Goal: Task Accomplishment & Management: Complete application form

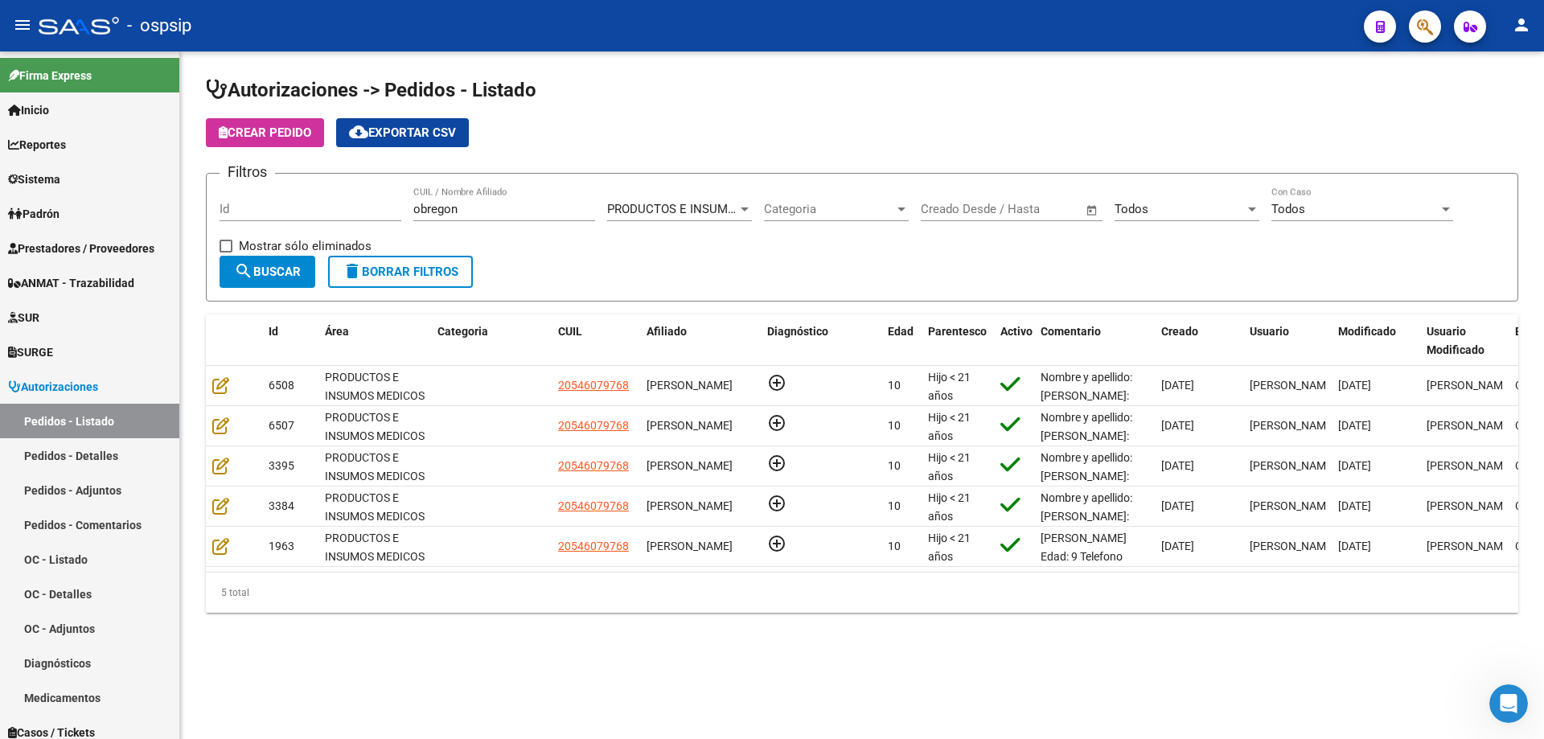
scroll to position [21, 0]
drag, startPoint x: 350, startPoint y: 209, endPoint x: 129, endPoint y: 175, distance: 223.7
click at [129, 175] on mat-sidenav-container "Firma Express Inicio Calendario SSS Instructivos Contacto OS Reportes Egresos D…" at bounding box center [772, 394] width 1544 height 687
click at [237, 205] on input "Id" at bounding box center [310, 209] width 182 height 14
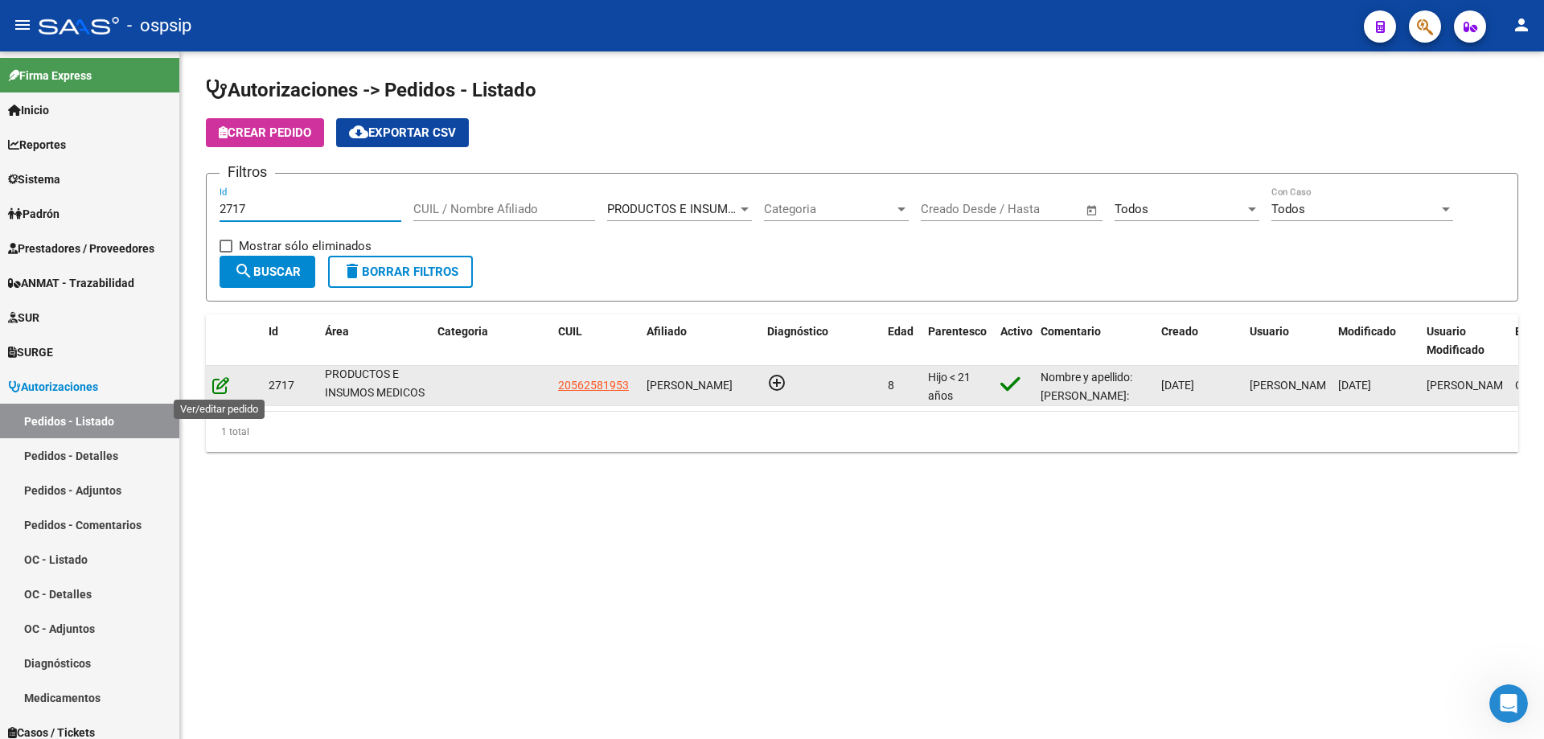
type input "2717"
click at [222, 388] on icon at bounding box center [220, 385] width 17 height 18
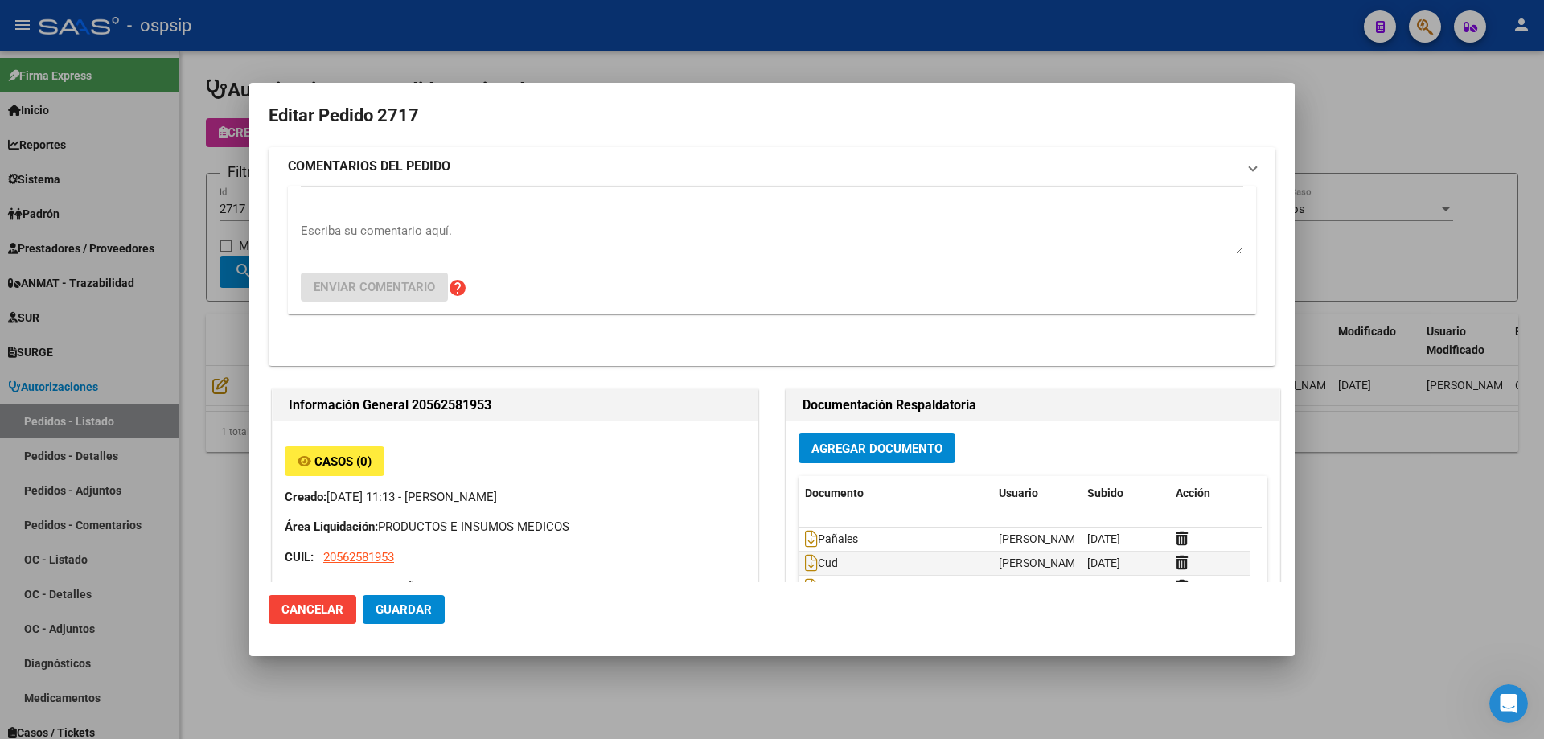
type input "[GEOGRAPHIC_DATA], [PERSON_NAME], [GEOGRAPHIC_DATA]"
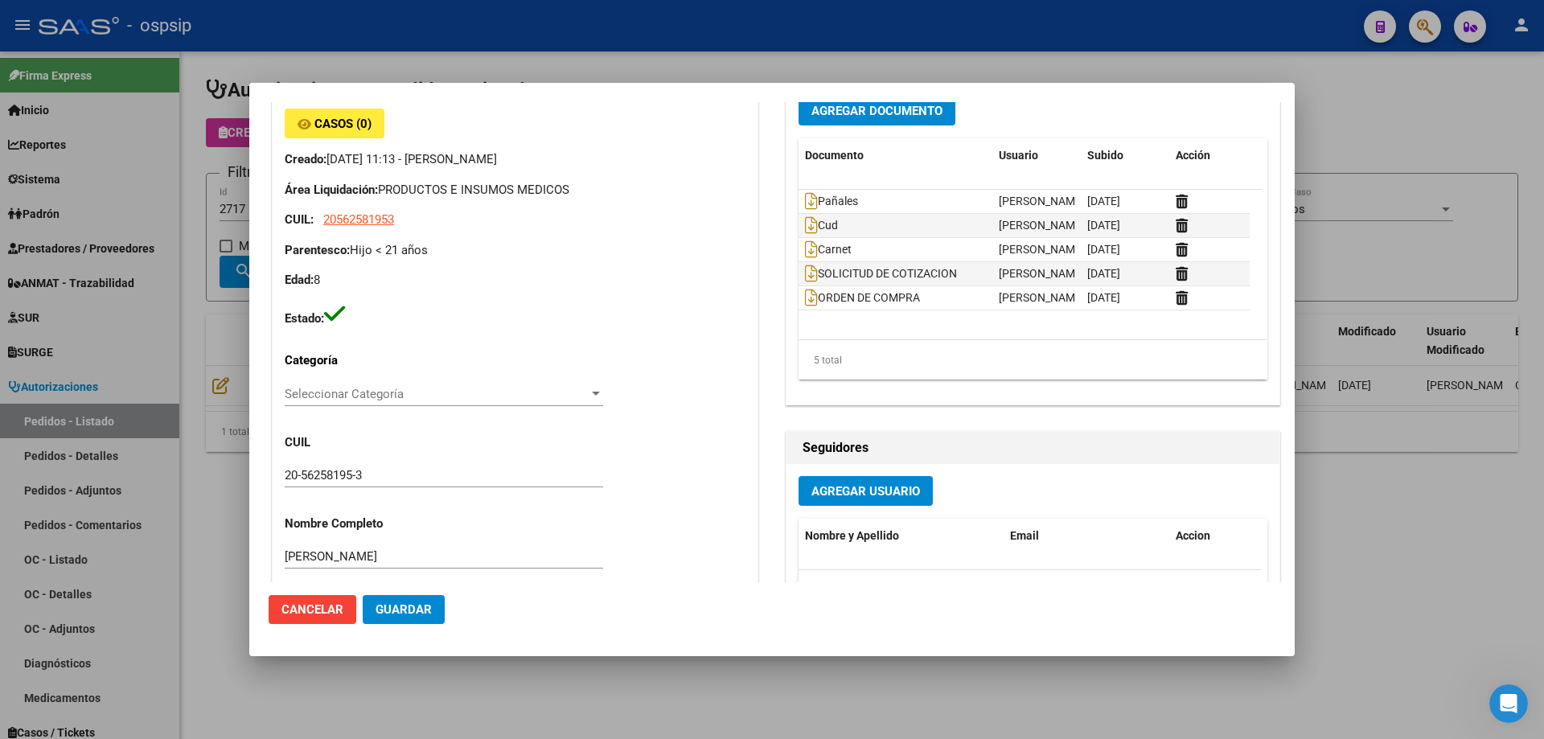
scroll to position [0, 0]
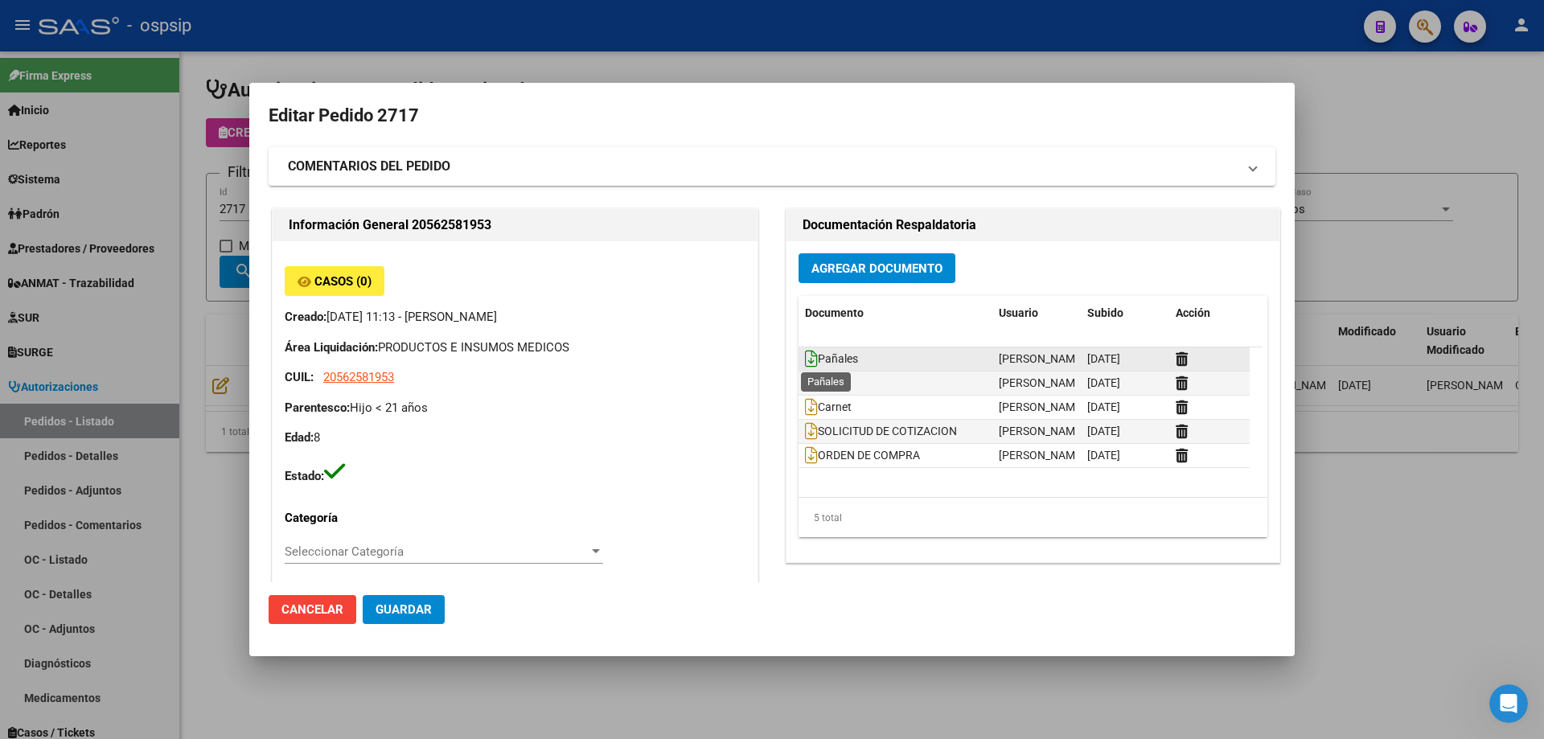
click at [805, 357] on icon at bounding box center [811, 359] width 13 height 18
click at [115, 214] on div at bounding box center [772, 369] width 1544 height 739
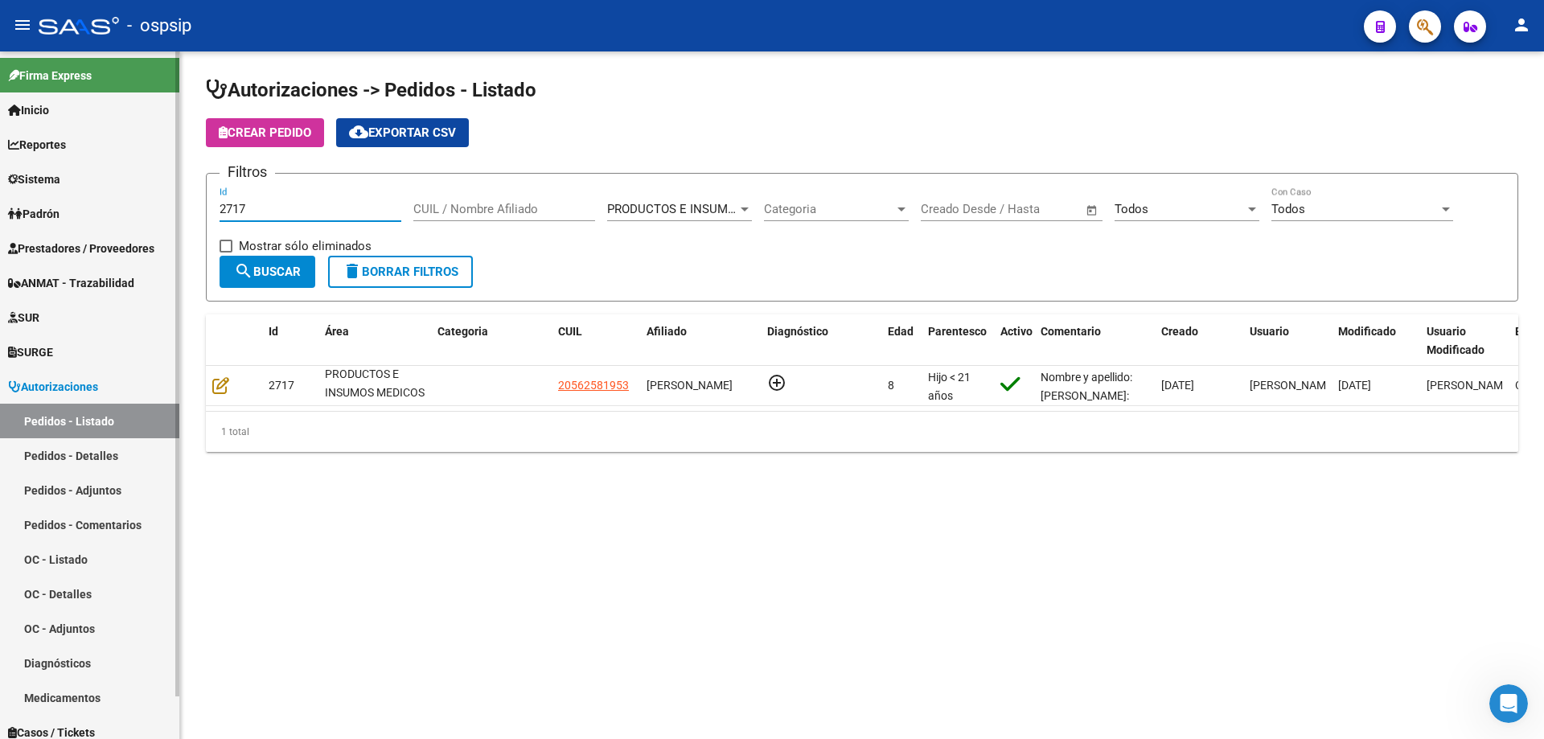
drag, startPoint x: 325, startPoint y: 203, endPoint x: 0, endPoint y: 137, distance: 331.4
click at [0, 137] on mat-sidenav-container "Firma Express Inicio Calendario SSS Instructivos Contacto OS Reportes Egresos D…" at bounding box center [772, 394] width 1544 height 687
click at [465, 215] on input "CUIL / Nombre Afiliado" at bounding box center [504, 209] width 182 height 14
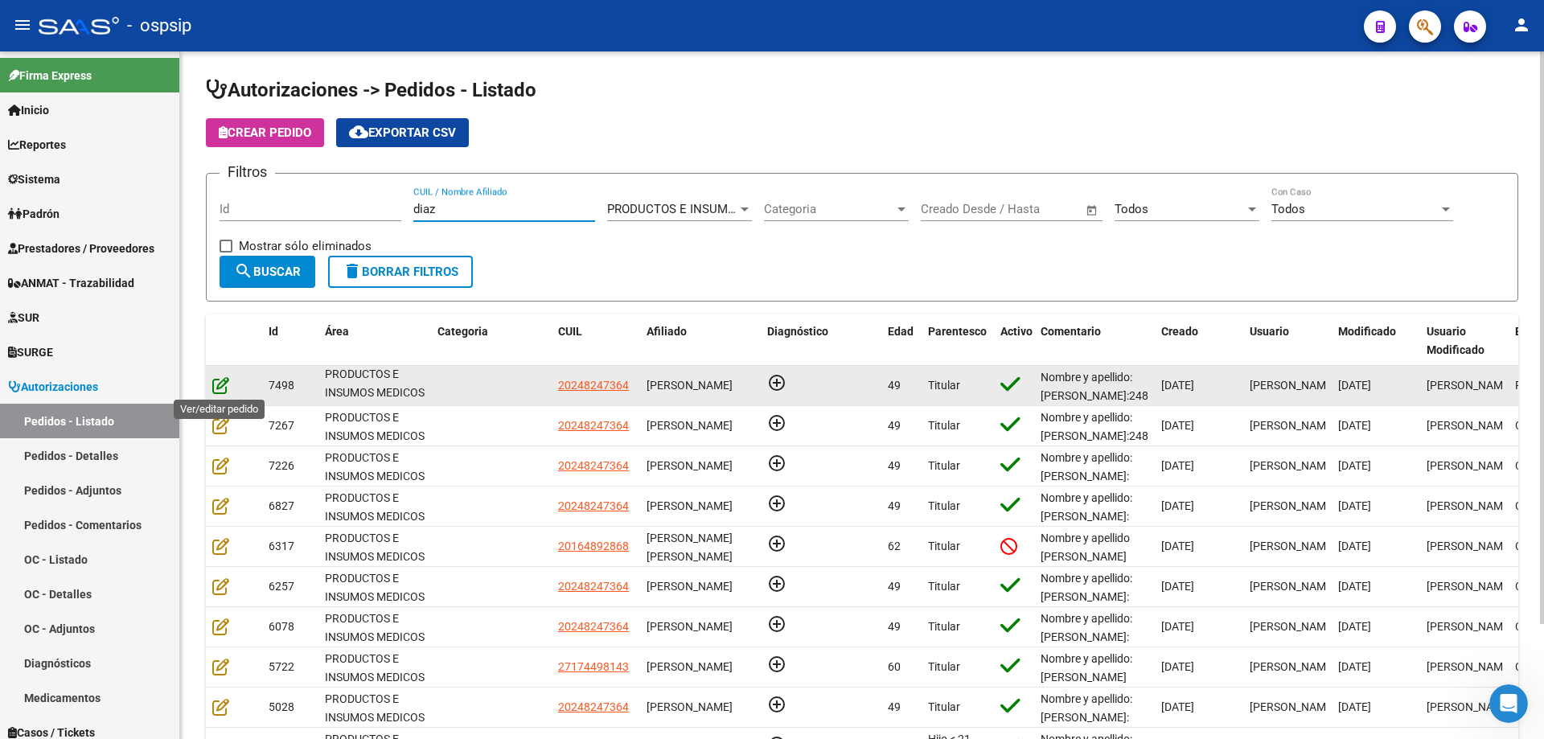
type input "diaz"
click at [223, 376] on icon at bounding box center [220, 385] width 17 height 18
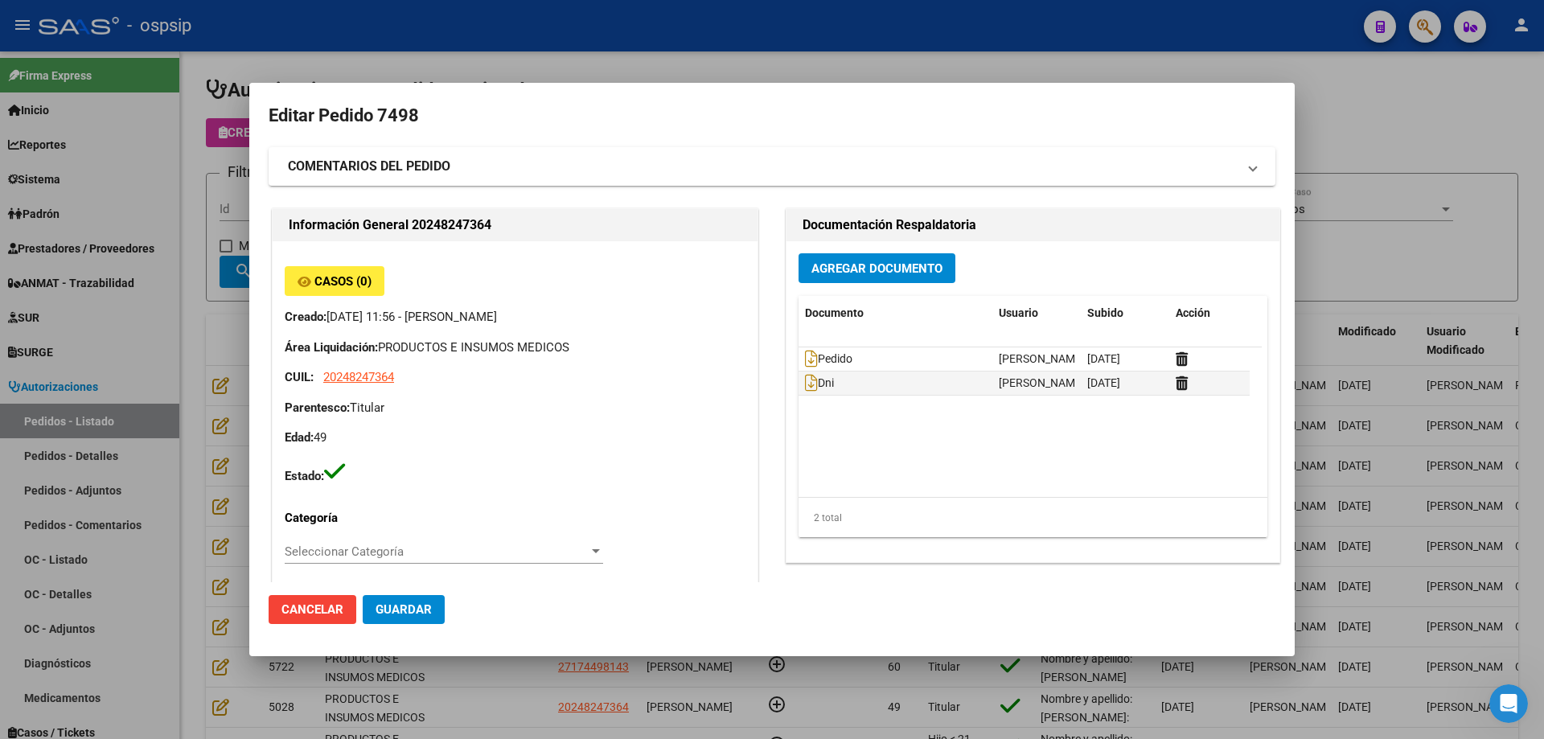
type input "[GEOGRAPHIC_DATA], [GEOGRAPHIC_DATA], [DOMAIN_NAME] Y P. UNIDAS ENTR 1 ED 4, Pi…"
click at [55, 297] on div at bounding box center [772, 369] width 1544 height 739
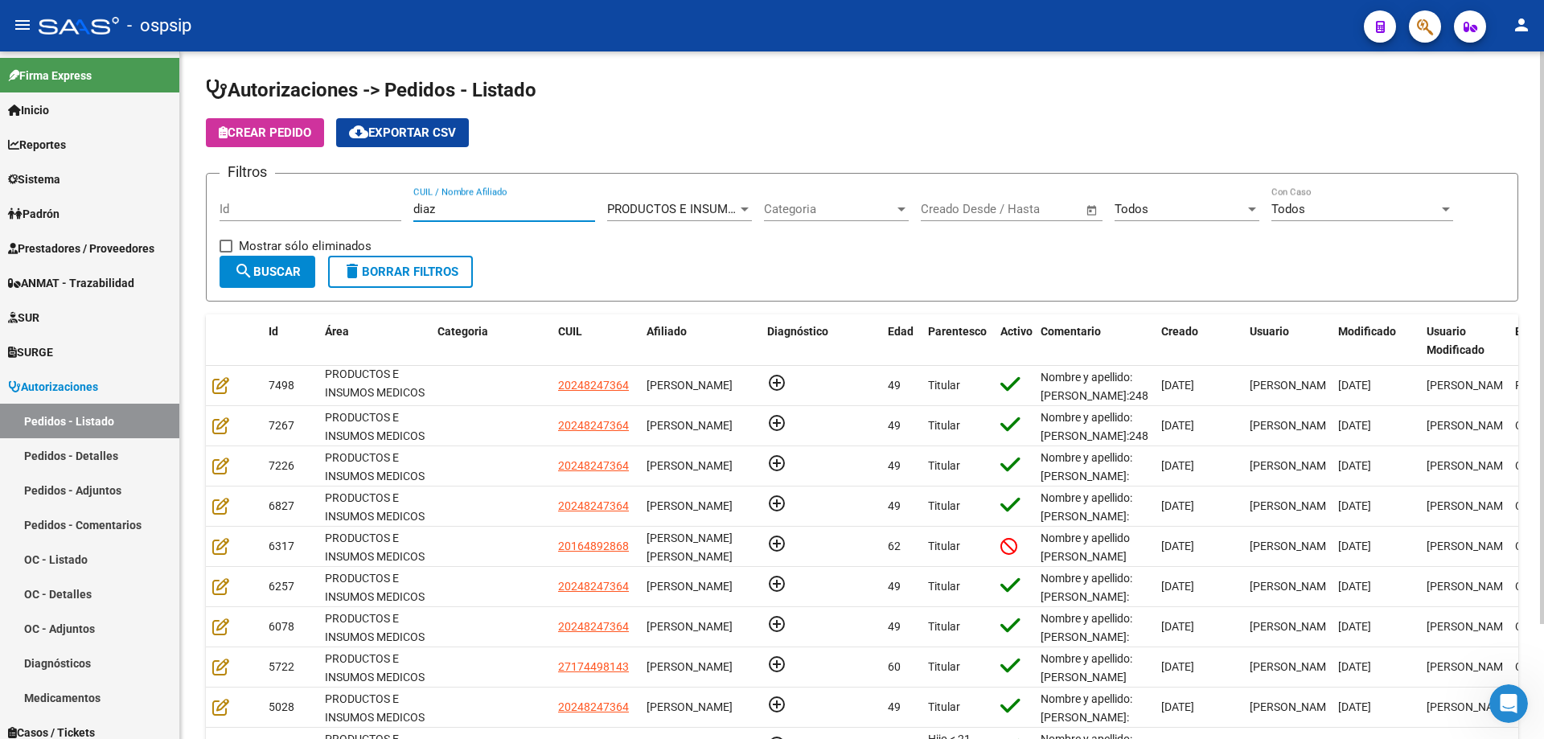
drag, startPoint x: 450, startPoint y: 213, endPoint x: 291, endPoint y: 195, distance: 160.3
click at [291, 195] on div "Filtros Id [PERSON_NAME] CUIL / Nombre Afiliado PRODUCTOS E INSUMOS MEDICOS Sel…" at bounding box center [861, 221] width 1285 height 69
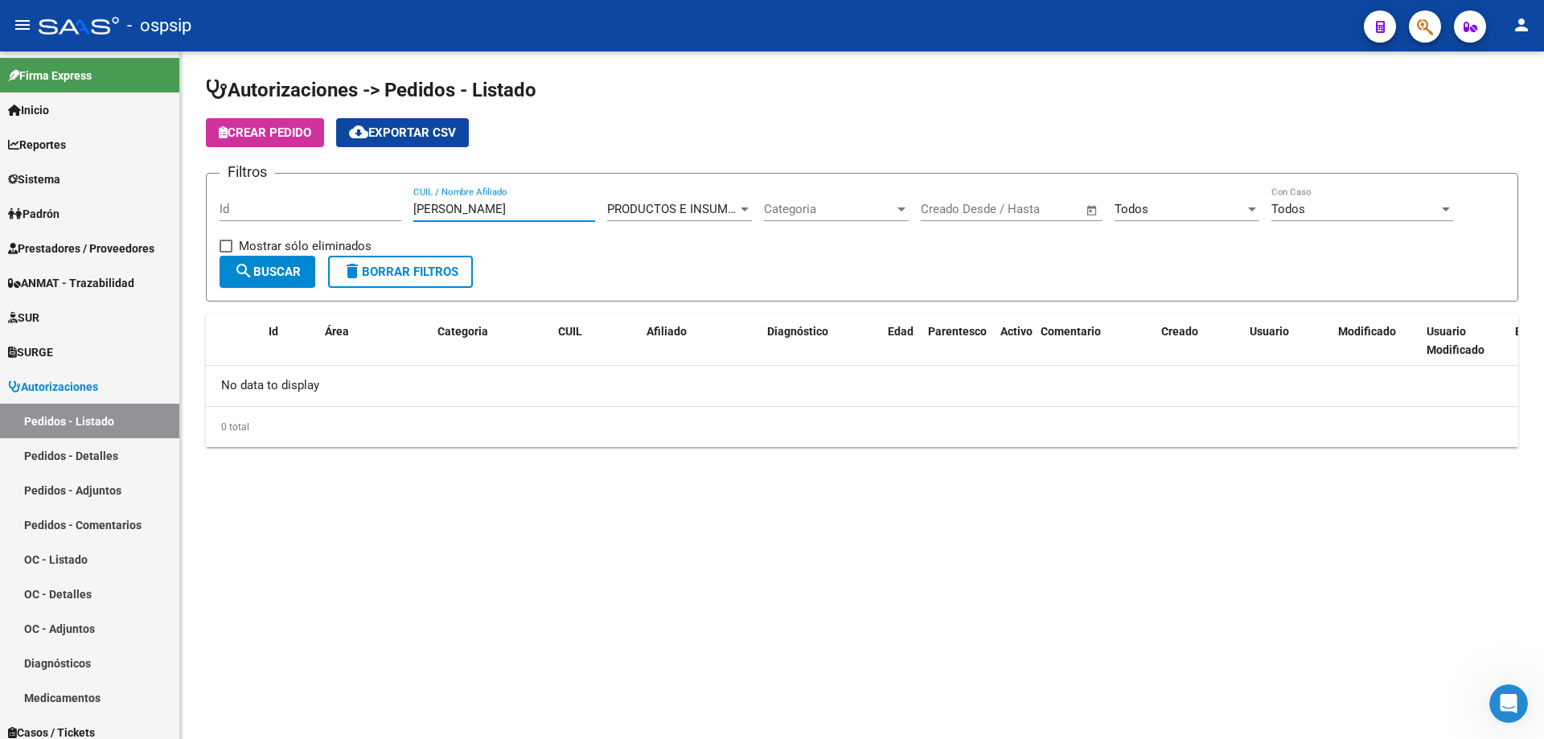
click at [303, 273] on button "search Buscar" at bounding box center [267, 272] width 96 height 32
drag, startPoint x: 463, startPoint y: 208, endPoint x: 72, endPoint y: 129, distance: 399.5
click at [127, 158] on mat-sidenav-container "Firma Express Inicio Calendario SSS Instructivos Contacto OS Reportes Egresos D…" at bounding box center [772, 394] width 1544 height 687
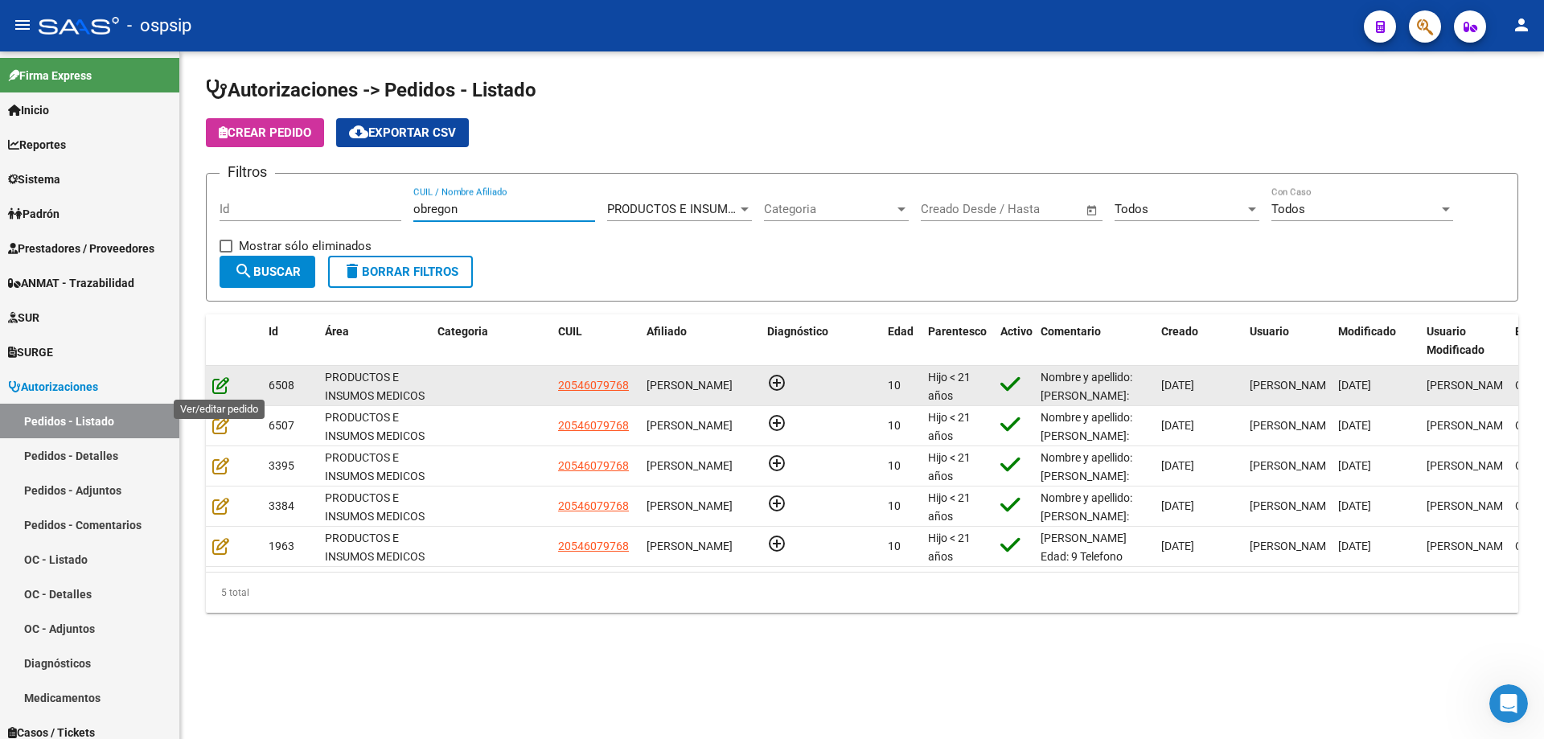
type input "obregon"
click at [220, 387] on icon at bounding box center [220, 385] width 17 height 18
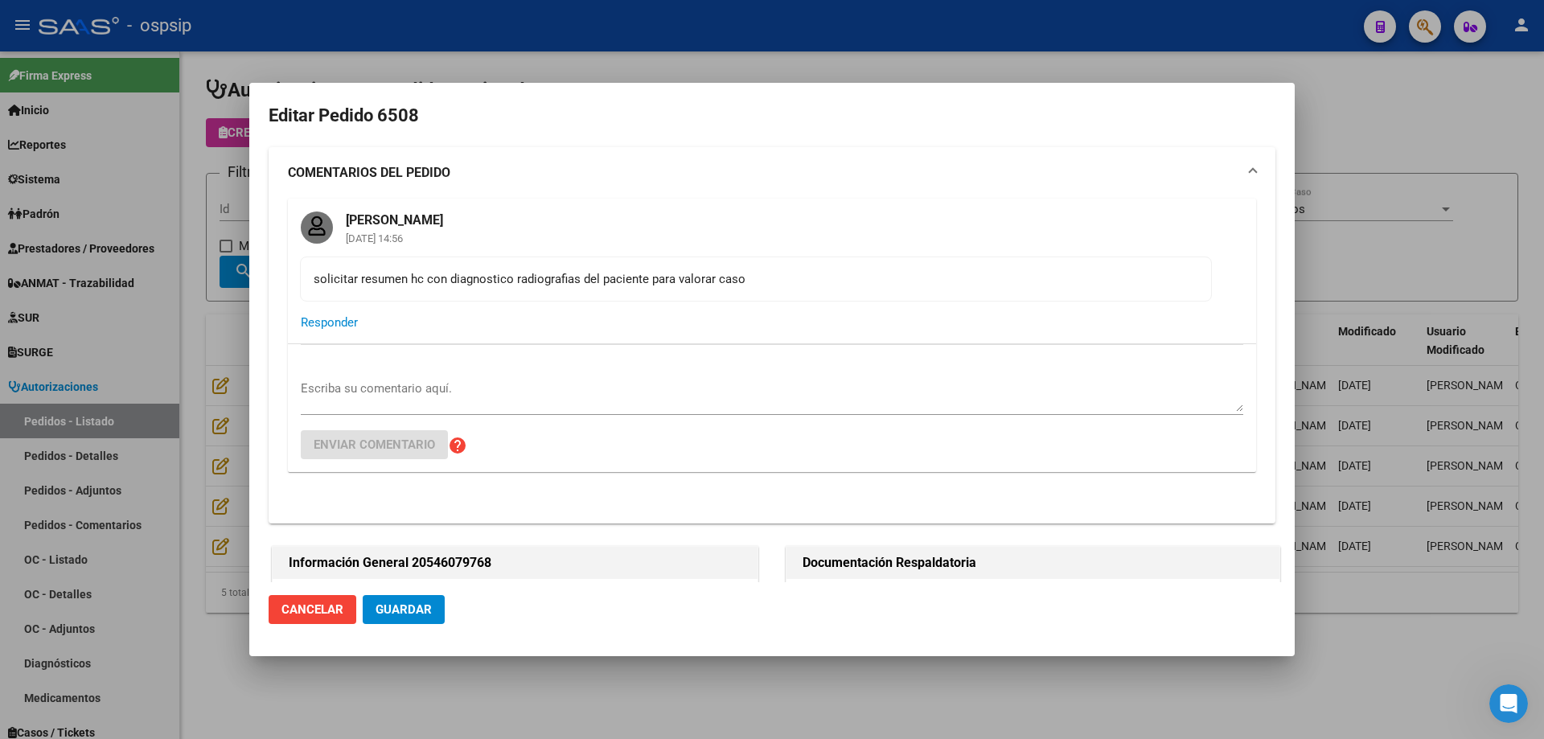
type input "[GEOGRAPHIC_DATA], [GEOGRAPHIC_DATA], GRAL [PERSON_NAME] 1479"
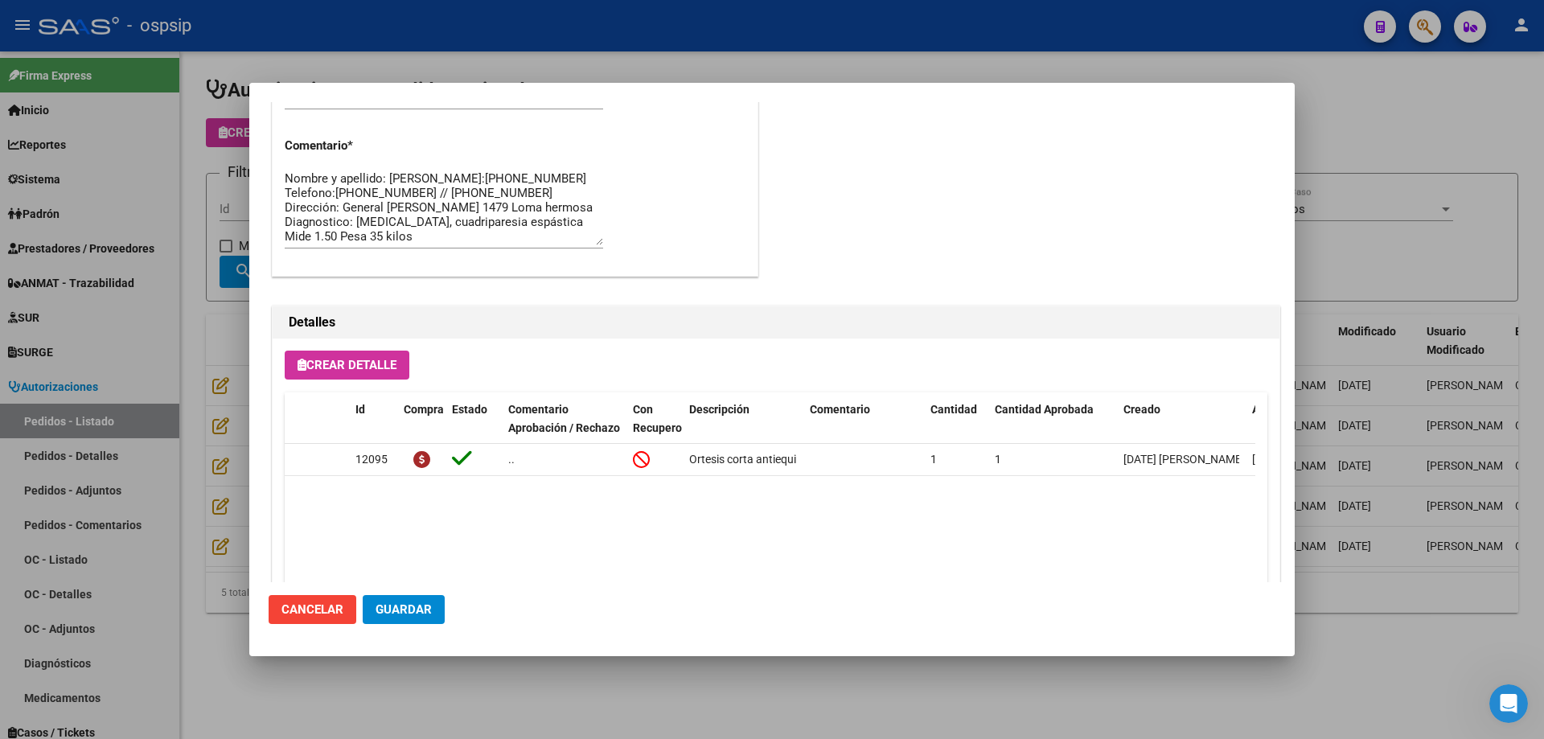
scroll to position [980, 0]
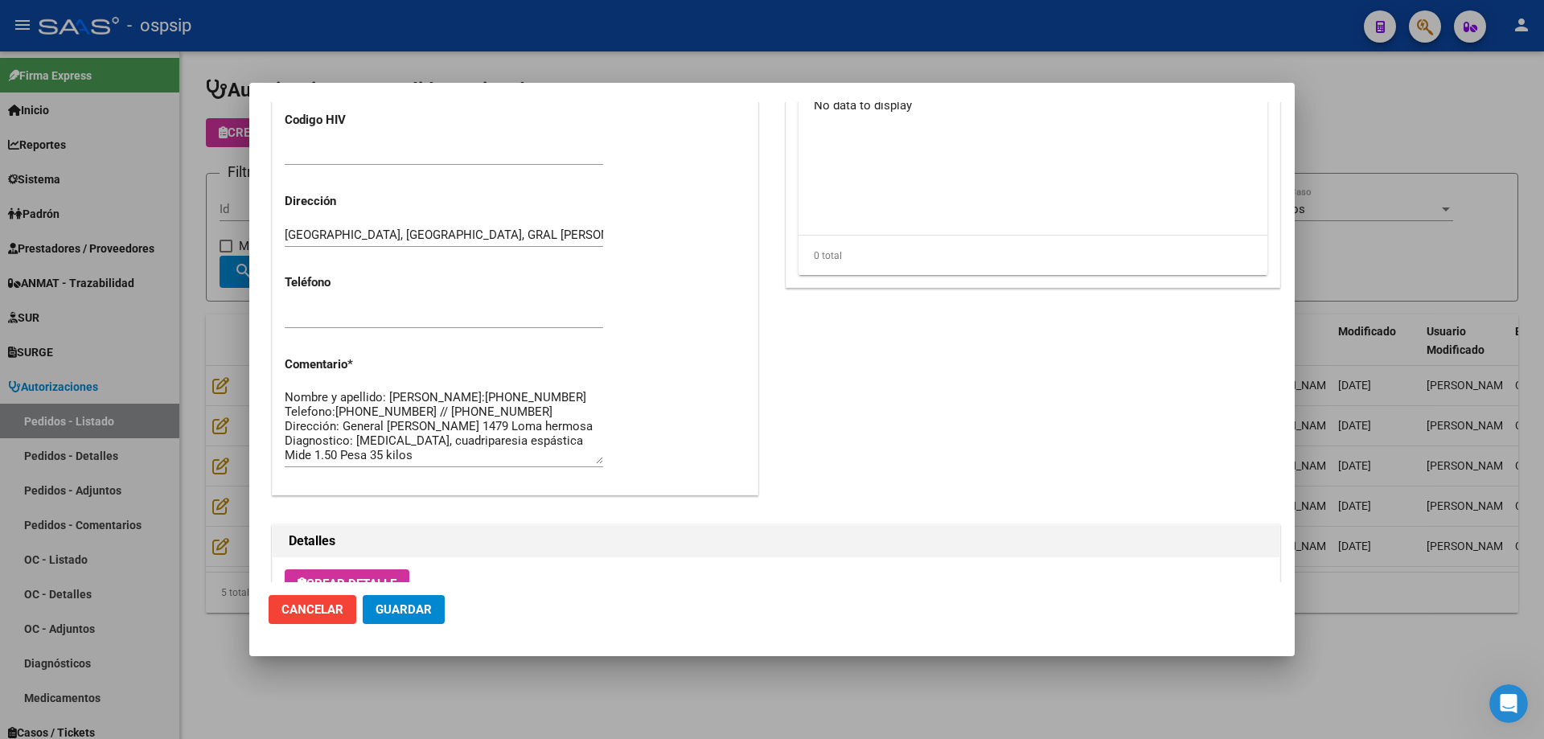
click at [346, 411] on textarea "Nombre y apellido: [PERSON_NAME]:[PHONE_NUMBER] Telefono:[PHONE_NUMBER] // [PHO…" at bounding box center [444, 426] width 318 height 76
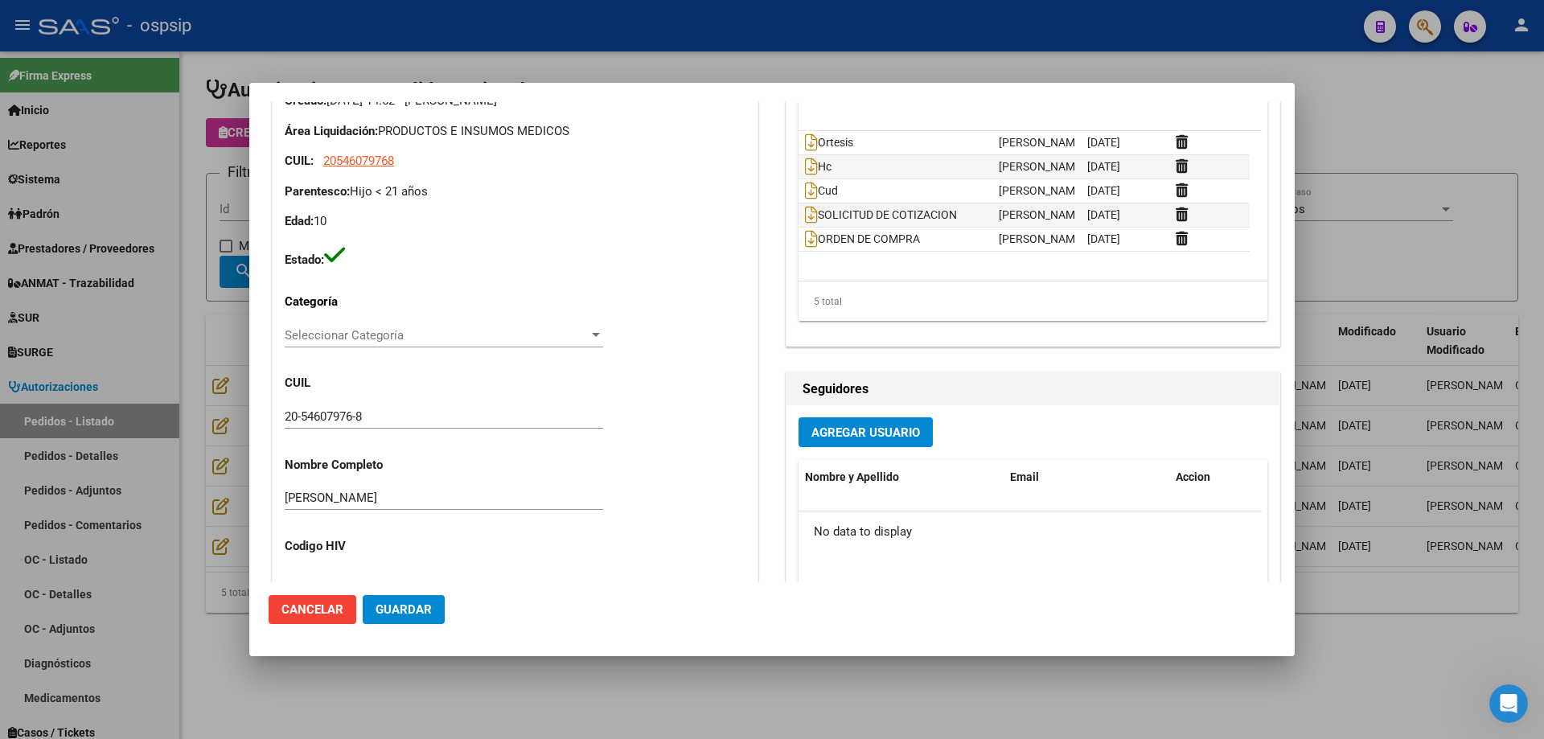
scroll to position [498, 0]
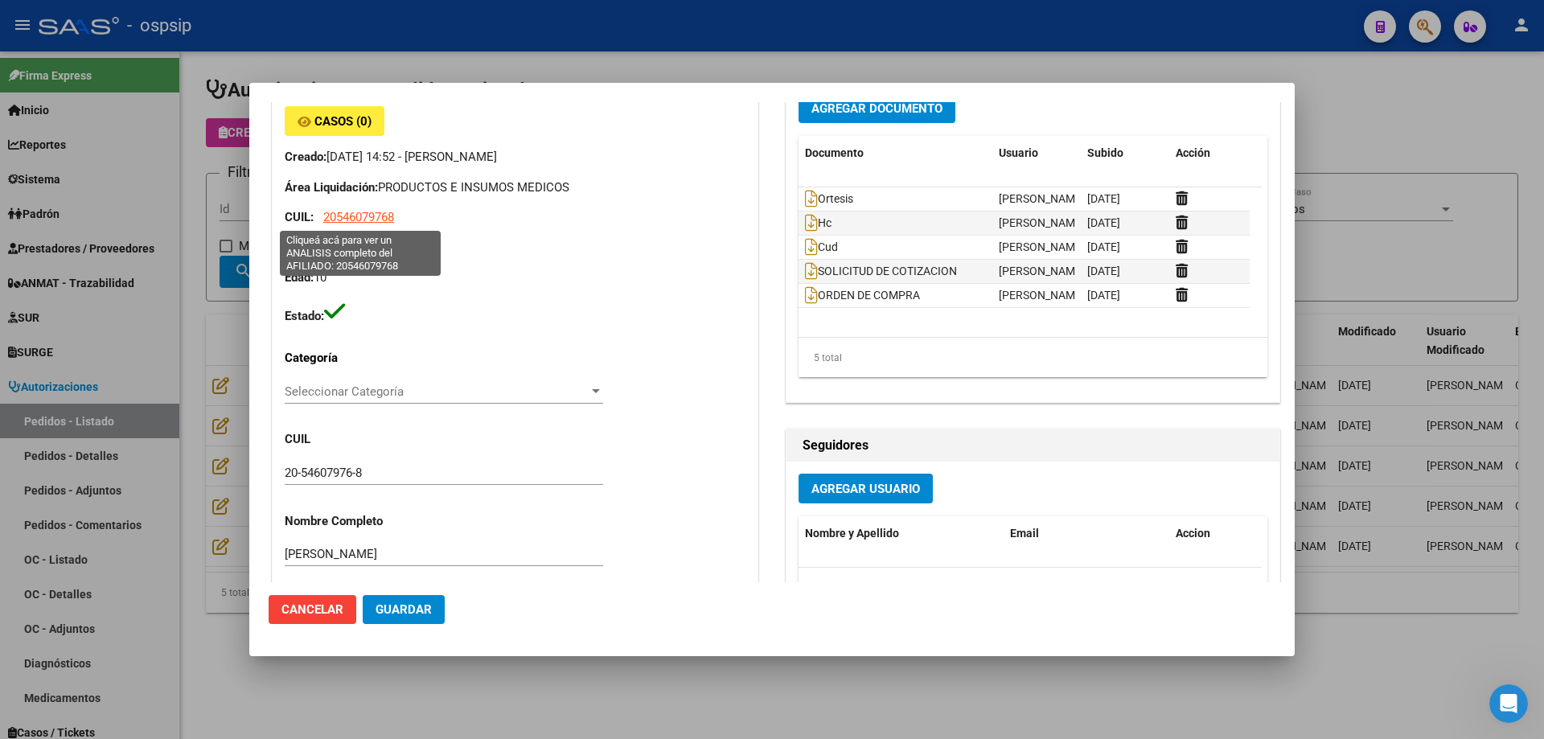
click at [363, 224] on span "20546079768" at bounding box center [358, 217] width 71 height 14
type textarea "20546079768"
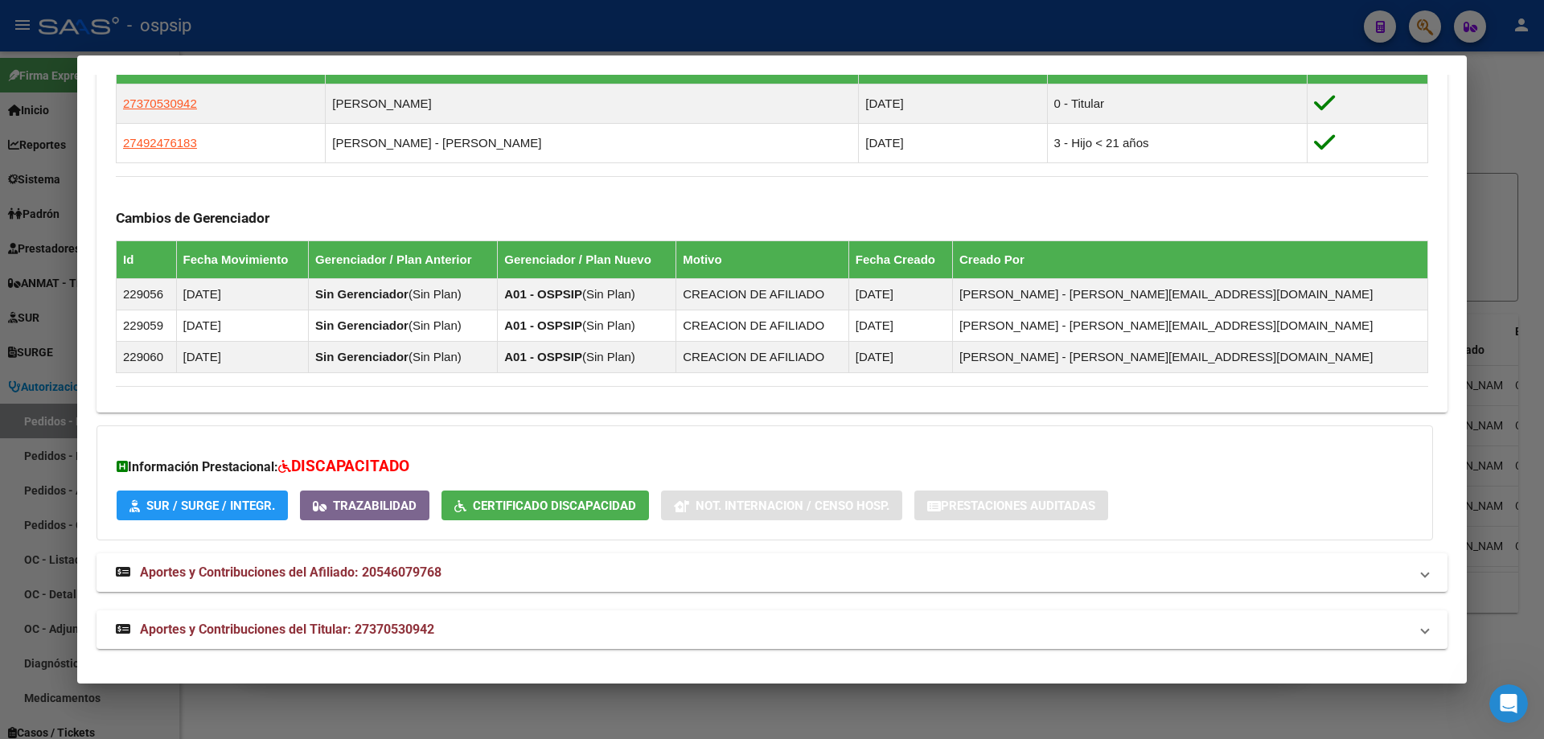
scroll to position [900, 0]
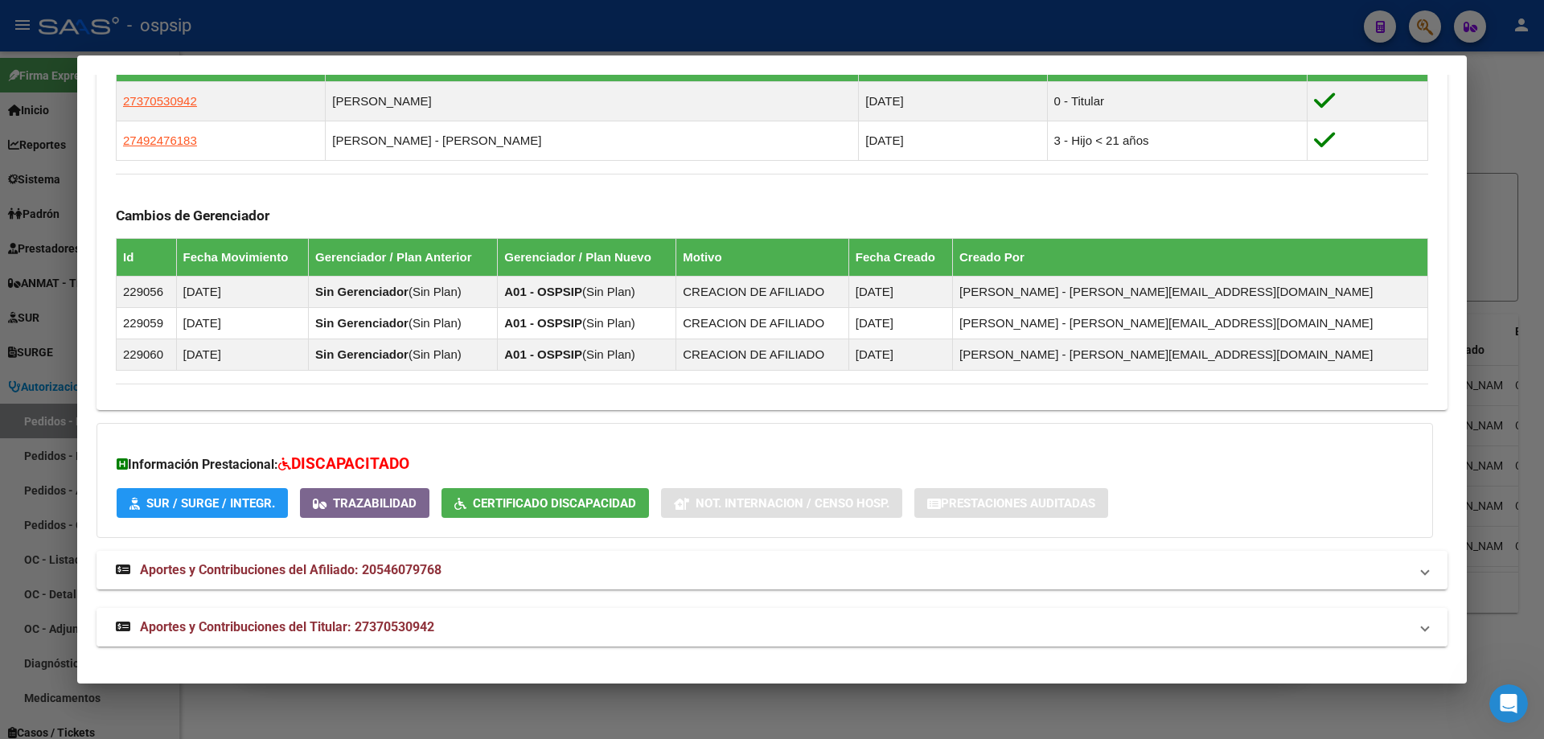
click at [327, 629] on span "Aportes y Contribuciones del Titular: 27370530942" at bounding box center [287, 626] width 294 height 15
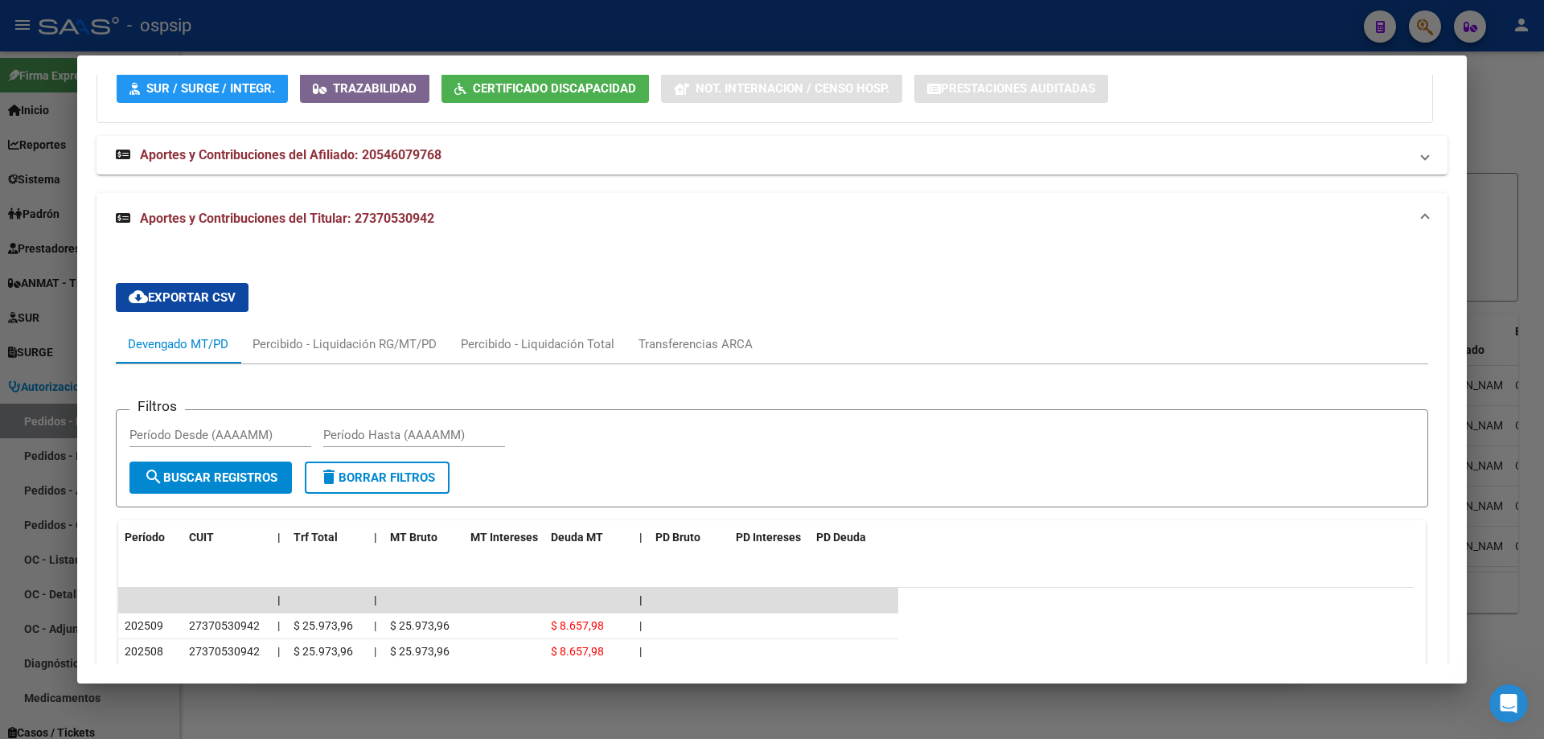
scroll to position [1622, 0]
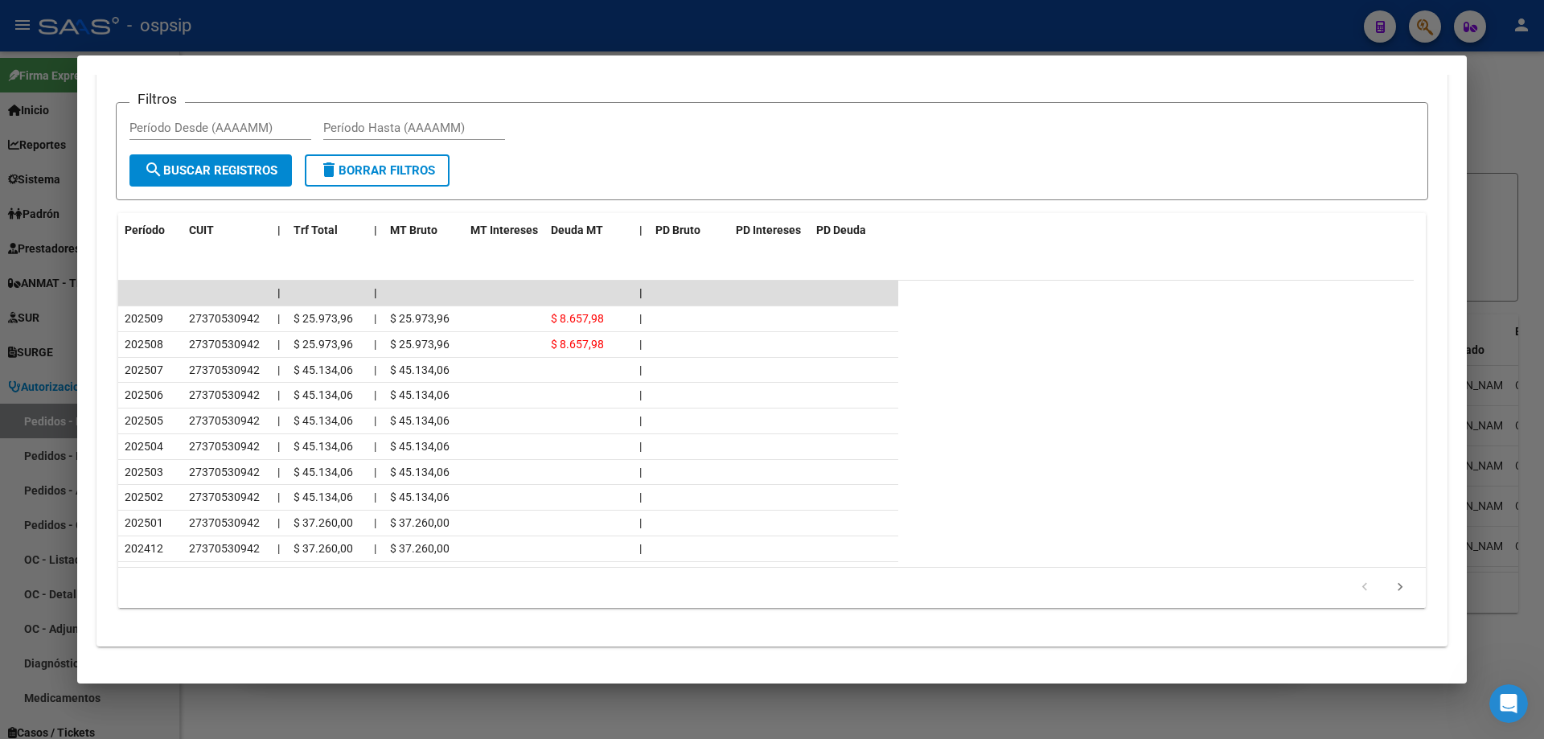
click at [0, 308] on div at bounding box center [772, 369] width 1544 height 739
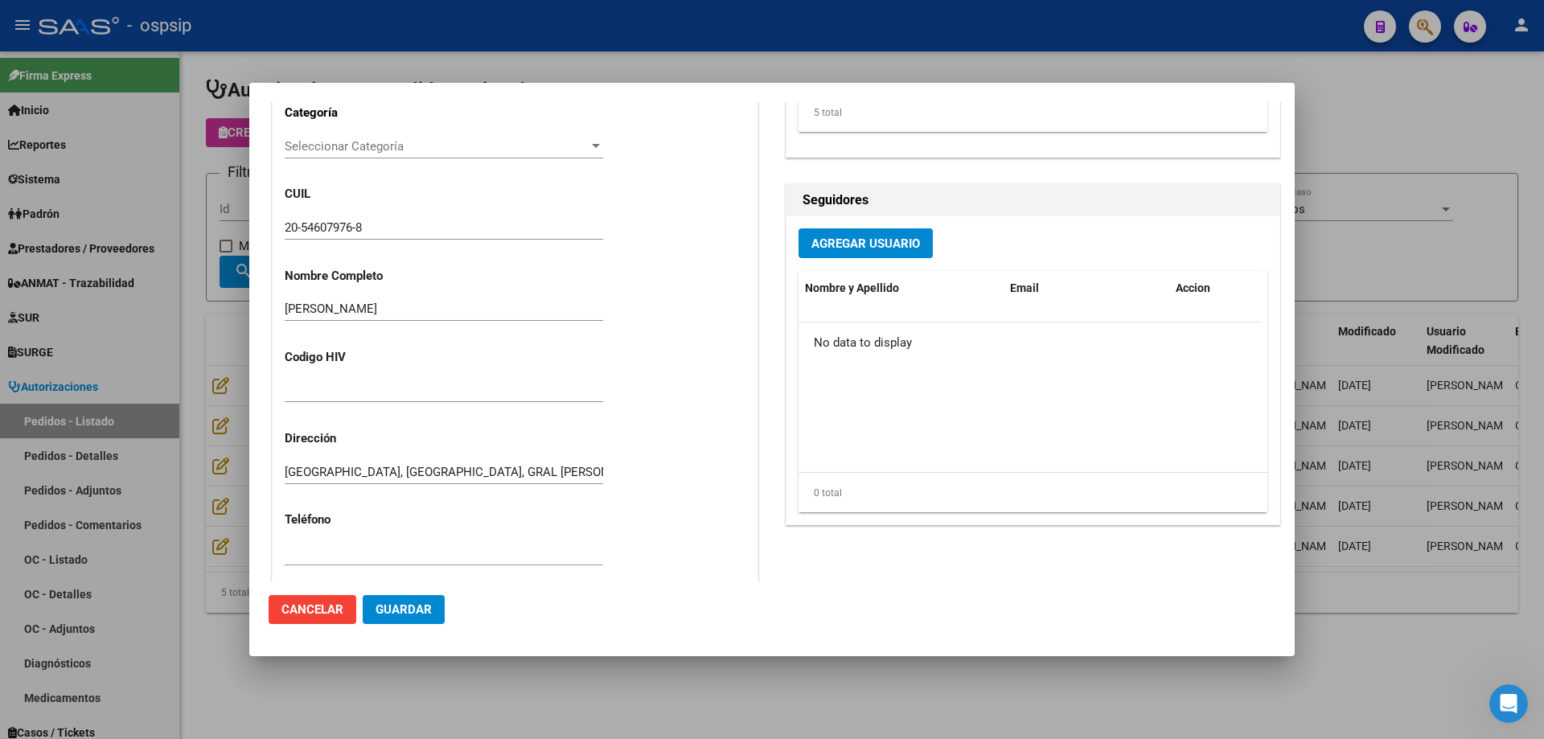
scroll to position [739, 0]
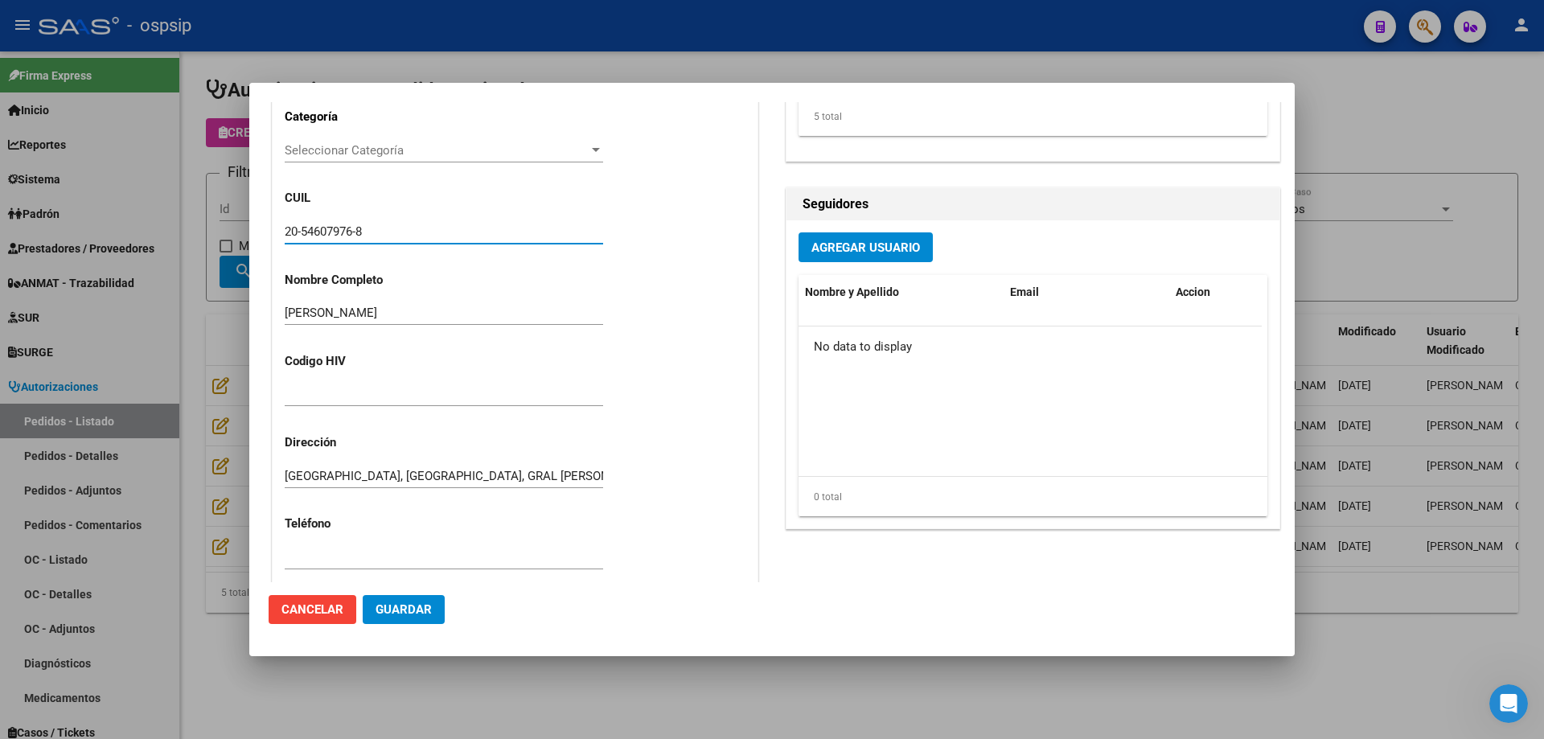
drag, startPoint x: 375, startPoint y: 238, endPoint x: 223, endPoint y: 239, distance: 152.8
click at [223, 239] on div "Editar Pedido 6508 COMENTARIOS DEL PEDIDO [PERSON_NAME] [DATE] 14:56 solicitar …" at bounding box center [772, 369] width 1544 height 739
click at [196, 285] on div at bounding box center [772, 369] width 1544 height 739
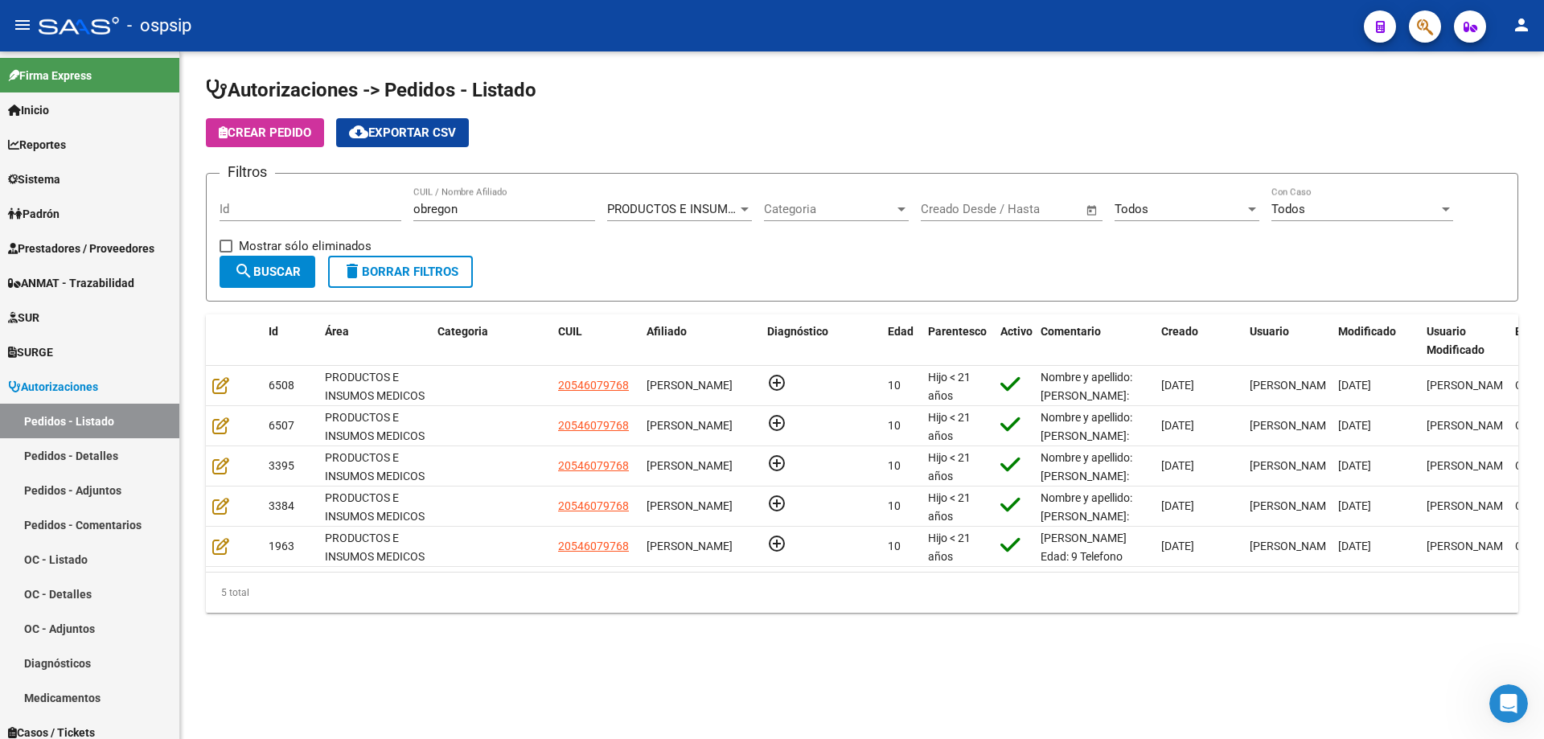
click at [267, 142] on button "Crear Pedido" at bounding box center [265, 132] width 118 height 29
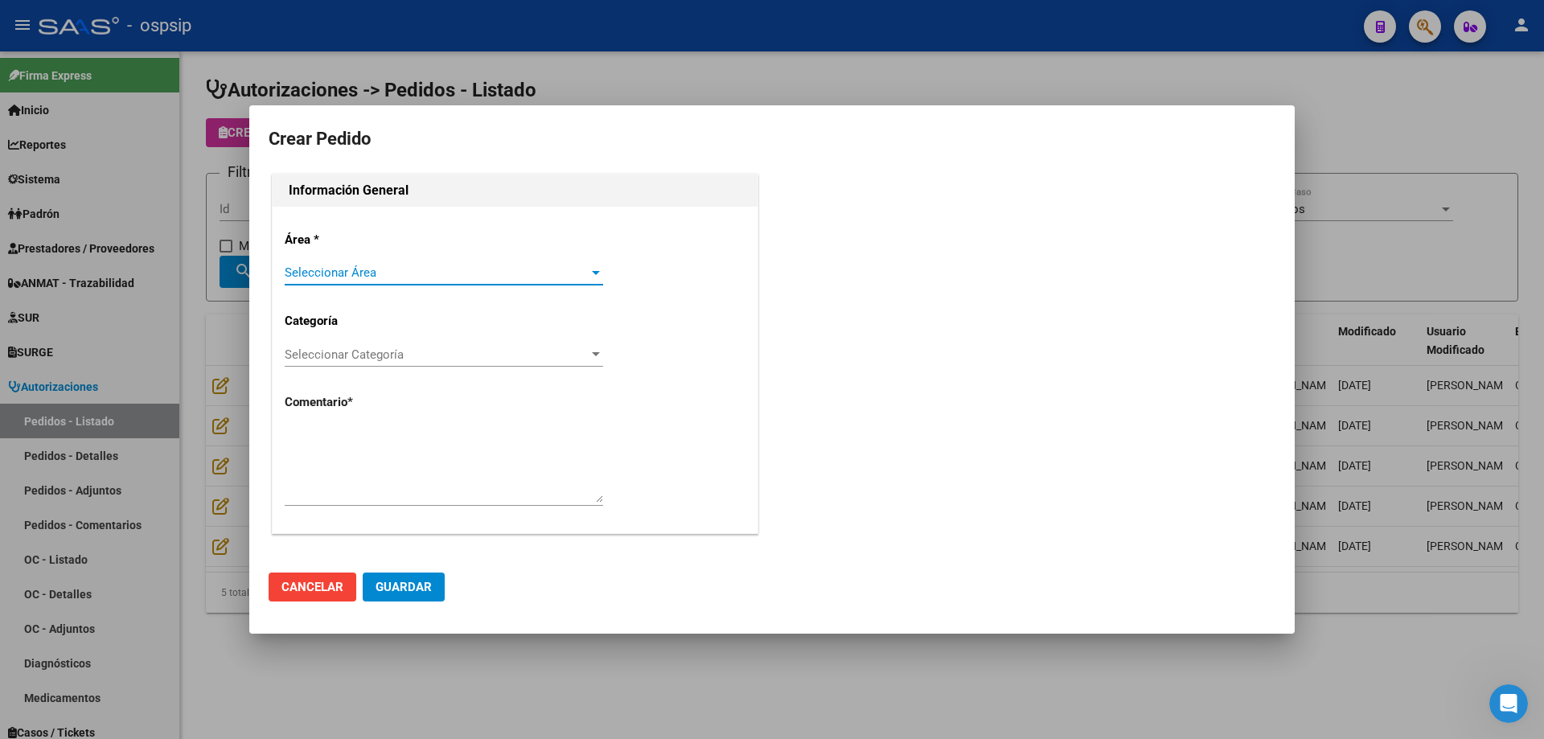
click at [390, 272] on span "Seleccionar Área" at bounding box center [437, 272] width 304 height 14
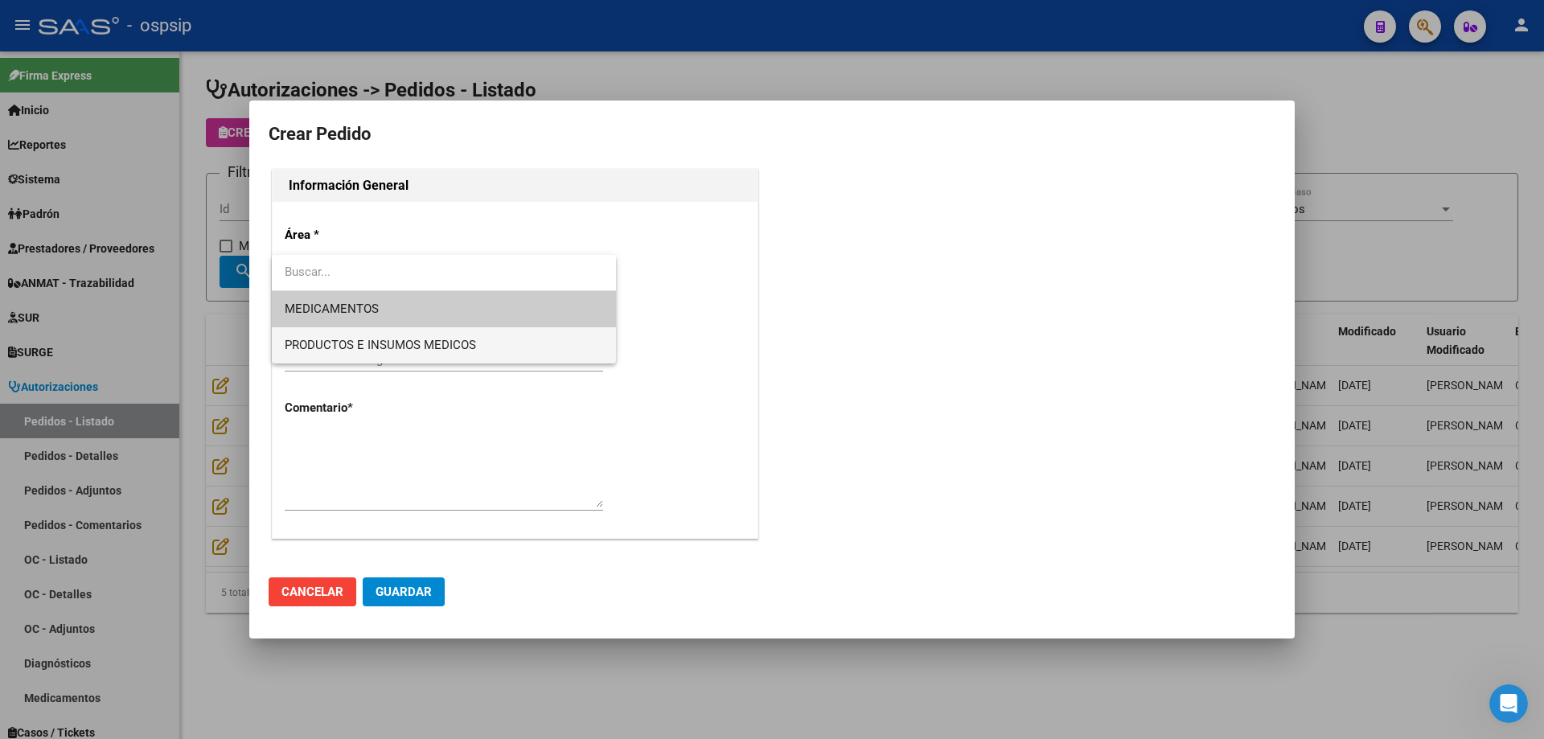
click at [375, 331] on span "PRODUCTOS E INSUMOS MEDICOS" at bounding box center [444, 345] width 318 height 36
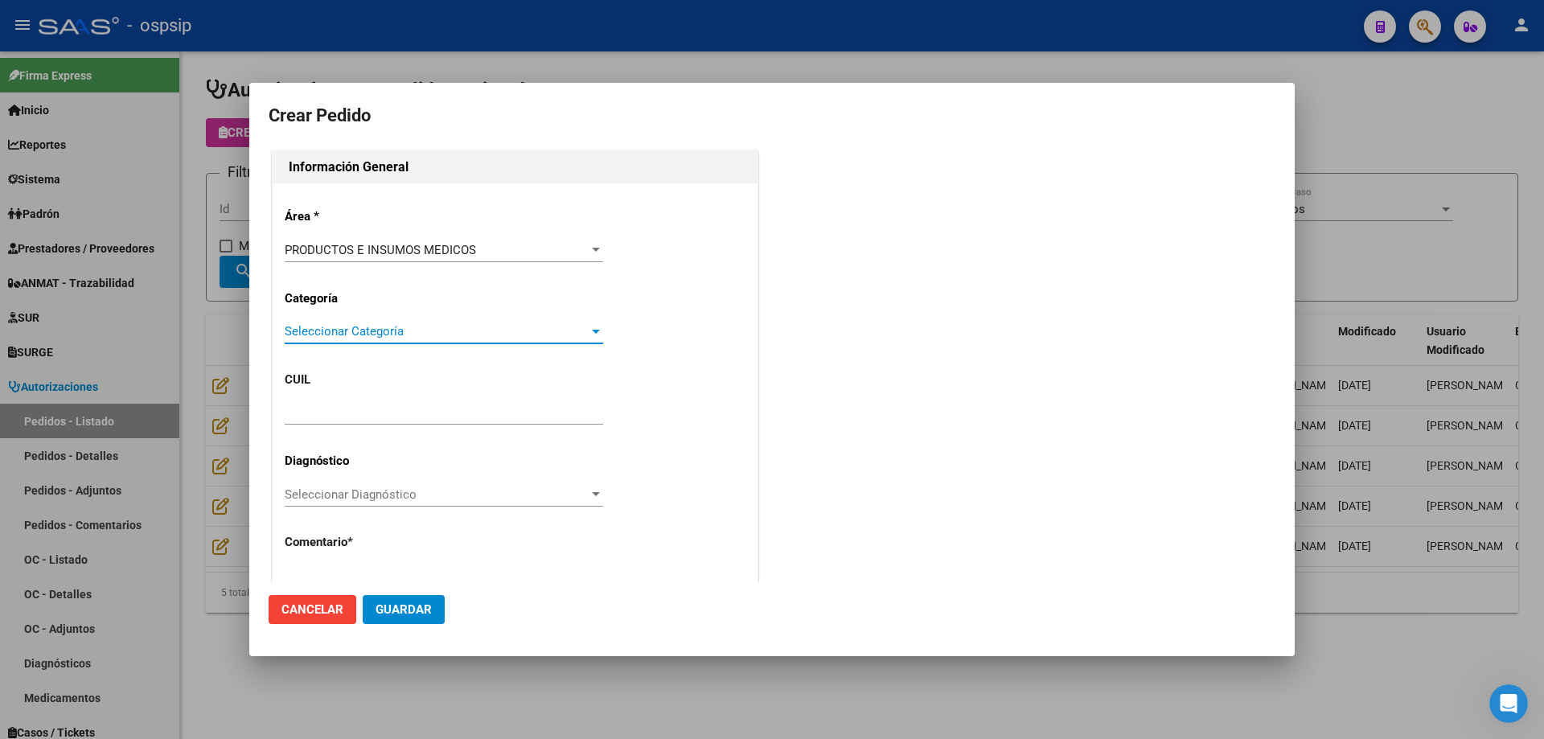
click at [375, 333] on span "Seleccionar Categoría" at bounding box center [437, 331] width 304 height 14
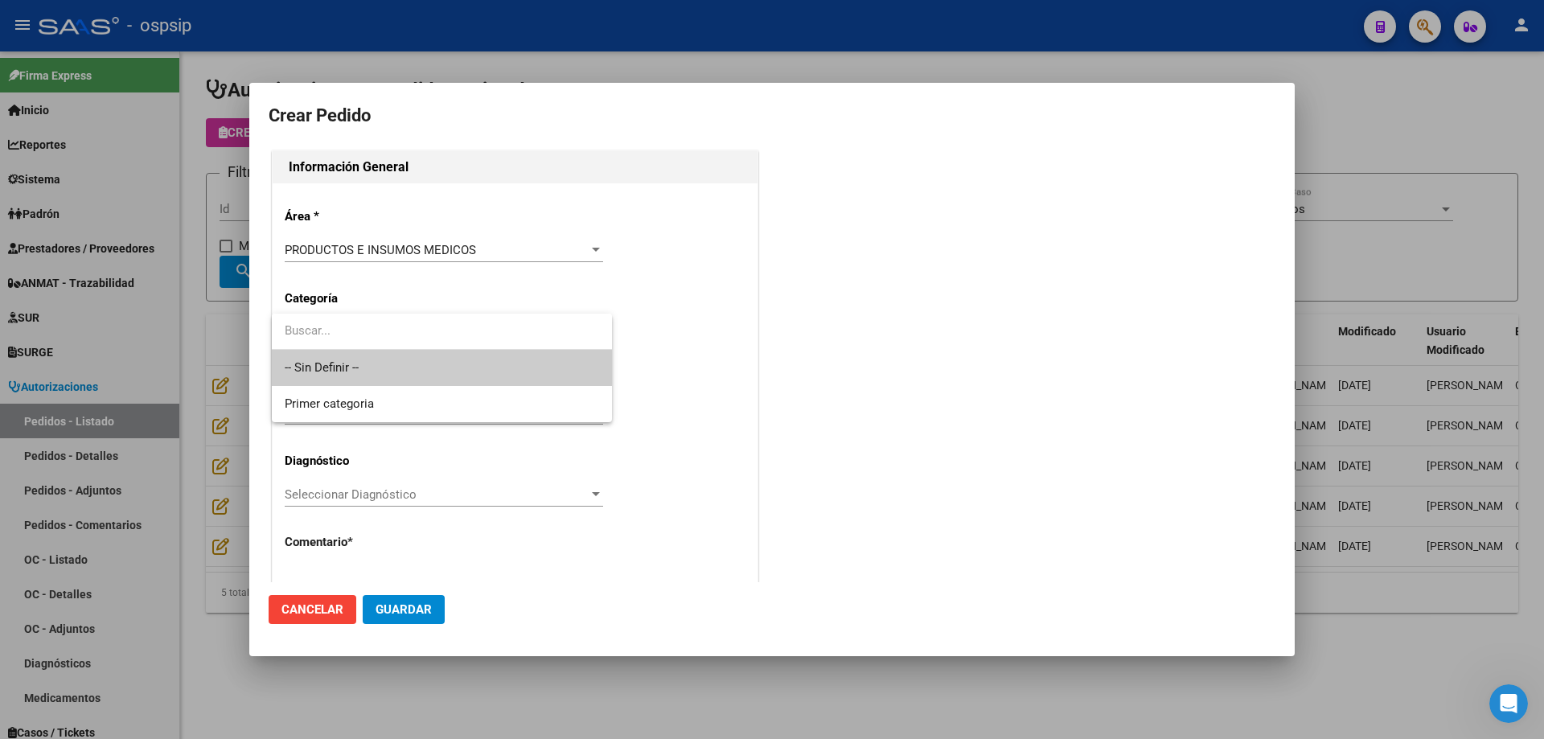
click at [369, 365] on span "-- Sin Definir --" at bounding box center [442, 368] width 314 height 36
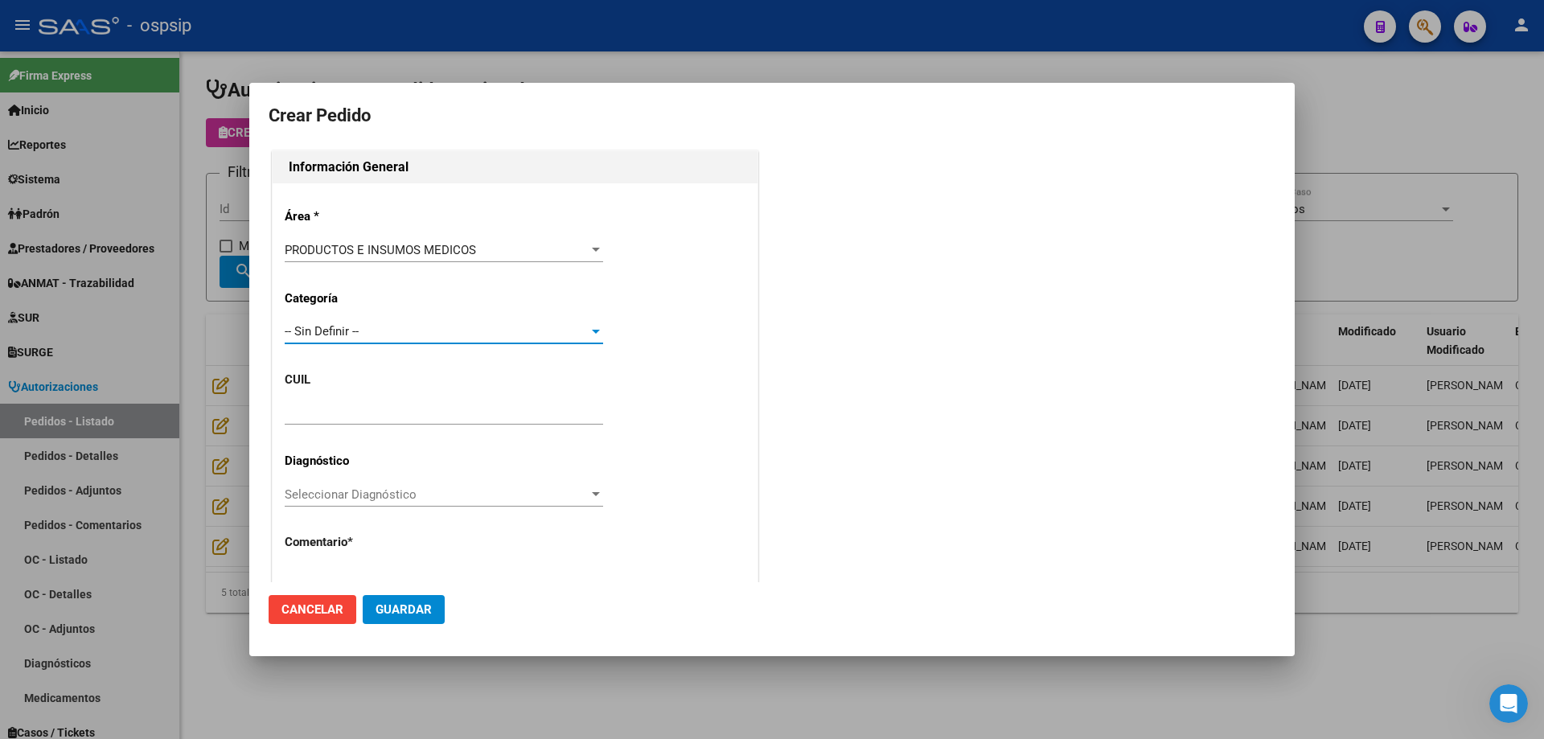
click at [359, 403] on div at bounding box center [444, 412] width 318 height 24
click at [355, 412] on input "text" at bounding box center [444, 412] width 318 height 14
paste input "20-54607976-8"
type input "20-54607976-8"
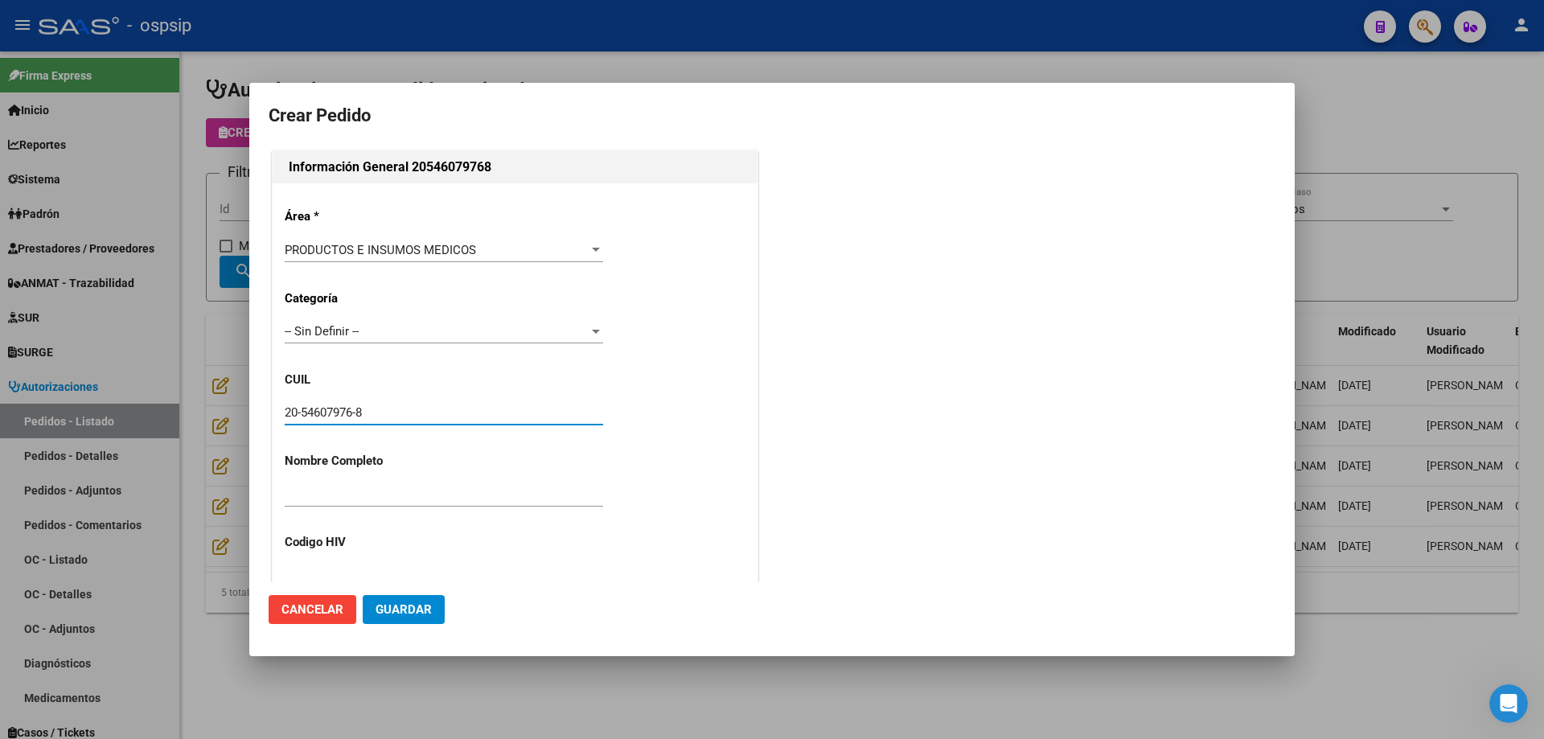
type input "[PERSON_NAME]"
type input "[GEOGRAPHIC_DATA], [GEOGRAPHIC_DATA], GRAL [PERSON_NAME] 1479"
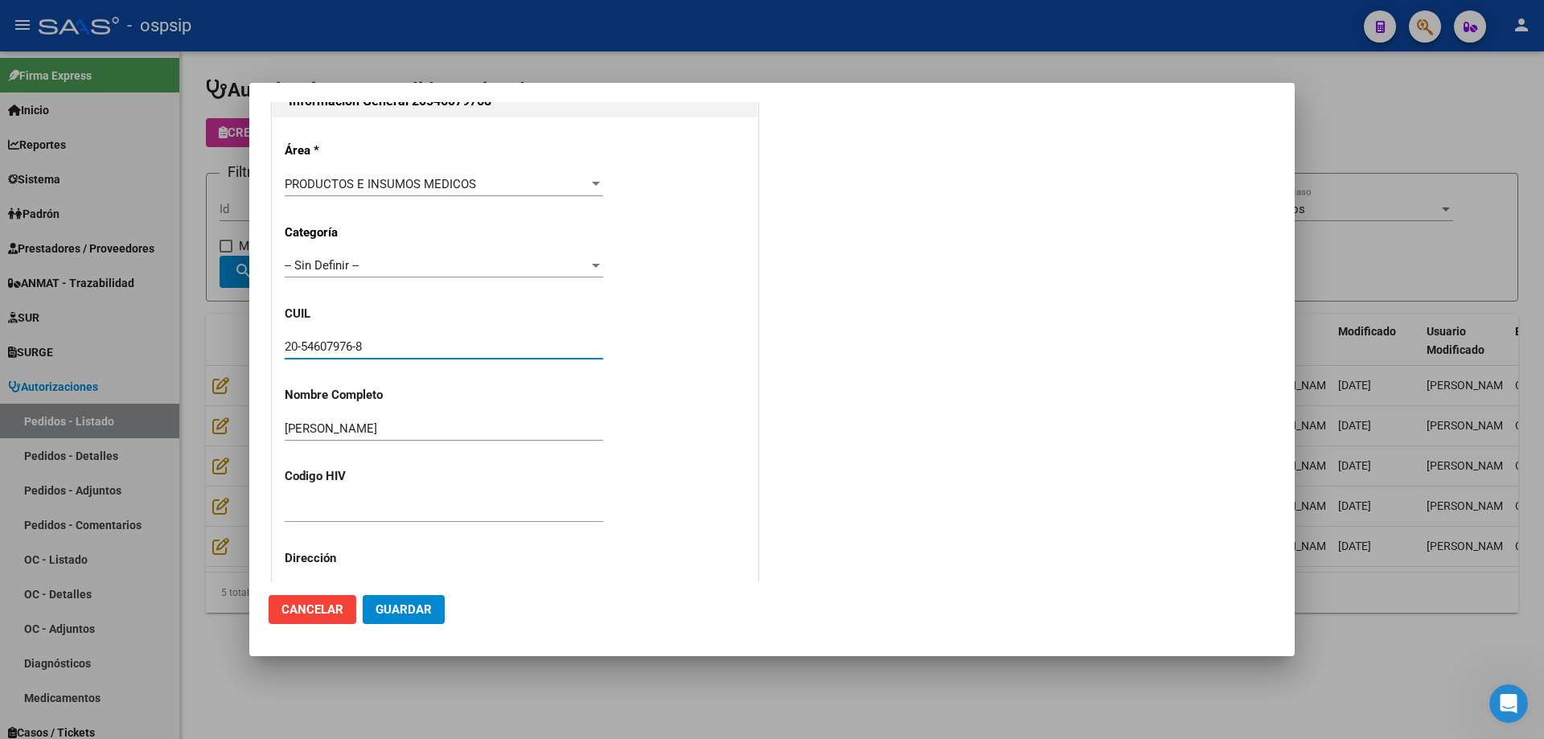
scroll to position [443, 0]
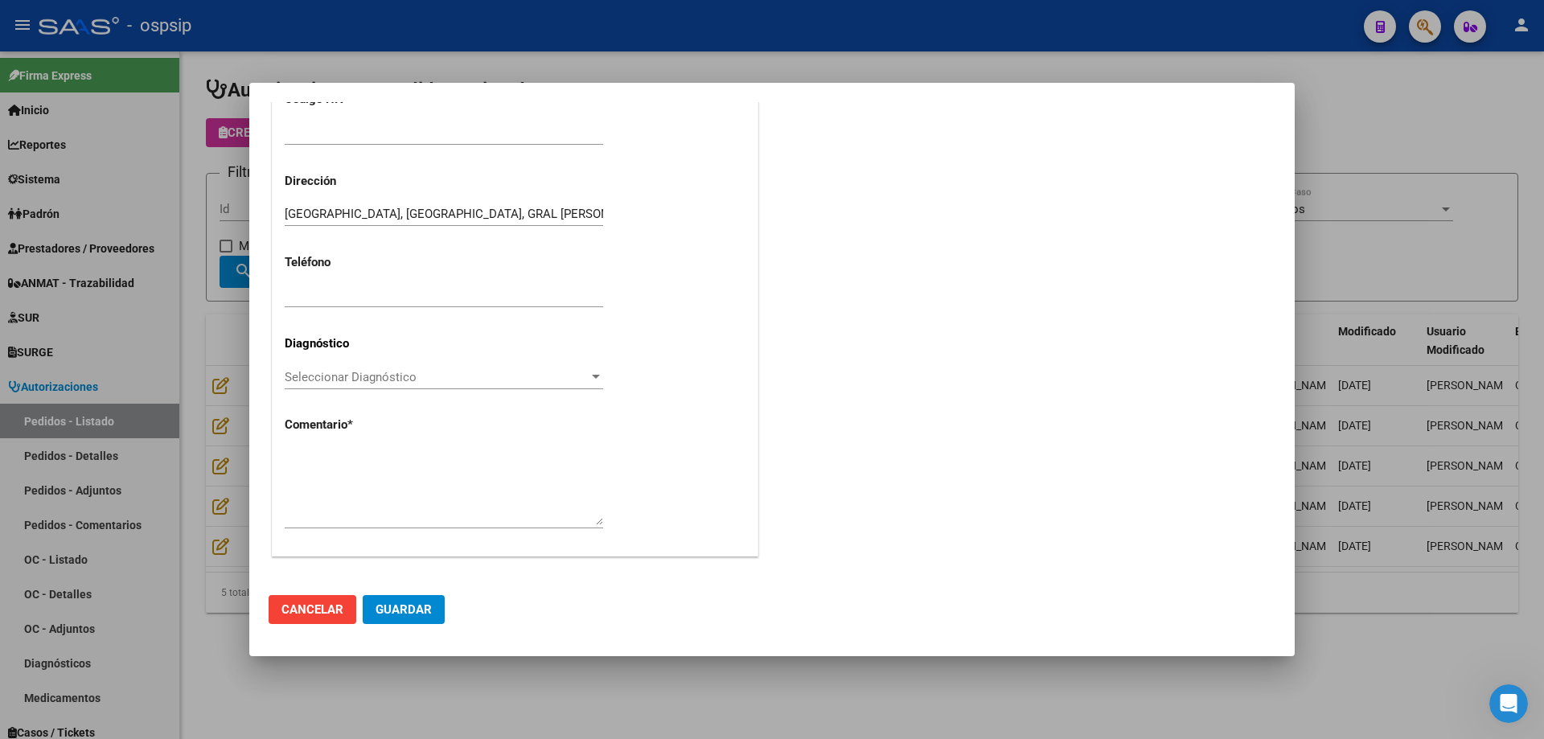
type input "20-54607976-8"
click at [477, 484] on textarea at bounding box center [444, 487] width 318 height 76
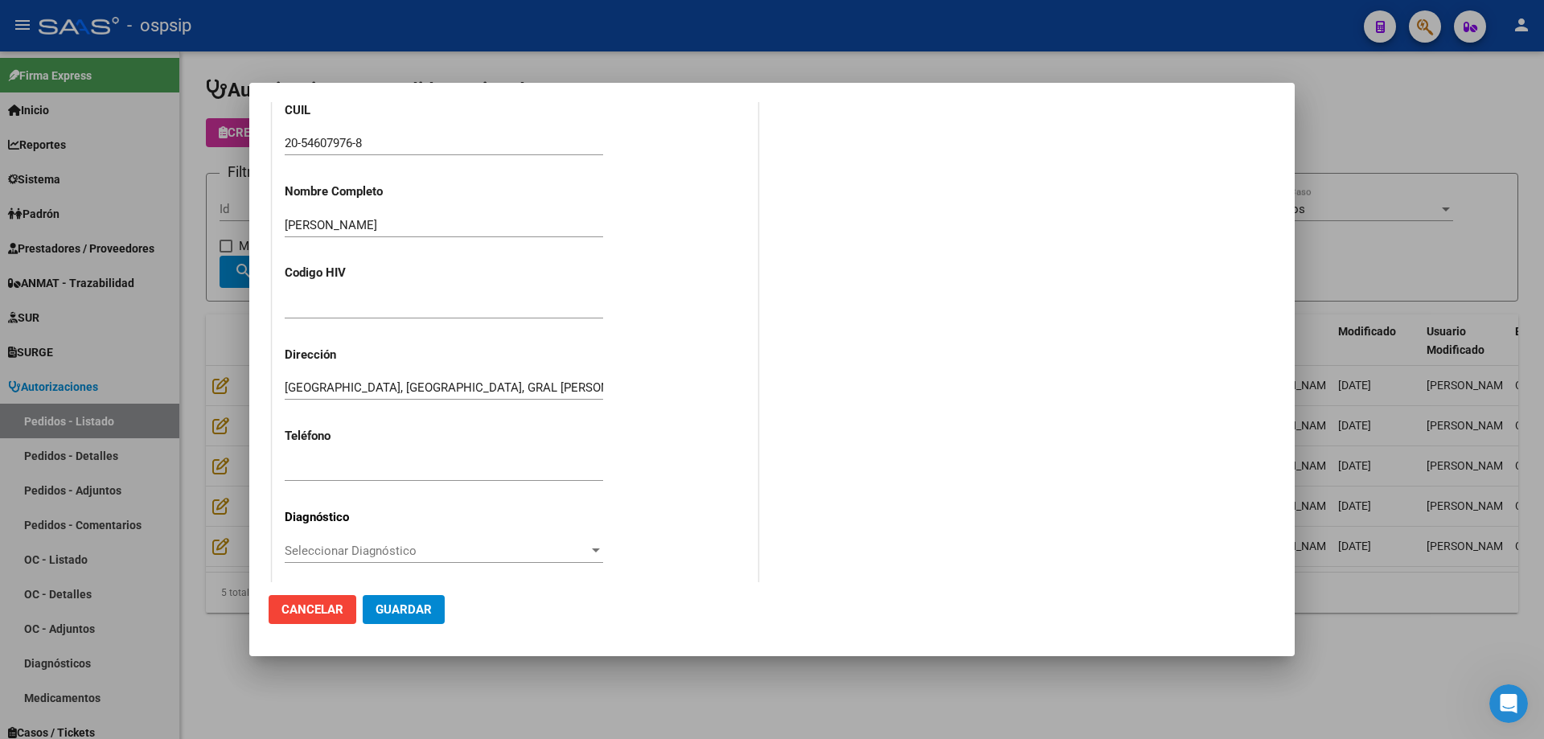
scroll to position [202, 0]
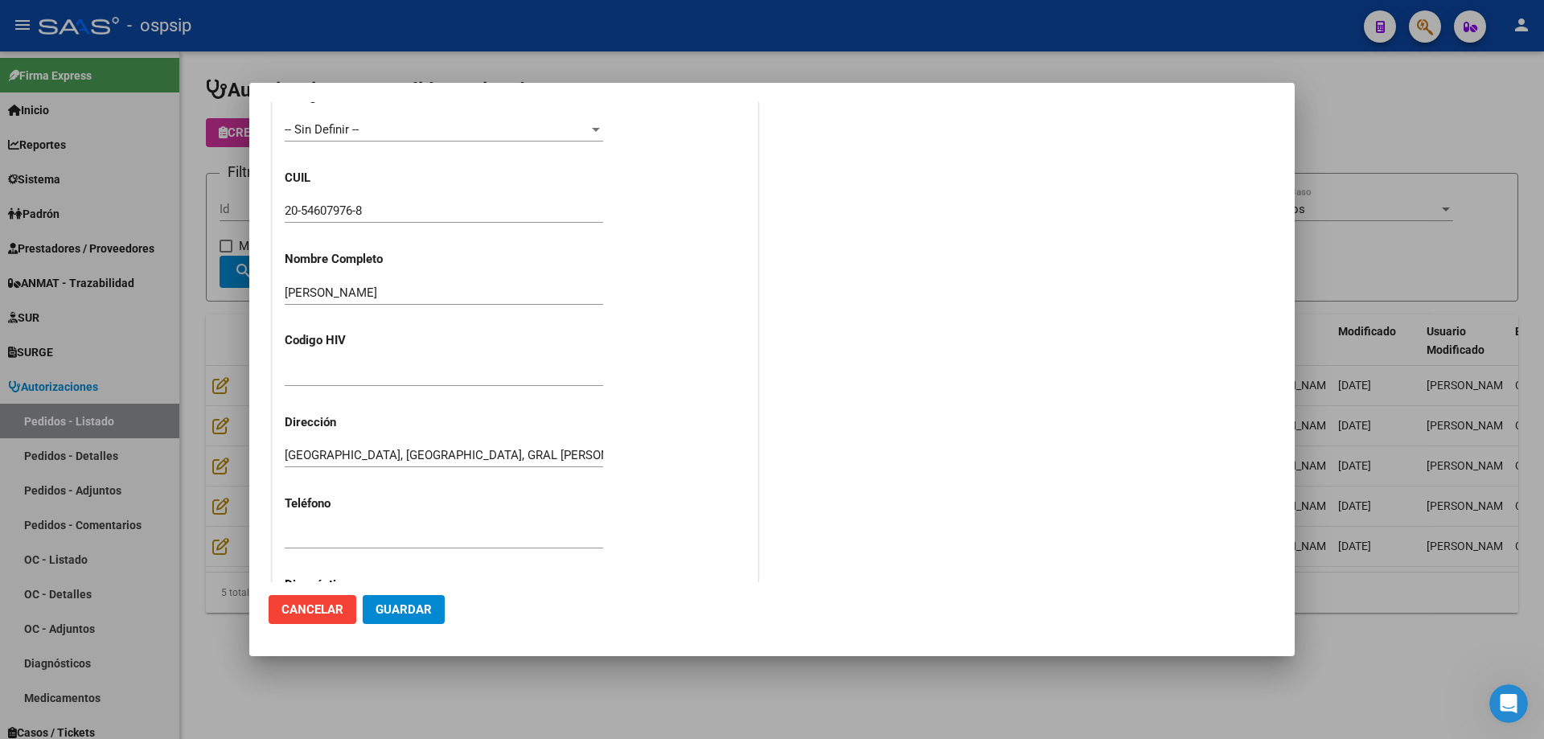
click at [329, 211] on input "20-54607976-8" at bounding box center [444, 210] width 318 height 14
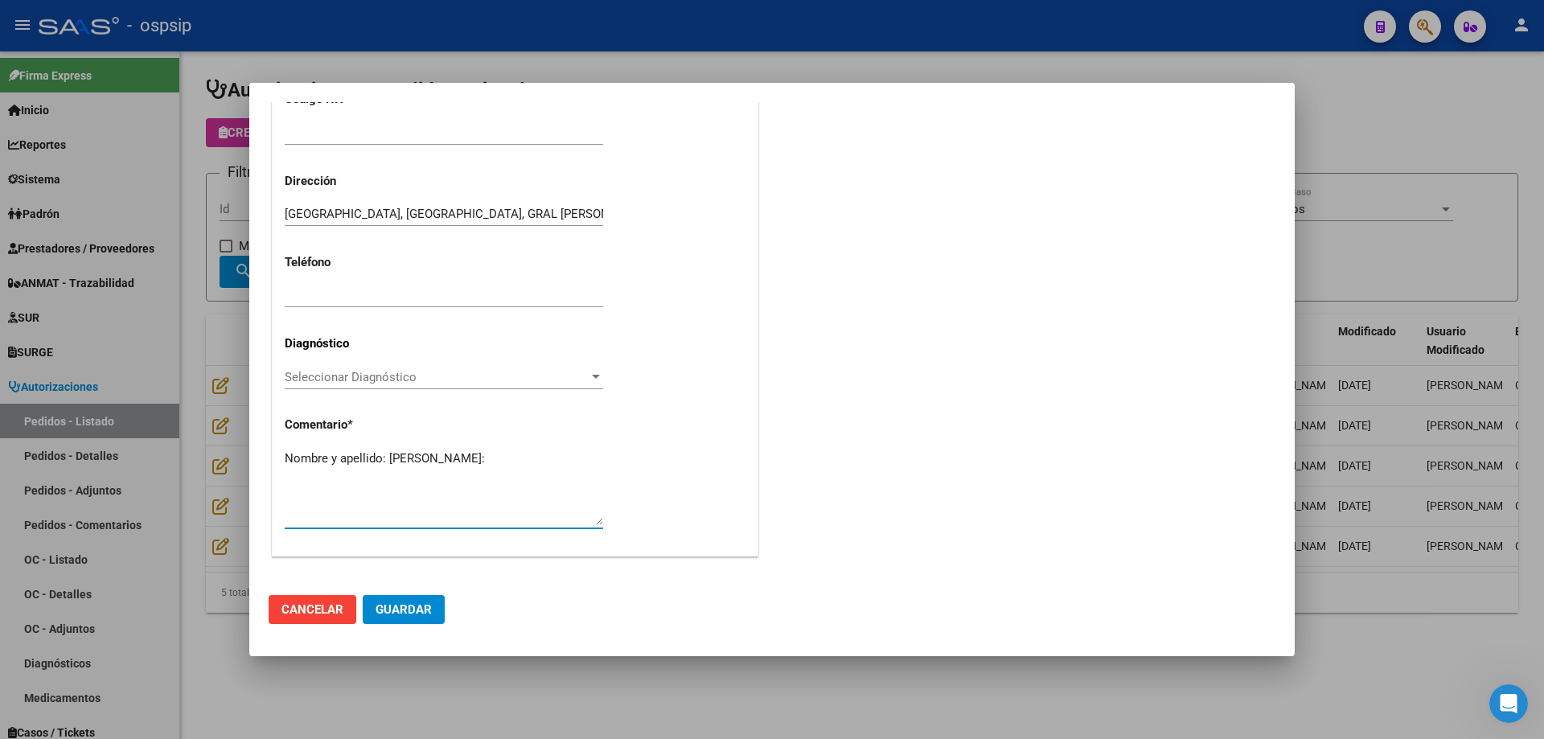
click at [325, 478] on textarea "Nombre y apellido: [PERSON_NAME]:" at bounding box center [444, 487] width 318 height 76
paste textarea "54607976"
type textarea "Nombre y apellido: [PERSON_NAME]:54607976"
click at [384, 614] on span "Guardar" at bounding box center [403, 609] width 56 height 14
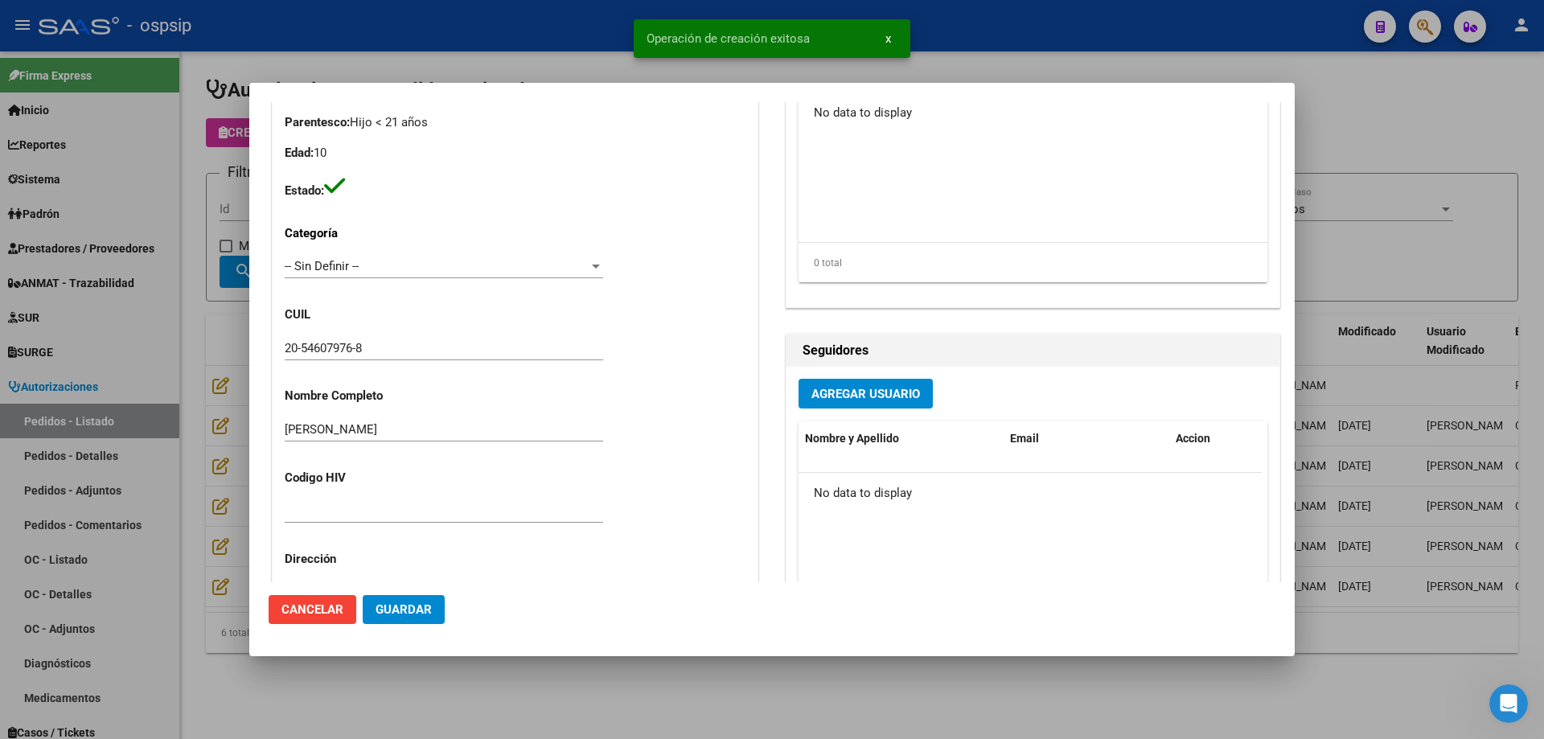
scroll to position [0, 0]
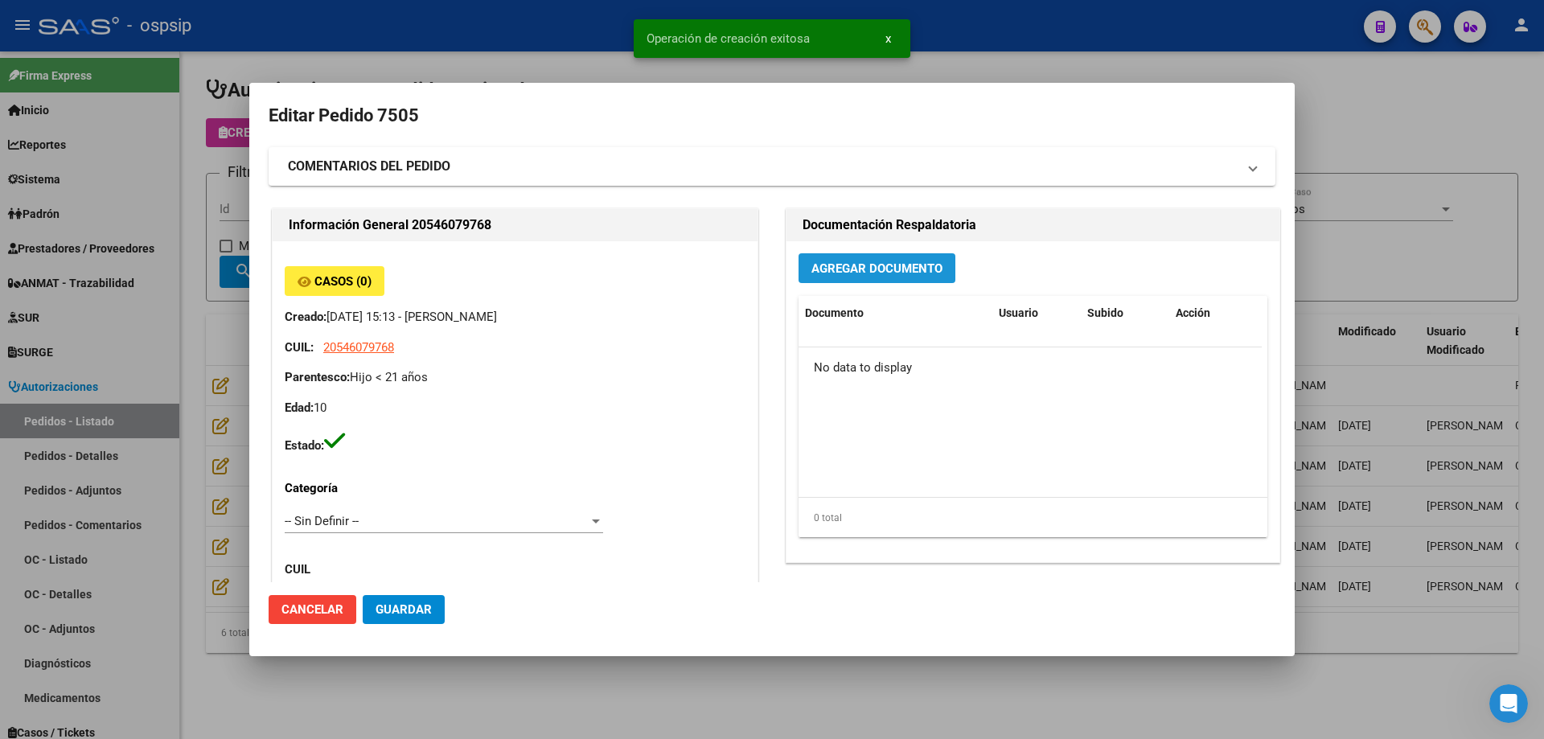
click at [886, 272] on span "Agregar Documento" at bounding box center [876, 268] width 131 height 14
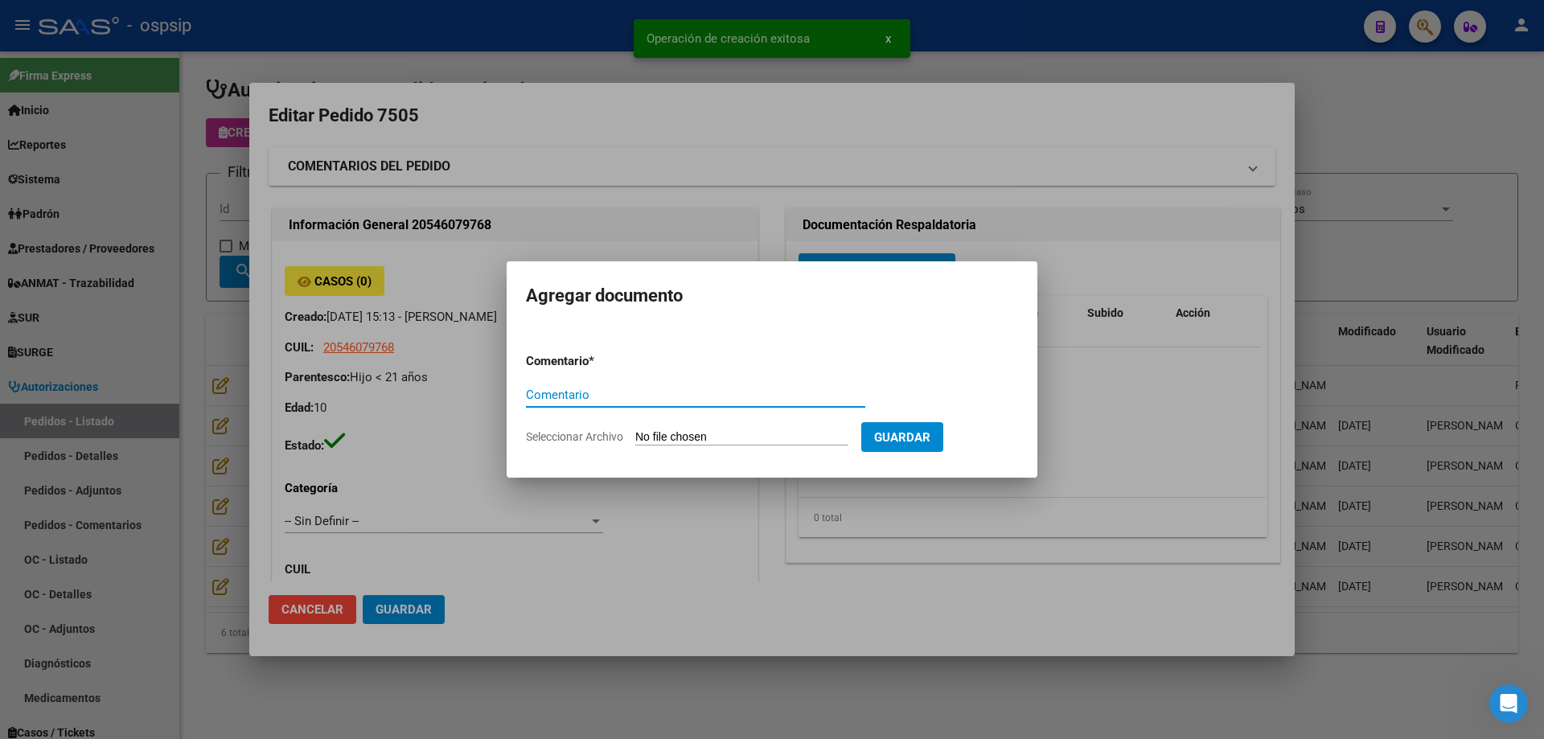
click at [781, 445] on input "Seleccionar Archivo" at bounding box center [741, 437] width 213 height 15
type input "C:\fakepath\pedido [PERSON_NAME].jpg"
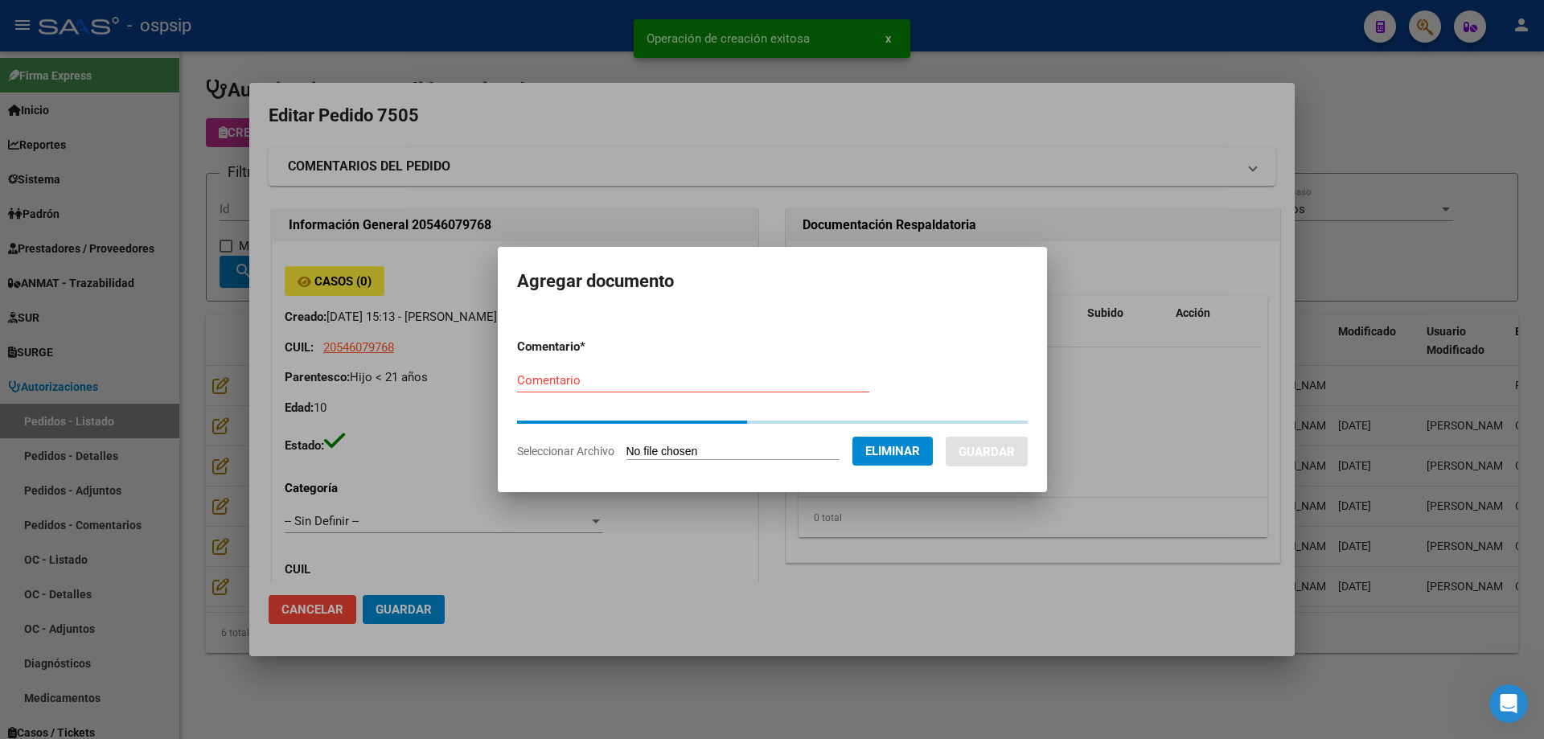
click at [648, 390] on div "Comentario" at bounding box center [693, 380] width 352 height 24
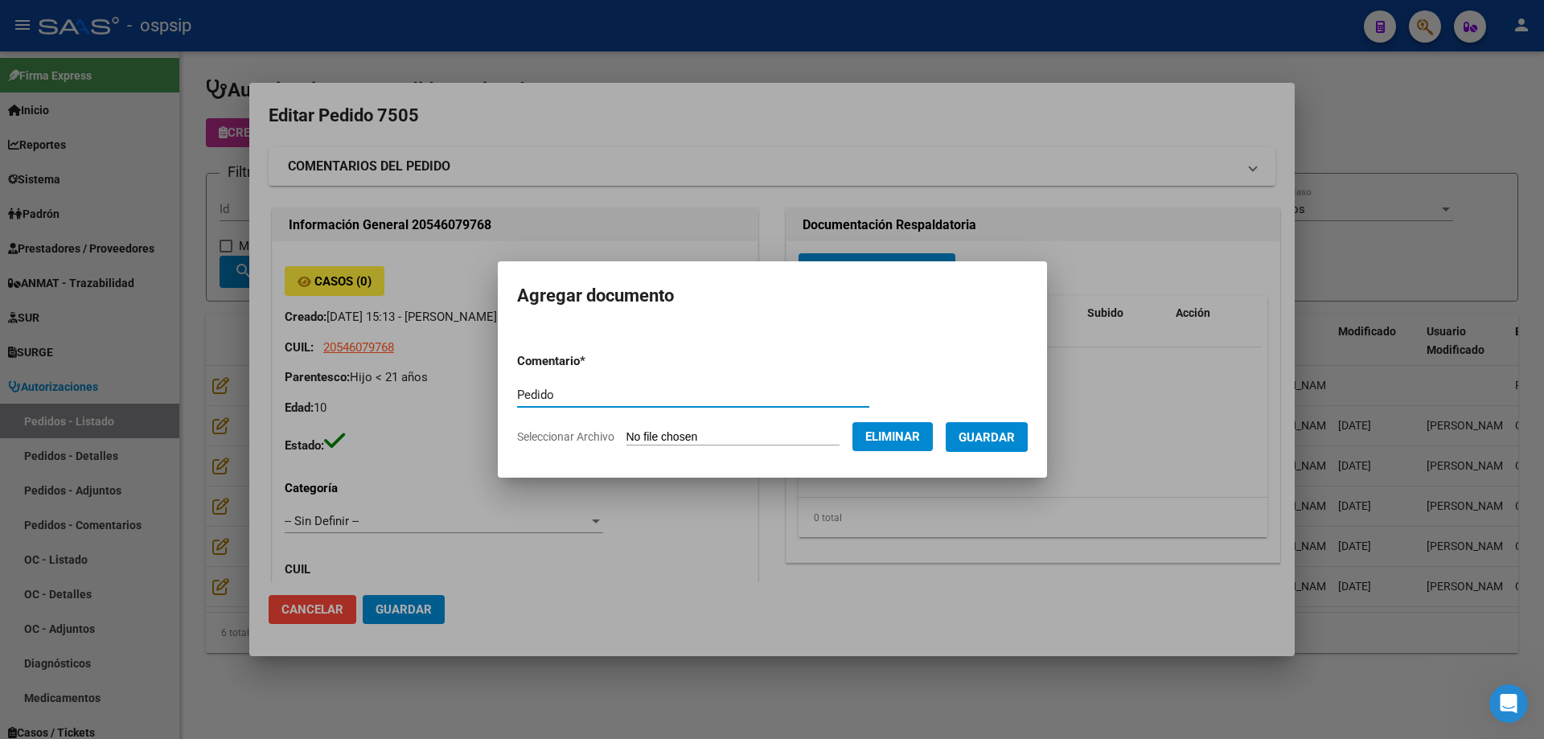
type input "Pedido"
click at [994, 444] on span "Guardar" at bounding box center [986, 437] width 56 height 14
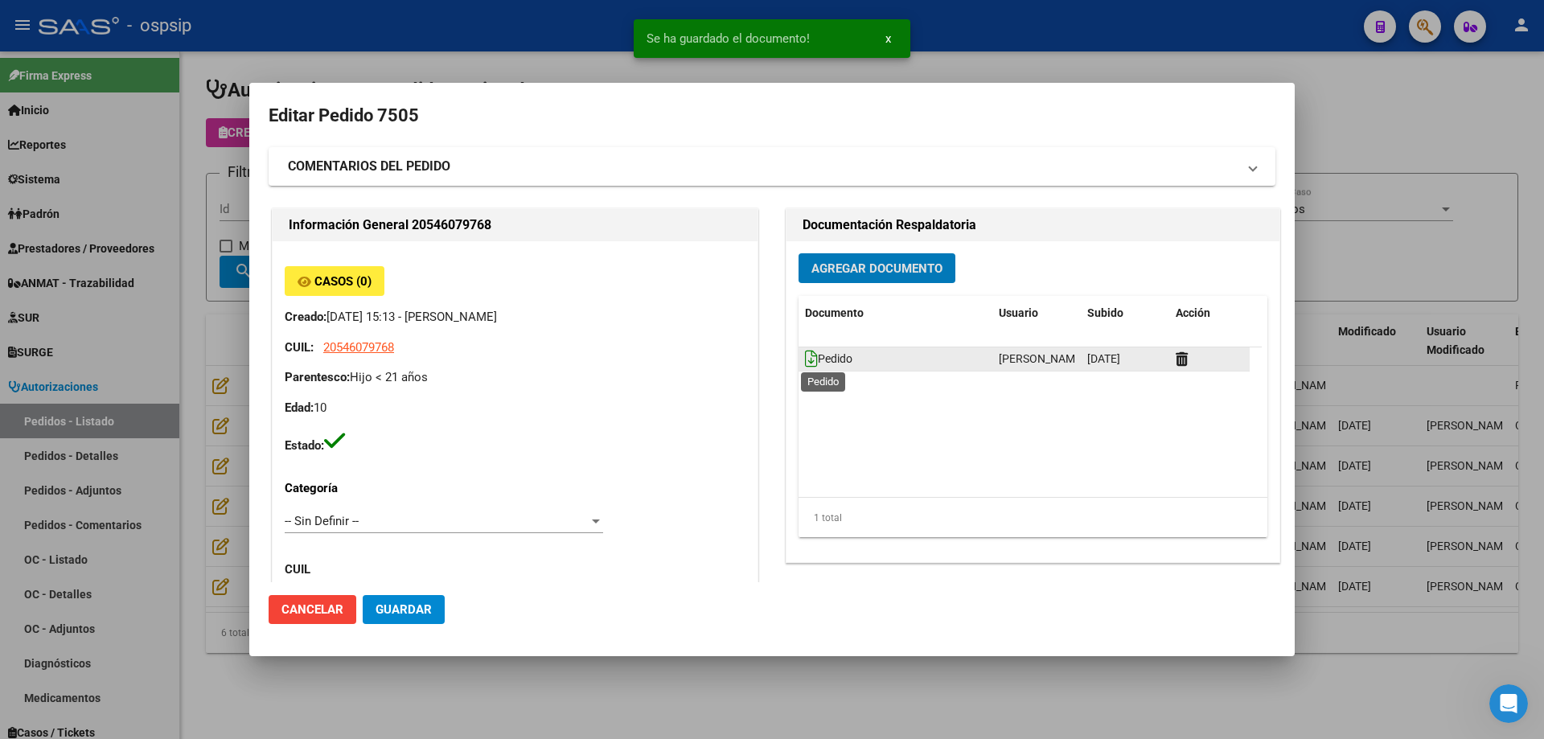
click at [805, 356] on icon at bounding box center [811, 359] width 13 height 18
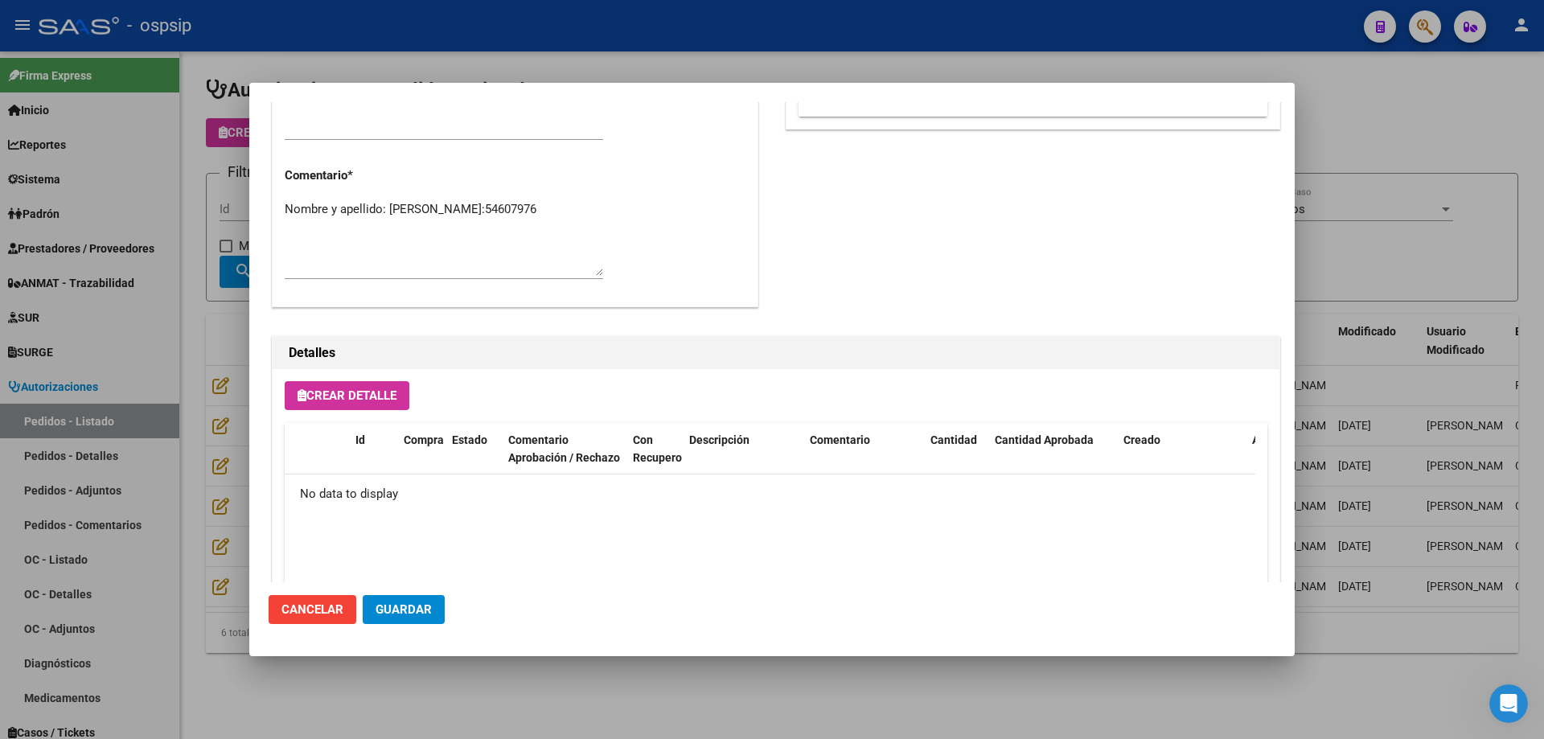
scroll to position [934, 0]
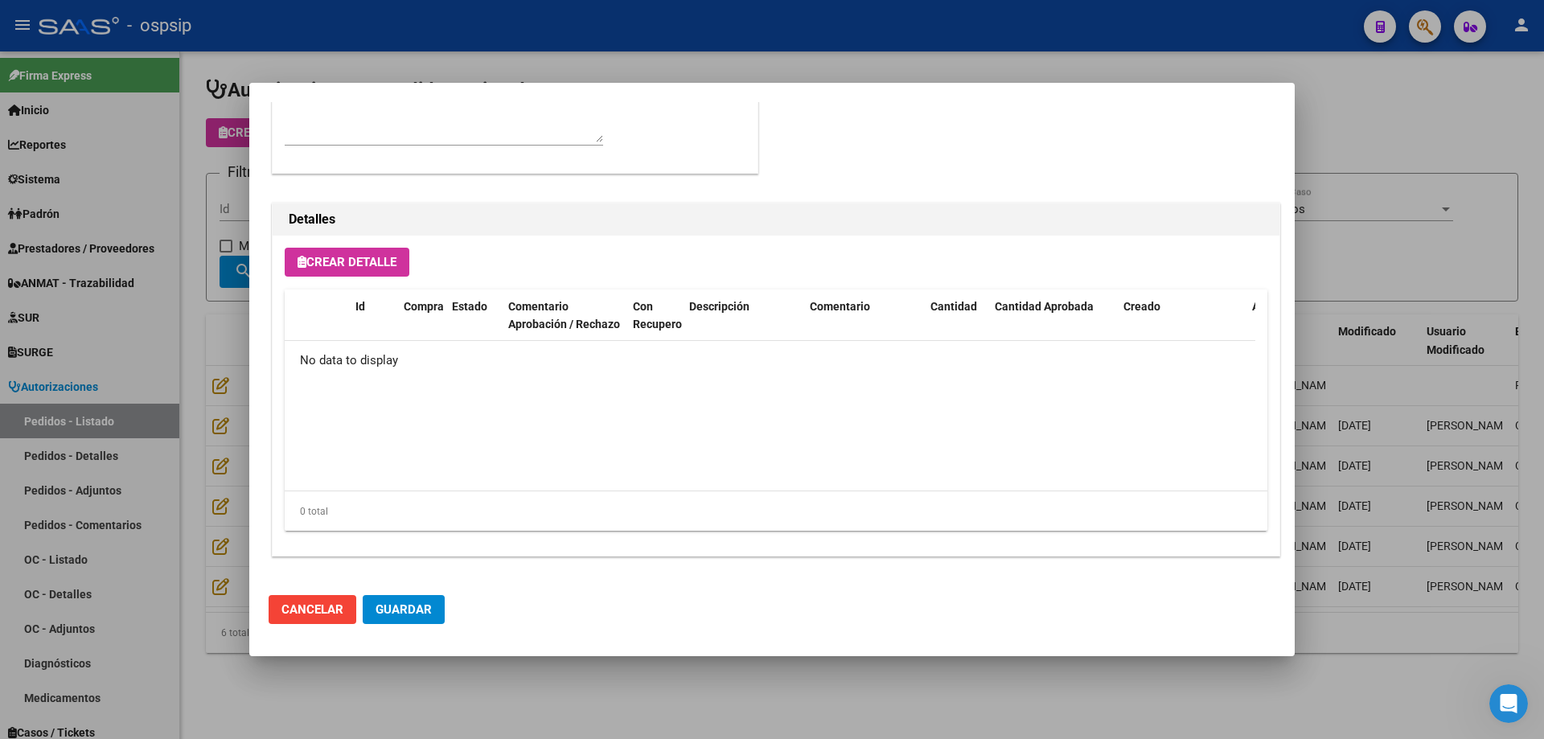
click at [361, 255] on span "Crear Detalle" at bounding box center [346, 262] width 99 height 14
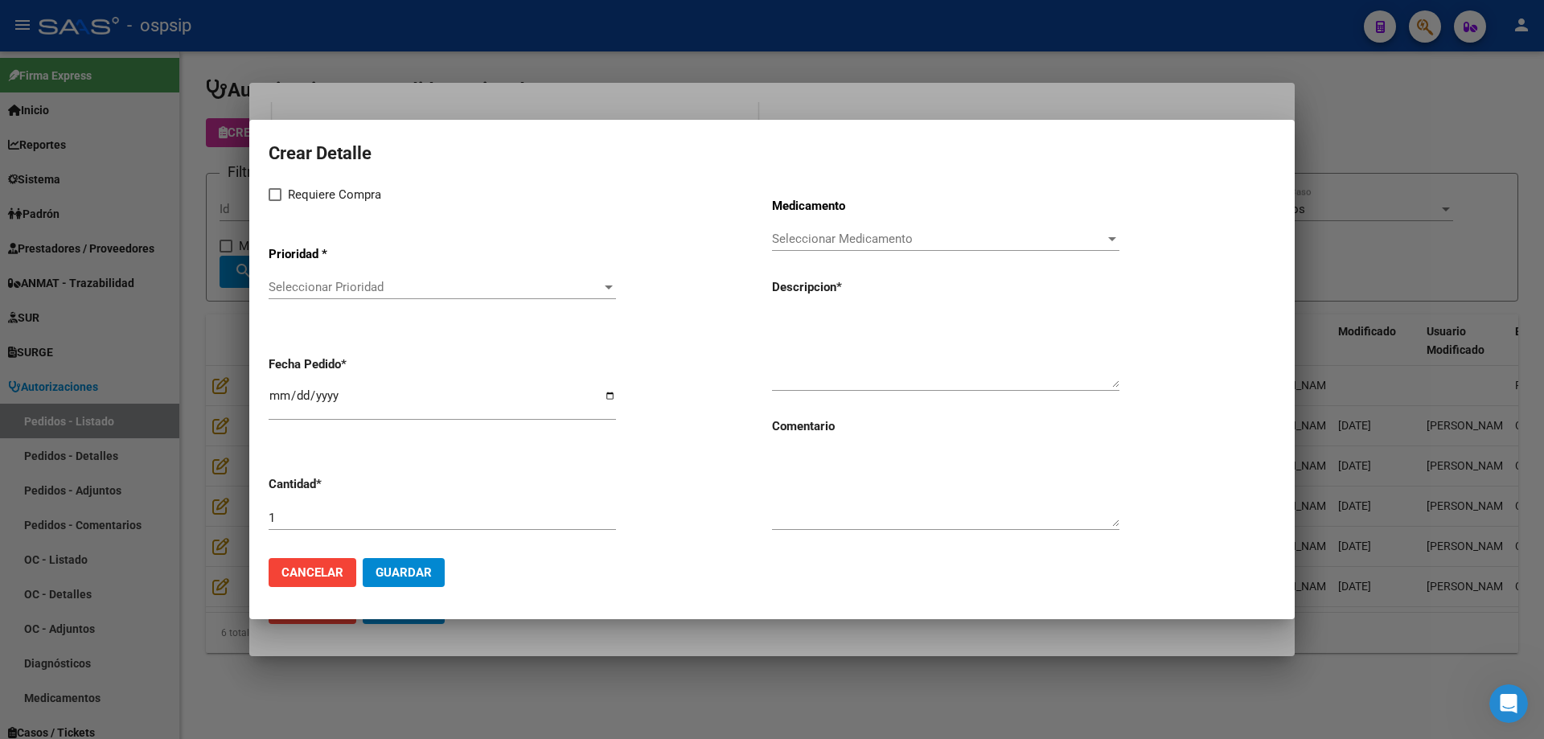
click at [361, 293] on span "Seleccionar Prioridad" at bounding box center [435, 287] width 333 height 14
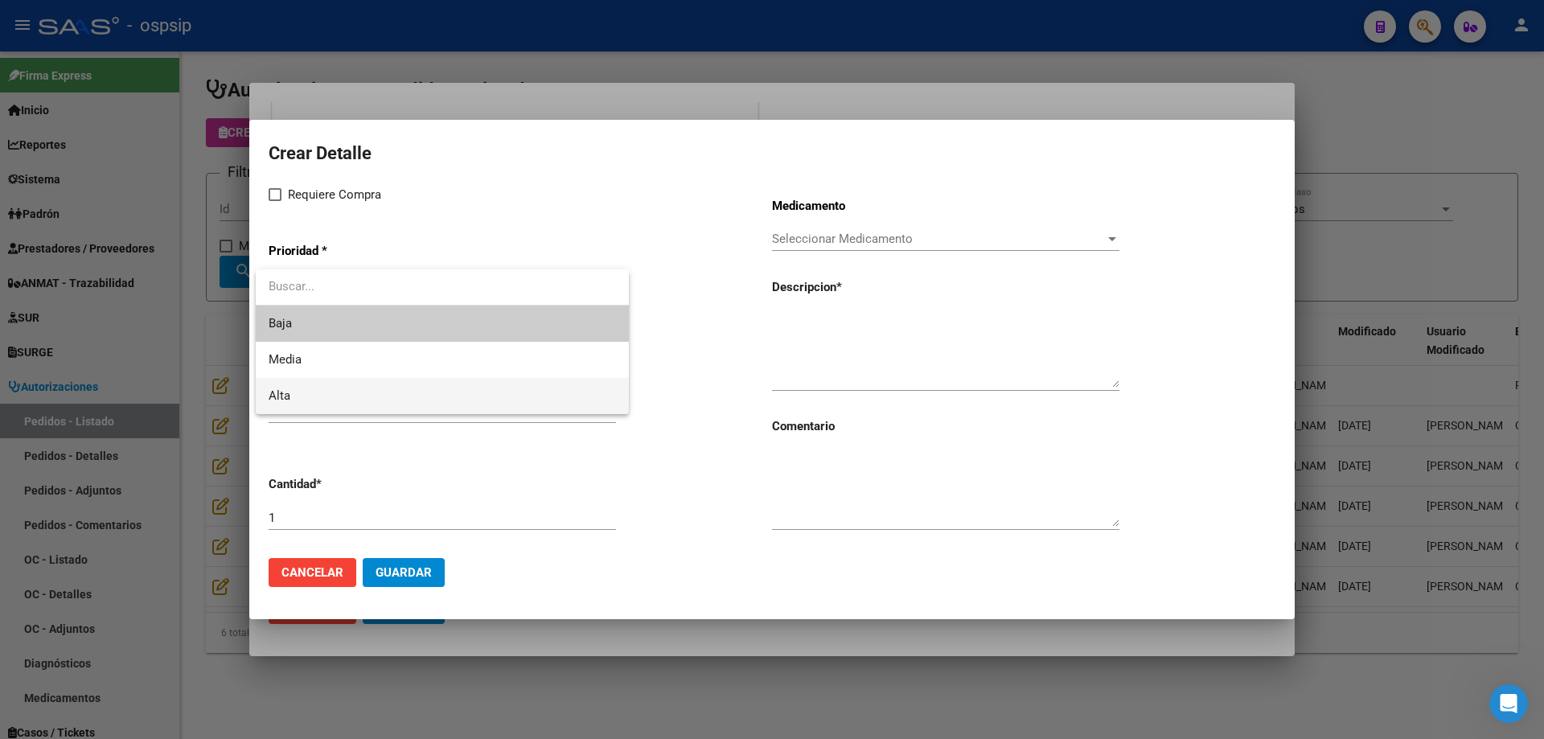
click at [334, 399] on span "Alta" at bounding box center [442, 396] width 347 height 36
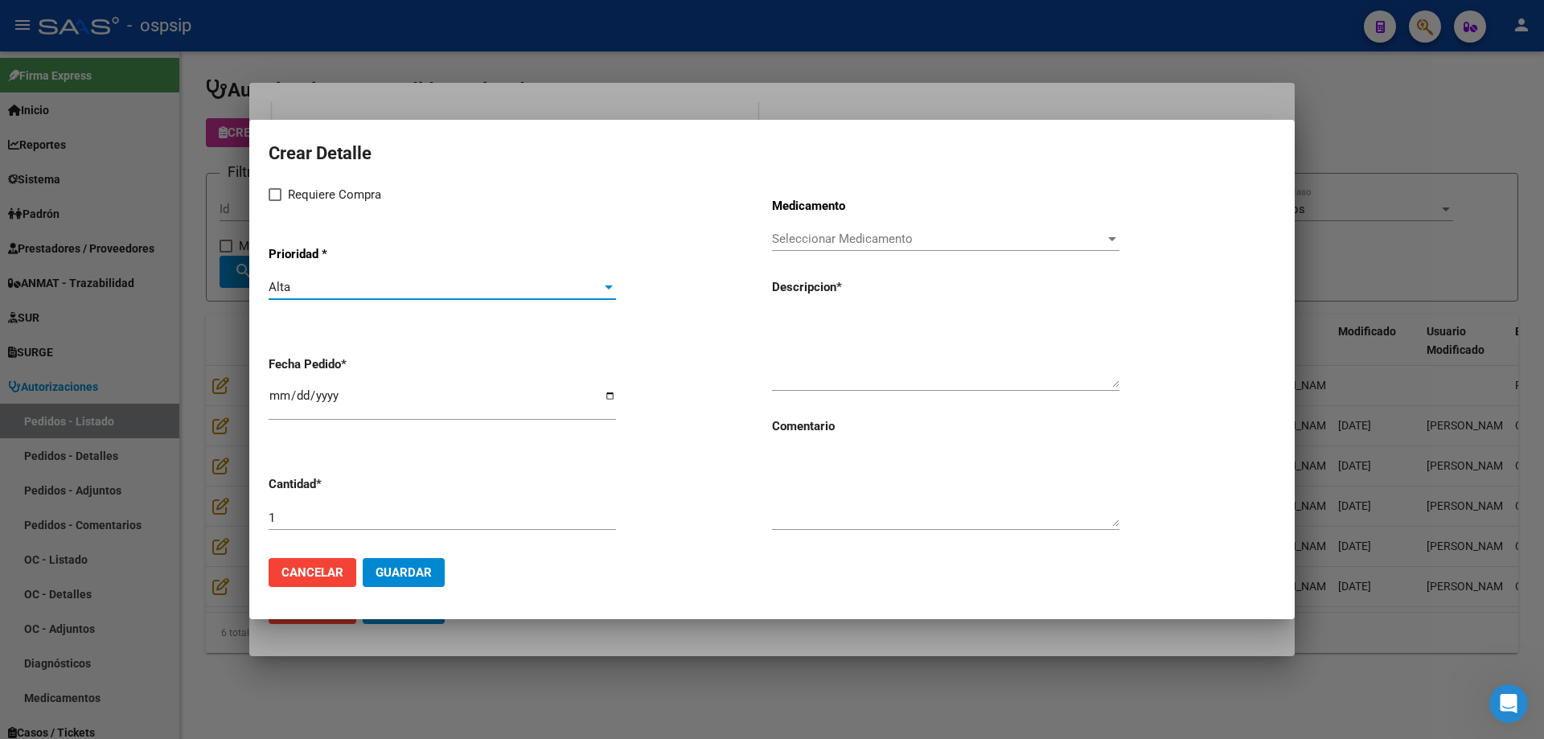
click at [303, 195] on span "Requiere Compra" at bounding box center [334, 194] width 93 height 19
click at [275, 201] on input "Requiere Compra" at bounding box center [274, 201] width 1 height 1
checkbox input "true"
click at [279, 395] on input "[DATE]" at bounding box center [442, 402] width 347 height 26
type input "[DATE]"
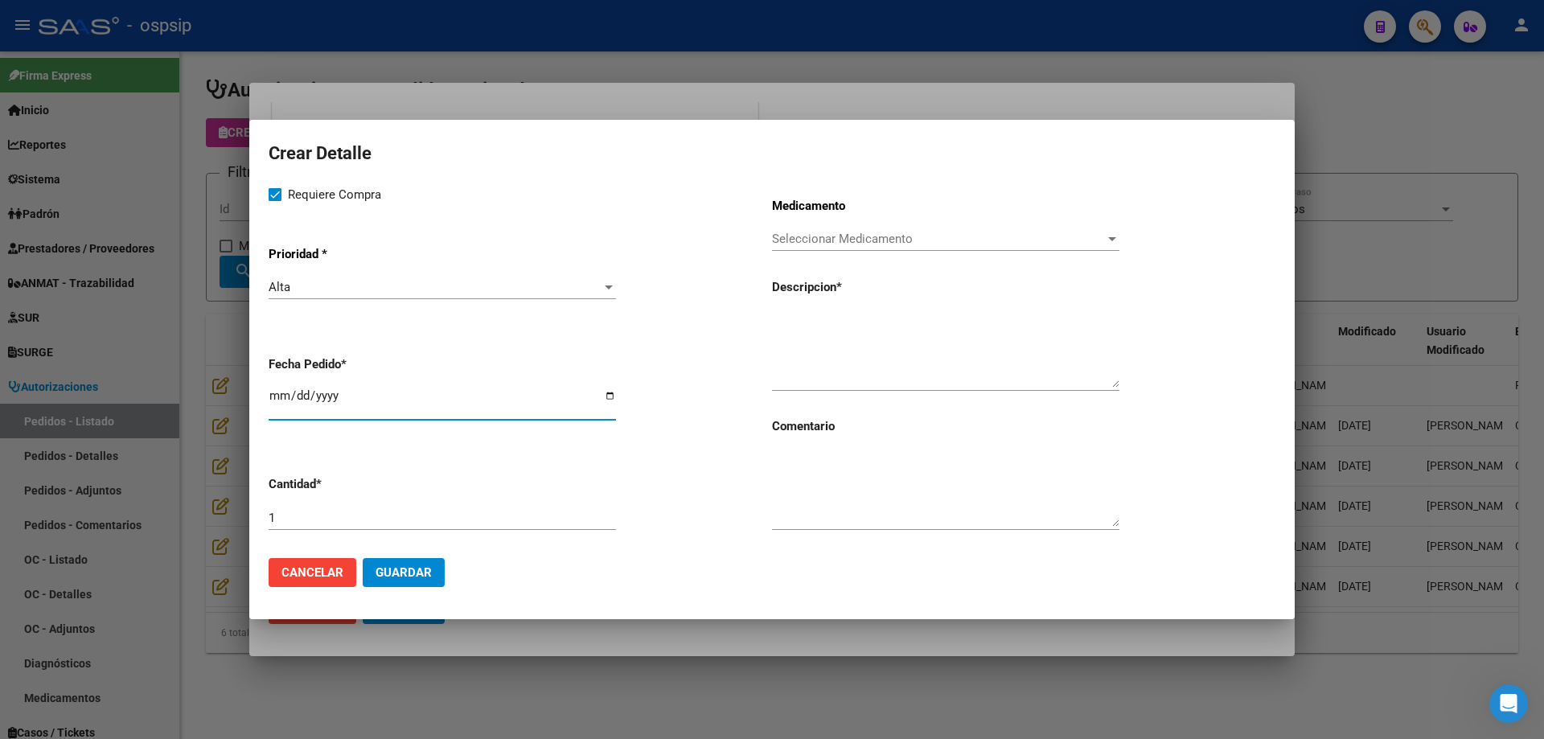
click at [796, 240] on span "Seleccionar Medicamento" at bounding box center [938, 239] width 333 height 14
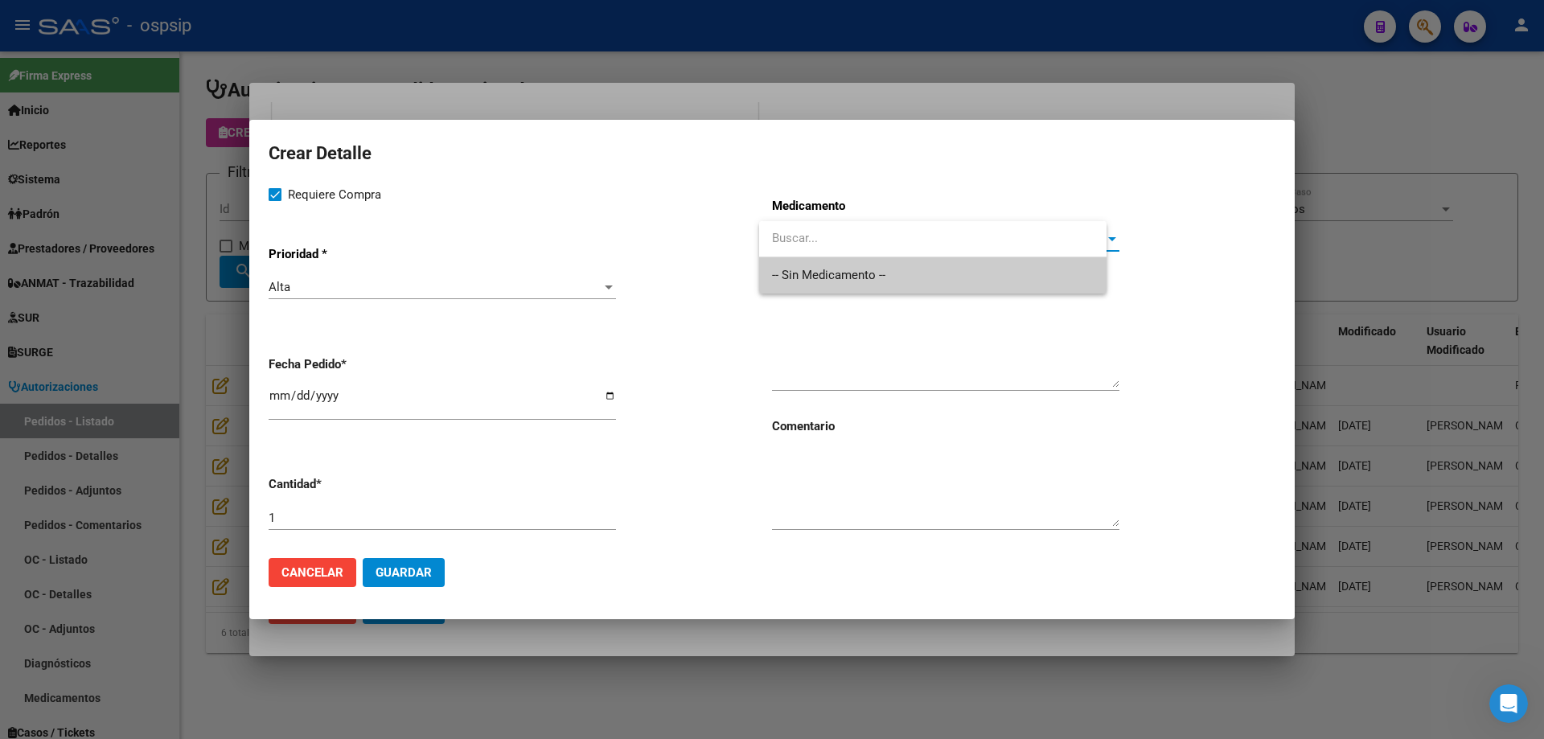
click at [792, 273] on span "-- Sin Medicamento --" at bounding box center [933, 275] width 322 height 36
click at [821, 329] on textarea at bounding box center [945, 350] width 347 height 76
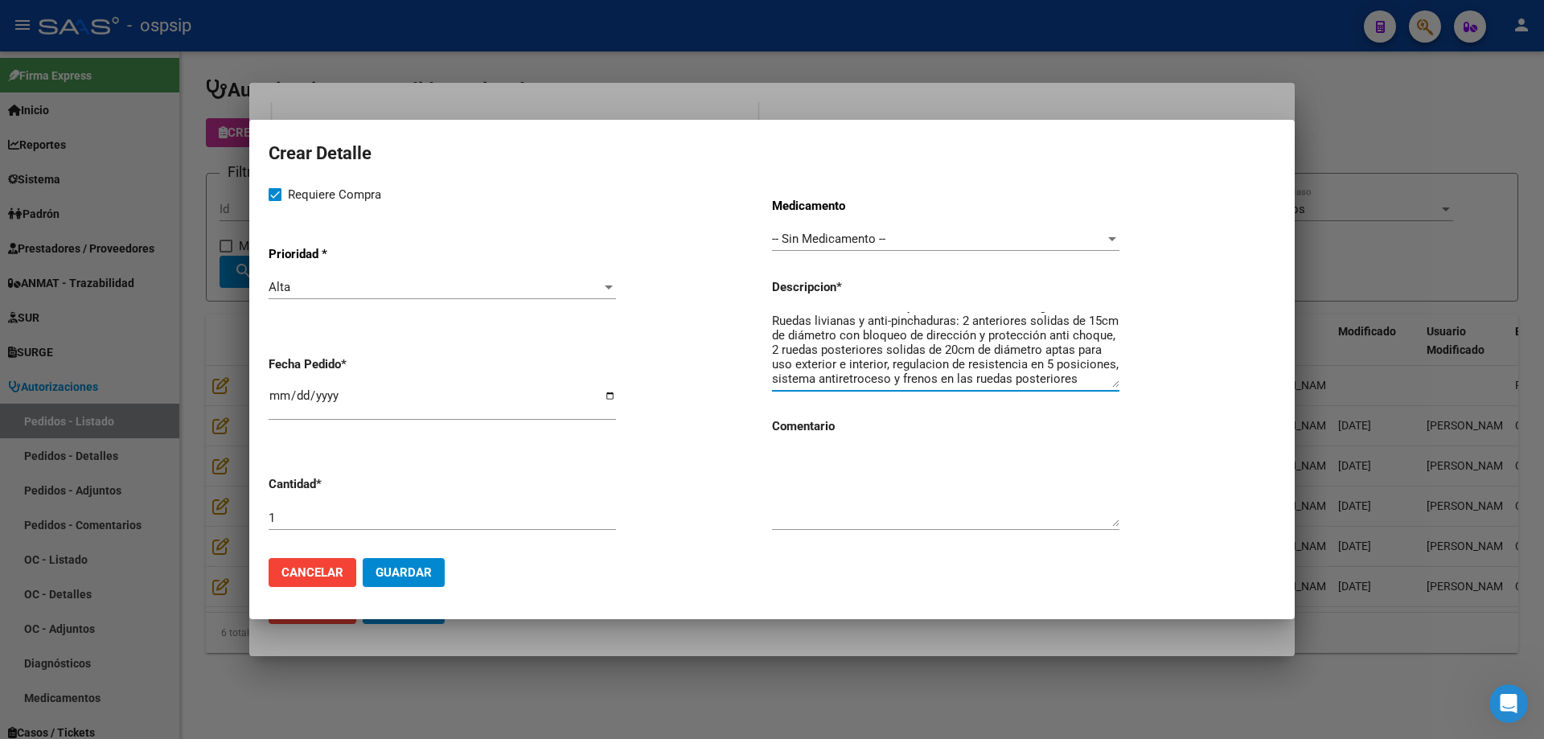
scroll to position [101, 0]
drag, startPoint x: 884, startPoint y: 365, endPoint x: 862, endPoint y: 377, distance: 24.8
click at [862, 377] on textarea "Andador/entrenador de marcha con sistema de ajuste de [MEDICAL_DATA] con centro…" at bounding box center [945, 350] width 347 height 76
type textarea "Andador/entrenador de marcha con sistema de ajuste de [MEDICAL_DATA] con centro…"
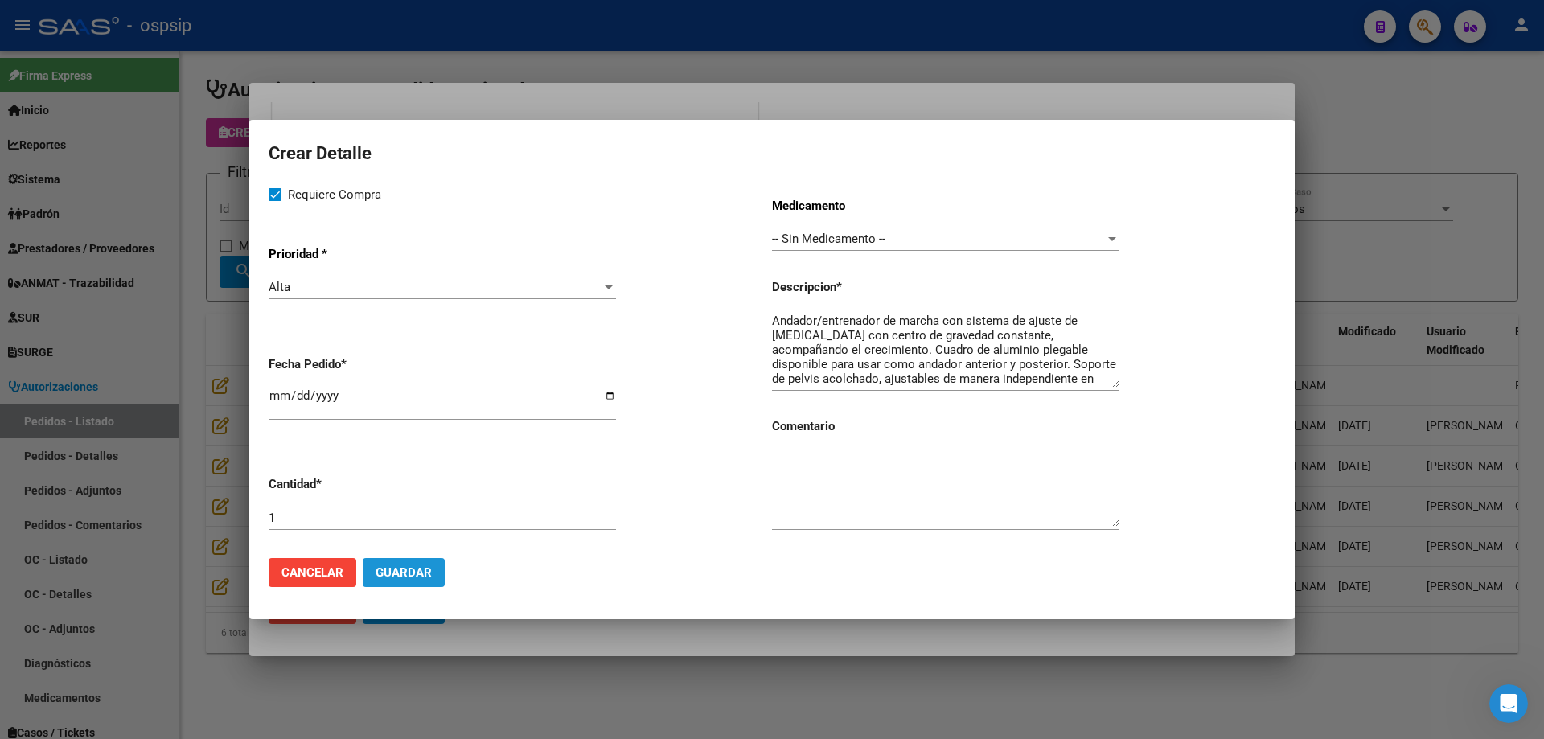
click at [404, 561] on button "Guardar" at bounding box center [404, 572] width 82 height 29
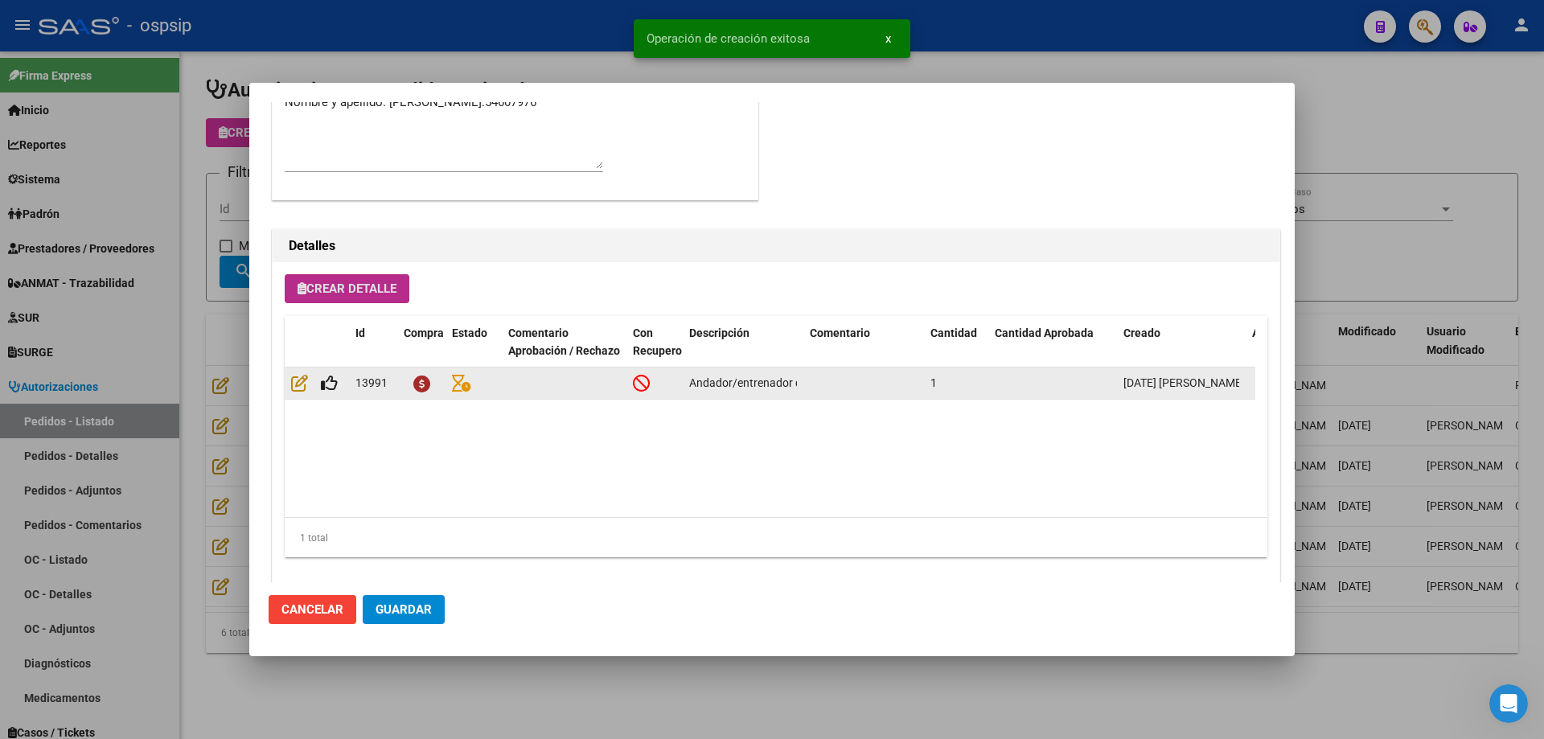
scroll to position [964, 0]
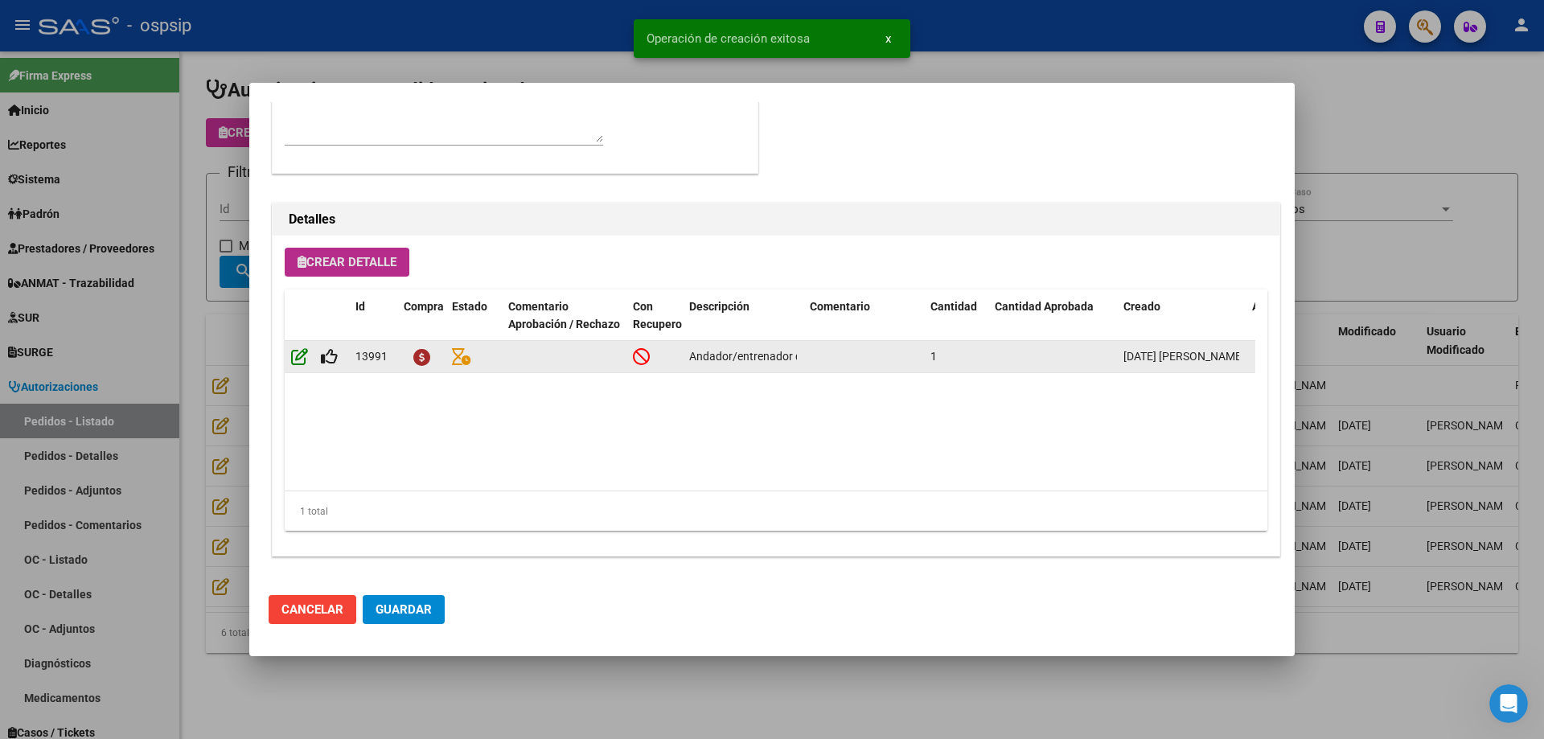
click at [301, 355] on icon at bounding box center [299, 356] width 17 height 18
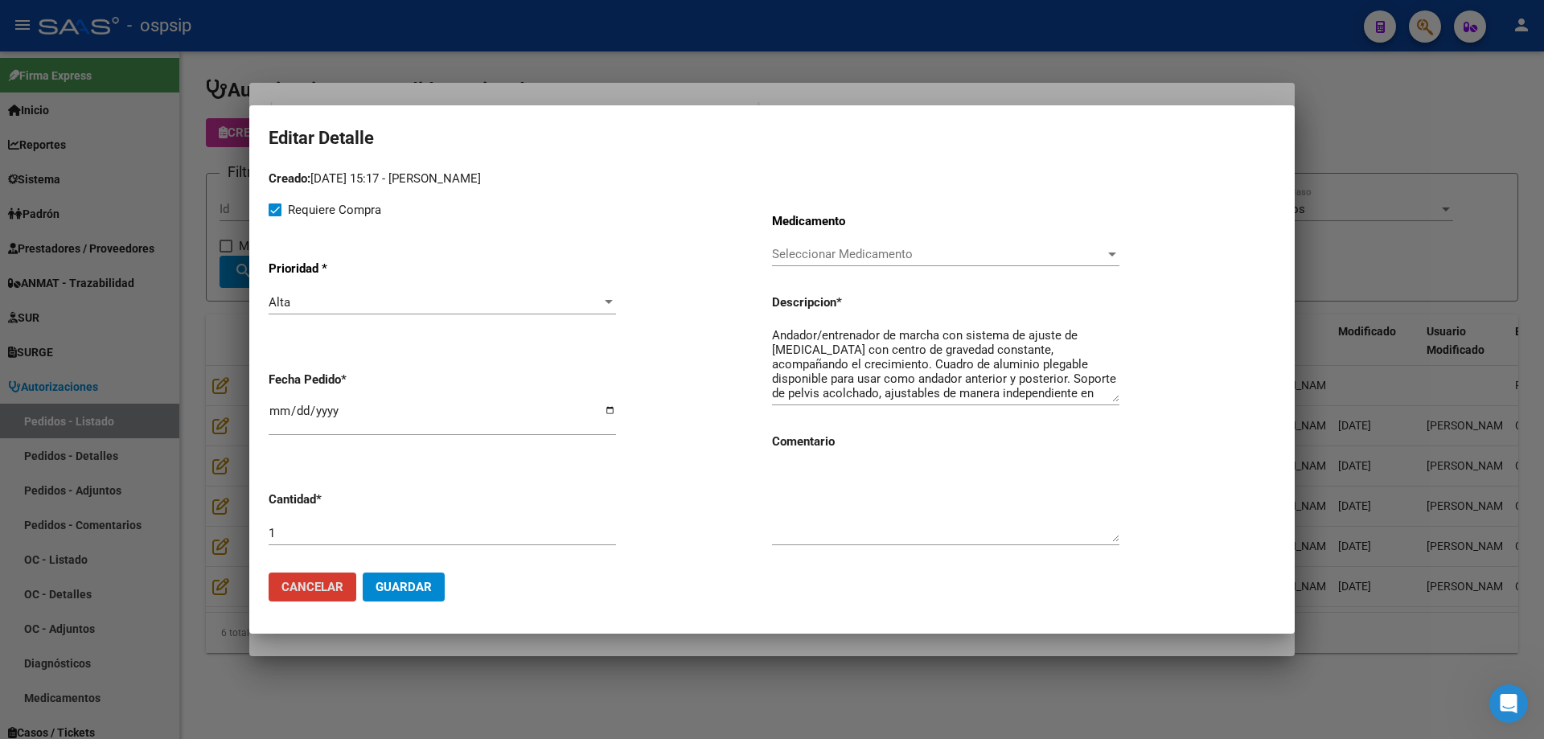
click at [909, 376] on textarea "Andador/entrenador de marcha con sistema de ajuste de [MEDICAL_DATA] con centro…" at bounding box center [945, 364] width 347 height 76
click at [888, 379] on textarea "Andador/entrenador de marcha con sistema de ajuste de [MEDICAL_DATA] con centro…" at bounding box center [945, 364] width 347 height 76
drag, startPoint x: 880, startPoint y: 345, endPoint x: 982, endPoint y: 345, distance: 101.3
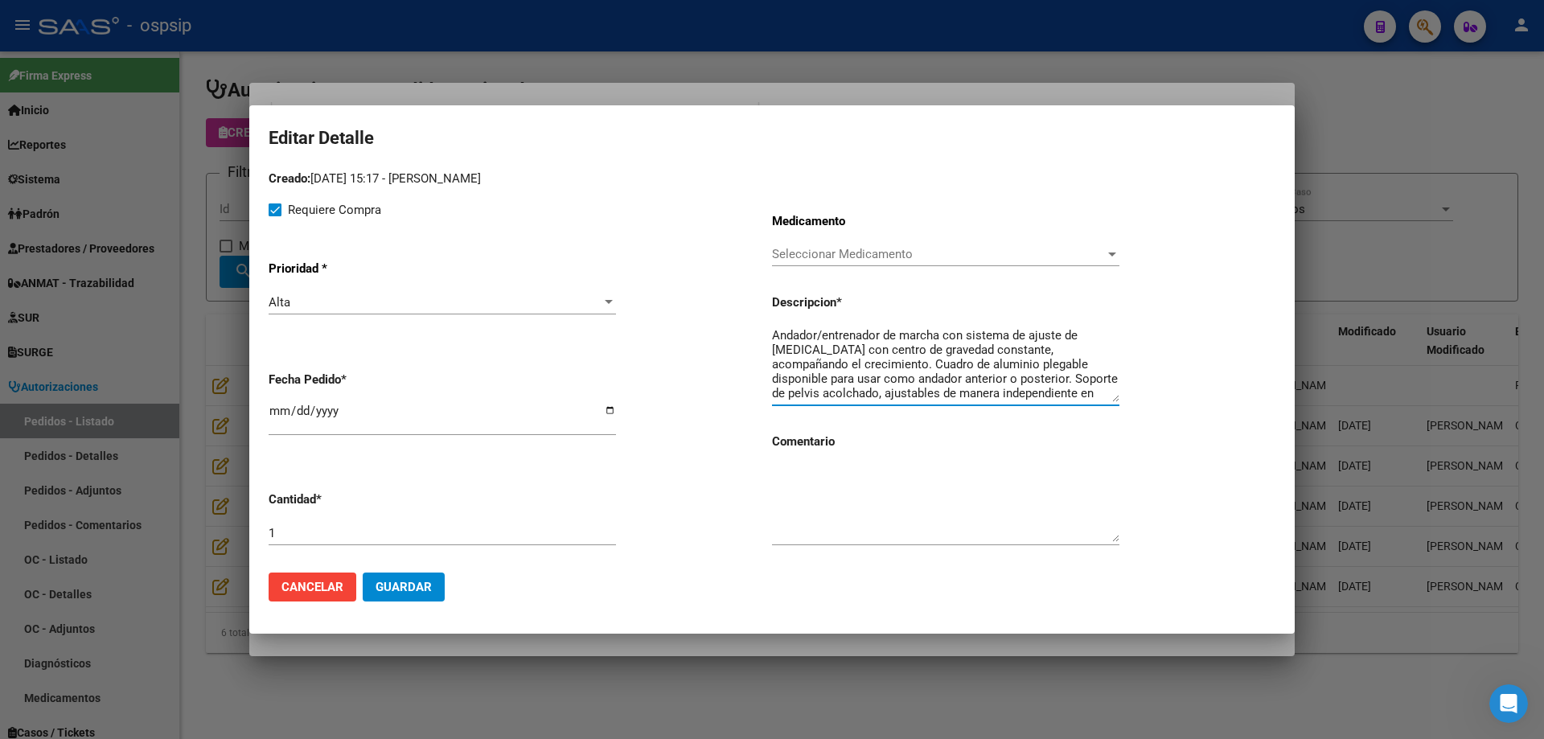
click at [982, 345] on textarea "Andador/entrenador de marcha con sistema de ajuste de [MEDICAL_DATA] con centro…" at bounding box center [945, 364] width 347 height 76
click at [840, 363] on textarea "Andador/entrenador de marcha con sistema de ajuste de [MEDICAL_DATA] con centro…" at bounding box center [945, 364] width 347 height 76
click at [1075, 375] on textarea "Andador/entrenador de marcha con sistema de ajuste de [MEDICAL_DATA] con centro…" at bounding box center [945, 364] width 347 height 76
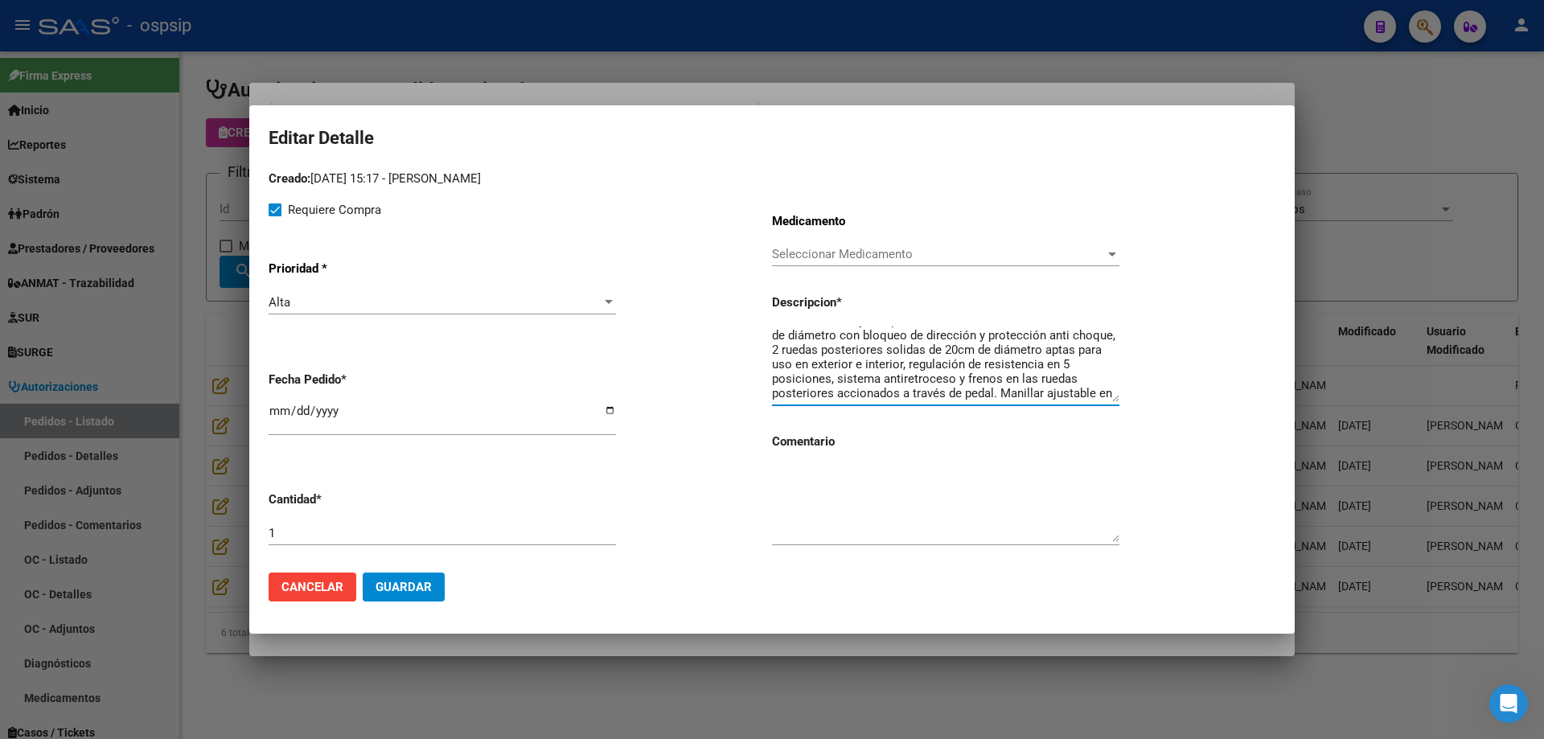
type textarea "Andador/entrenador de marcha con sistema de ajuste de [MEDICAL_DATA] con centro…"
click at [425, 588] on span "Guardar" at bounding box center [403, 587] width 56 height 14
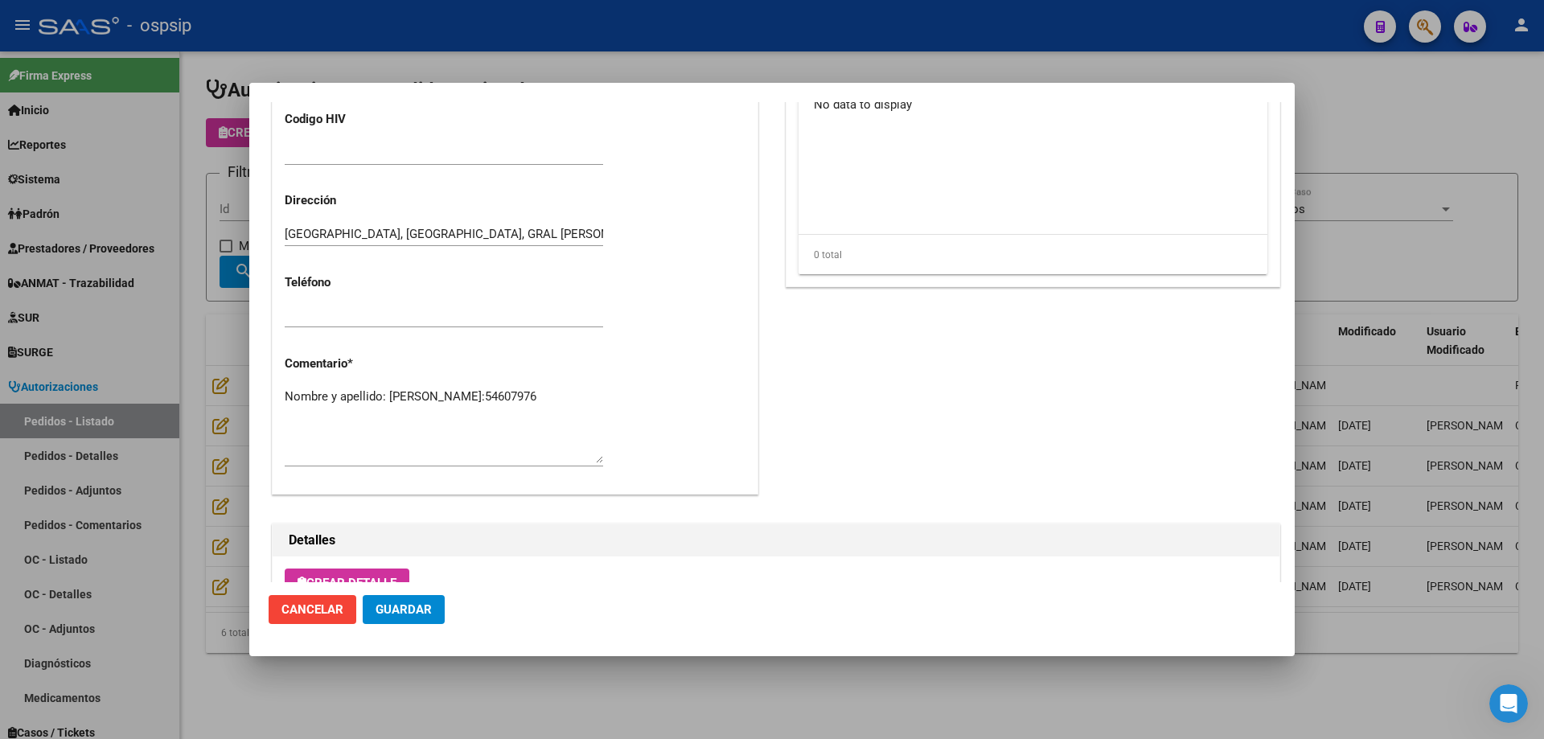
scroll to position [724, 0]
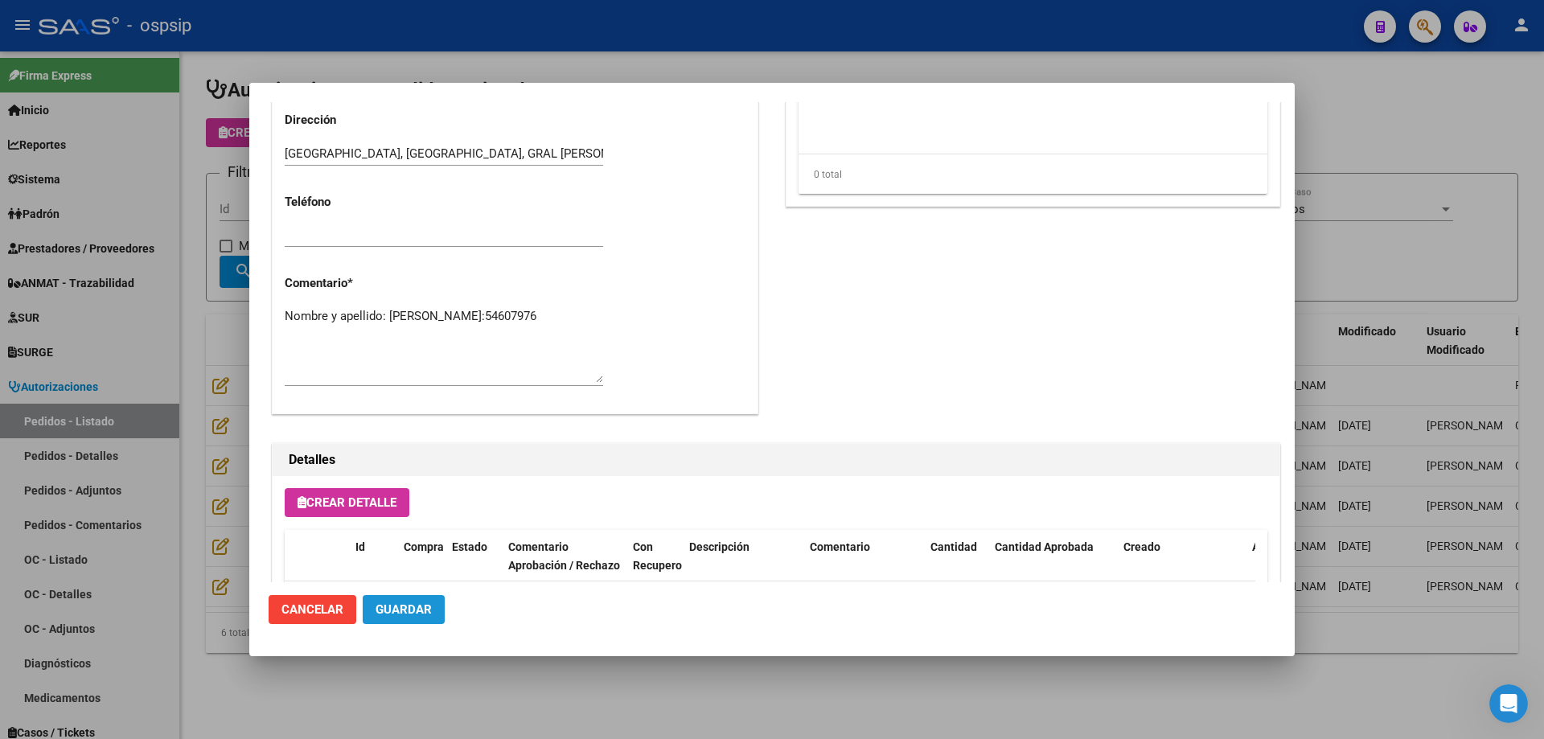
click at [392, 605] on span "Guardar" at bounding box center [403, 609] width 56 height 14
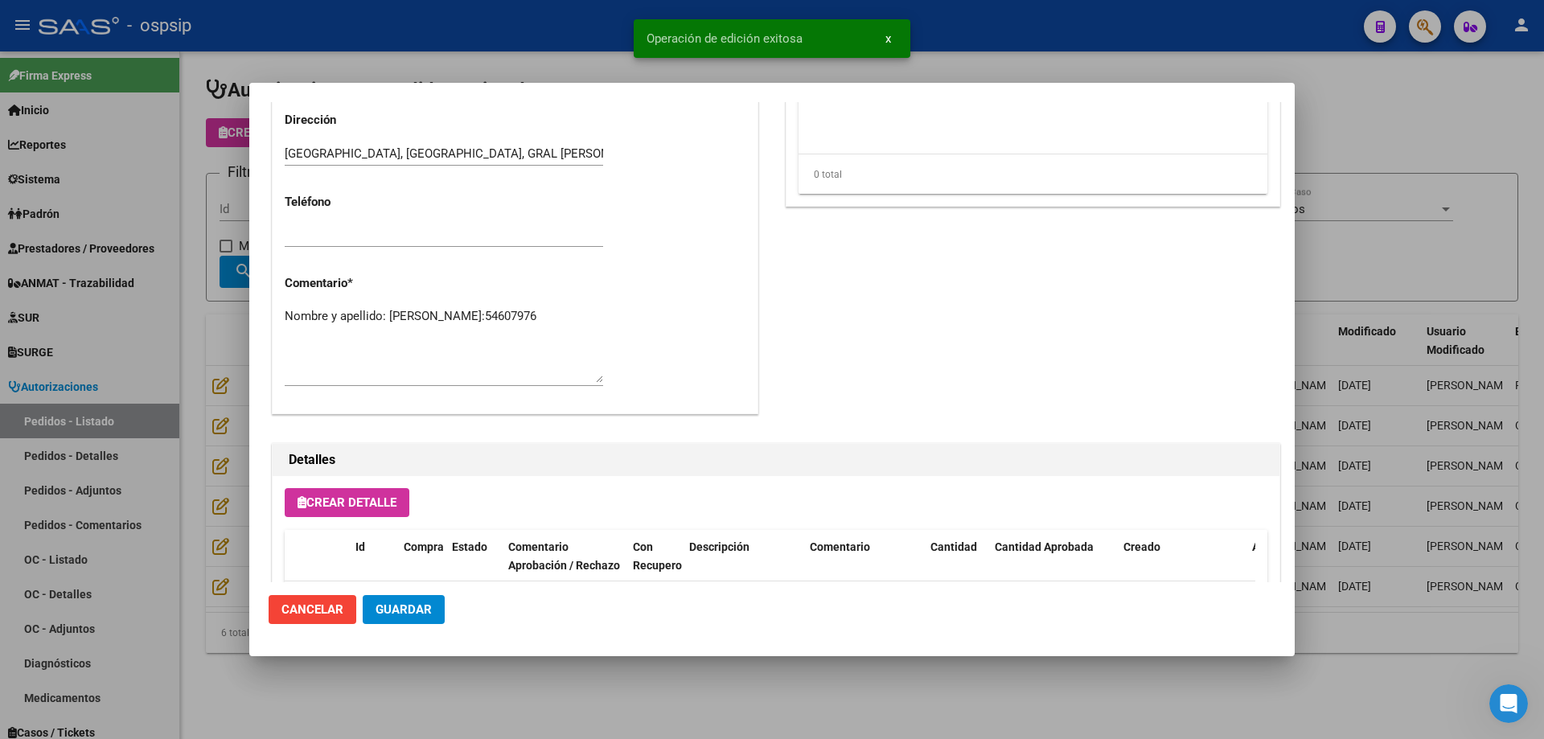
click at [158, 353] on div at bounding box center [772, 369] width 1544 height 739
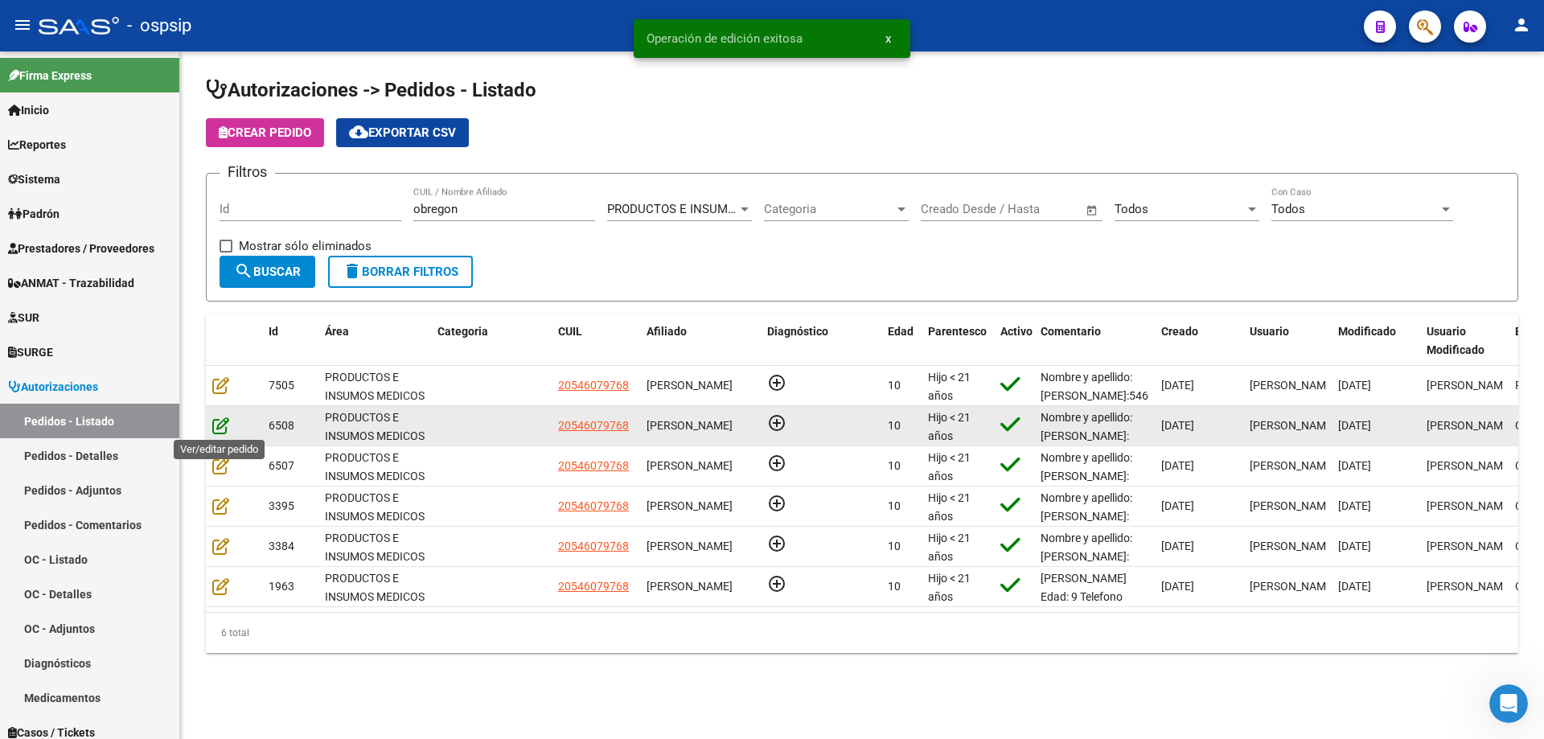
click at [222, 421] on icon at bounding box center [220, 425] width 17 height 18
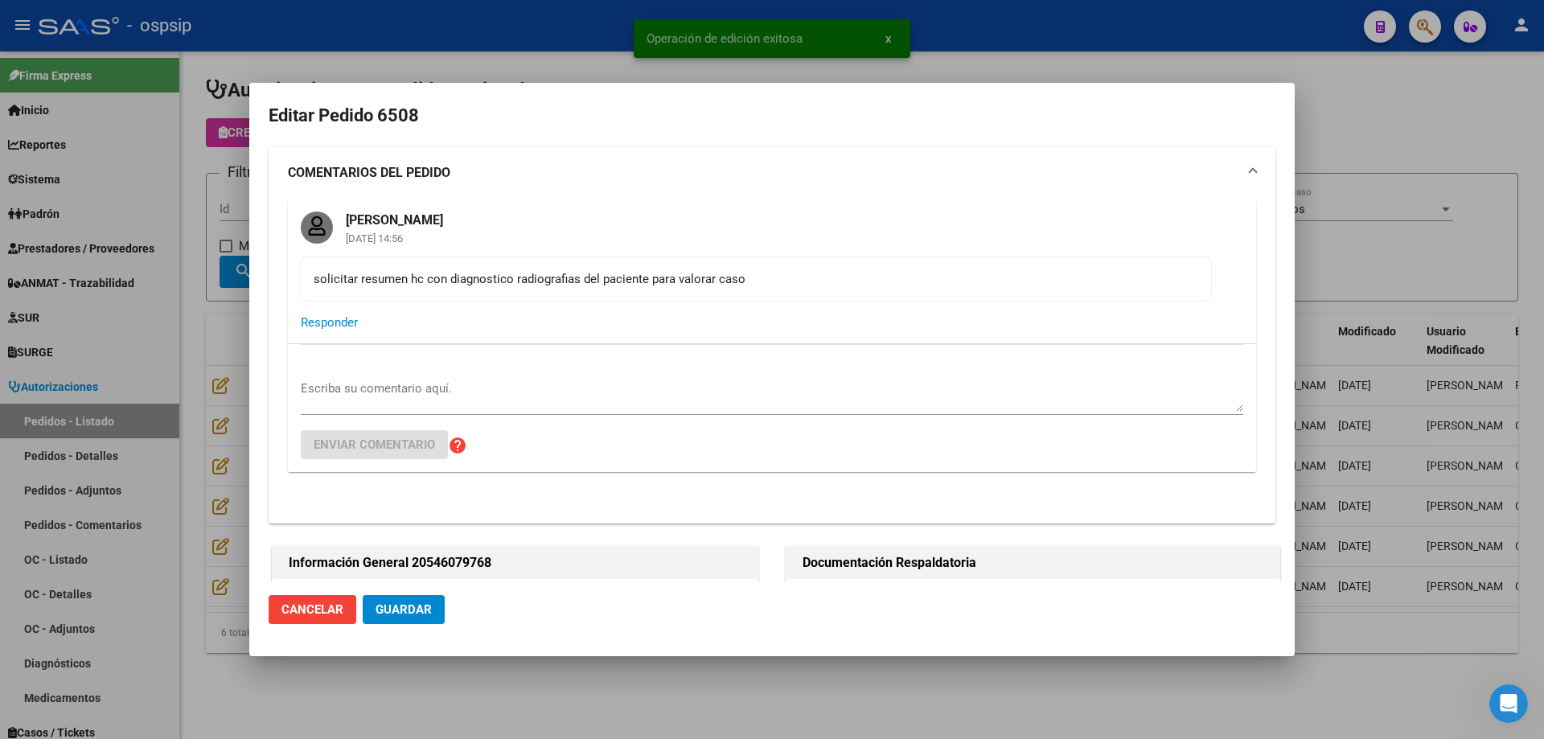
type input "[GEOGRAPHIC_DATA], [GEOGRAPHIC_DATA], GRAL [PERSON_NAME] 1479"
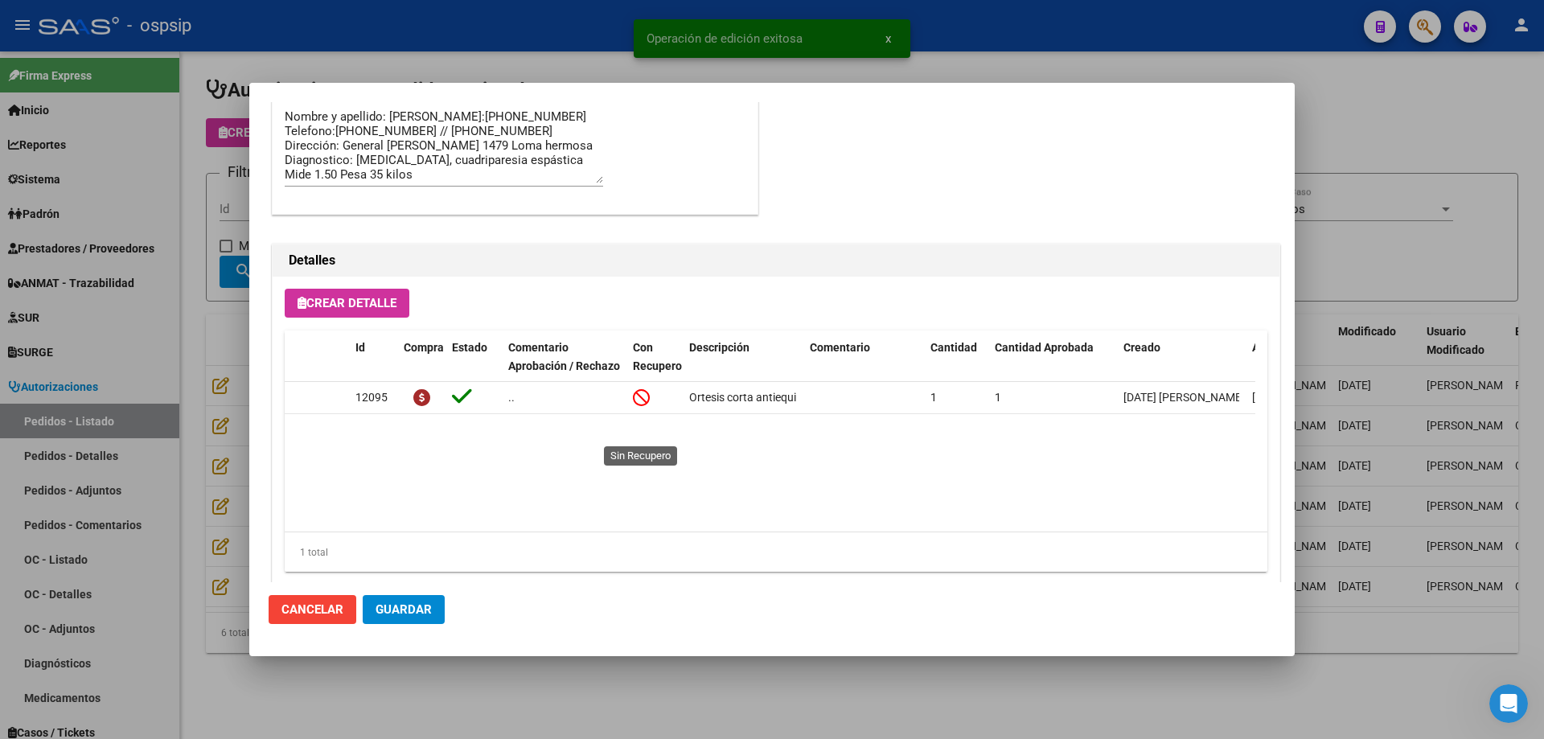
scroll to position [1286, 0]
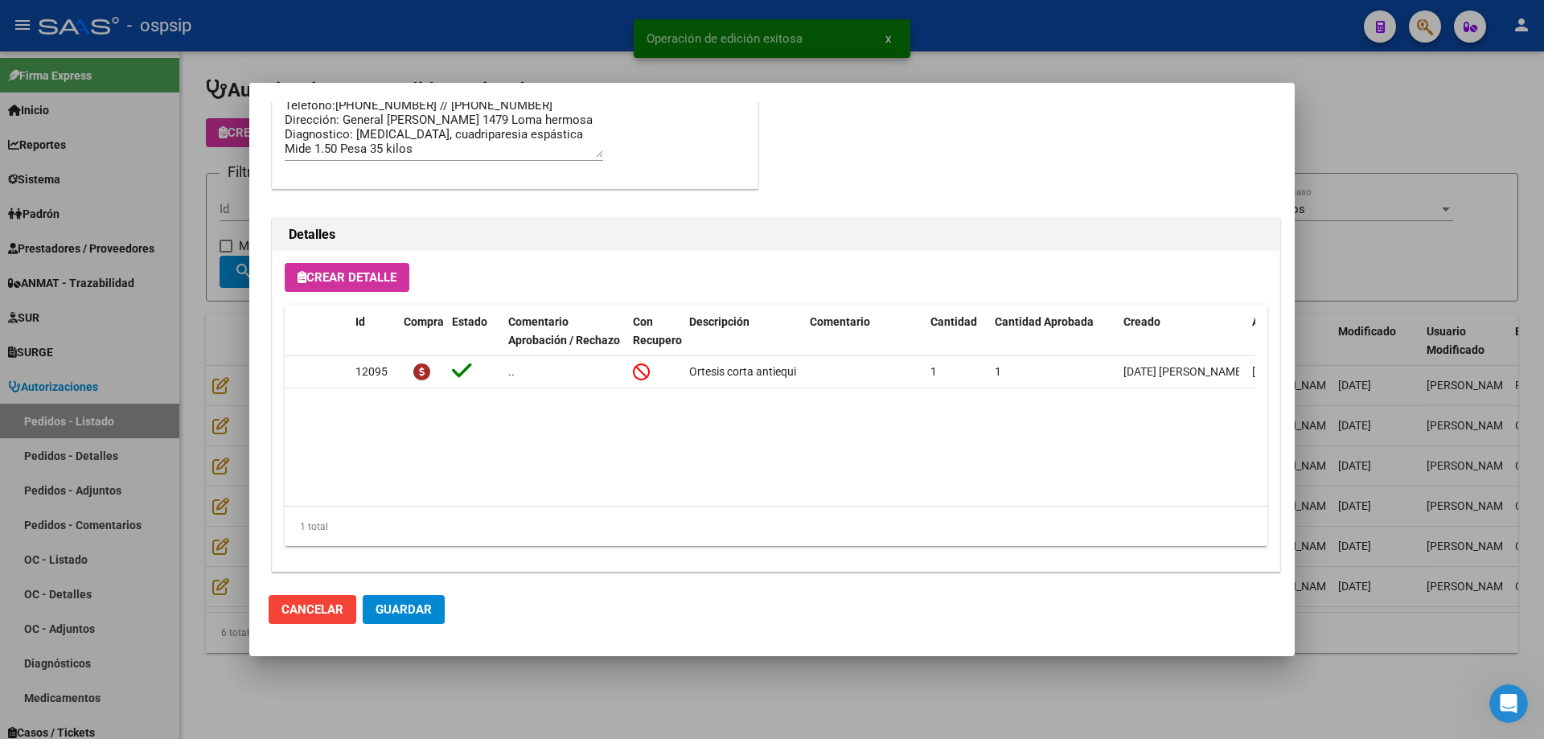
click at [199, 381] on div at bounding box center [772, 369] width 1544 height 739
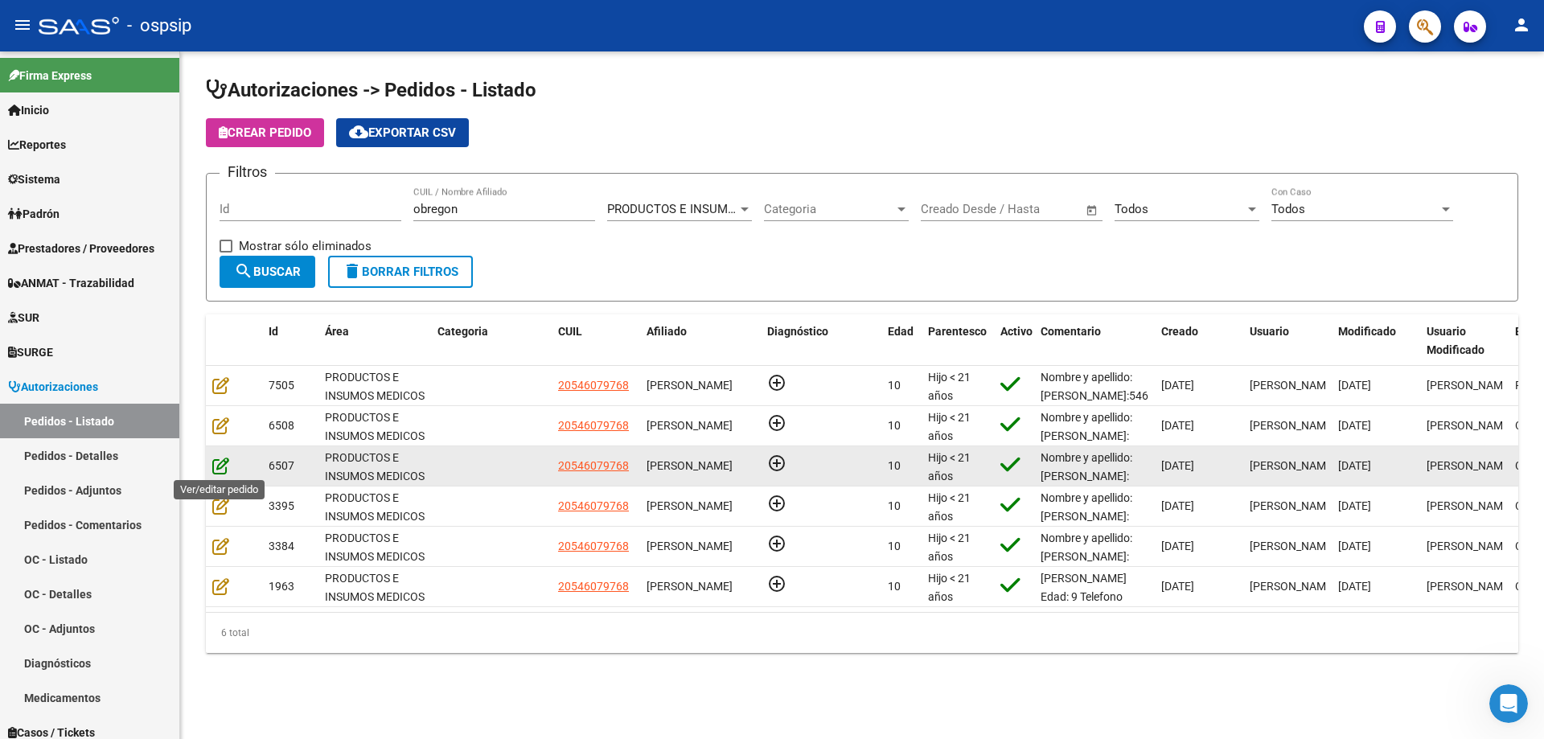
click at [214, 461] on icon at bounding box center [220, 466] width 17 height 18
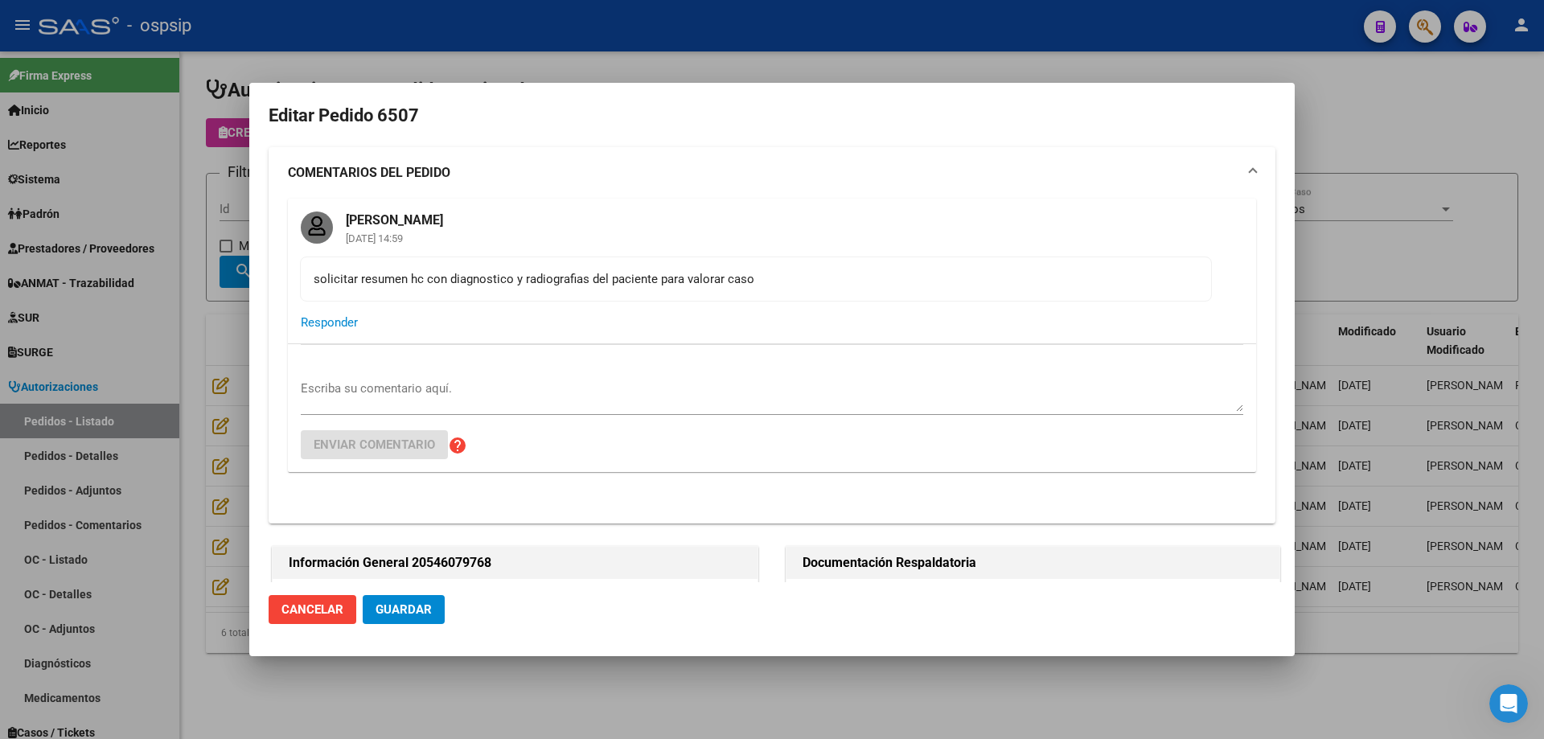
type input "[GEOGRAPHIC_DATA], [GEOGRAPHIC_DATA], GRAL [PERSON_NAME] 1479"
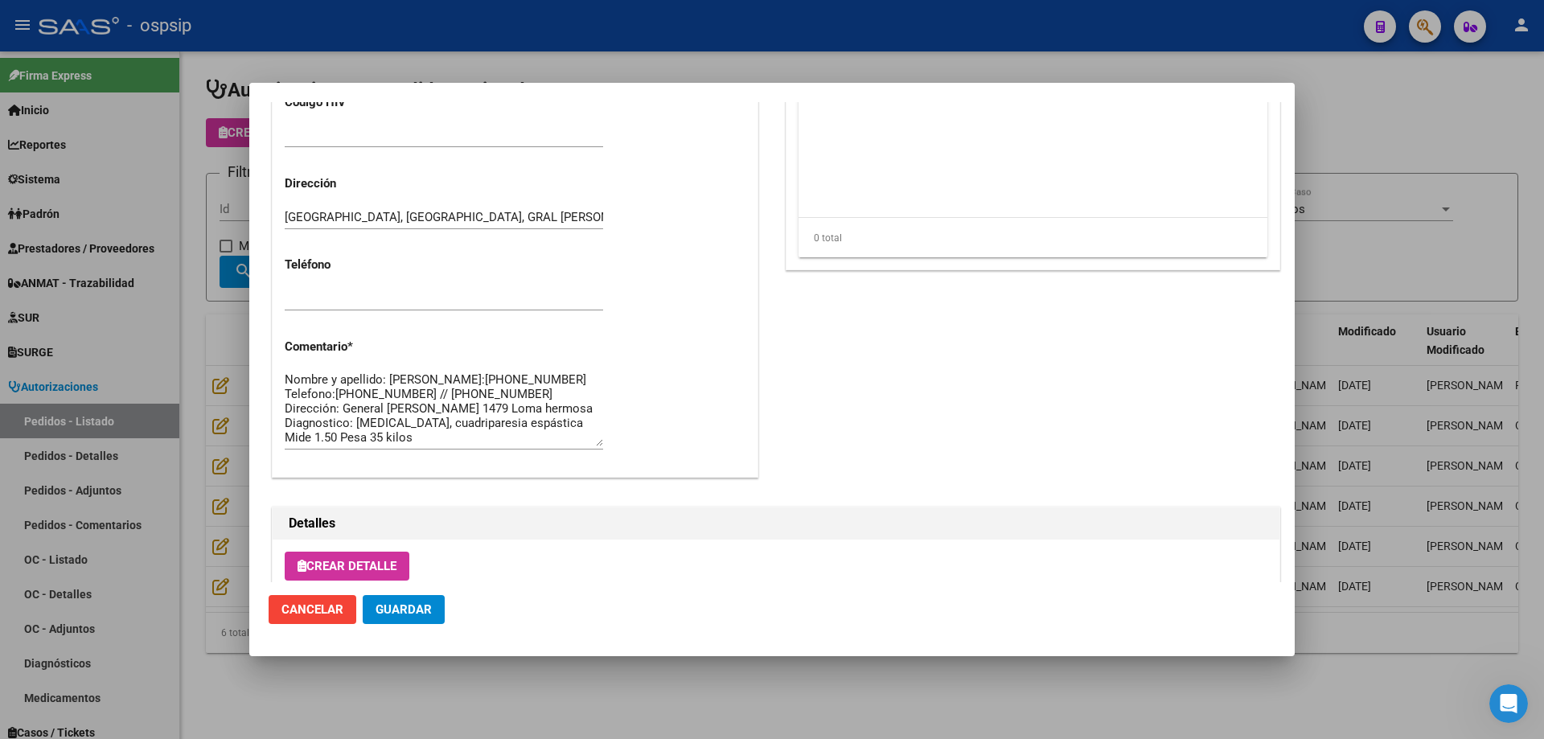
scroll to position [1126, 0]
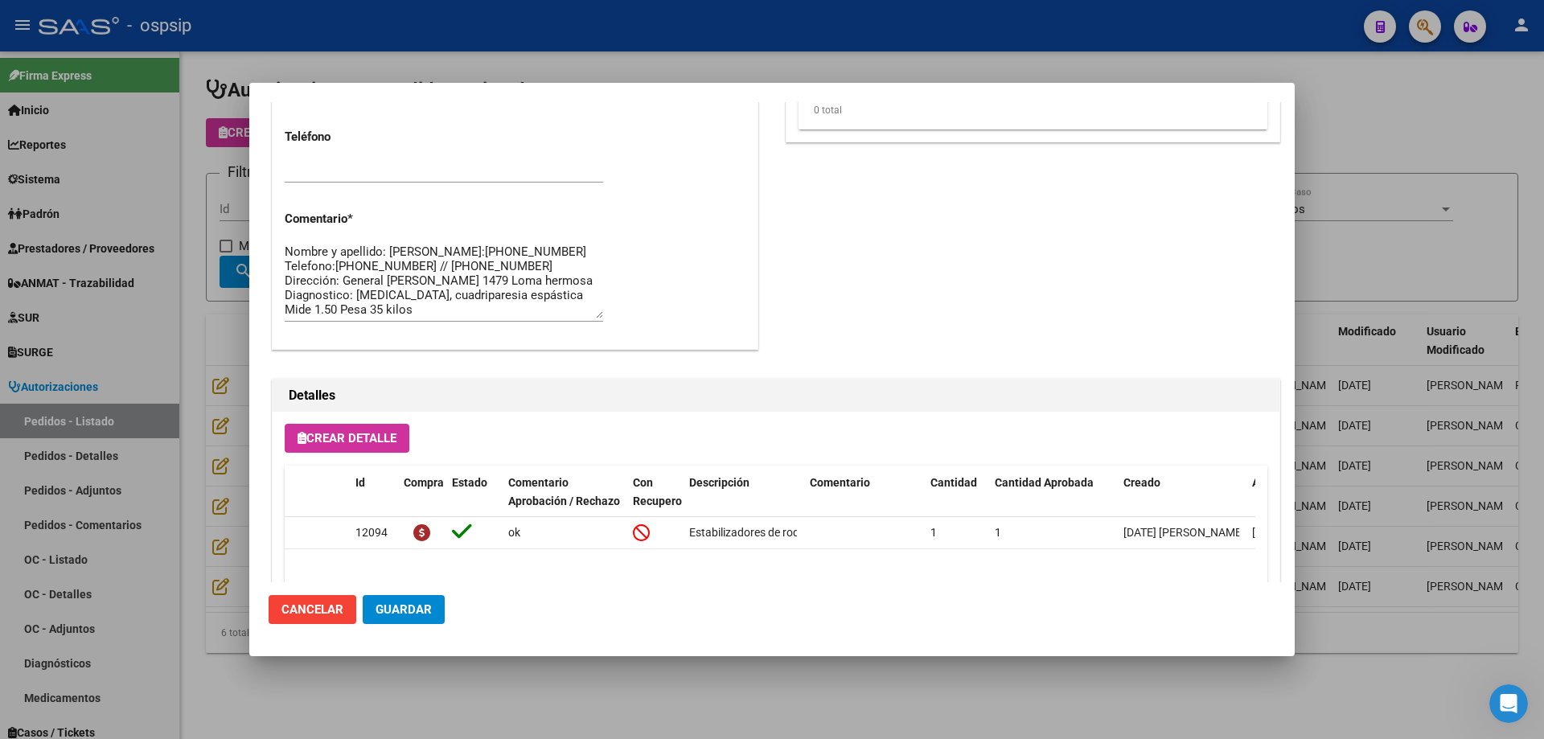
click at [225, 478] on div at bounding box center [772, 369] width 1544 height 739
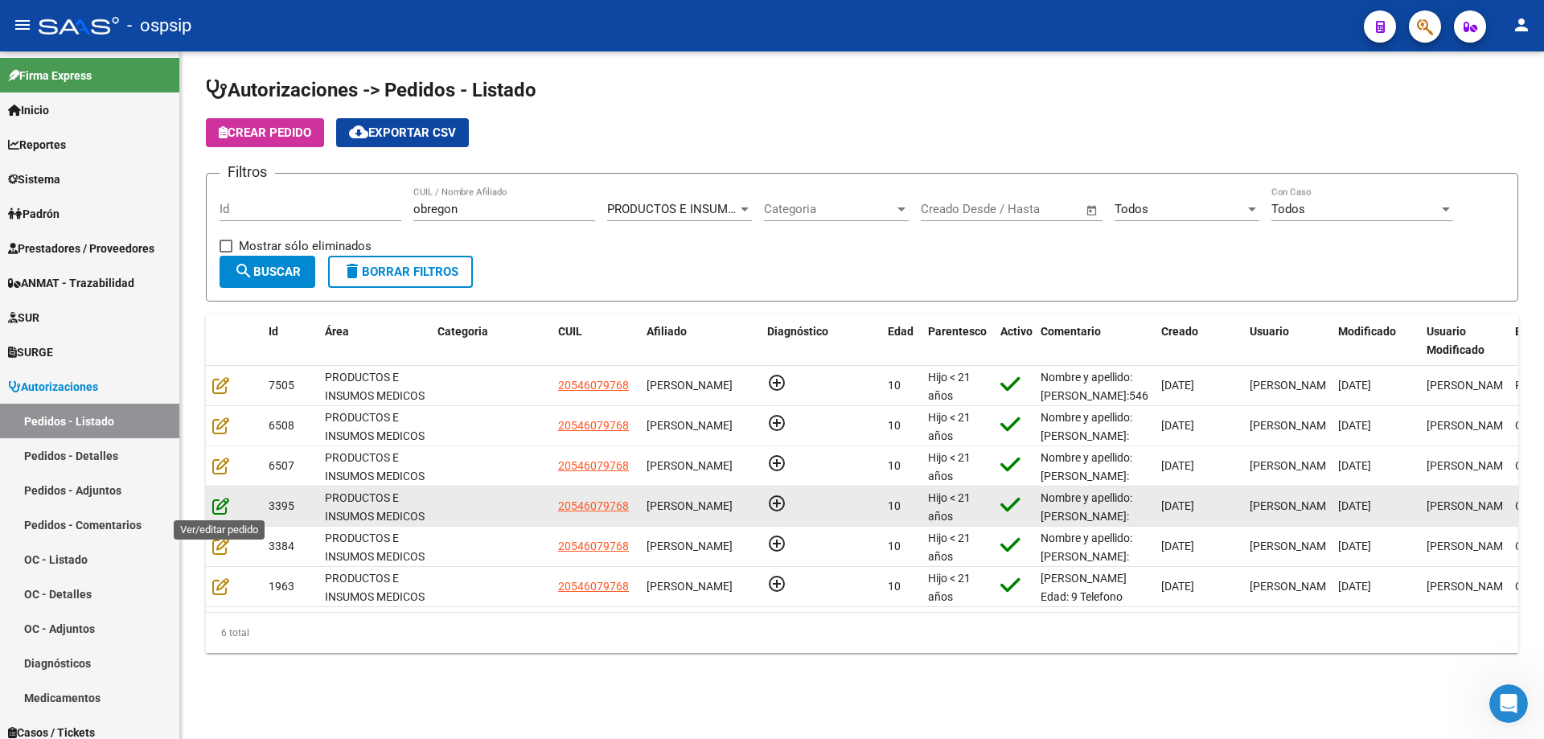
click at [222, 502] on icon at bounding box center [220, 506] width 17 height 18
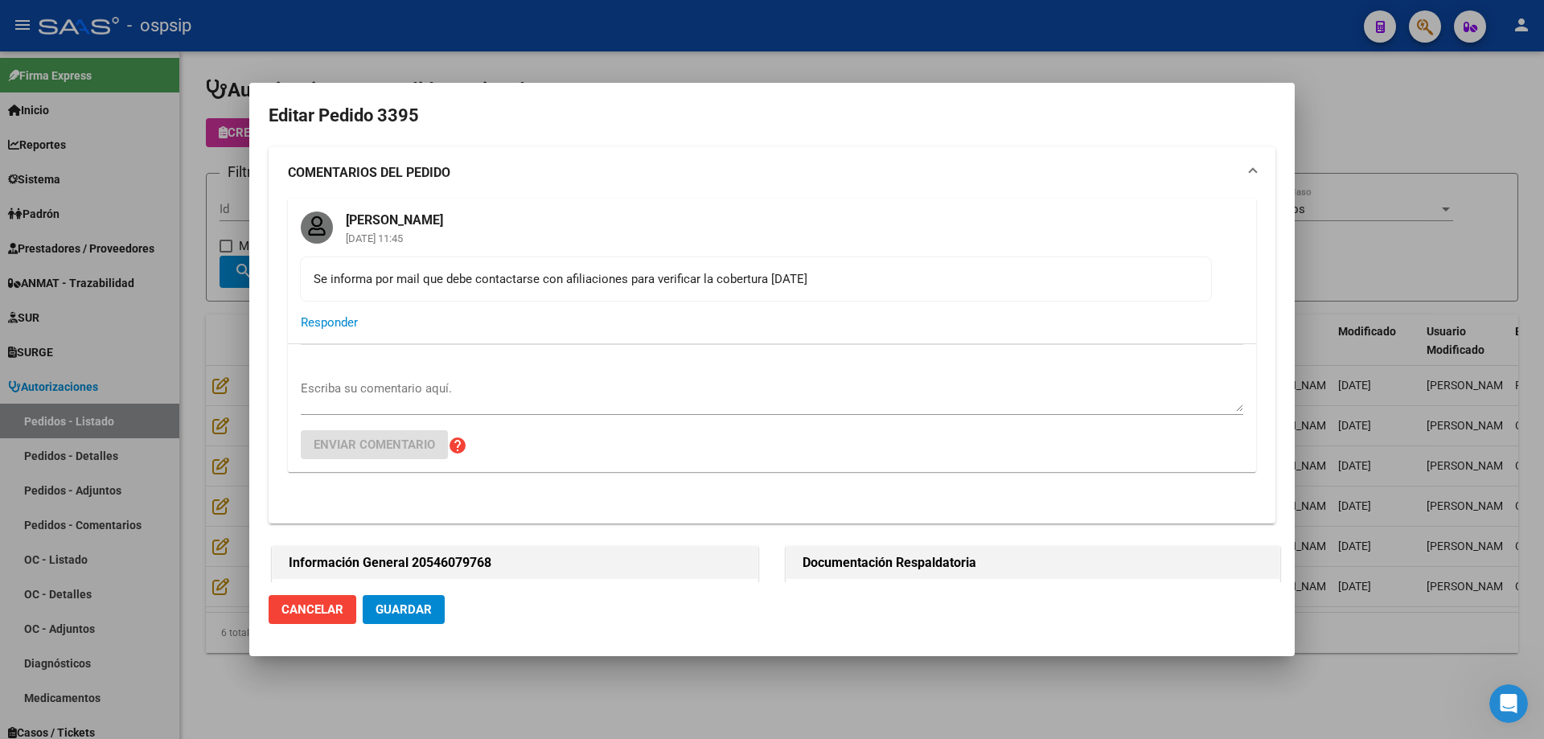
type input "[GEOGRAPHIC_DATA], [GEOGRAPHIC_DATA], GRAL [PERSON_NAME] 1479"
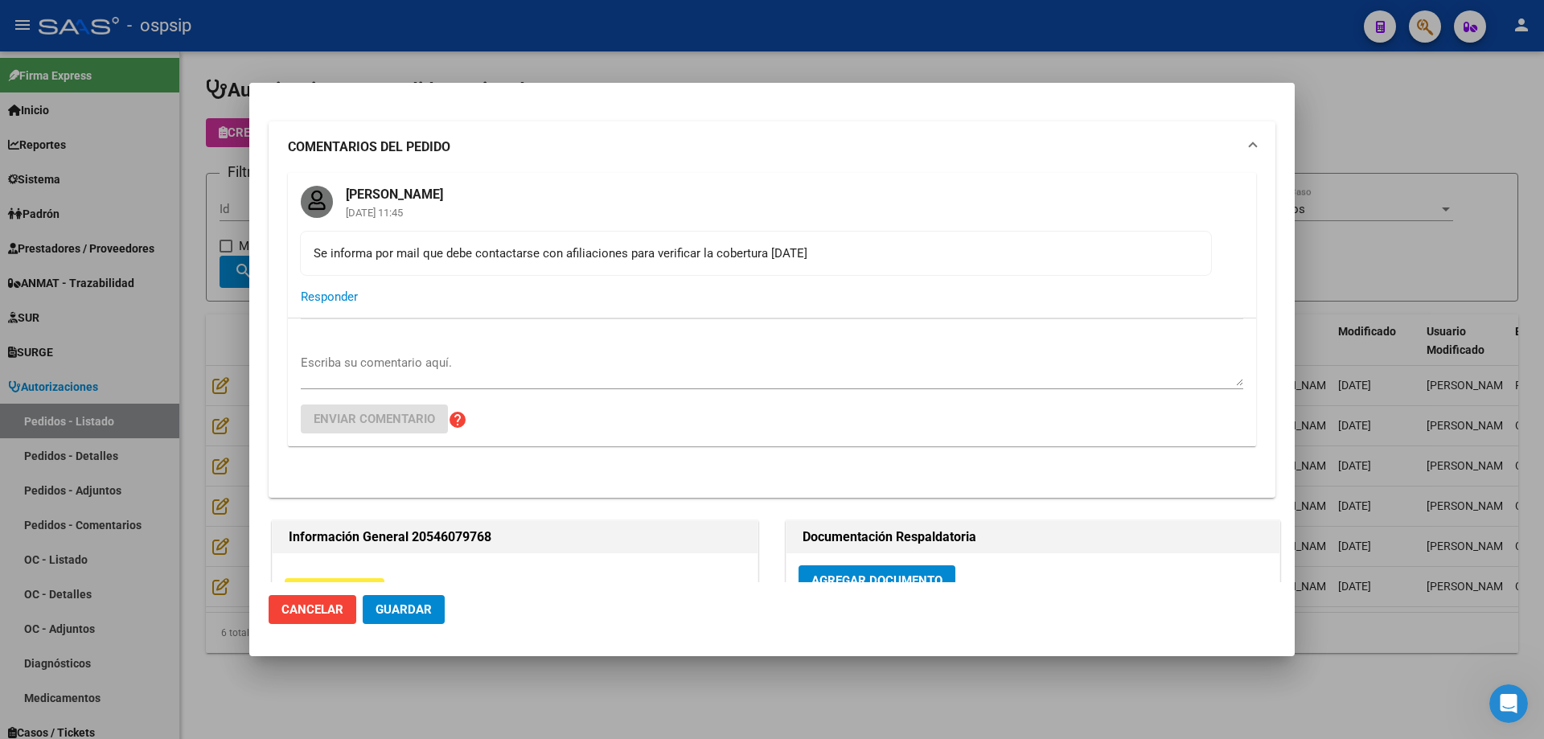
scroll to position [0, 0]
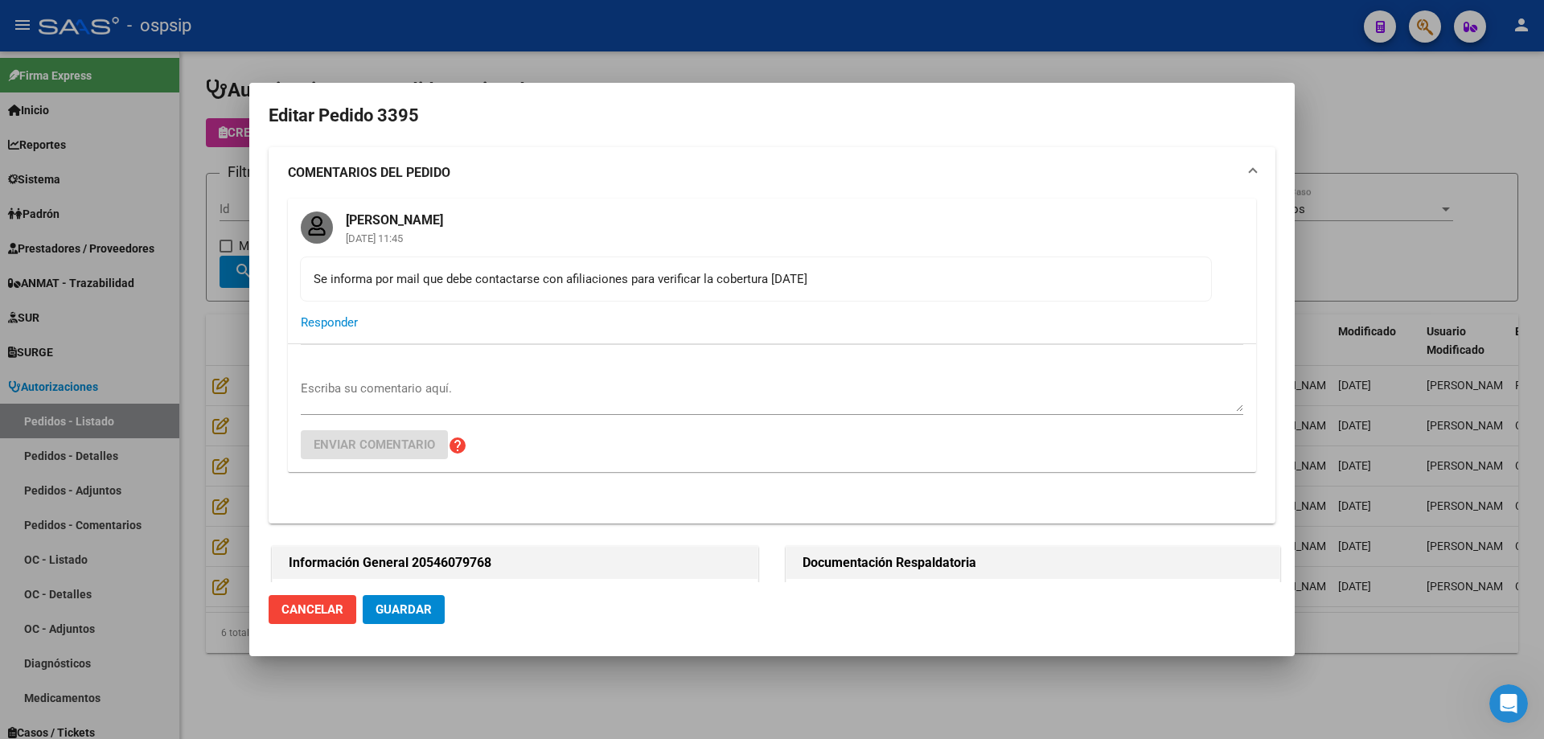
click at [205, 365] on div at bounding box center [772, 369] width 1544 height 739
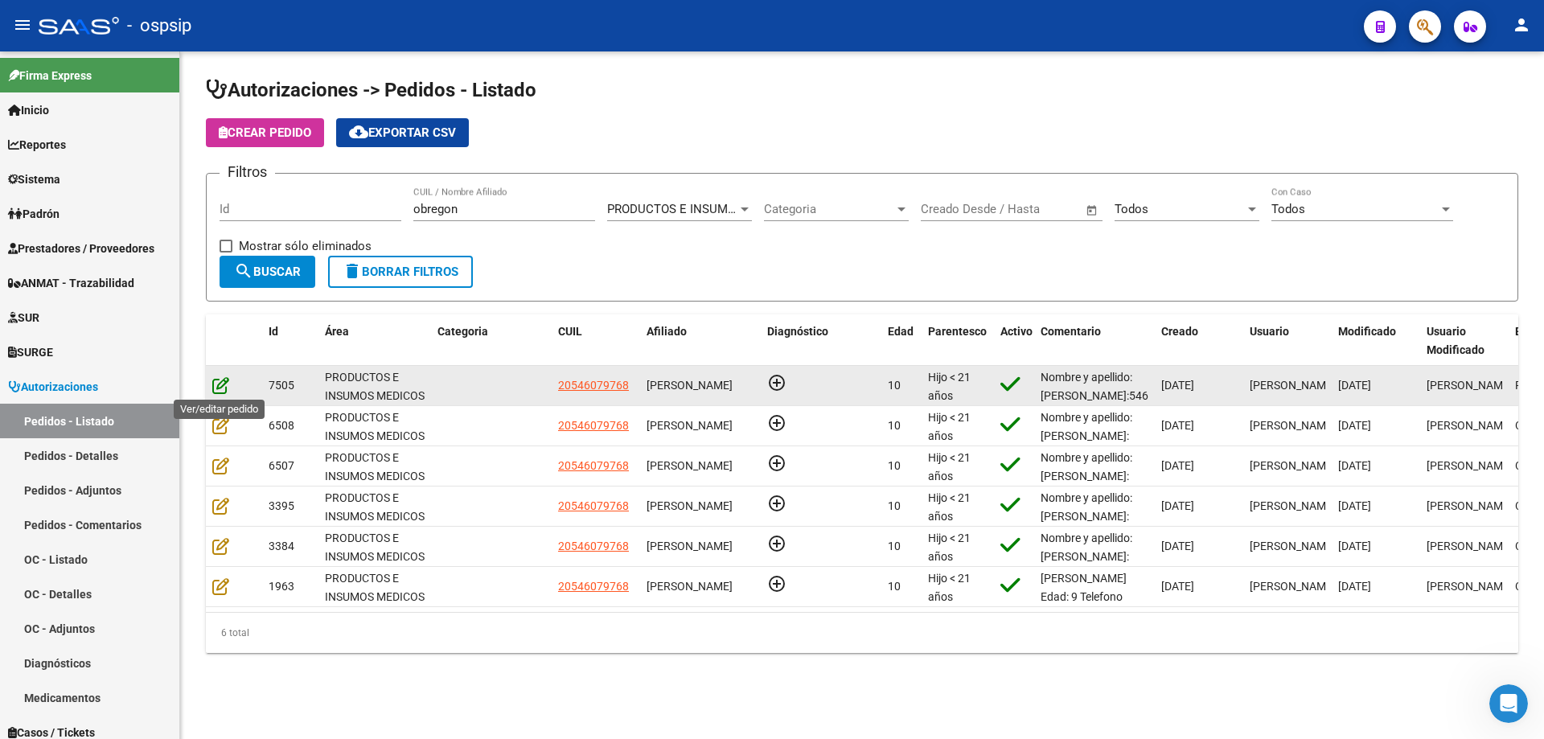
click at [222, 383] on icon at bounding box center [220, 385] width 17 height 18
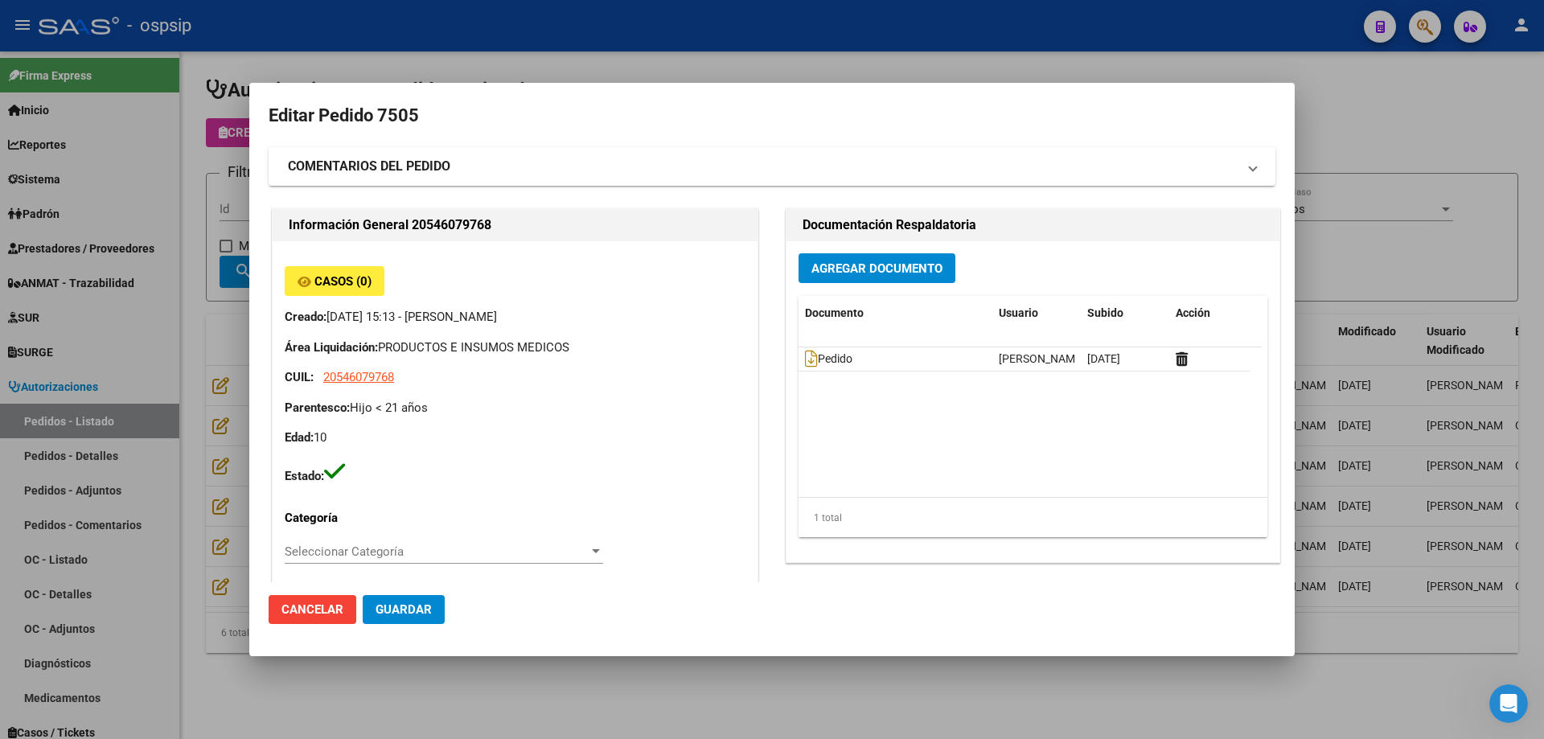
type input "[GEOGRAPHIC_DATA], [GEOGRAPHIC_DATA], GRAL [PERSON_NAME] 1479"
click at [410, 166] on strong "COMENTARIOS DEL PEDIDO" at bounding box center [369, 166] width 162 height 19
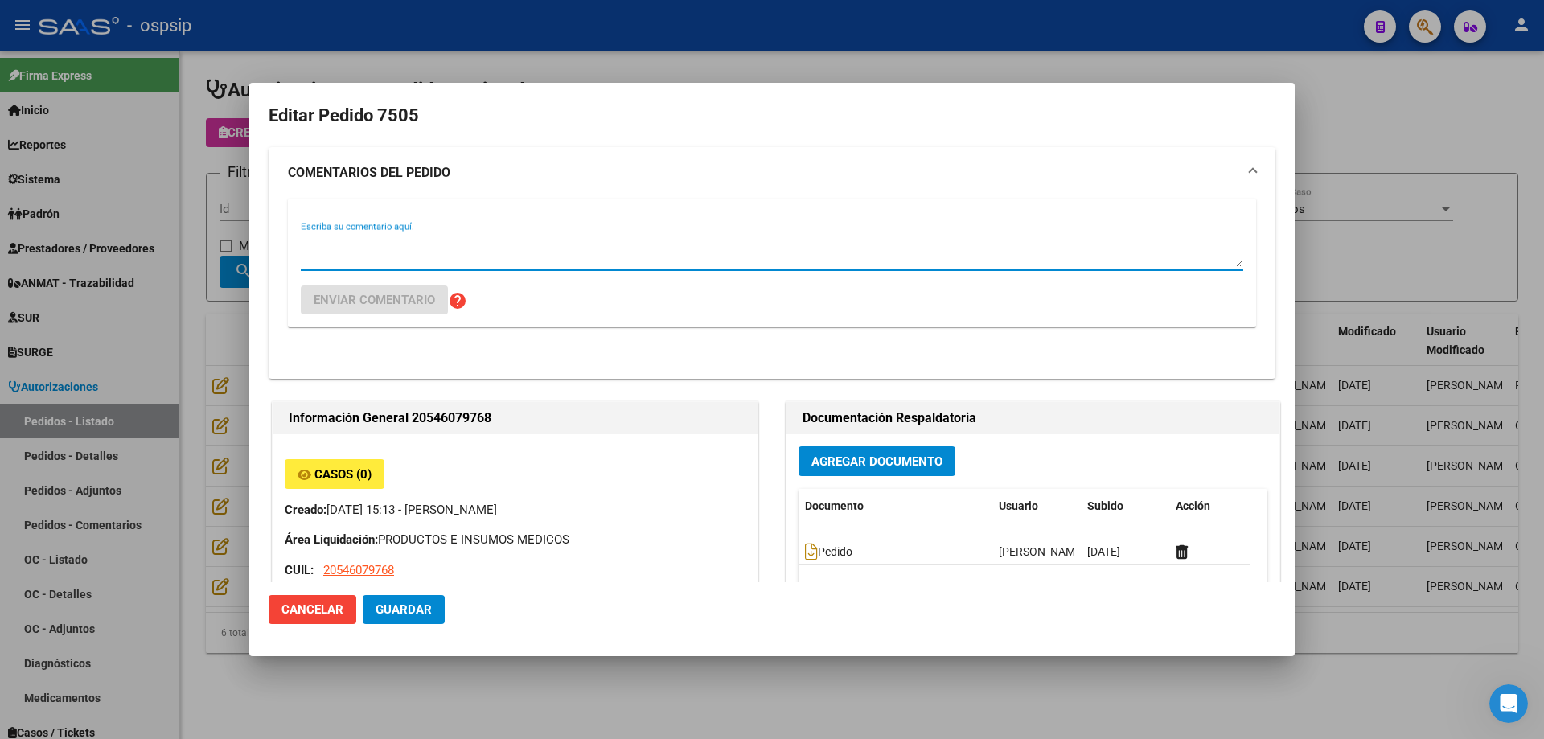
click at [425, 259] on textarea "Escriba su comentario aquí." at bounding box center [772, 251] width 942 height 32
type textarea "VER EL 3395 (SI NO ES SIMILAR)"
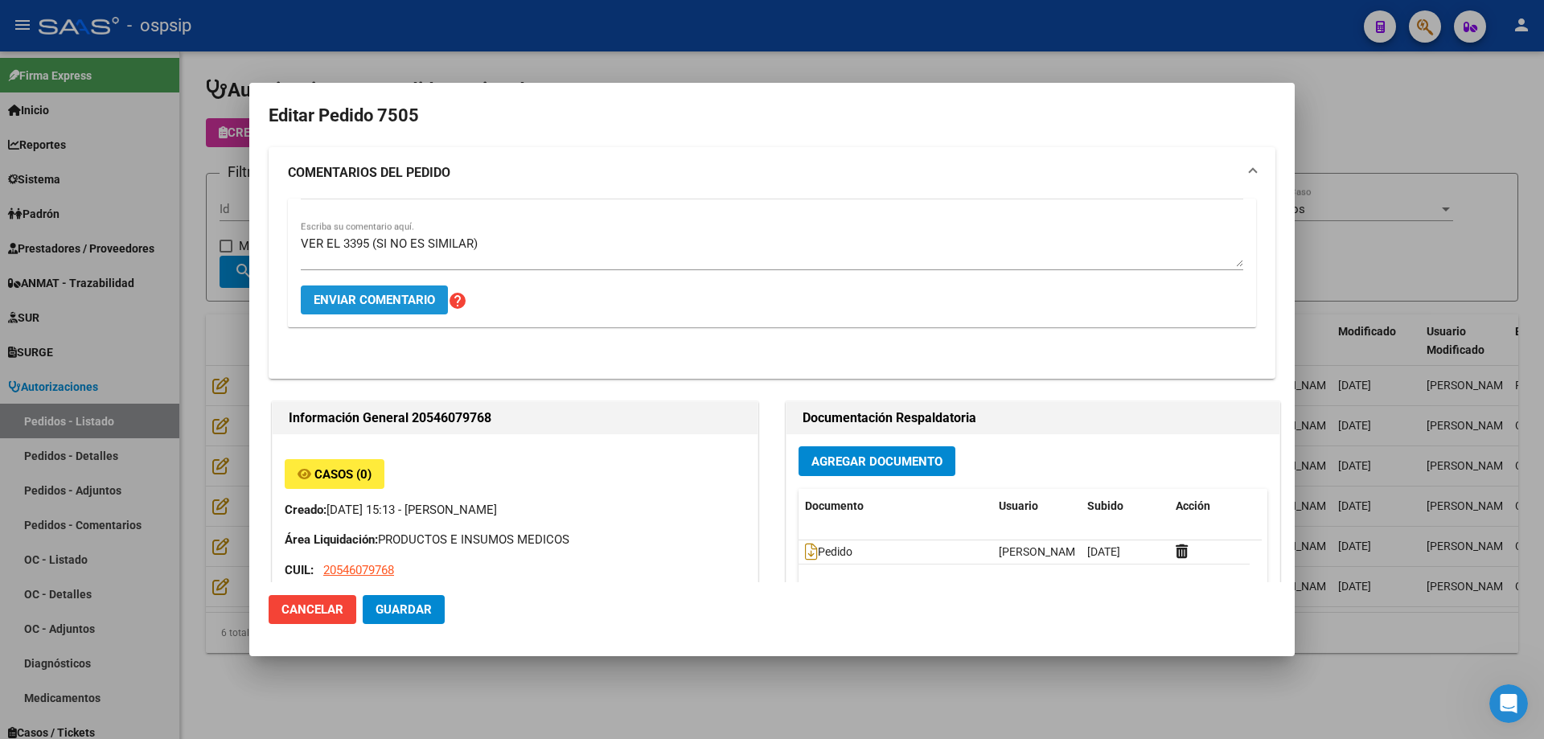
click at [379, 294] on span "Enviar comentario" at bounding box center [374, 300] width 121 height 14
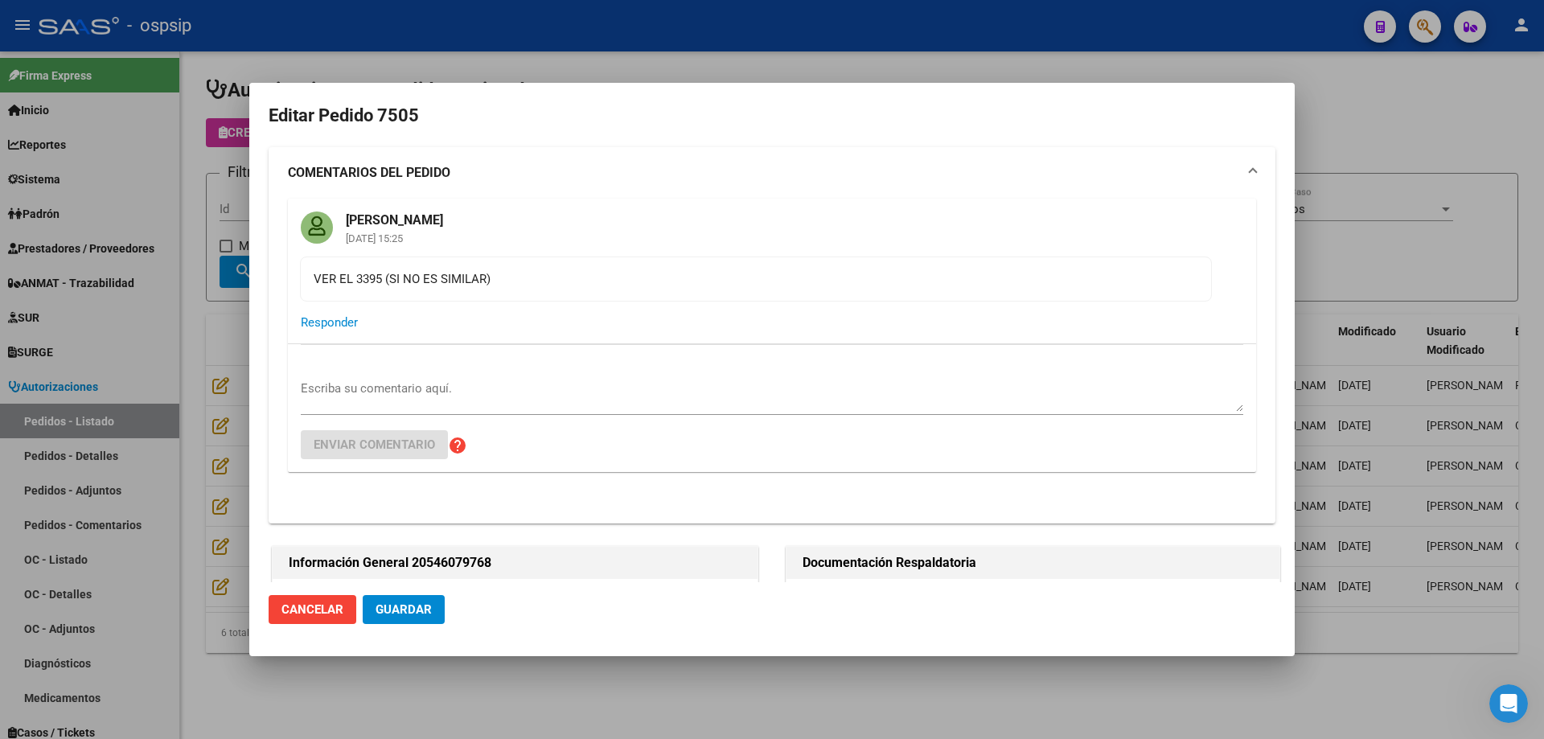
click at [215, 291] on div at bounding box center [772, 369] width 1544 height 739
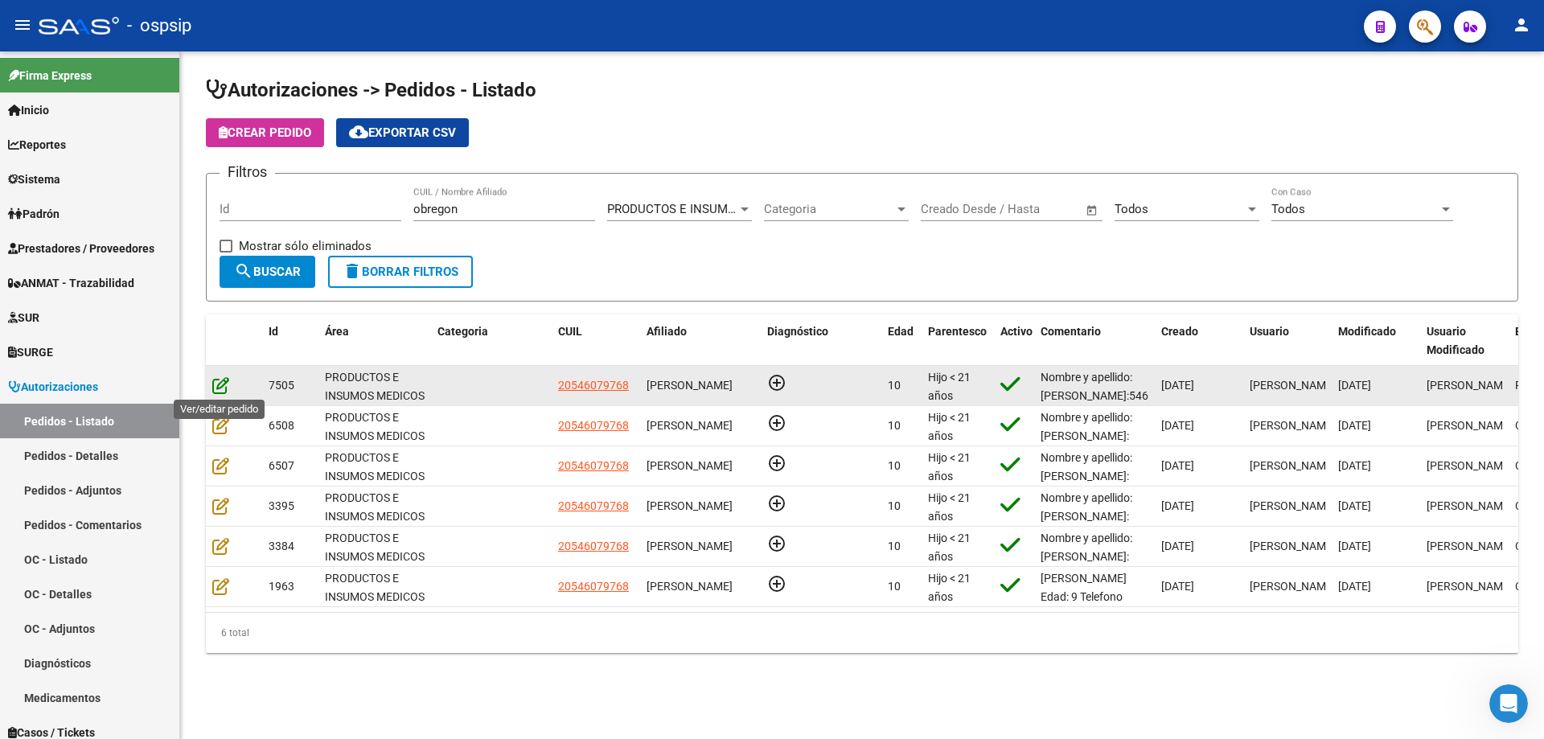
click at [222, 392] on icon at bounding box center [220, 385] width 17 height 18
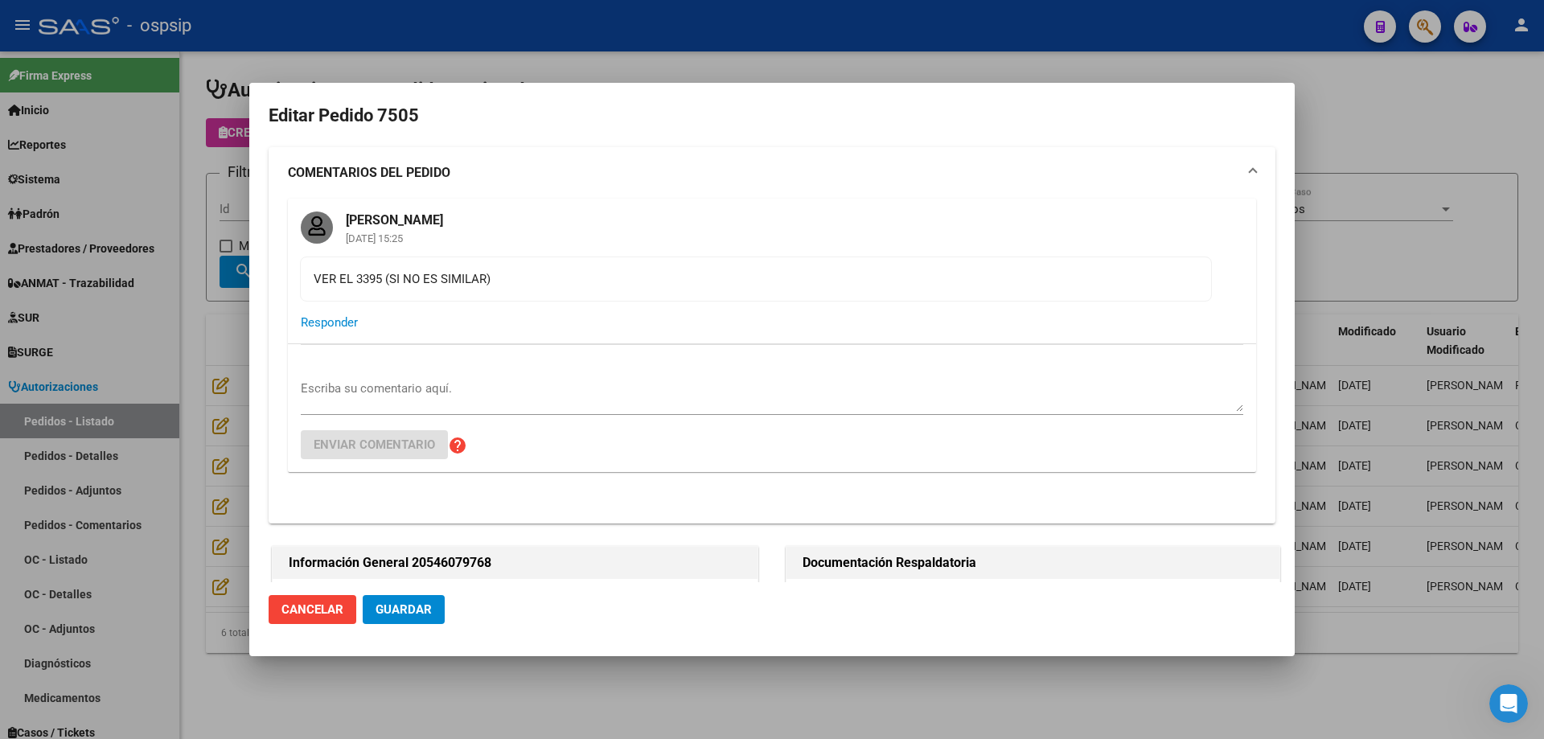
type input "[GEOGRAPHIC_DATA], [GEOGRAPHIC_DATA], GRAL [PERSON_NAME] 1479"
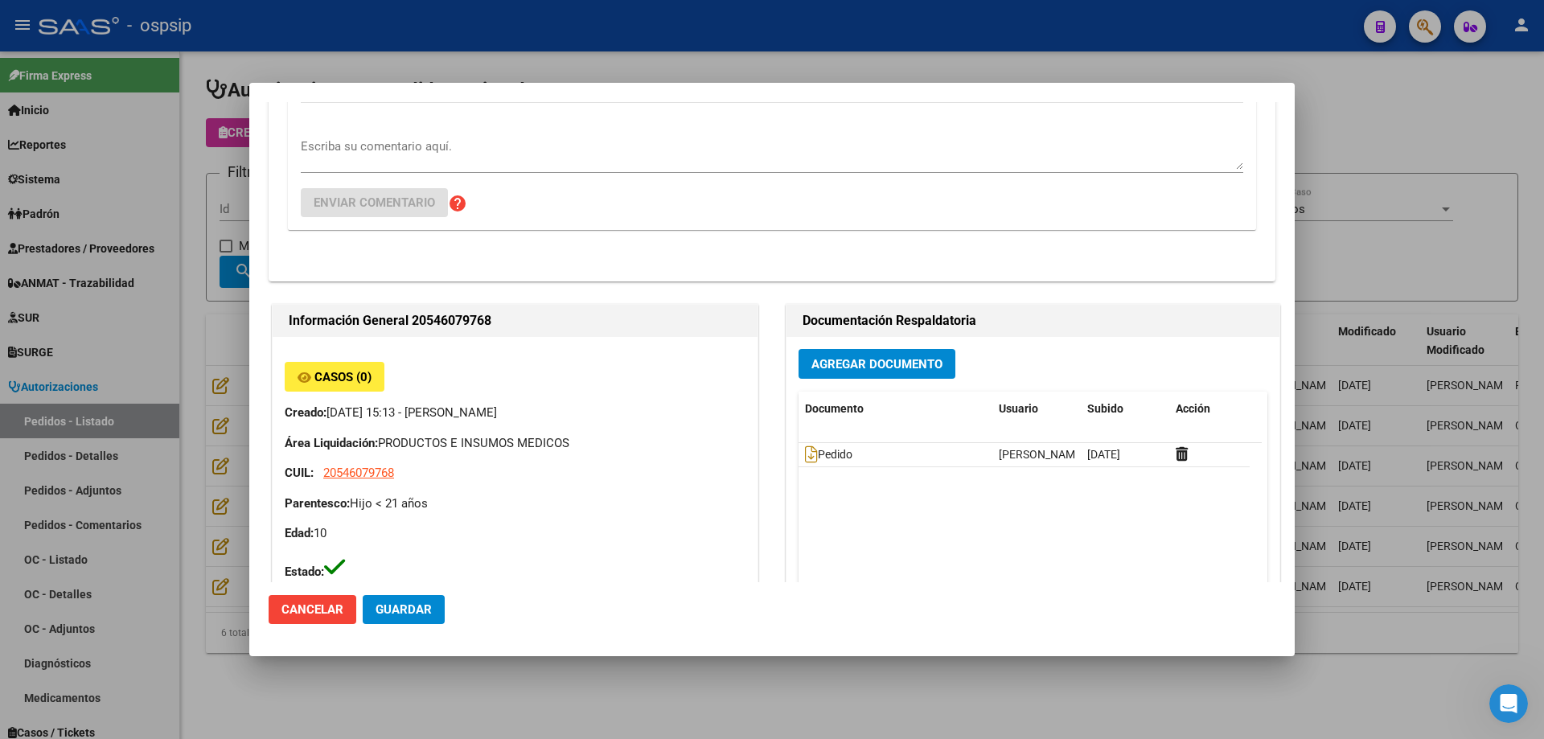
scroll to position [563, 0]
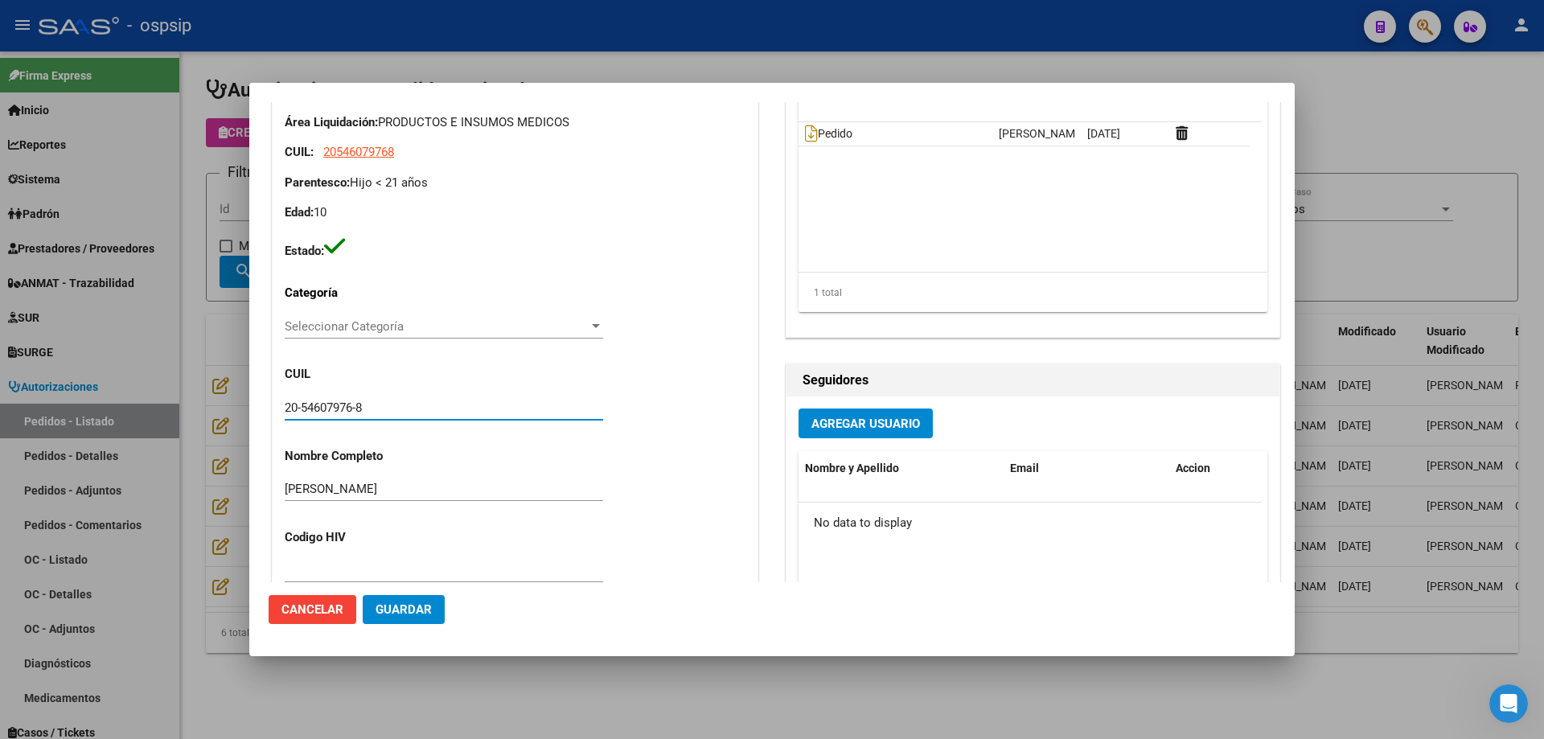
drag, startPoint x: 383, startPoint y: 403, endPoint x: 199, endPoint y: 388, distance: 183.9
click at [199, 388] on div "Editar Pedido 7505 COMENTARIOS DEL PEDIDO [PERSON_NAME] [DATE] 15:25 VER EL 339…" at bounding box center [772, 369] width 1544 height 739
click at [183, 147] on div at bounding box center [772, 369] width 1544 height 739
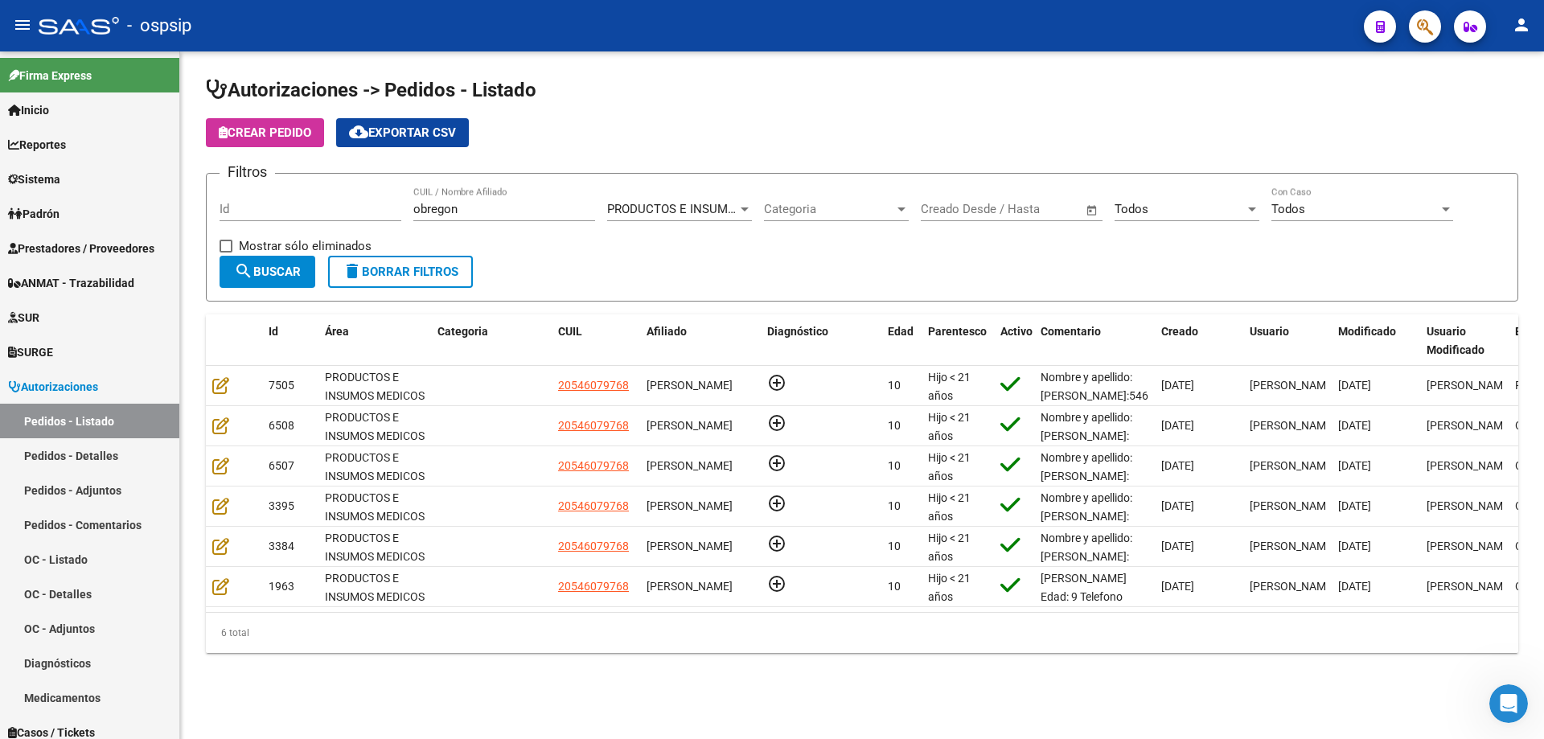
click at [248, 136] on span "Crear Pedido" at bounding box center [265, 132] width 92 height 14
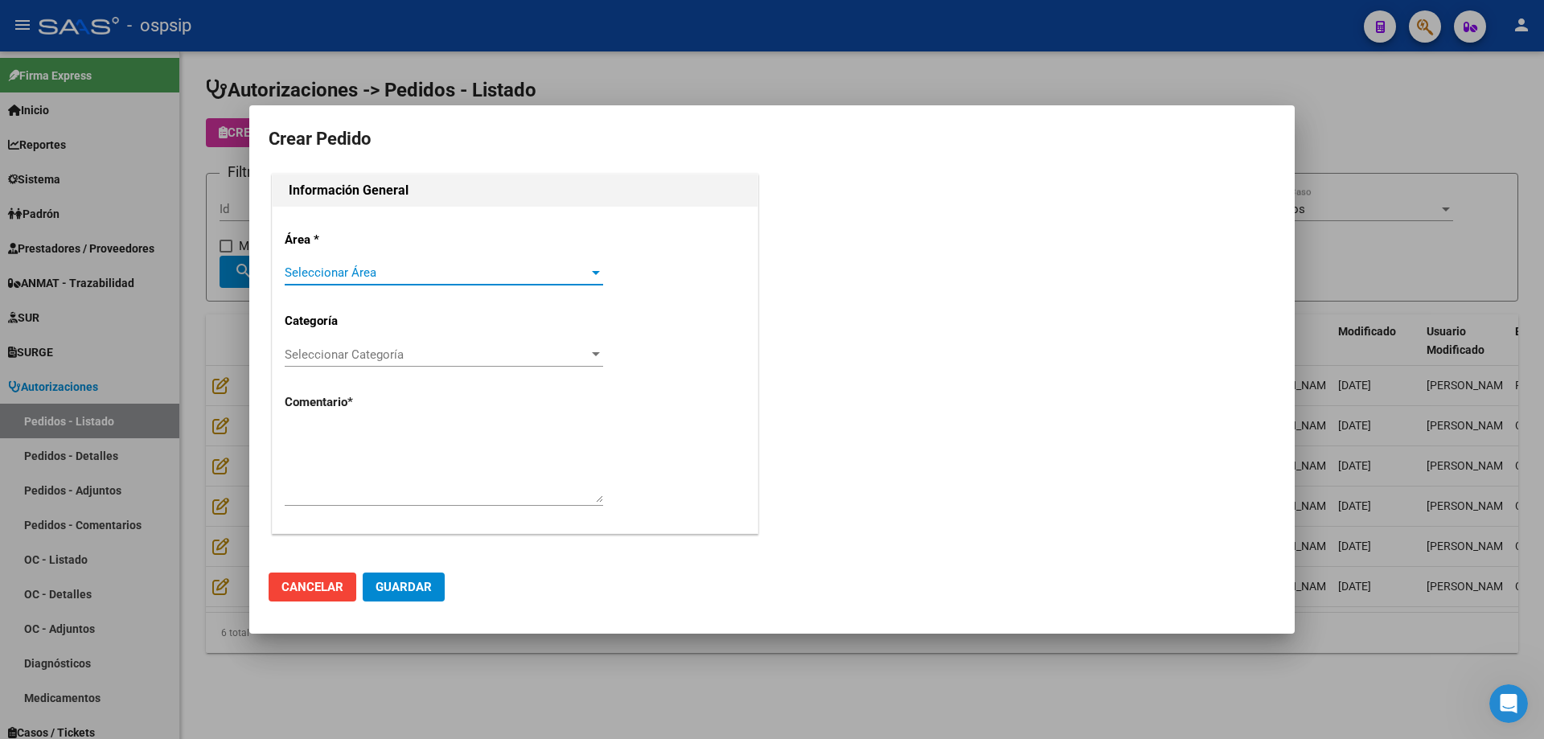
click at [330, 268] on span "Seleccionar Área" at bounding box center [437, 272] width 304 height 14
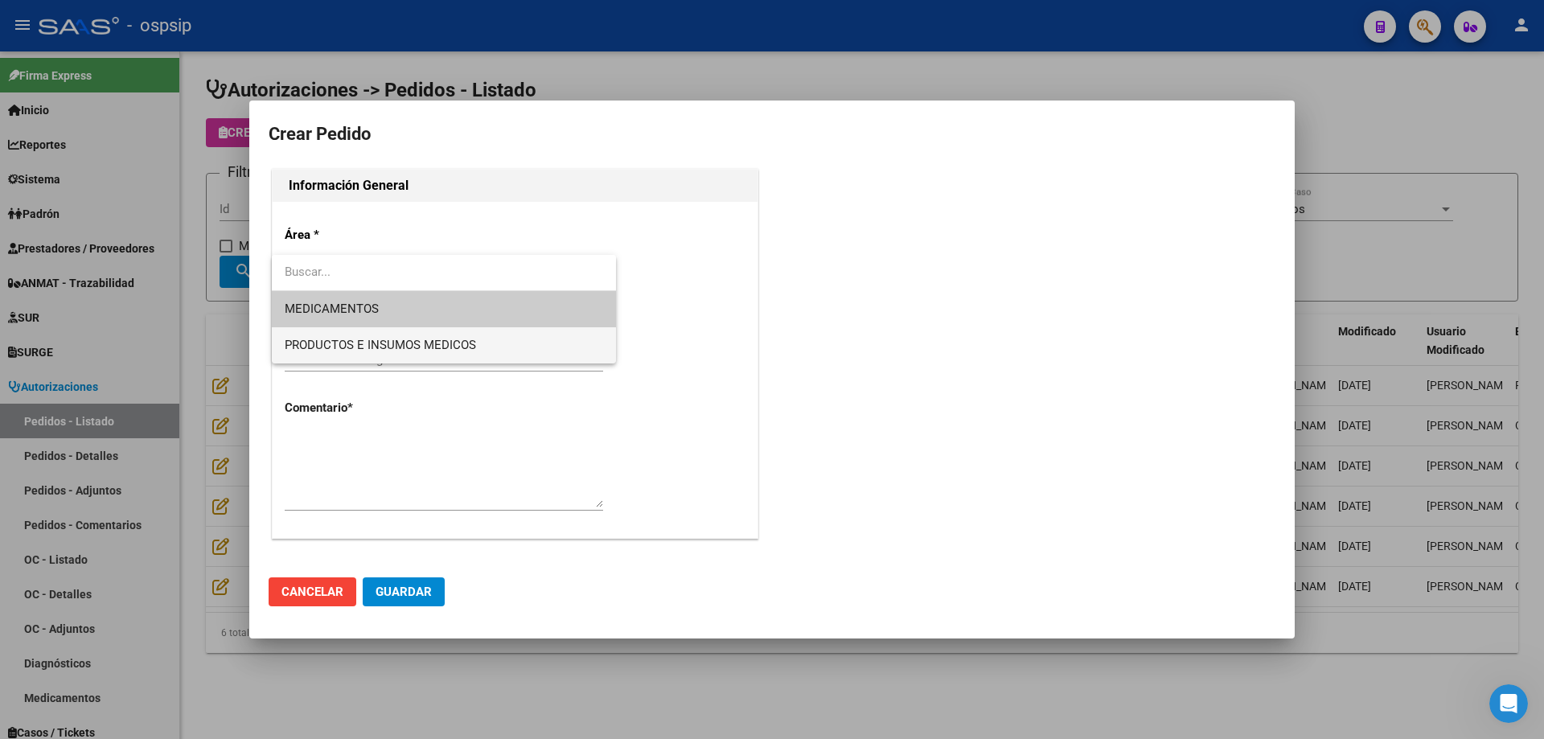
drag, startPoint x: 333, startPoint y: 332, endPoint x: 337, endPoint y: 349, distance: 17.4
click at [333, 334] on span "PRODUCTOS E INSUMOS MEDICOS" at bounding box center [444, 345] width 318 height 36
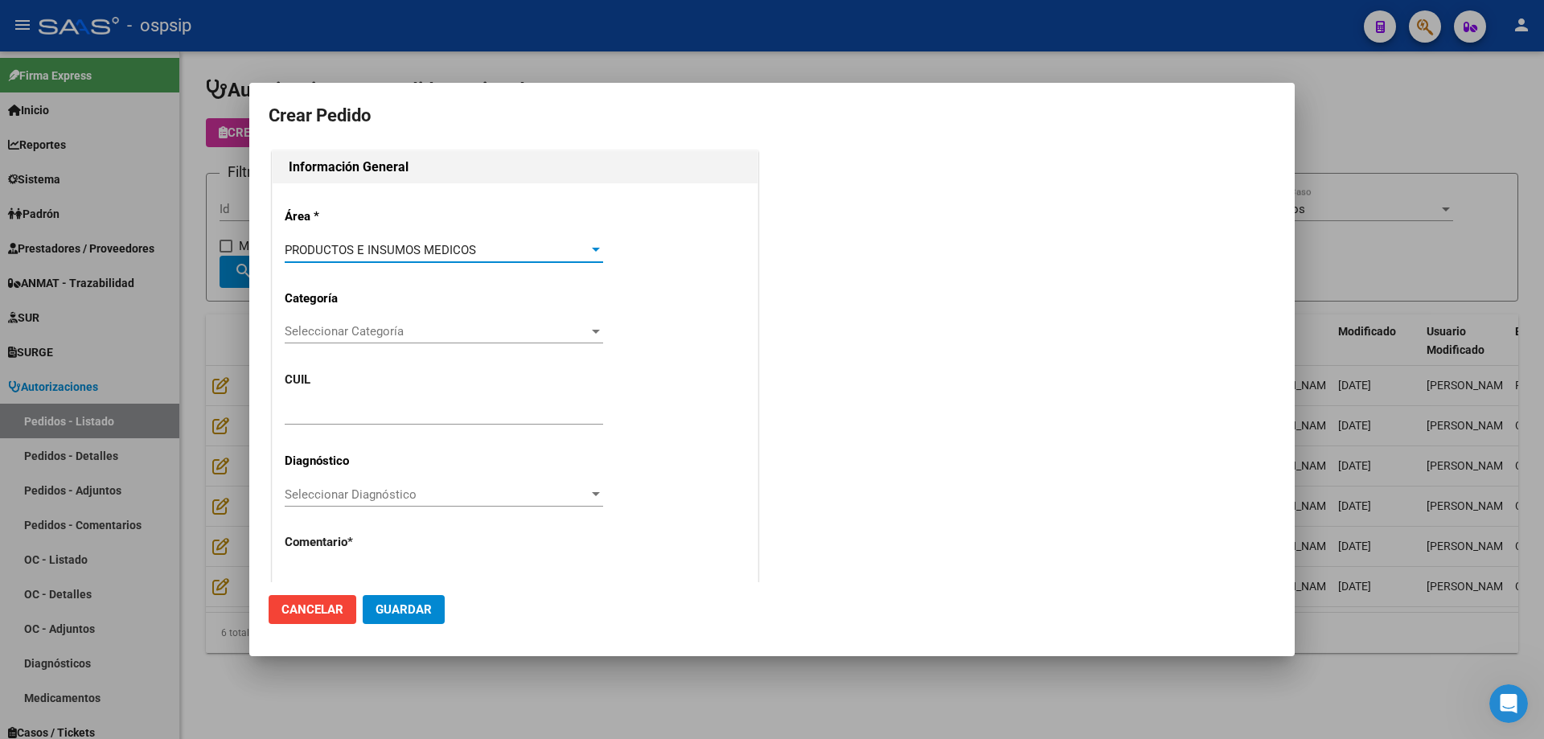
click at [358, 332] on span "Seleccionar Categoría" at bounding box center [437, 331] width 304 height 14
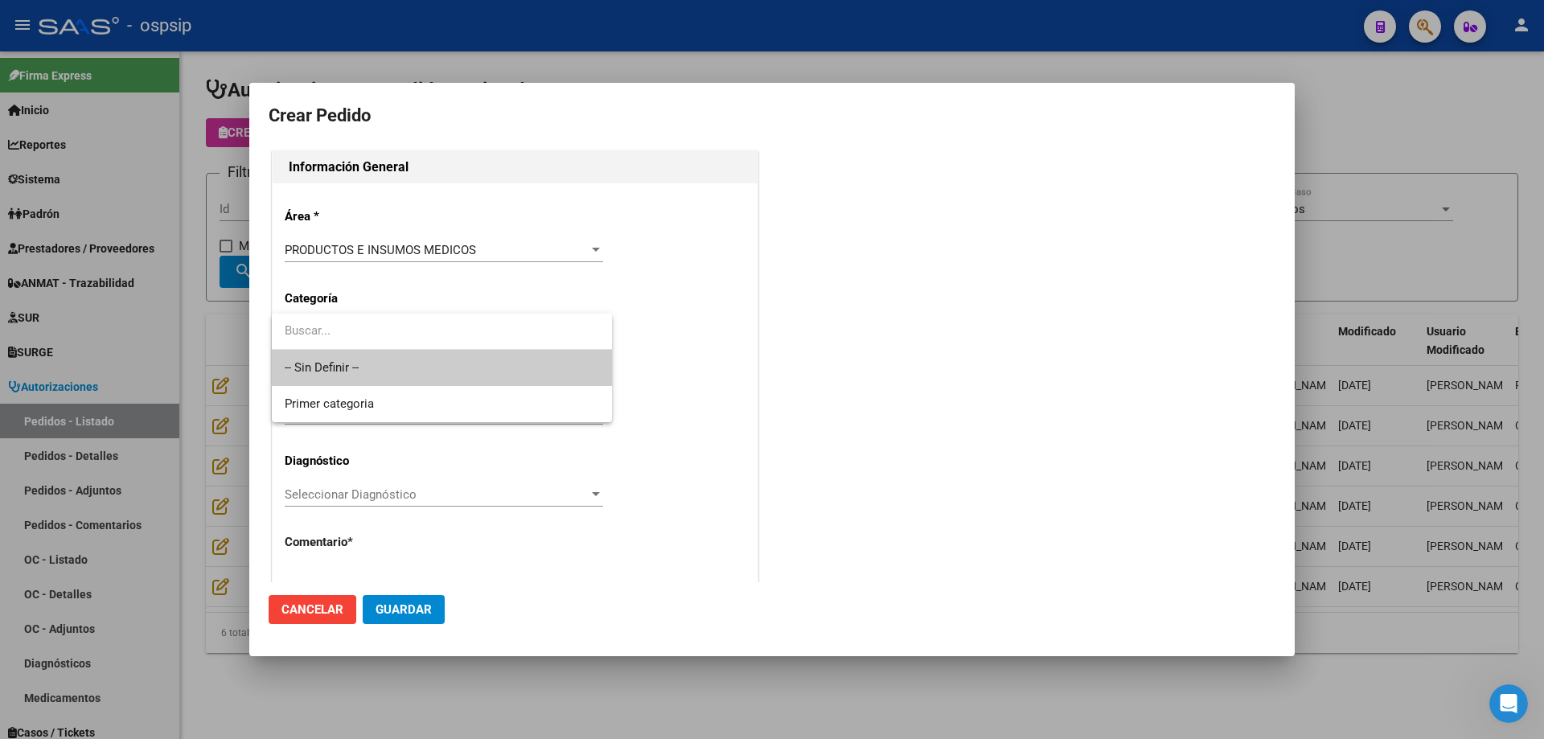
click at [360, 362] on span "-- Sin Definir --" at bounding box center [442, 368] width 314 height 36
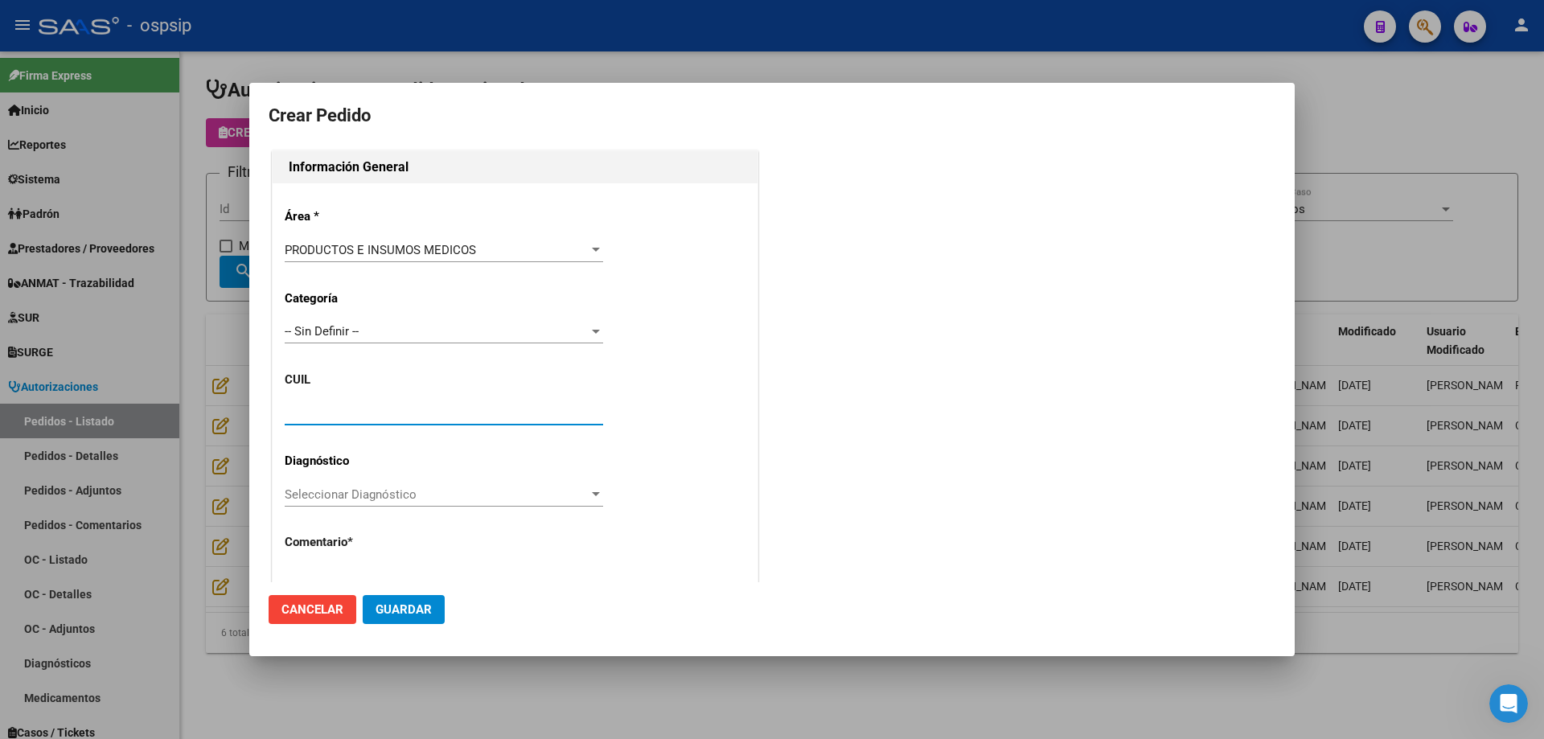
paste input "20-54607976-8"
type input "20-54607976-8"
type input "[PERSON_NAME]"
type input "[GEOGRAPHIC_DATA], [GEOGRAPHIC_DATA], GRAL [PERSON_NAME] 1479"
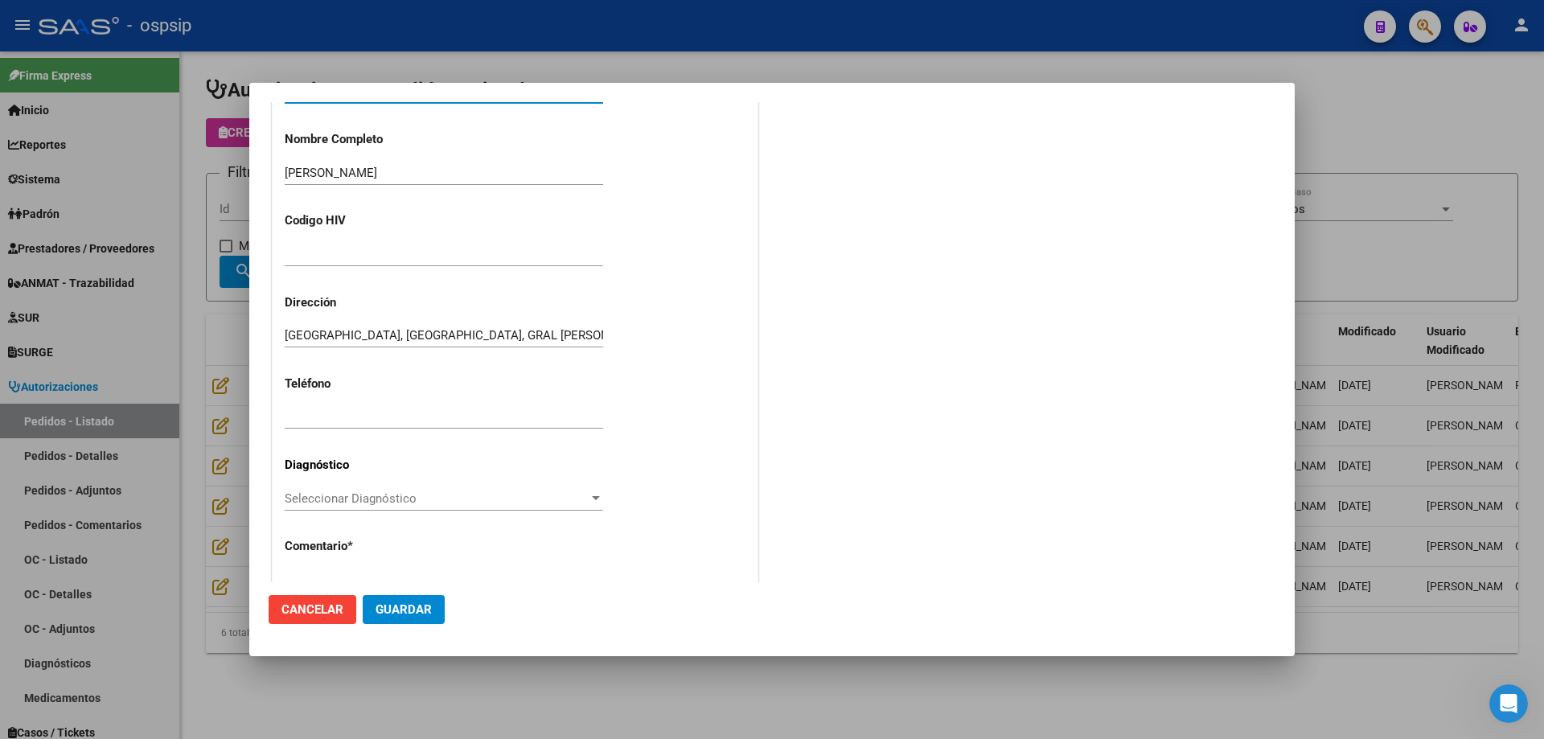
scroll to position [443, 0]
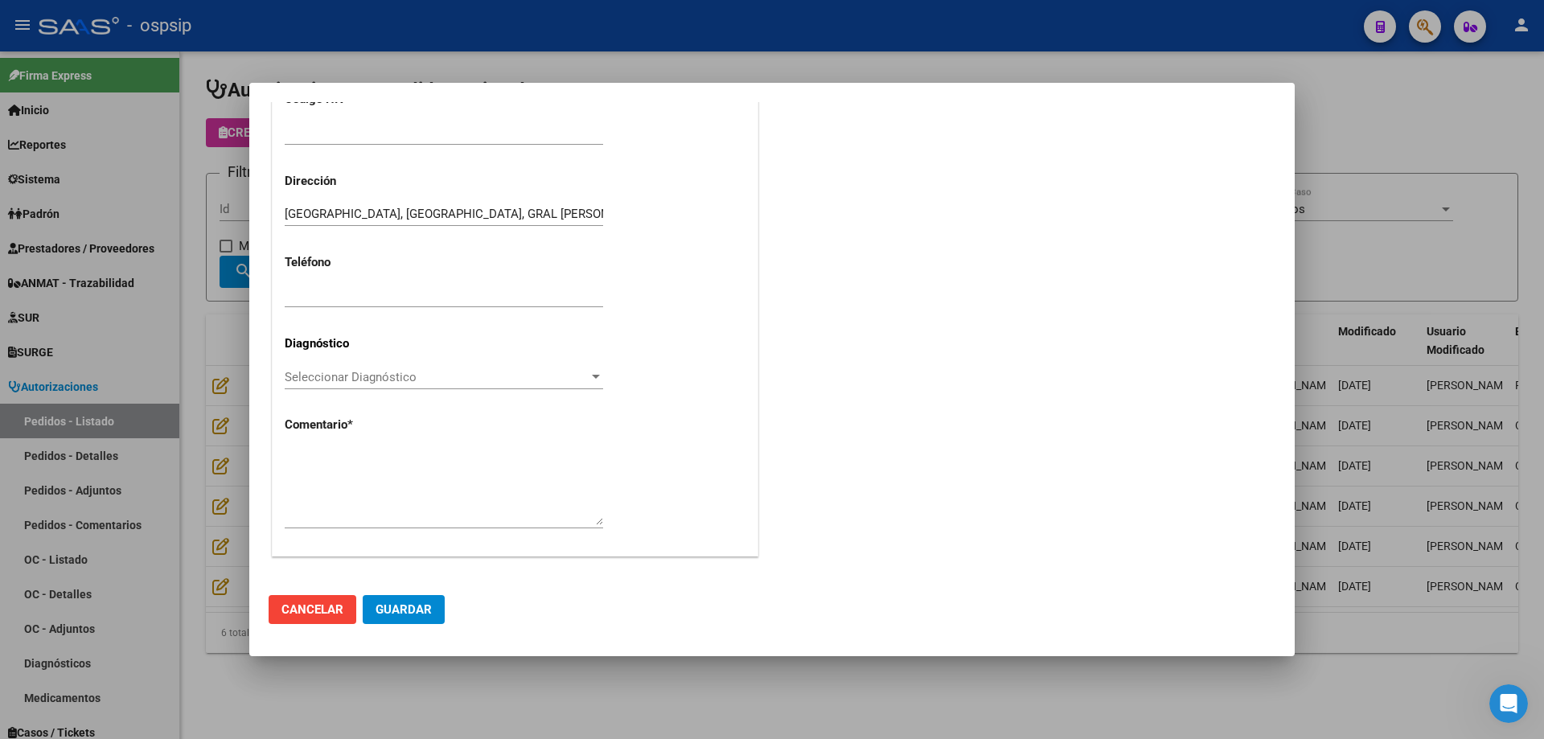
type input "20-54607976-8"
click at [390, 468] on textarea at bounding box center [444, 487] width 318 height 76
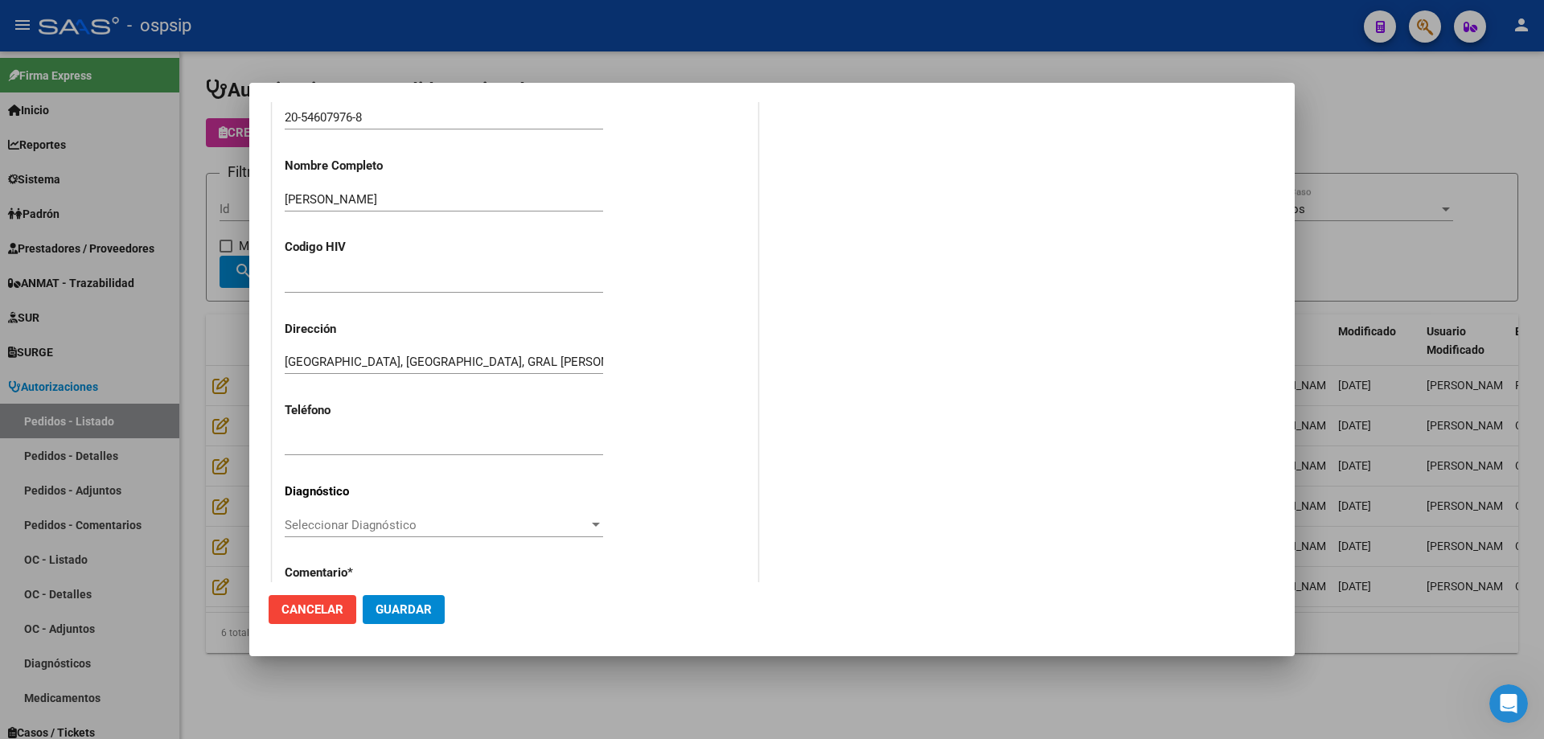
scroll to position [282, 0]
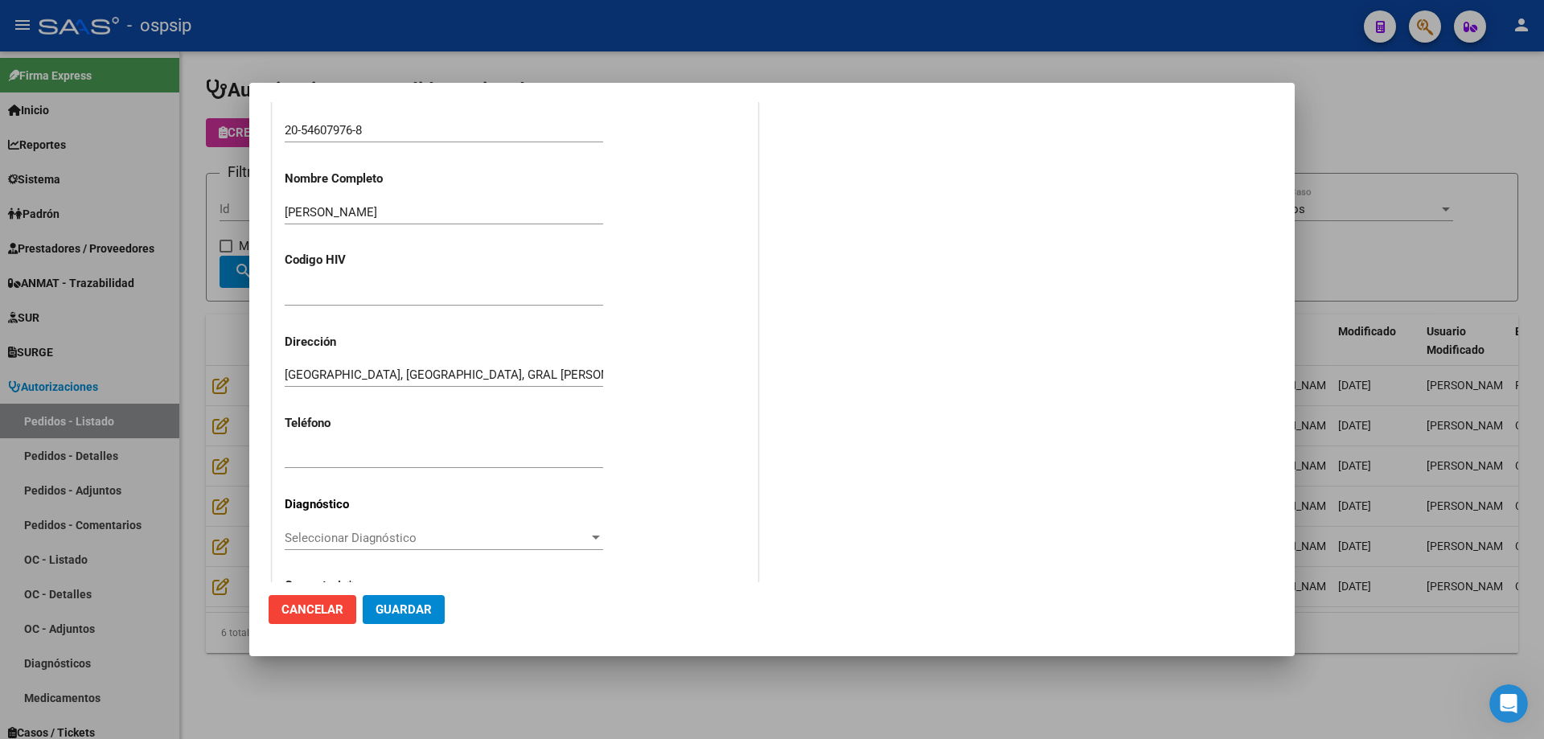
click at [330, 127] on input "20-54607976-8" at bounding box center [444, 130] width 318 height 14
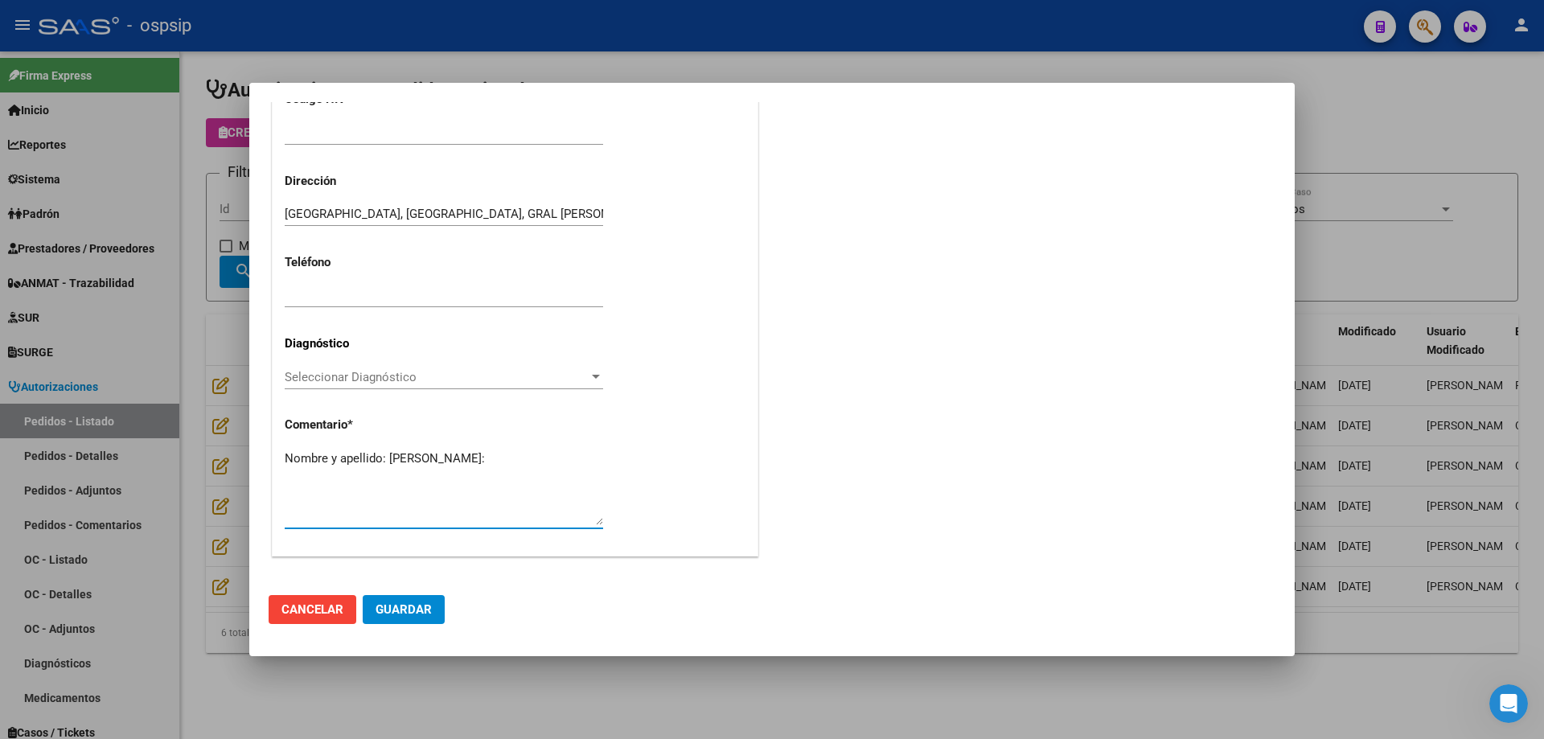
click at [332, 480] on textarea "Nombre y apellido: [PERSON_NAME]:" at bounding box center [444, 487] width 318 height 76
paste textarea "54607976"
type textarea "Nombre y apellido: [PERSON_NAME]:54607976"
click at [410, 615] on span "Guardar" at bounding box center [403, 609] width 56 height 14
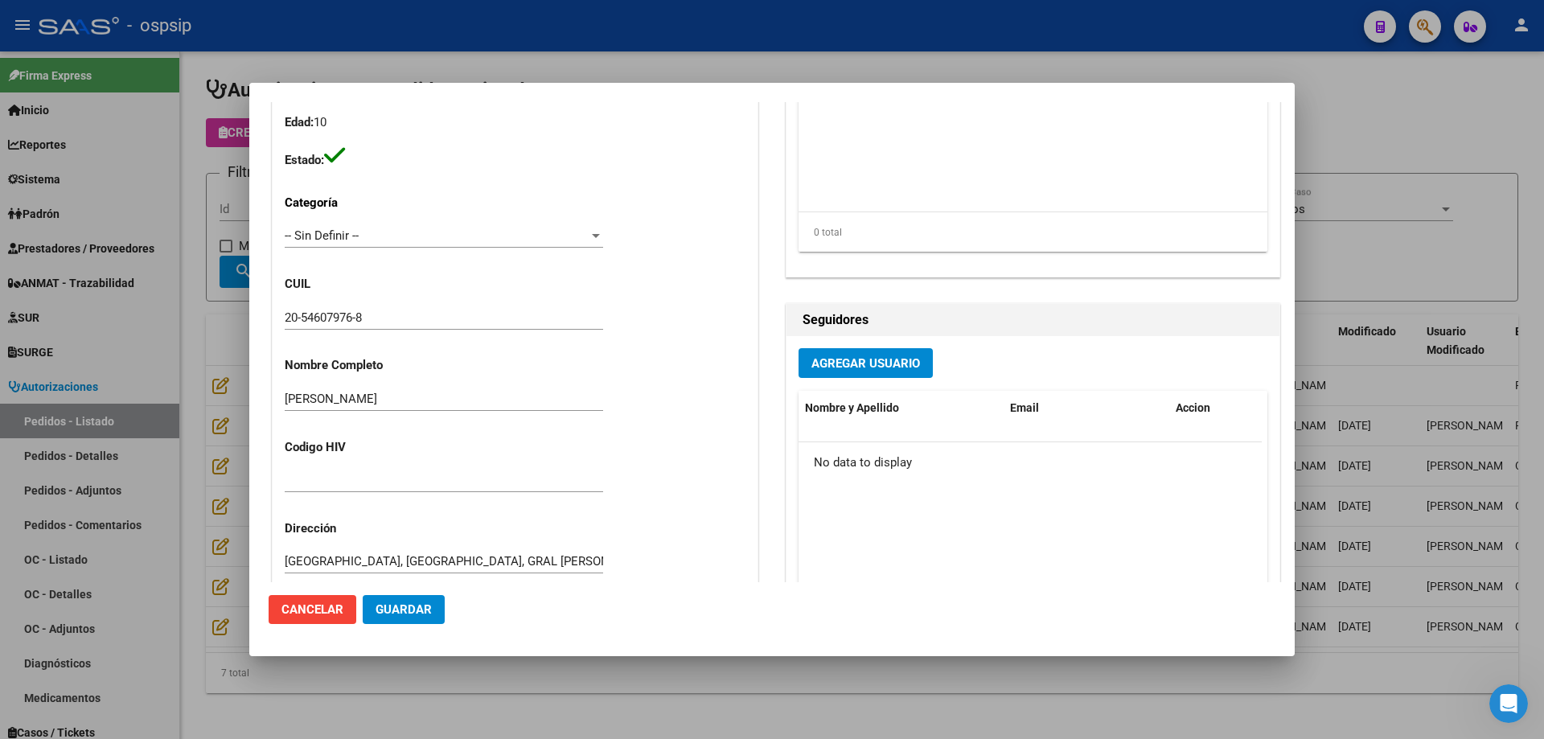
scroll to position [0, 0]
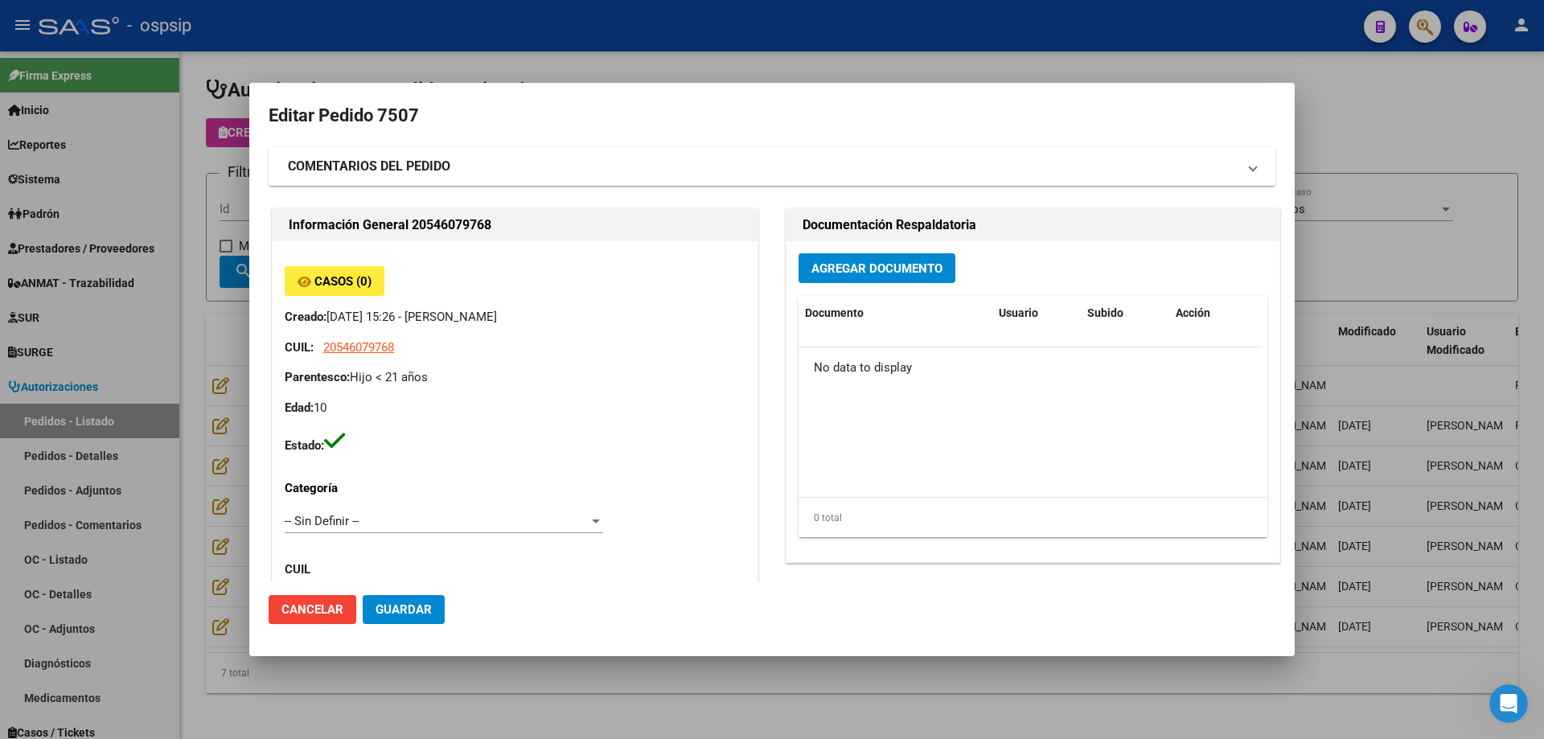
click at [921, 252] on div "Agregar Documento Documento Usuario Subido Acción No data to display 0 total 1" at bounding box center [1032, 401] width 493 height 321
click at [918, 266] on span "Agregar Documento" at bounding box center [876, 268] width 131 height 14
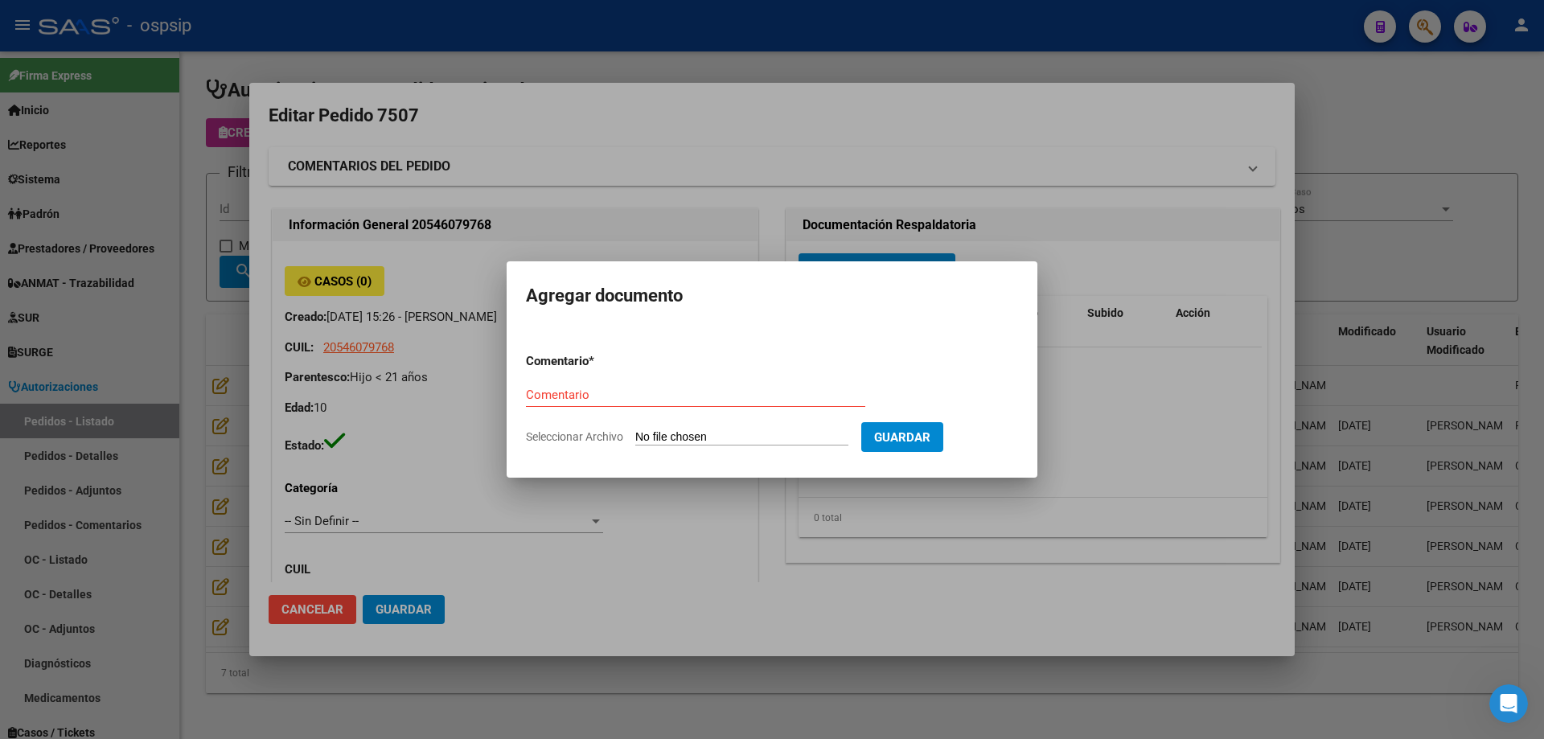
click at [773, 432] on input "Seleccionar Archivo" at bounding box center [741, 437] width 213 height 15
type input "C:\fakepath\silla de baño [PERSON_NAME].jpg"
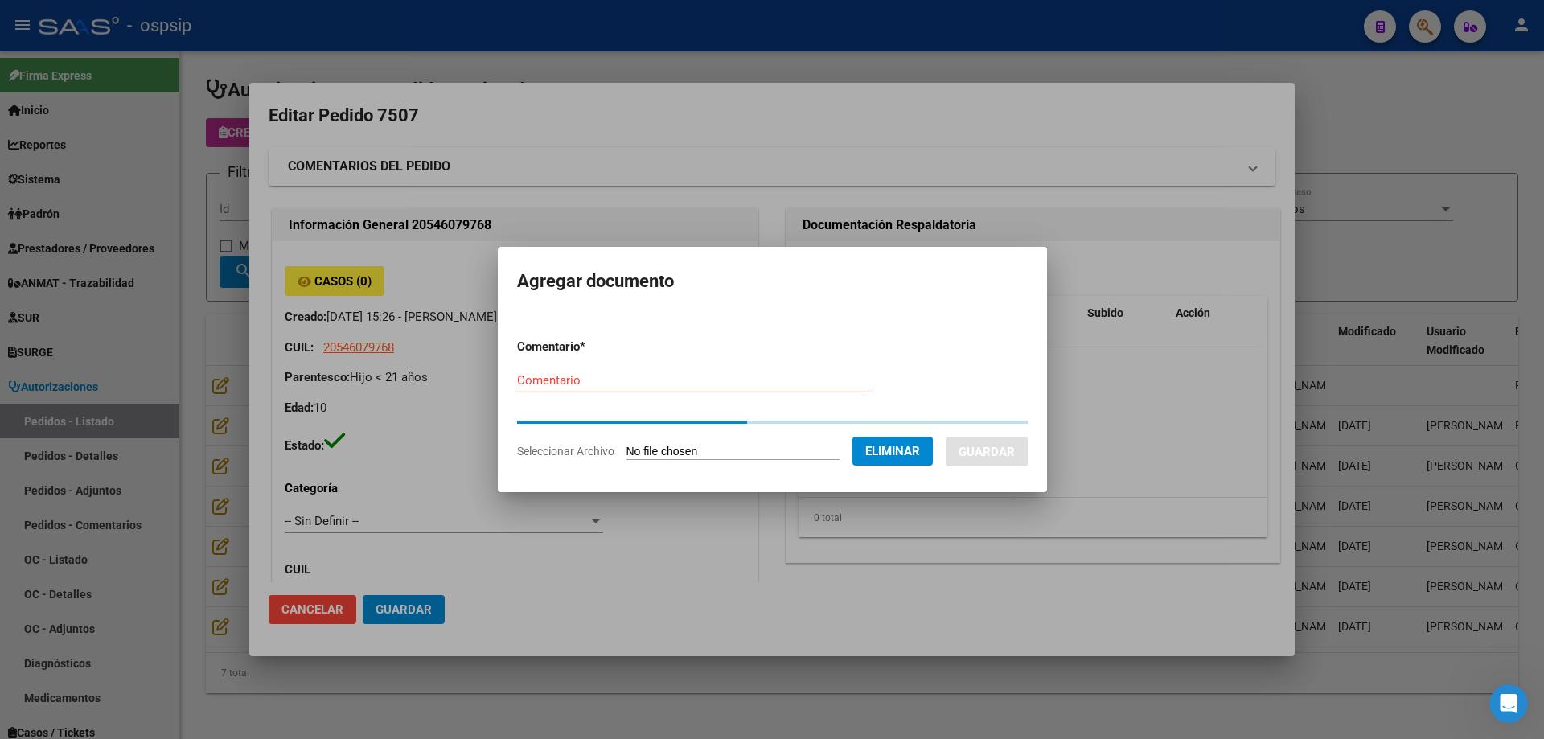
click at [543, 381] on input "Comentario" at bounding box center [693, 380] width 352 height 14
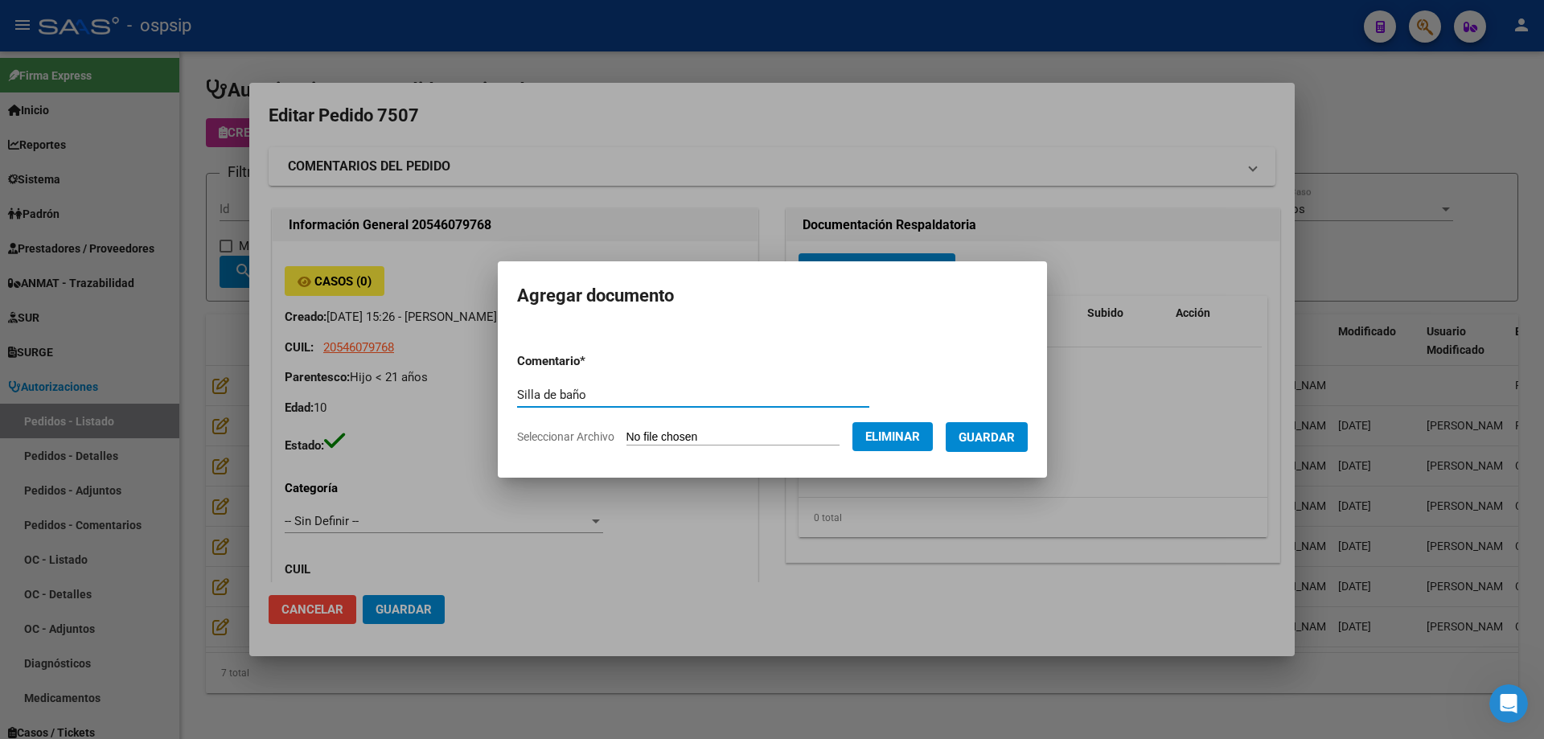
type input "Silla de baño"
click at [990, 431] on span "Guardar" at bounding box center [986, 437] width 56 height 14
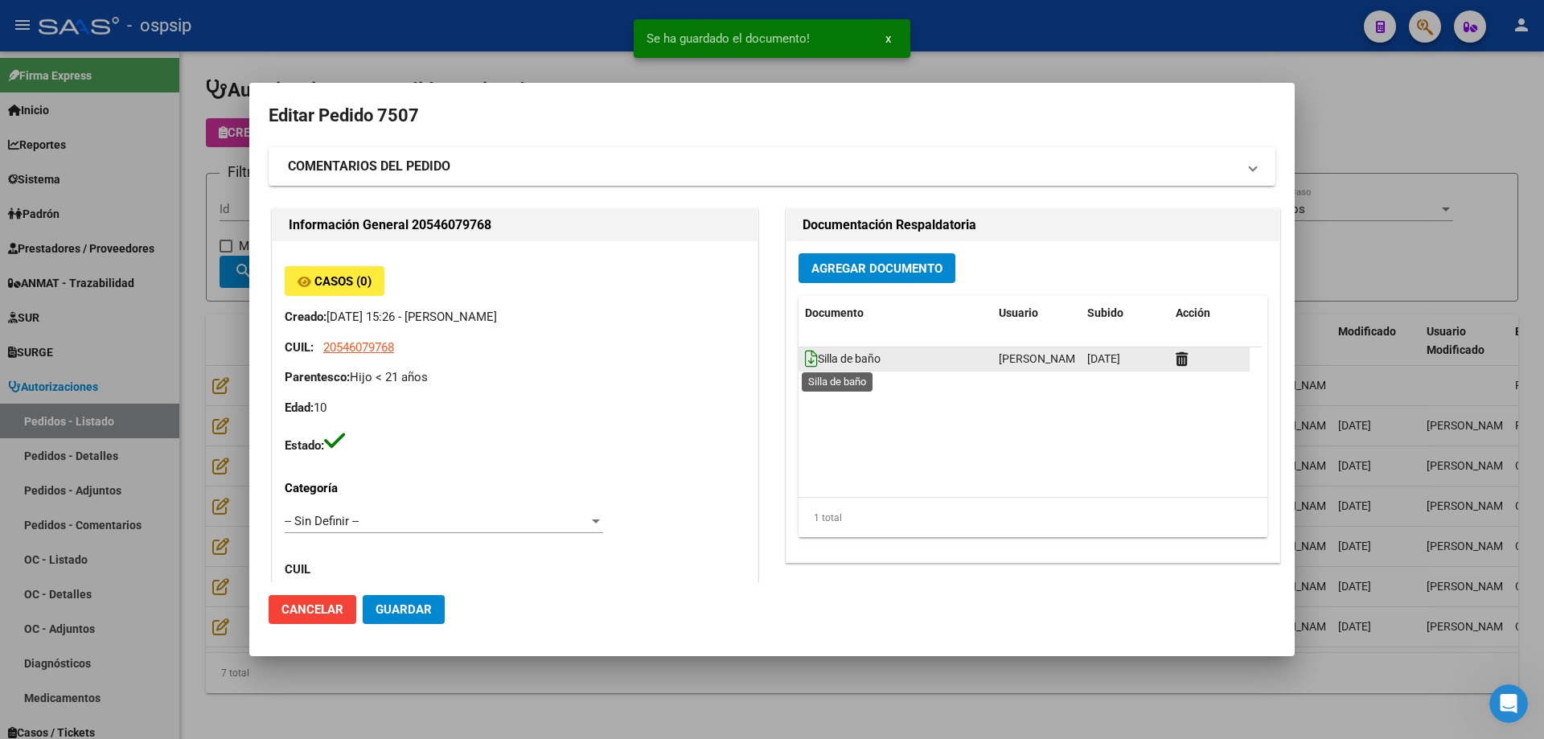
click at [805, 356] on icon at bounding box center [811, 359] width 13 height 18
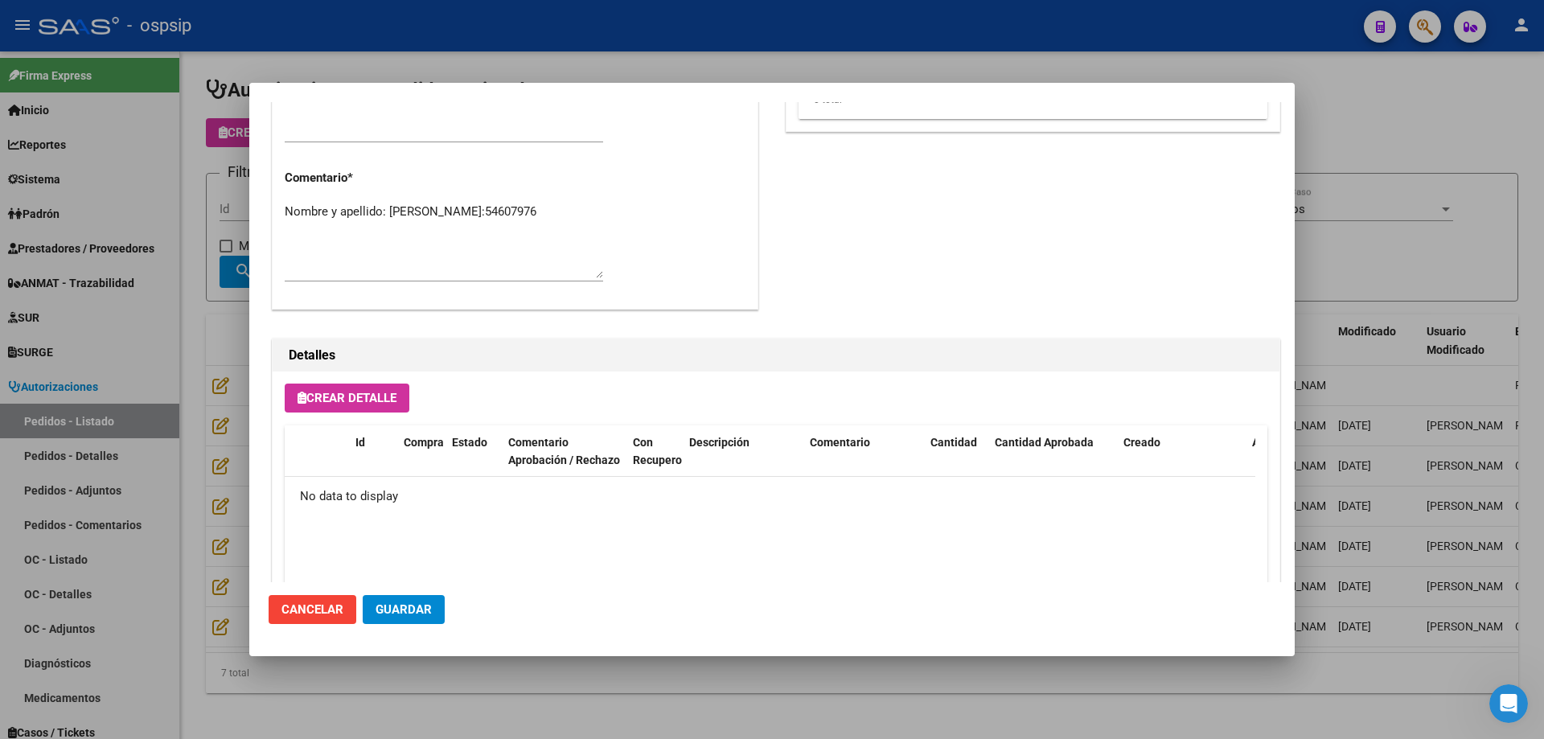
scroll to position [934, 0]
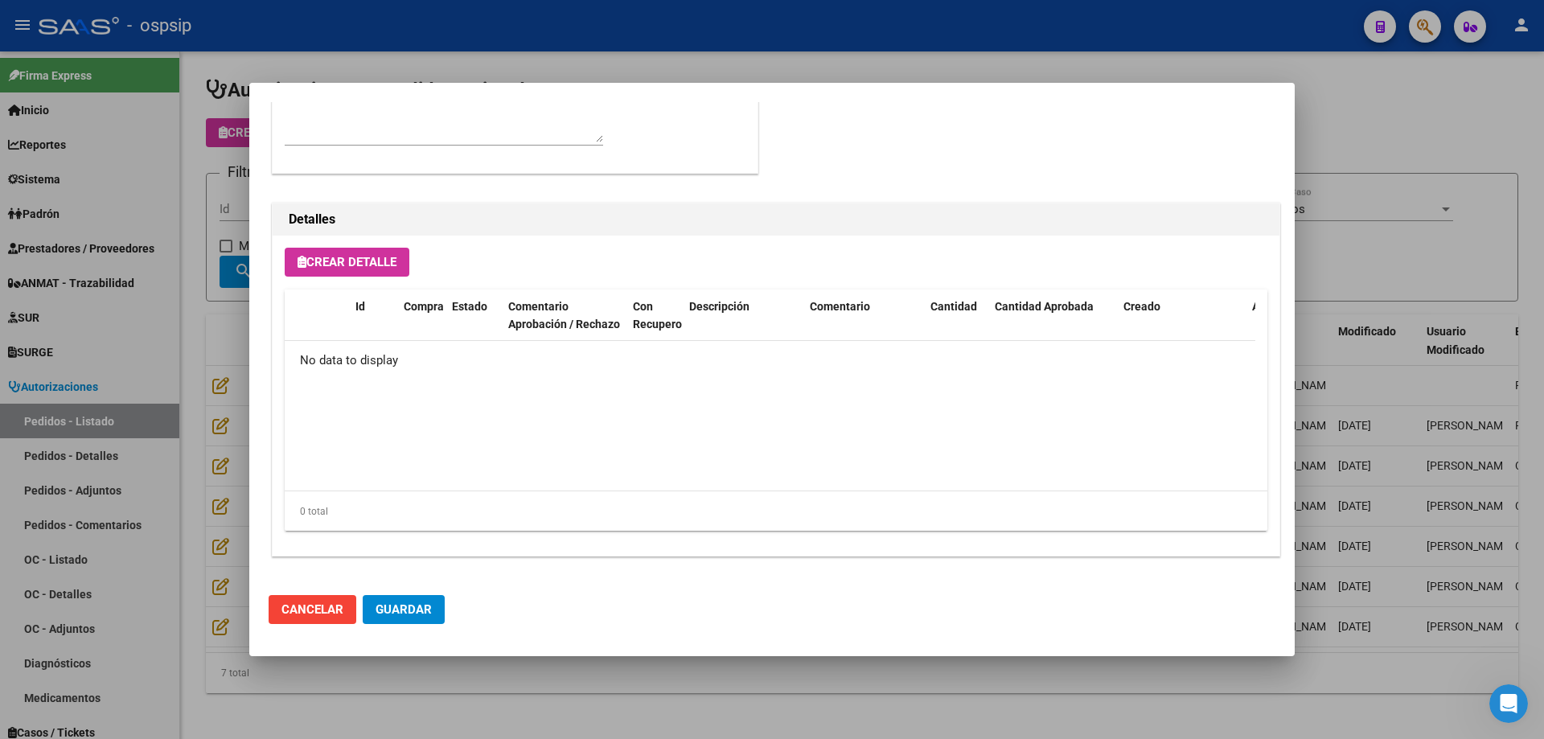
click at [379, 271] on button "Crear Detalle" at bounding box center [347, 262] width 125 height 29
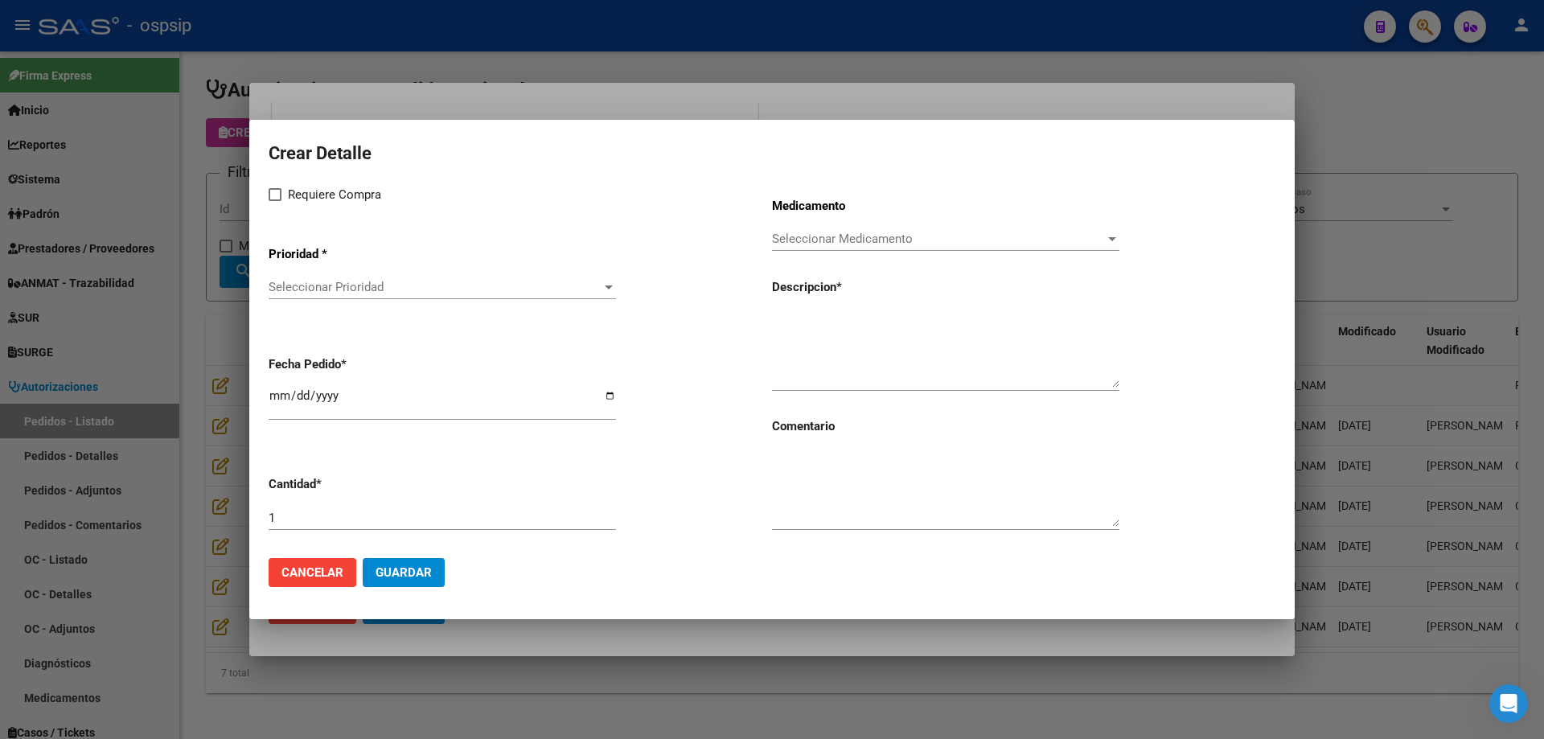
click at [386, 293] on span "Seleccionar Prioridad" at bounding box center [435, 287] width 333 height 14
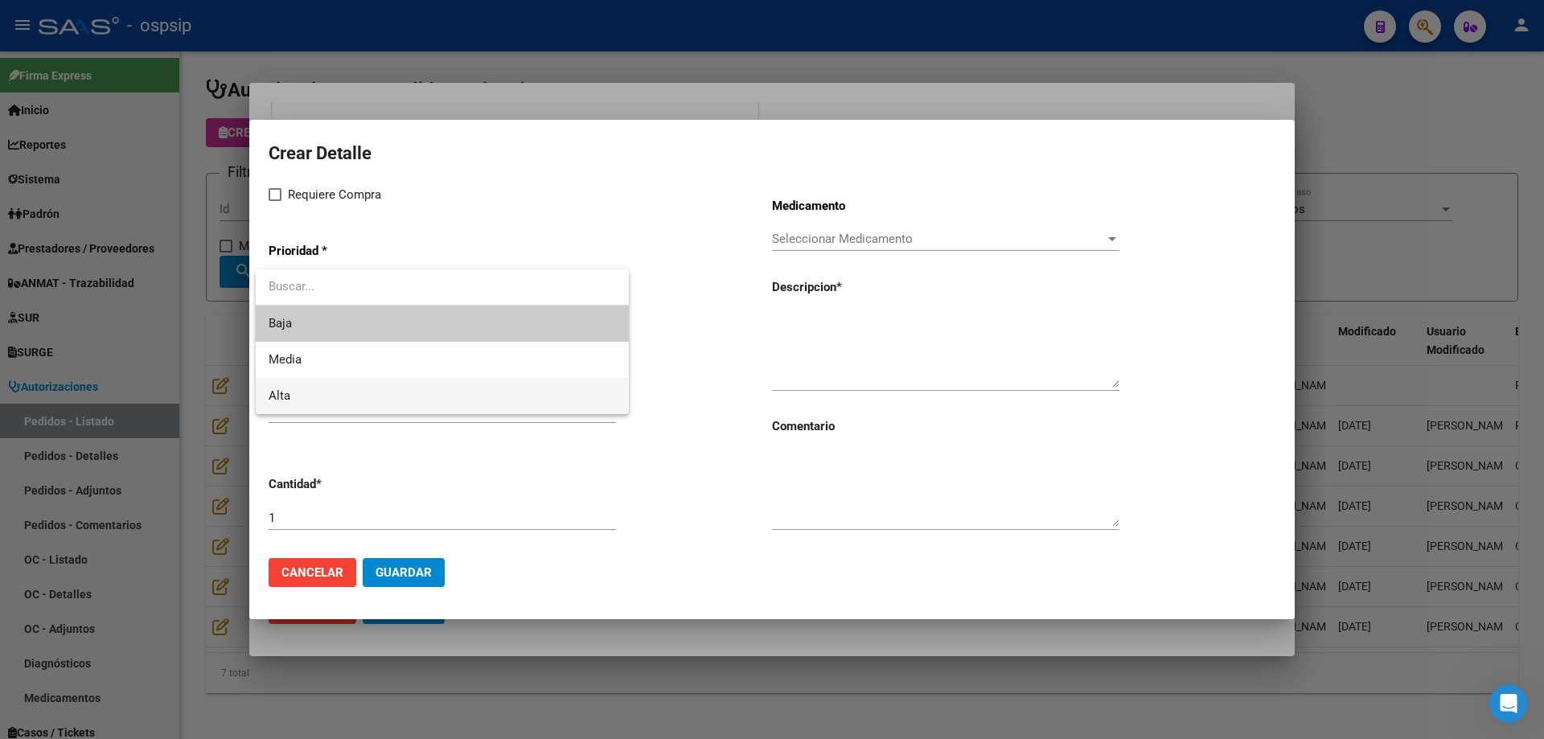
click at [344, 388] on span "Alta" at bounding box center [442, 396] width 347 height 36
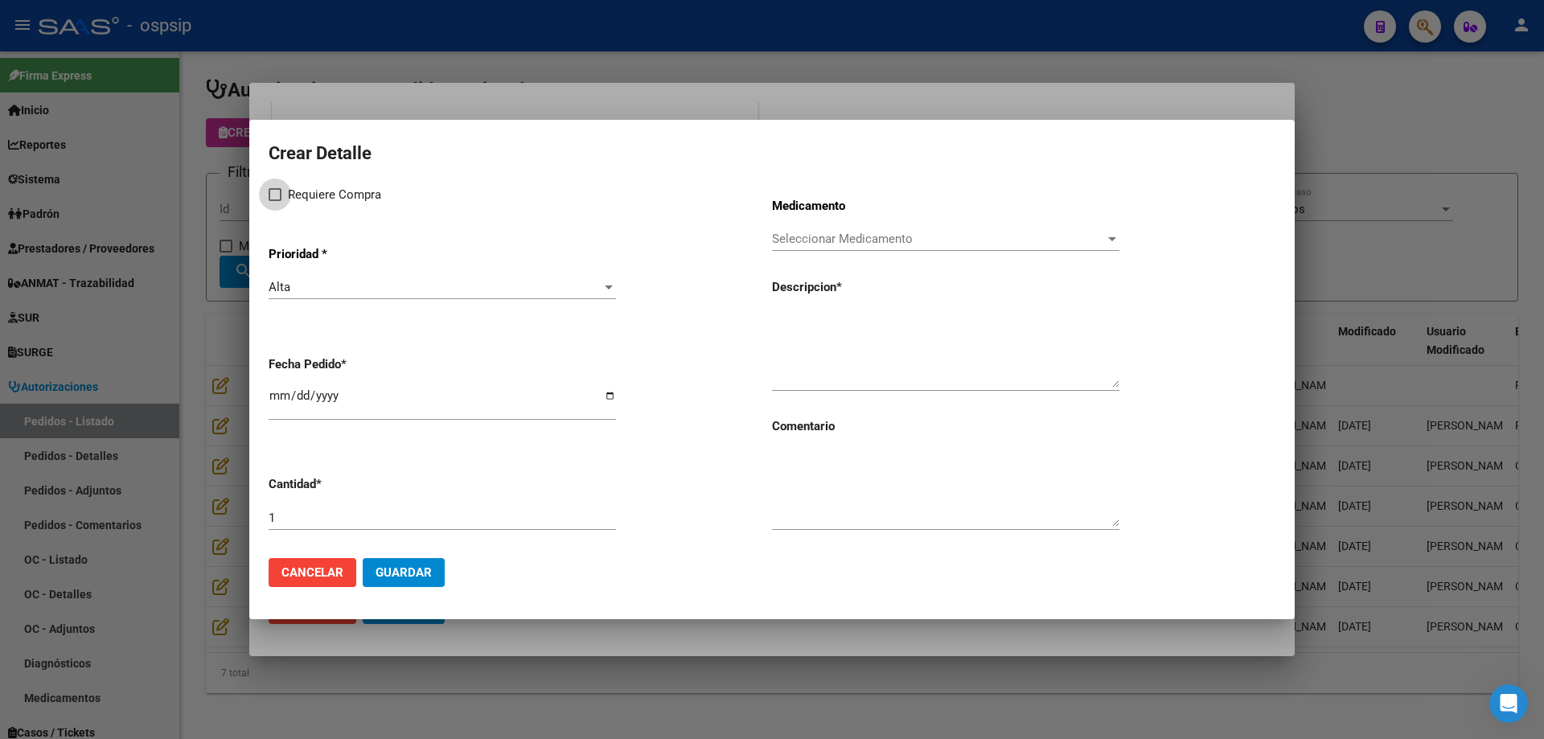
click at [299, 185] on span "Requiere Compra" at bounding box center [334, 194] width 93 height 19
click at [275, 201] on input "Requiere Compra" at bounding box center [274, 201] width 1 height 1
checkbox input "true"
click at [281, 397] on input "[DATE]" at bounding box center [442, 402] width 347 height 26
type input "[DATE]"
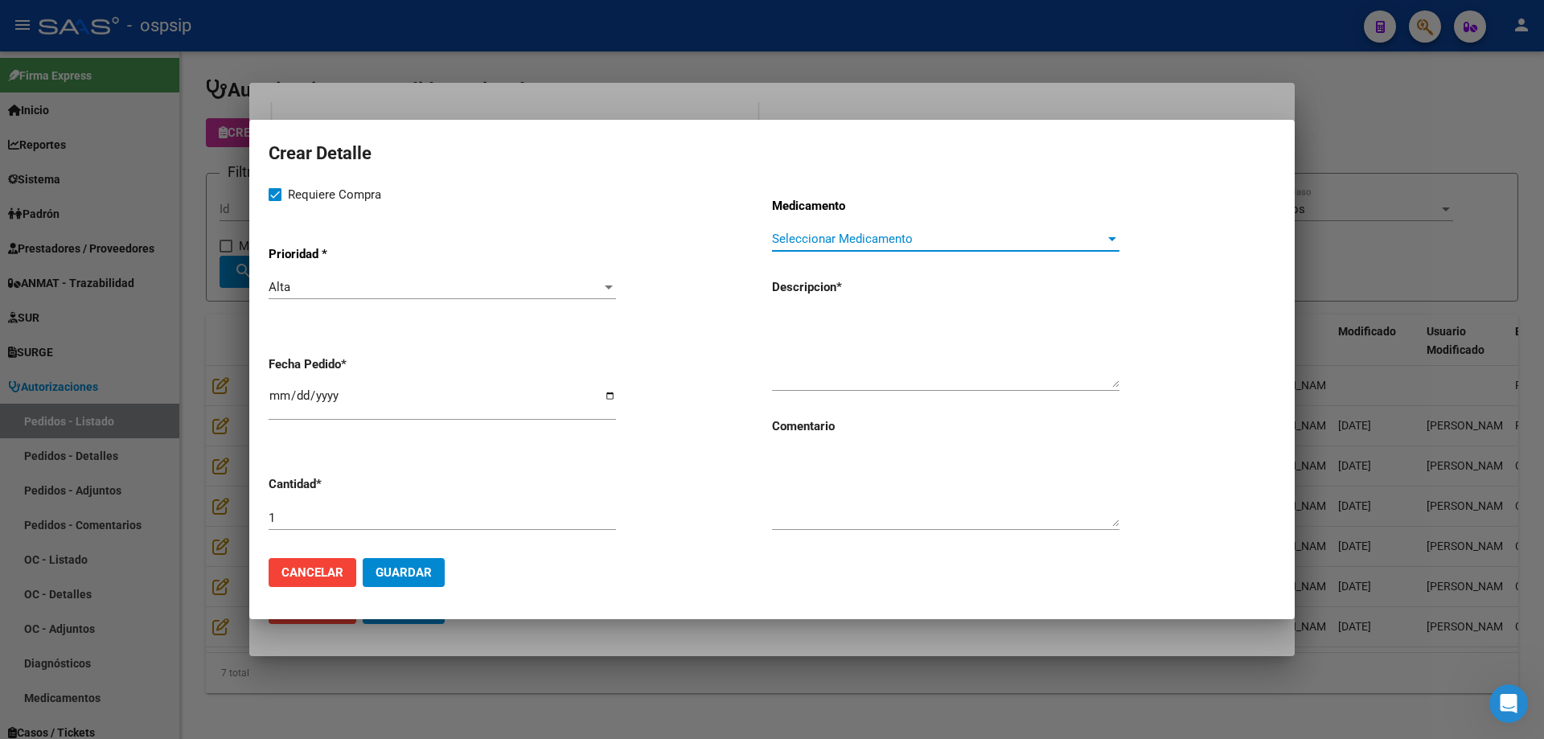
click at [831, 242] on span "Seleccionar Medicamento" at bounding box center [938, 239] width 333 height 14
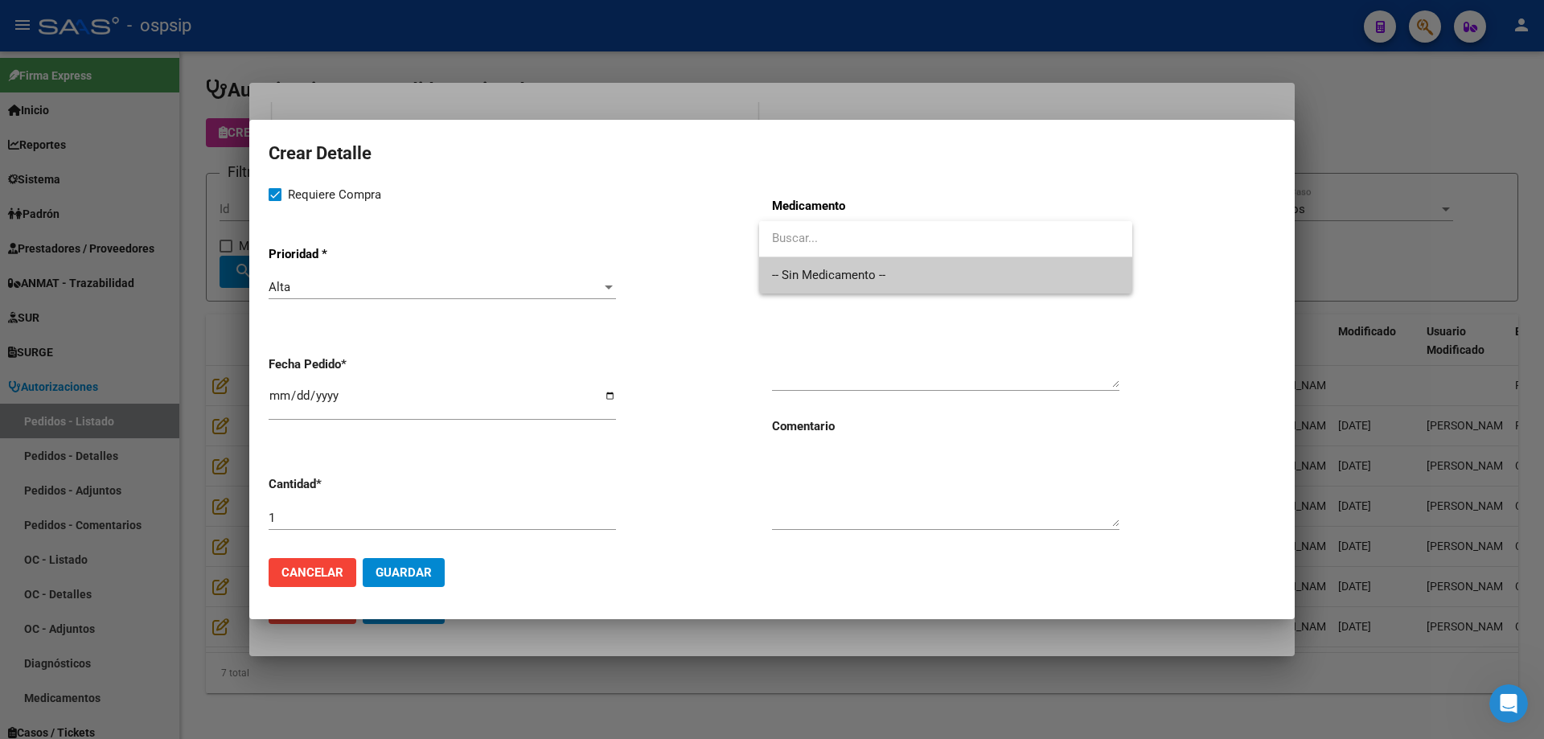
click at [832, 281] on span "-- Sin Medicamento --" at bounding box center [945, 275] width 347 height 36
click at [808, 371] on textarea at bounding box center [945, 350] width 347 height 76
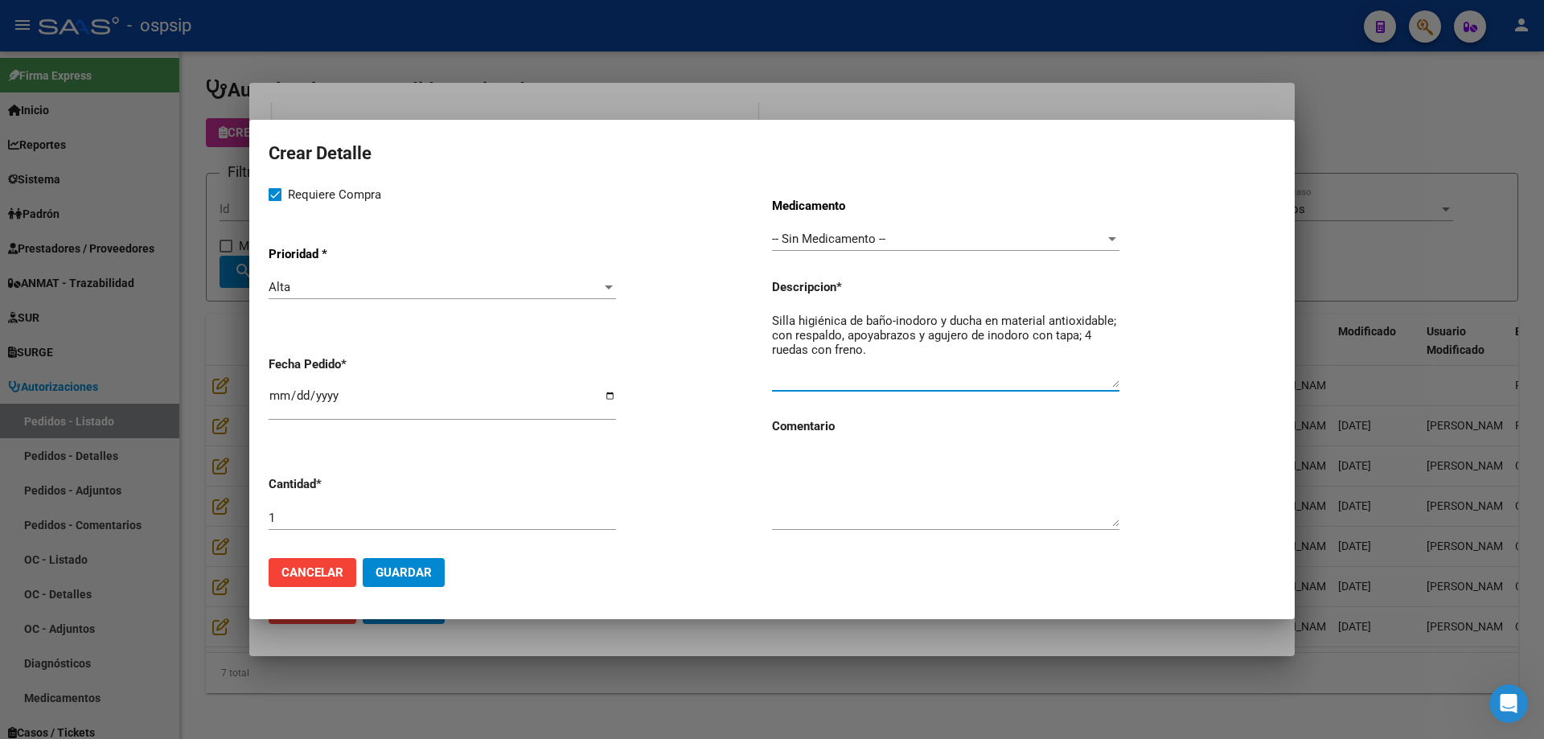
click at [898, 353] on textarea "Silla higiénica de baño-inodoro y ducha en material antioxidable; con respaldo,…" at bounding box center [945, 350] width 347 height 76
click at [1068, 322] on textarea "Silla higiénica de baño-inodoro y ducha en material antioxidable; con respaldo,…" at bounding box center [945, 350] width 347 height 76
click at [1060, 350] on textarea "Silla higiénica de baño-inodoro y ducha en material antioxidable; con respaldo,…" at bounding box center [945, 350] width 347 height 76
type textarea "Silla higiénica de baño-inodoro y ducha en material antioxidable; con respaldo,…"
click at [428, 572] on span "Guardar" at bounding box center [403, 572] width 56 height 14
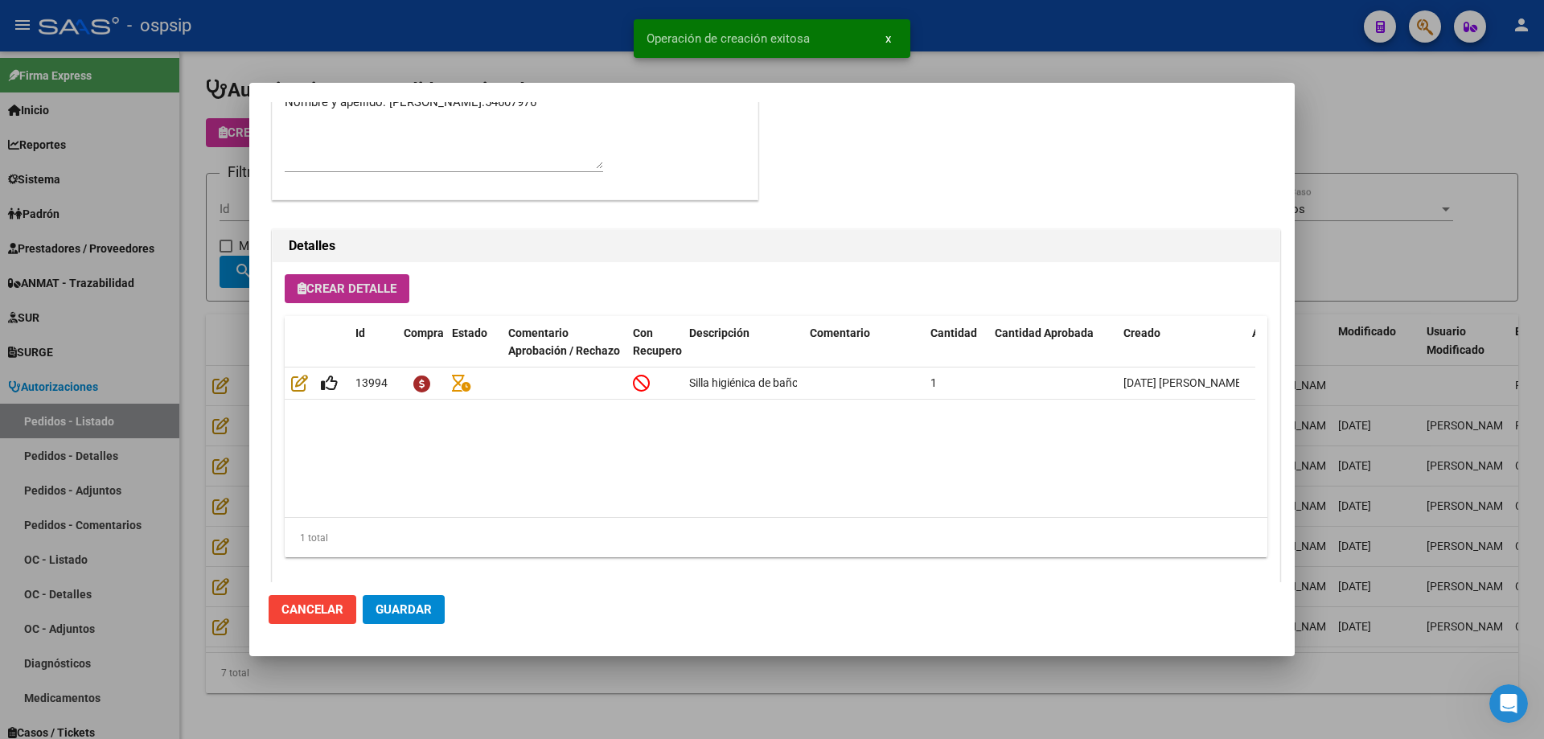
scroll to position [964, 0]
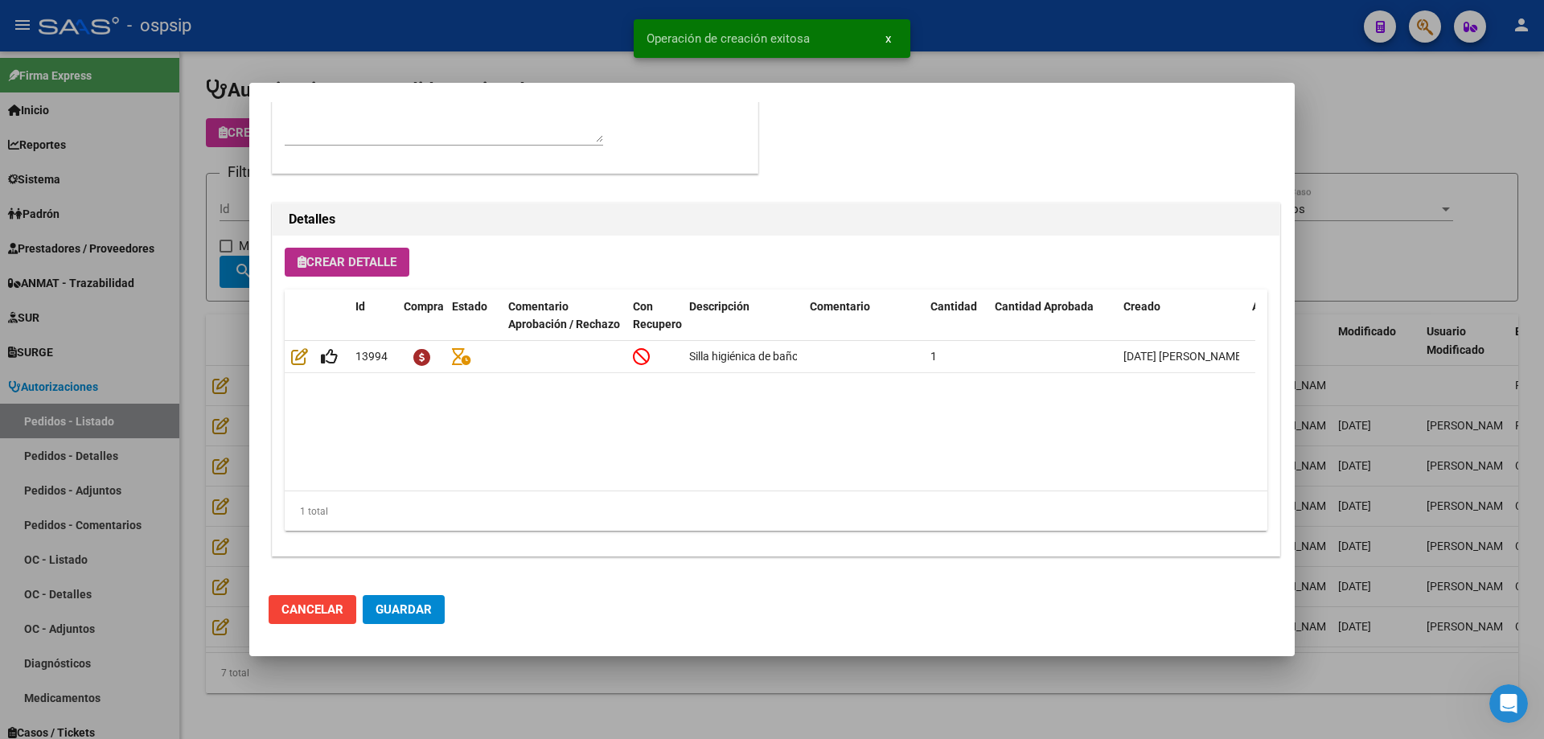
click at [427, 614] on span "Guardar" at bounding box center [403, 609] width 56 height 14
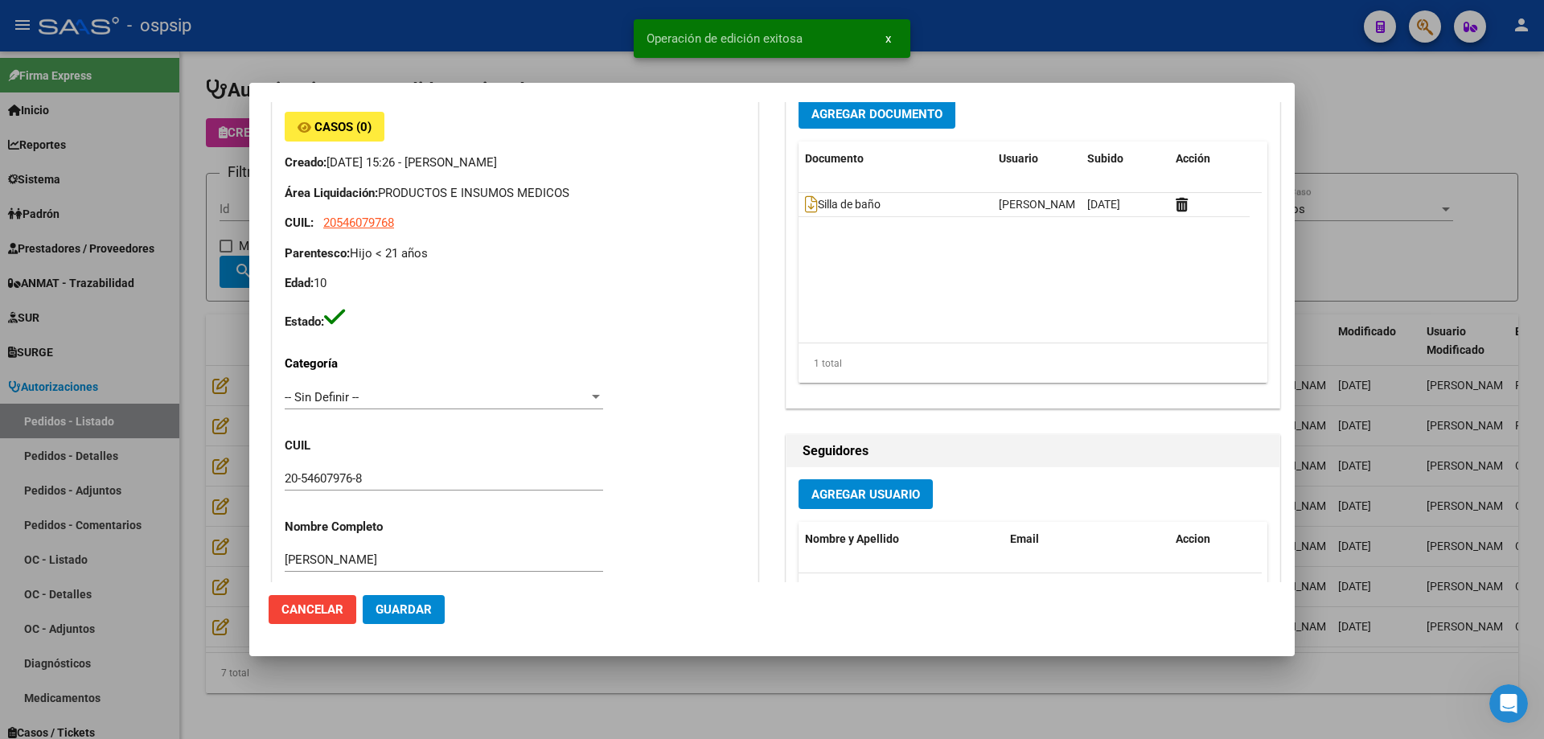
scroll to position [0, 0]
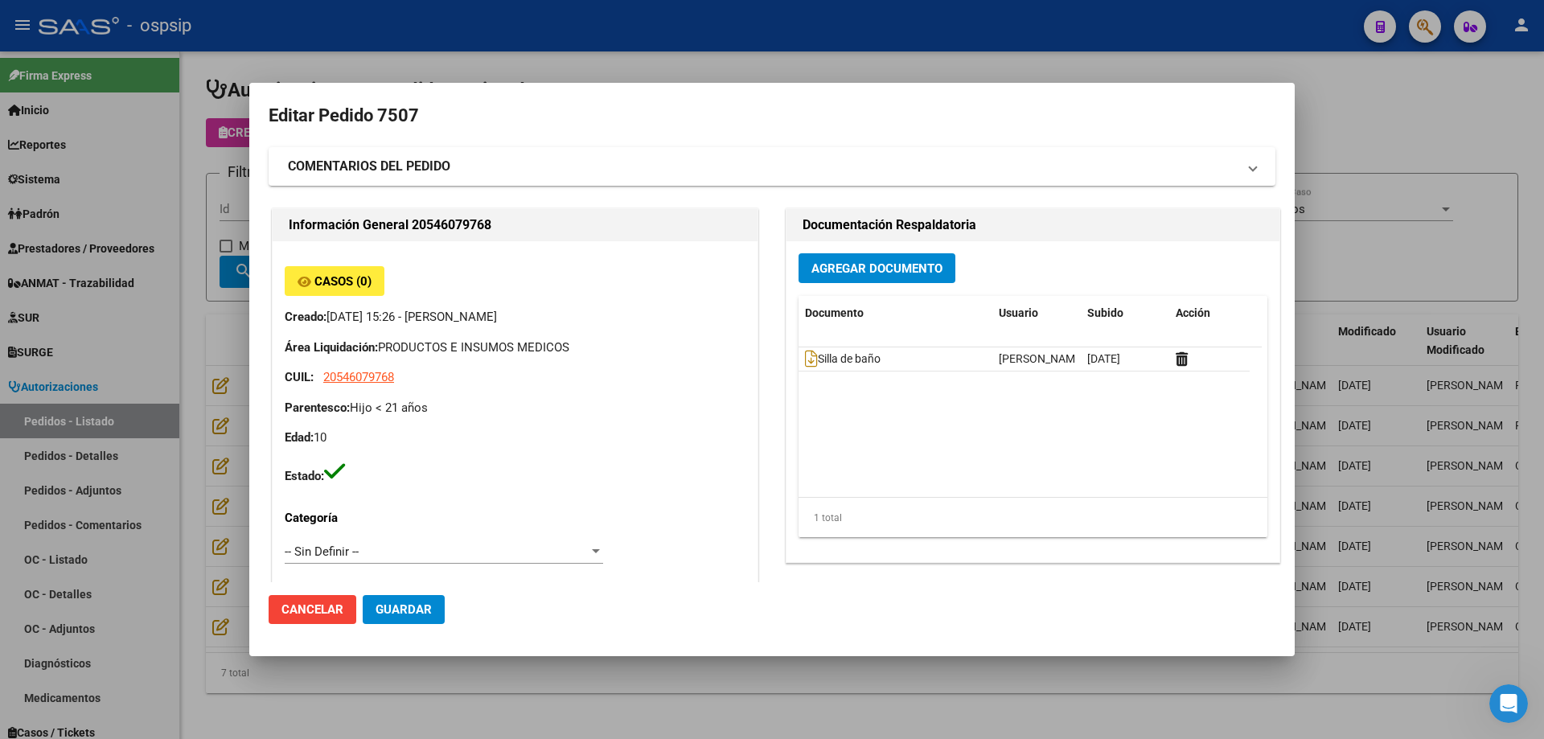
click at [429, 613] on span "Guardar" at bounding box center [403, 609] width 56 height 14
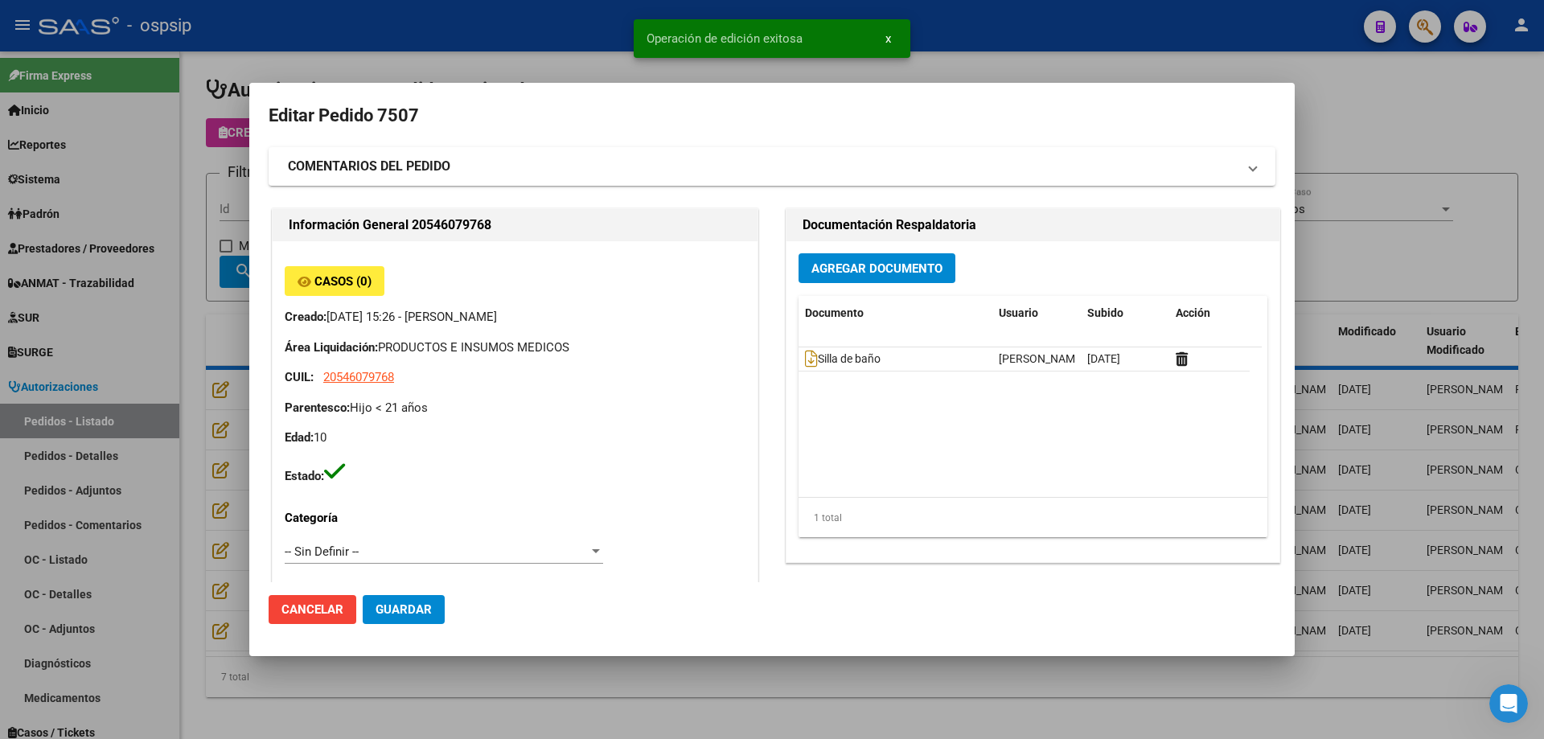
click at [177, 429] on div at bounding box center [772, 369] width 1544 height 739
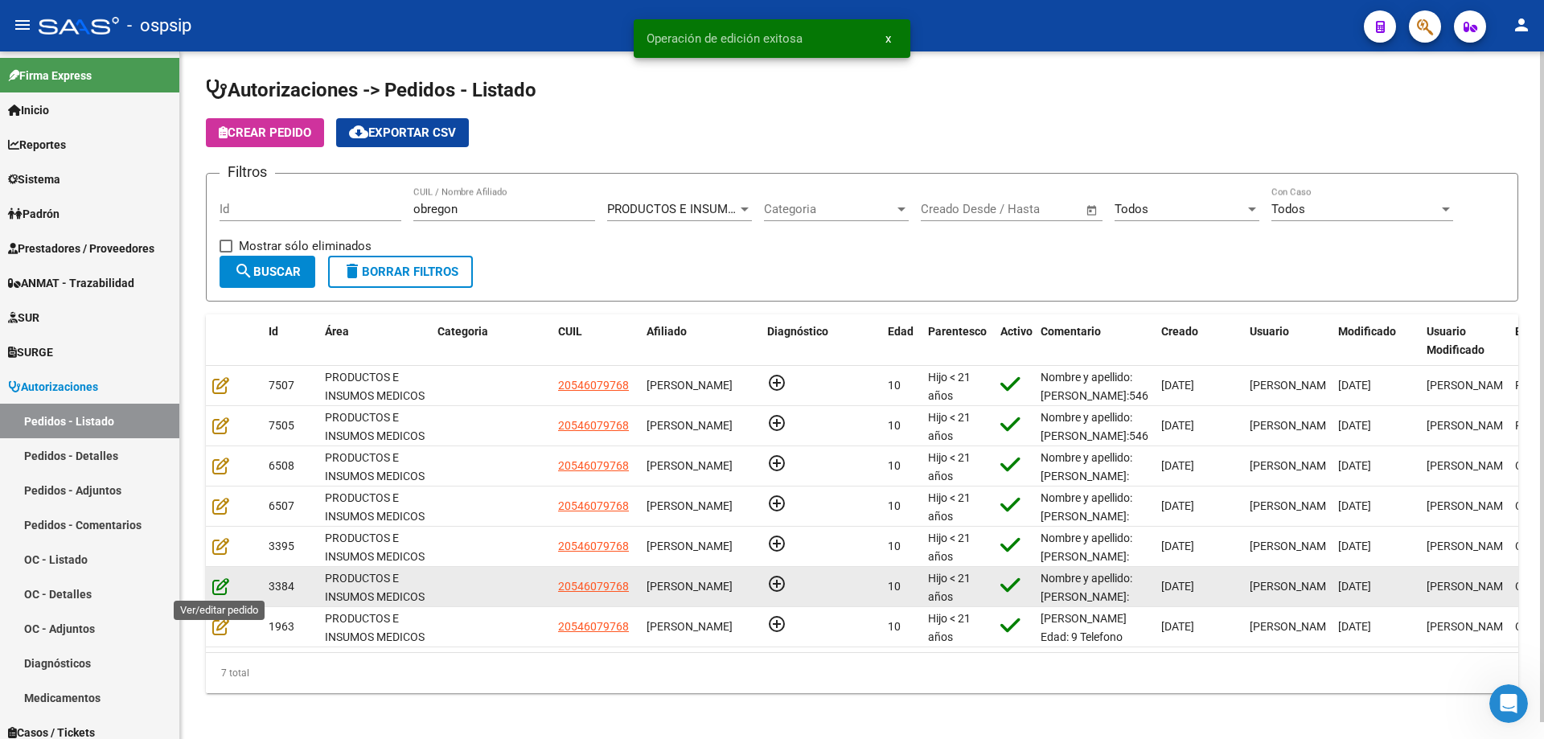
click at [219, 584] on icon at bounding box center [220, 586] width 17 height 18
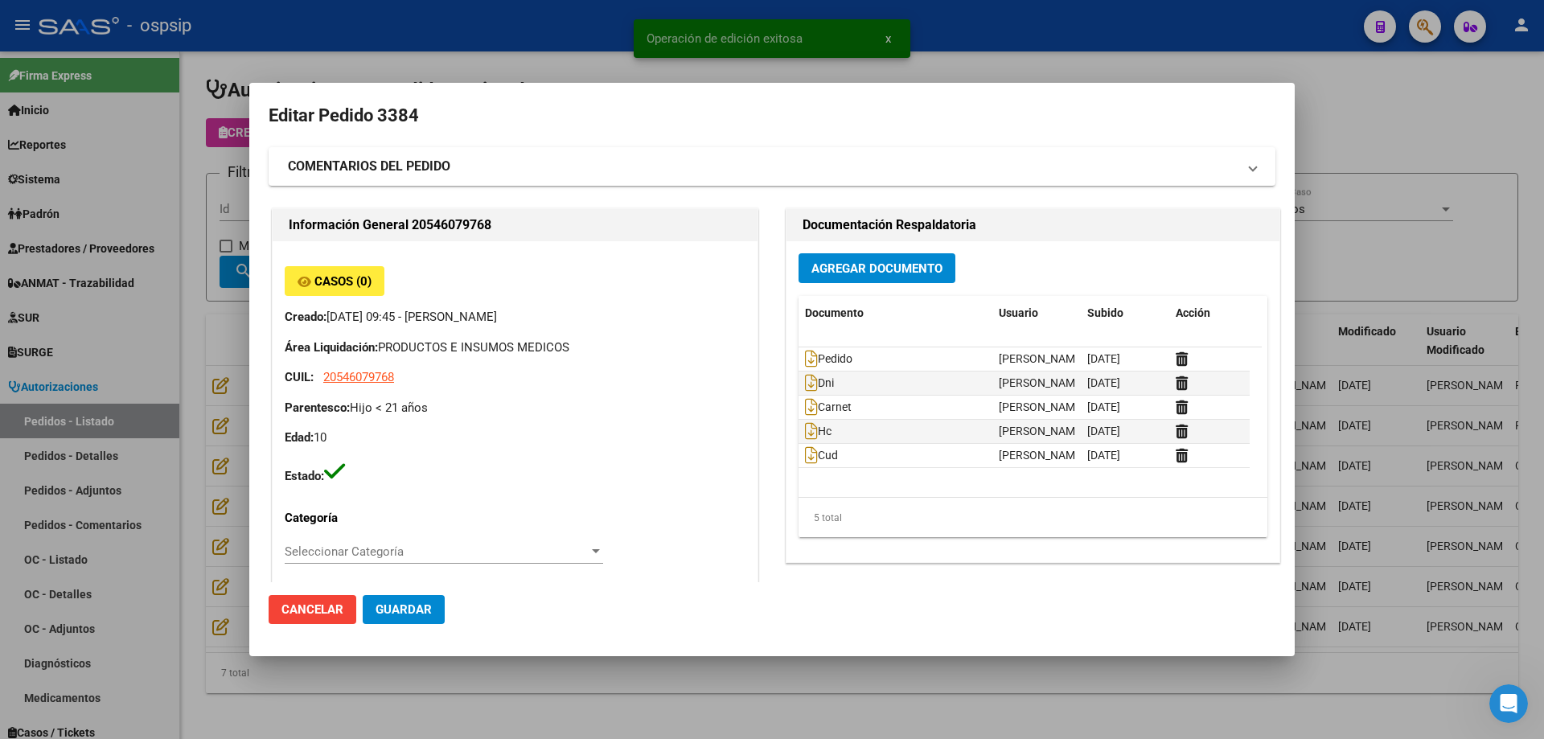
type input "[GEOGRAPHIC_DATA], [GEOGRAPHIC_DATA], GRAL [PERSON_NAME] 1479"
click at [425, 167] on strong "COMENTARIOS DEL PEDIDO" at bounding box center [369, 166] width 162 height 19
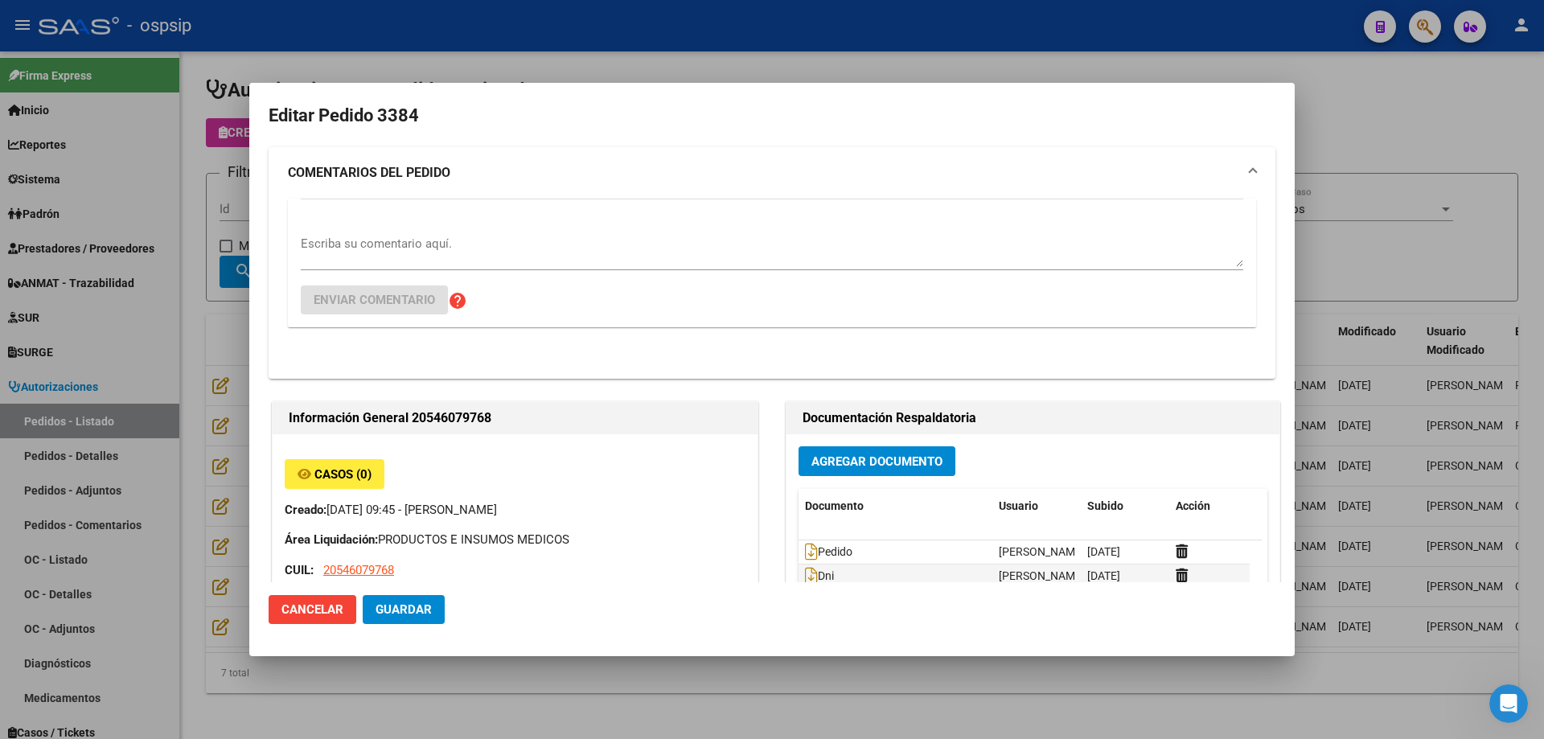
click at [415, 256] on textarea "Escriba su comentario aquí." at bounding box center [772, 251] width 942 height 32
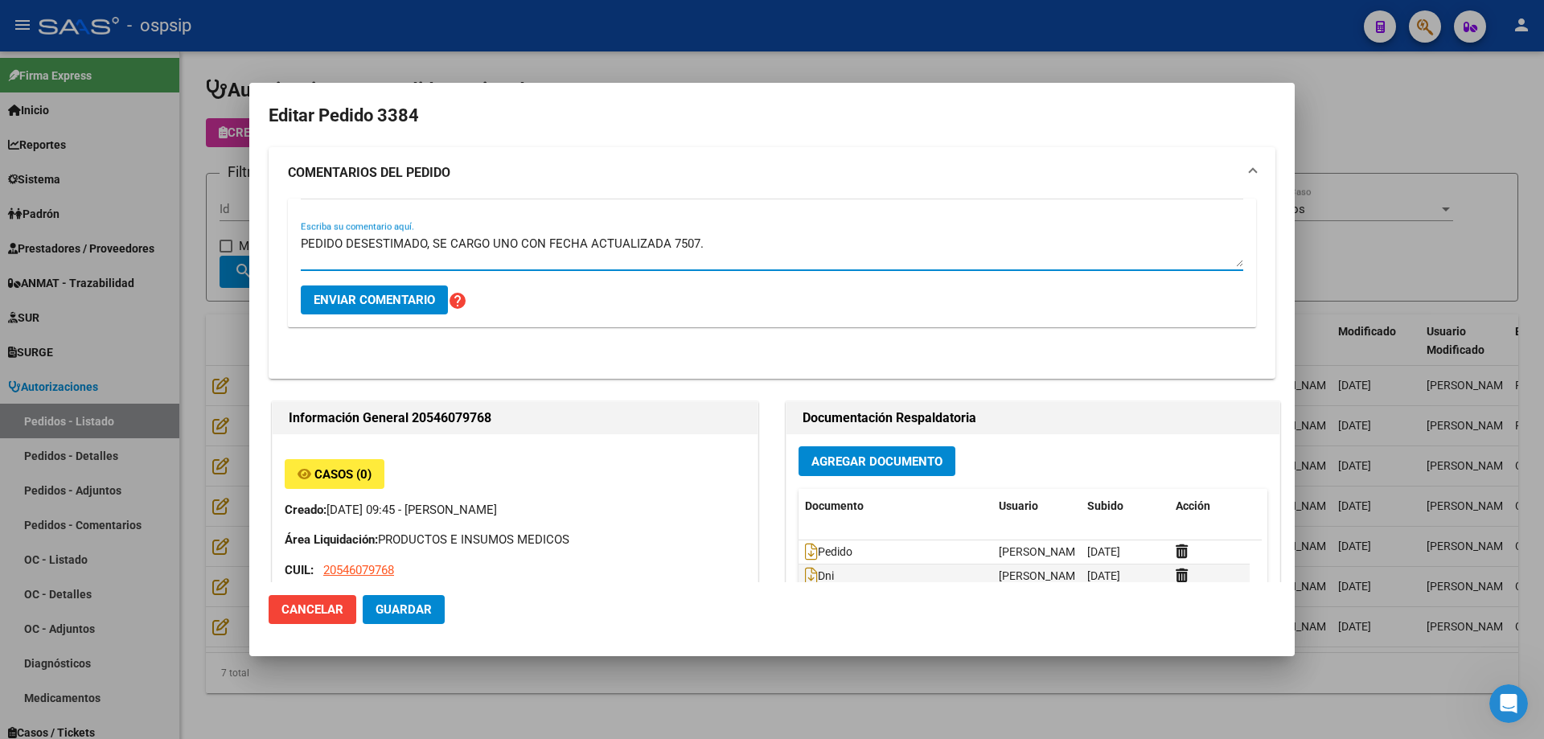
type textarea "PEDIDO DESESTIMADO, SE CARGO UNO CON FECHA ACTUALIZADA 7507."
click at [385, 301] on span "Enviar comentario" at bounding box center [374, 300] width 121 height 14
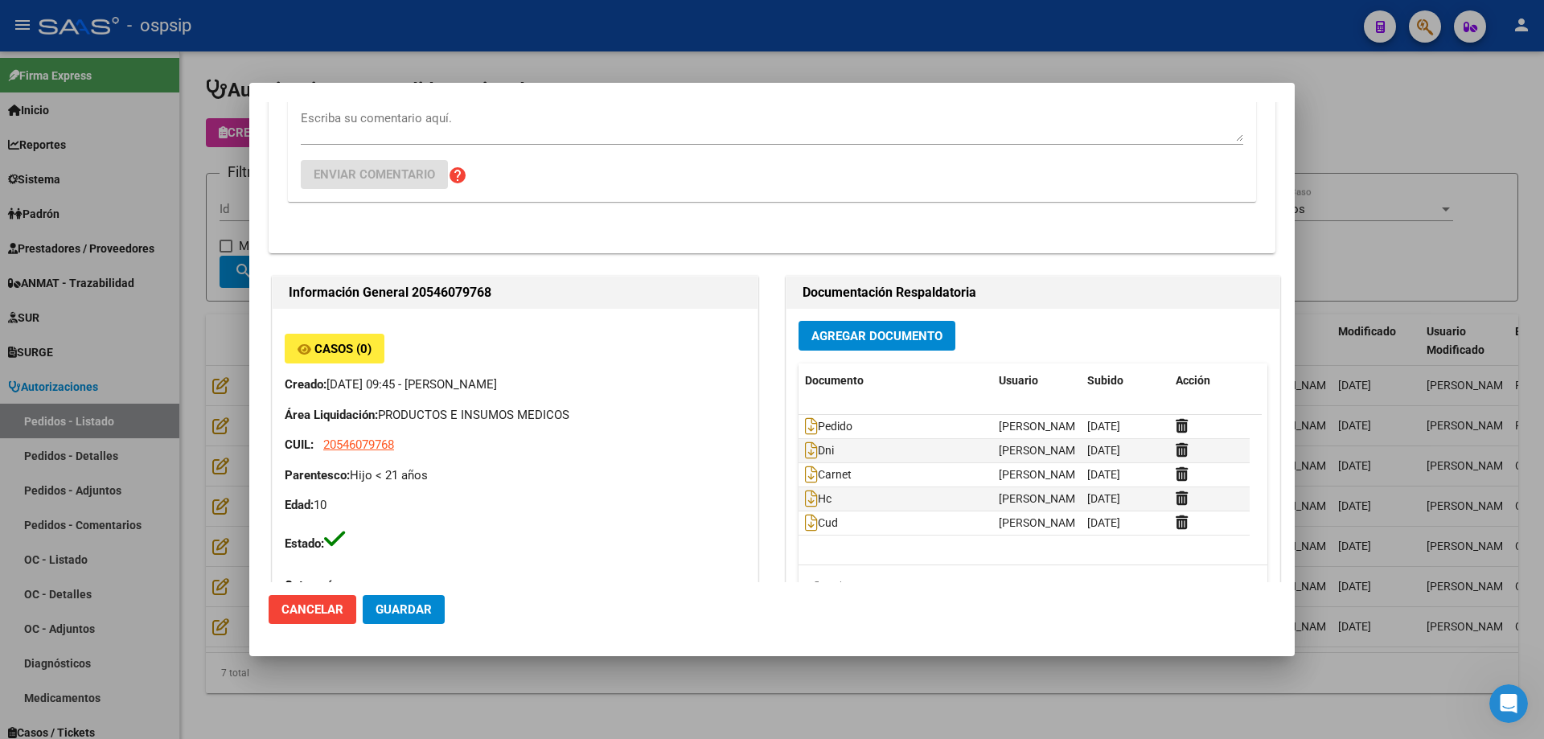
scroll to position [256, 0]
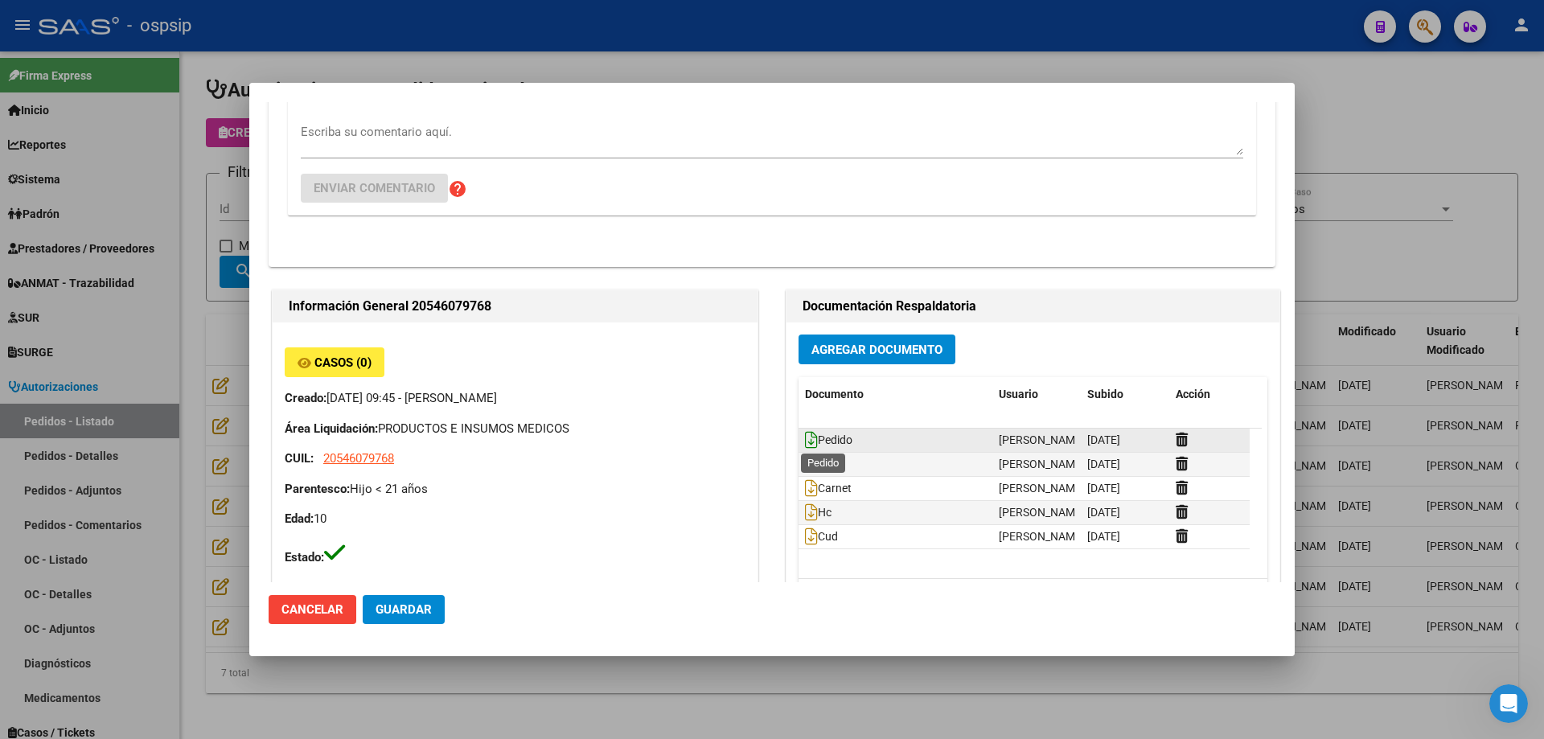
click at [806, 440] on icon at bounding box center [811, 440] width 13 height 18
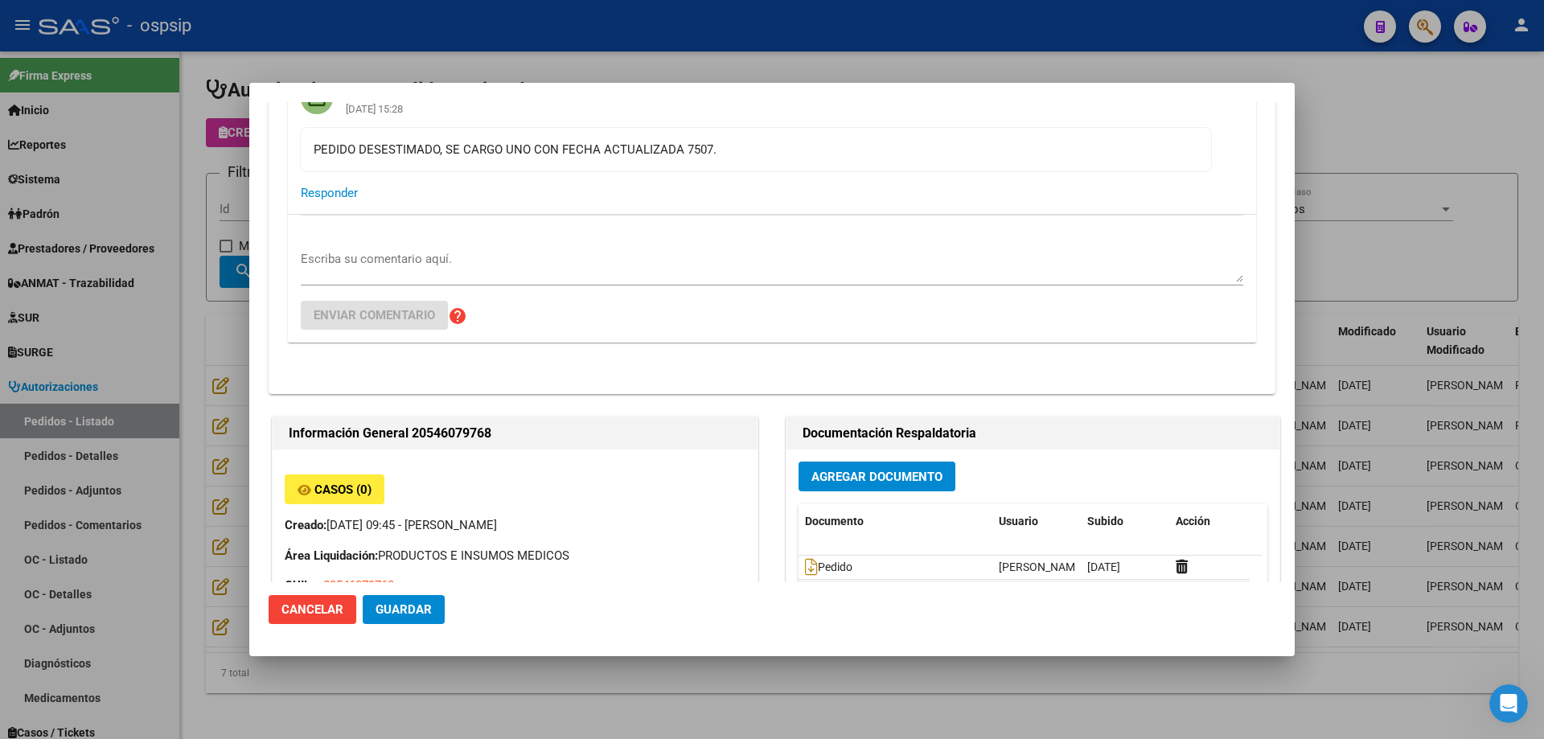
scroll to position [0, 0]
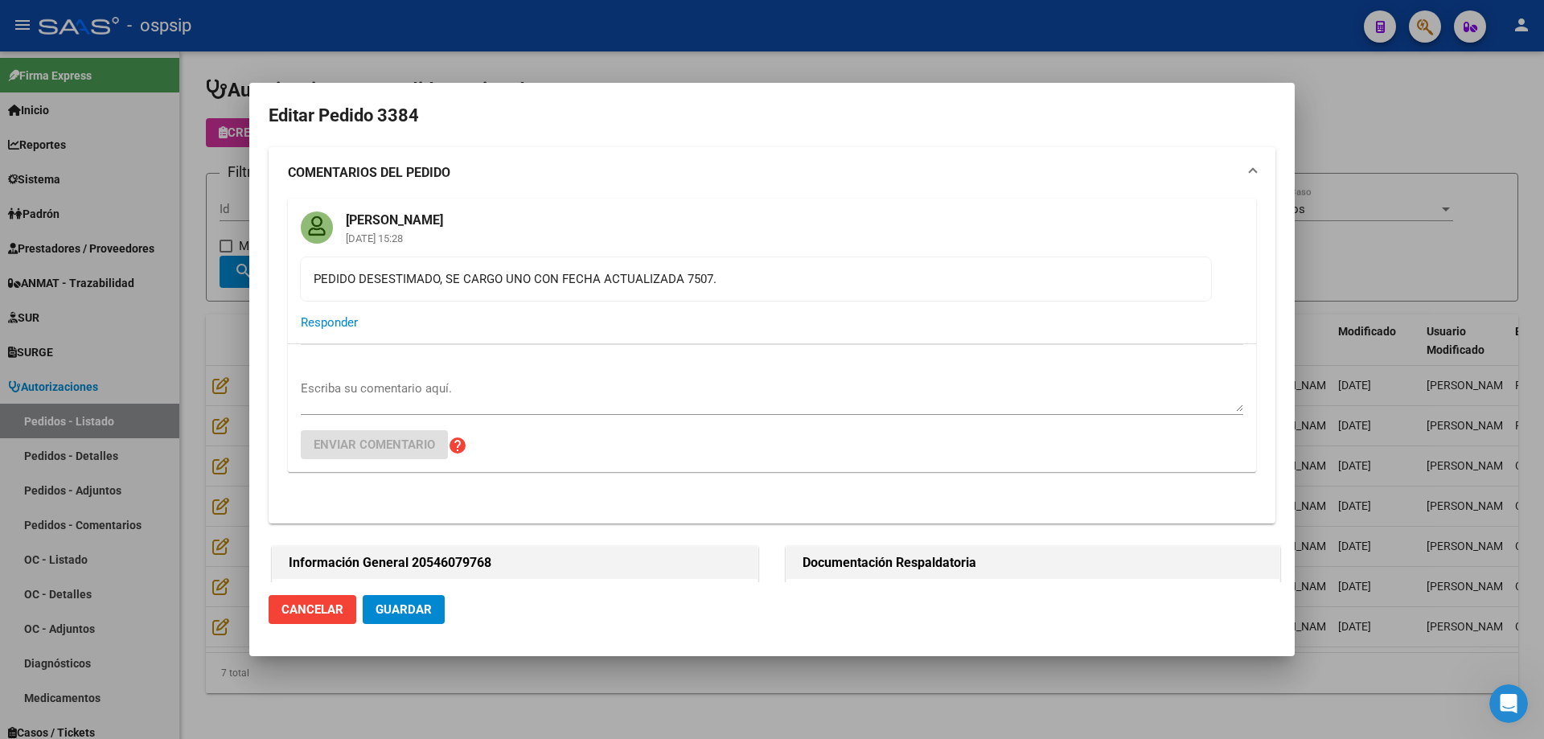
click at [419, 613] on span "Guardar" at bounding box center [403, 609] width 56 height 14
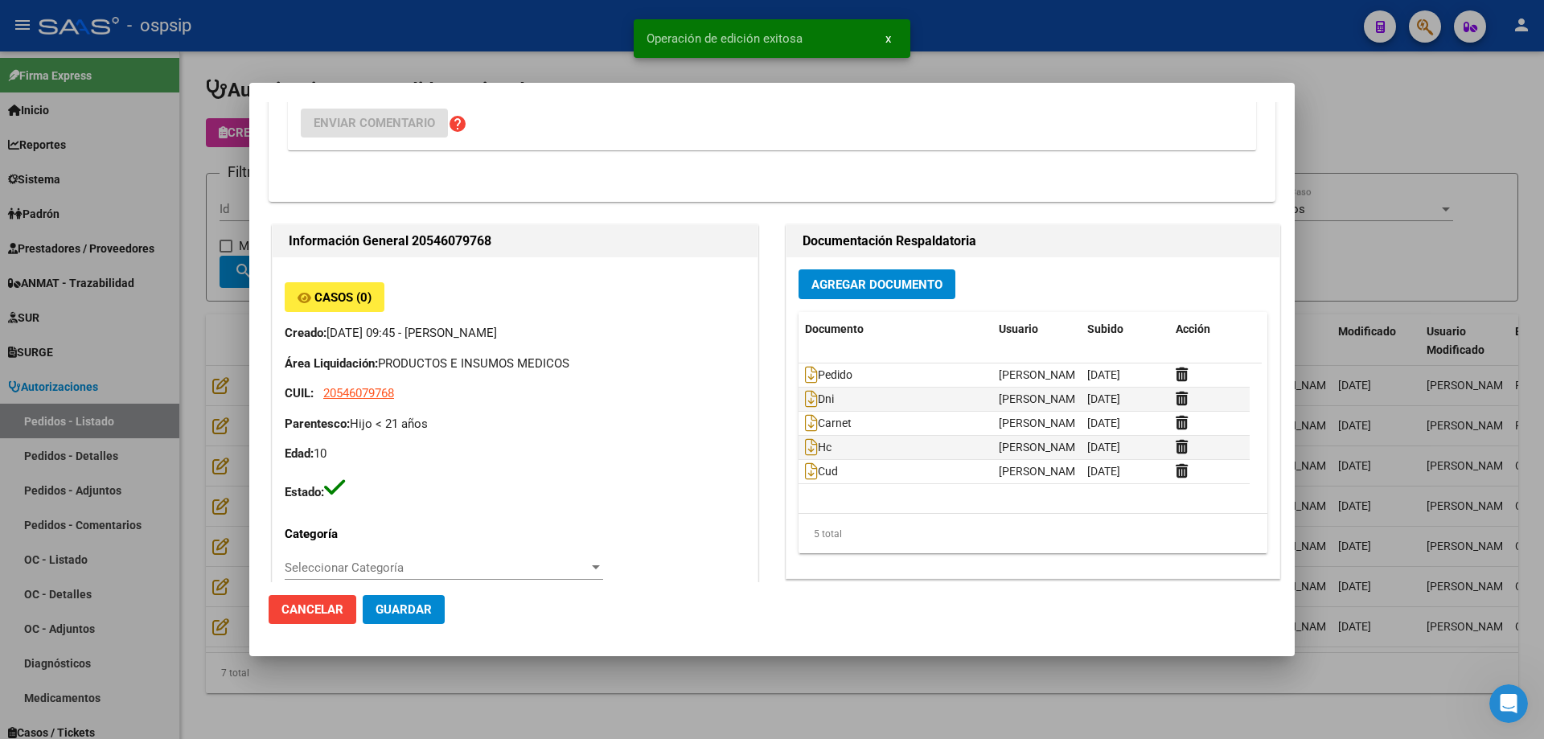
drag, startPoint x: 131, startPoint y: 430, endPoint x: 191, endPoint y: 563, distance: 145.4
click at [136, 441] on div at bounding box center [772, 369] width 1544 height 739
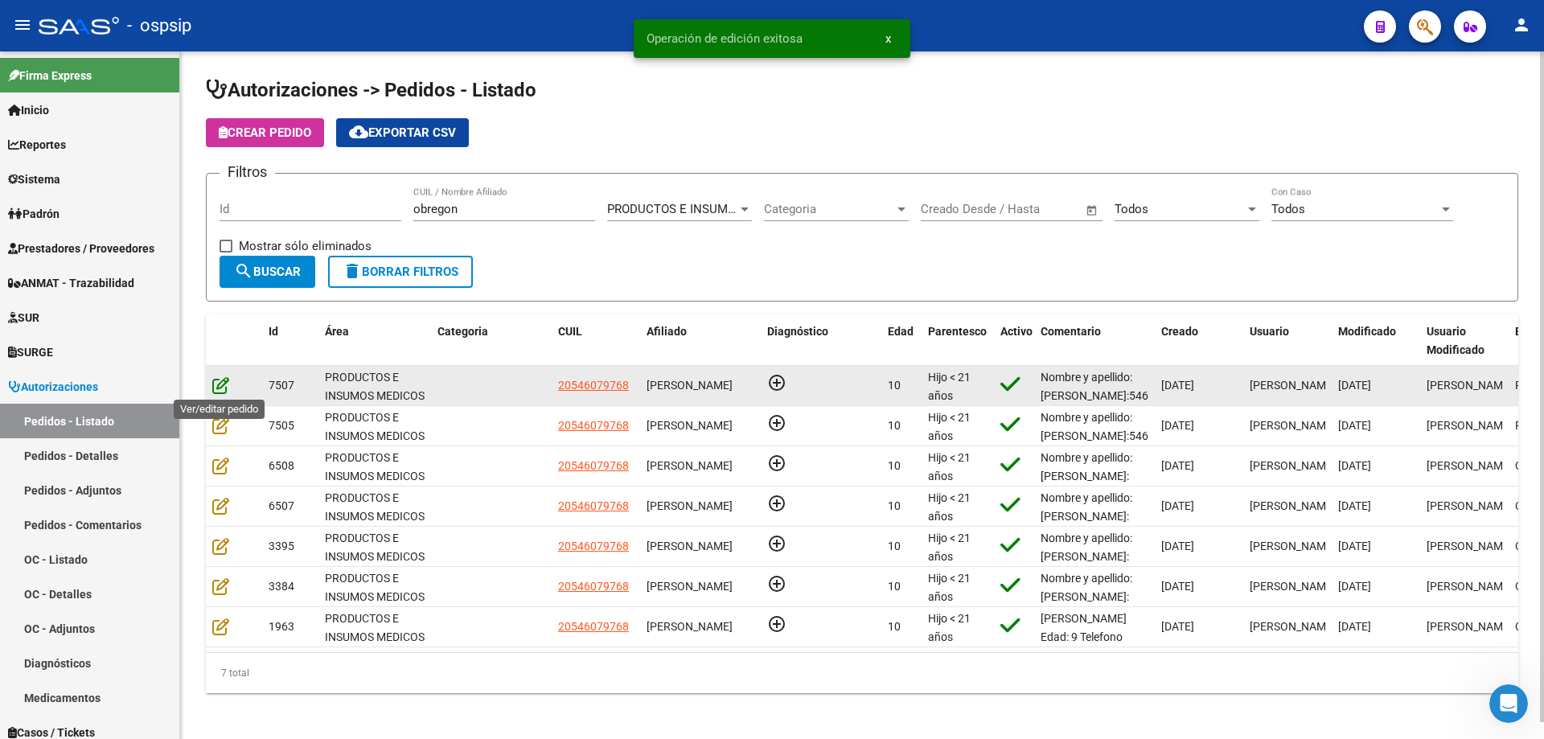
click at [216, 384] on icon at bounding box center [220, 385] width 17 height 18
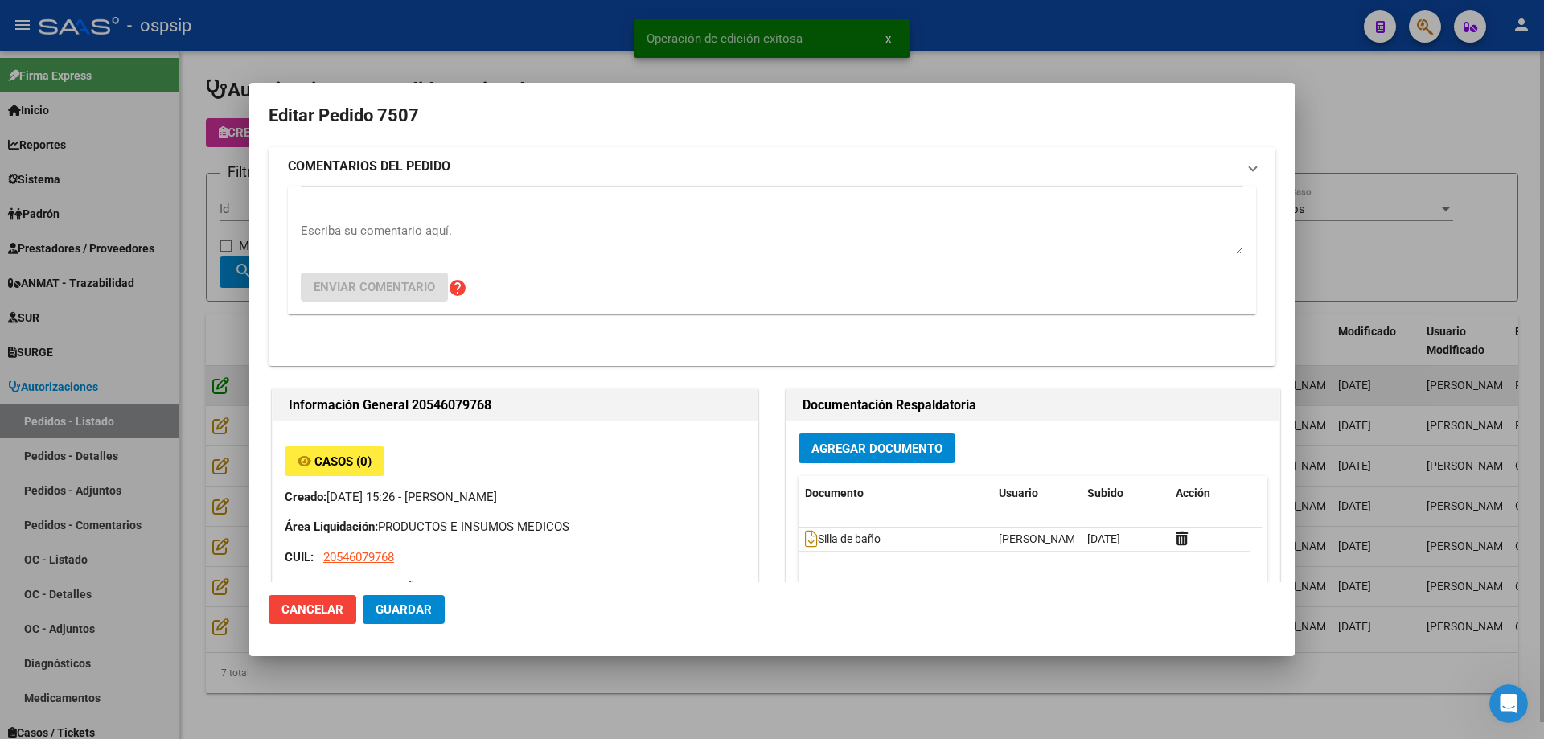
type input "[GEOGRAPHIC_DATA], [GEOGRAPHIC_DATA], GRAL [PERSON_NAME] 1479"
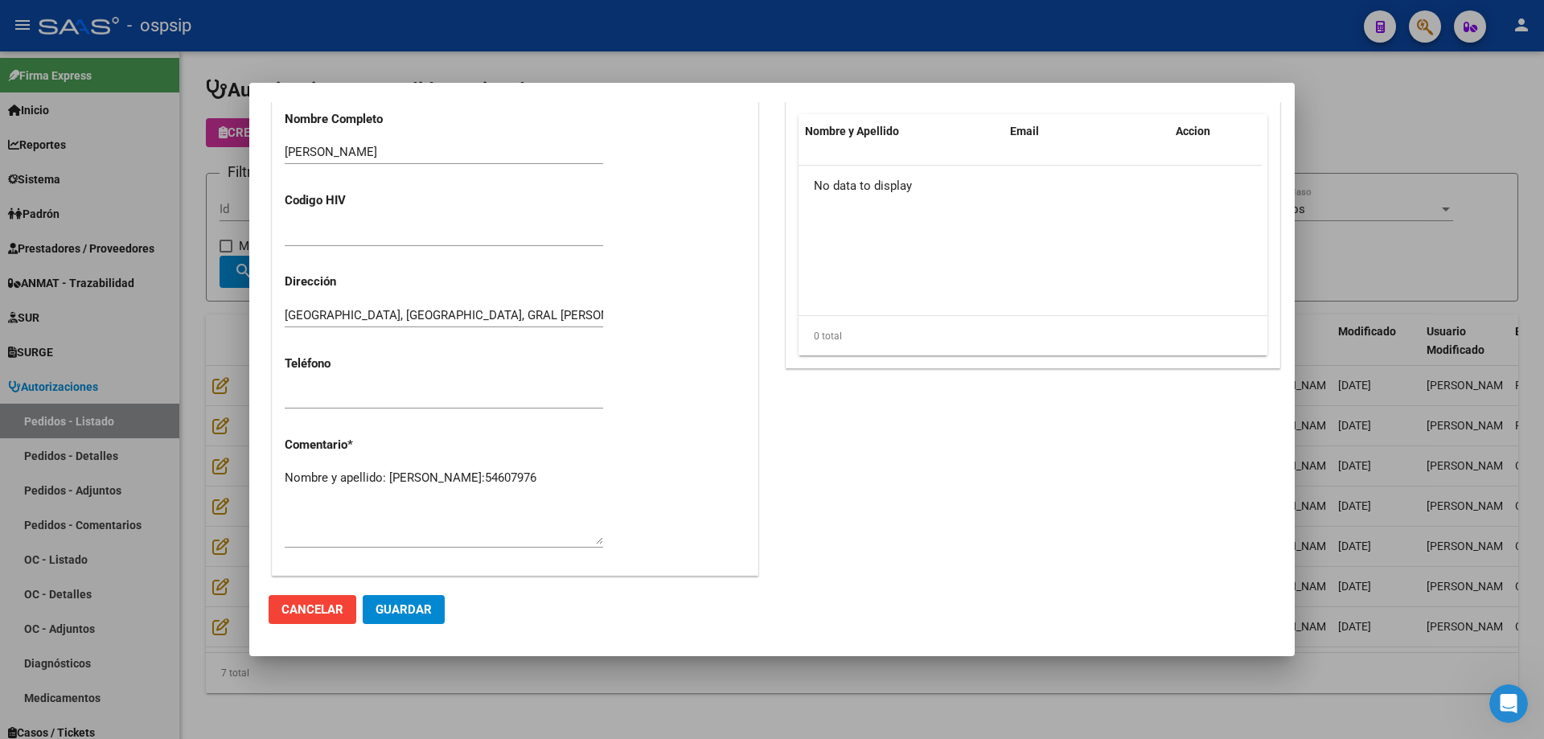
scroll to position [160, 0]
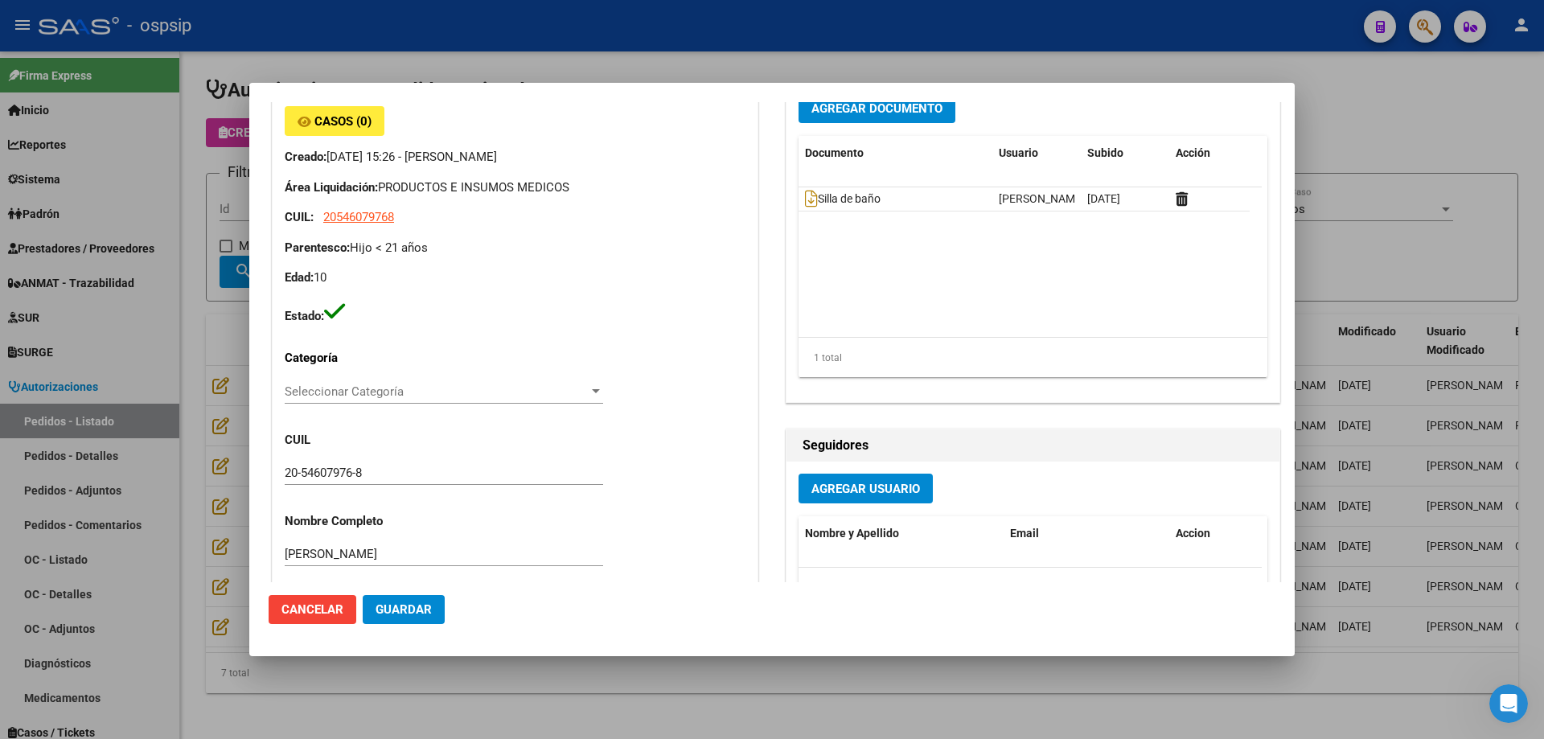
click at [129, 424] on div at bounding box center [772, 369] width 1544 height 739
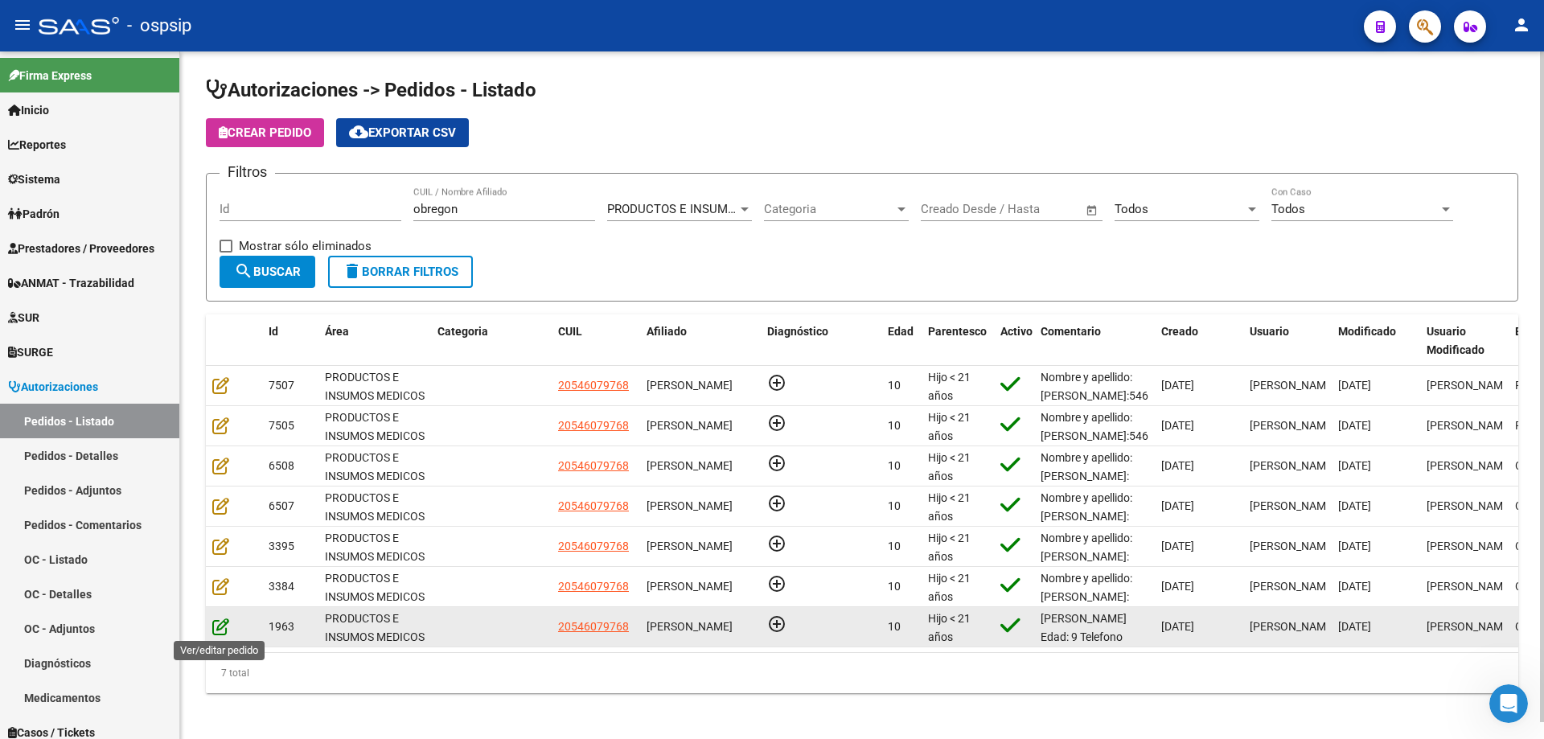
click at [219, 627] on icon at bounding box center [220, 626] width 17 height 18
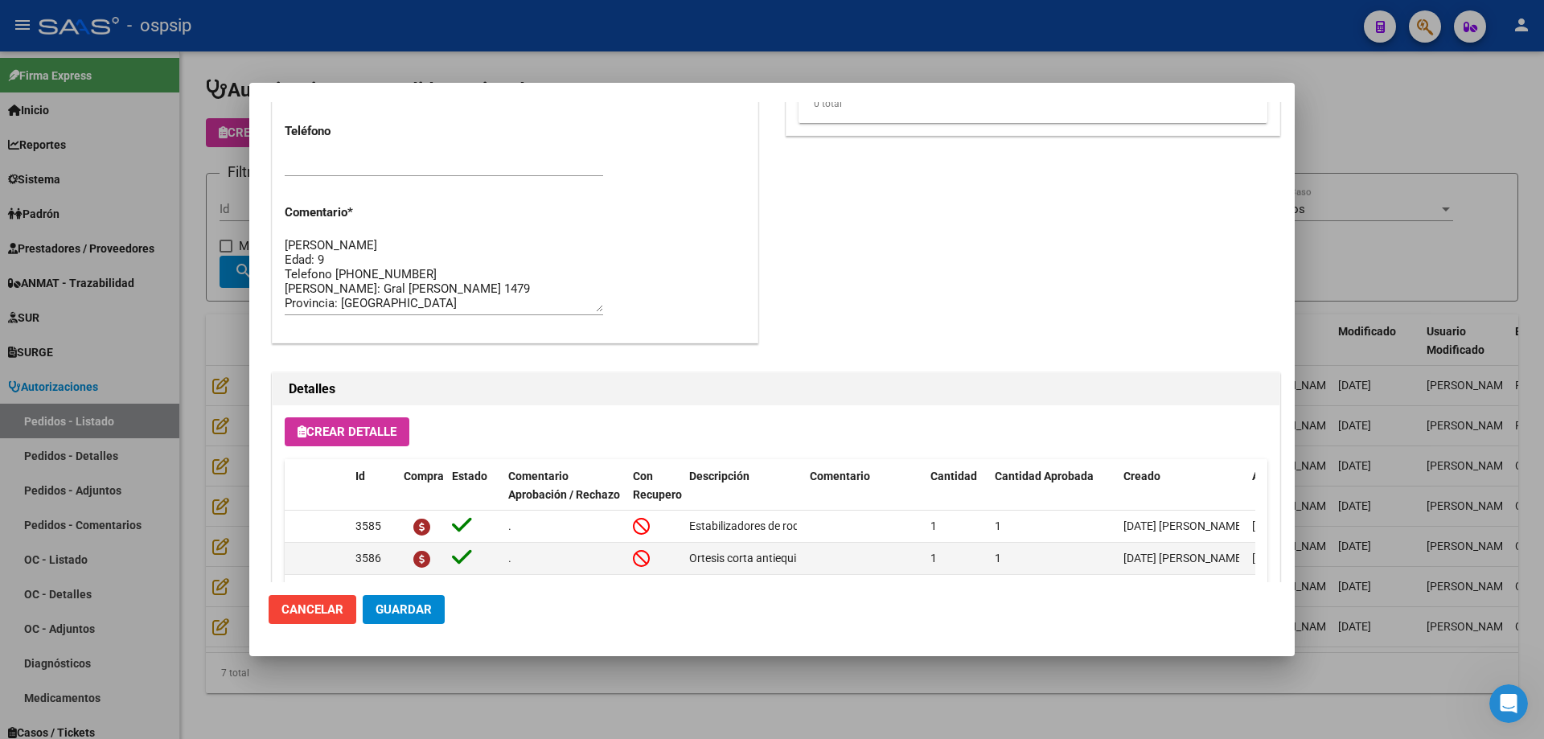
scroll to position [964, 0]
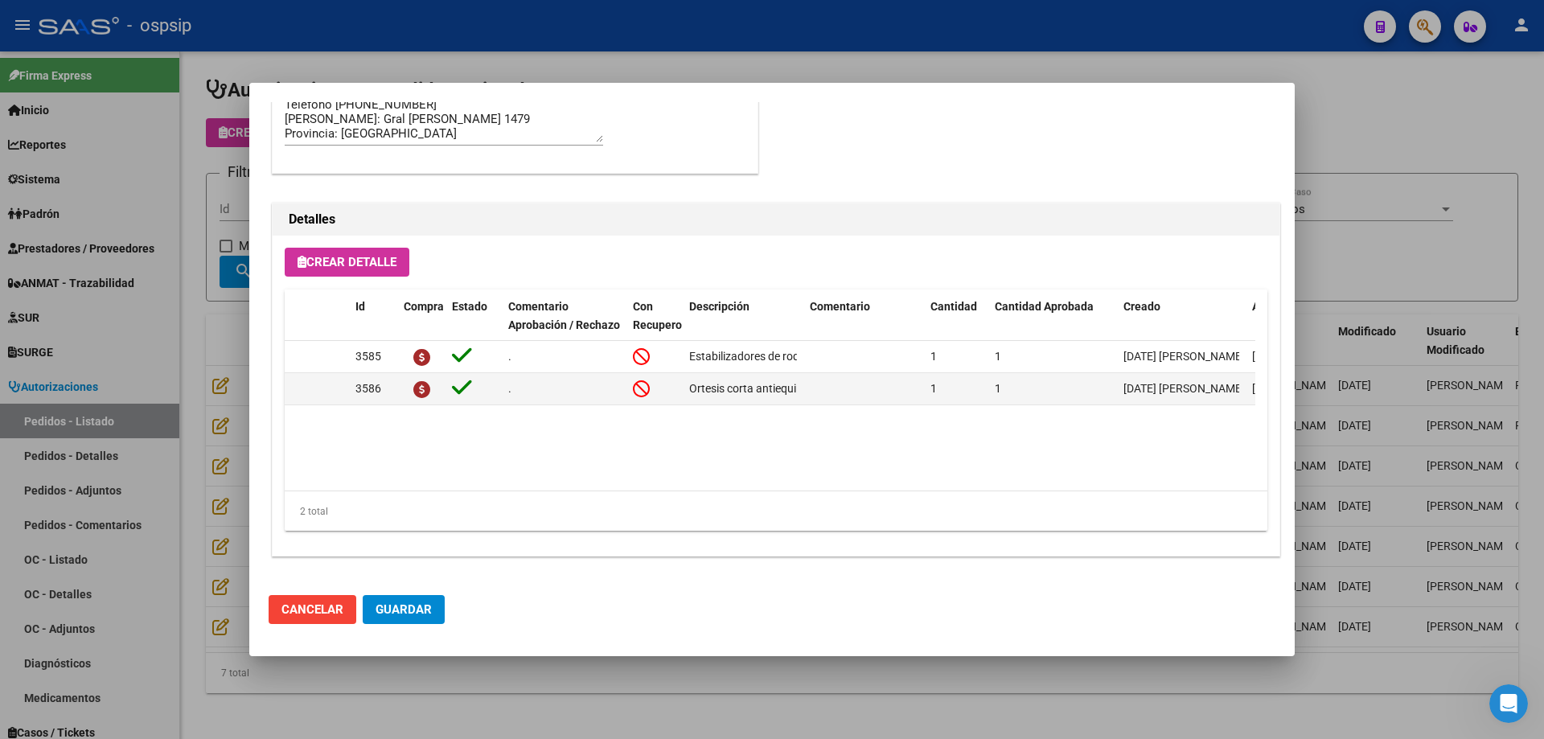
click at [125, 349] on div at bounding box center [772, 369] width 1544 height 739
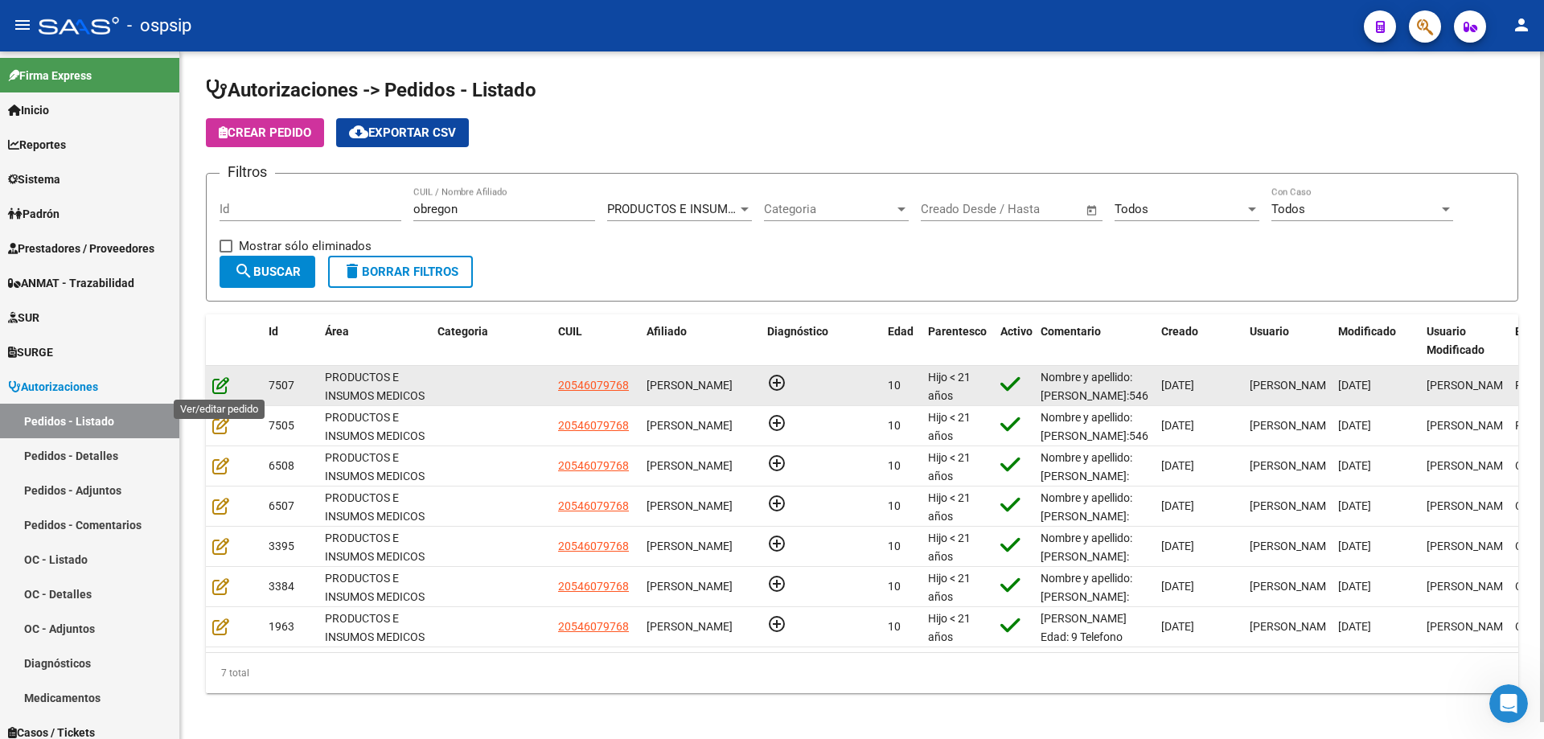
click at [220, 387] on icon at bounding box center [220, 385] width 17 height 18
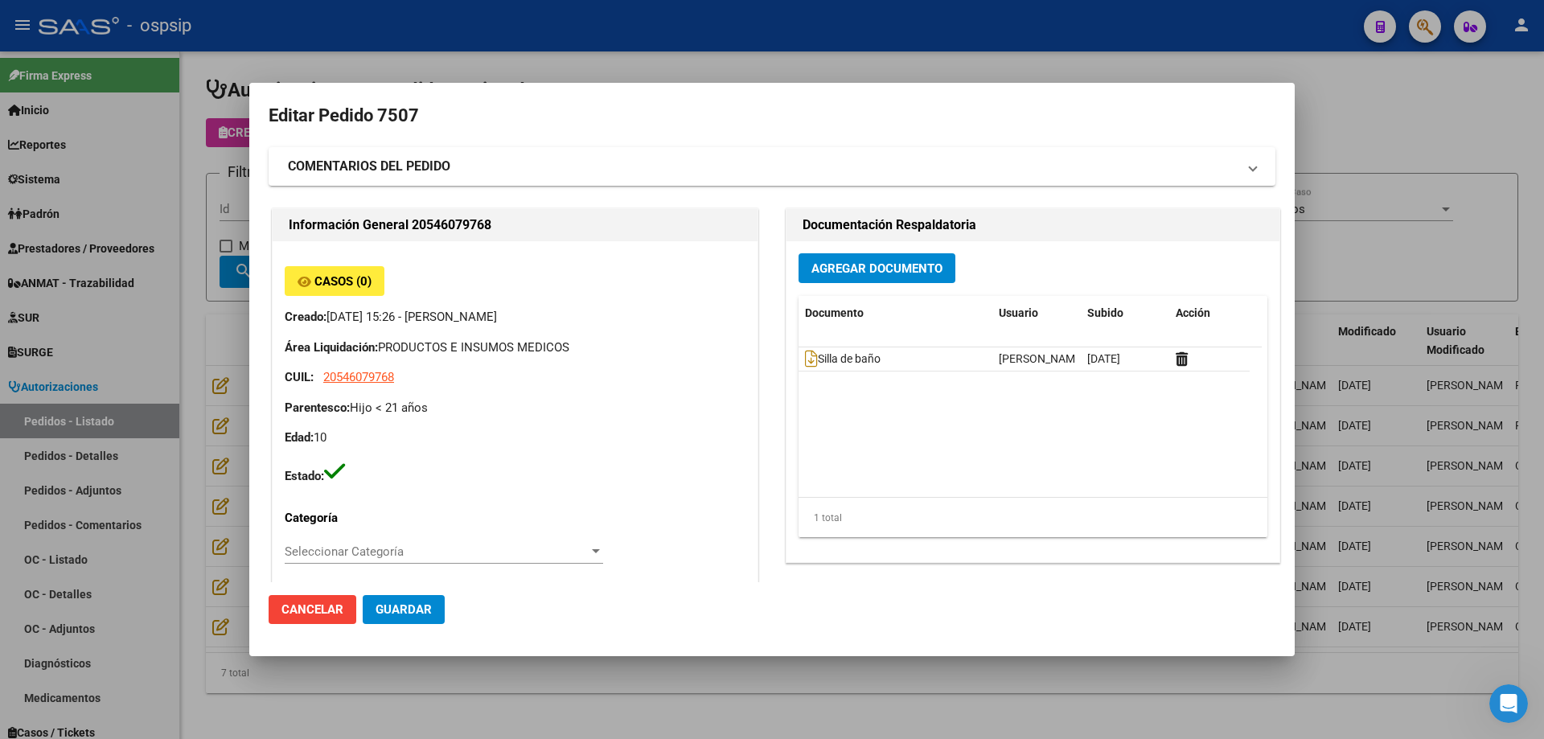
type input "[GEOGRAPHIC_DATA], [GEOGRAPHIC_DATA], GRAL [PERSON_NAME] 1479"
click at [868, 271] on span "Agregar Documento" at bounding box center [876, 268] width 131 height 14
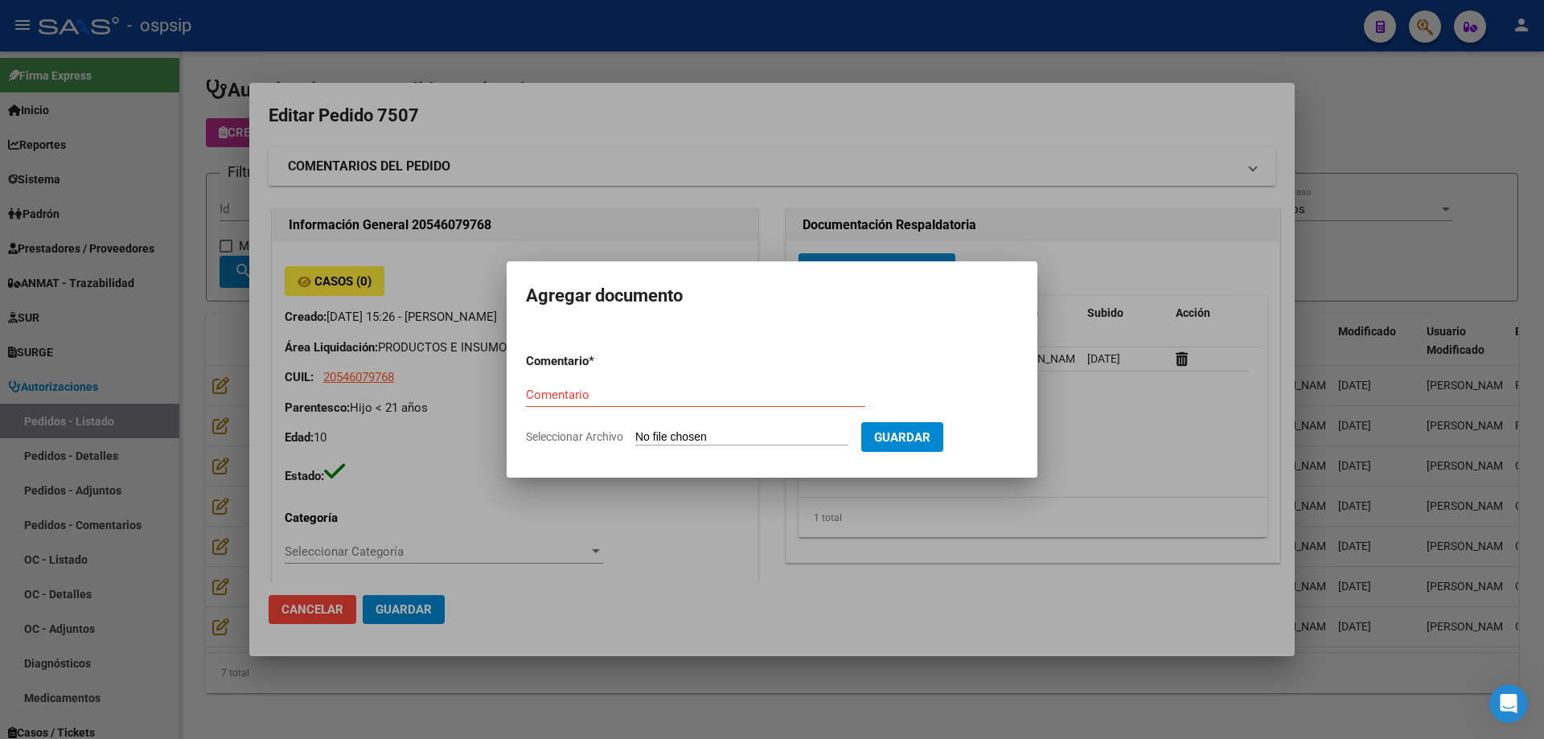
click at [784, 437] on input "Seleccionar Archivo" at bounding box center [741, 437] width 213 height 15
type input "C:\fakepath\HC [PERSON_NAME].jpg"
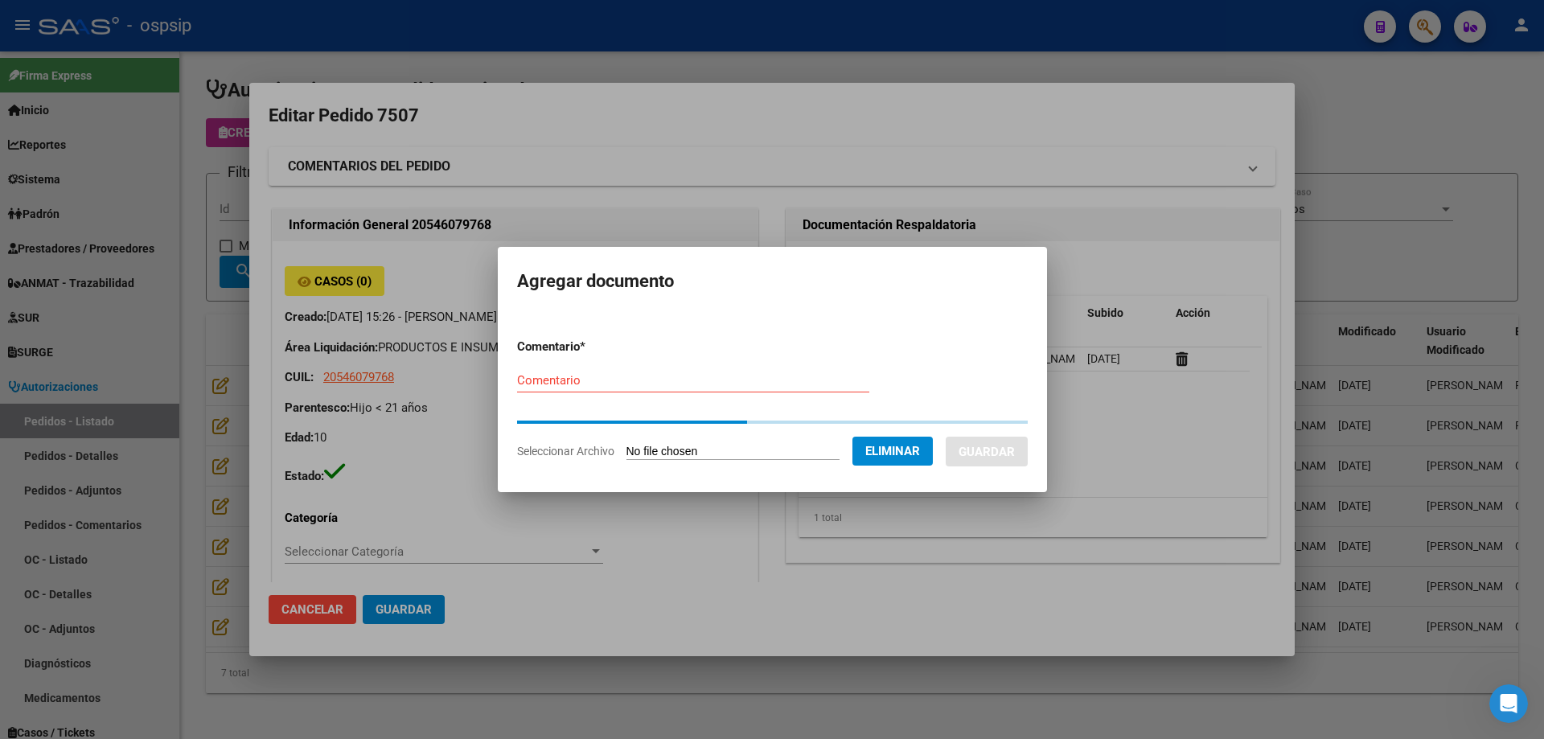
click at [560, 381] on input "Comentario" at bounding box center [693, 380] width 352 height 14
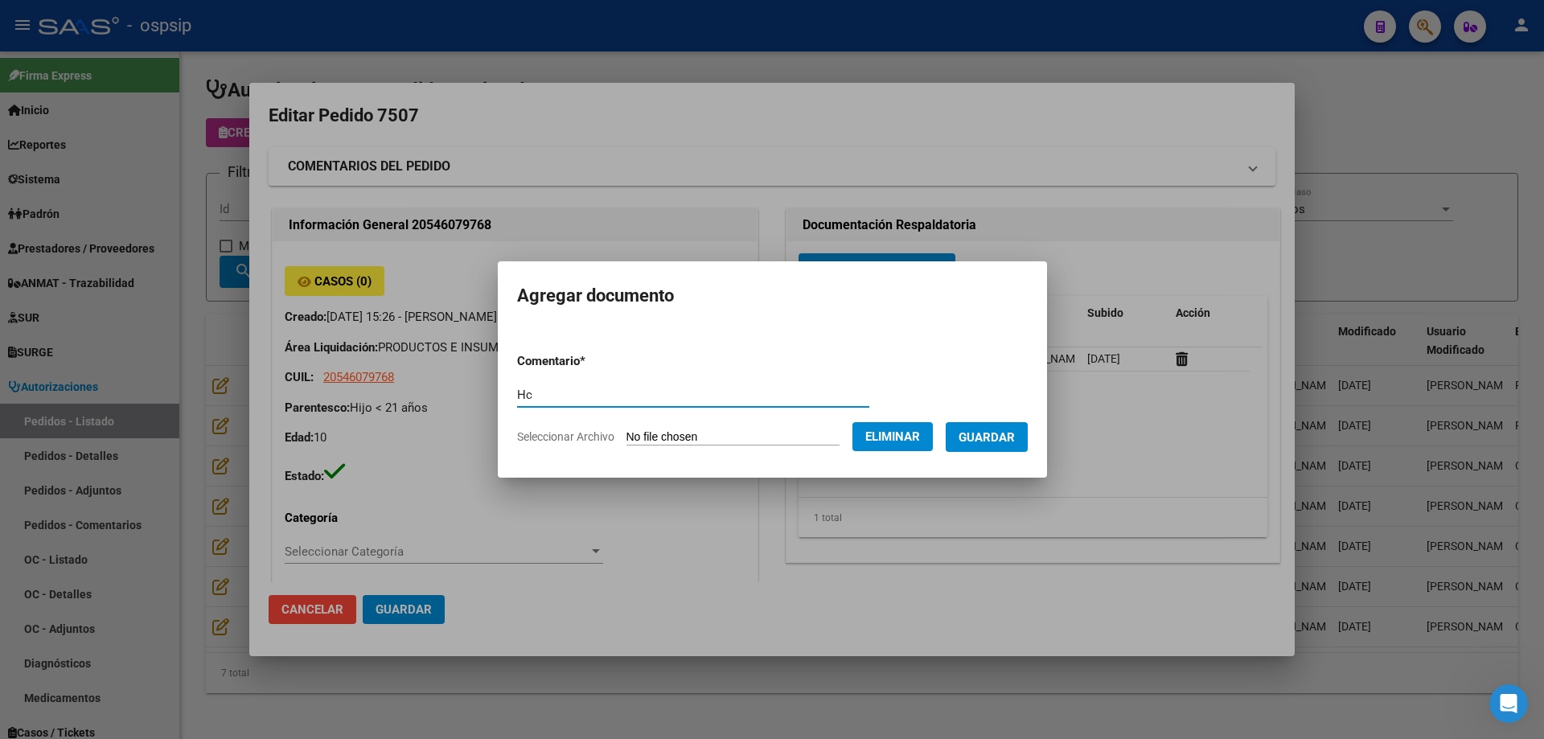
type input "Hc"
click at [1006, 445] on button "Guardar" at bounding box center [986, 437] width 82 height 30
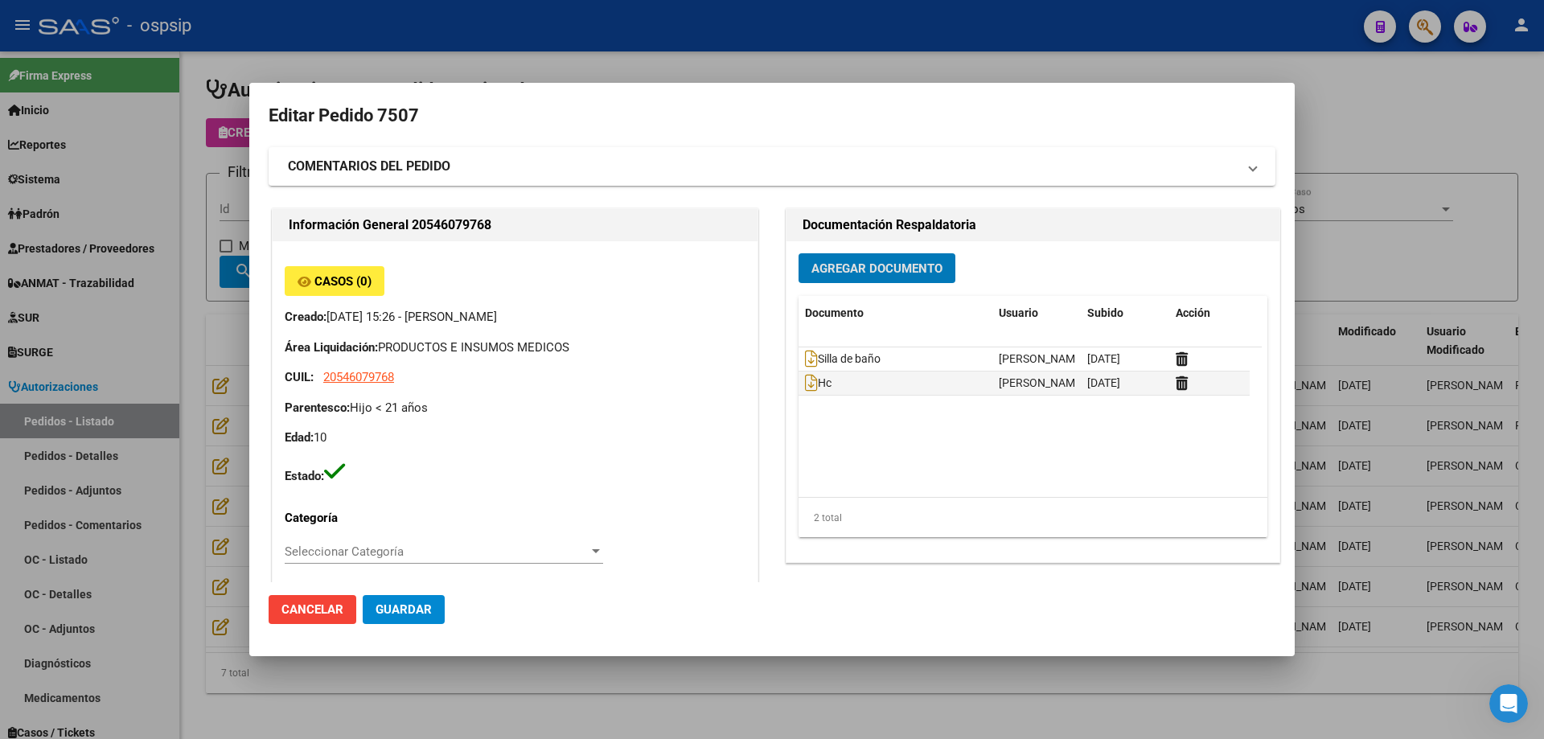
click at [887, 263] on span "Agregar Documento" at bounding box center [876, 268] width 131 height 14
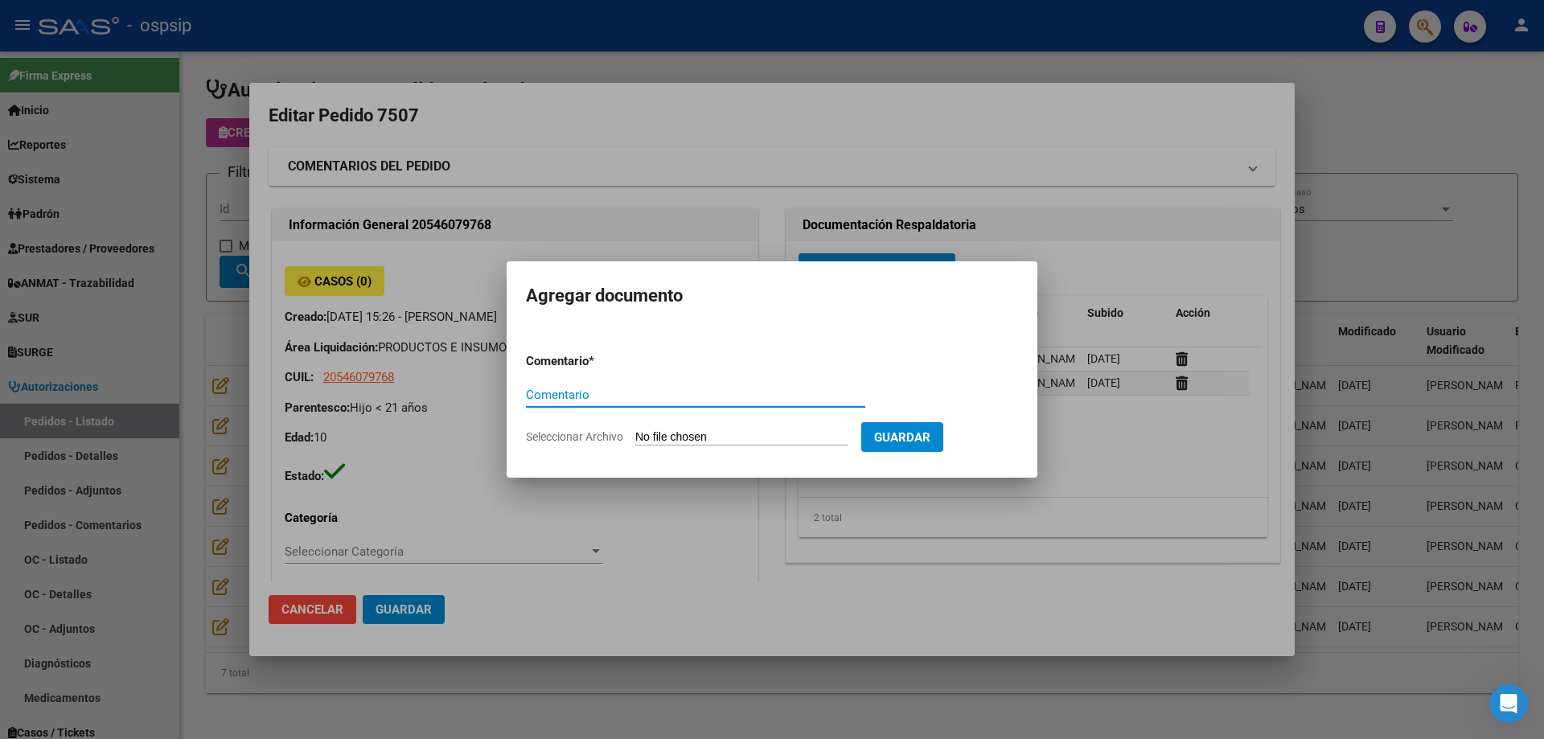
click at [771, 438] on input "Seleccionar Archivo" at bounding box center [741, 437] width 213 height 15
type input "C:\fakepath\dni [PERSON_NAME].jpg"
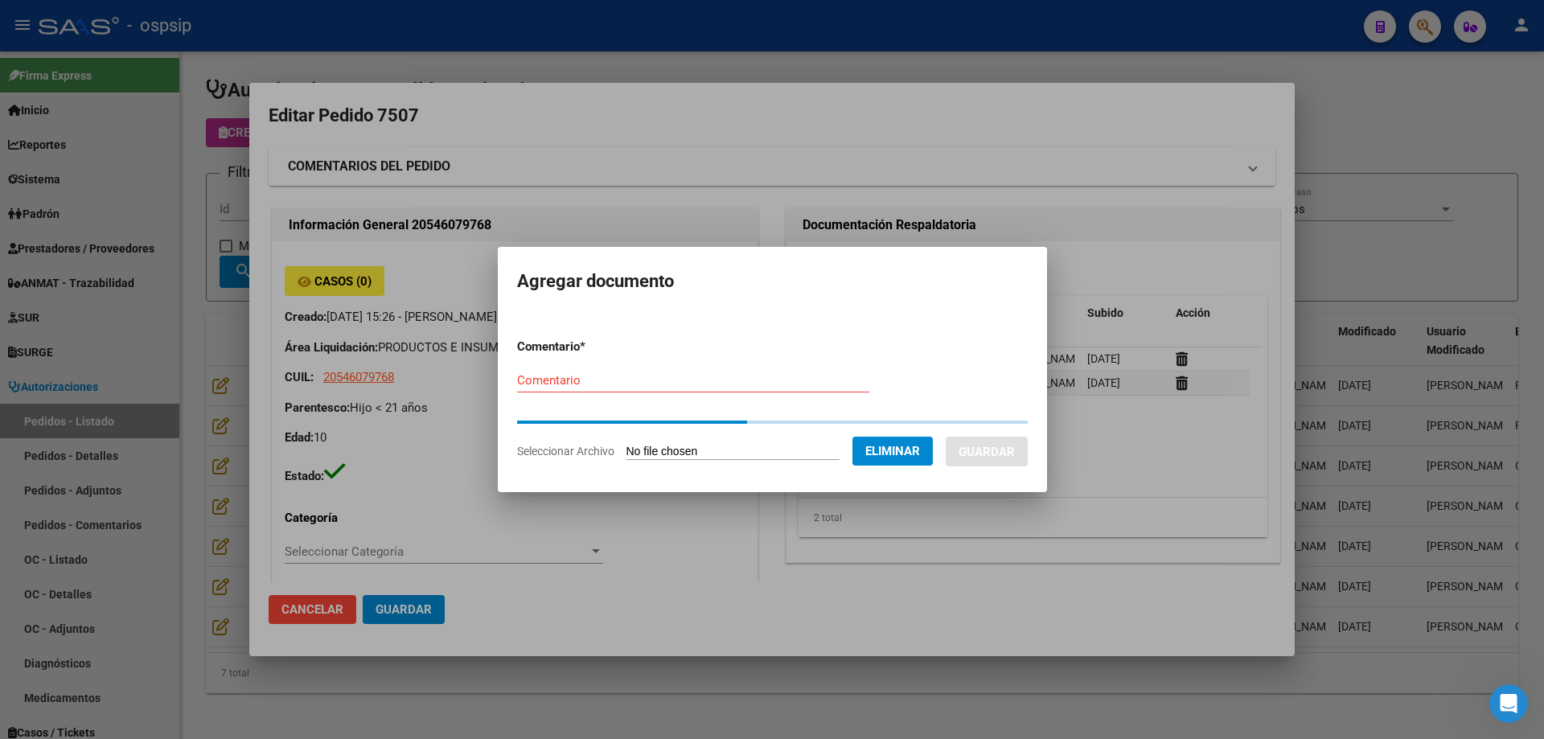
drag, startPoint x: 562, startPoint y: 371, endPoint x: 563, endPoint y: 379, distance: 8.1
click at [563, 375] on div "Comentario" at bounding box center [693, 380] width 352 height 24
click at [563, 379] on input "Comentario" at bounding box center [693, 380] width 352 height 14
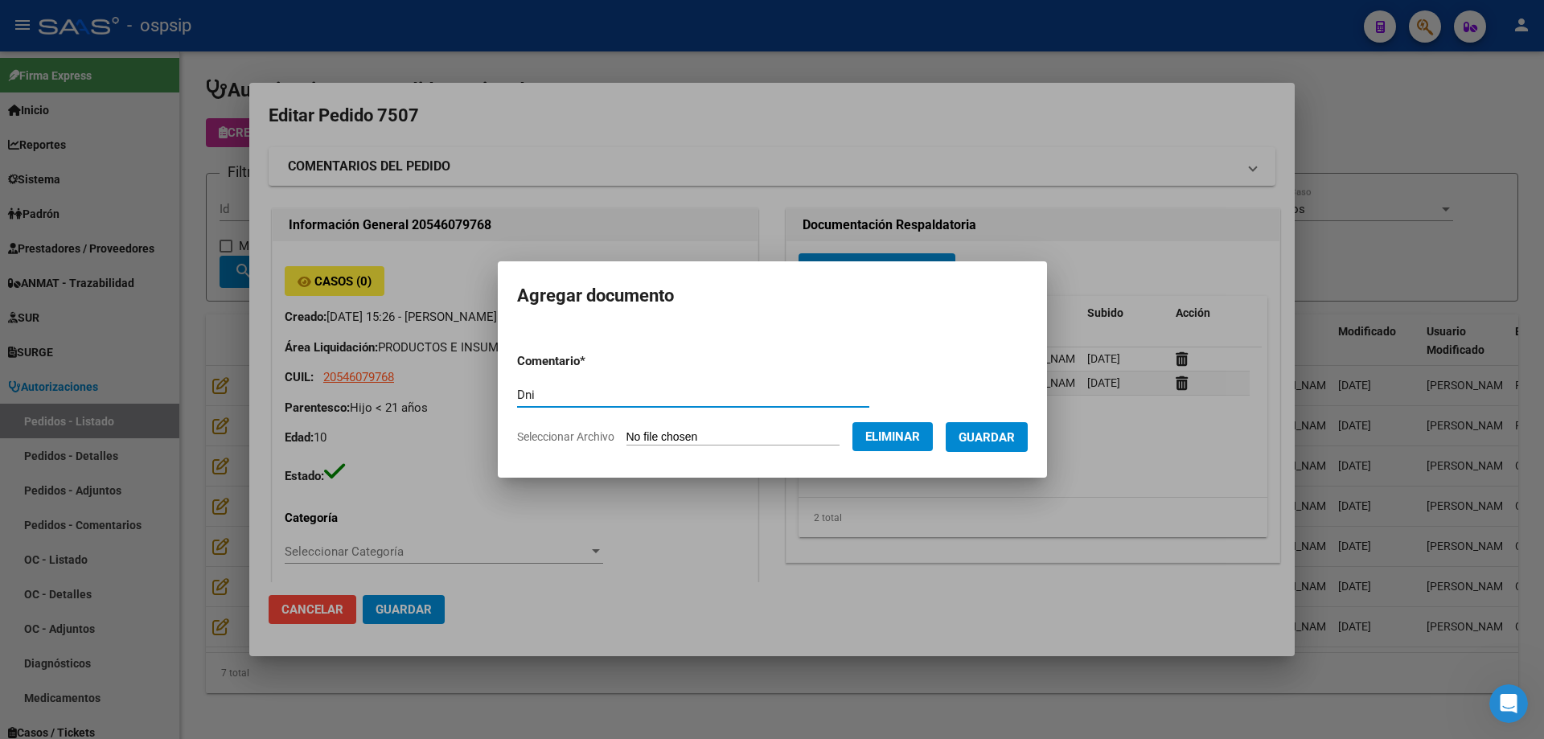
type input "Dni"
click at [990, 433] on span "Guardar" at bounding box center [986, 437] width 56 height 14
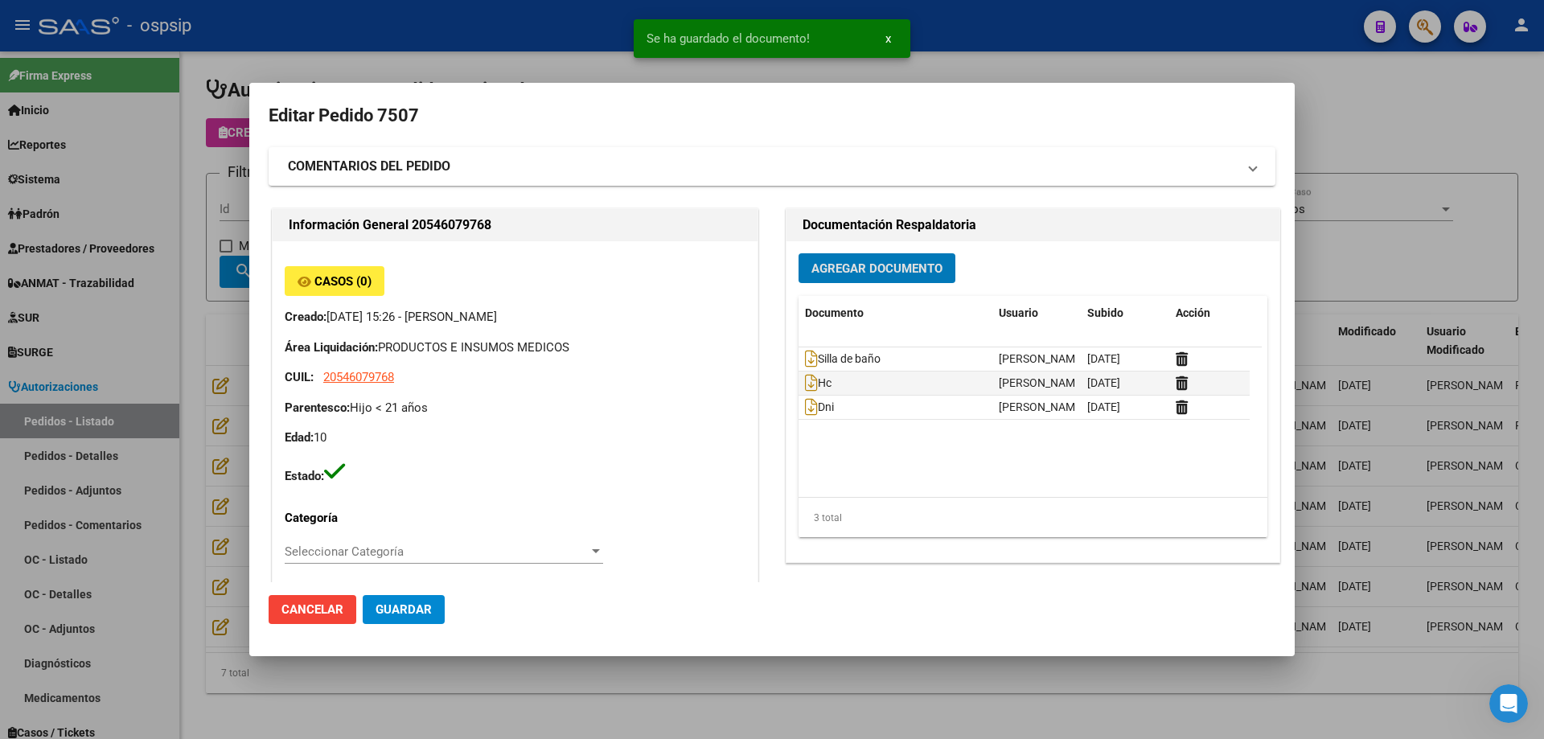
click at [388, 602] on span "Guardar" at bounding box center [403, 609] width 56 height 14
click at [203, 423] on div at bounding box center [772, 369] width 1544 height 739
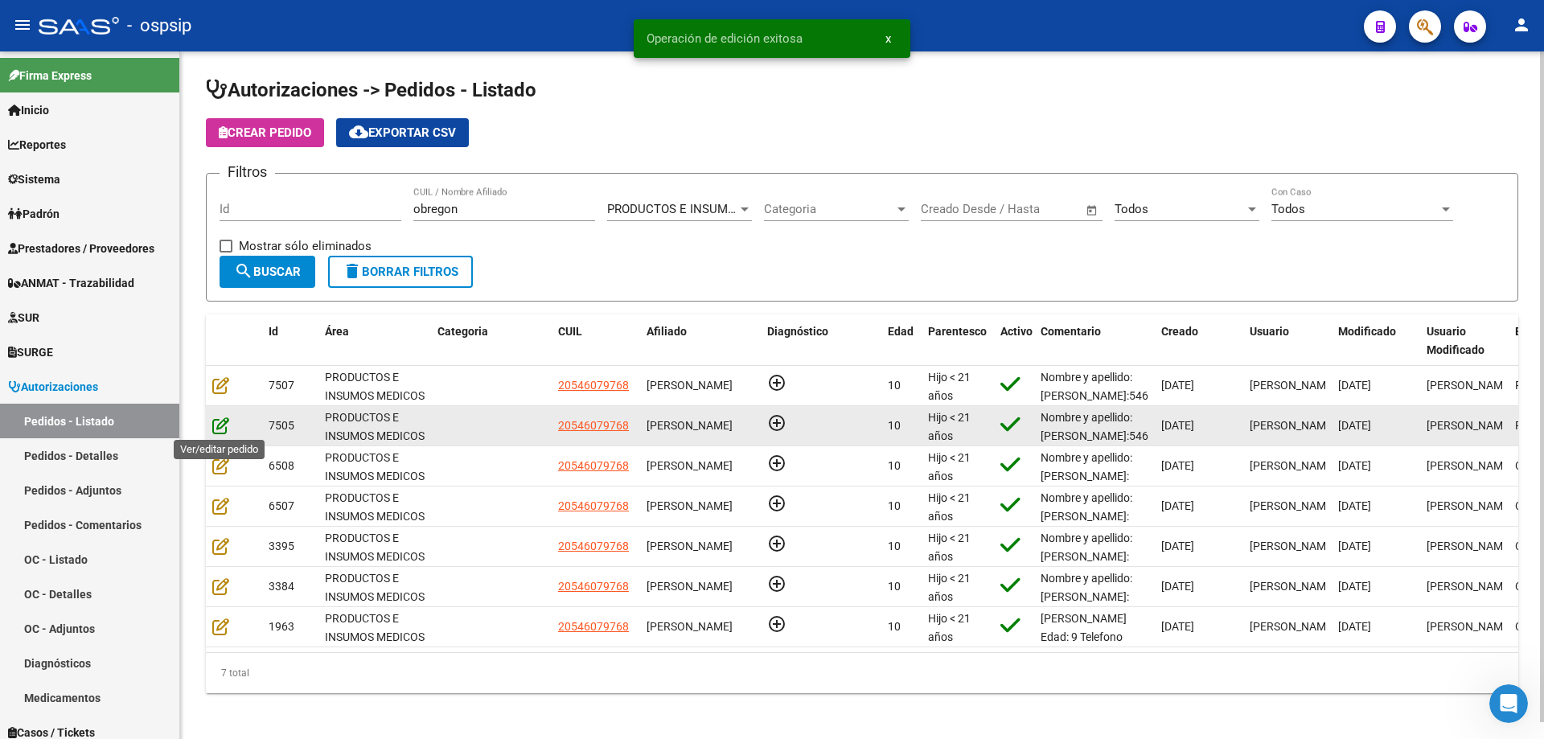
click at [214, 423] on icon at bounding box center [220, 425] width 17 height 18
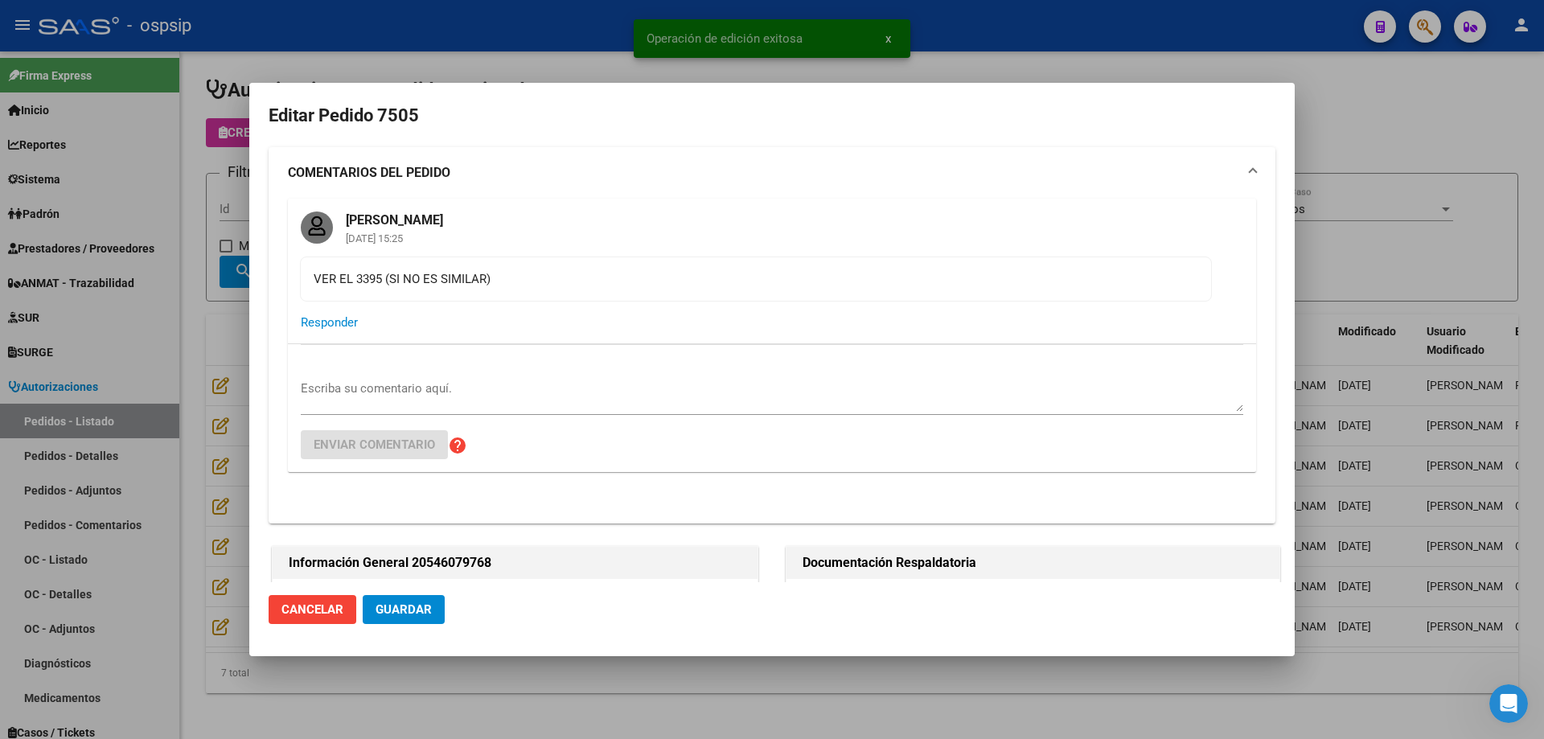
type input "[GEOGRAPHIC_DATA], [GEOGRAPHIC_DATA], GRAL [PERSON_NAME] 1479"
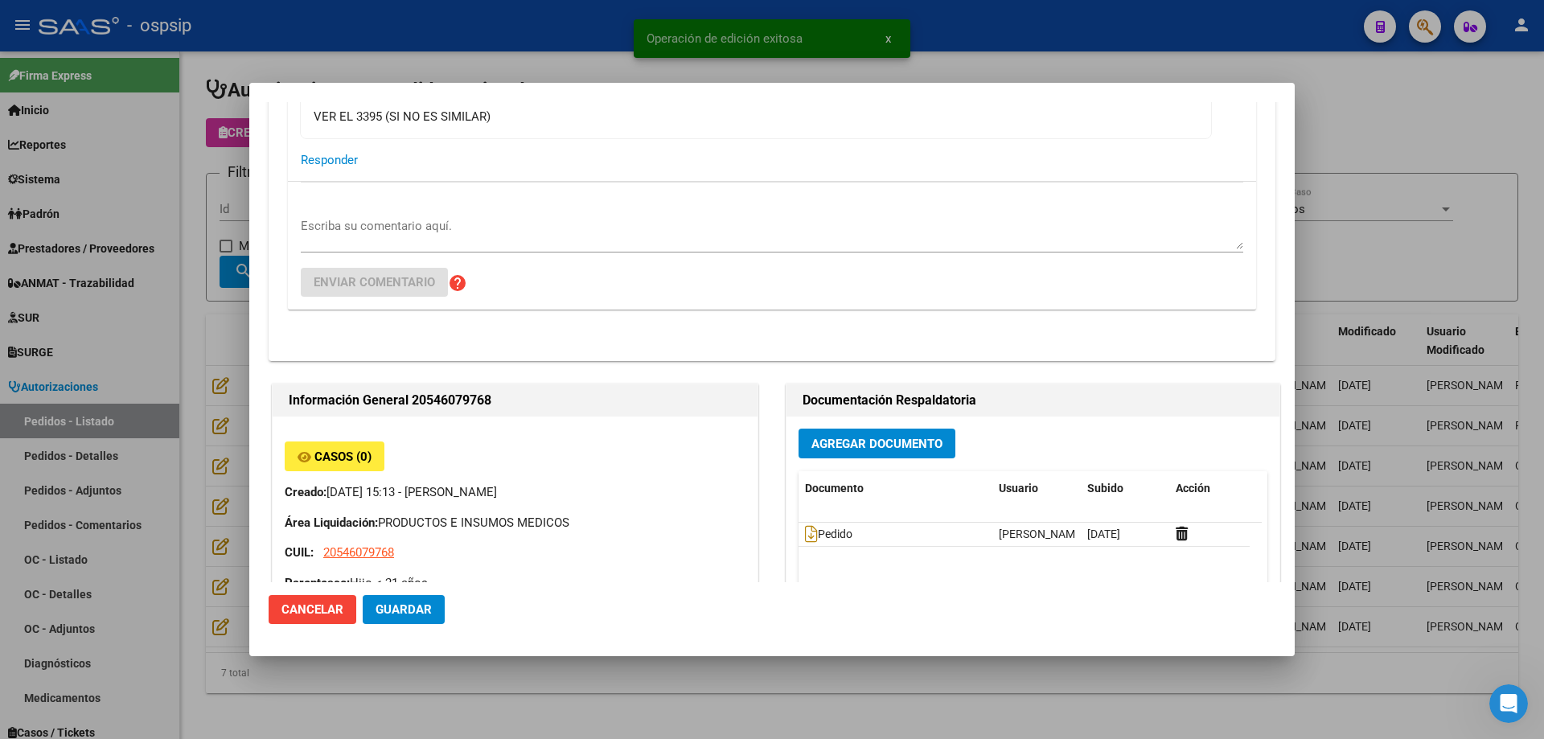
scroll to position [402, 0]
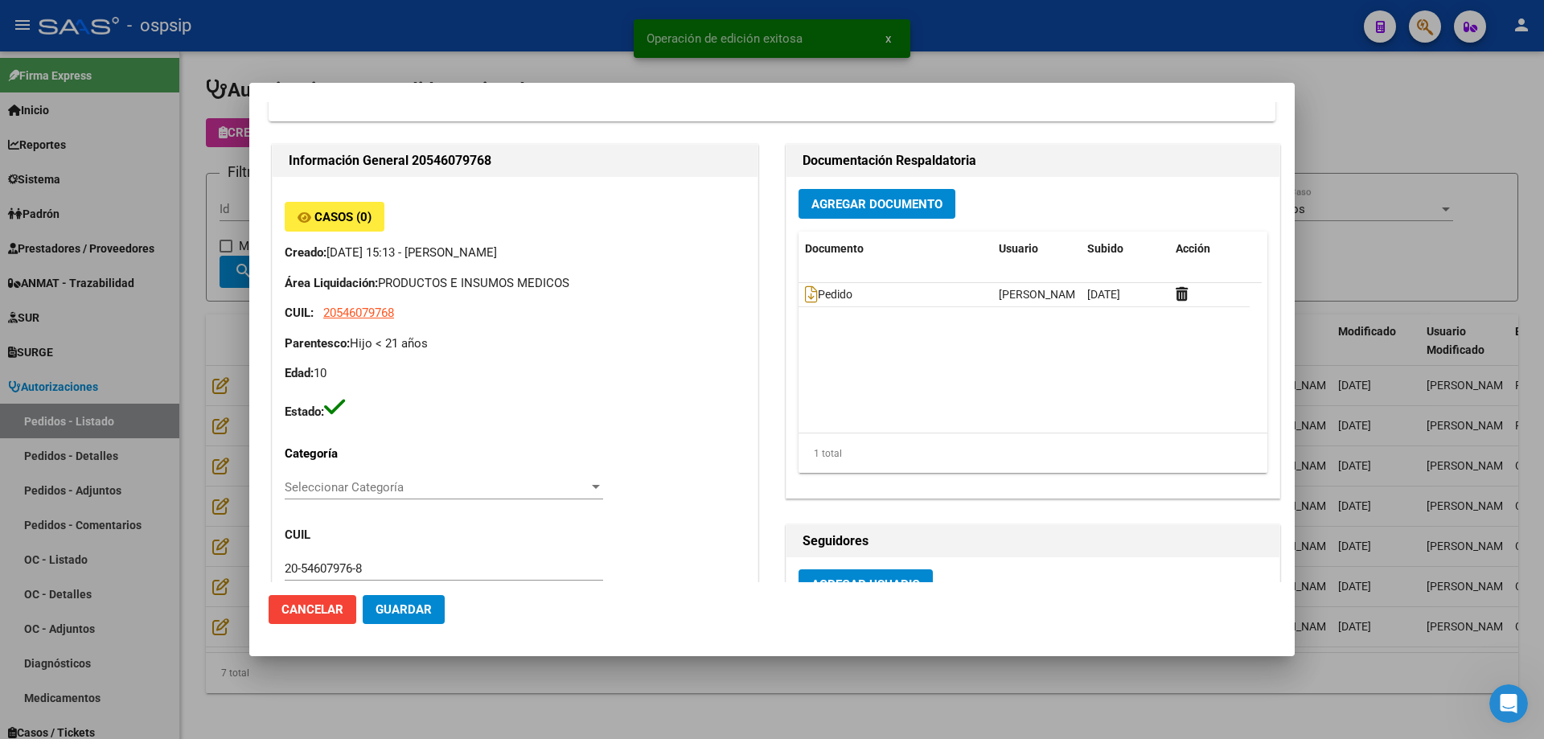
click at [860, 214] on button "Agregar Documento" at bounding box center [876, 204] width 157 height 30
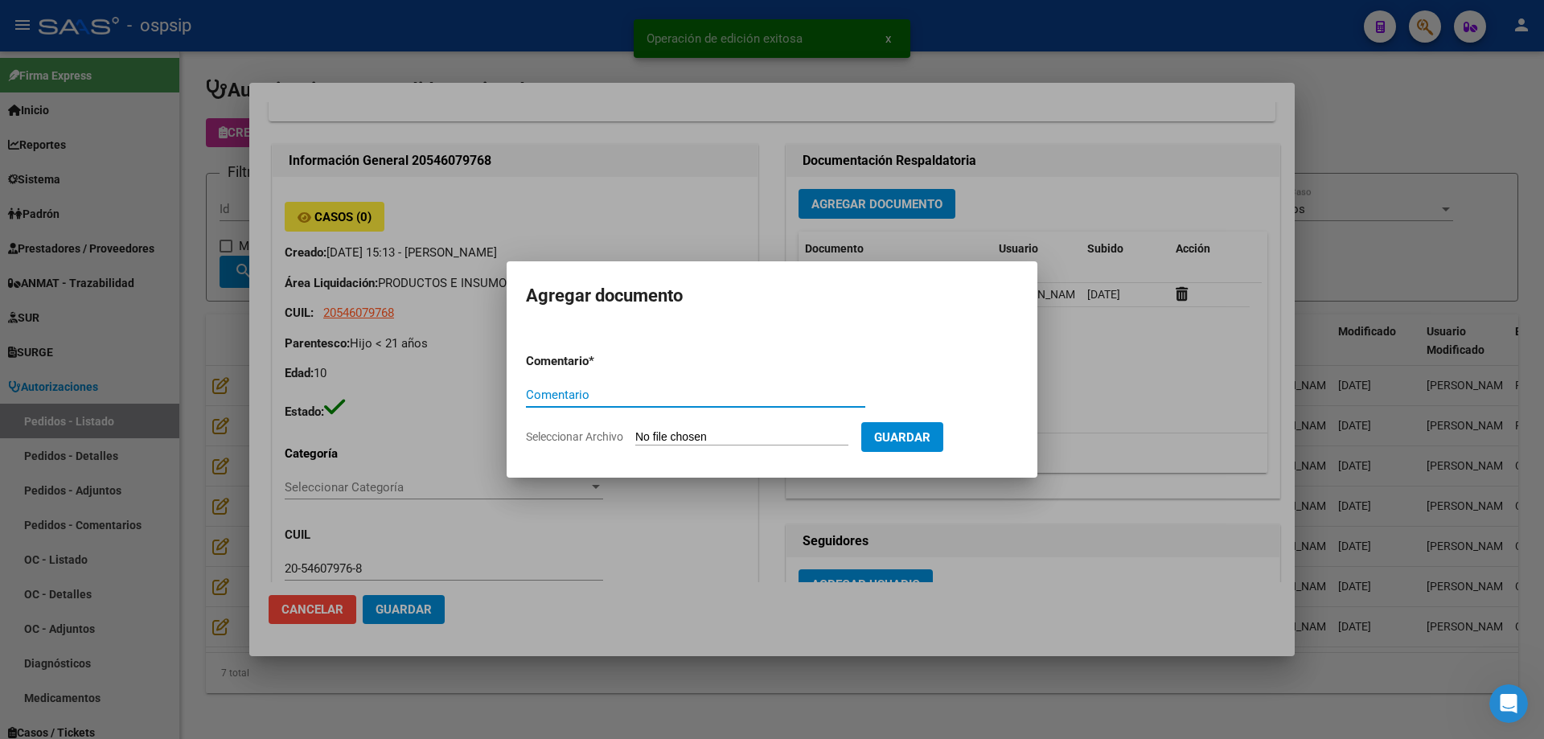
click at [763, 436] on input "Seleccionar Archivo" at bounding box center [741, 437] width 213 height 15
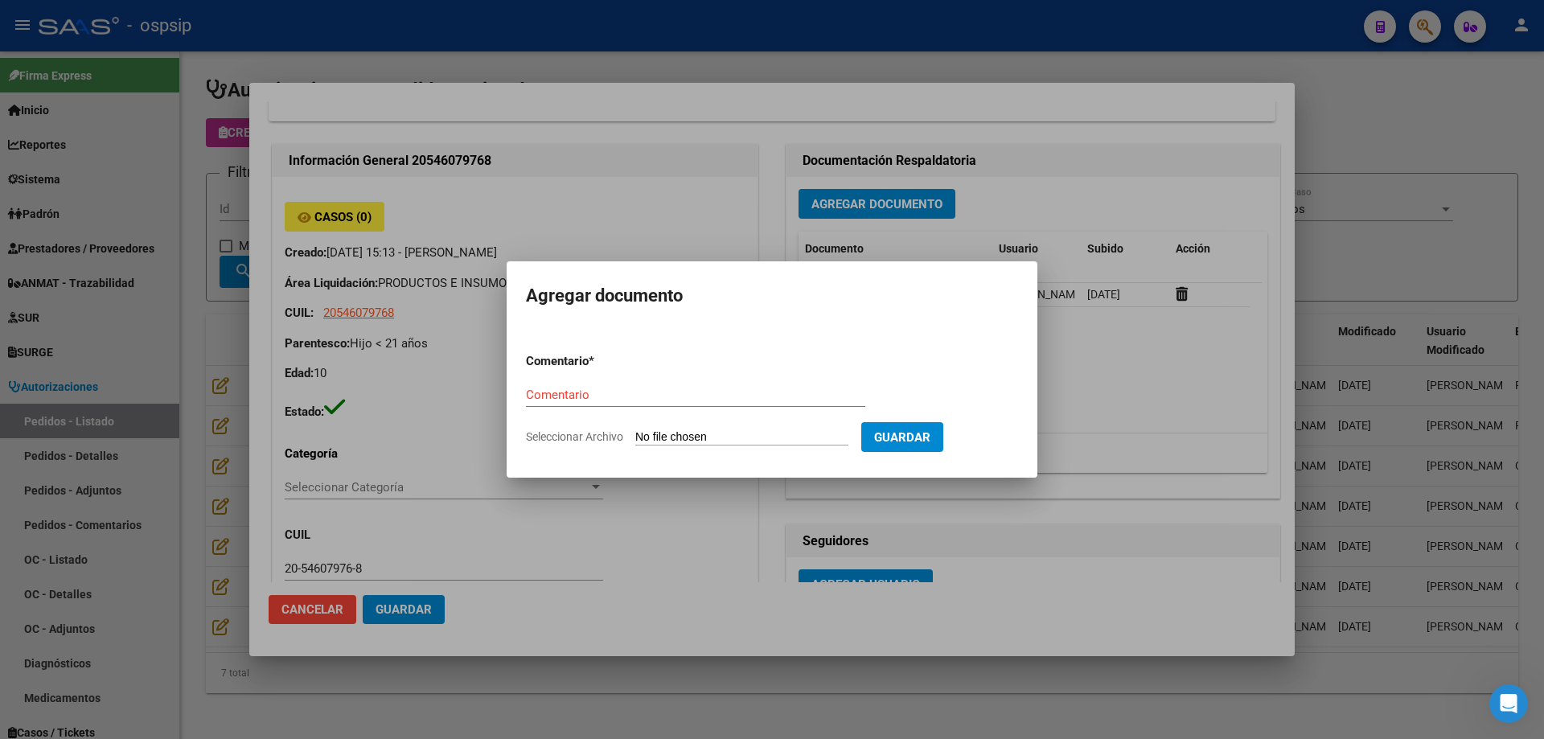
type input "C:\fakepath\HC [PERSON_NAME].jpg"
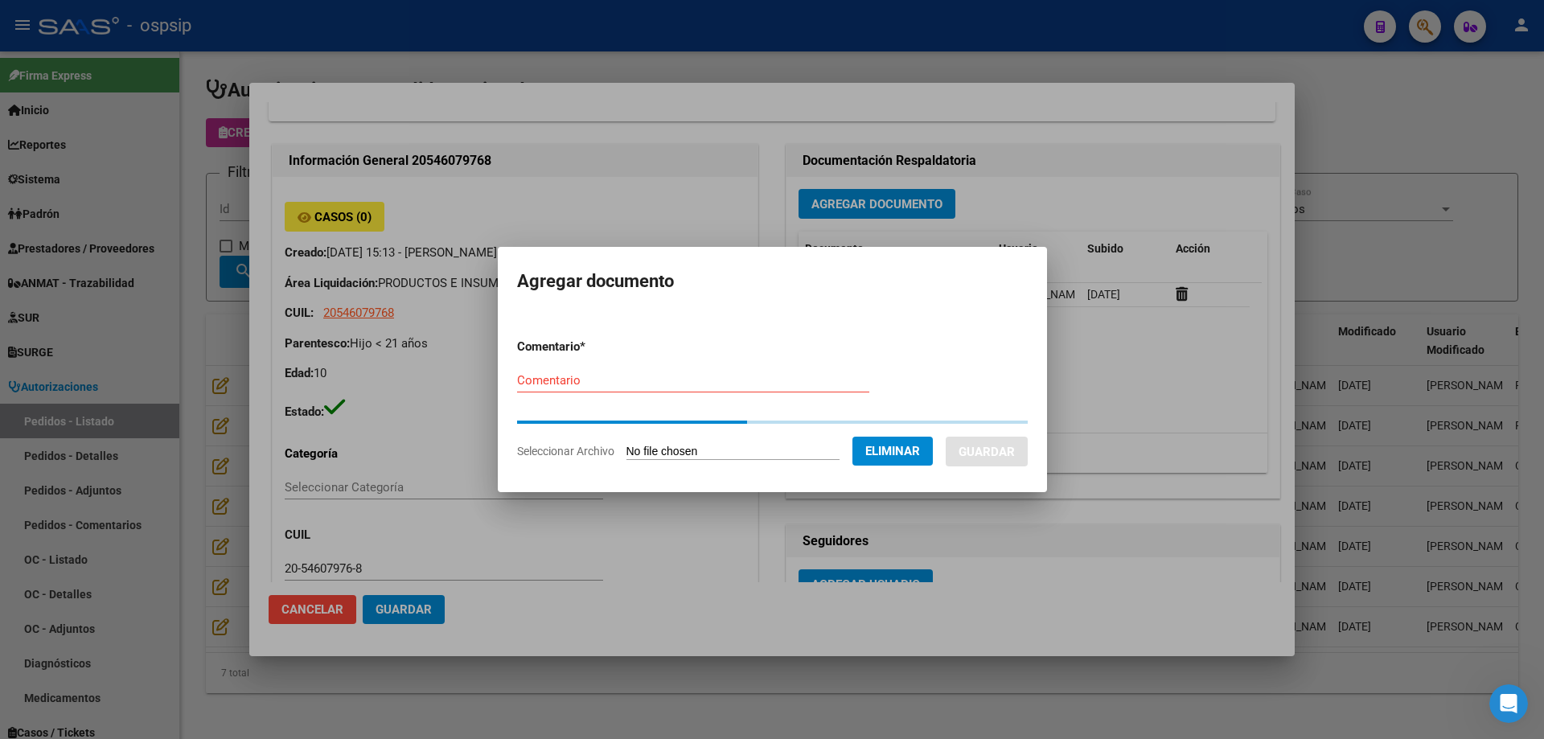
click at [537, 385] on input "Comentario" at bounding box center [693, 380] width 352 height 14
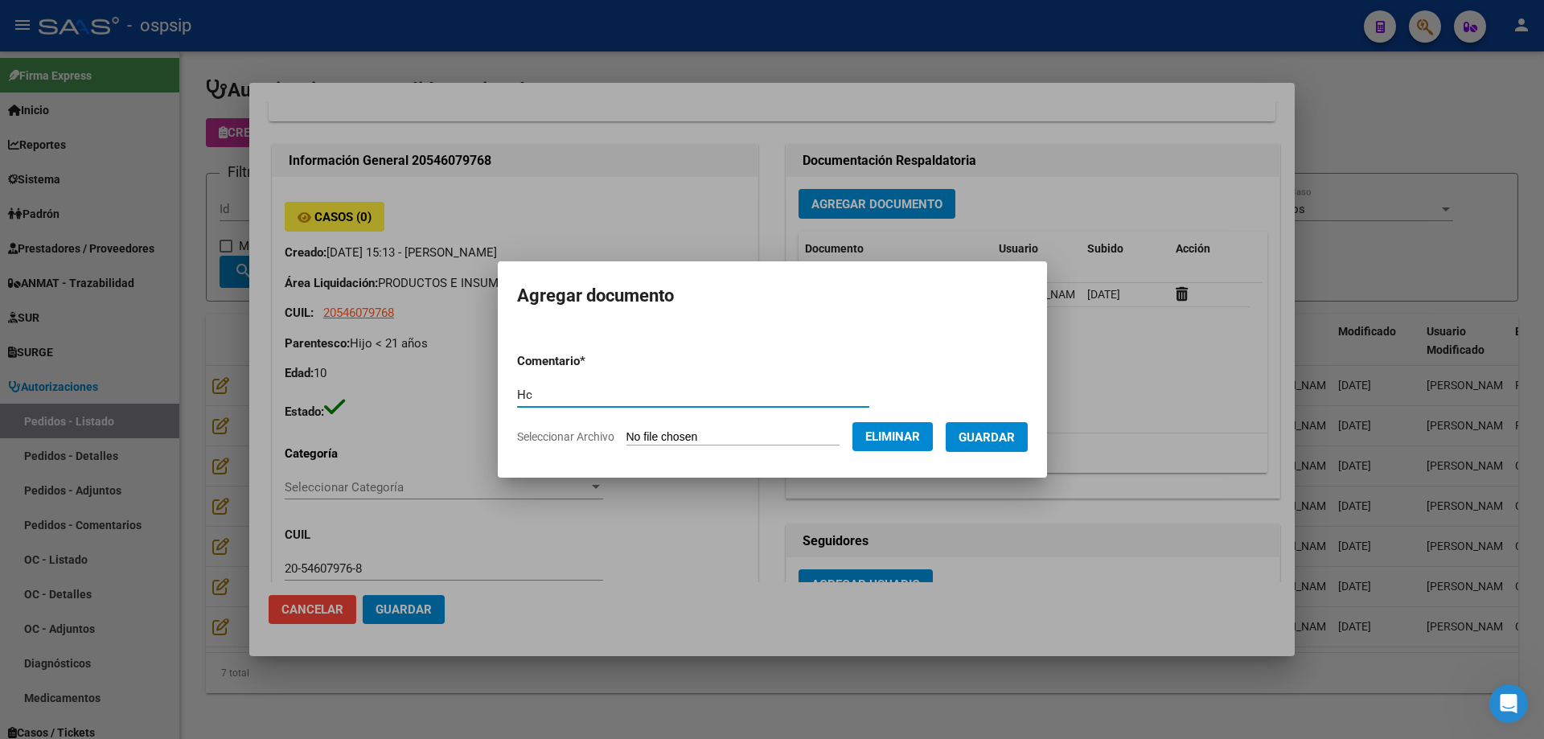
type input "Hc"
click at [999, 431] on span "Guardar" at bounding box center [986, 437] width 56 height 14
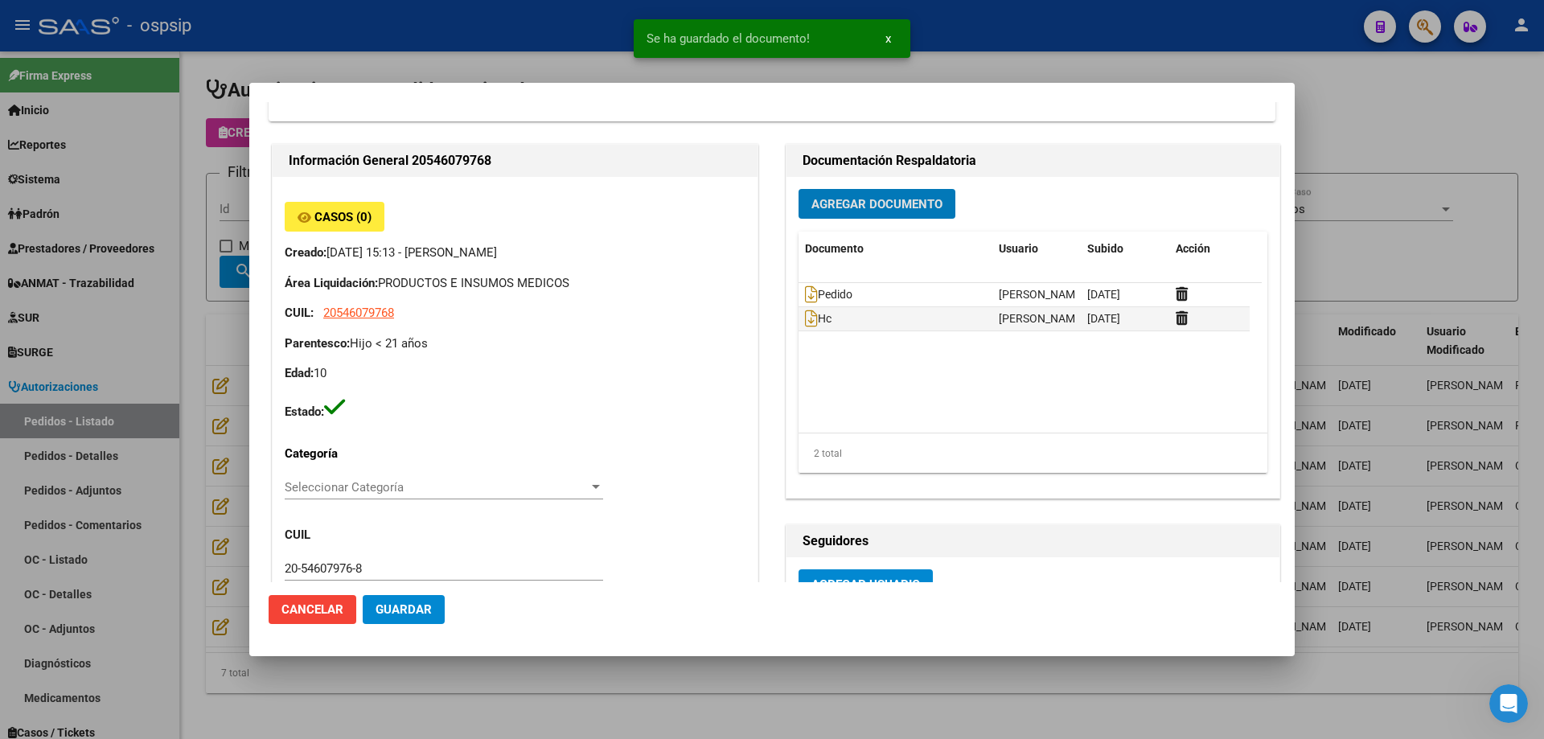
click at [871, 204] on span "Agregar Documento" at bounding box center [876, 204] width 131 height 14
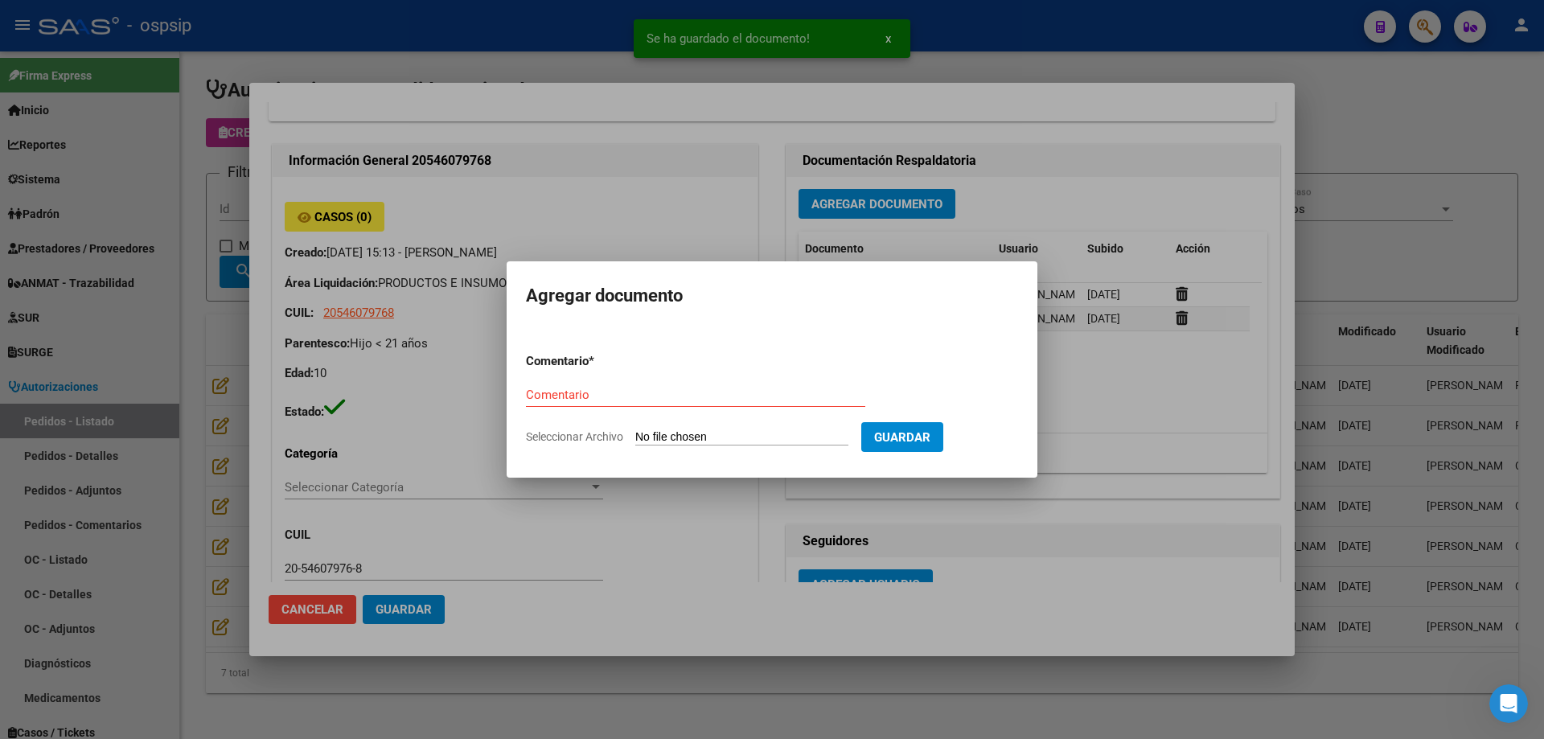
click at [722, 441] on input "Seleccionar Archivo" at bounding box center [741, 437] width 213 height 15
type input "C:\fakepath\dni [PERSON_NAME].jpg"
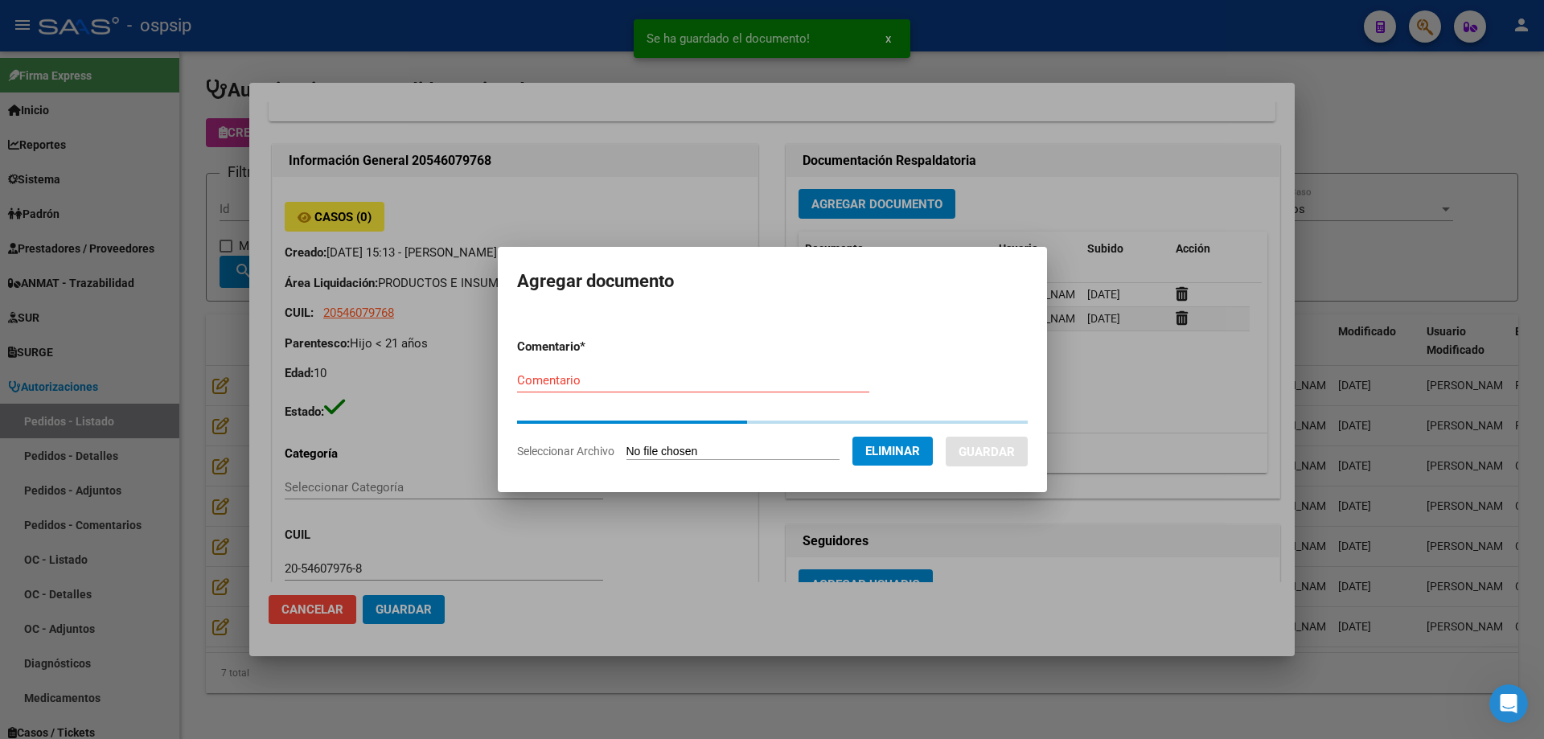
click at [547, 378] on input "Comentario" at bounding box center [693, 380] width 352 height 14
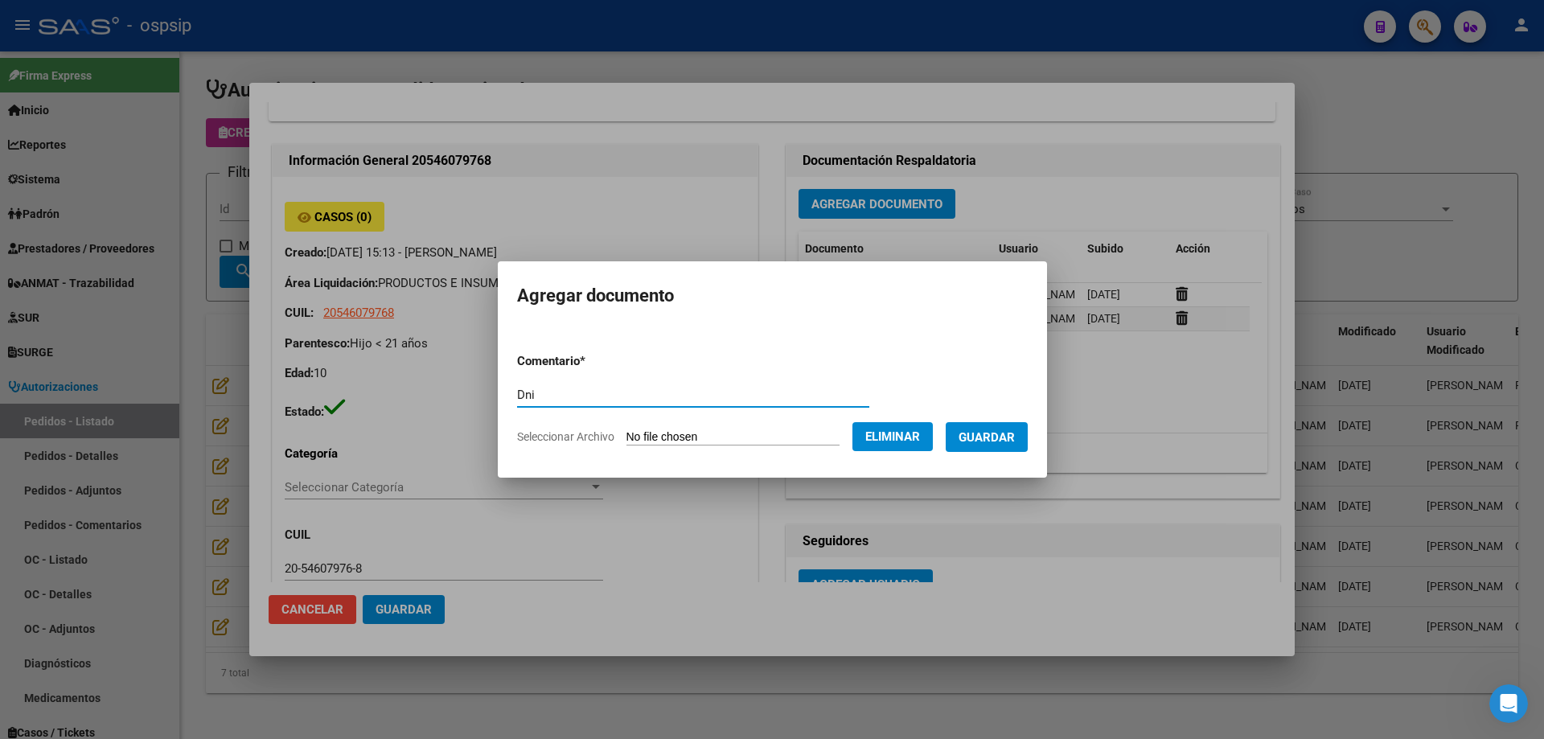
type input "Dni"
click at [985, 437] on span "Guardar" at bounding box center [986, 437] width 56 height 14
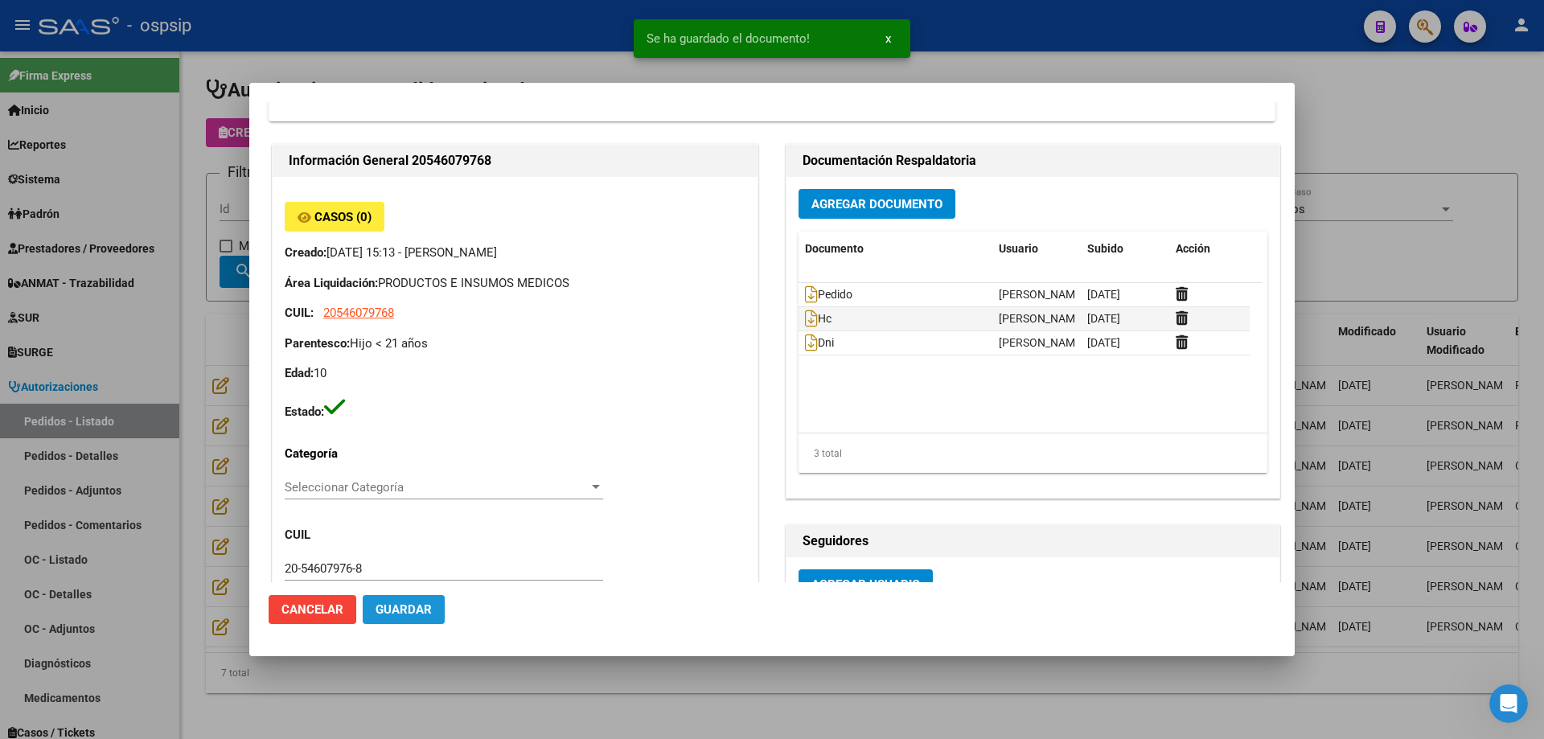
click at [396, 616] on span "Guardar" at bounding box center [403, 609] width 56 height 14
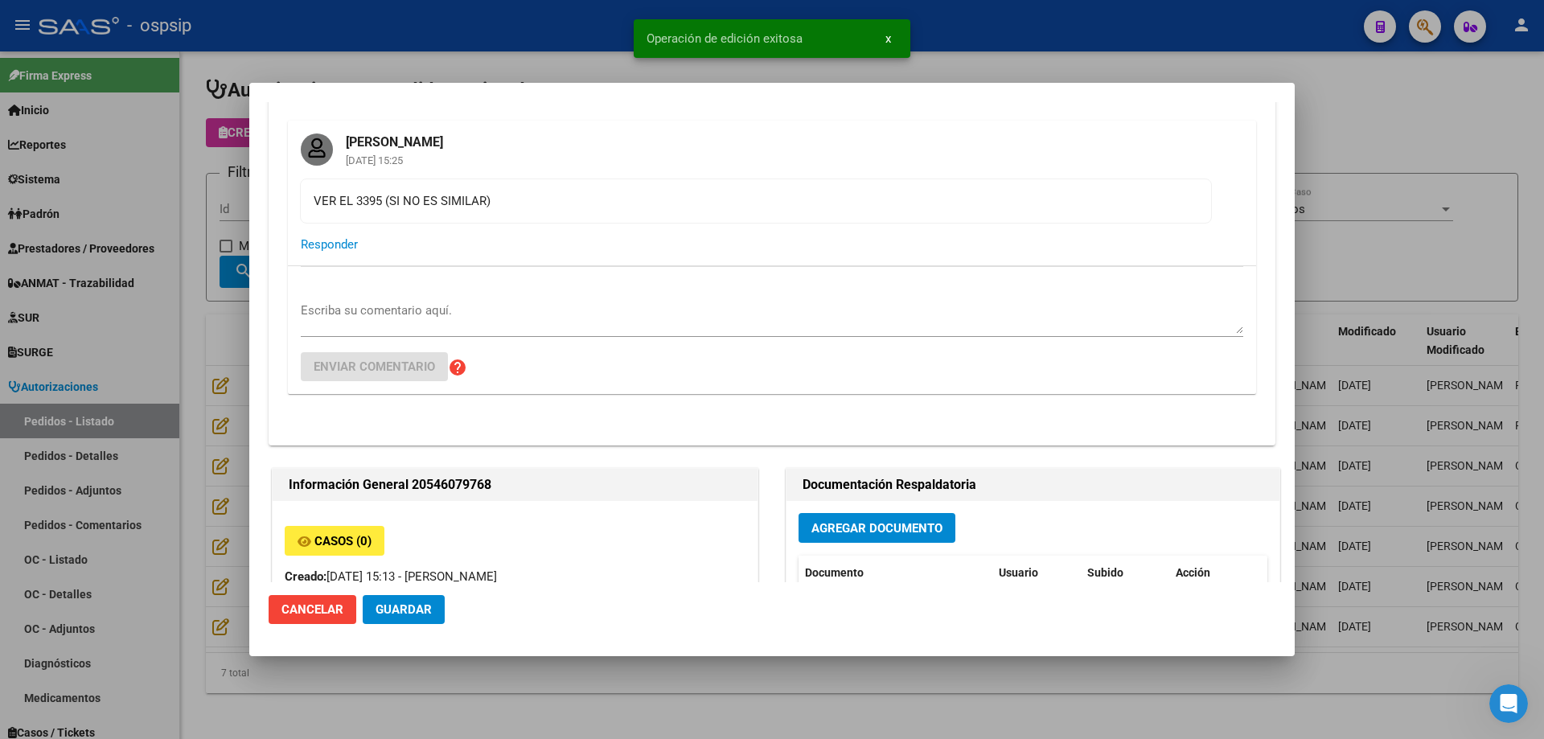
scroll to position [0, 0]
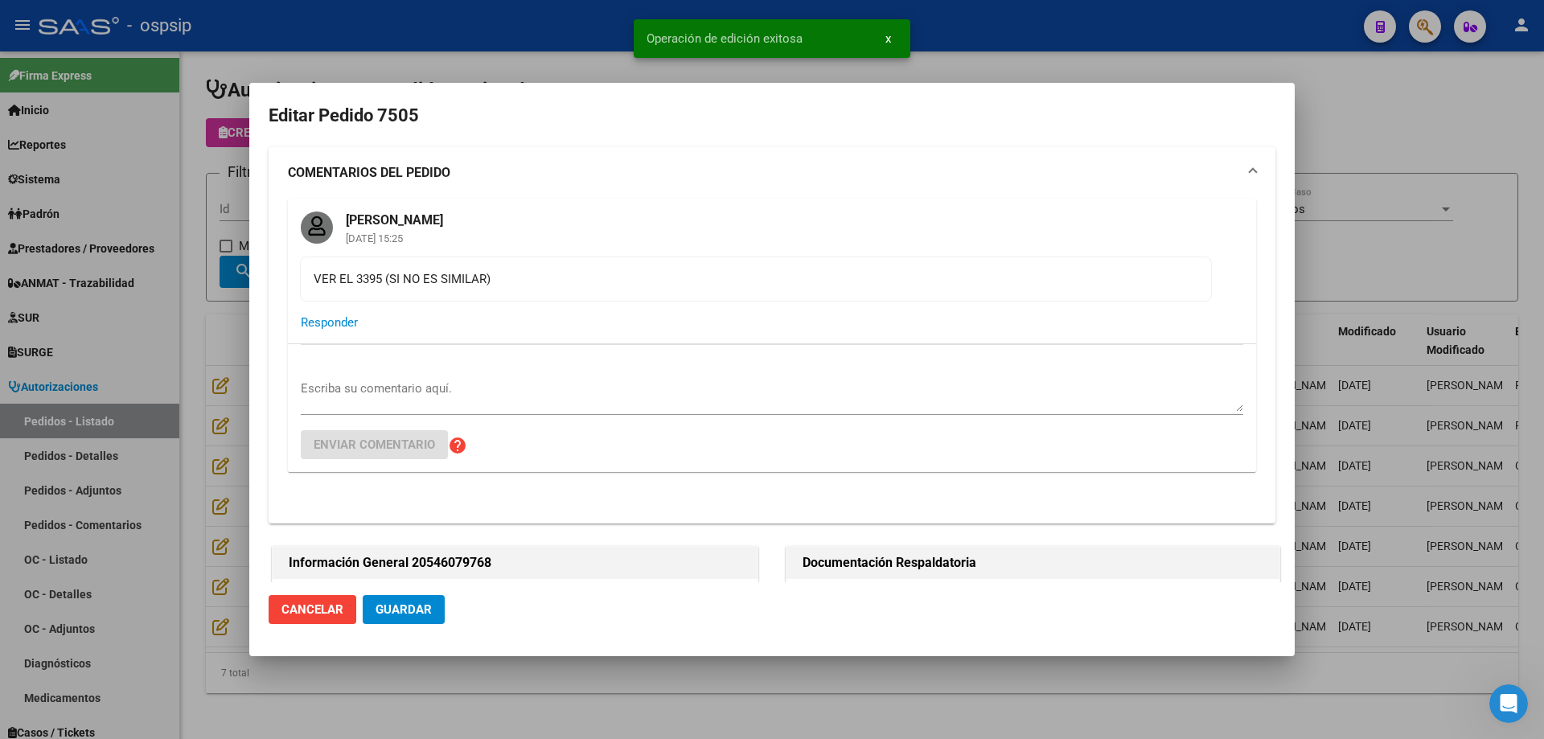
click at [169, 172] on div at bounding box center [772, 369] width 1544 height 739
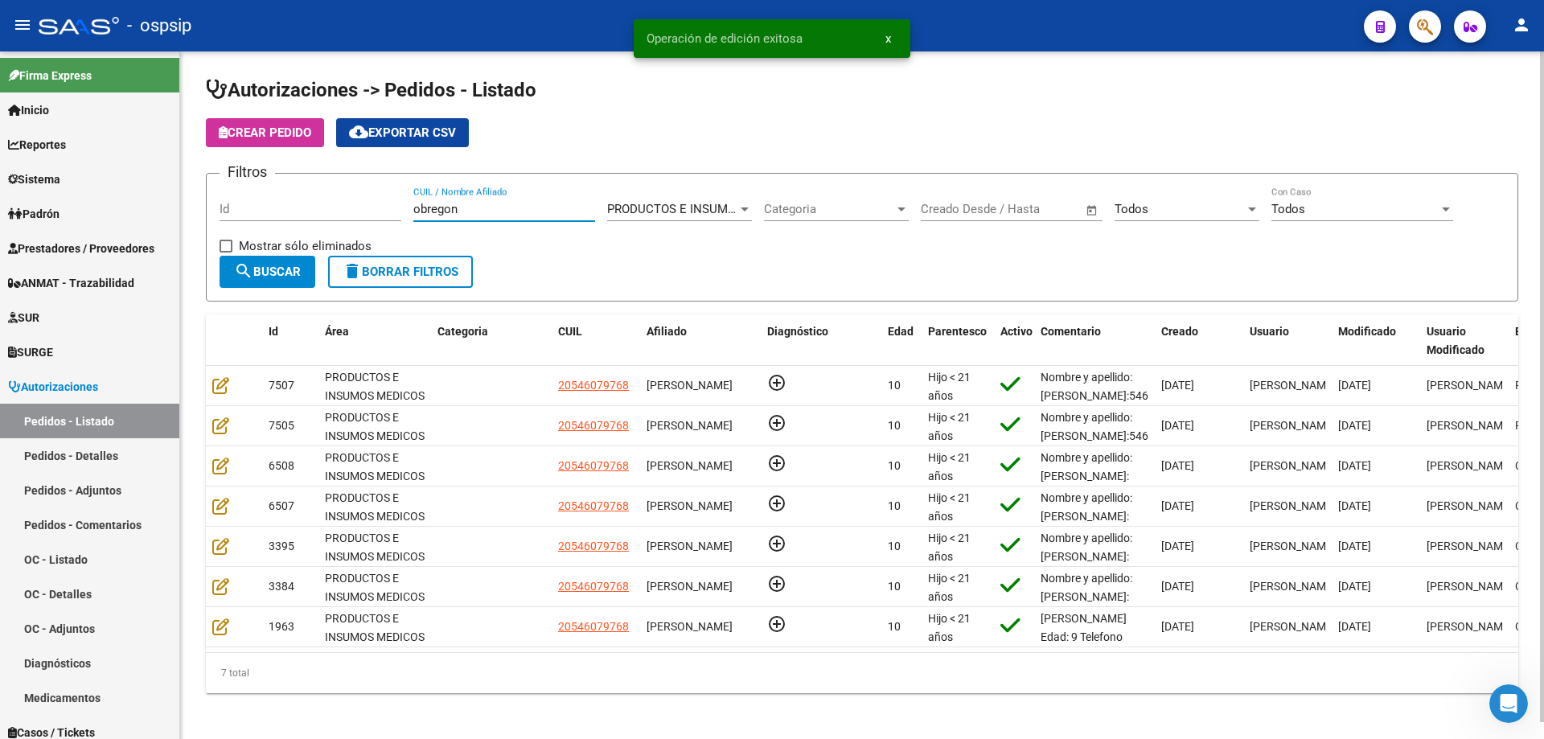
drag, startPoint x: 498, startPoint y: 215, endPoint x: 198, endPoint y: 189, distance: 301.8
click at [198, 189] on div "Autorizaciones -> Pedidos - Listado Crear Pedido cloud_download Exportar CSV Fi…" at bounding box center [862, 397] width 1364 height 693
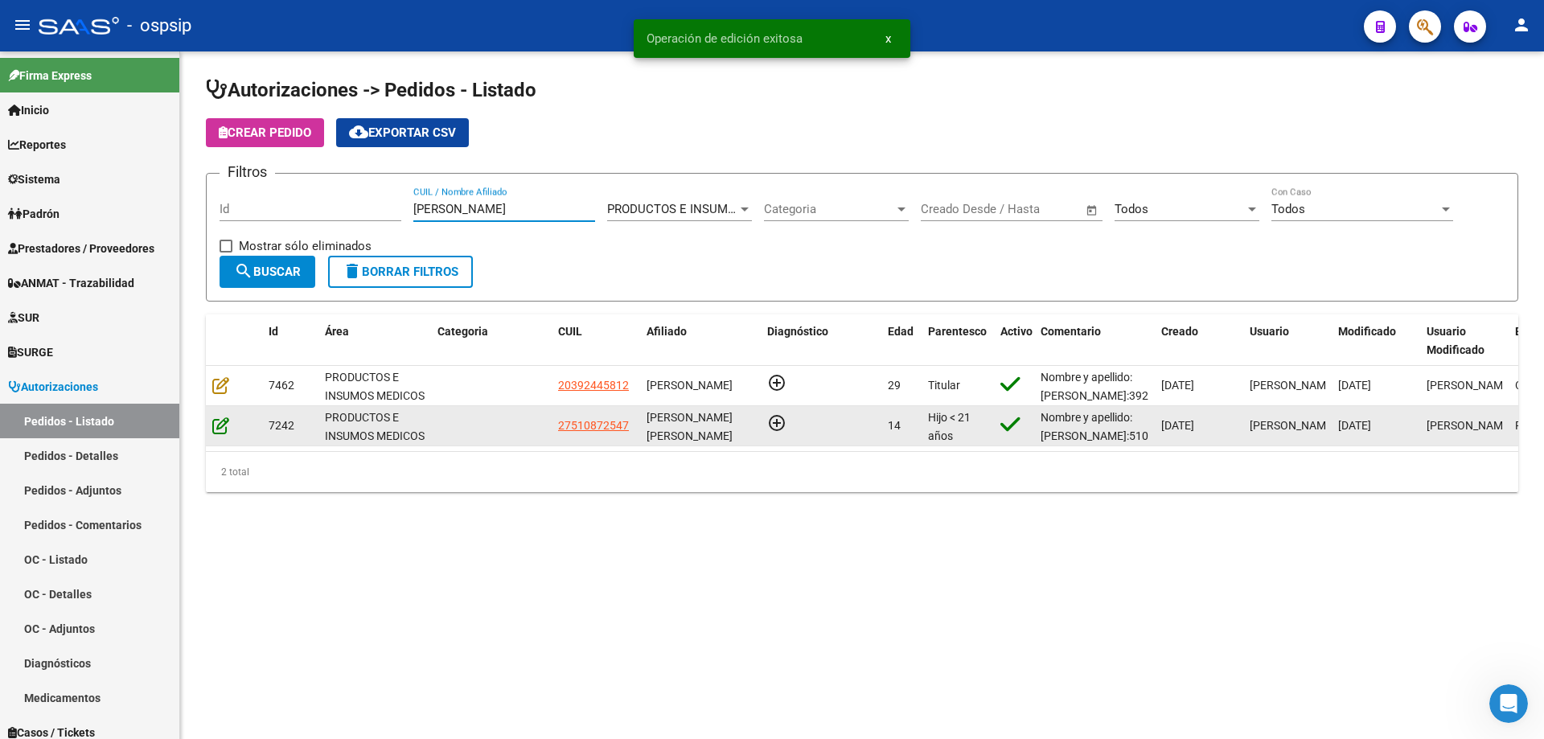
type input "[PERSON_NAME]"
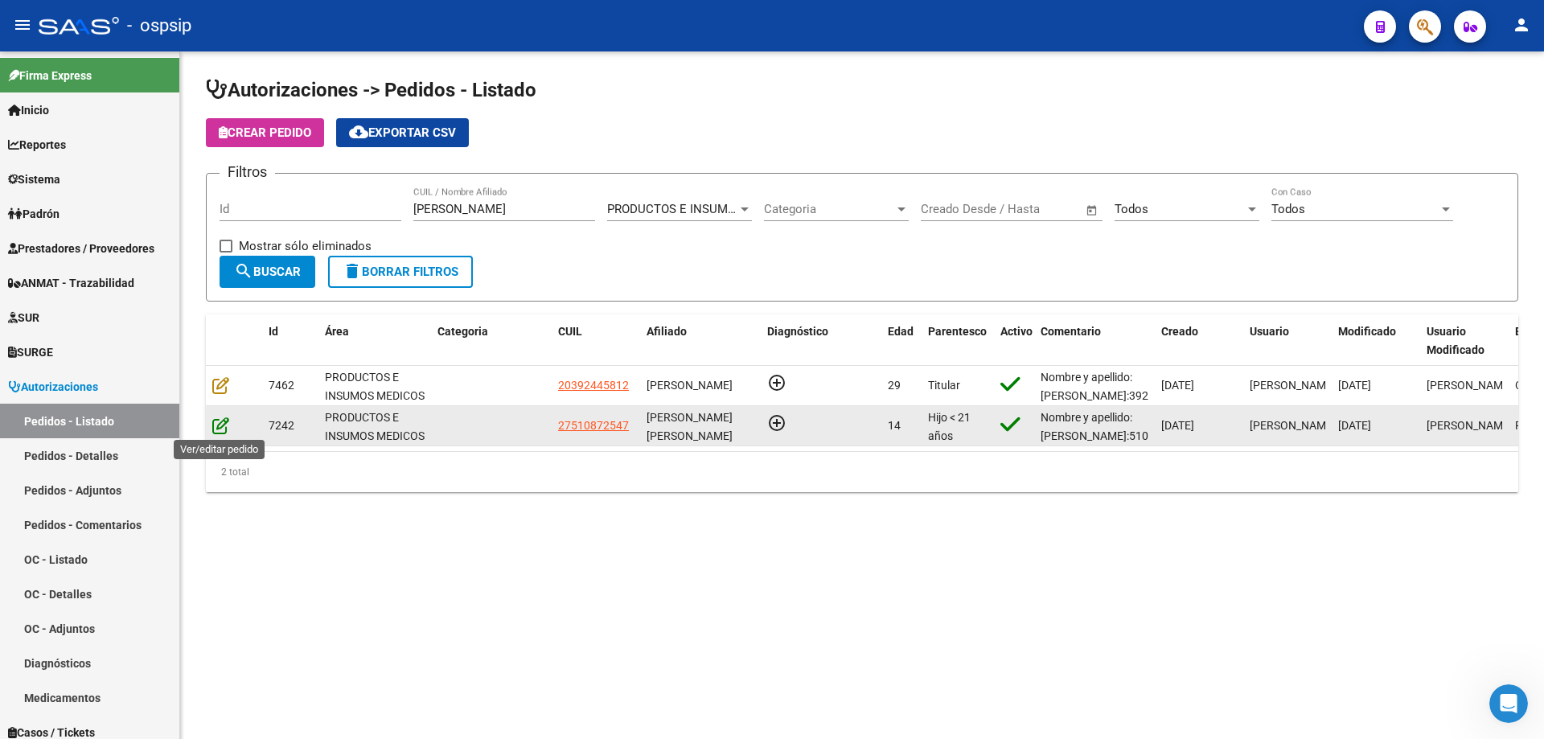
click at [221, 426] on icon at bounding box center [220, 425] width 17 height 18
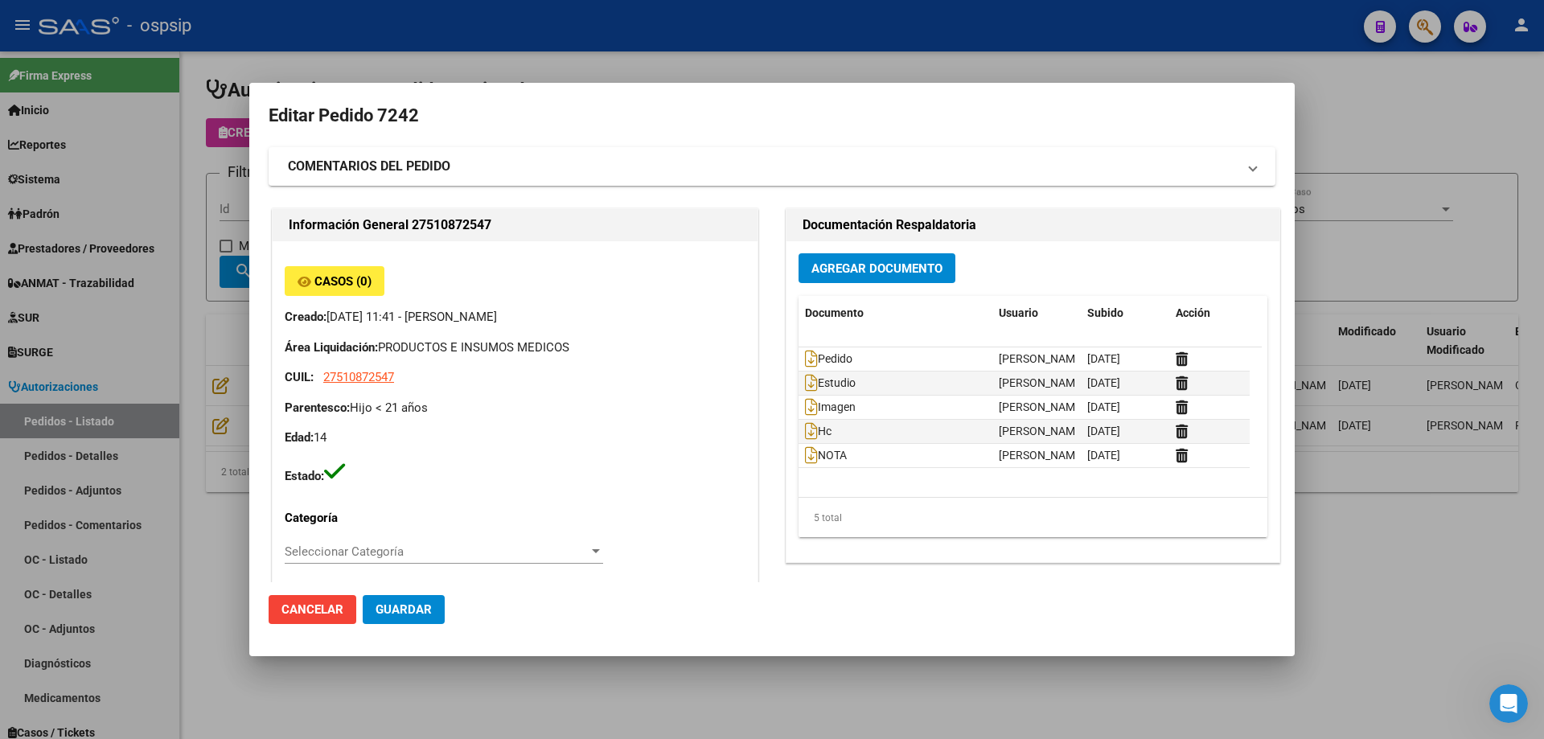
type input "[PERSON_NAME]"
type input "[GEOGRAPHIC_DATA], [GEOGRAPHIC_DATA], MZA 29 LOTE 3 BÊ SIG 0"
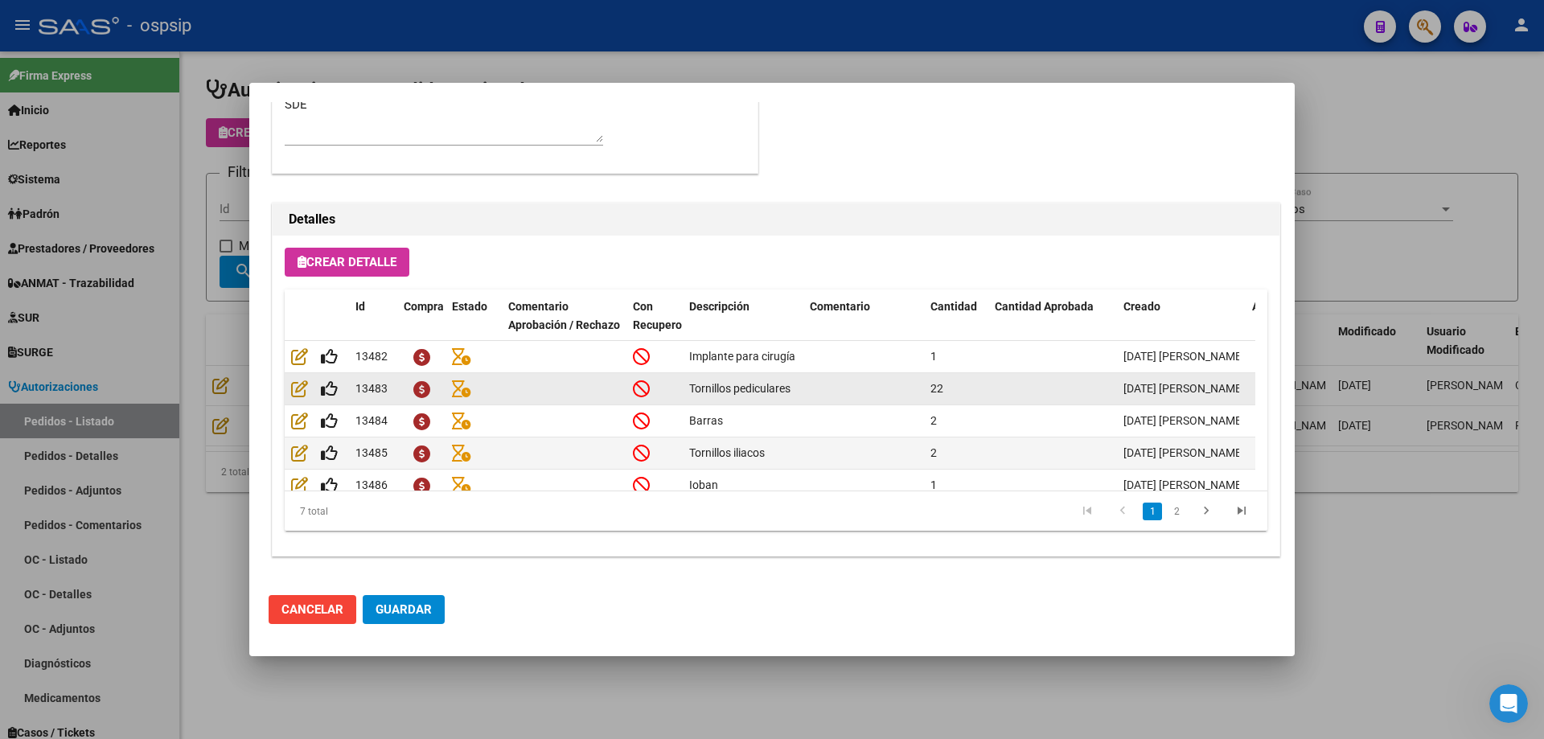
scroll to position [93, 0]
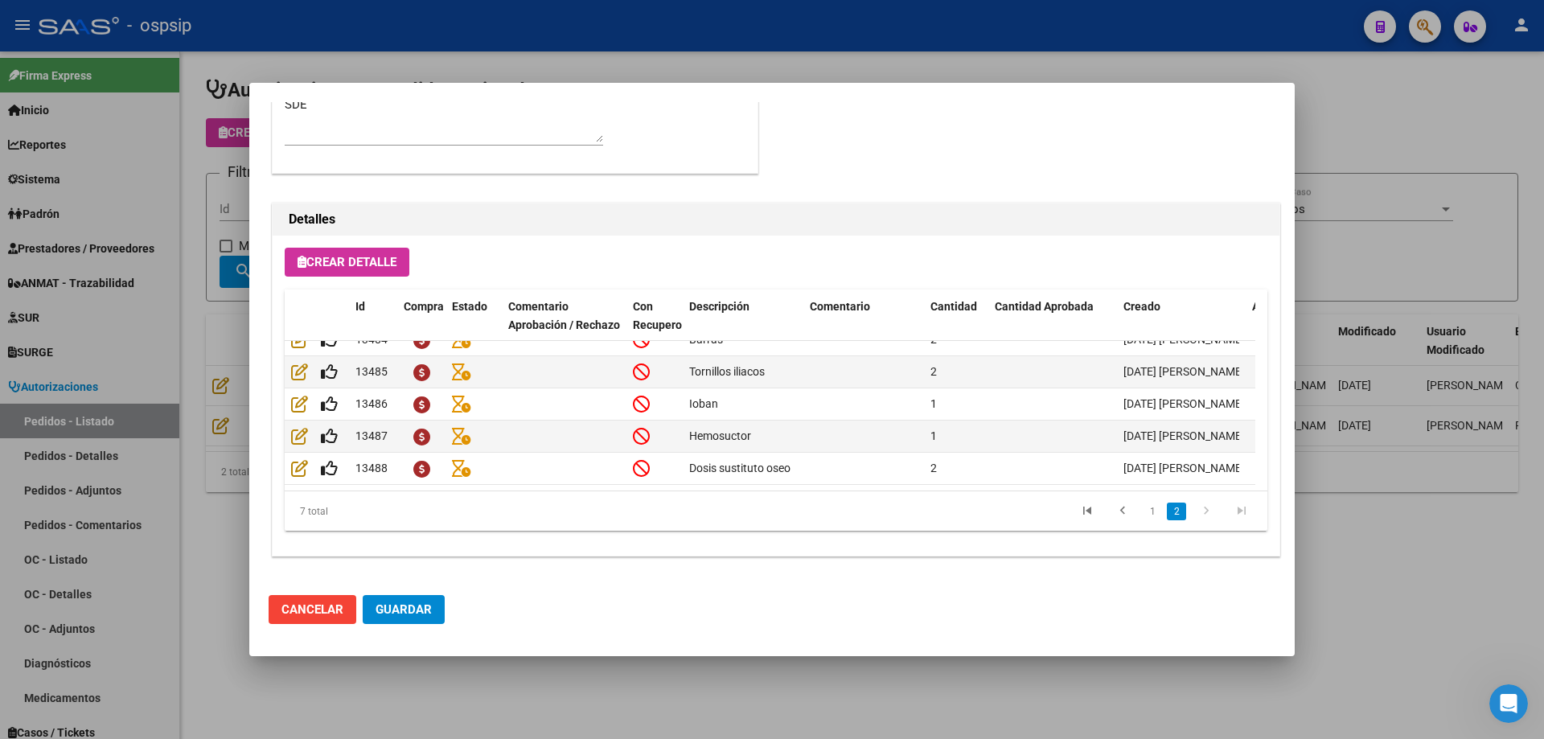
click at [194, 193] on div at bounding box center [772, 369] width 1544 height 739
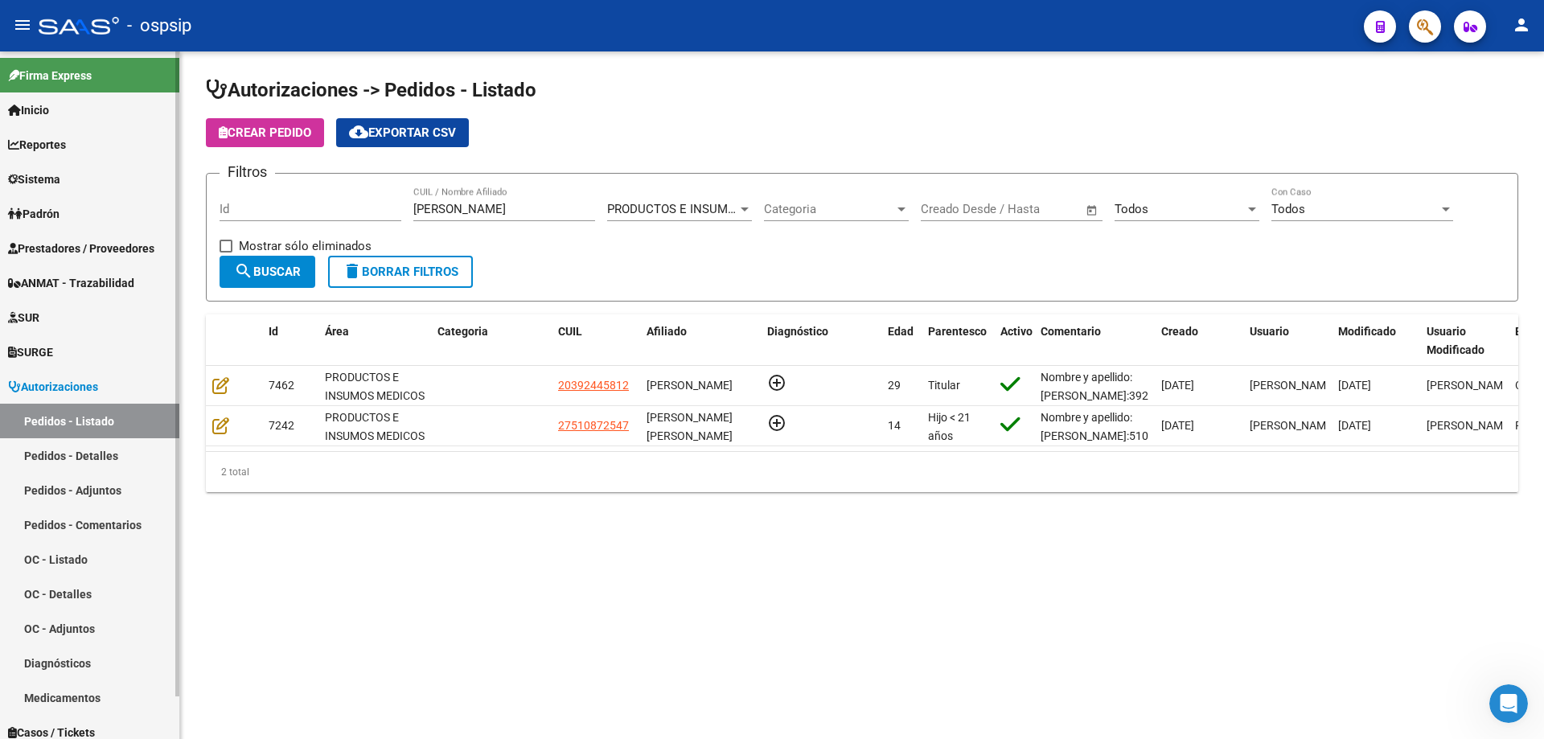
drag, startPoint x: 485, startPoint y: 206, endPoint x: 60, endPoint y: 179, distance: 425.3
click at [60, 179] on mat-sidenav-container "Firma Express Inicio Calendario SSS Instructivos Contacto OS Reportes Egresos D…" at bounding box center [772, 394] width 1544 height 687
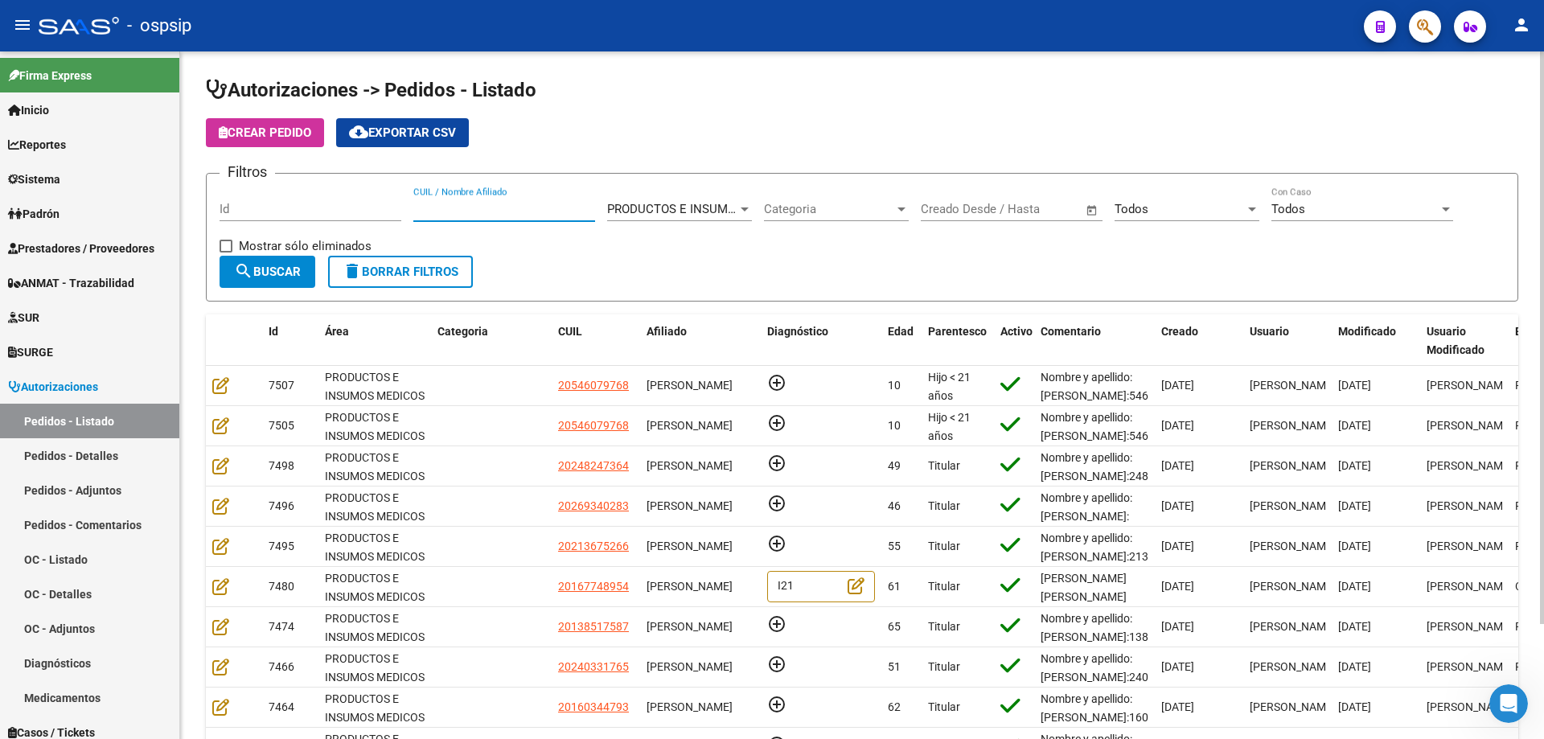
click at [512, 216] on div "CUIL / Nombre Afiliado" at bounding box center [504, 204] width 182 height 35
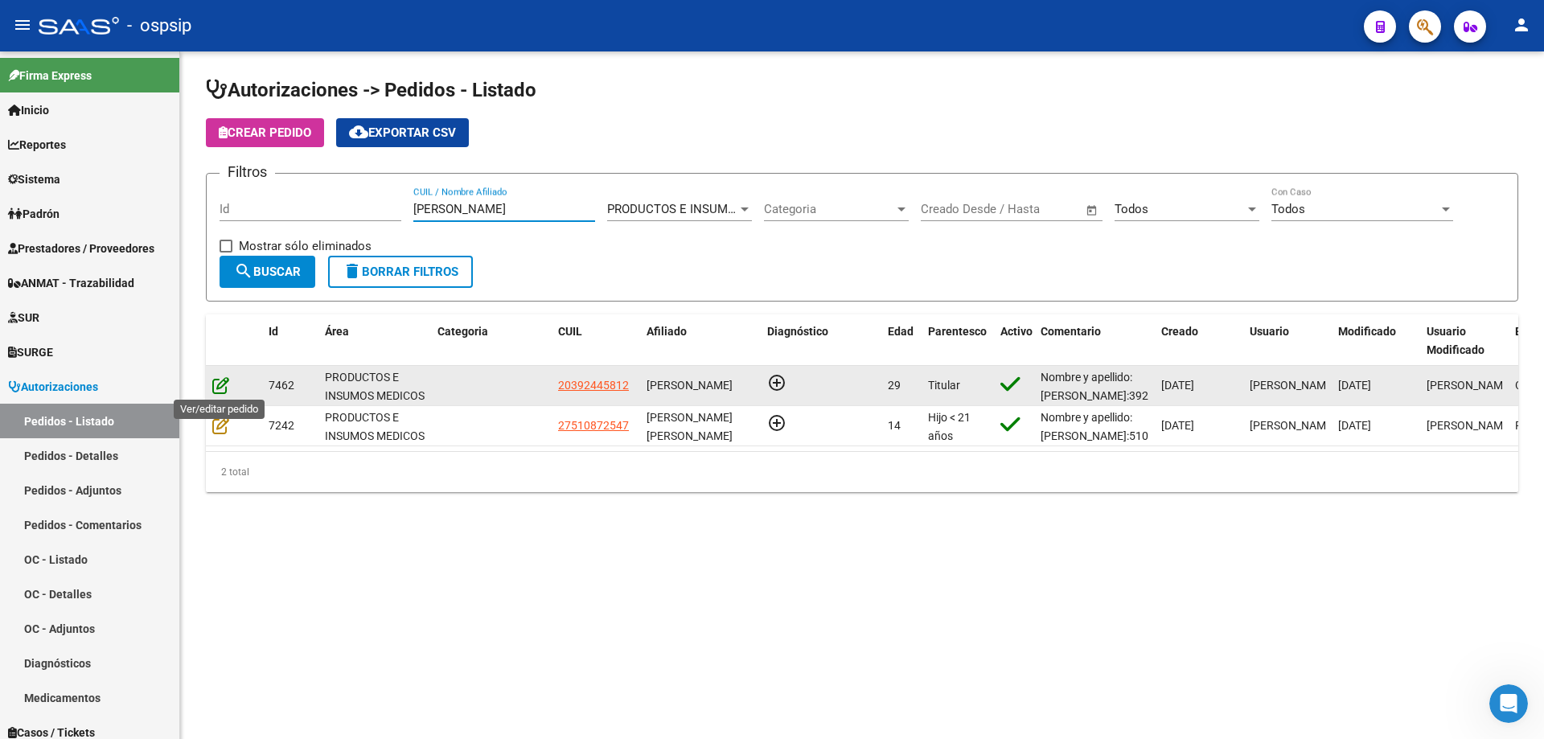
type input "[PERSON_NAME]"
click at [228, 385] on icon at bounding box center [220, 385] width 17 height 18
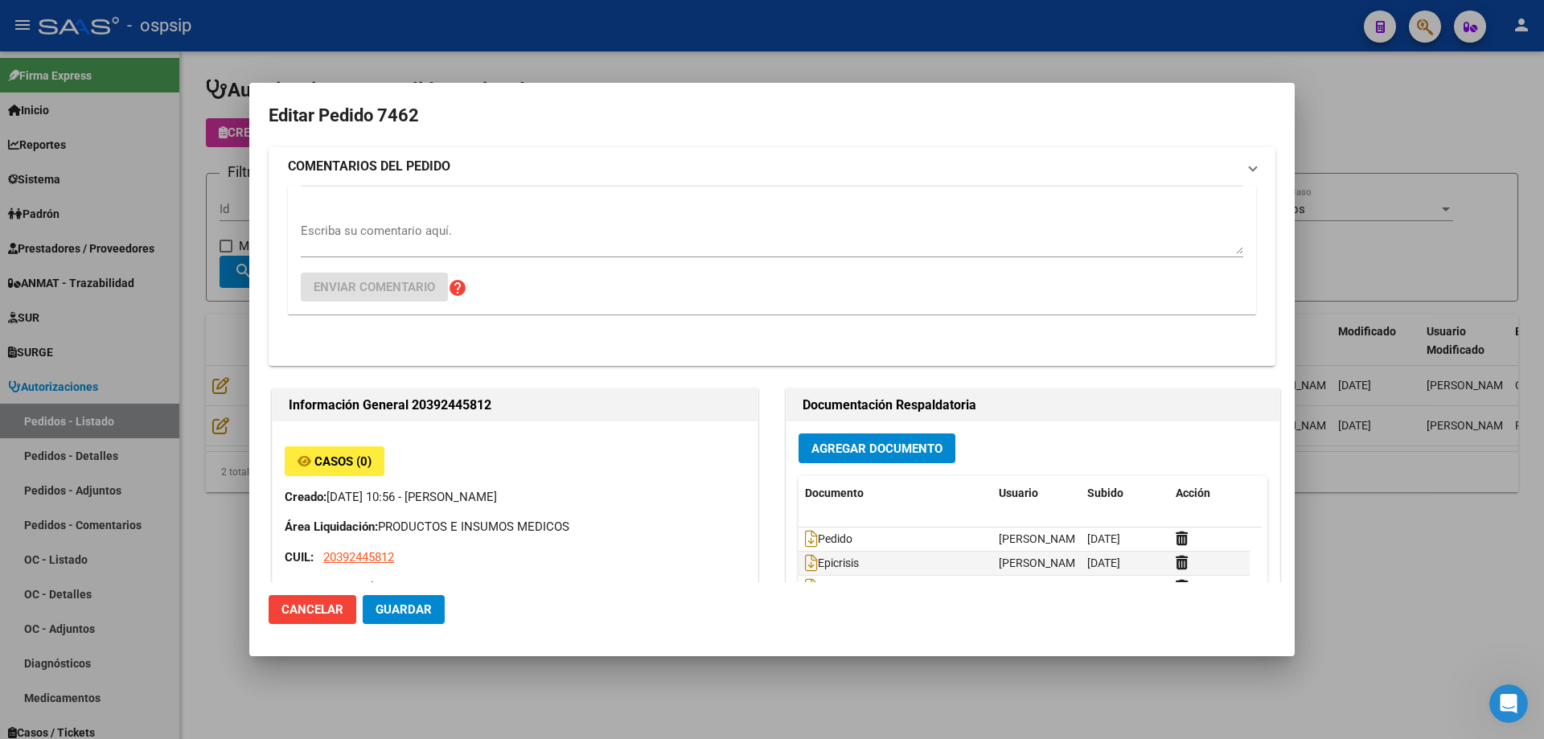
type input "[GEOGRAPHIC_DATA], [PERSON_NAME], [PERSON_NAME] 2342"
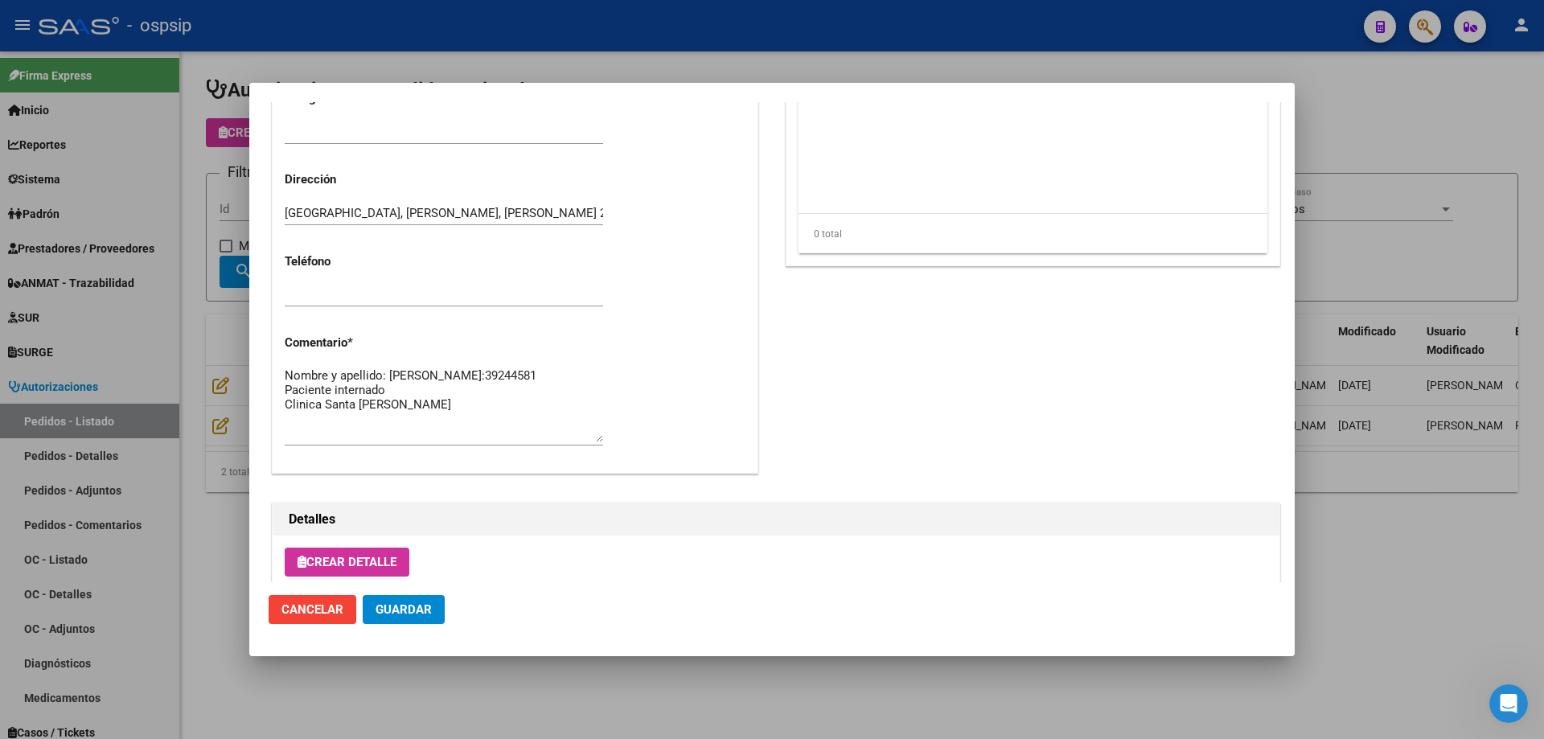
scroll to position [804, 0]
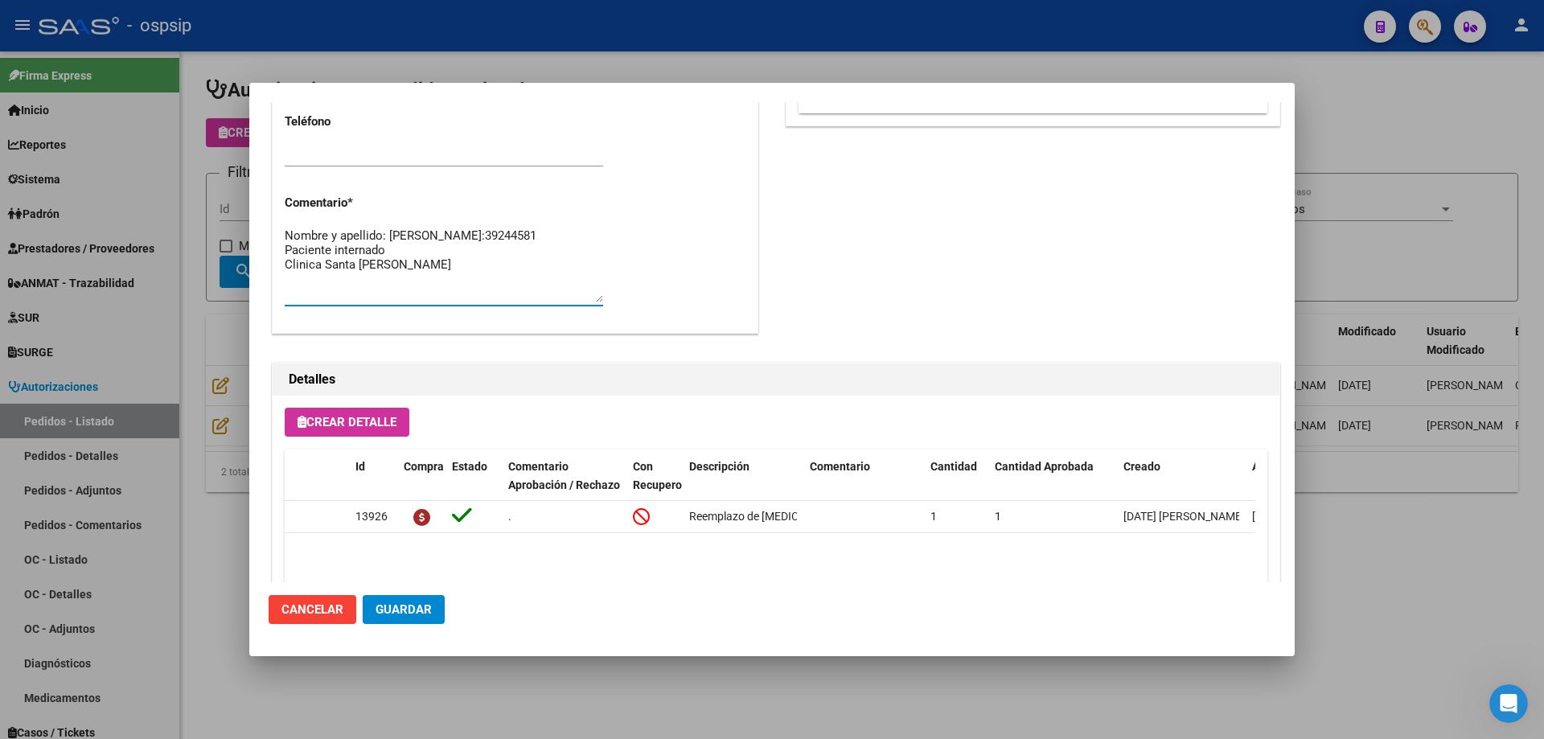
click at [410, 287] on textarea "Nombre y apellido: [PERSON_NAME]:39244581 Paciente internado Clinica Santa [PER…" at bounding box center [444, 265] width 318 height 76
paste textarea "Med a cargo: [PERSON_NAME] 114439-7963"
click at [397, 289] on textarea "Nombre y apellido: [PERSON_NAME]:39244581 Paciente internado Clinica Santa [PER…" at bounding box center [444, 265] width 318 height 76
click at [454, 293] on textarea "Nombre y apellido: [PERSON_NAME]:39244581 Paciente internado Clinica Santa [PER…" at bounding box center [444, 265] width 318 height 76
type textarea "Nombre y apellido: [PERSON_NAME]:39244581 Paciente internado Clinica Santa [PER…"
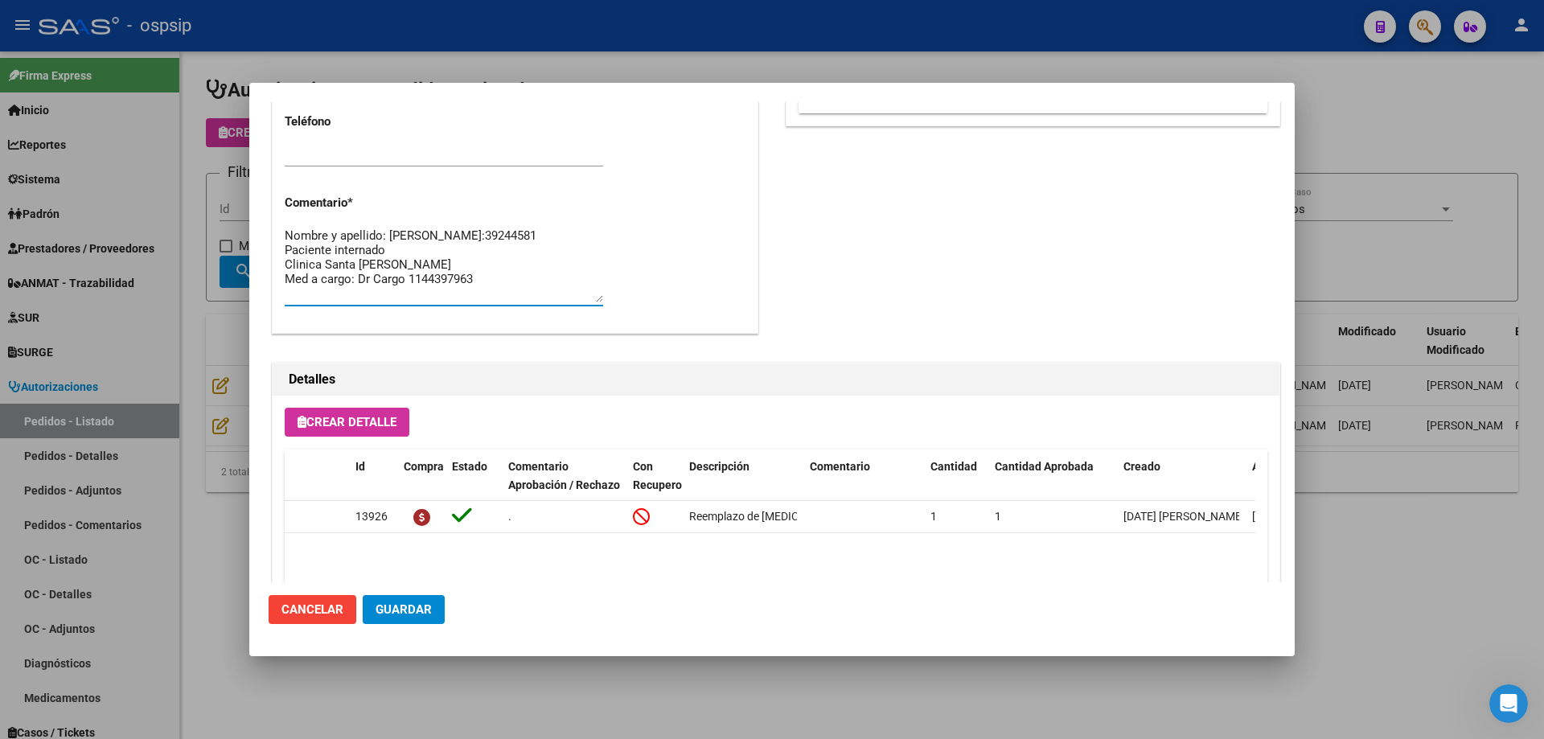
click at [402, 613] on span "Guardar" at bounding box center [403, 609] width 56 height 14
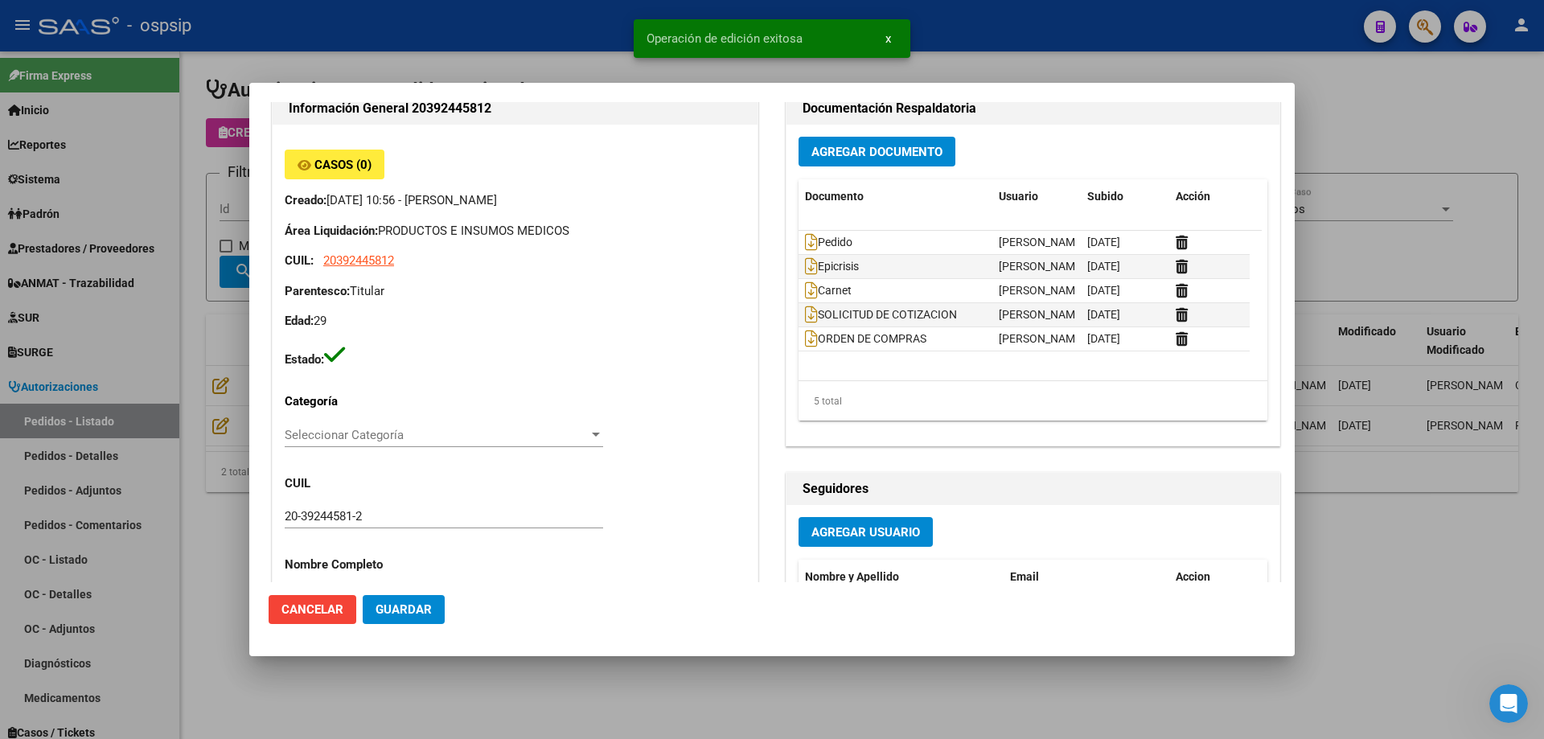
scroll to position [0, 0]
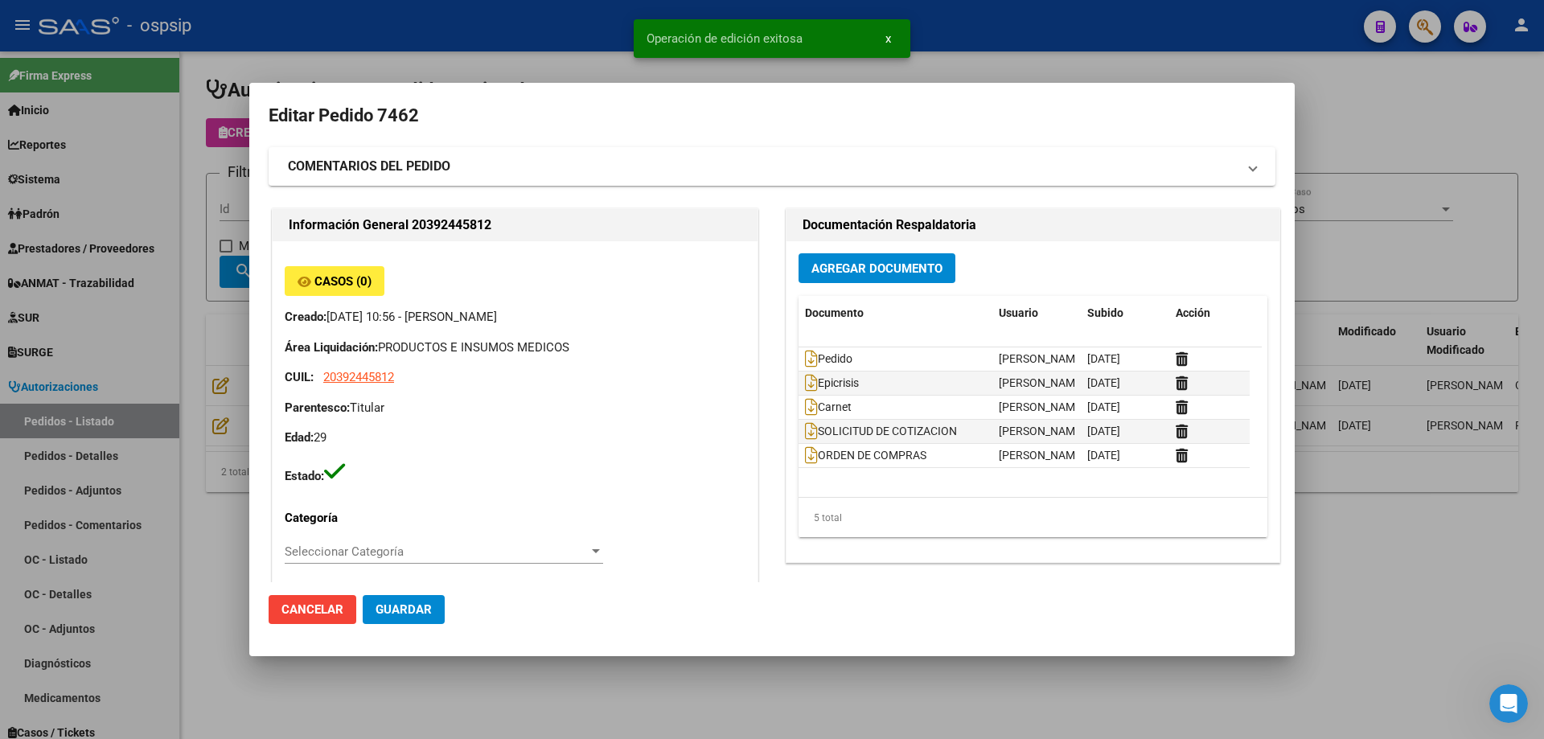
click at [874, 268] on span "Agregar Documento" at bounding box center [876, 268] width 131 height 14
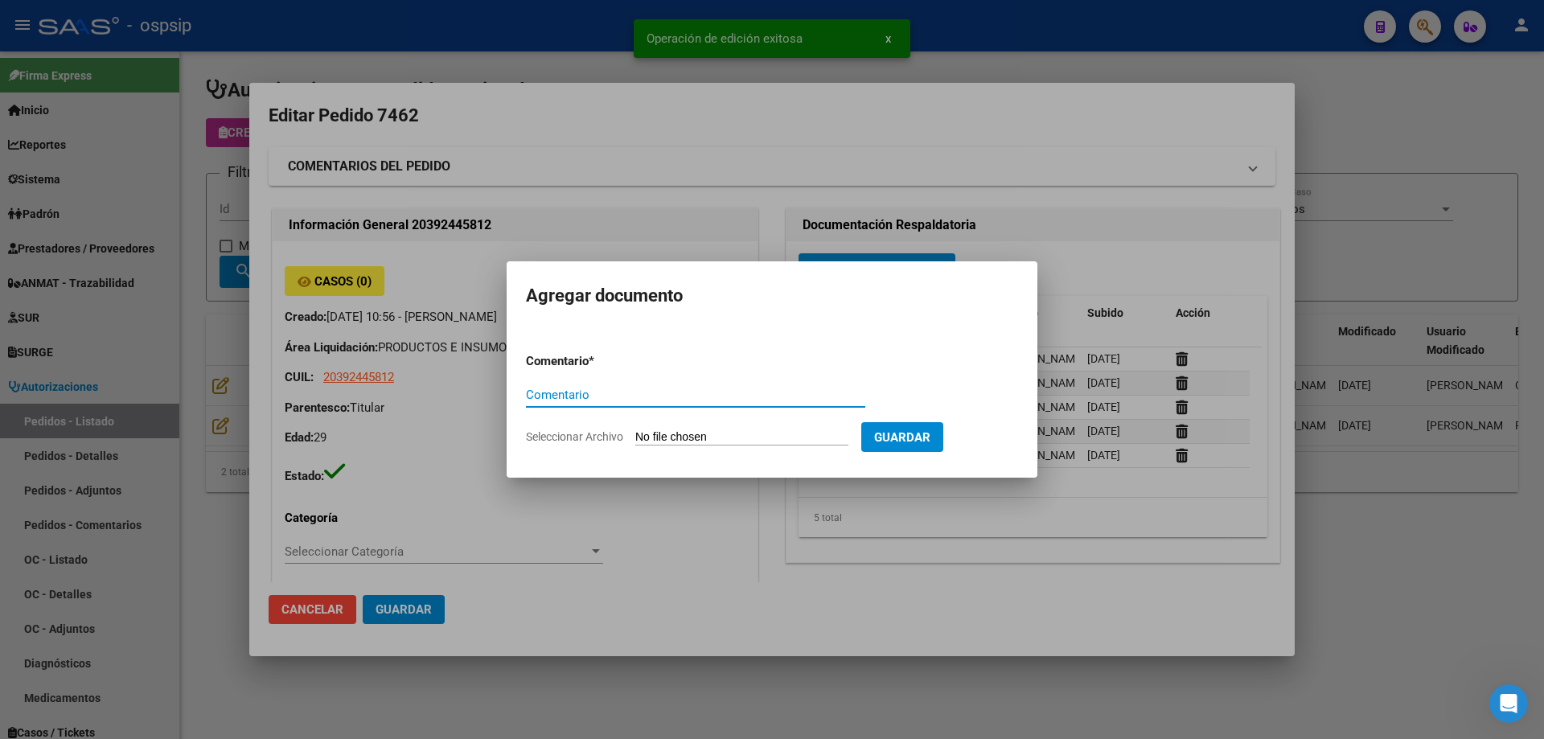
click at [769, 437] on input "Seleccionar Archivo" at bounding box center [741, 437] width 213 height 15
type input "C:\fakepath\estudio [PERSON_NAME].pdf"
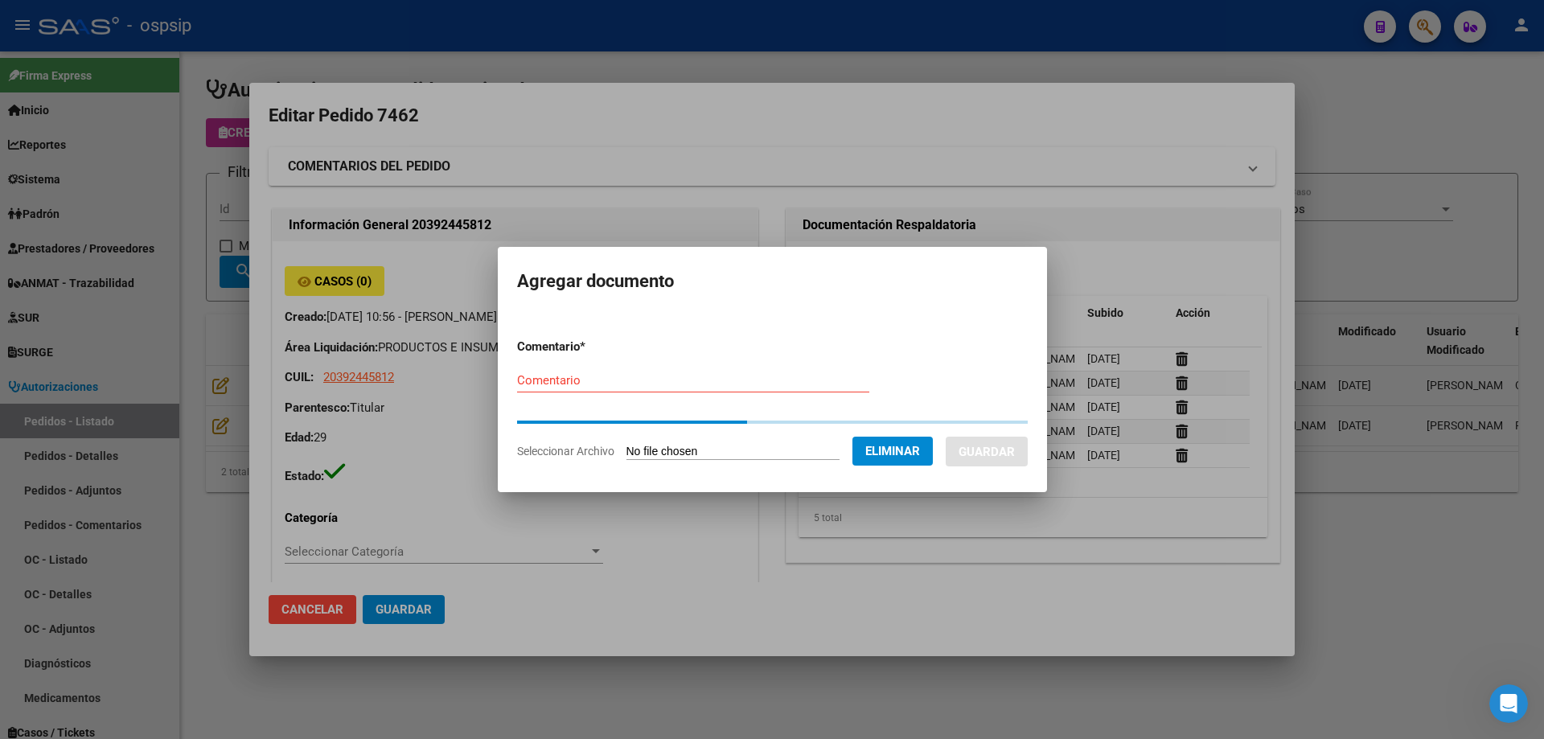
click at [634, 384] on input "Comentario" at bounding box center [693, 380] width 352 height 14
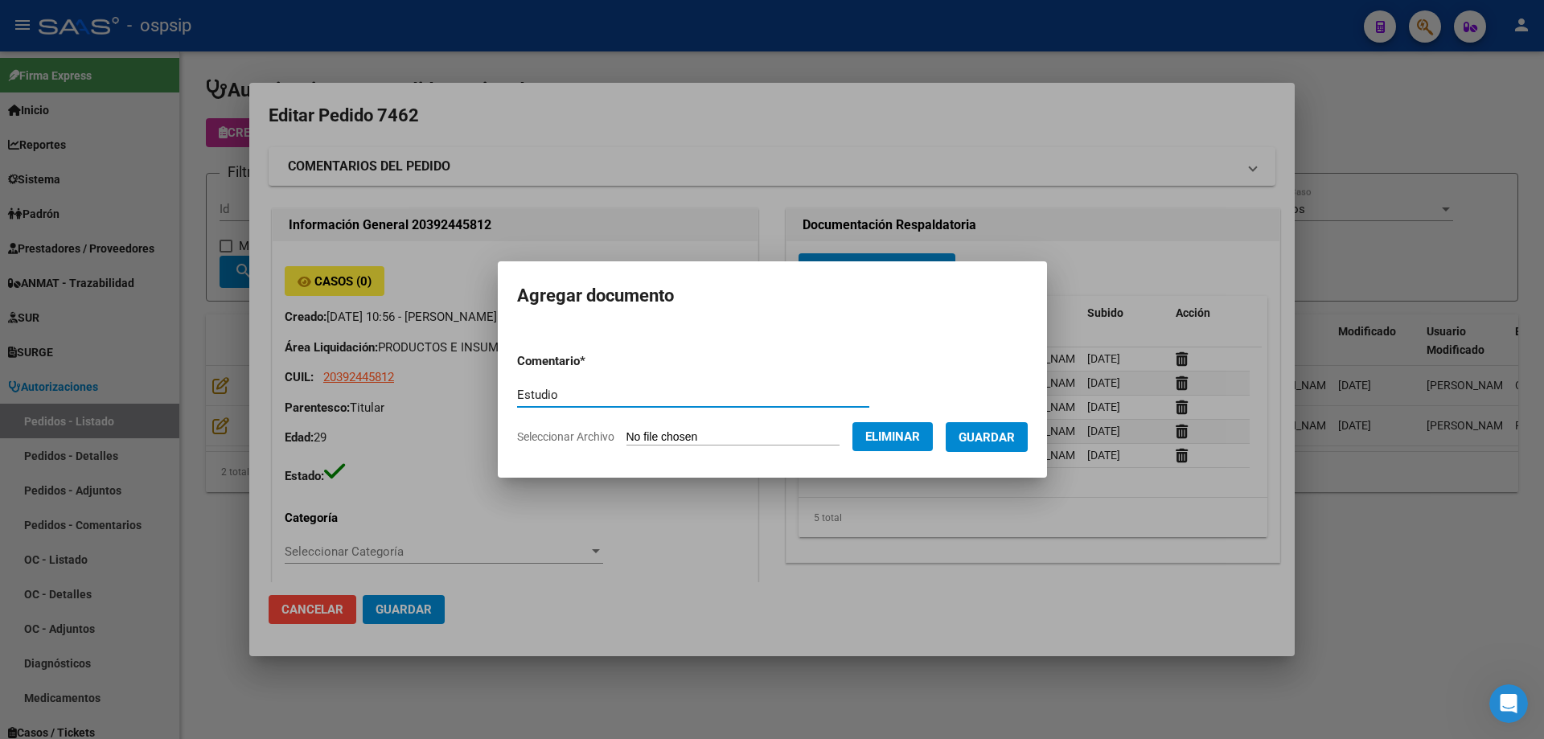
type input "Estudio"
click at [990, 437] on span "Guardar" at bounding box center [986, 437] width 56 height 14
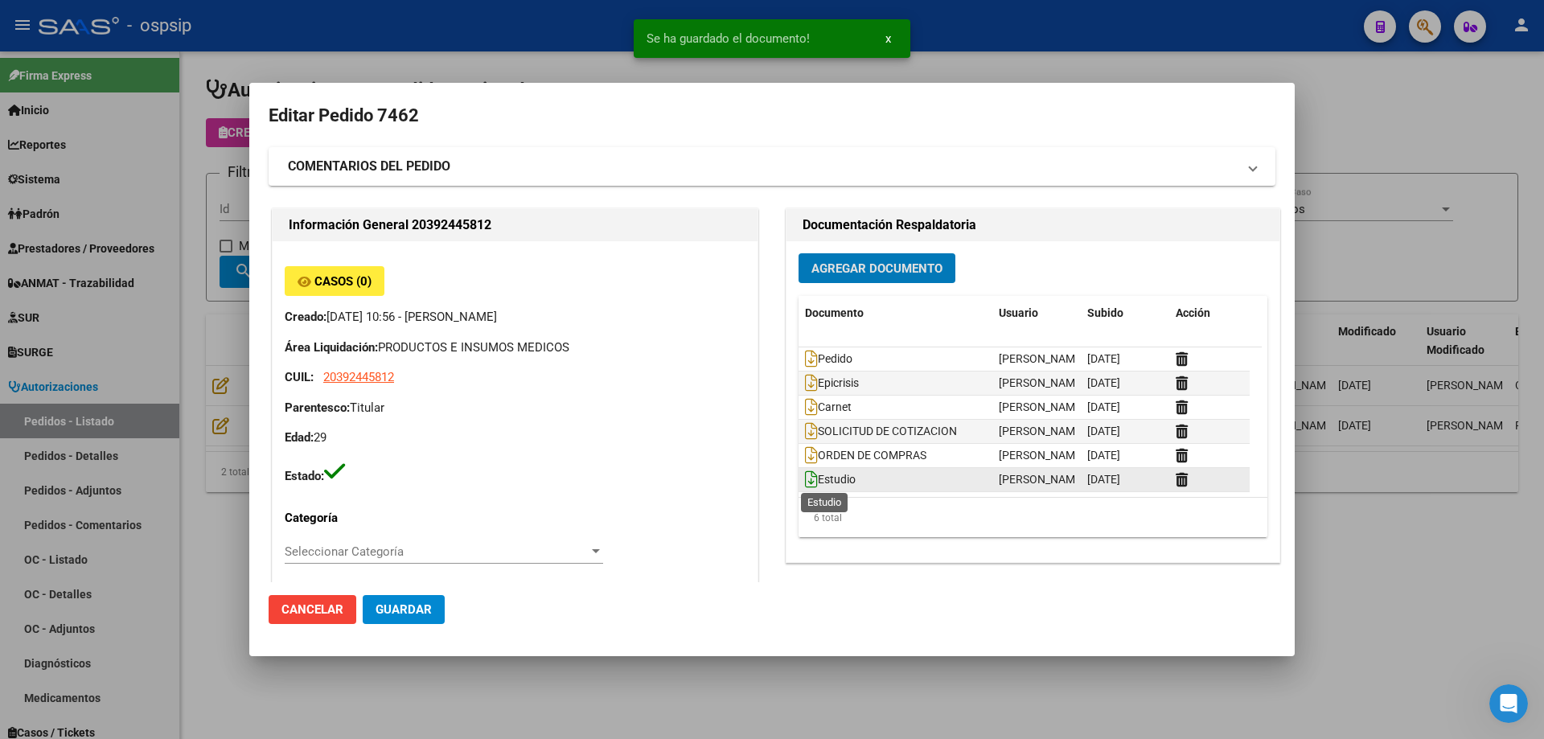
click at [806, 478] on icon at bounding box center [811, 479] width 13 height 18
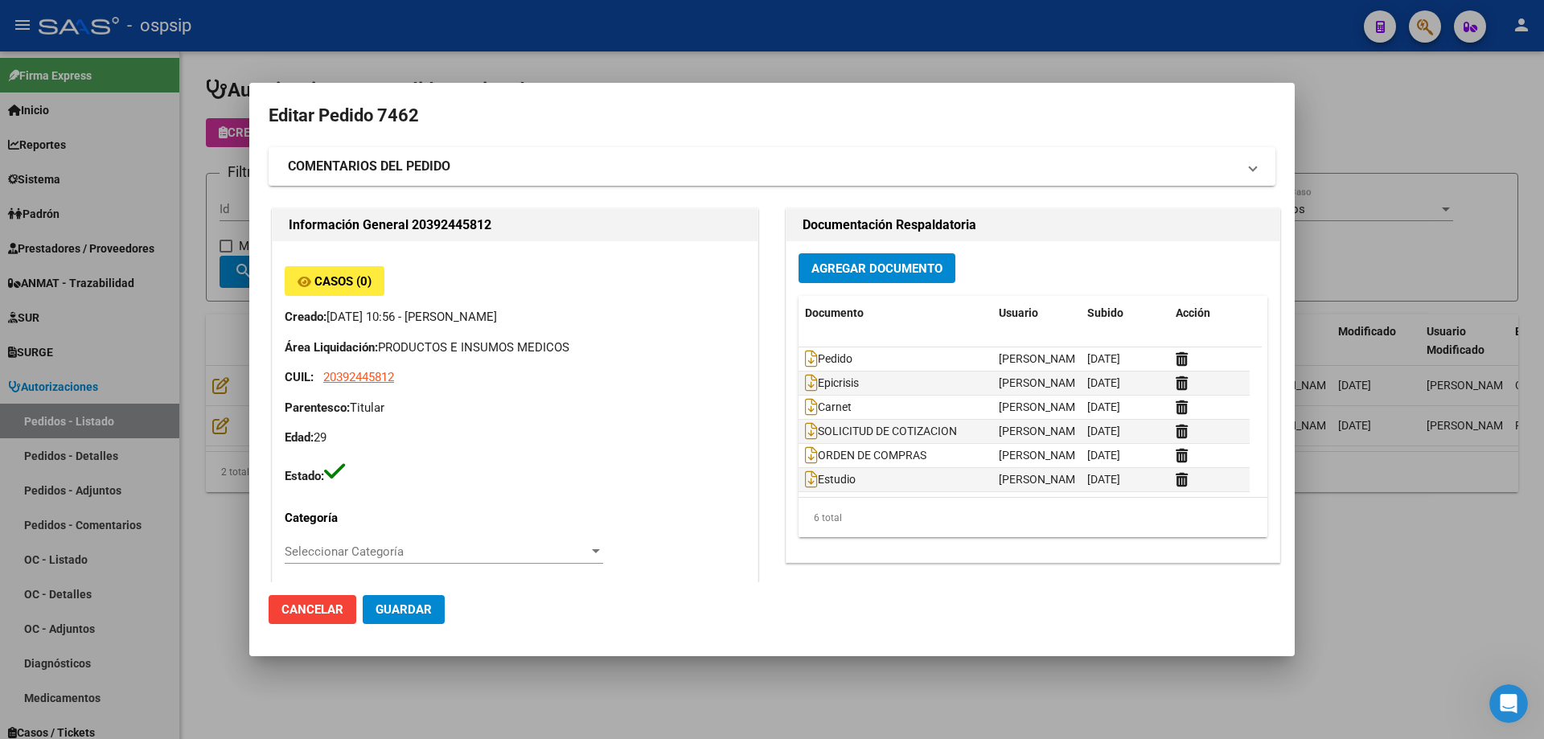
click at [195, 203] on div at bounding box center [772, 369] width 1544 height 739
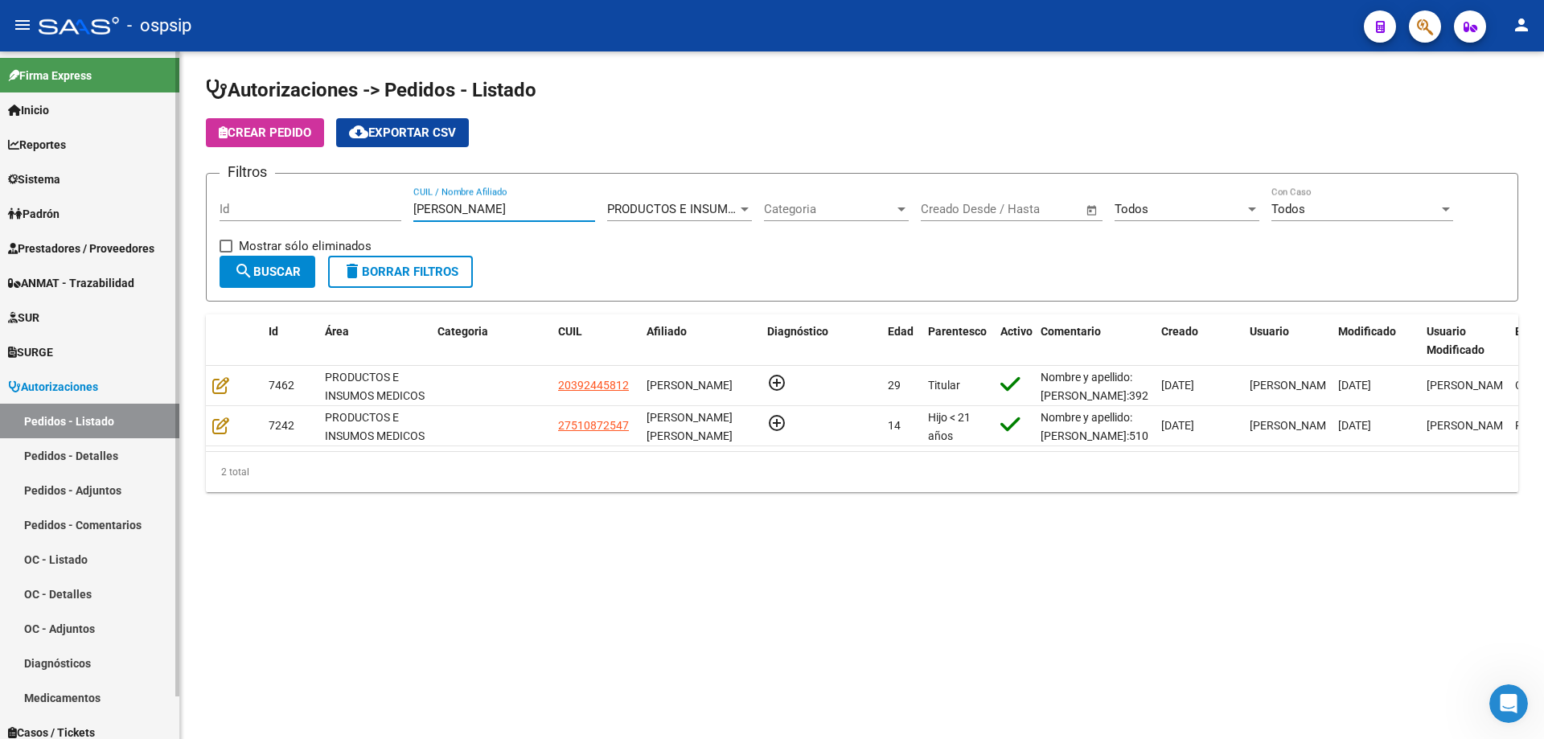
drag, startPoint x: 482, startPoint y: 213, endPoint x: 50, endPoint y: 182, distance: 432.8
click at [50, 182] on mat-sidenav-container "Firma Express Inicio Calendario SSS Instructivos Contacto OS Reportes Egresos D…" at bounding box center [772, 394] width 1544 height 687
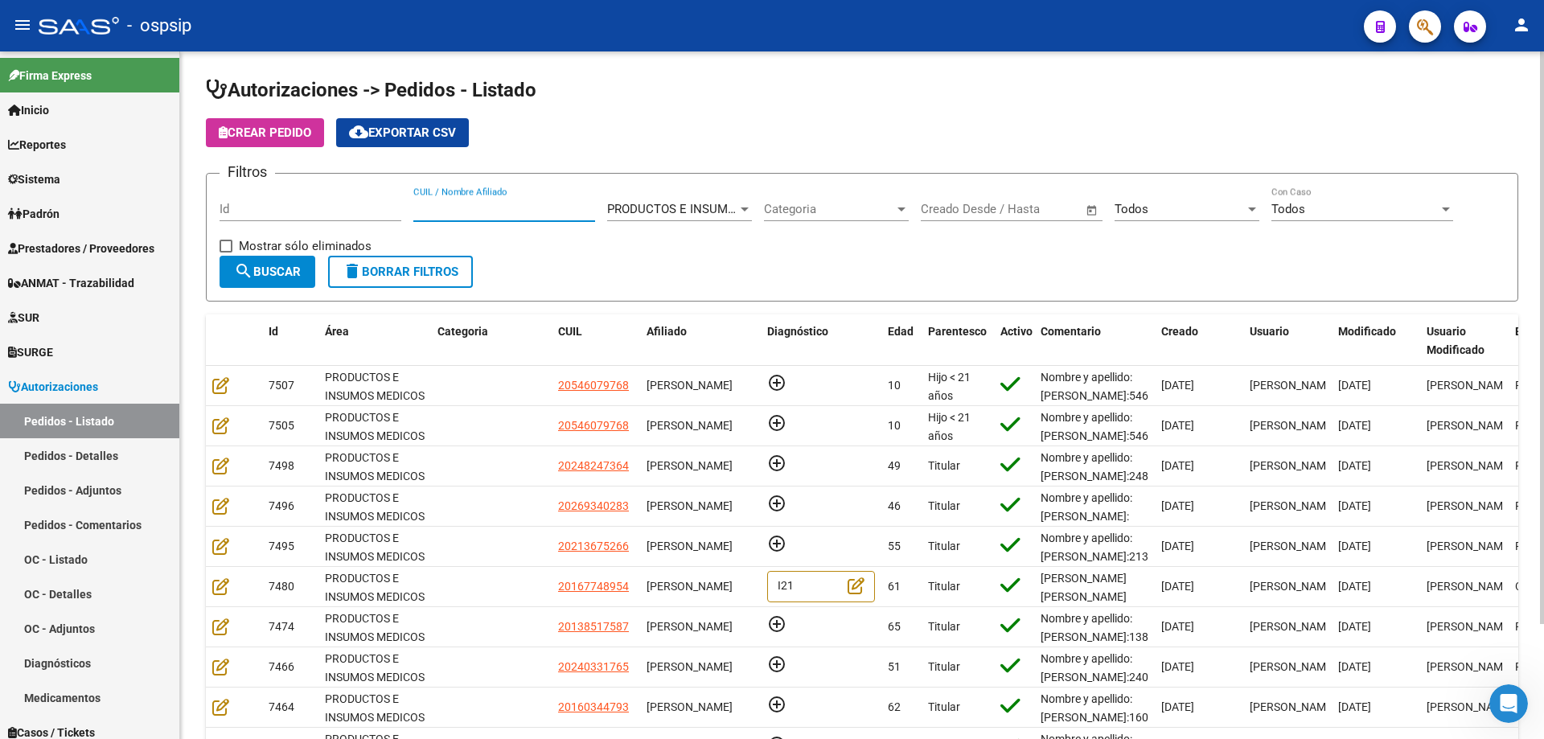
click at [486, 207] on input "CUIL / Nombre Afiliado" at bounding box center [504, 209] width 182 height 14
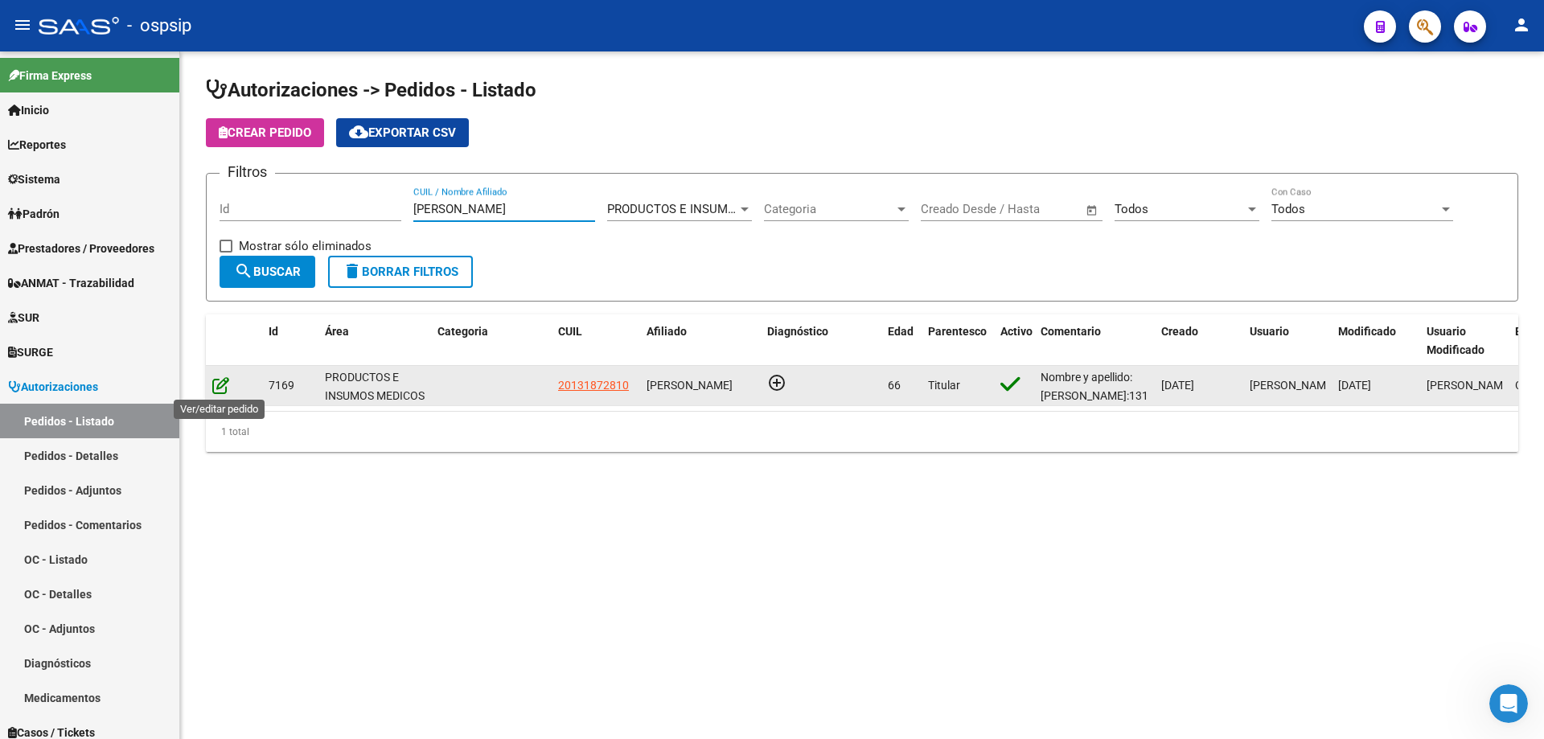
type input "[PERSON_NAME]"
click at [215, 388] on icon at bounding box center [220, 385] width 17 height 18
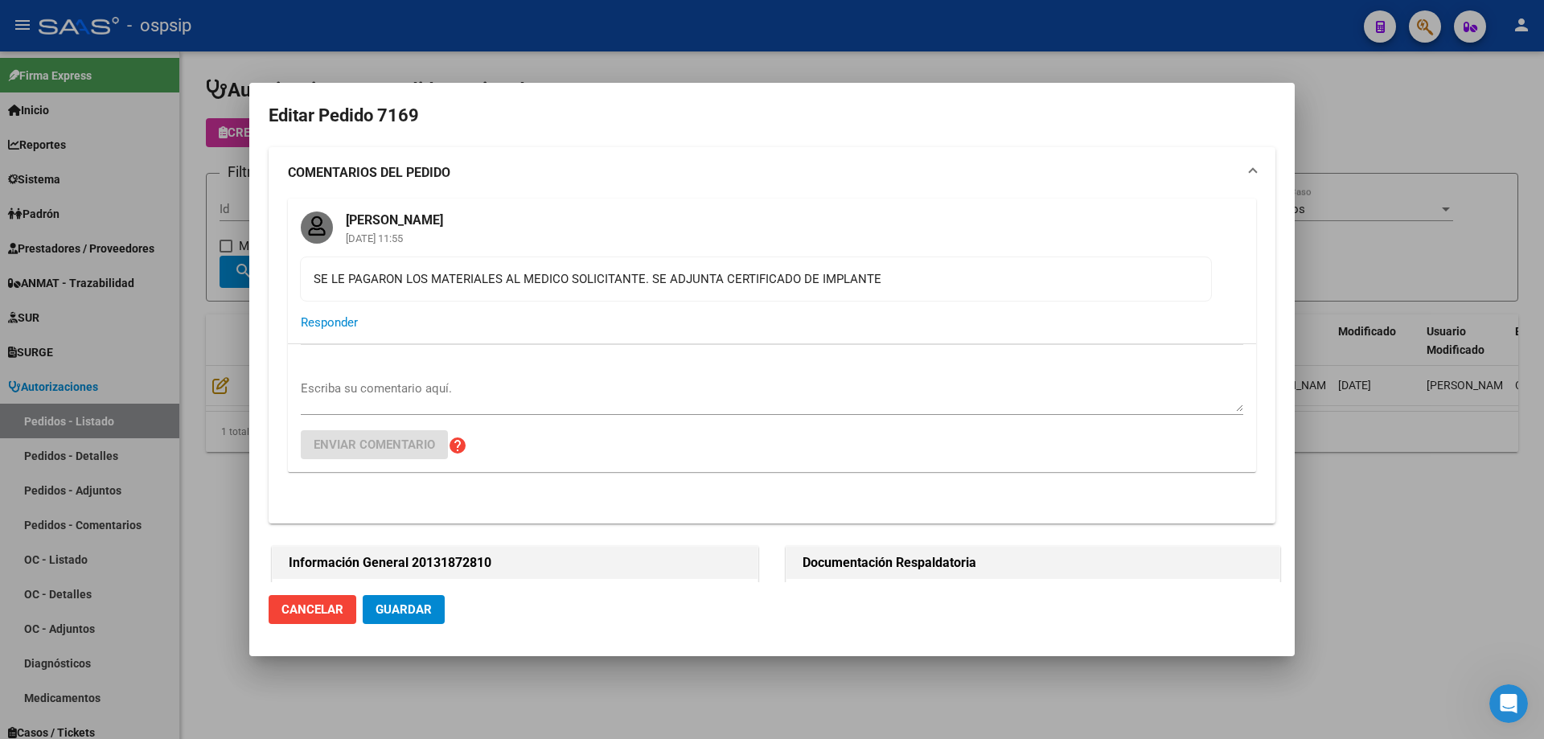
type input "Capital Federal, CABA, [GEOGRAPHIC_DATA] 921, Piso: PB"
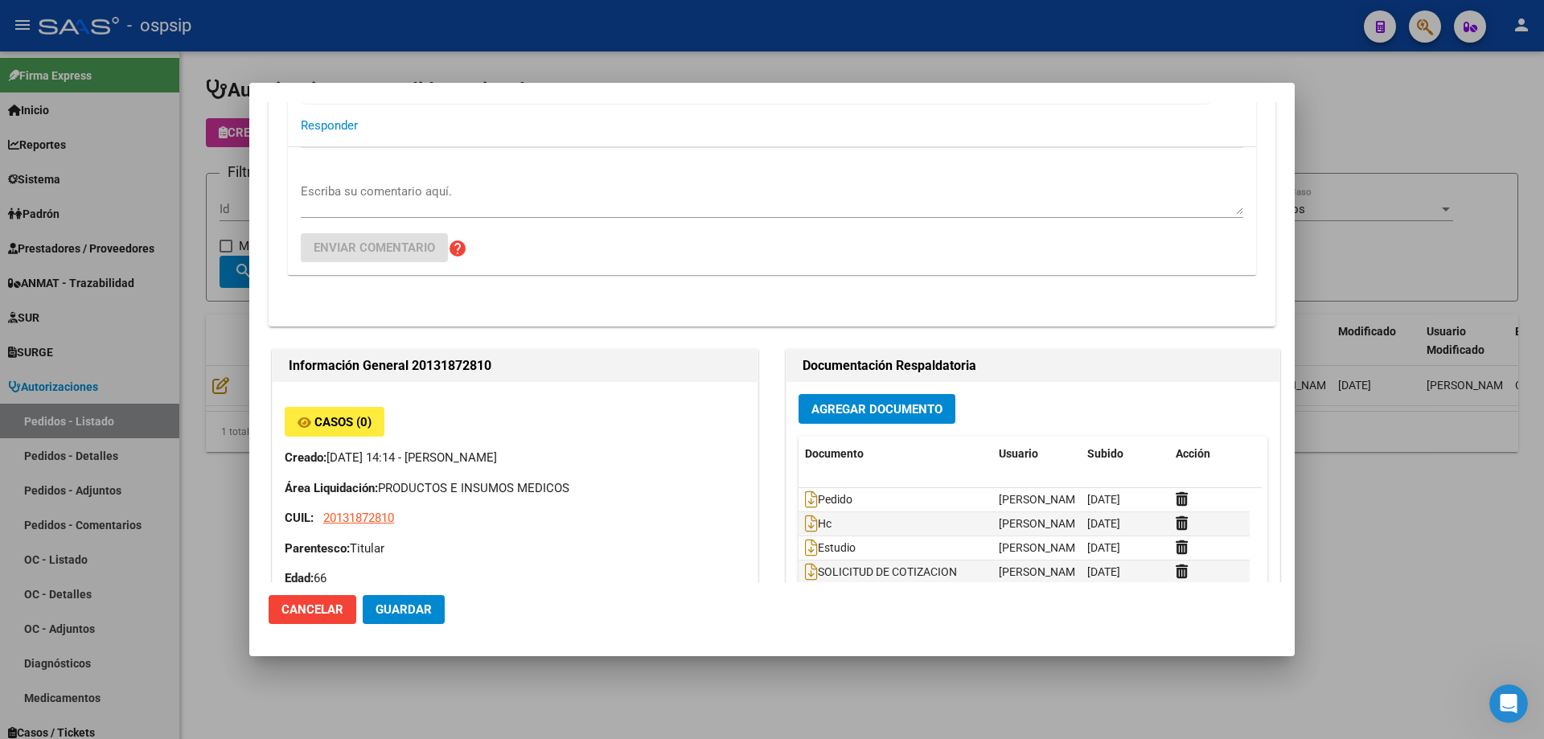
scroll to position [176, 0]
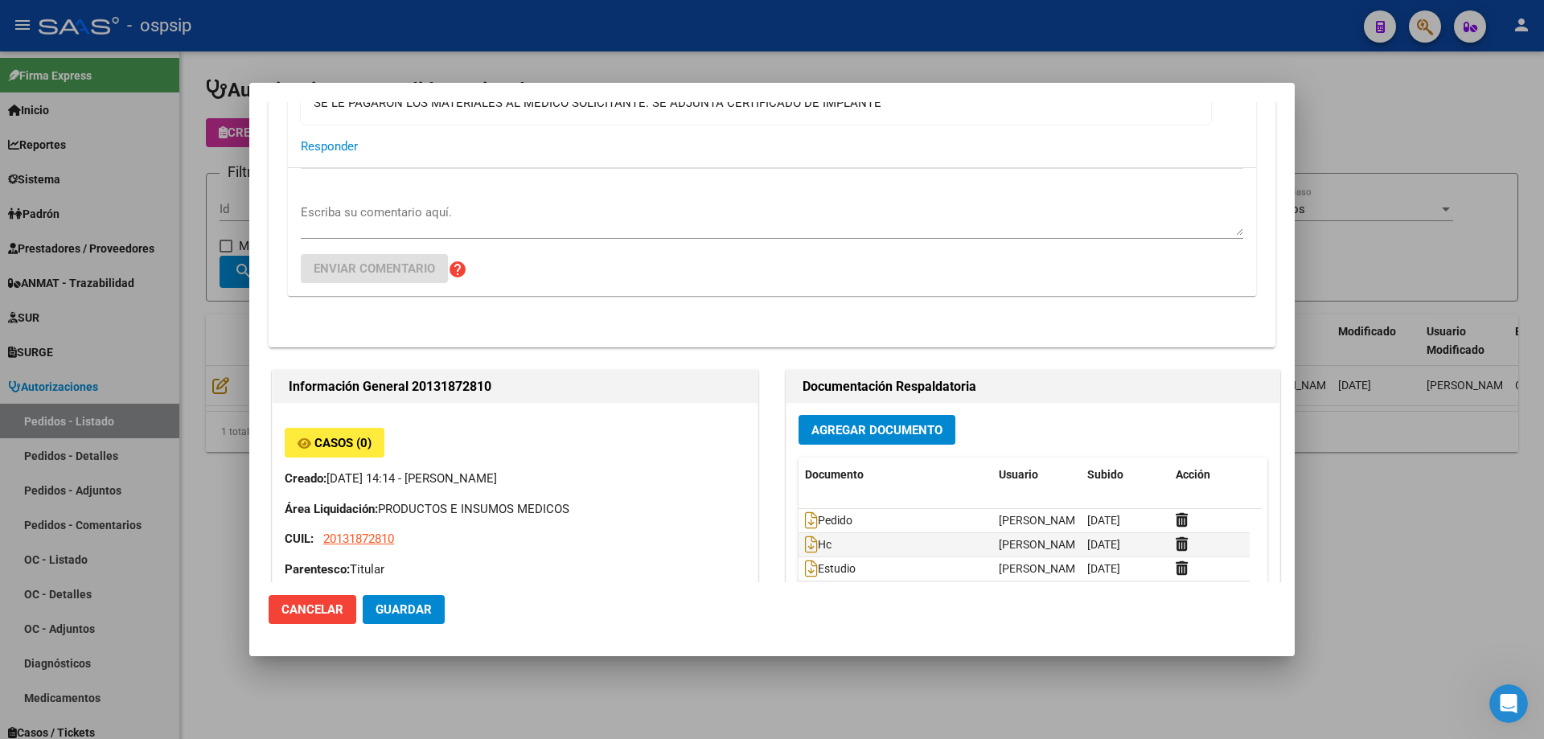
drag, startPoint x: 176, startPoint y: 158, endPoint x: 403, endPoint y: 235, distance: 239.2
click at [176, 159] on div at bounding box center [772, 369] width 1544 height 739
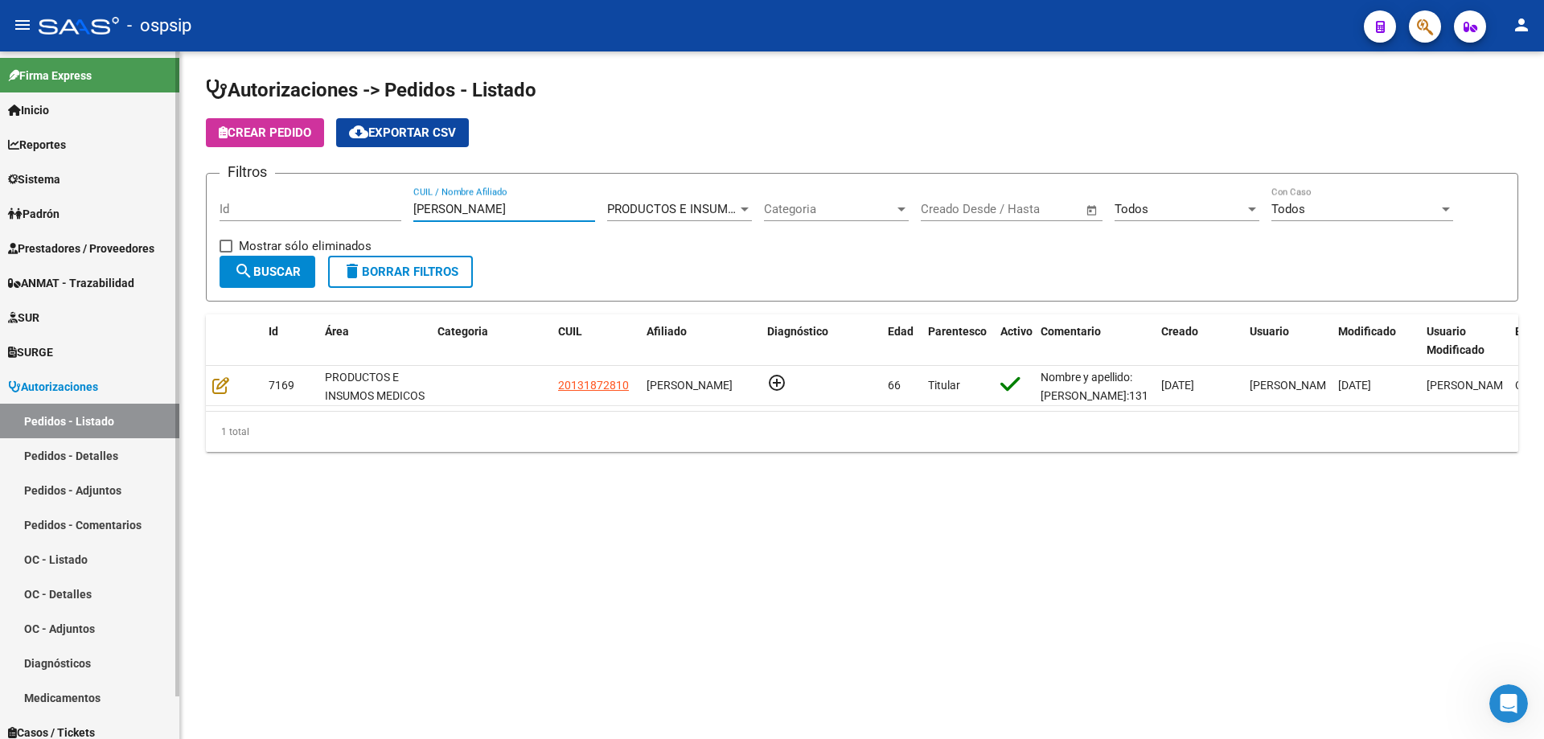
drag, startPoint x: 468, startPoint y: 213, endPoint x: 168, endPoint y: 167, distance: 303.4
click at [168, 167] on mat-sidenav-container "Firma Express Inicio Calendario SSS Instructivos Contacto OS Reportes Egresos D…" at bounding box center [772, 394] width 1544 height 687
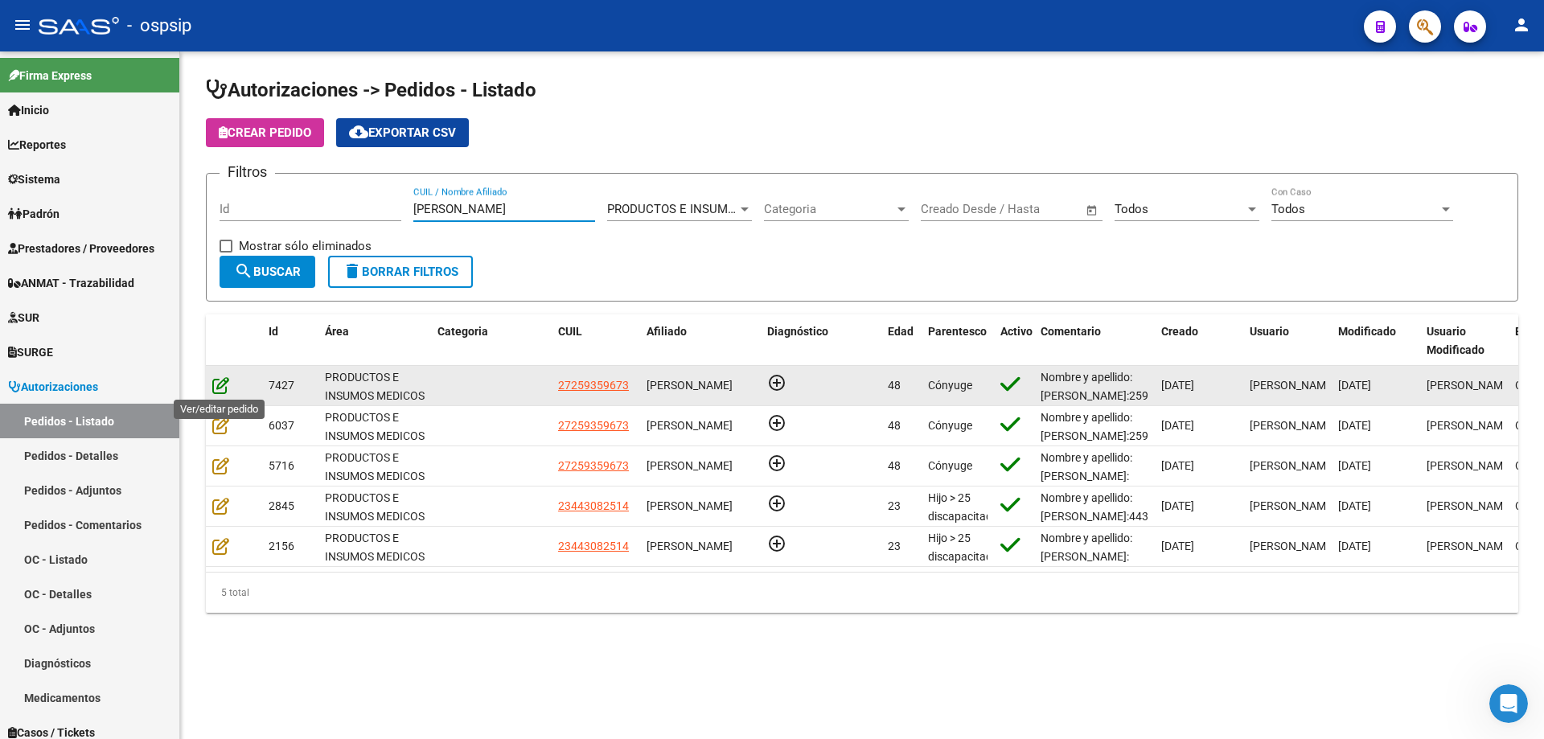
type input "[PERSON_NAME]"
click at [221, 386] on icon at bounding box center [220, 385] width 17 height 18
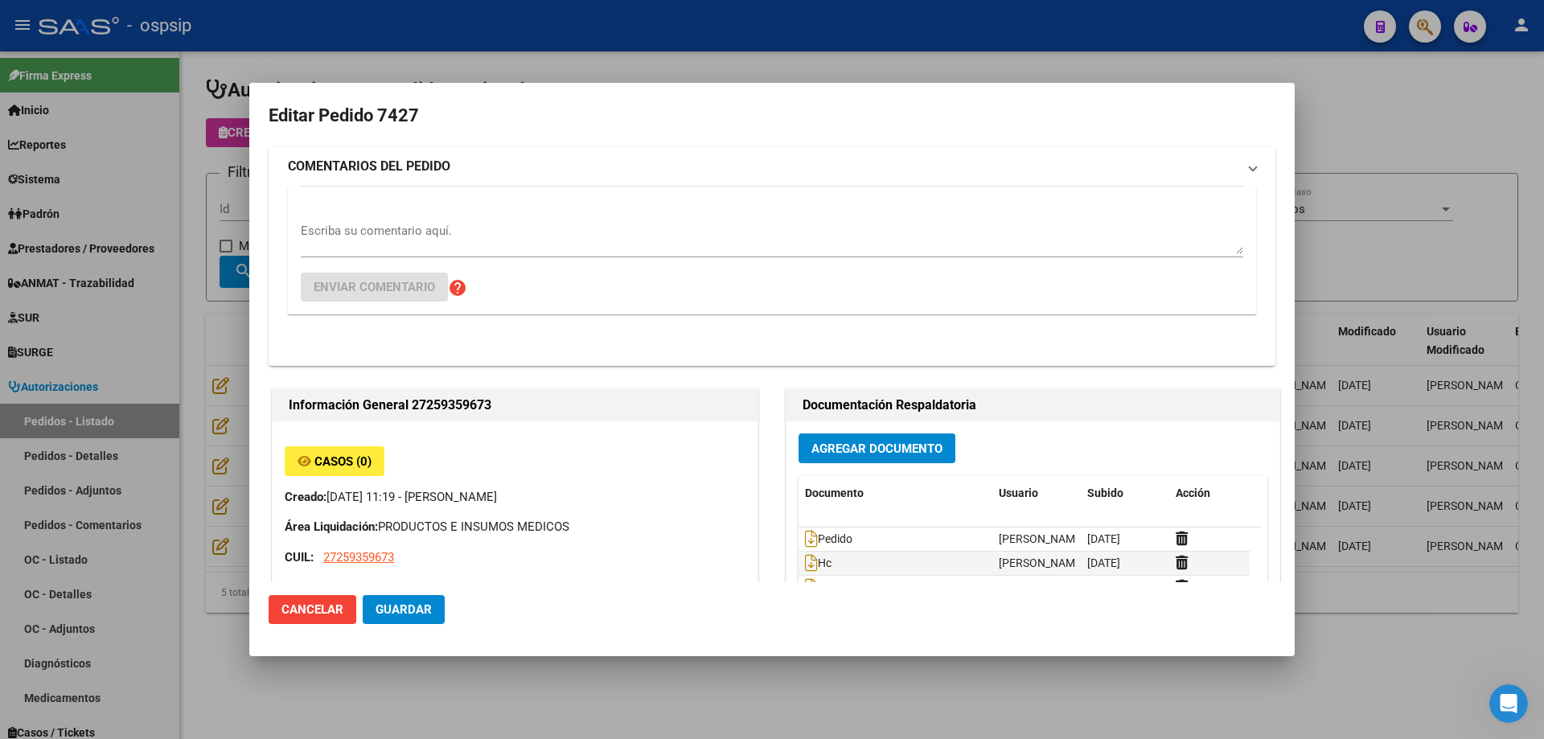
type input "[GEOGRAPHIC_DATA], [GEOGRAPHIC_DATA], FRAGATA HEROINA 1432"
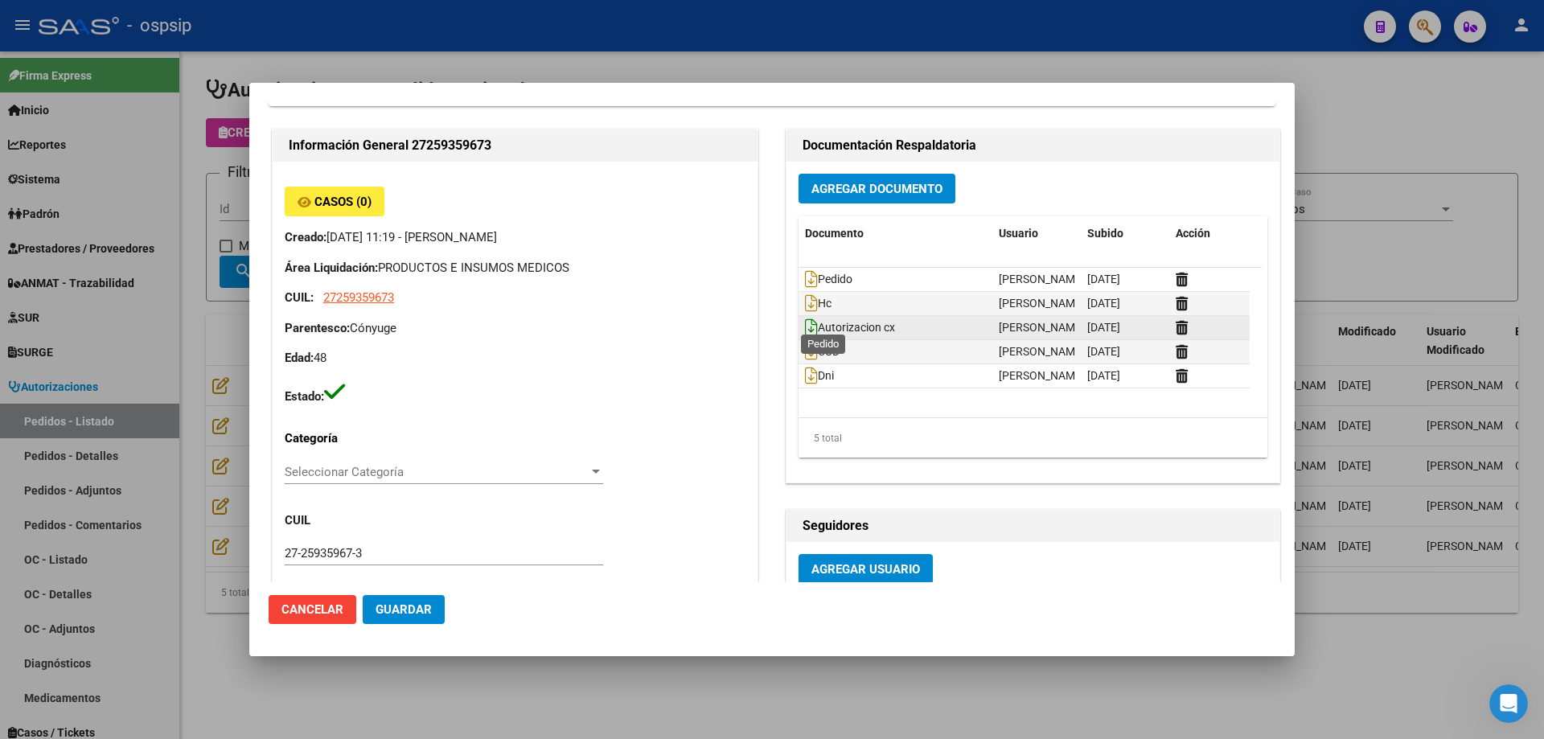
scroll to position [0, 0]
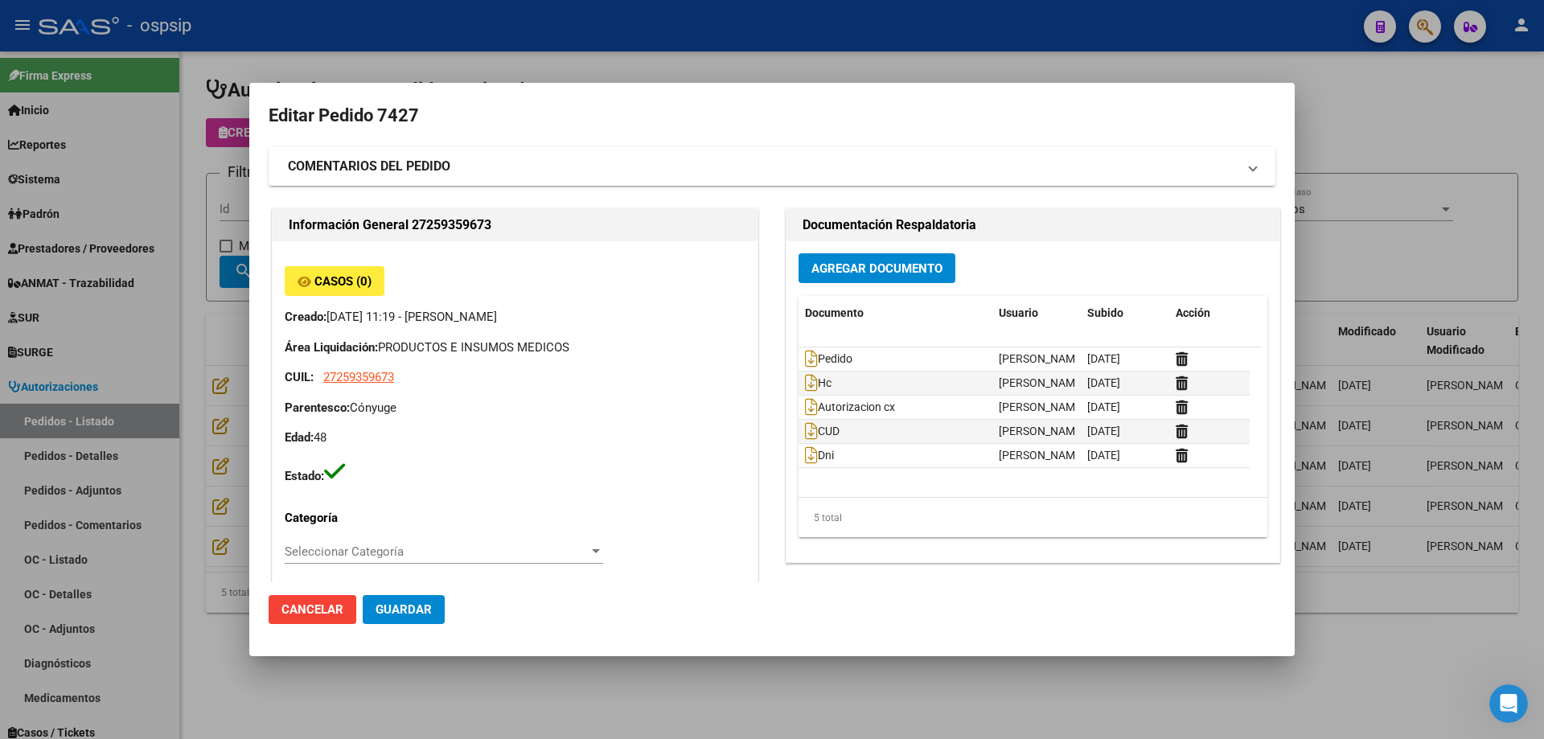
click at [174, 242] on div at bounding box center [772, 369] width 1544 height 739
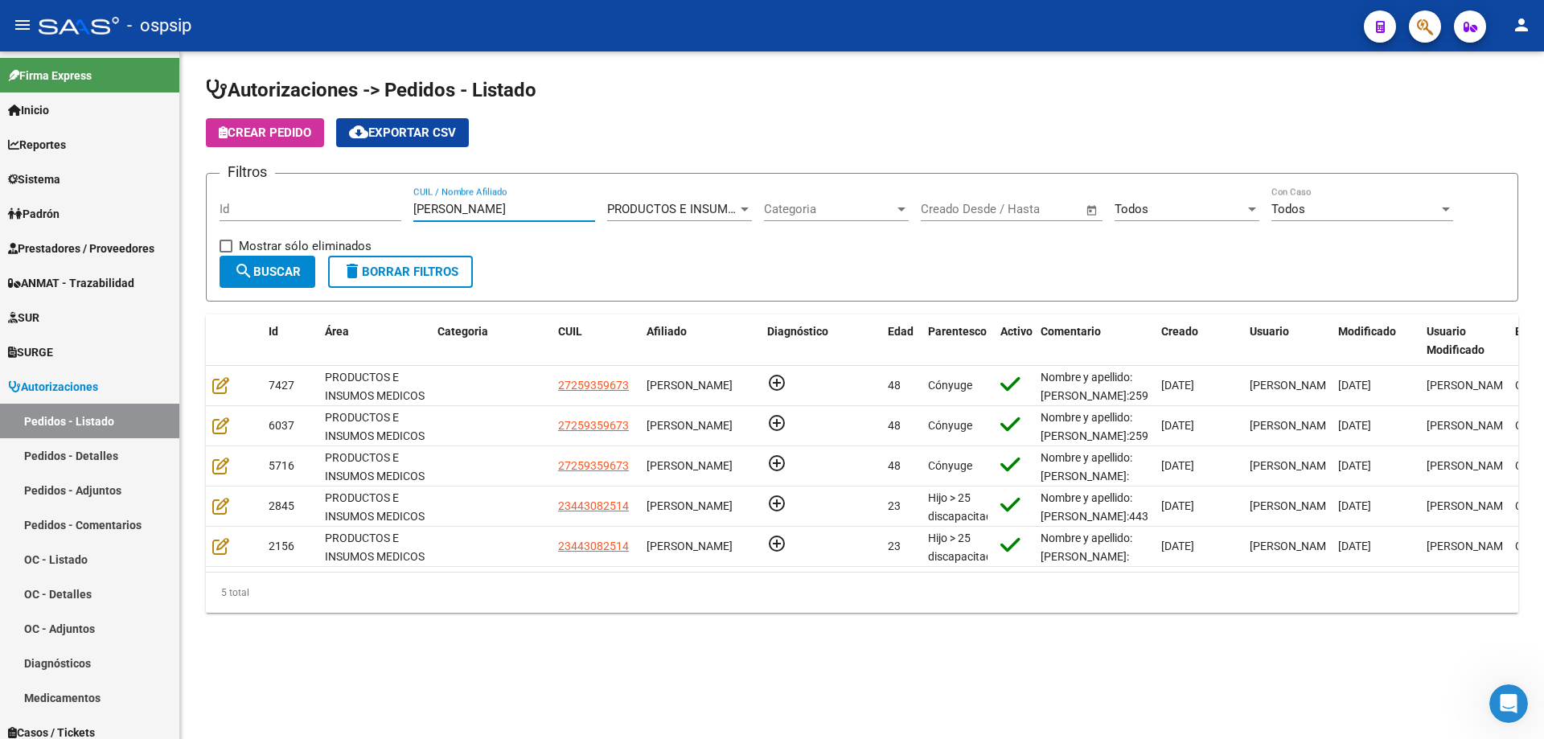
drag, startPoint x: 483, startPoint y: 209, endPoint x: 273, endPoint y: 214, distance: 210.7
click at [273, 214] on div "Filtros Id [PERSON_NAME] CUIL / Nombre Afiliado PRODUCTOS E INSUMOS MEDICOS Sel…" at bounding box center [861, 221] width 1285 height 69
click at [273, 214] on input "Id" at bounding box center [310, 209] width 182 height 14
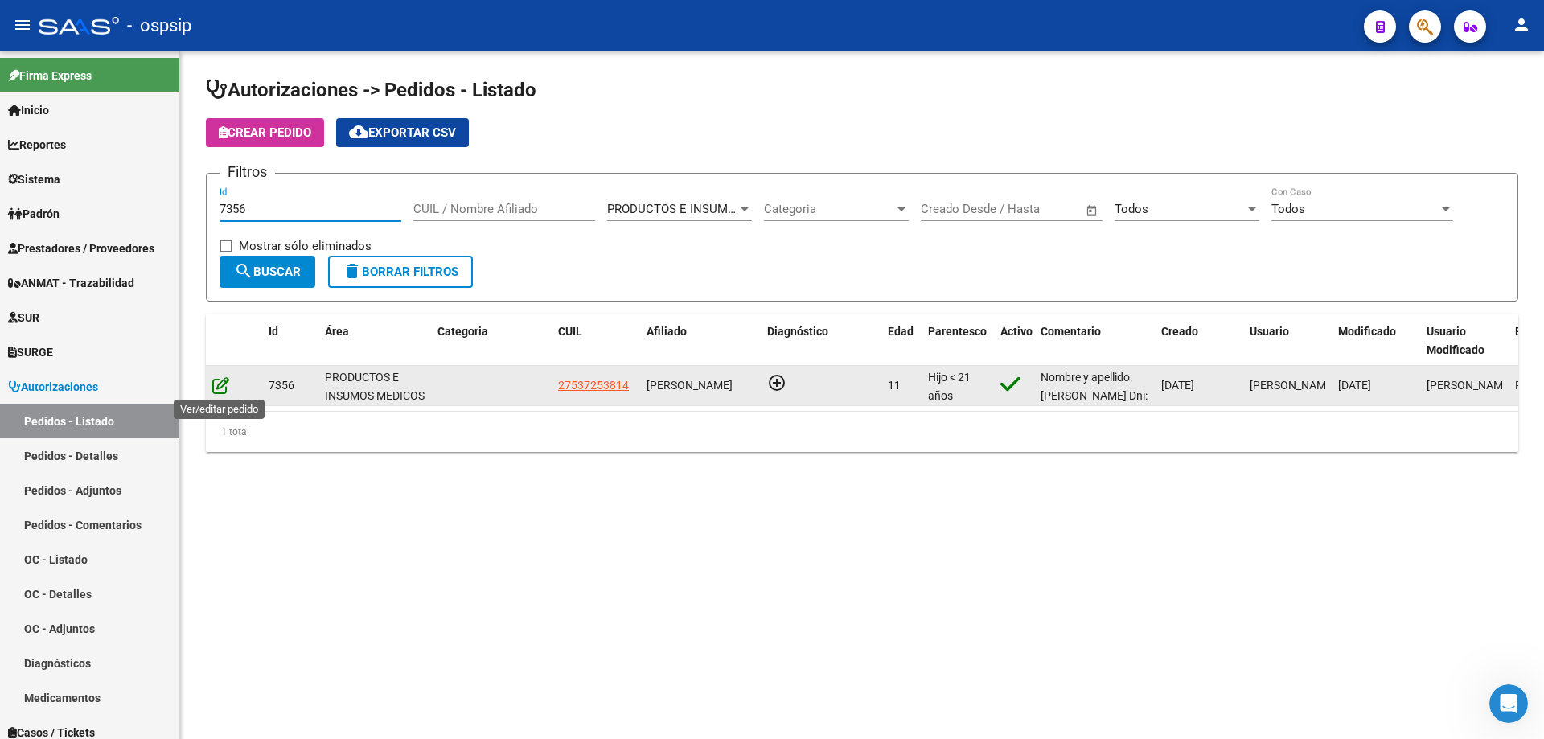
type input "7356"
click at [219, 384] on icon at bounding box center [220, 385] width 17 height 18
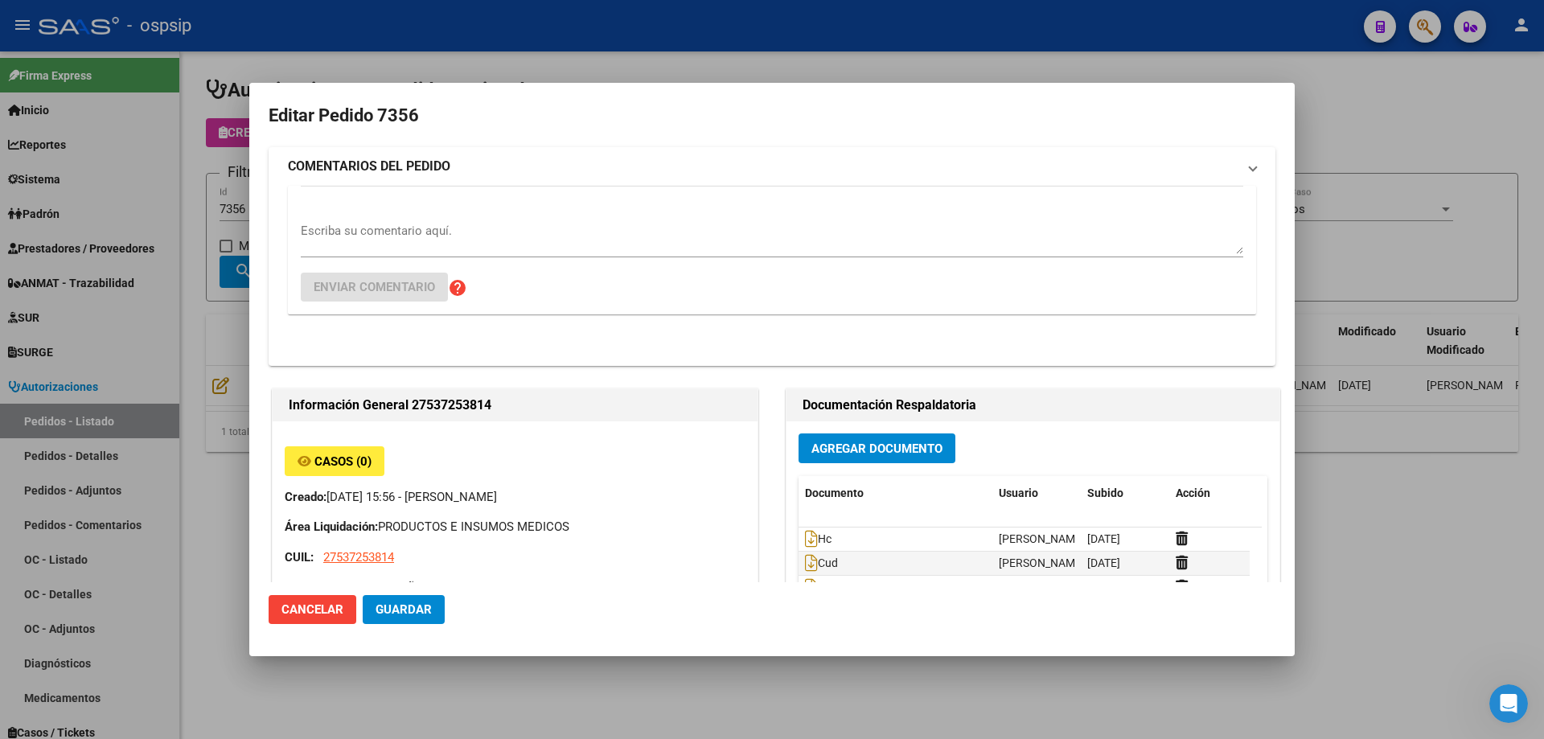
type input "[GEOGRAPHIC_DATA], [PERSON_NAME], [GEOGRAPHIC_DATA] 8180"
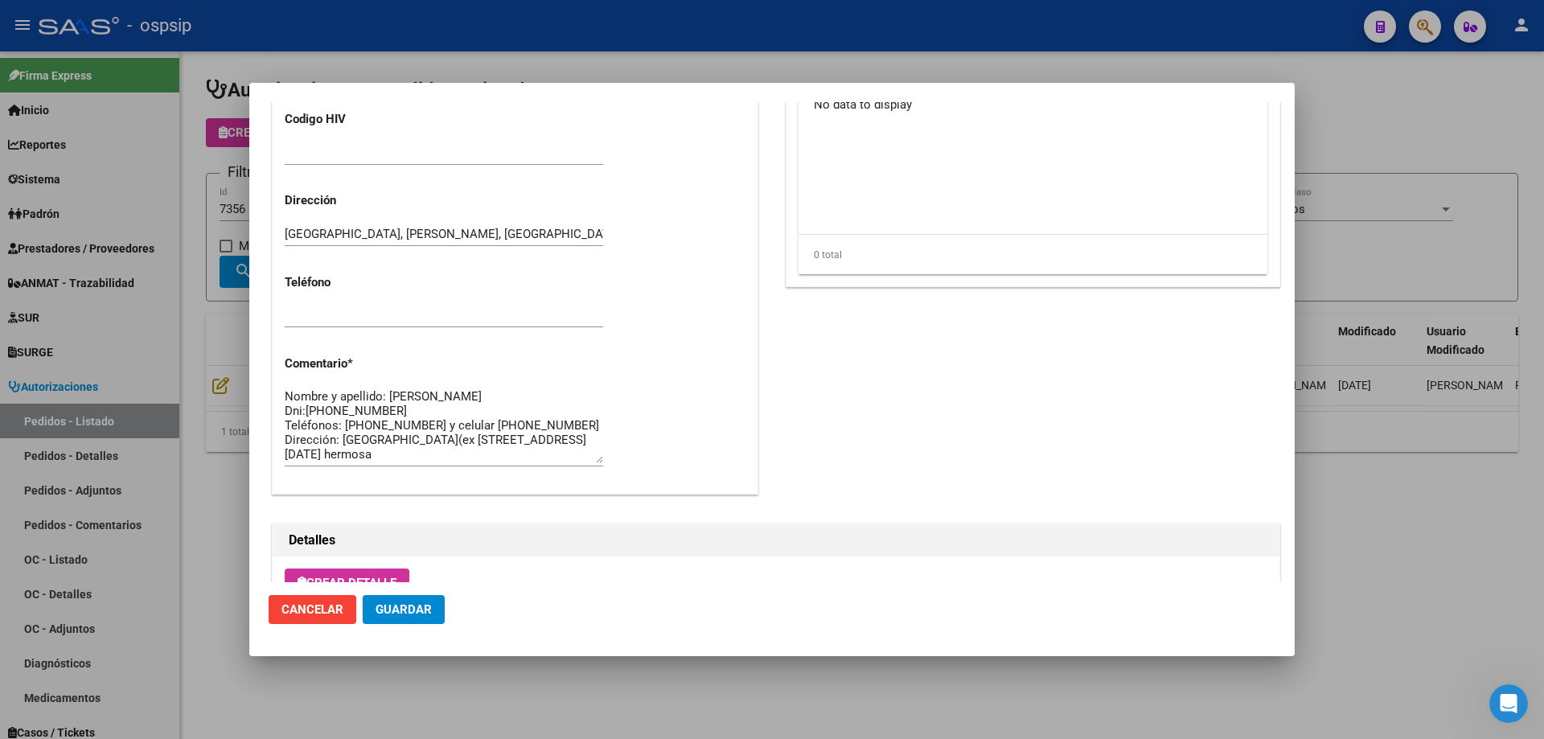
scroll to position [964, 0]
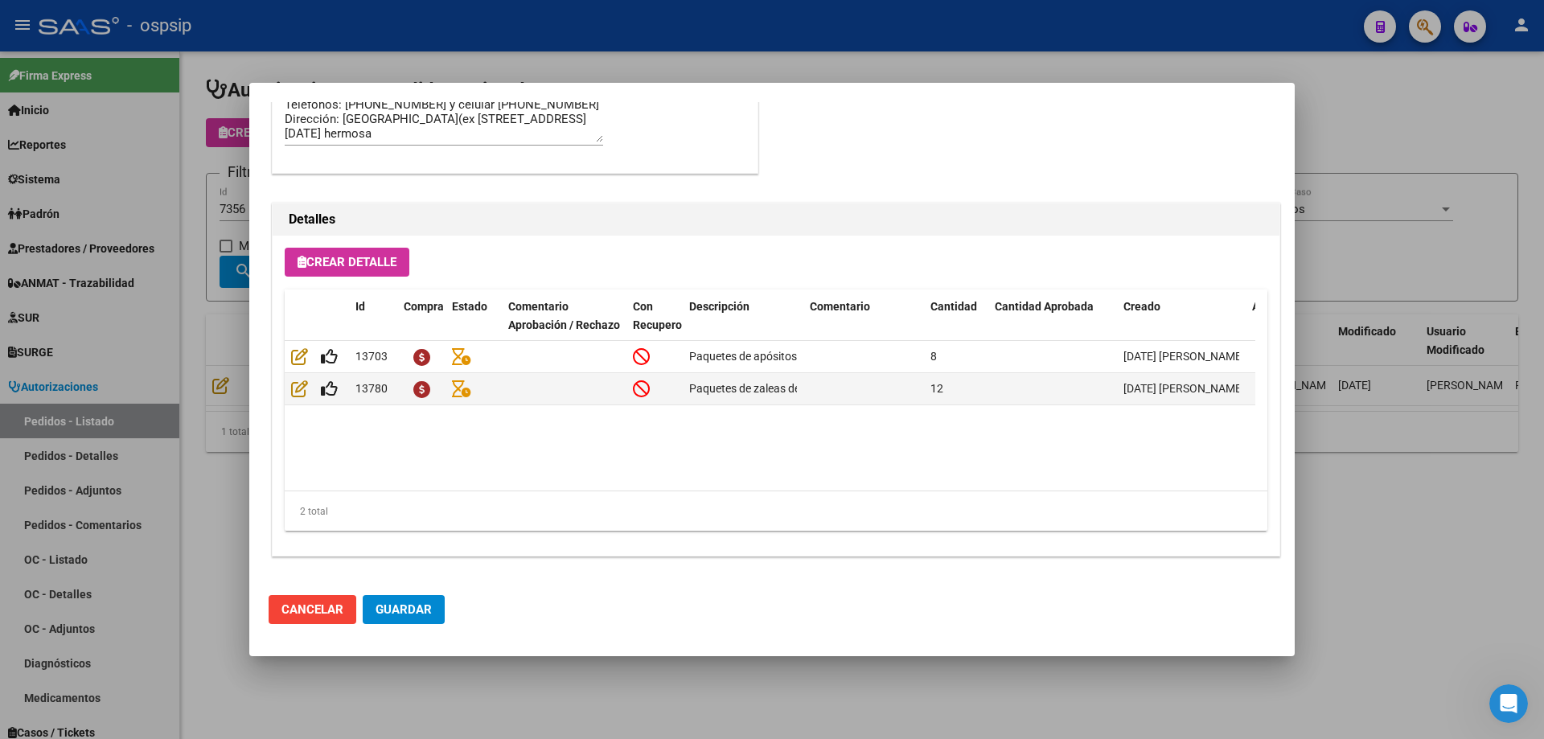
drag, startPoint x: 269, startPoint y: 309, endPoint x: 223, endPoint y: 309, distance: 45.0
click at [260, 310] on mat-dialog-content "Editar Pedido 7356 COMENTARIOS DEL PEDIDO Escriba su comentario aquí. Enviar co…" at bounding box center [771, 342] width 1045 height 480
click at [216, 305] on div at bounding box center [772, 369] width 1544 height 739
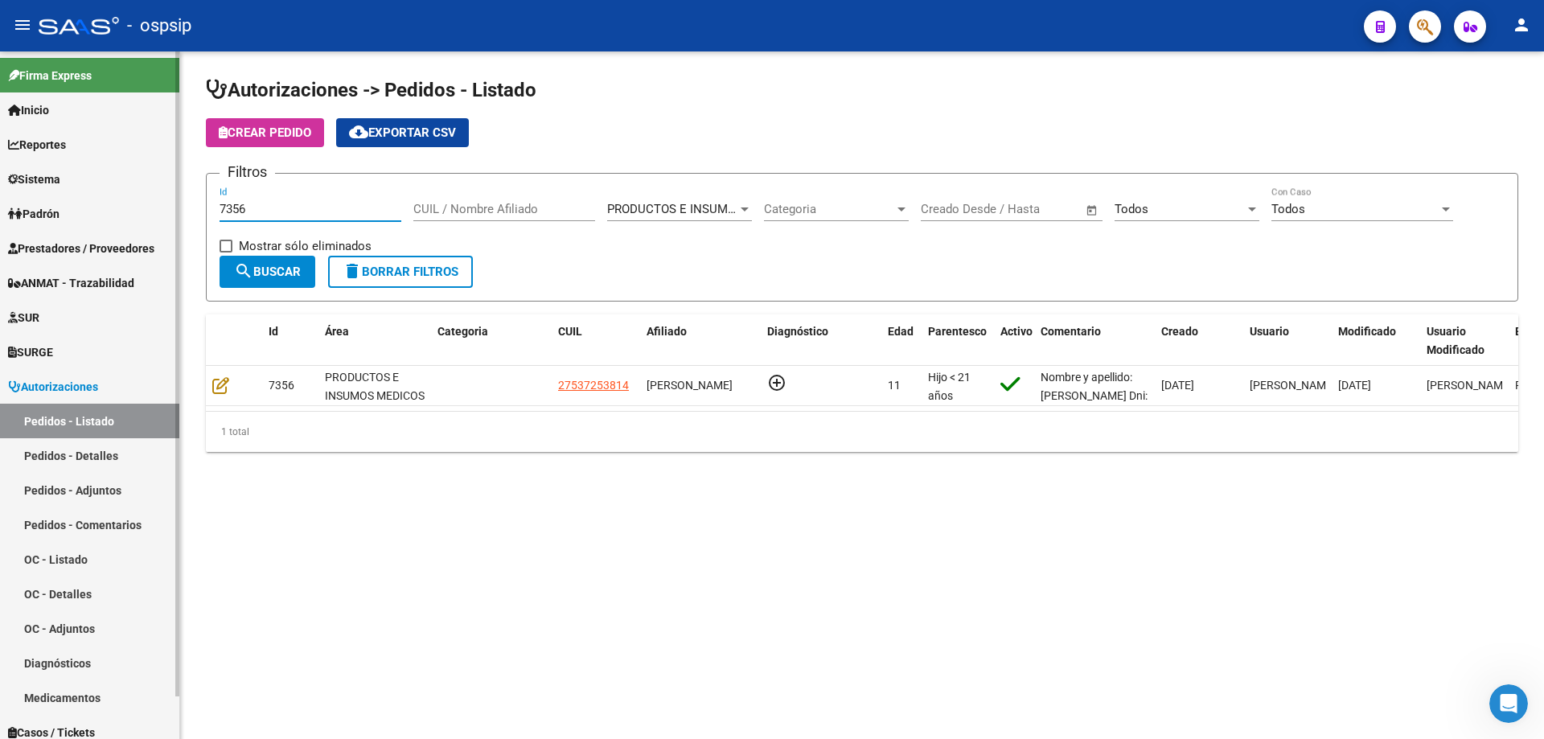
drag, startPoint x: 260, startPoint y: 211, endPoint x: 0, endPoint y: 205, distance: 259.7
click at [0, 205] on mat-sidenav-container "Firma Express Inicio Calendario SSS Instructivos Contacto OS Reportes Egresos D…" at bounding box center [772, 394] width 1544 height 687
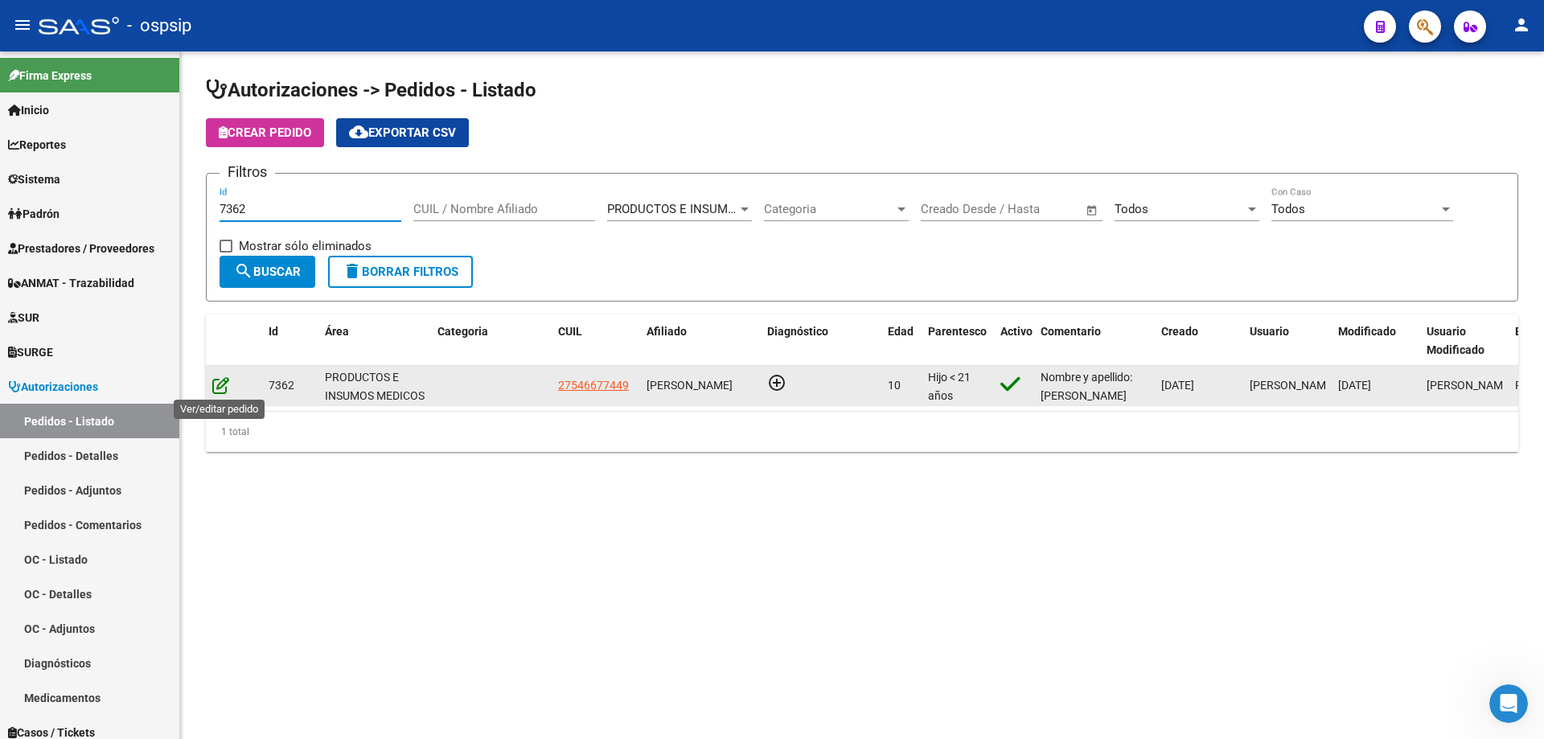
type input "7362"
click at [223, 386] on icon at bounding box center [220, 385] width 17 height 18
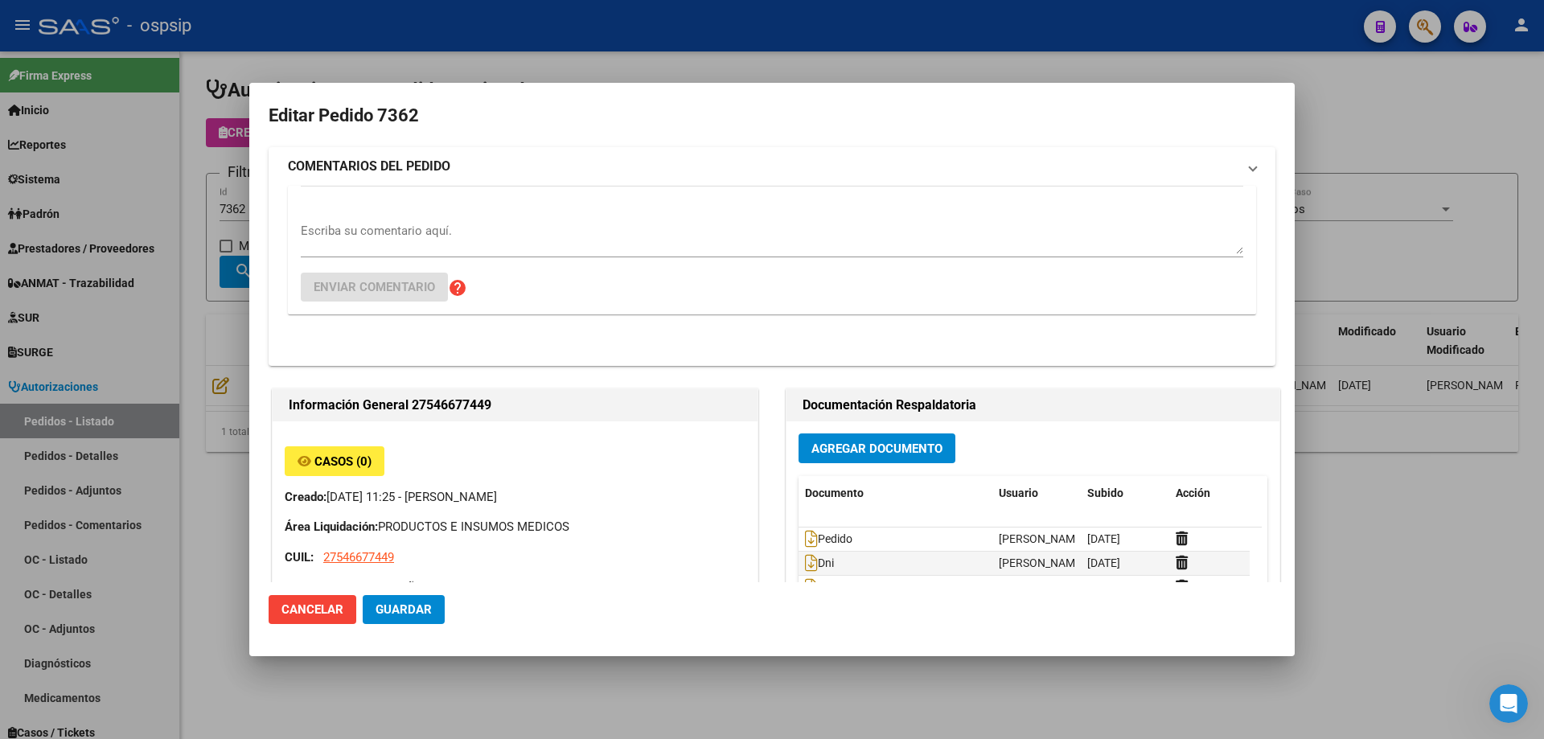
type input "[GEOGRAPHIC_DATA], BERISSO, 125 E/9 Y 10 1689"
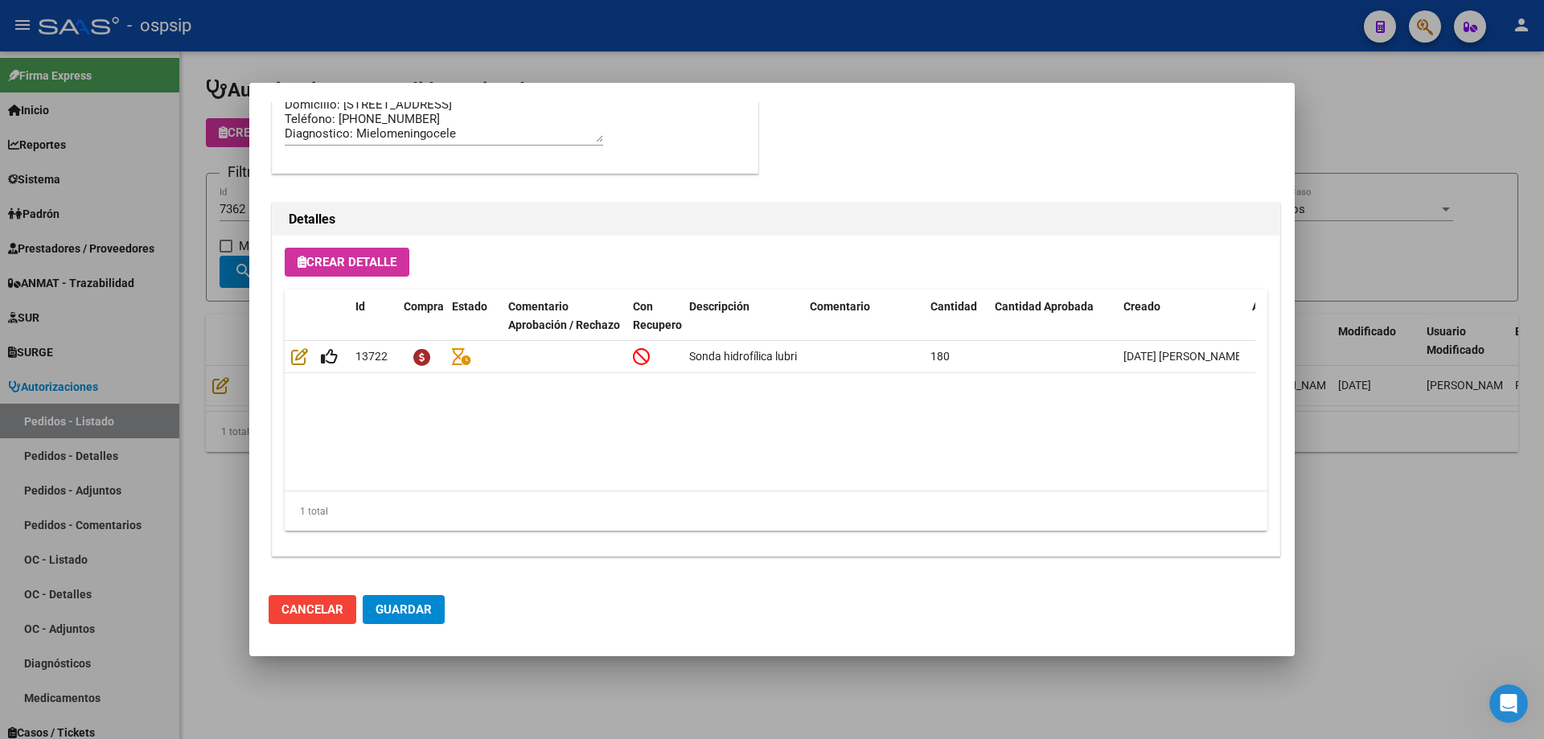
click at [93, 249] on div at bounding box center [772, 369] width 1544 height 739
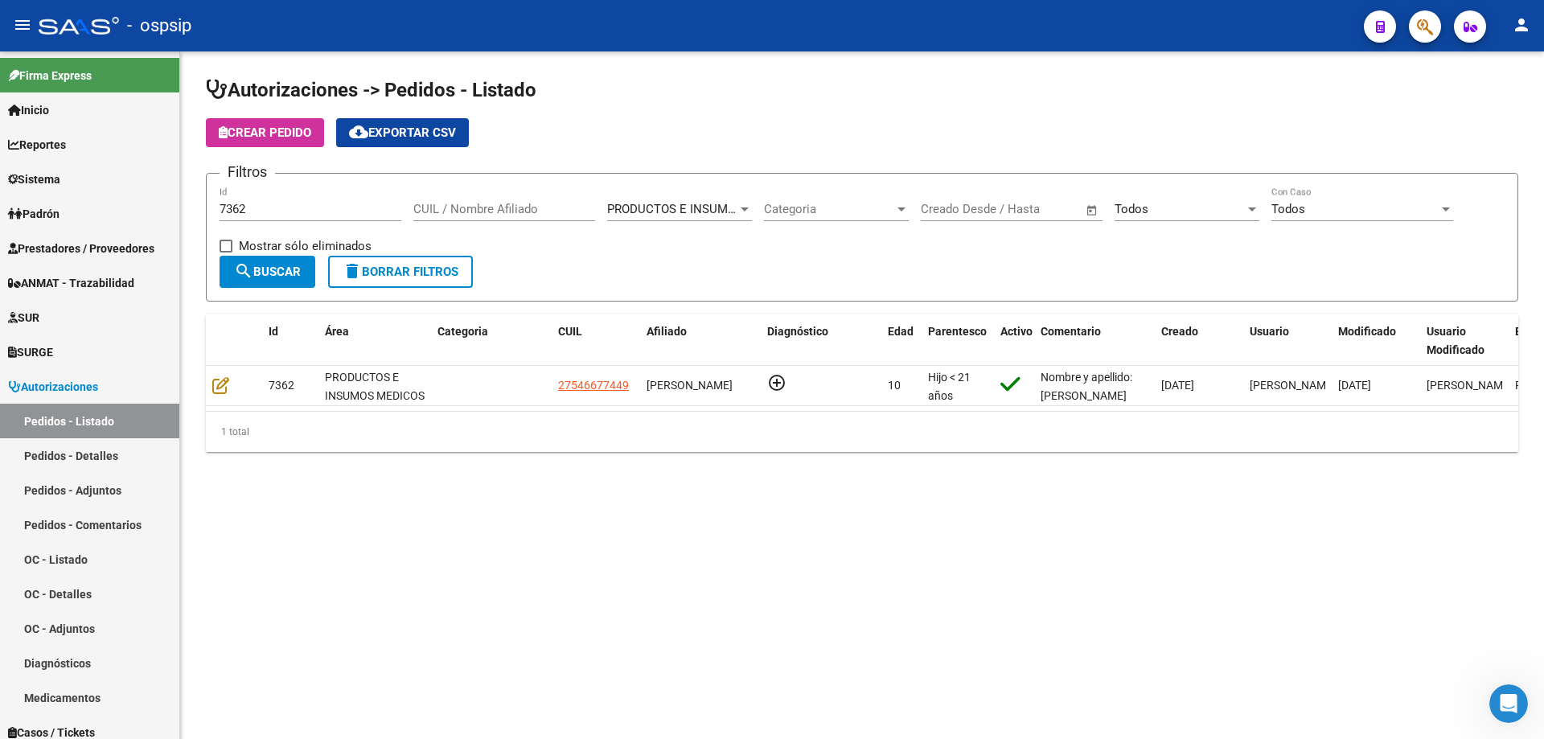
click at [265, 207] on input "7362" at bounding box center [310, 209] width 182 height 14
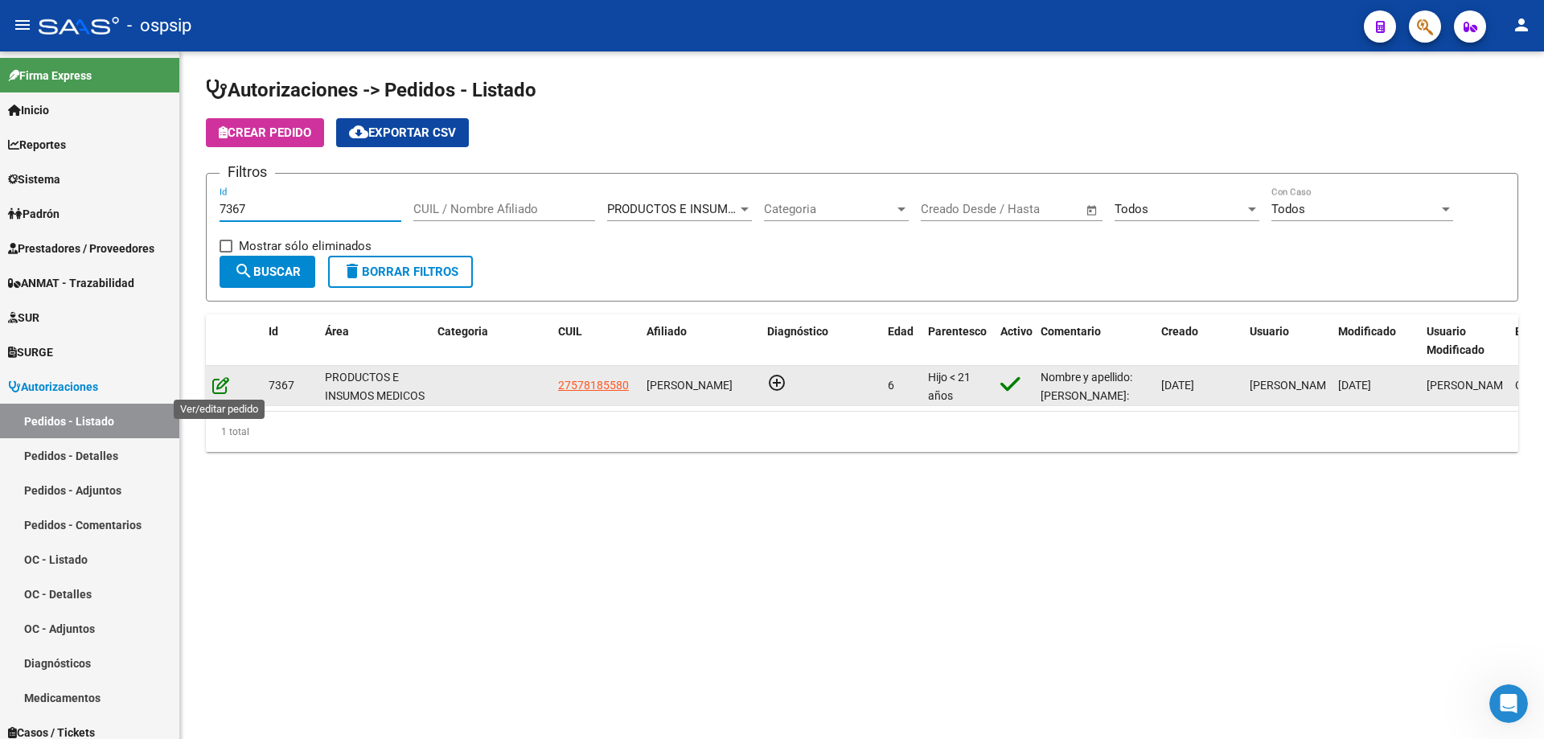
type input "7367"
click at [223, 387] on icon at bounding box center [220, 385] width 17 height 18
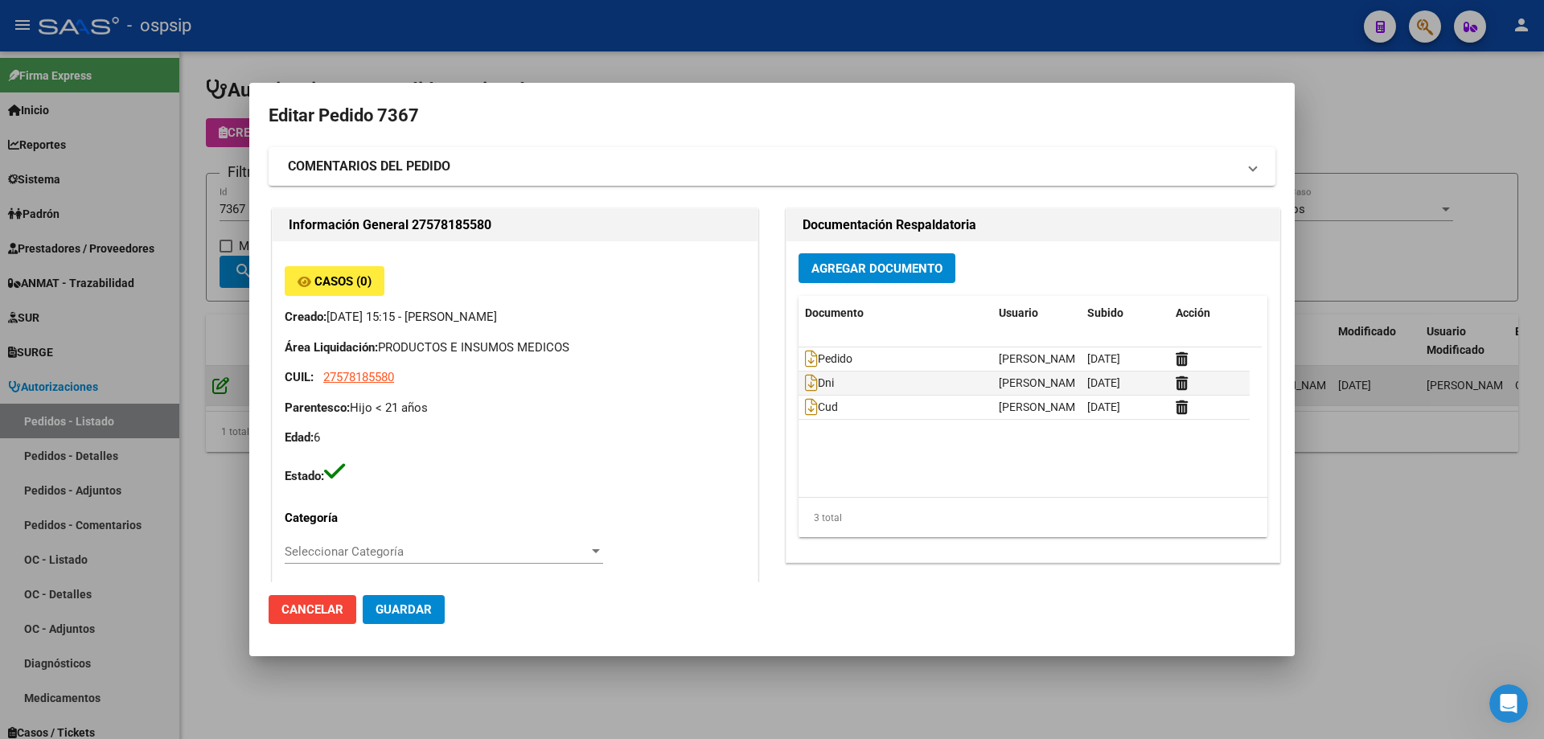
type input "[GEOGRAPHIC_DATA], [PERSON_NAME], [PERSON_NAME] 712"
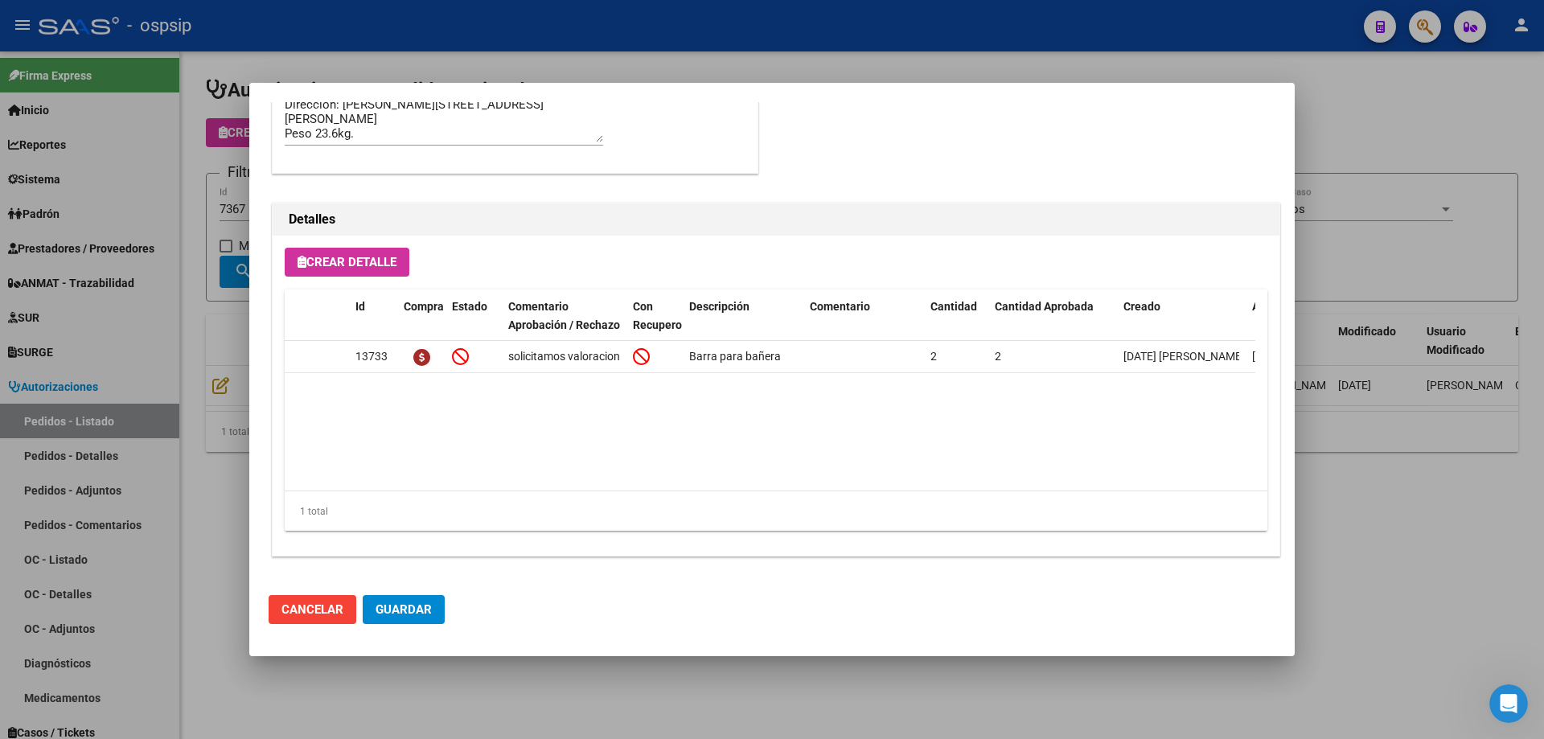
drag, startPoint x: 163, startPoint y: 313, endPoint x: 349, endPoint y: 240, distance: 199.6
click at [163, 312] on div at bounding box center [772, 369] width 1544 height 739
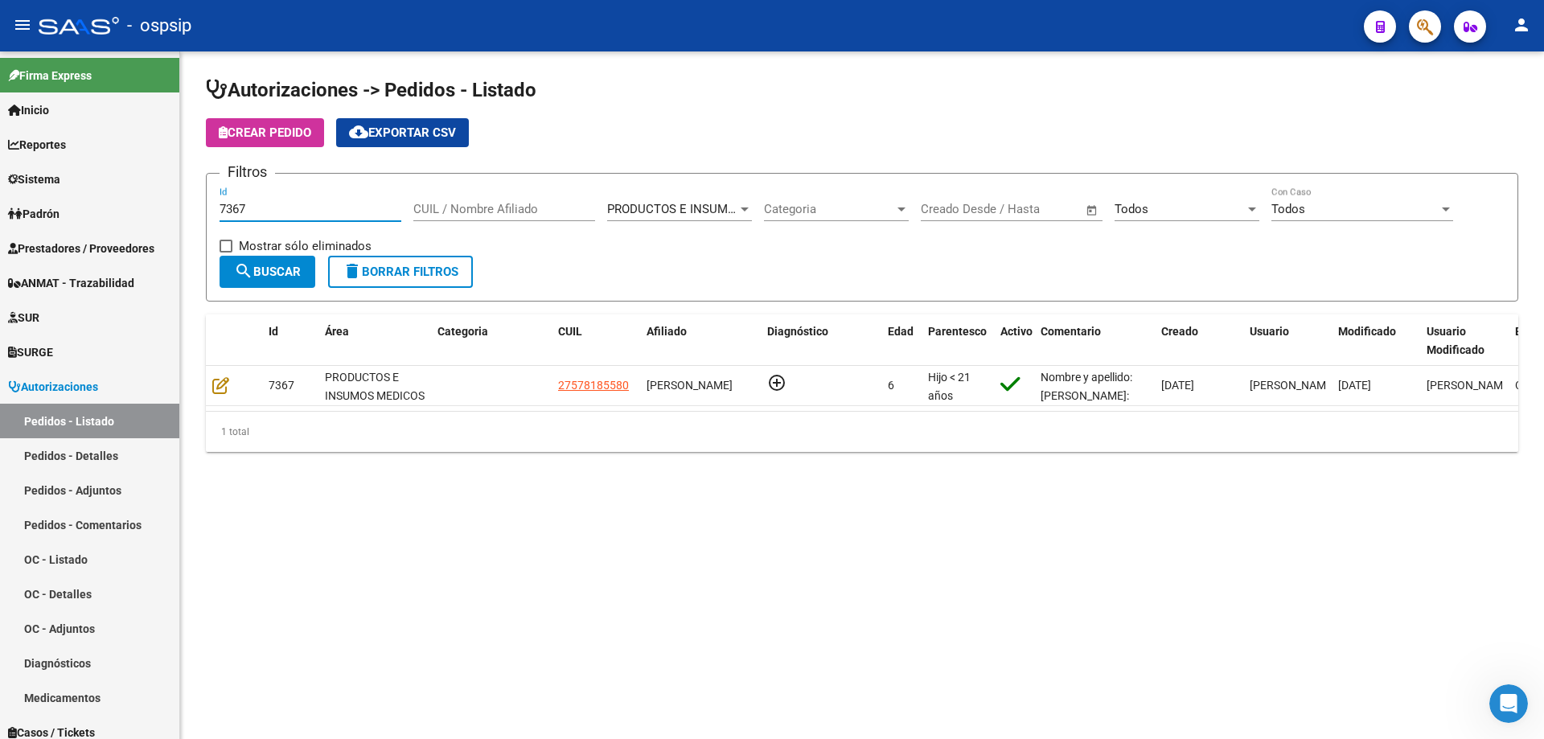
click at [330, 212] on input "7367" at bounding box center [310, 209] width 182 height 14
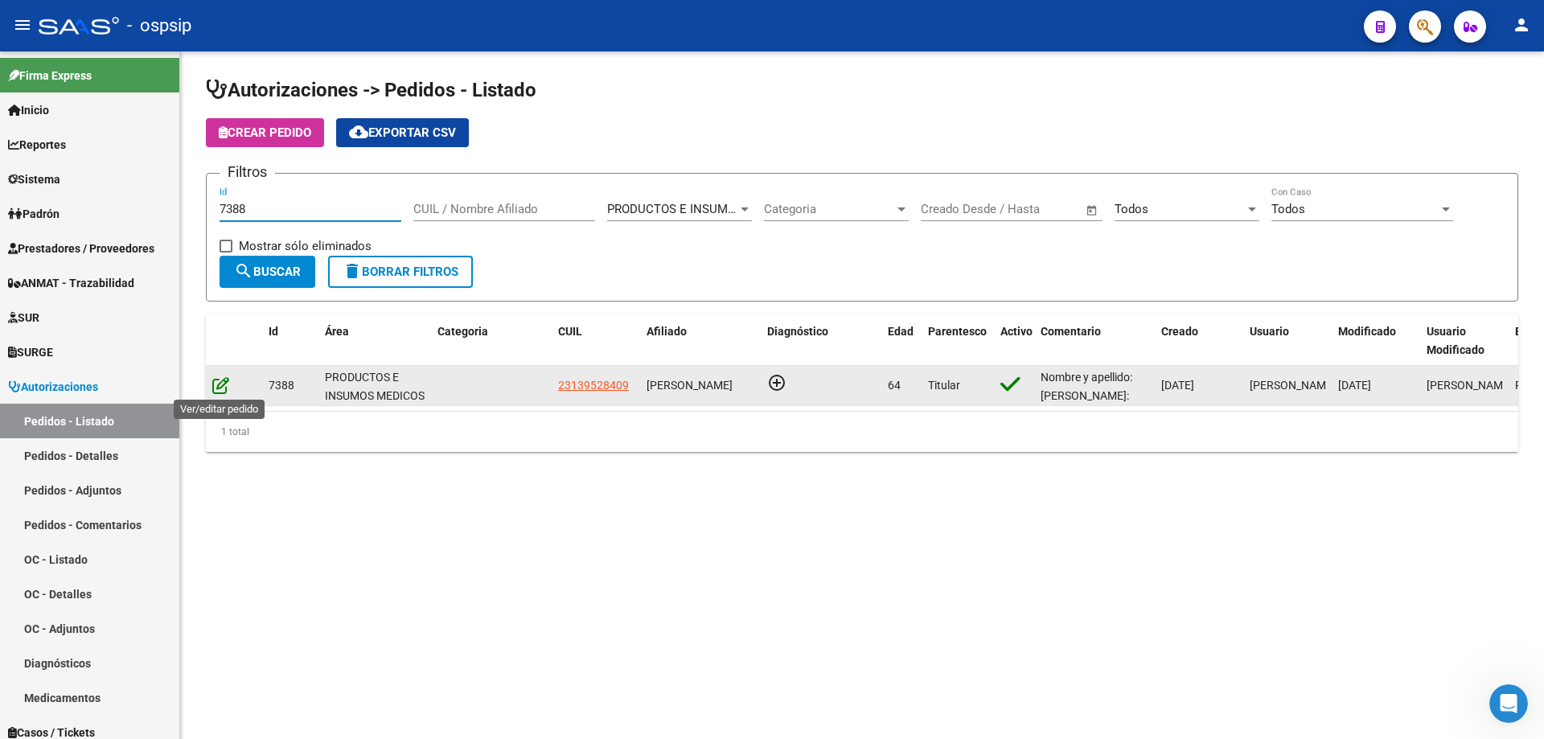
type input "7388"
click at [222, 386] on icon at bounding box center [220, 385] width 17 height 18
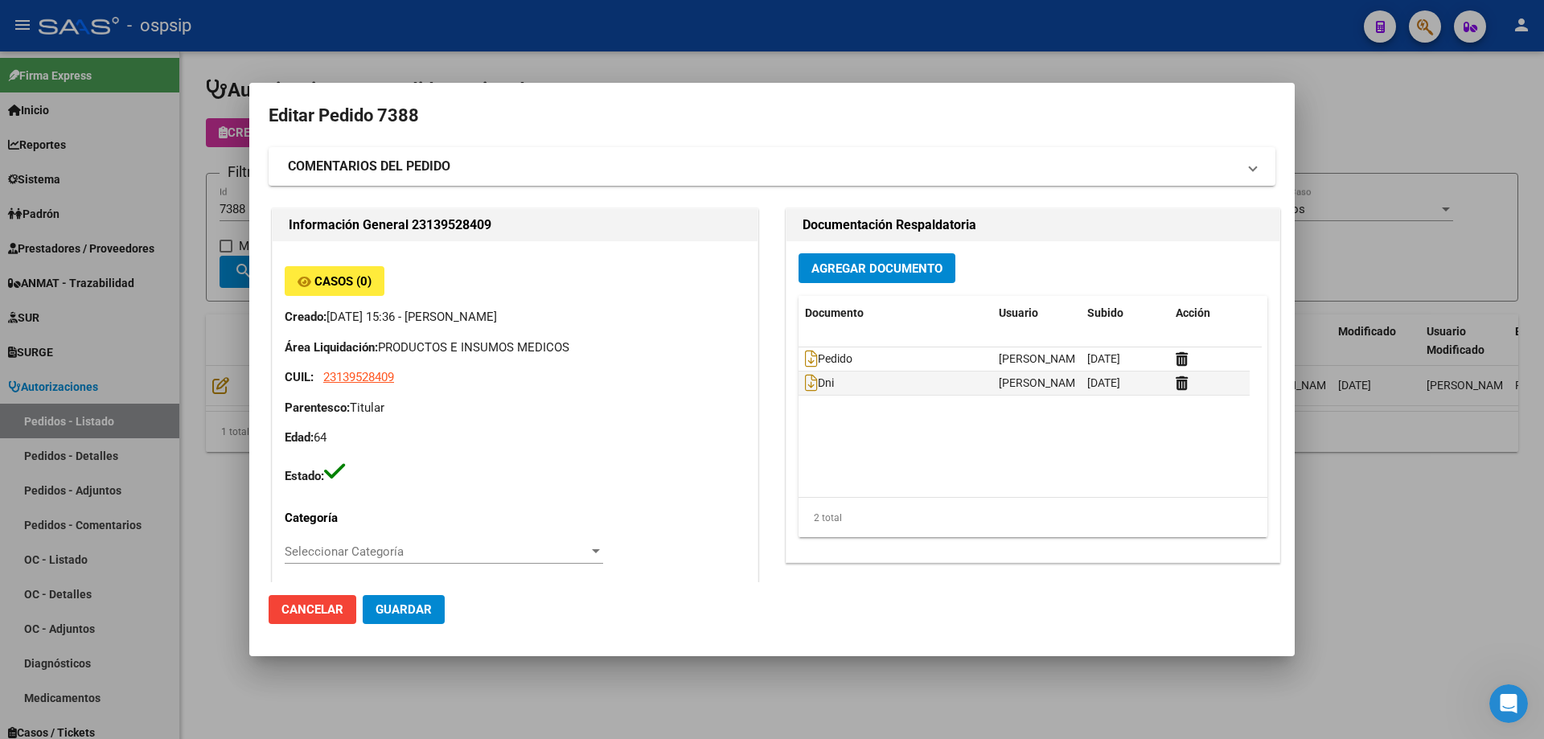
type input "[GEOGRAPHIC_DATA], [PERSON_NAME] 2914"
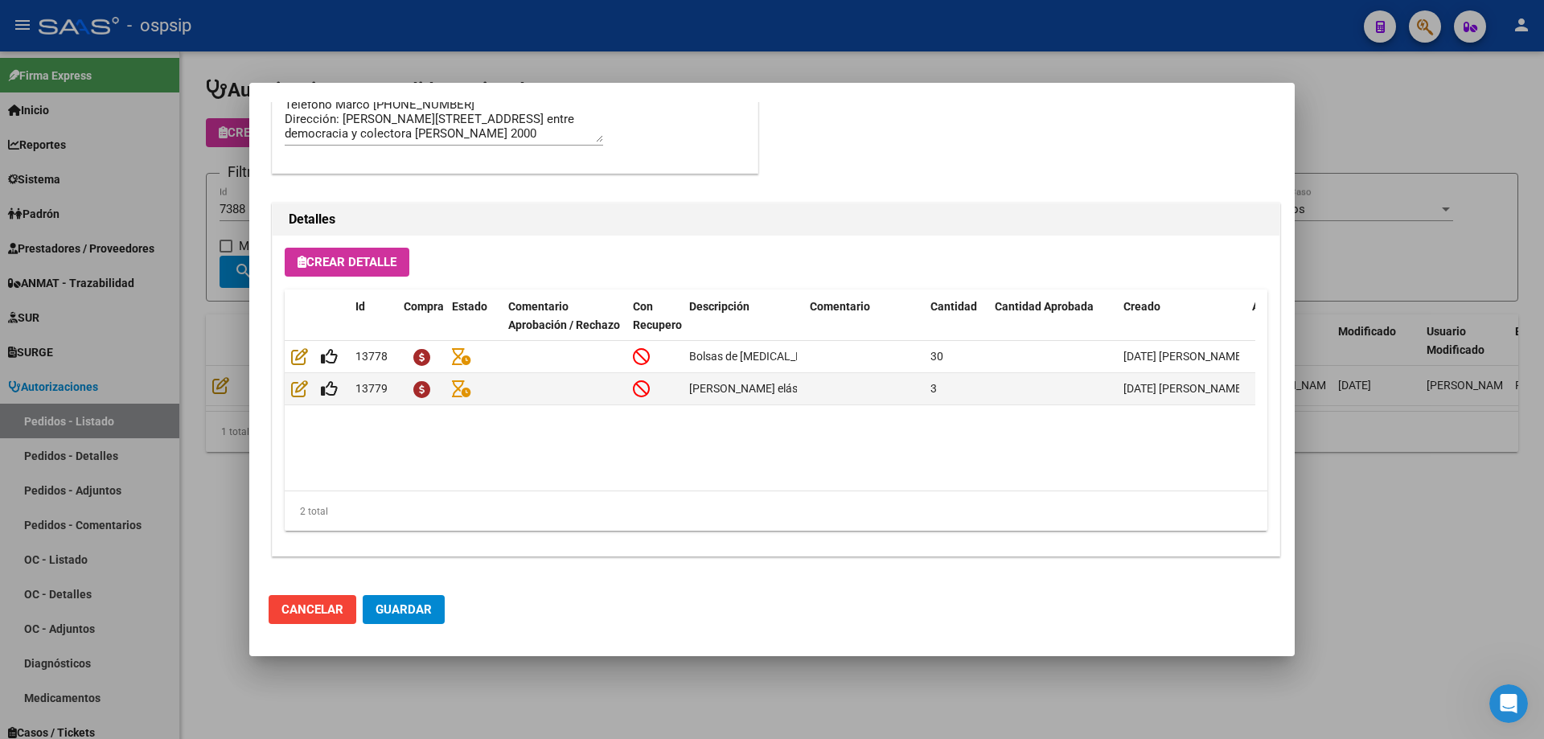
drag, startPoint x: 212, startPoint y: 393, endPoint x: 232, endPoint y: 350, distance: 47.8
click at [212, 392] on div at bounding box center [772, 369] width 1544 height 739
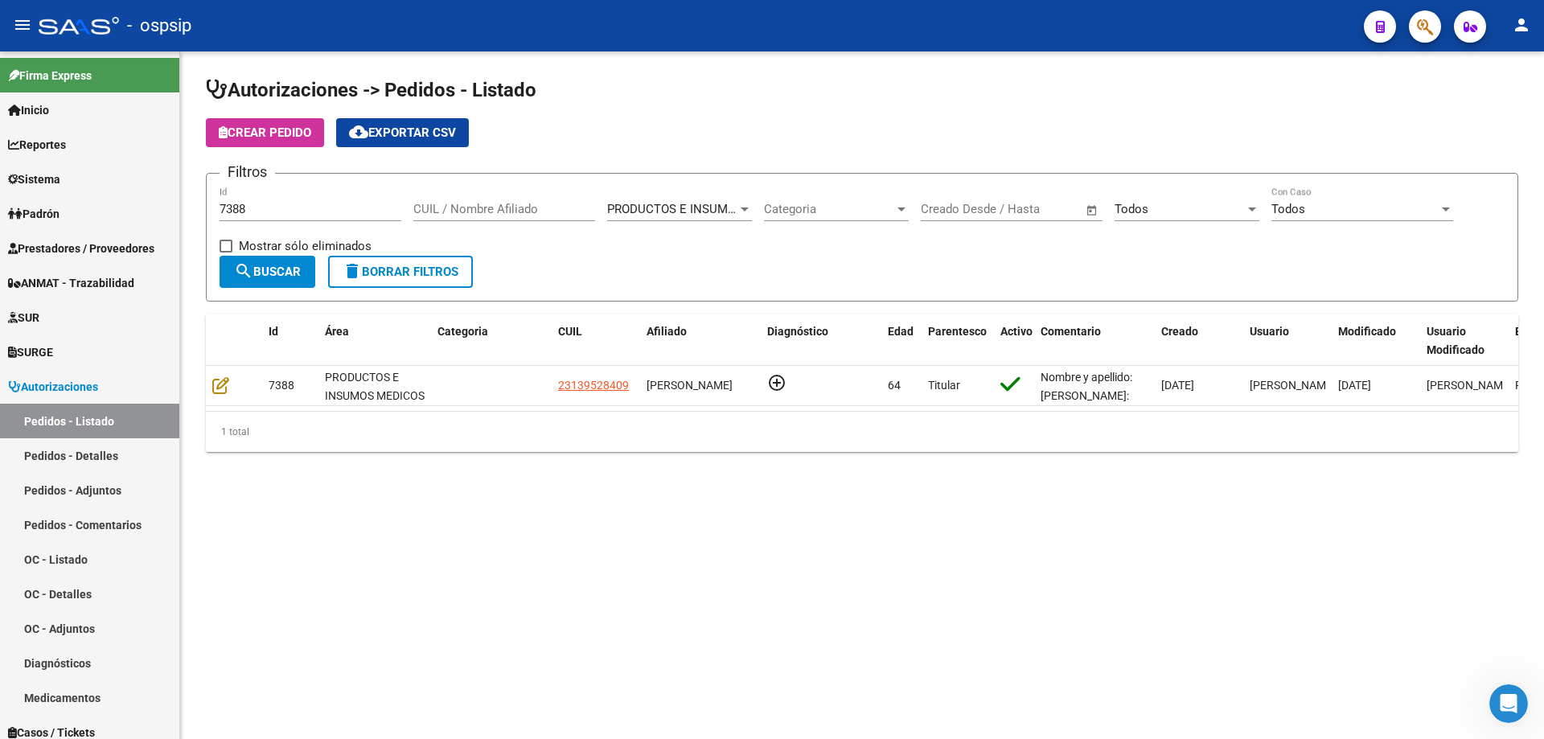
click at [262, 212] on input "7388" at bounding box center [310, 209] width 182 height 14
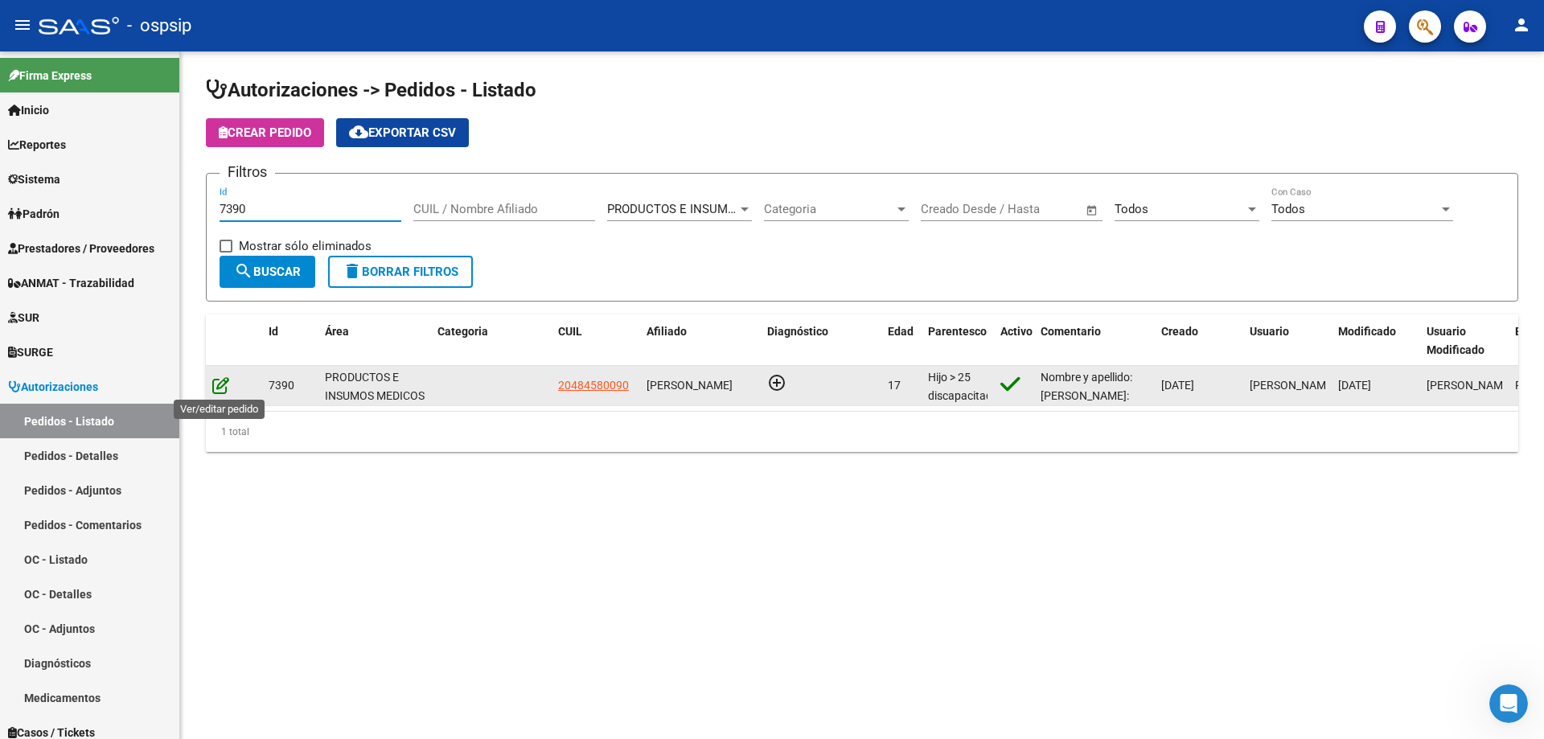
type input "7390"
click at [222, 388] on icon at bounding box center [220, 385] width 17 height 18
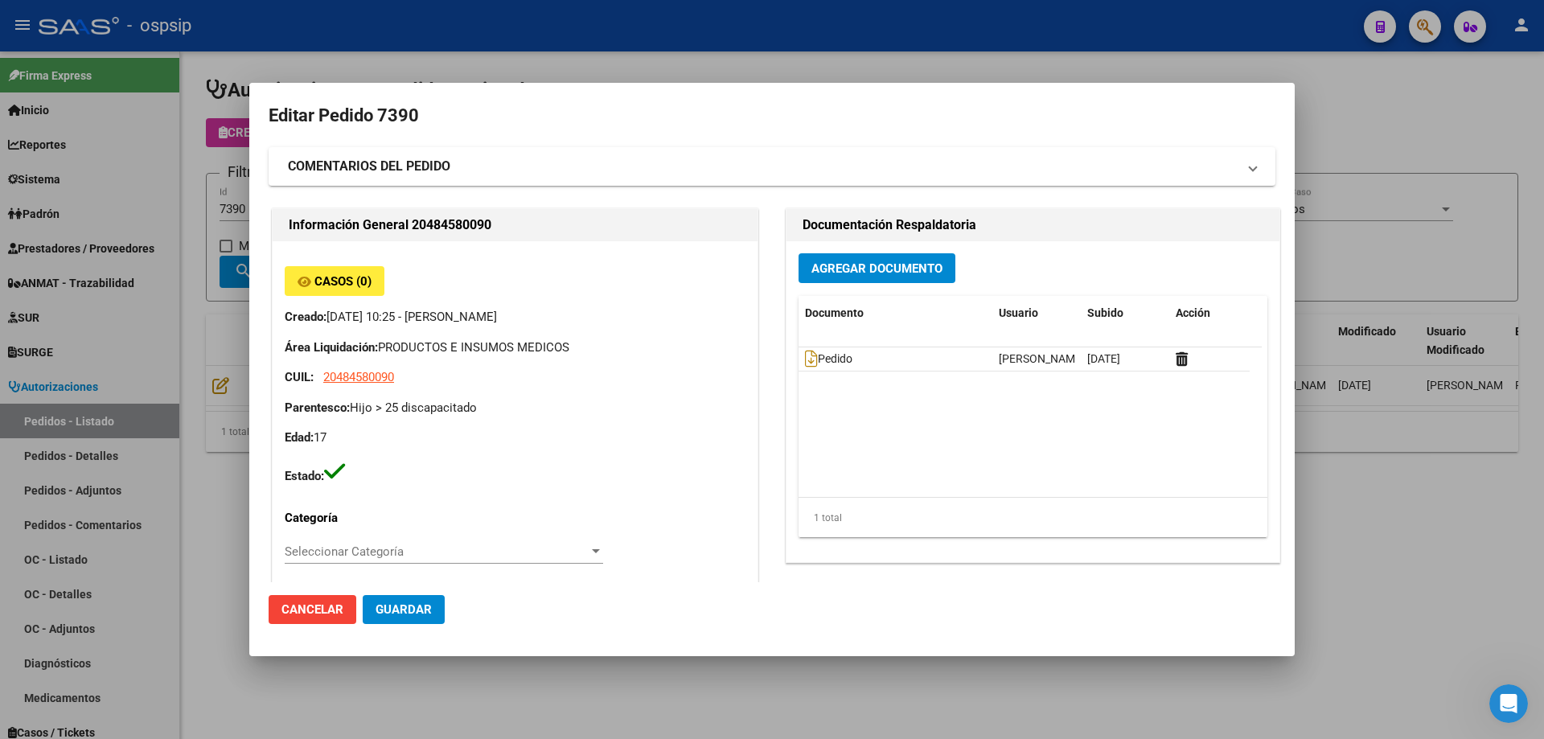
type input "[GEOGRAPHIC_DATA], [GEOGRAPHIC_DATA], [PERSON_NAME] 836"
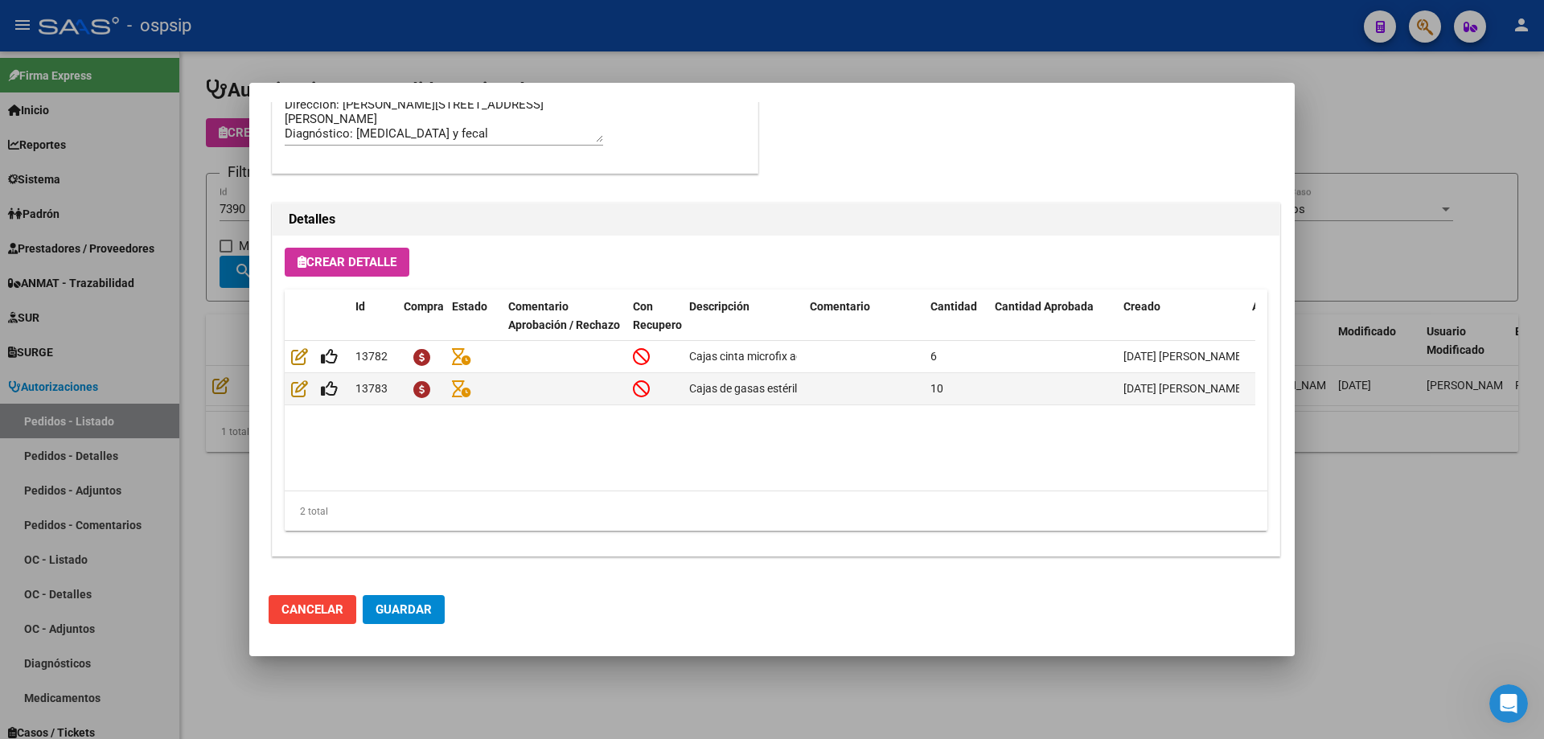
click at [63, 379] on div at bounding box center [772, 369] width 1544 height 739
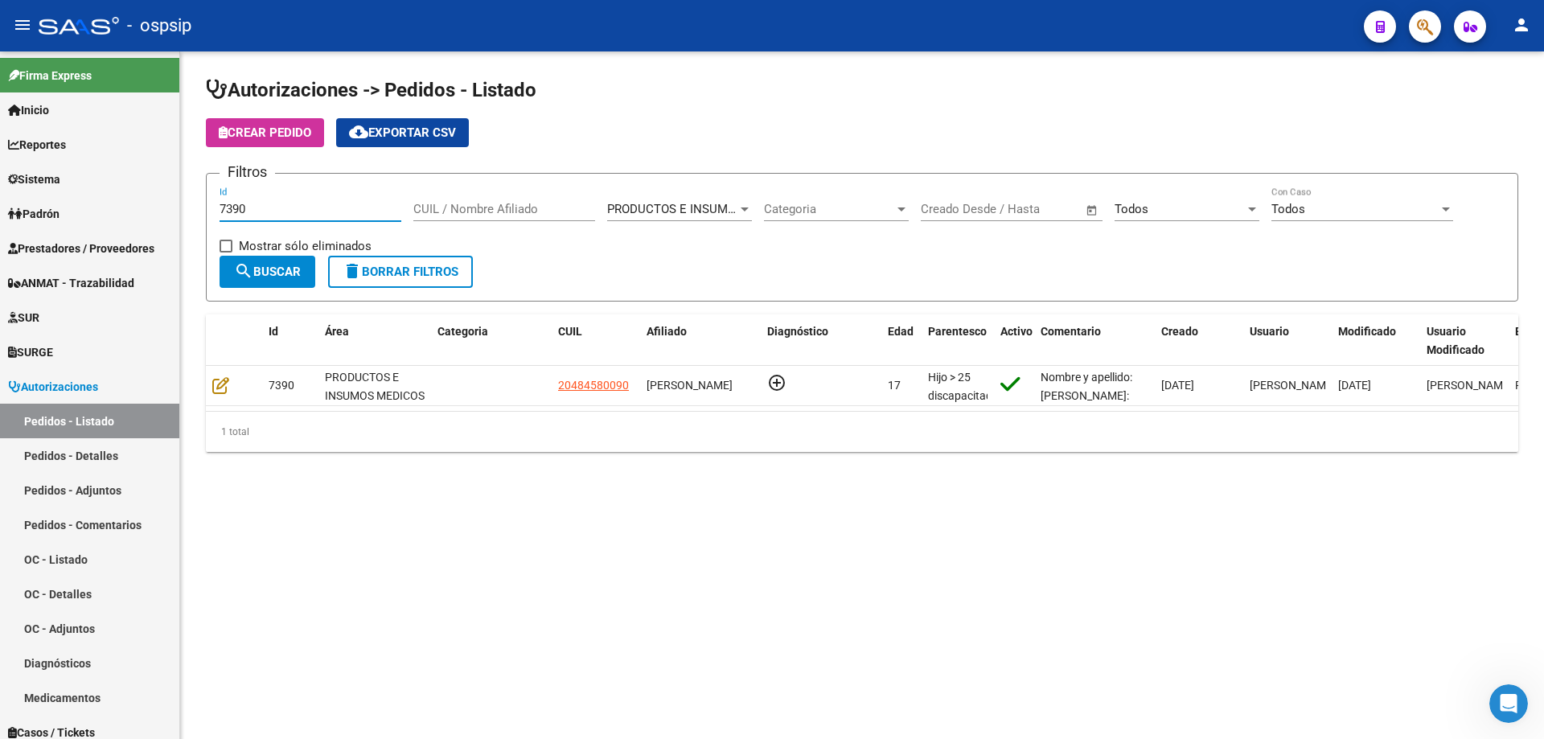
click at [296, 214] on input "7390" at bounding box center [310, 209] width 182 height 14
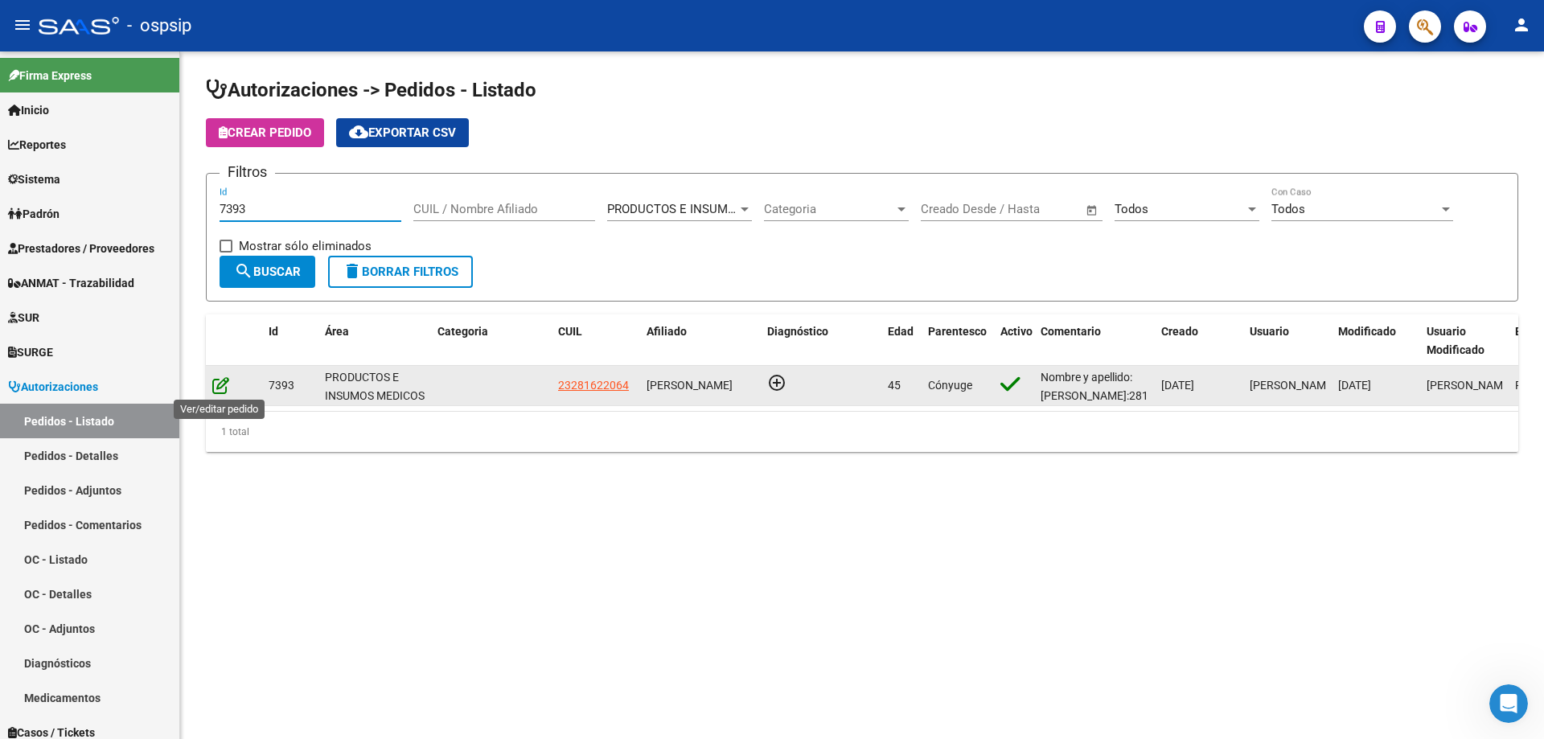
type input "7393"
click at [219, 388] on icon at bounding box center [220, 385] width 17 height 18
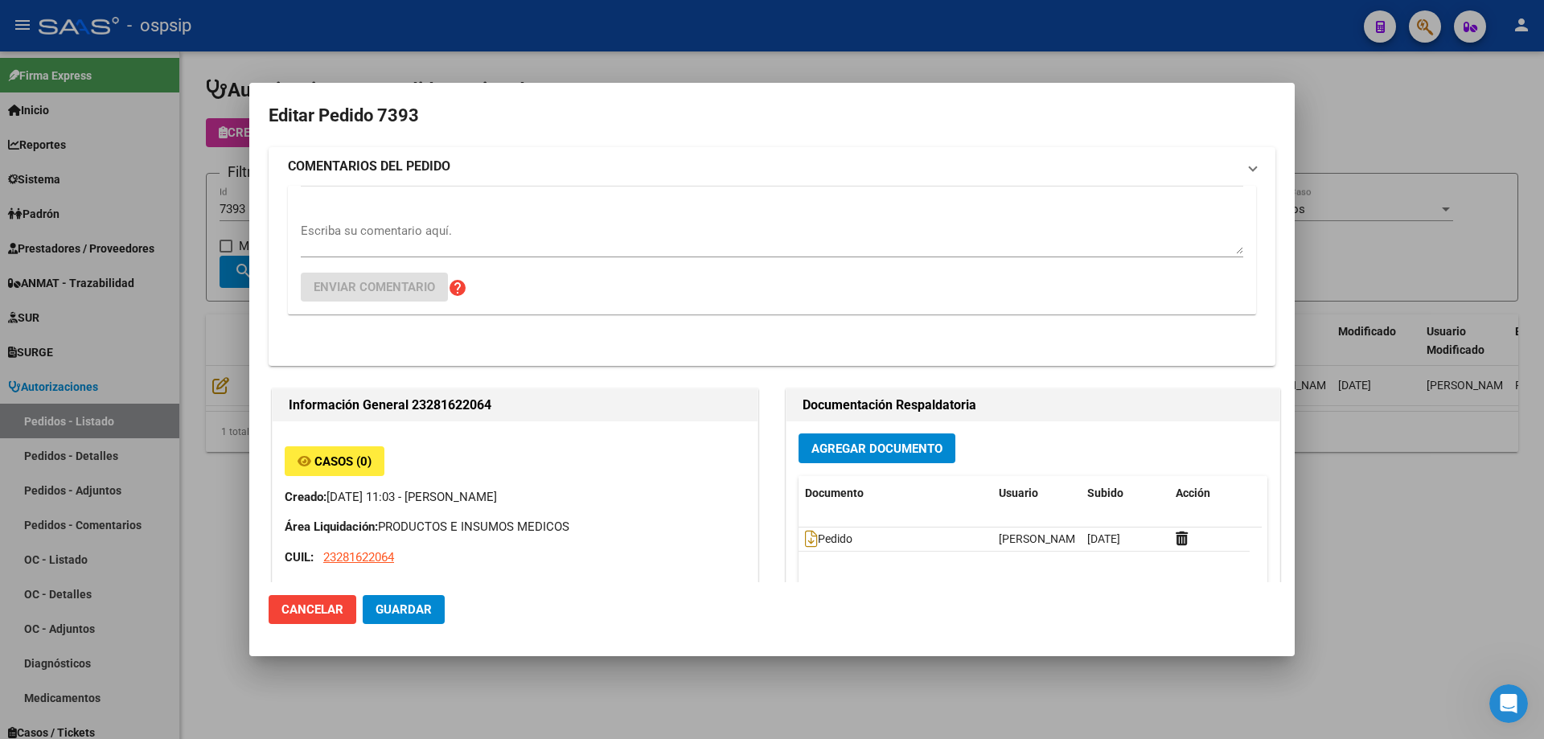
type input "[GEOGRAPHIC_DATA], LOS POLVORINES, [PERSON_NAME] 1920"
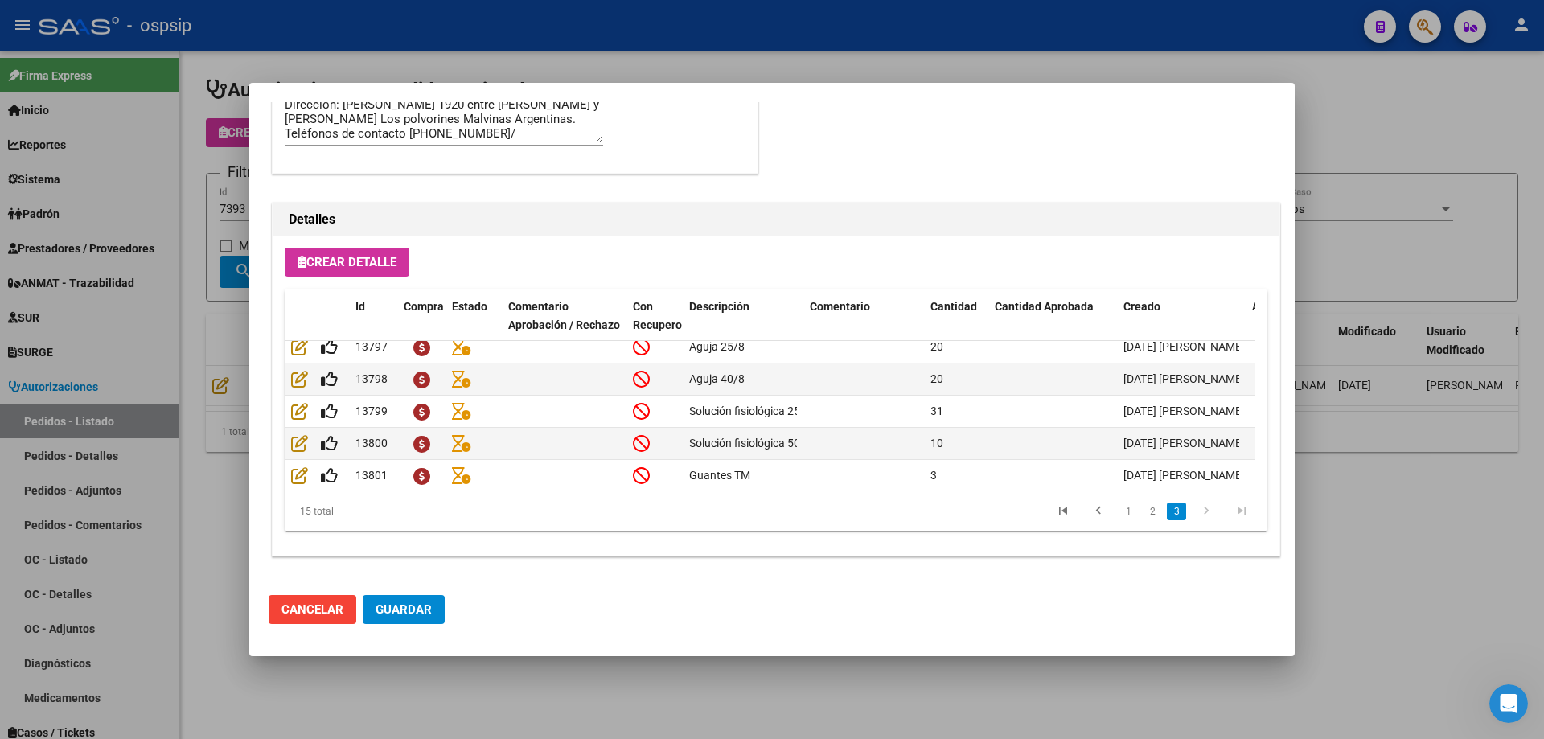
scroll to position [351, 0]
click at [151, 338] on div at bounding box center [772, 369] width 1544 height 739
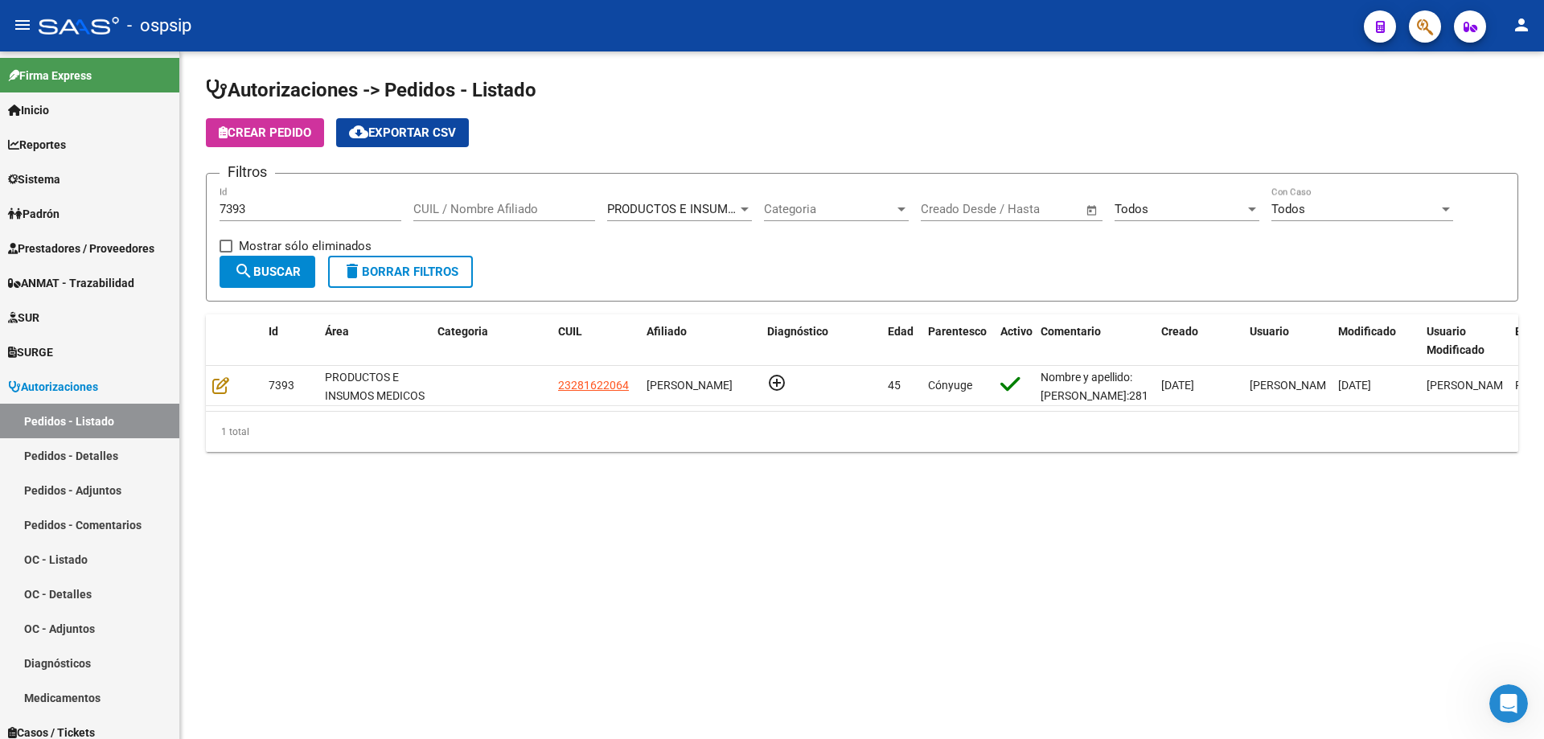
click at [260, 199] on div "7393 Id" at bounding box center [310, 204] width 182 height 35
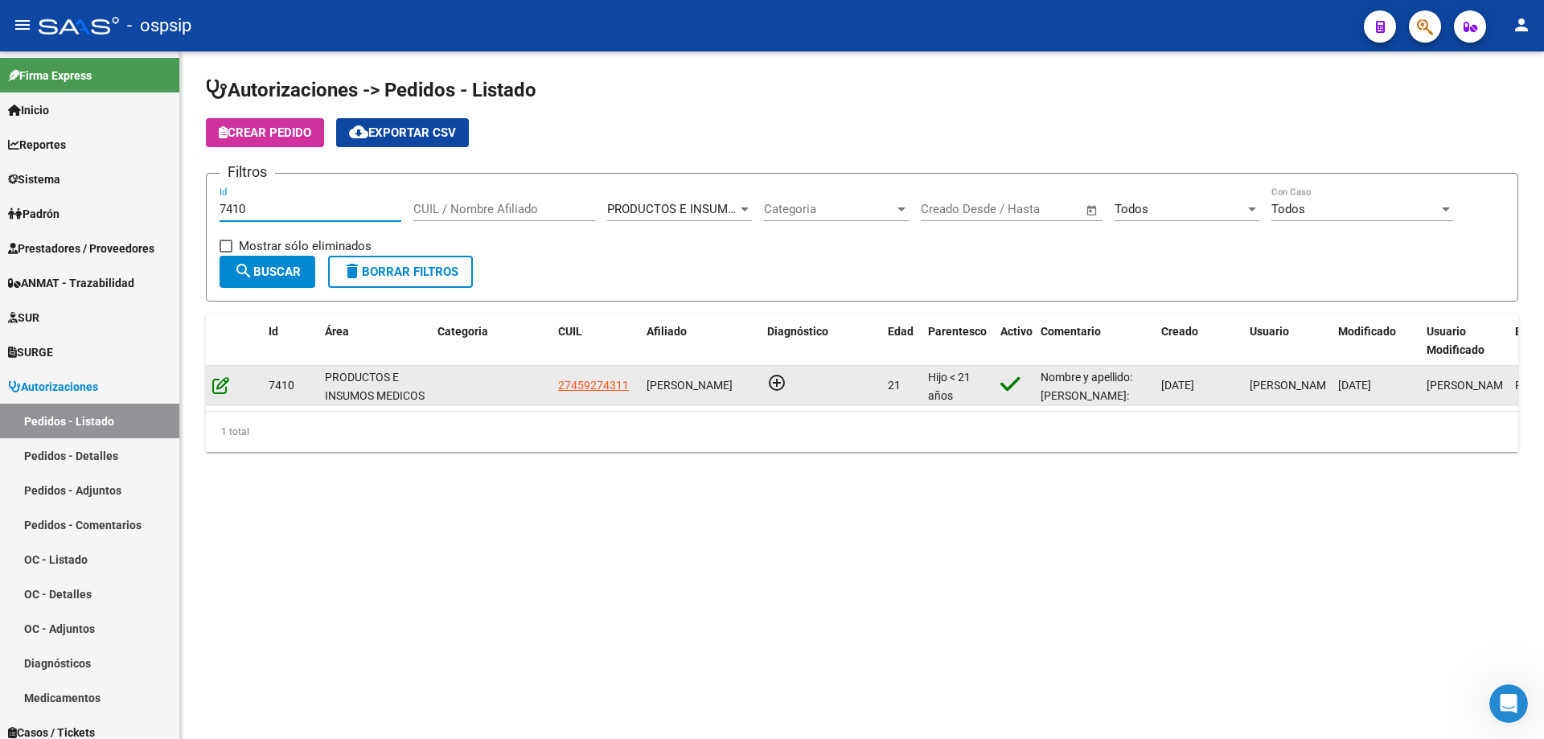
type input "7410"
click at [216, 381] on icon at bounding box center [220, 385] width 17 height 18
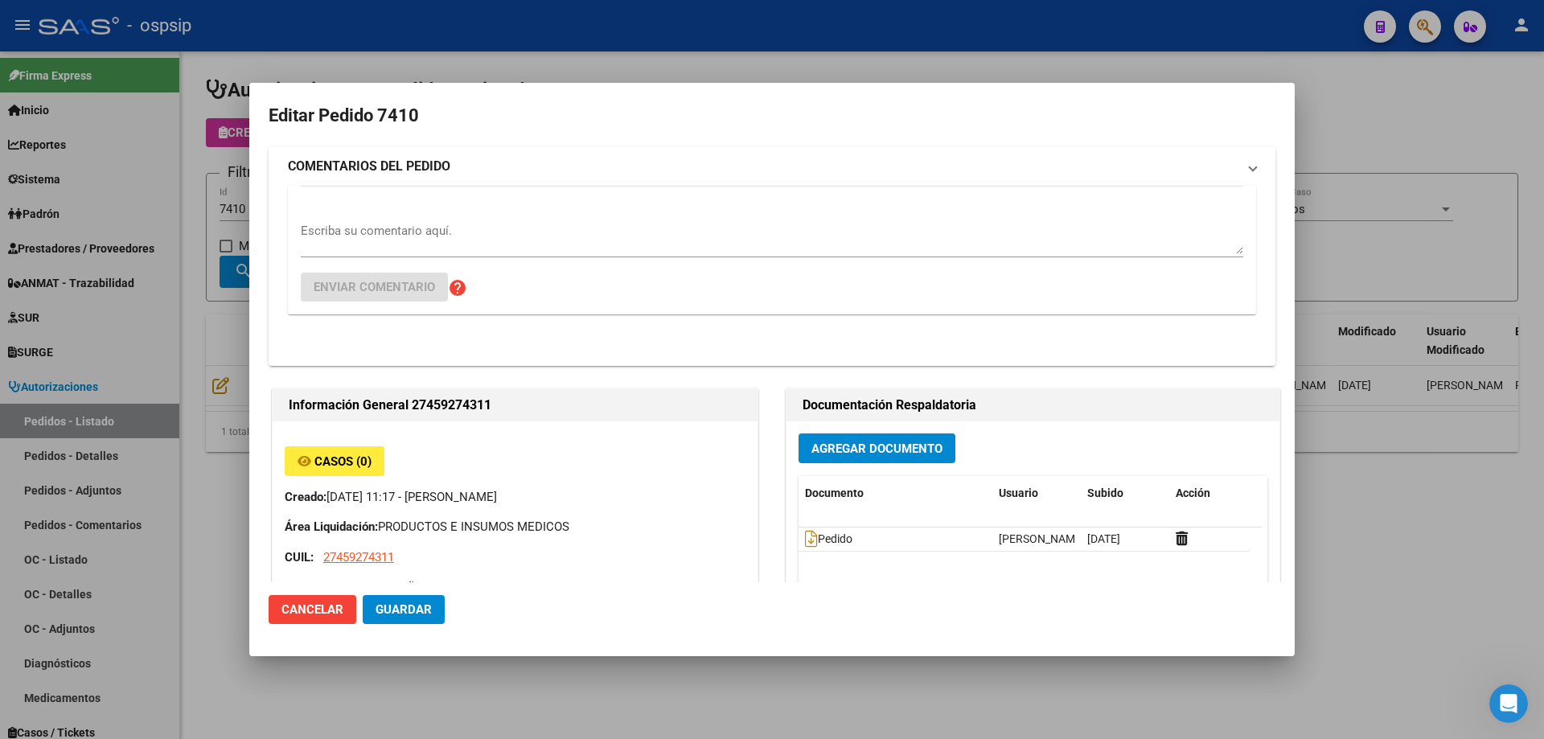
type input "[GEOGRAPHIC_DATA], [PERSON_NAME], [PERSON_NAME] 1534"
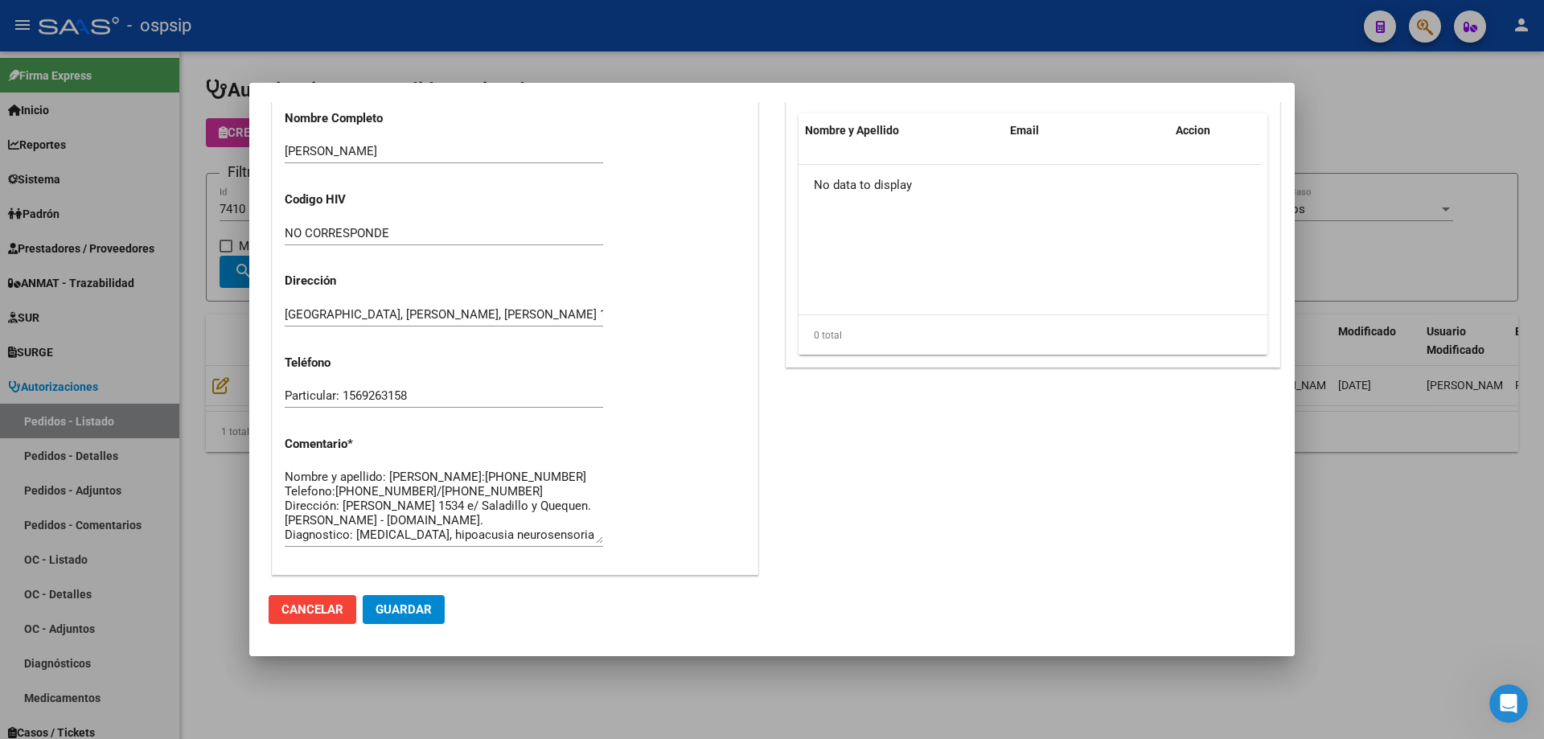
scroll to position [964, 0]
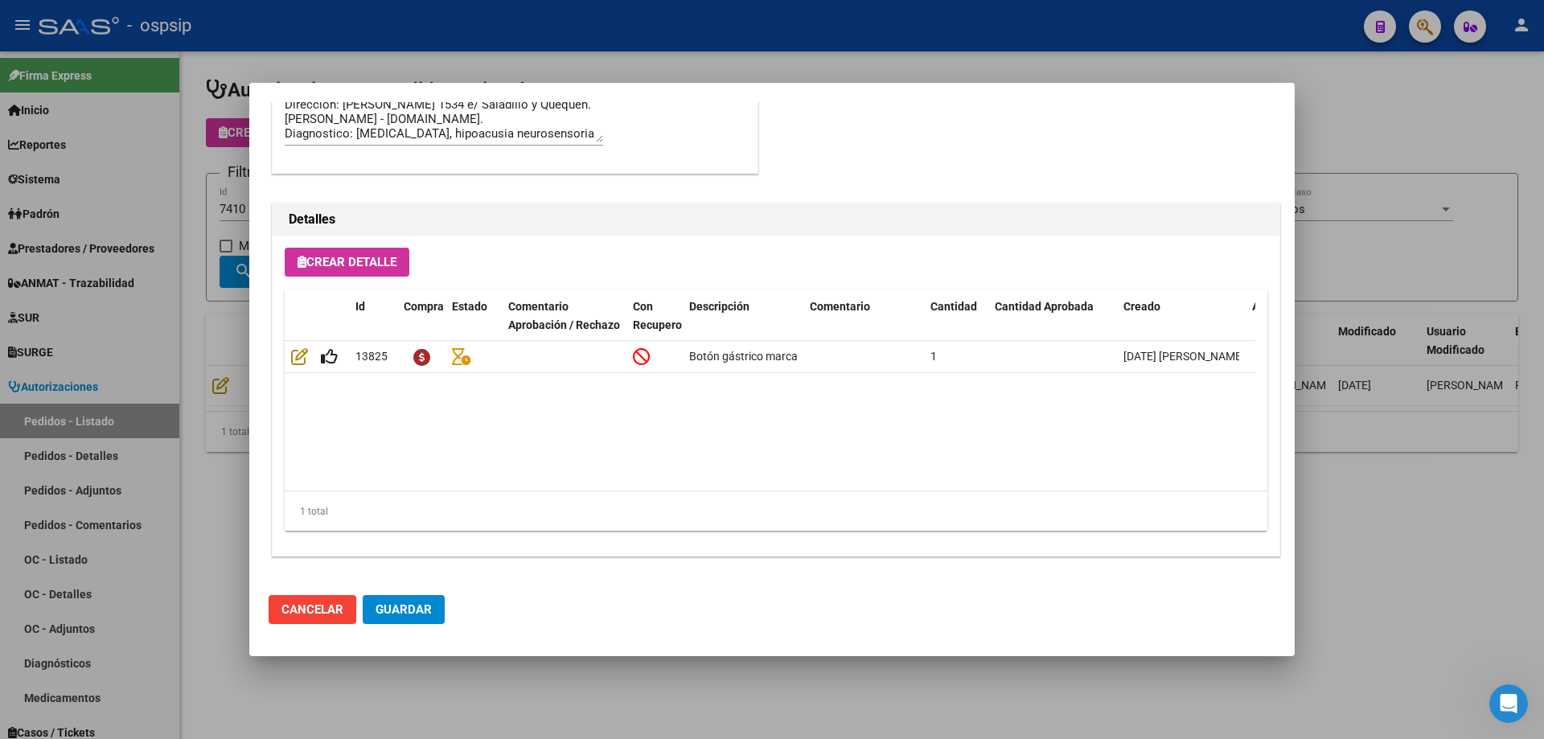
click at [117, 380] on div at bounding box center [772, 369] width 1544 height 739
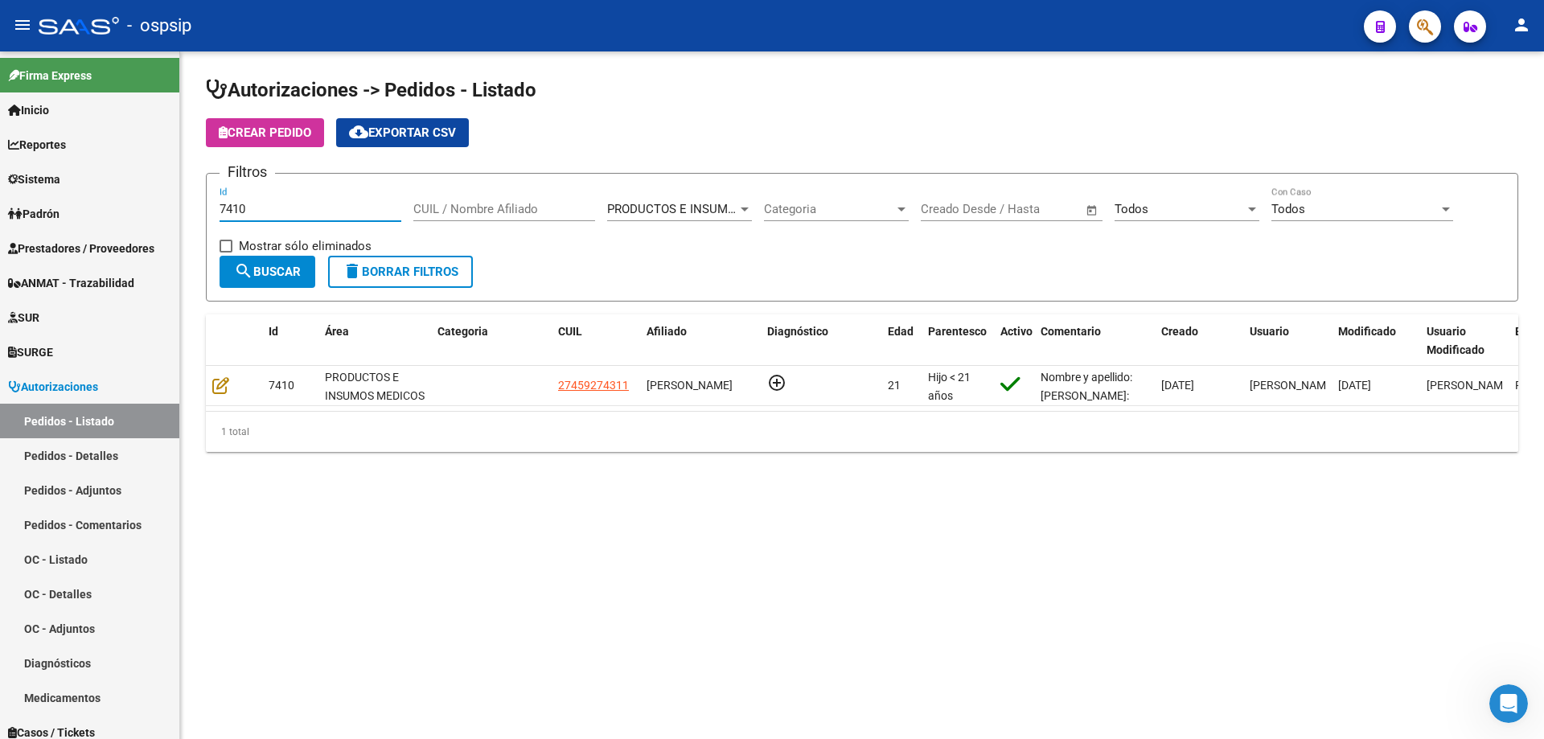
click at [273, 209] on input "7410" at bounding box center [310, 209] width 182 height 14
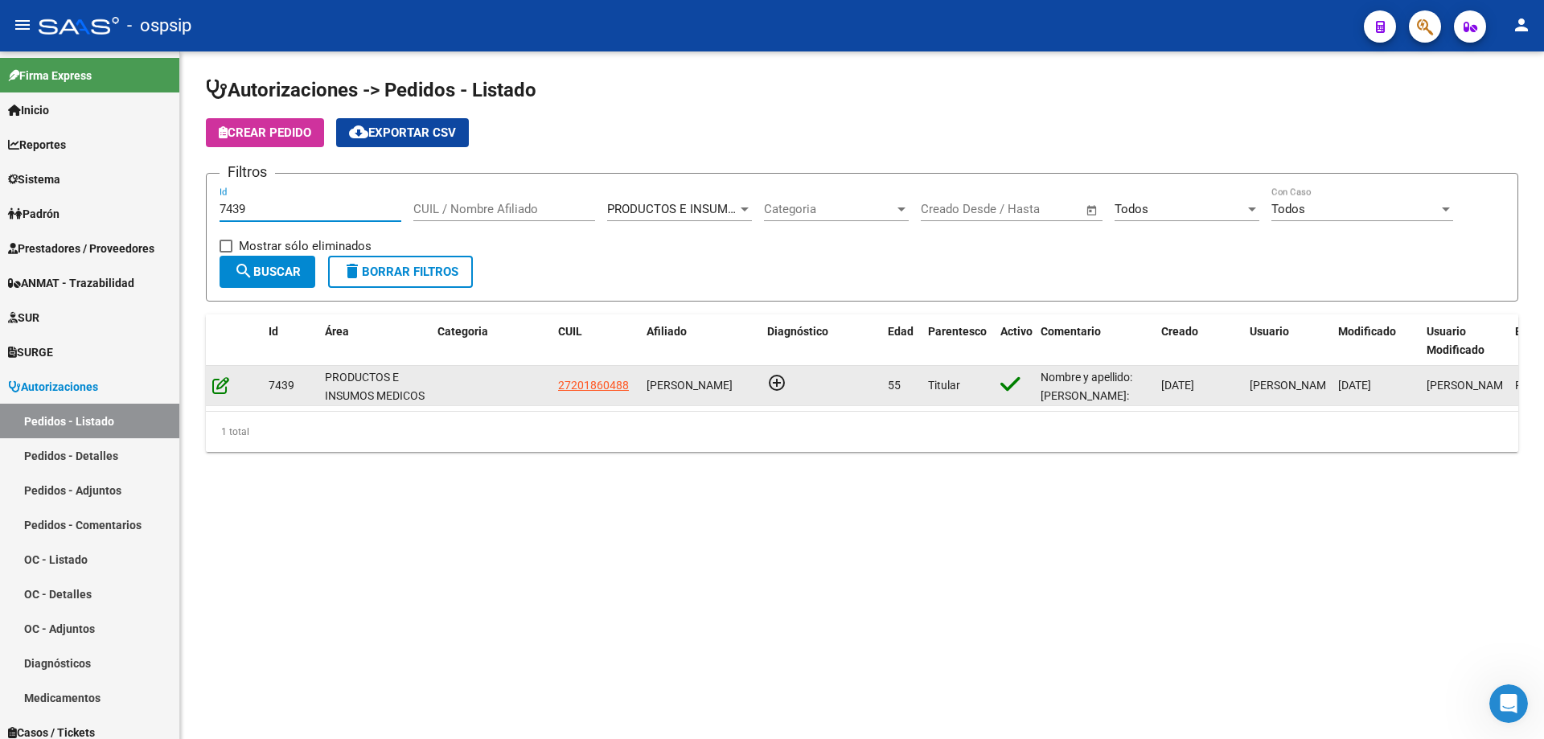
type input "7439"
click at [215, 382] on icon at bounding box center [220, 385] width 17 height 18
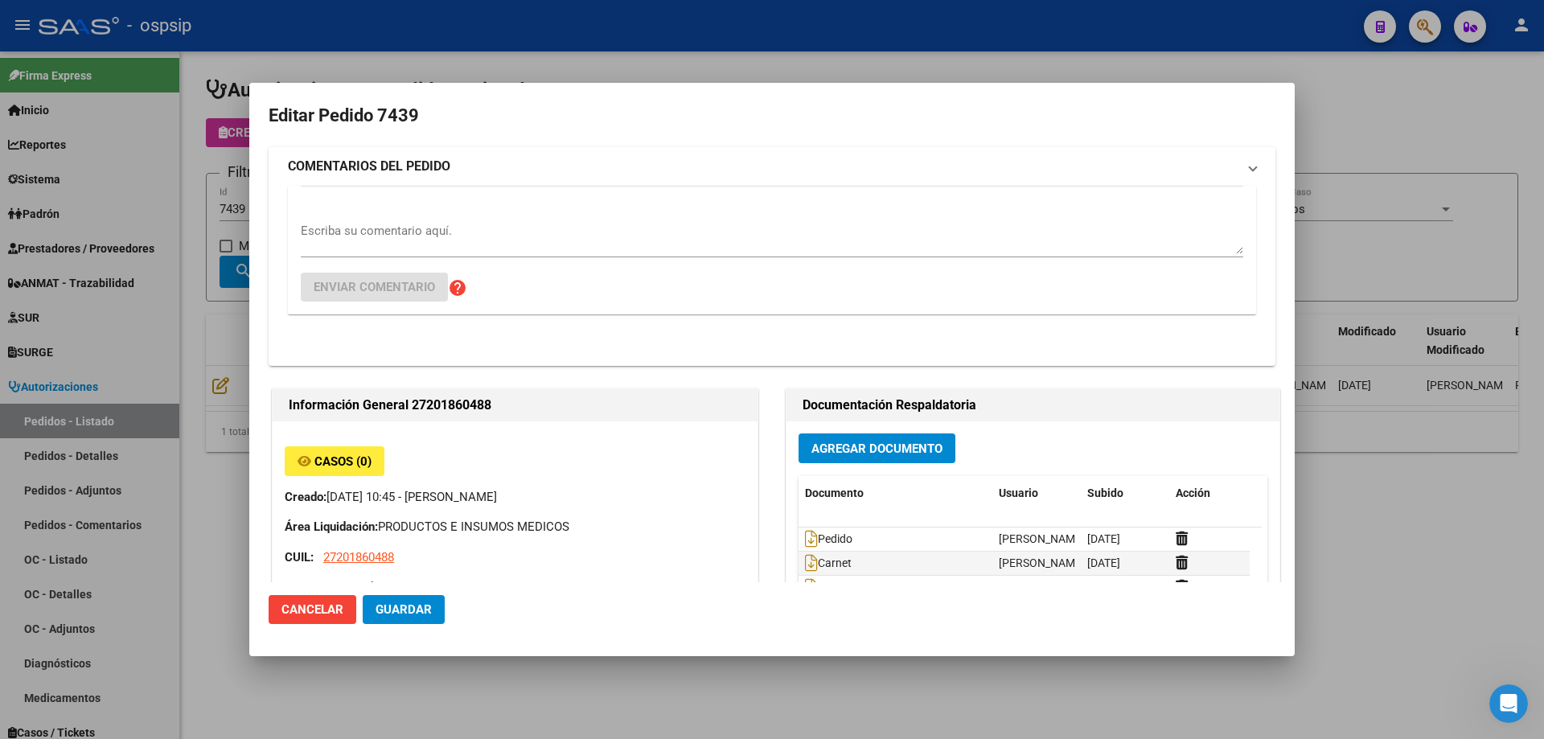
type input "[GEOGRAPHIC_DATA], [GEOGRAPHIC_DATA], EL RANCHO 00346"
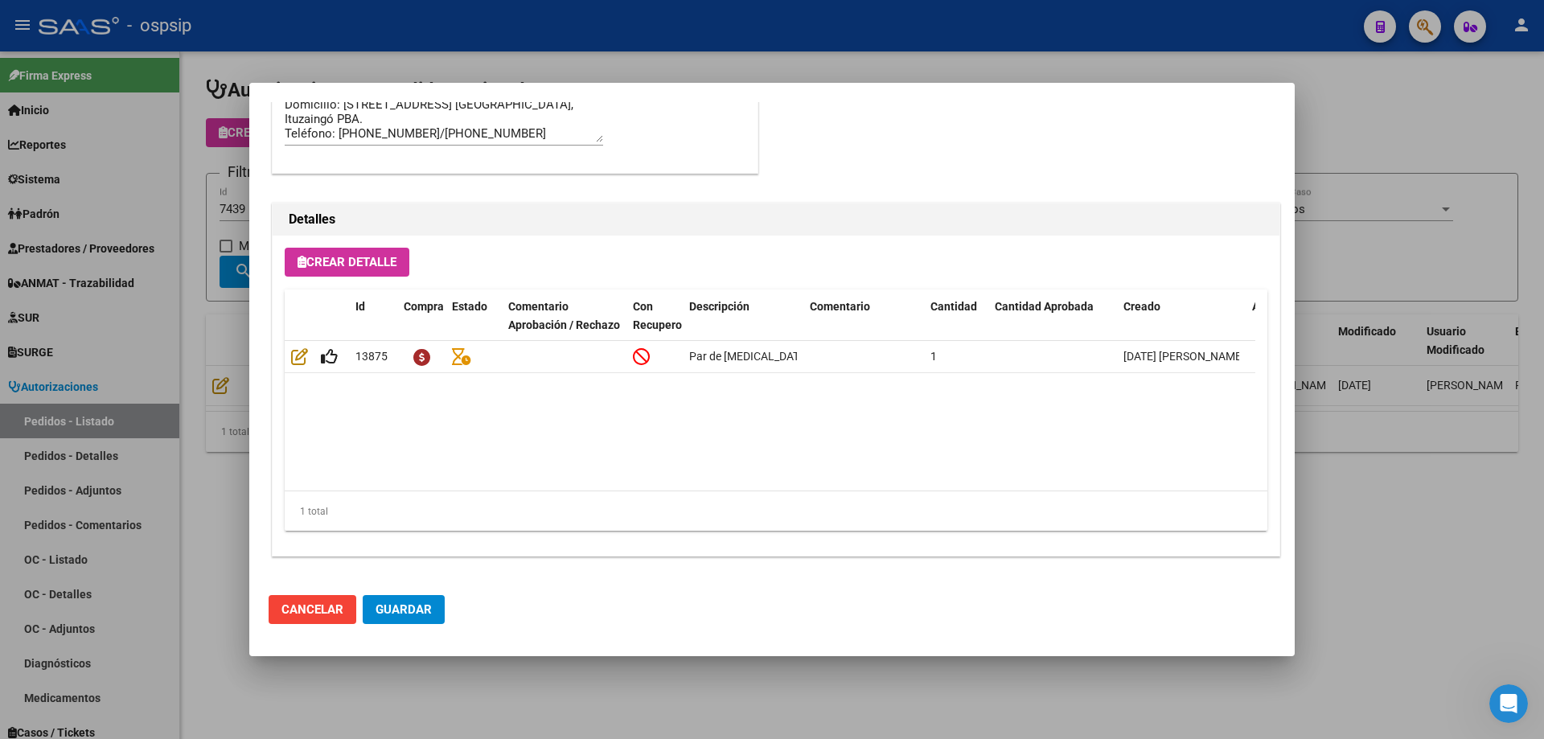
click at [180, 446] on div at bounding box center [772, 369] width 1544 height 739
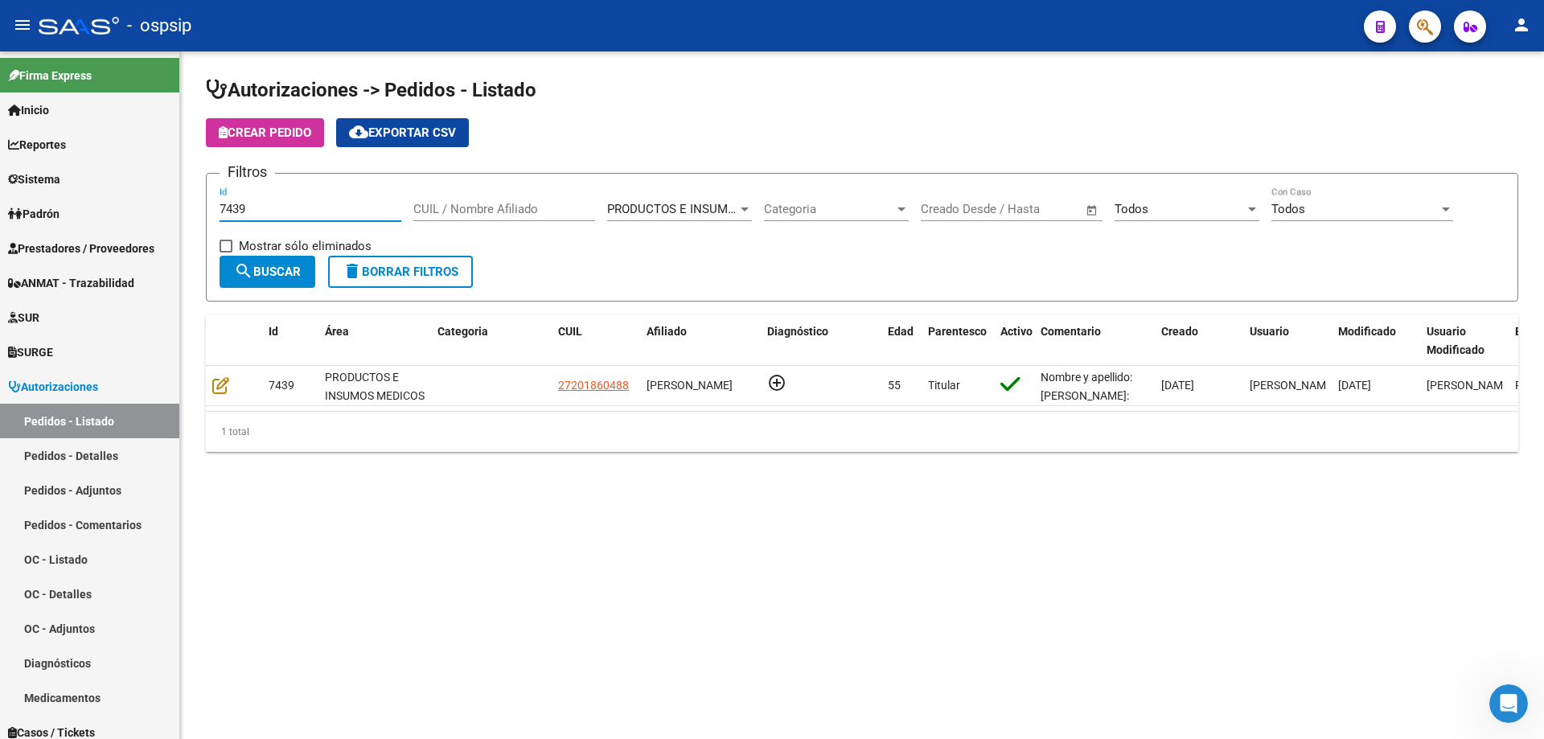
click at [312, 206] on input "7439" at bounding box center [310, 209] width 182 height 14
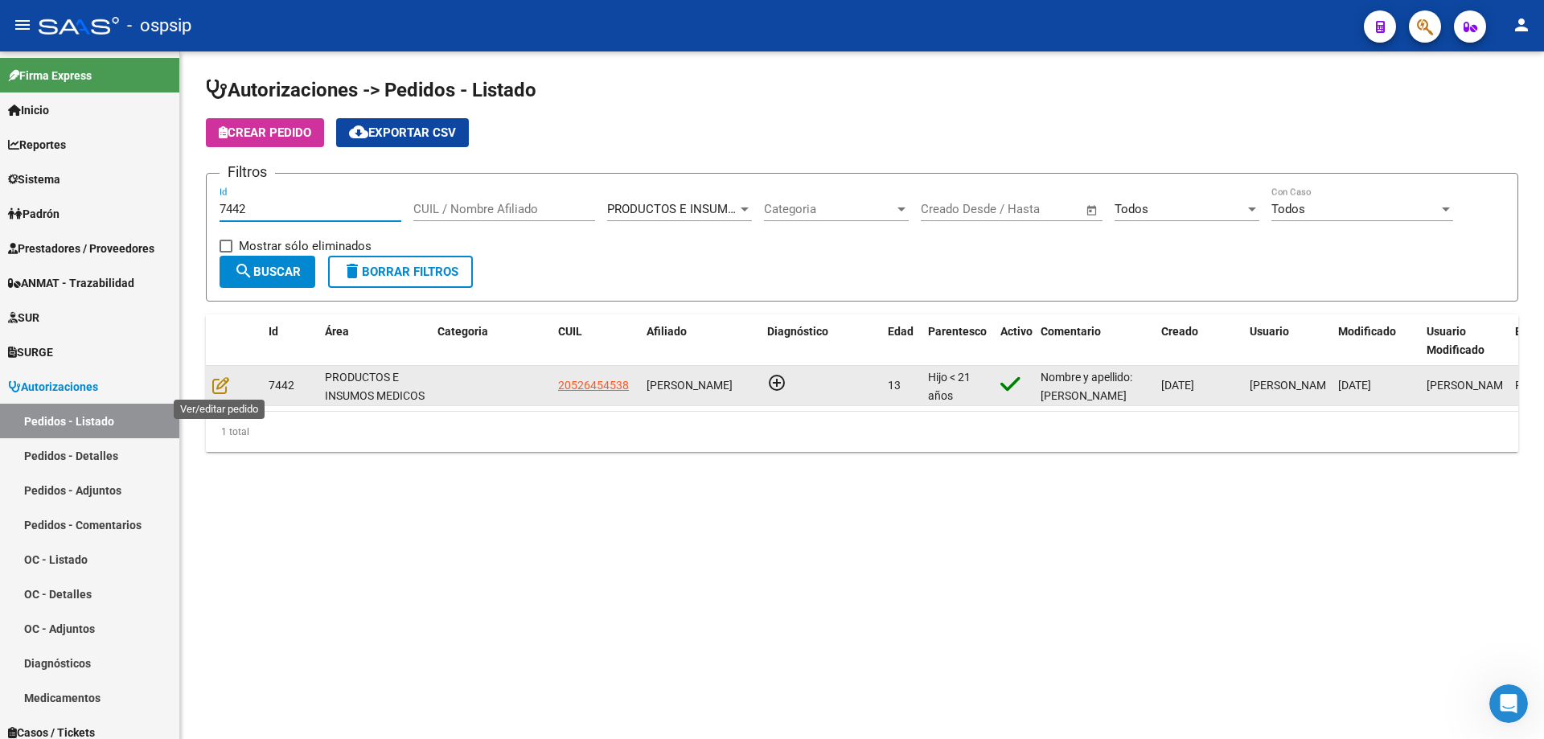
type input "7442"
click at [207, 382] on datatable-body-cell at bounding box center [234, 385] width 56 height 39
click at [213, 382] on icon at bounding box center [220, 385] width 17 height 18
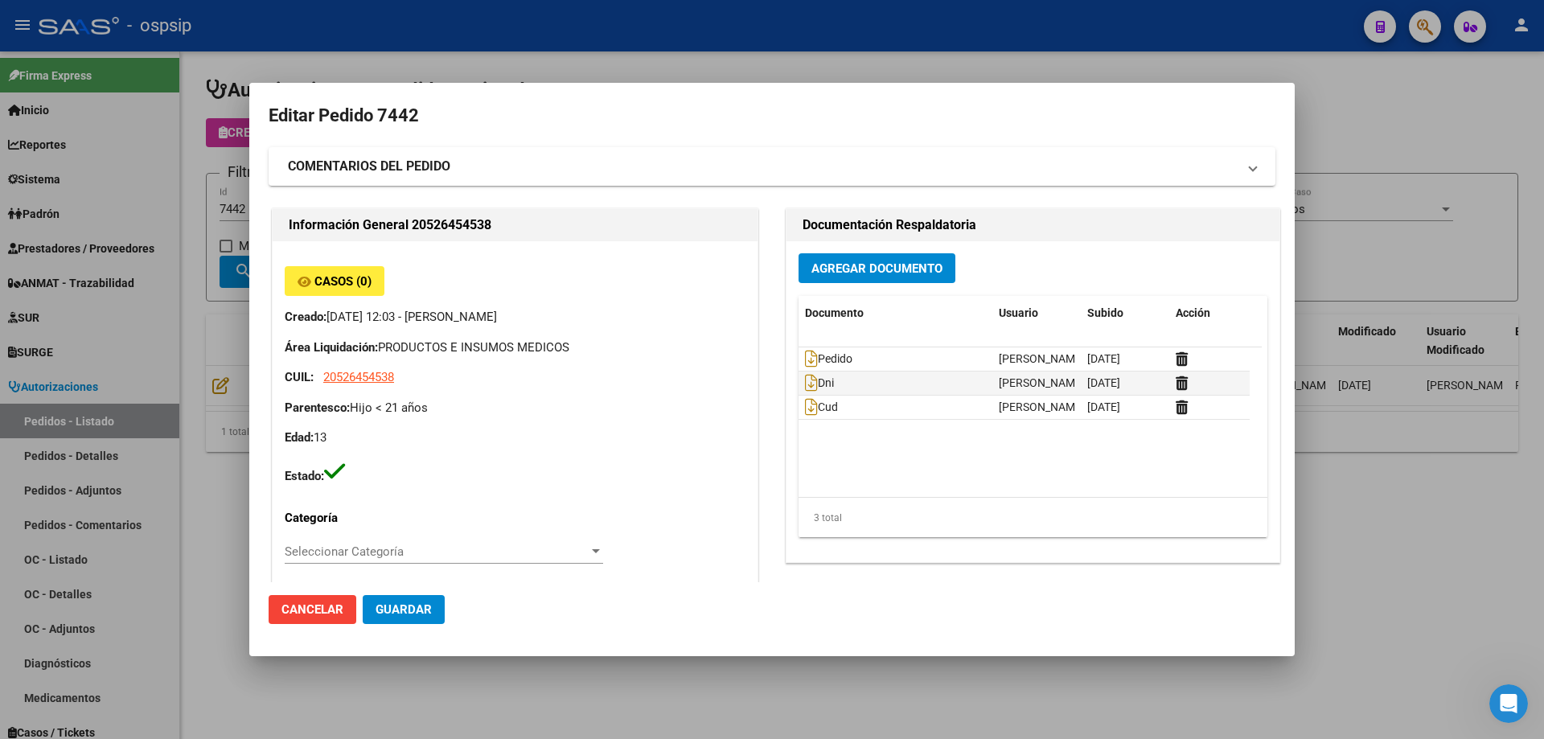
type input "[GEOGRAPHIC_DATA], [GEOGRAPHIC_DATA], L N ALEM 2100, Piso: PB, Departamento: 19B"
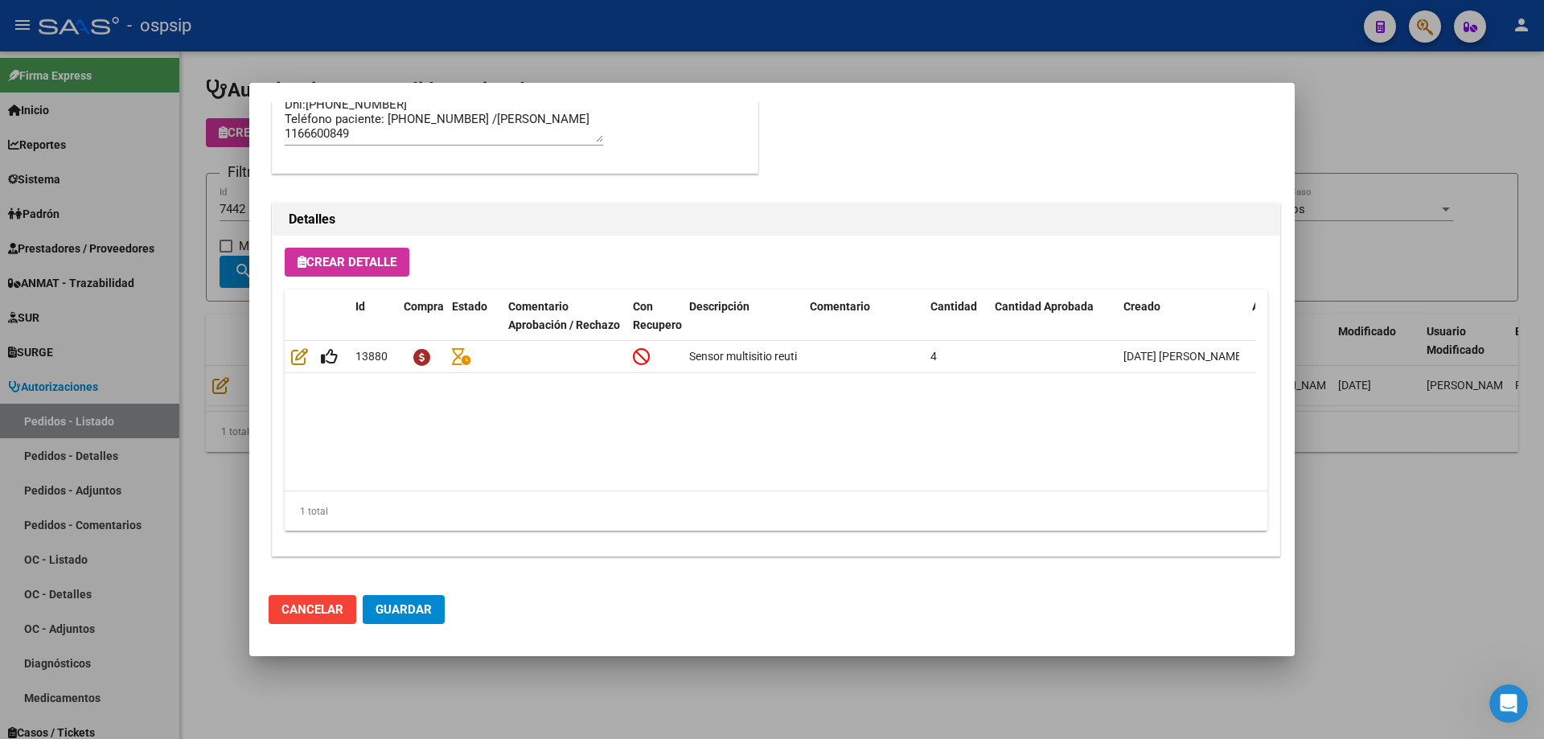
click at [109, 327] on div at bounding box center [772, 369] width 1544 height 739
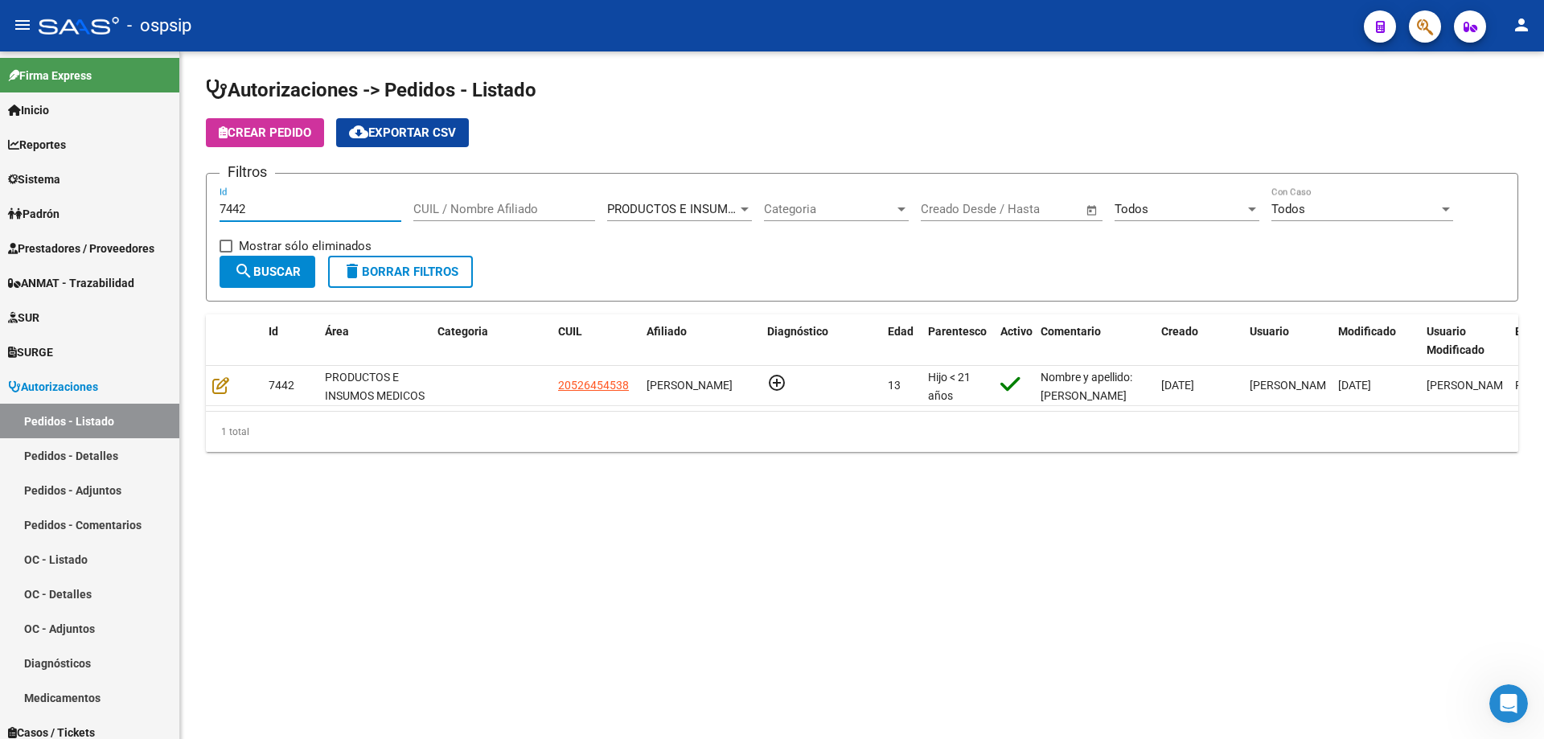
click at [277, 215] on input "7442" at bounding box center [310, 209] width 182 height 14
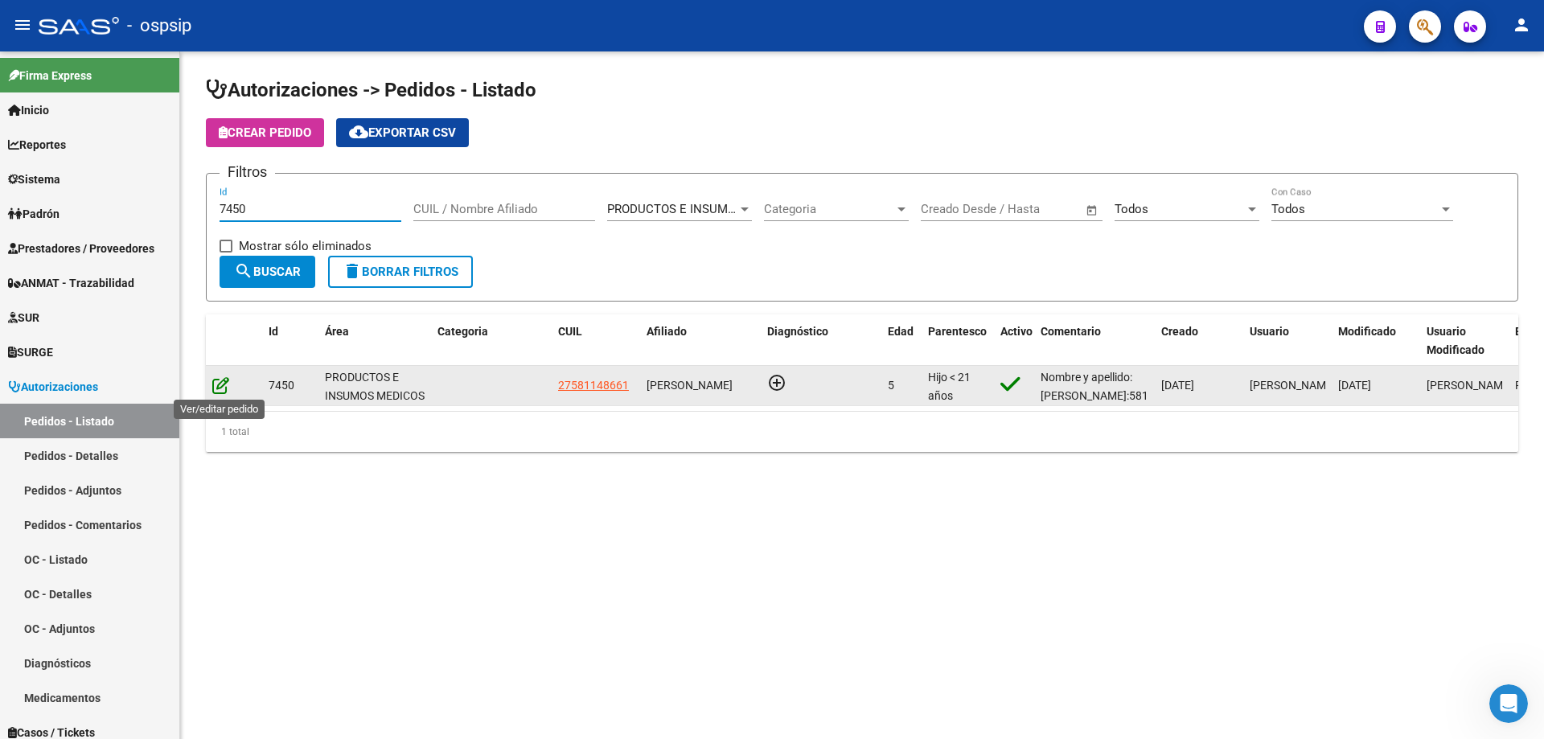
type input "7450"
click at [219, 387] on icon at bounding box center [220, 385] width 17 height 18
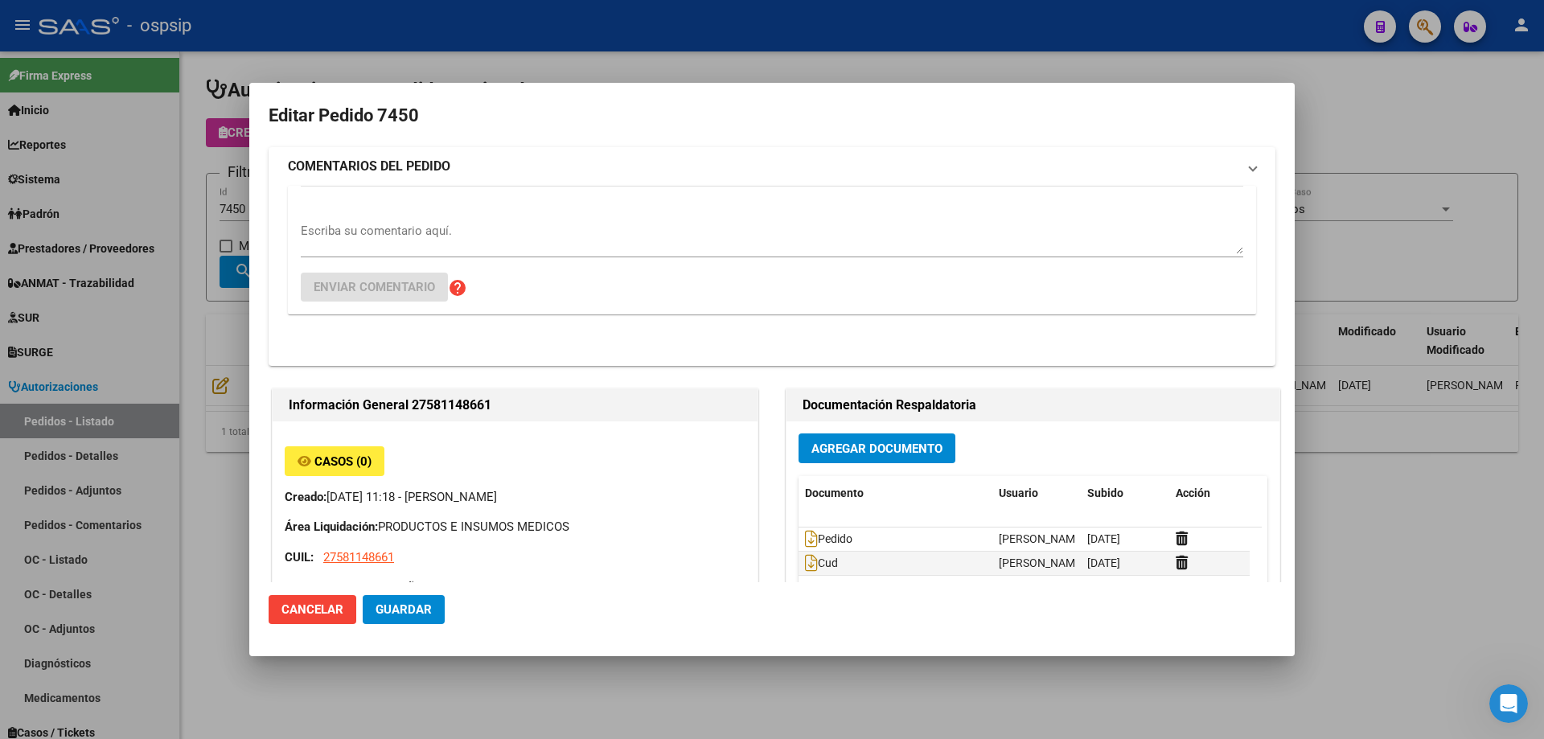
type input "[GEOGRAPHIC_DATA], [PERSON_NAME], LAS PALMERAS 639"
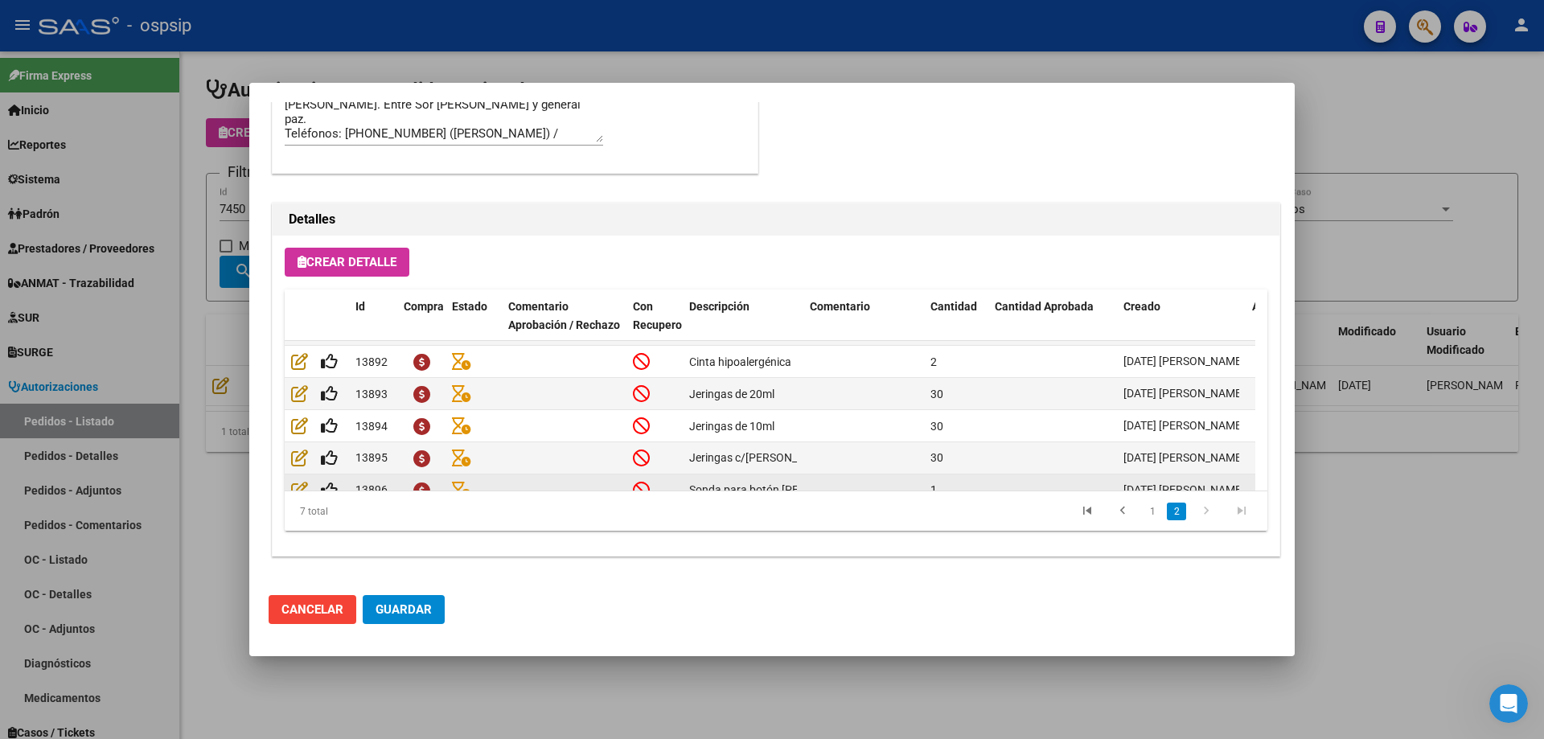
scroll to position [93, 0]
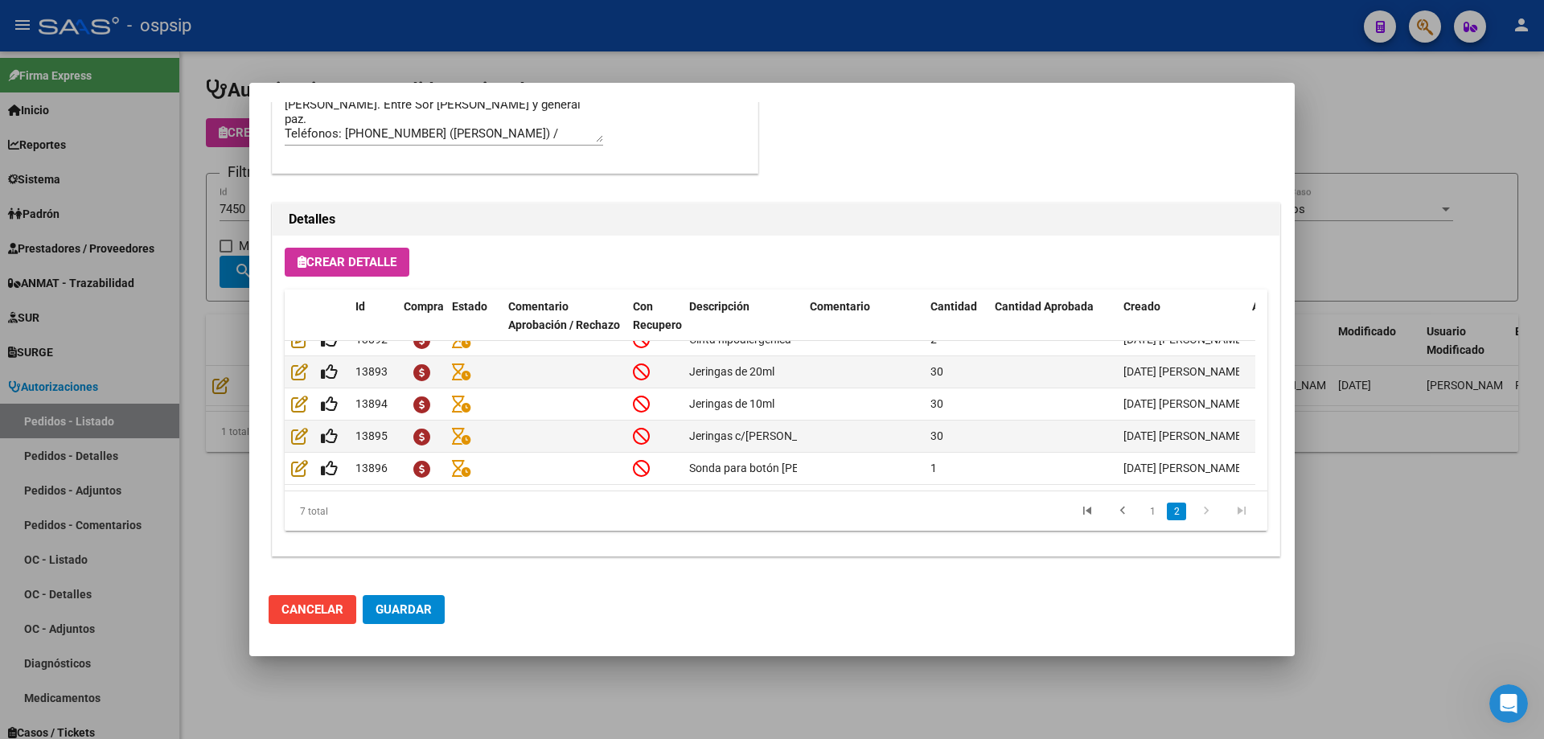
click at [187, 324] on div at bounding box center [772, 369] width 1544 height 739
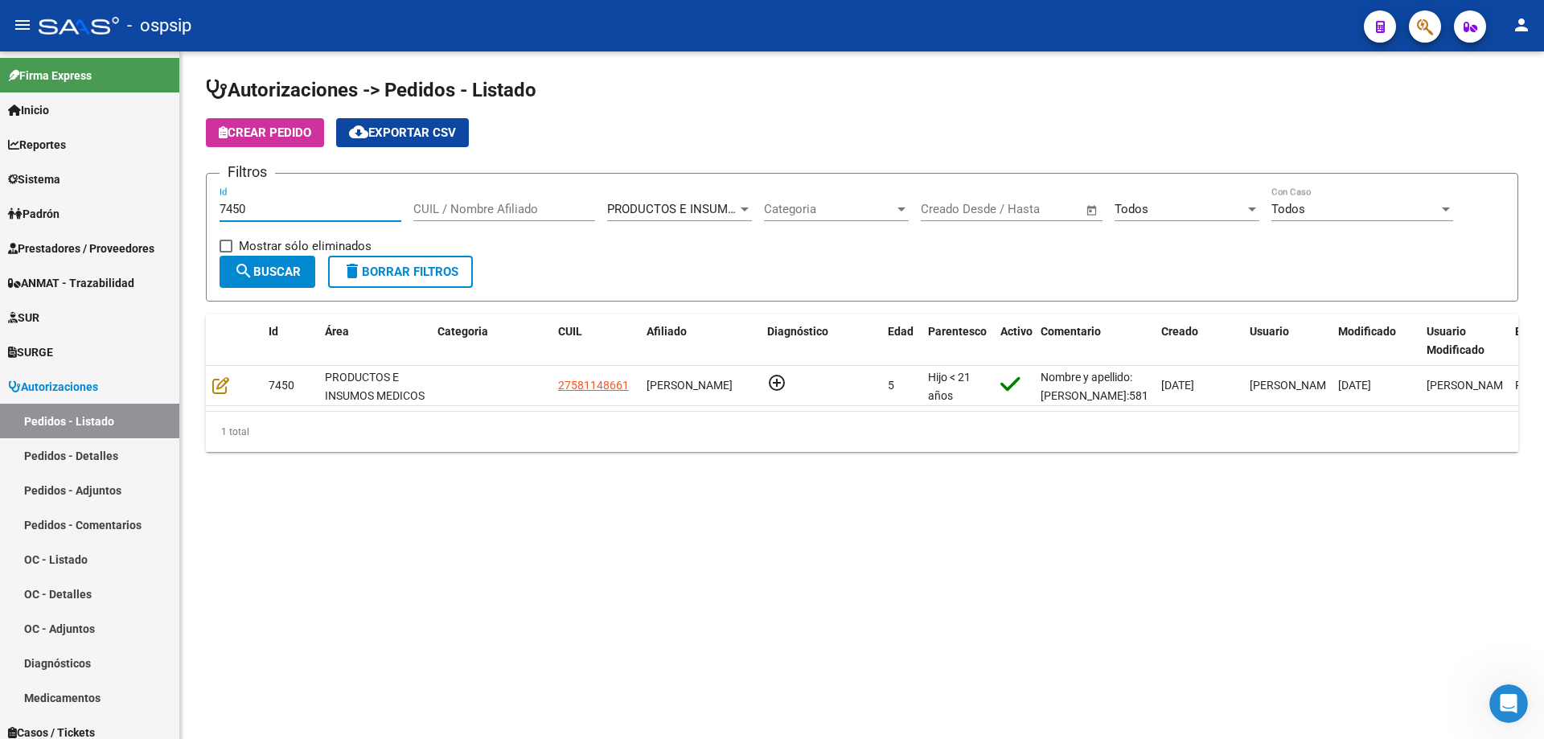
click at [252, 213] on input "7450" at bounding box center [310, 209] width 182 height 14
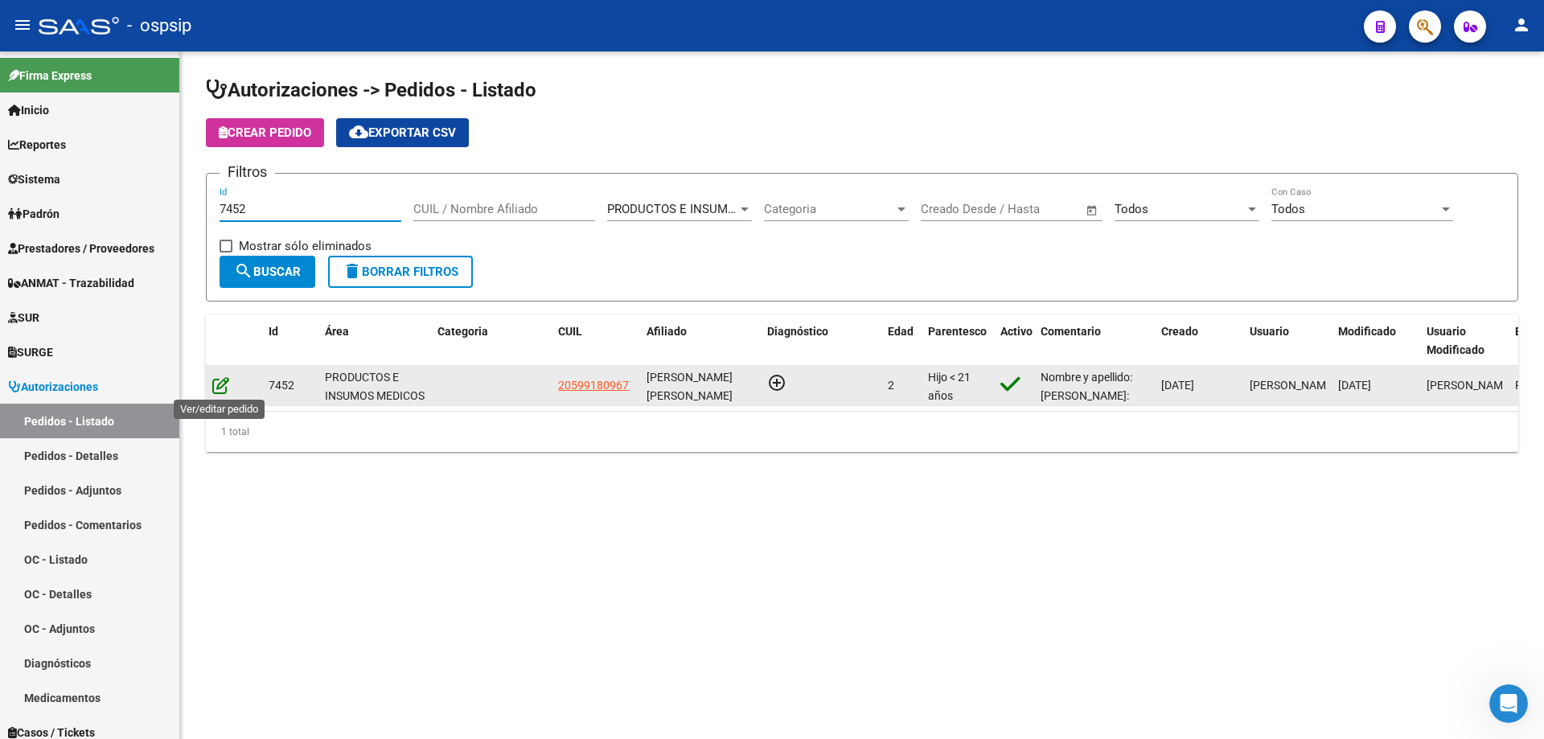
type input "7452"
click at [217, 391] on icon at bounding box center [220, 385] width 17 height 18
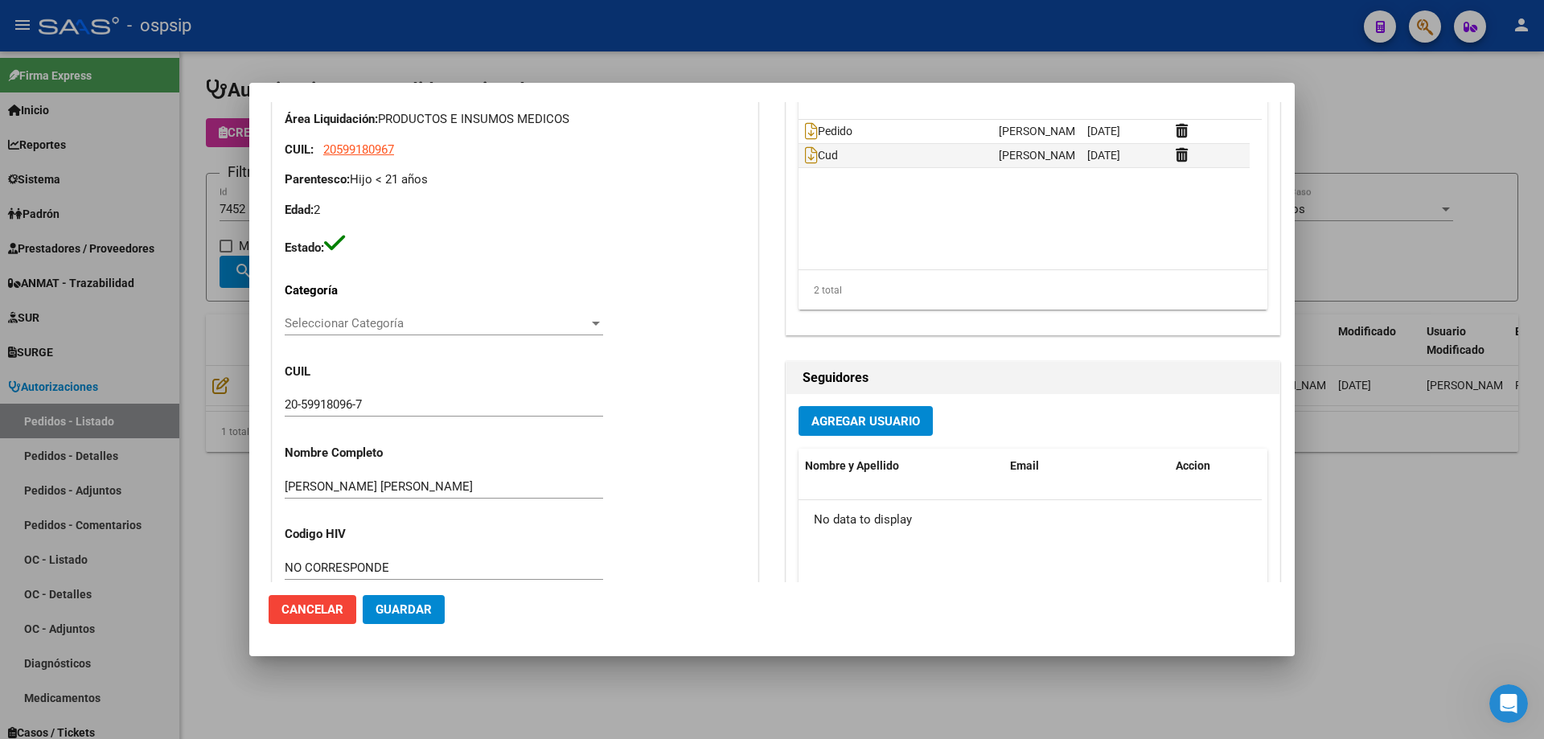
type input "[PERSON_NAME]"
type input "[GEOGRAPHIC_DATA], [GEOGRAPHIC_DATA], [PERSON_NAME] 1145, Departamento: 8"
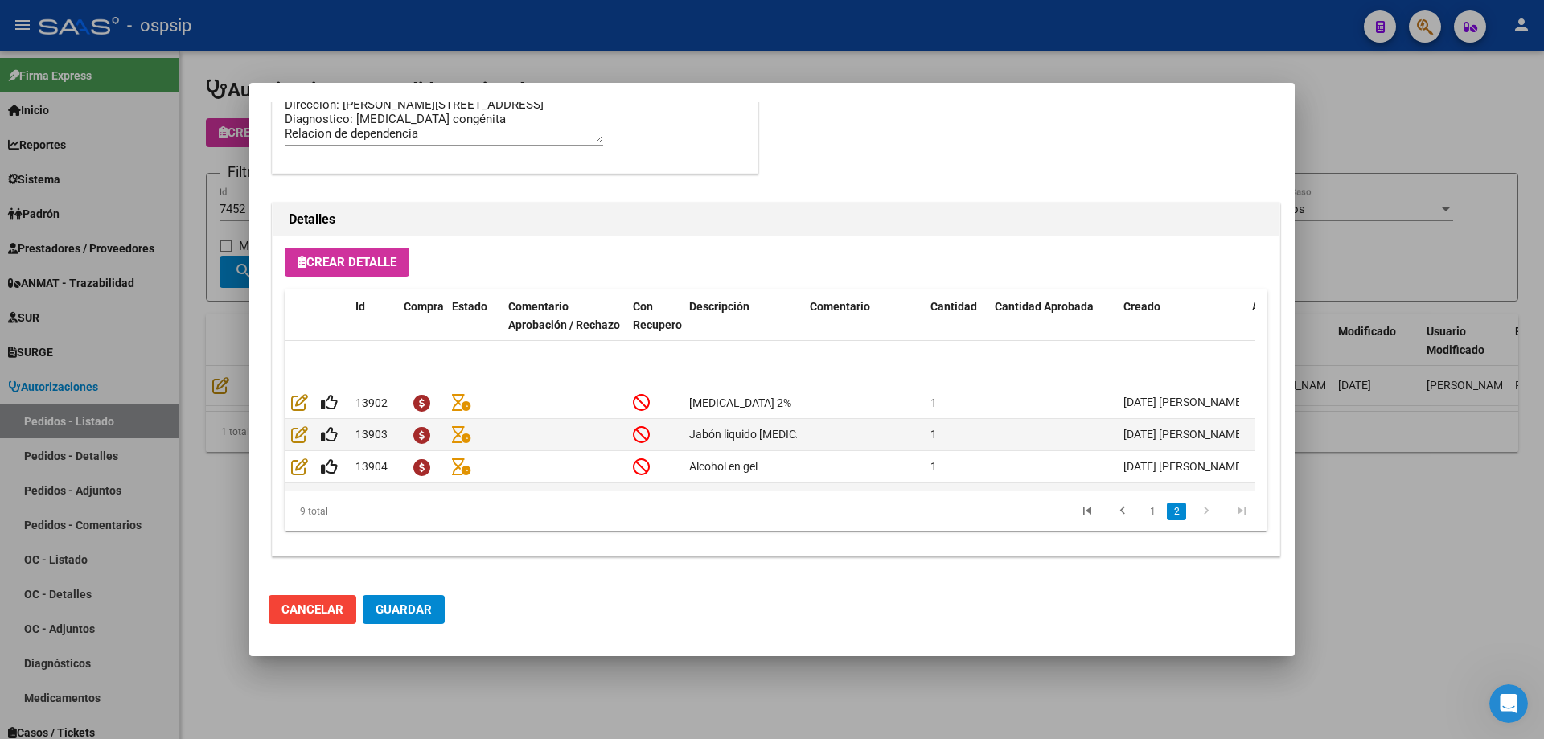
scroll to position [158, 0]
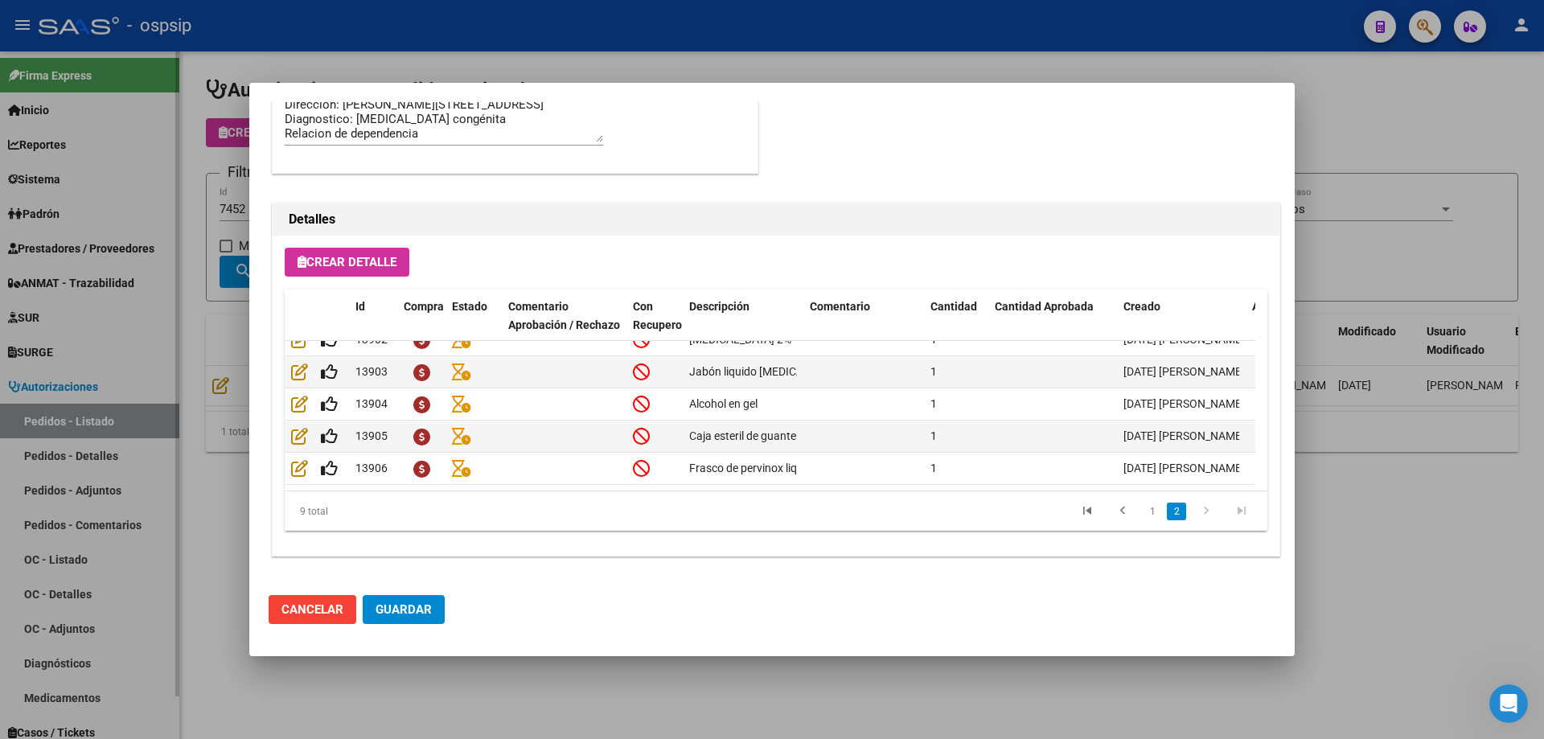
click at [80, 318] on div at bounding box center [772, 369] width 1544 height 739
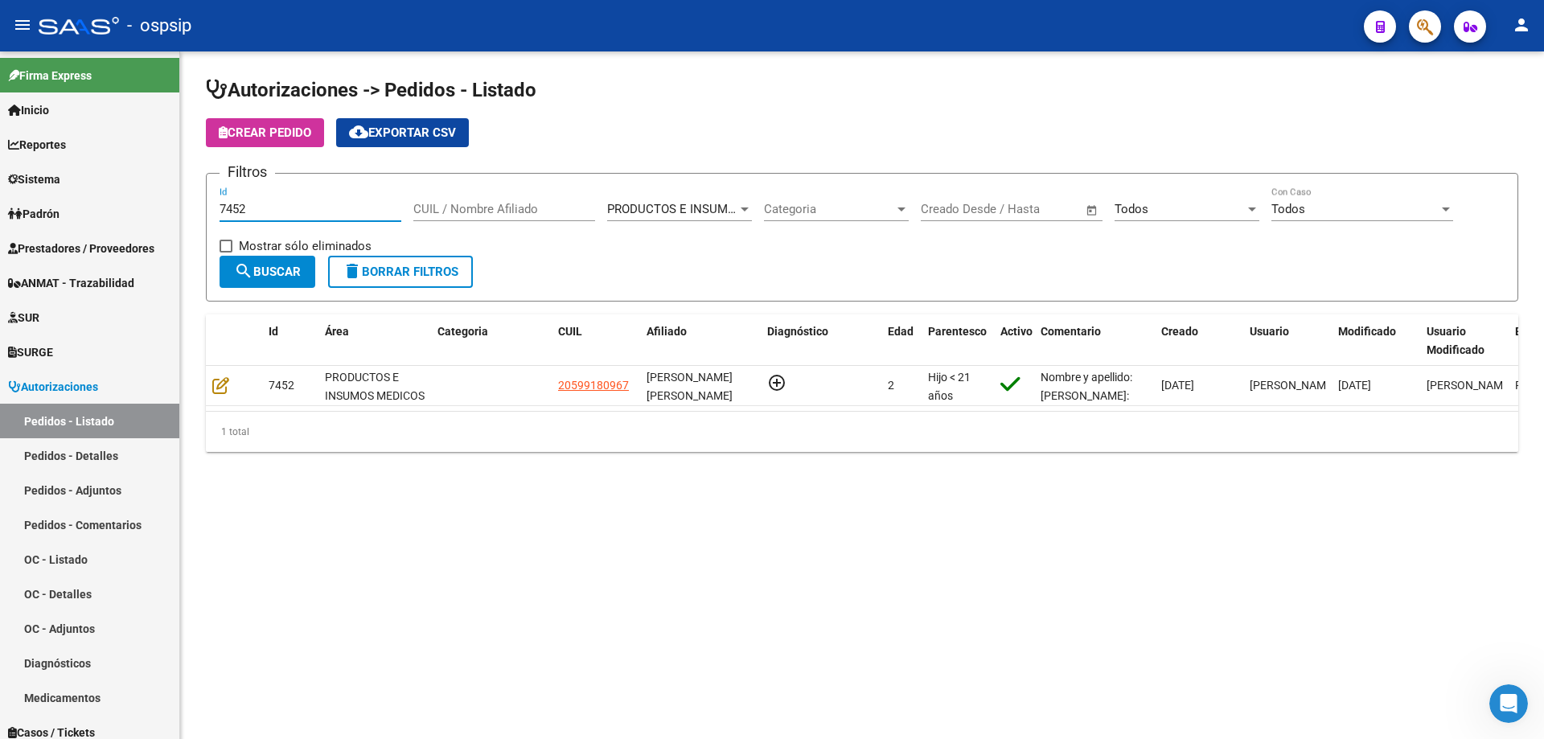
click at [263, 212] on input "7452" at bounding box center [310, 209] width 182 height 14
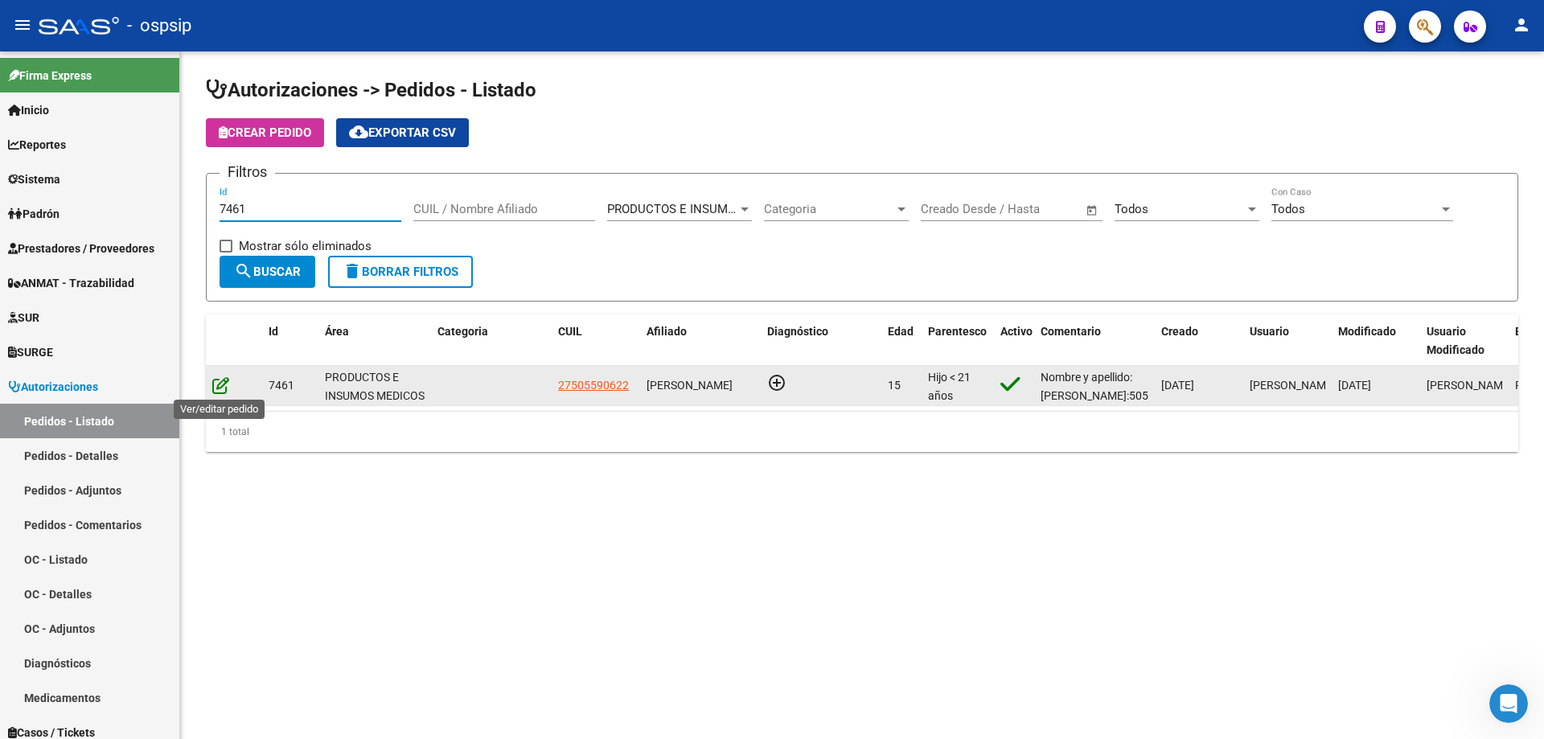
type input "7461"
click at [219, 388] on icon at bounding box center [220, 385] width 17 height 18
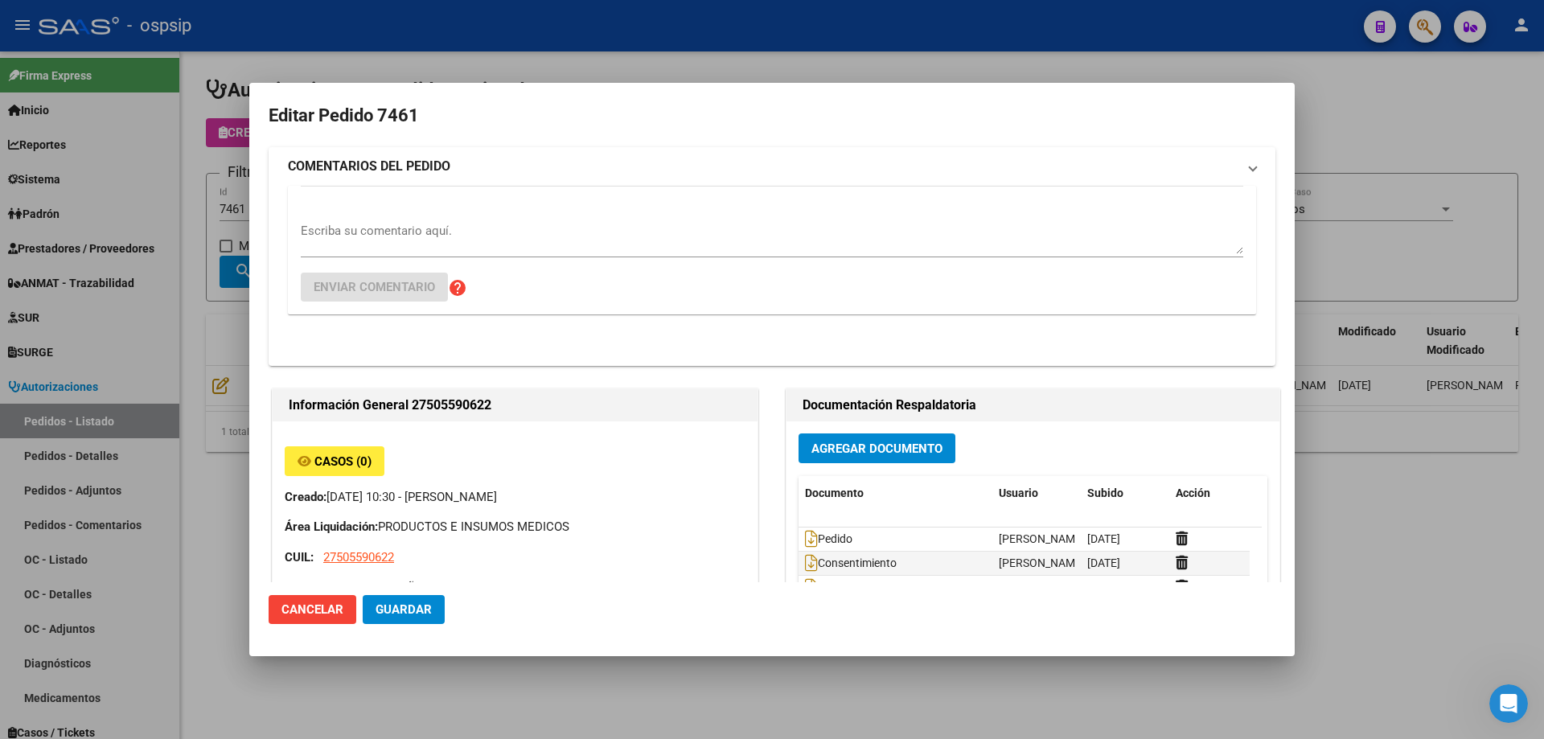
type input "Santa Fe, [GEOGRAPHIC_DATA], [STREET_ADDRESS], Piso: 2"
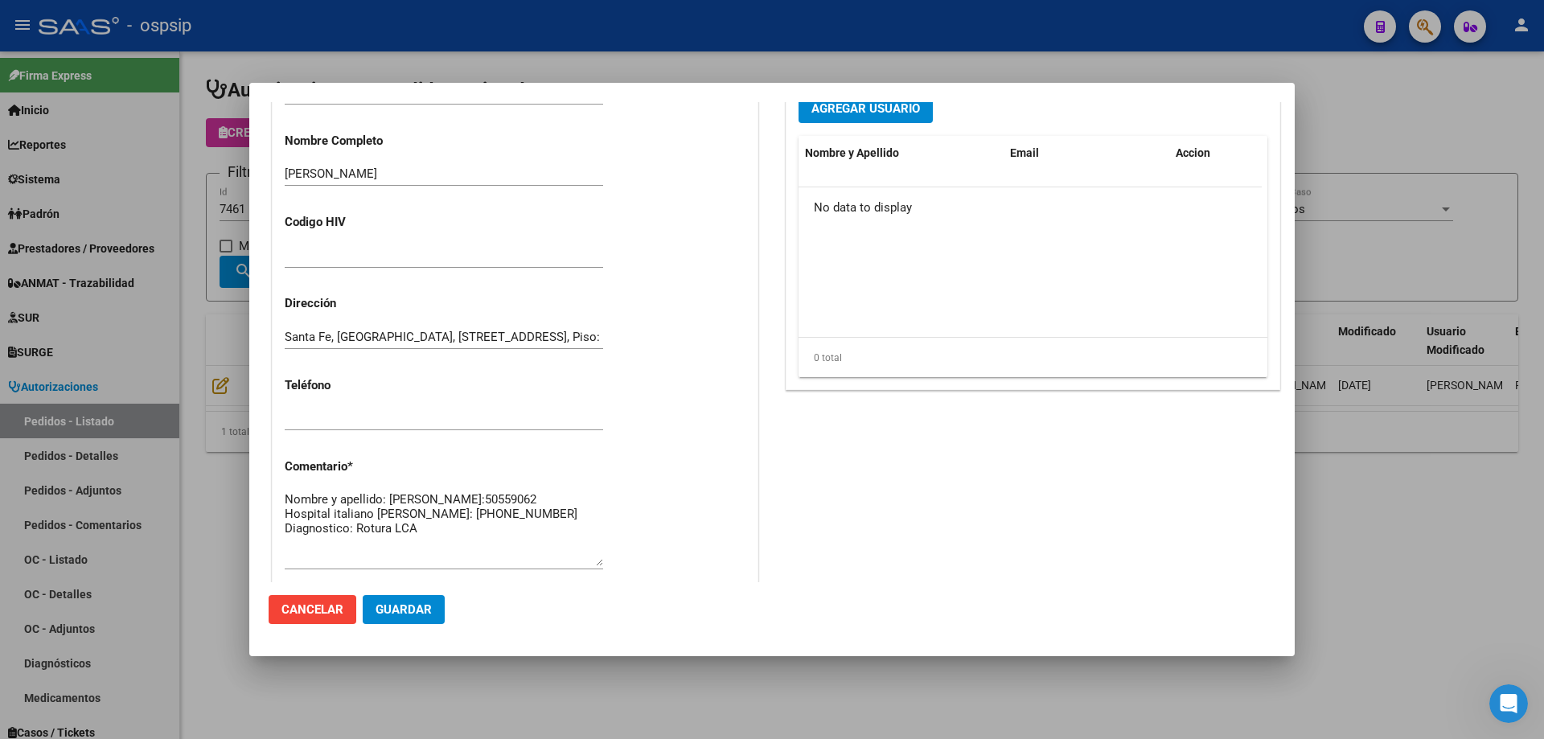
scroll to position [401, 0]
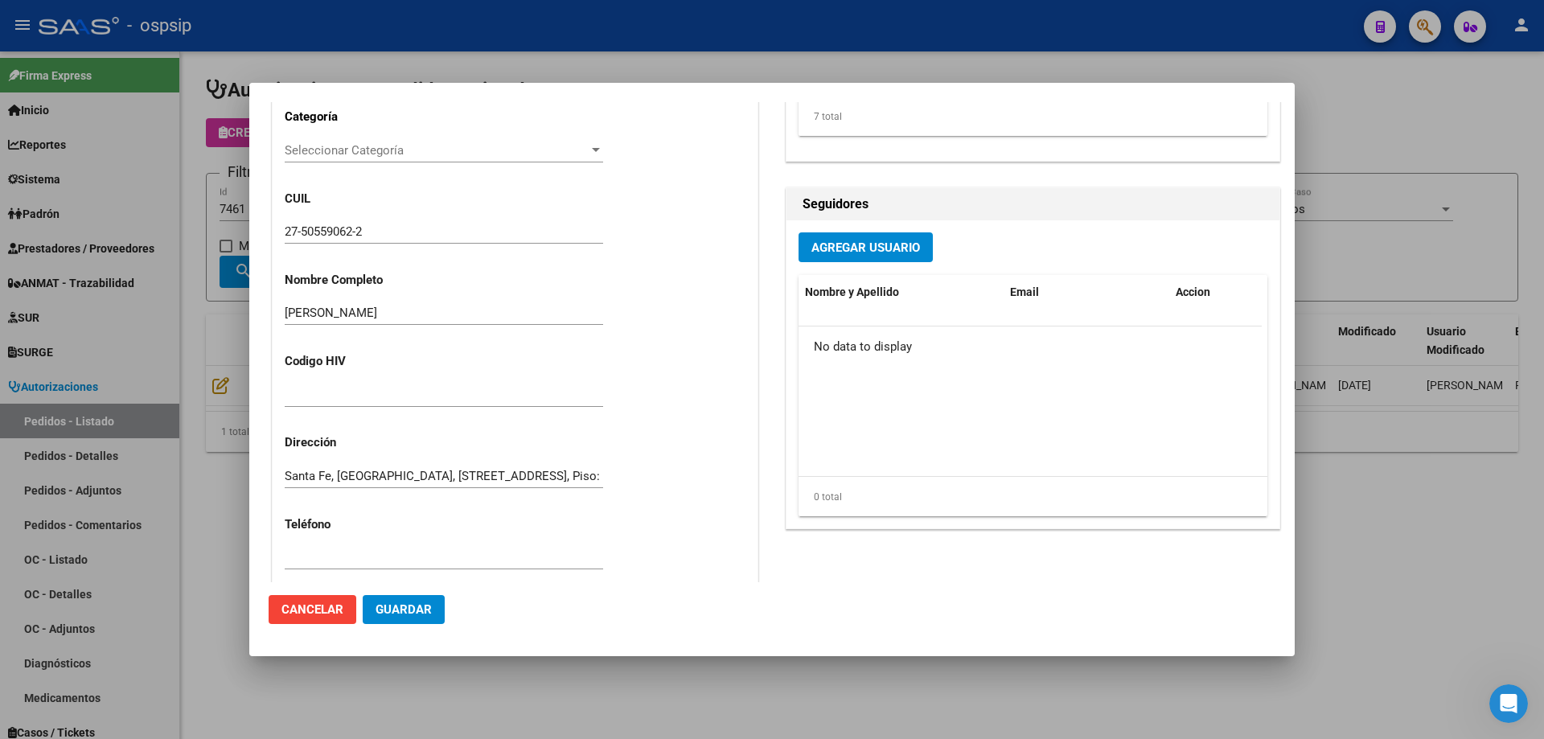
click at [161, 297] on div at bounding box center [772, 369] width 1544 height 739
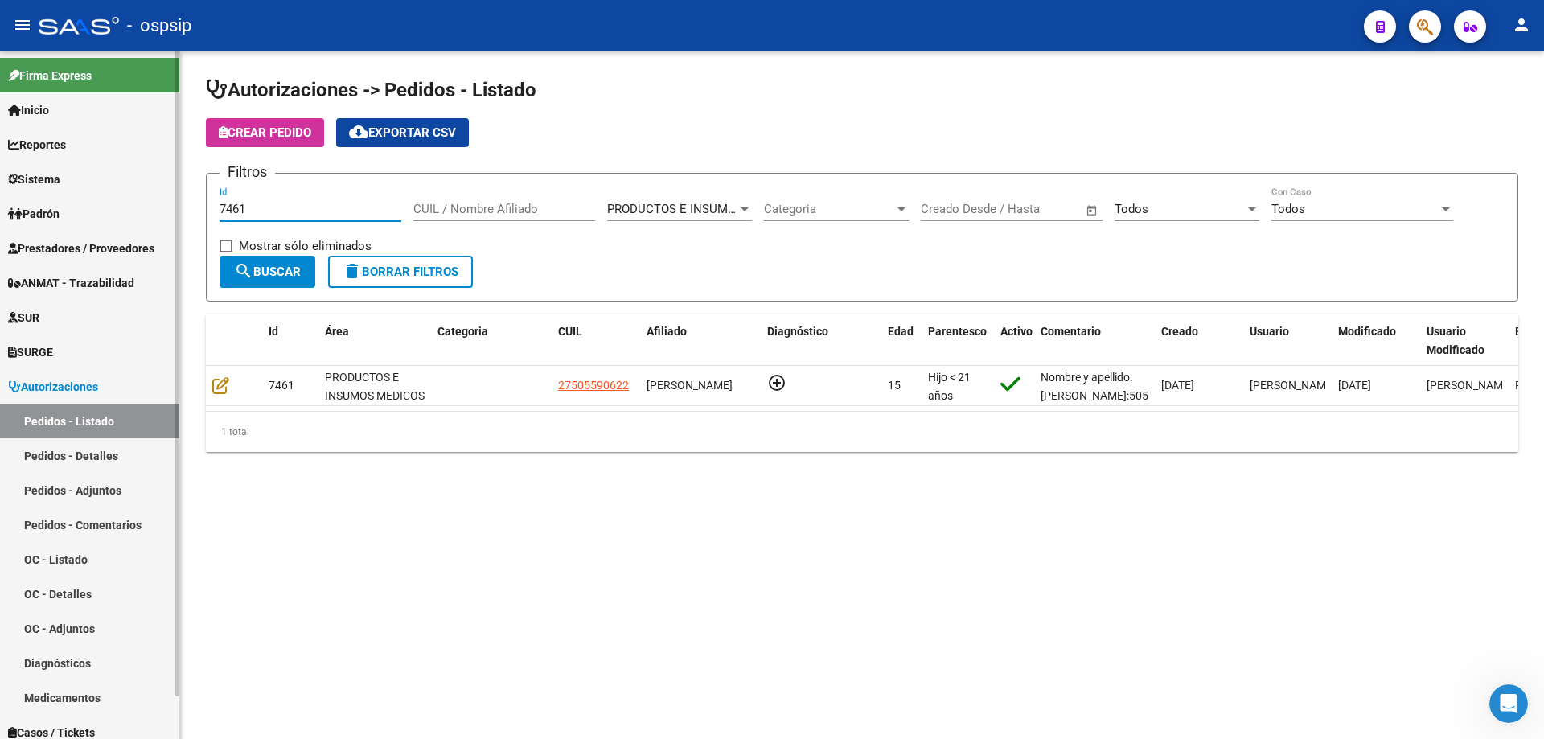
drag, startPoint x: 301, startPoint y: 205, endPoint x: 0, endPoint y: 122, distance: 312.6
click at [0, 122] on mat-sidenav-container "Firma Express Inicio Calendario SSS Instructivos Contacto OS Reportes Egresos D…" at bounding box center [772, 394] width 1544 height 687
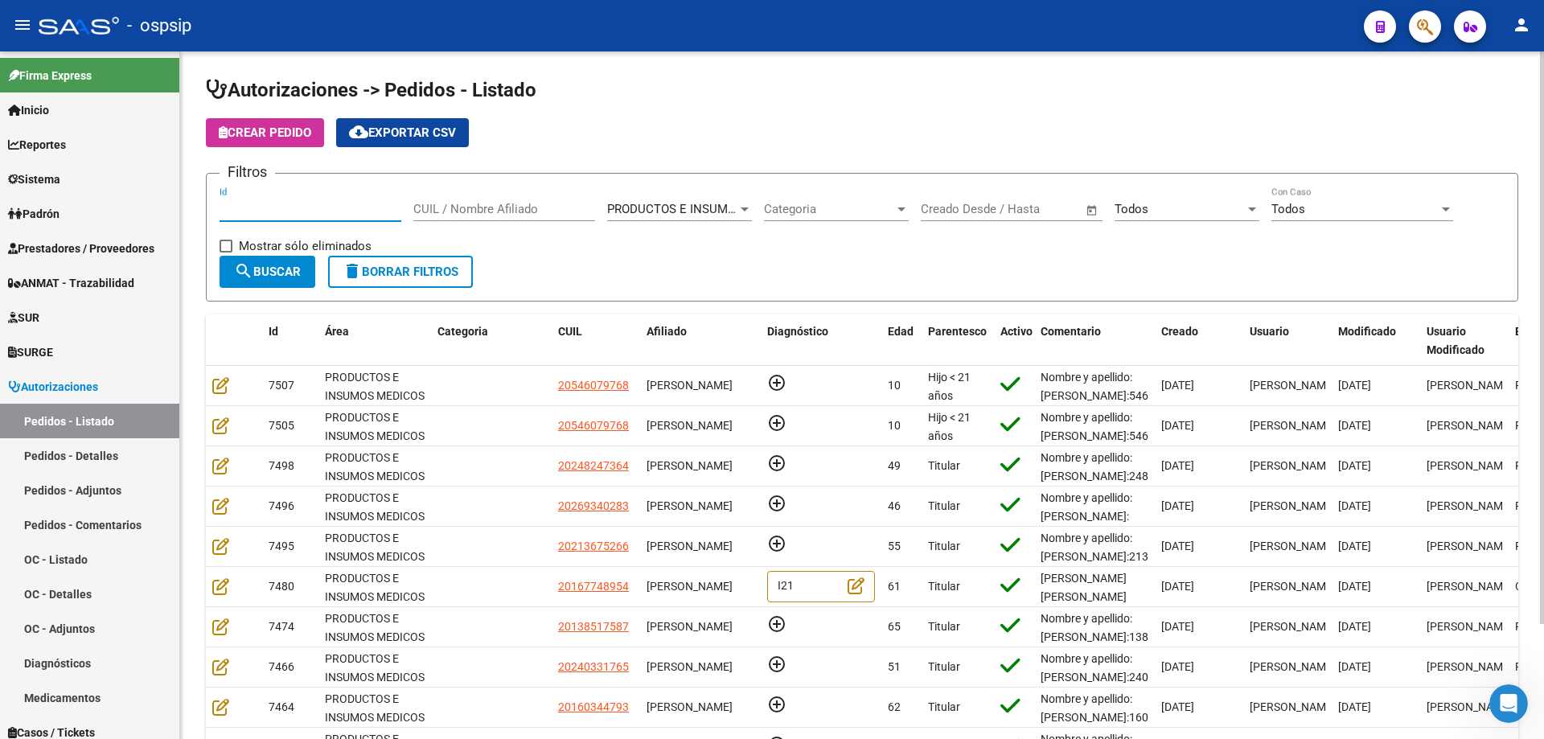
click at [489, 212] on input "CUIL / Nombre Afiliado" at bounding box center [504, 209] width 182 height 14
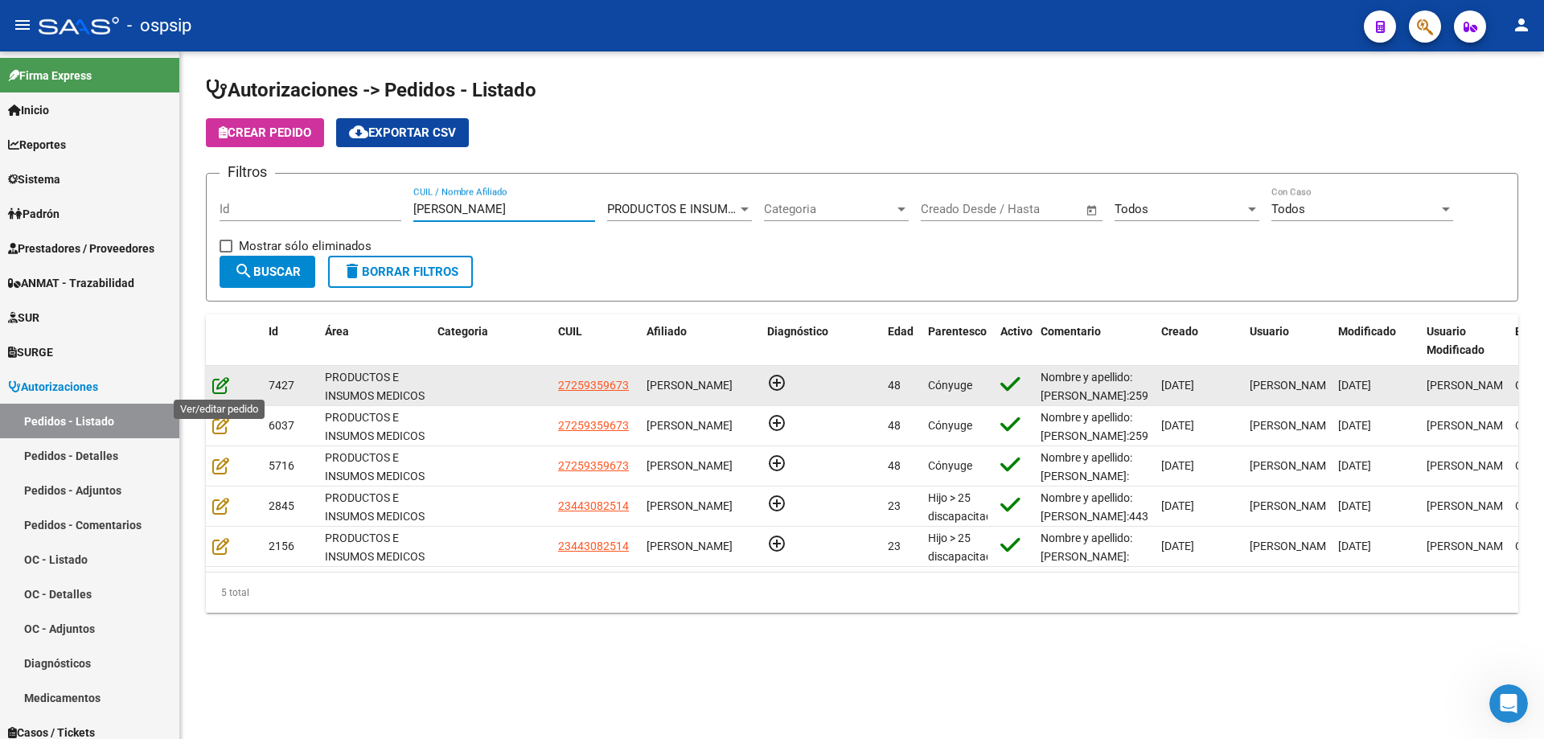
type input "[PERSON_NAME]"
click at [222, 388] on icon at bounding box center [220, 385] width 17 height 18
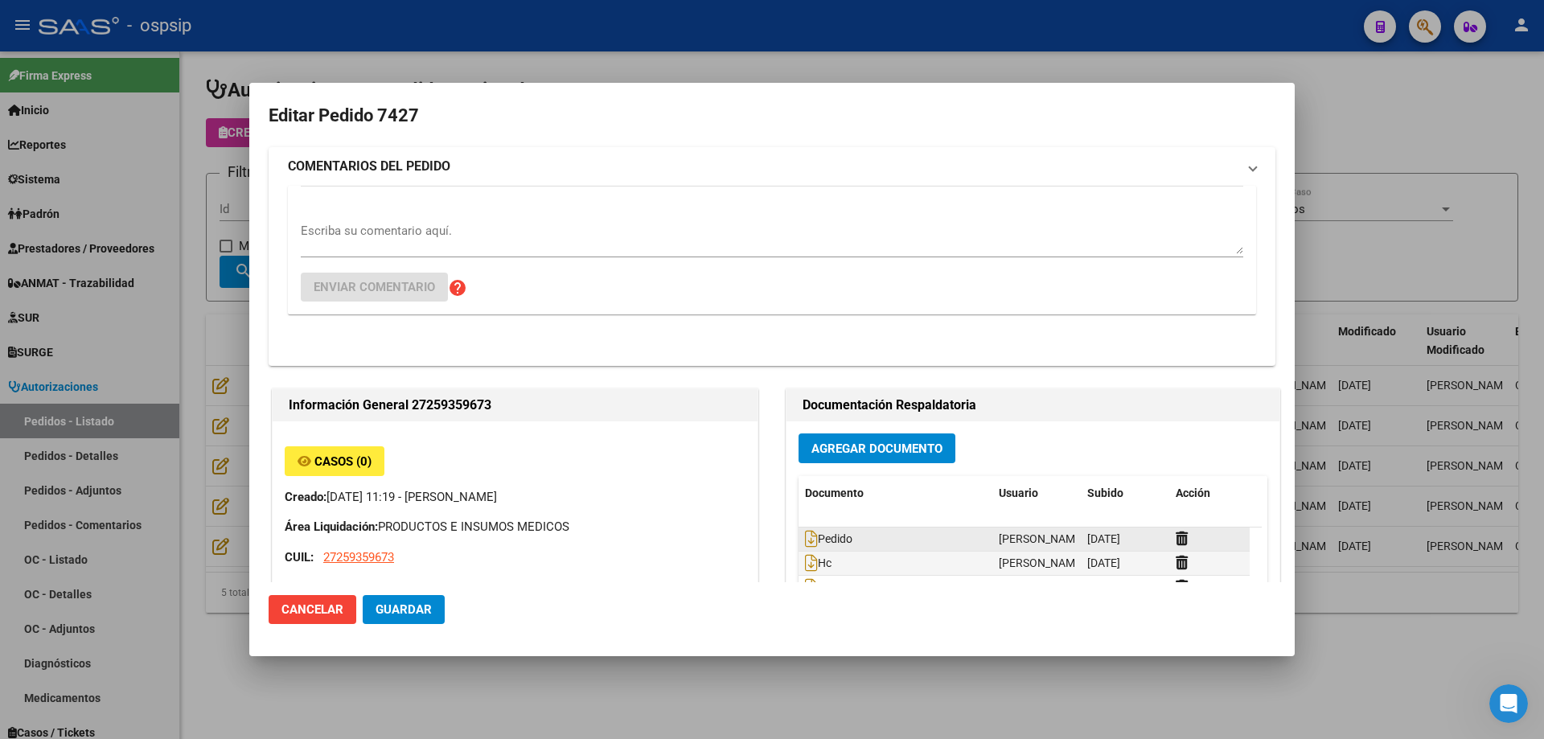
type input "[GEOGRAPHIC_DATA], [GEOGRAPHIC_DATA], FRAGATA HEROINA 1432"
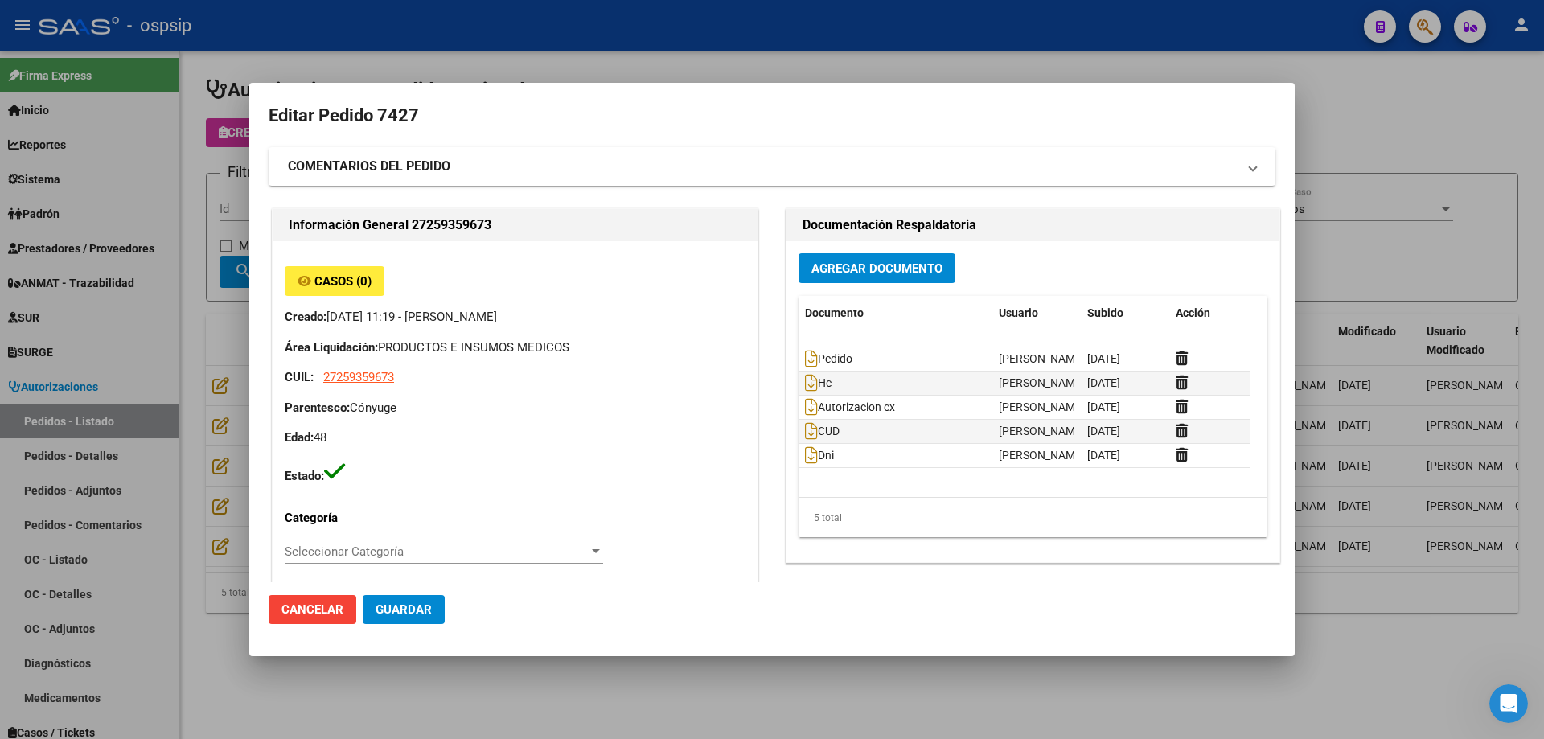
click at [879, 271] on span "Agregar Documento" at bounding box center [876, 268] width 131 height 14
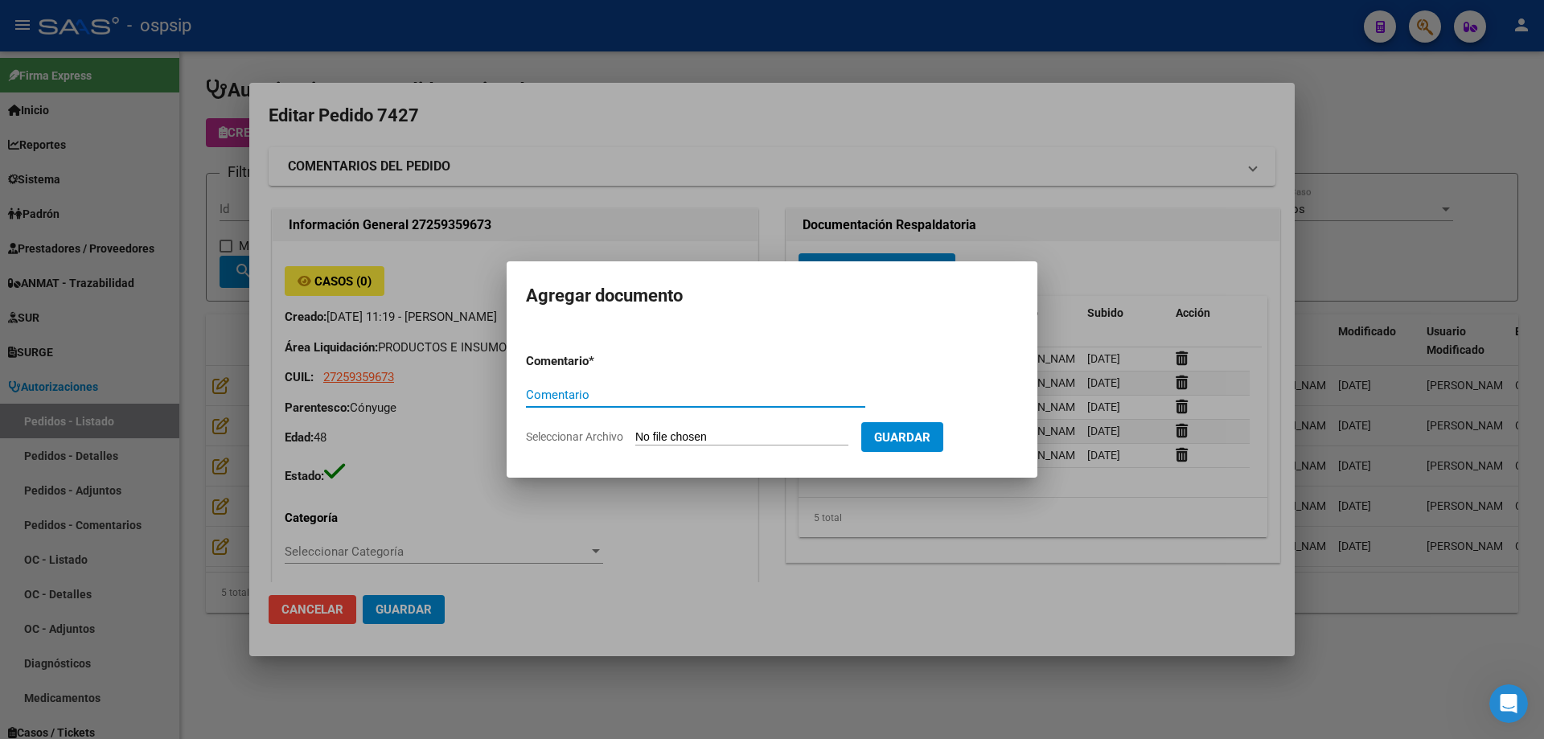
click at [739, 436] on input "Seleccionar Archivo" at bounding box center [741, 437] width 213 height 15
type input "C:\fakepath\consentimiento [PERSON_NAME].jpeg"
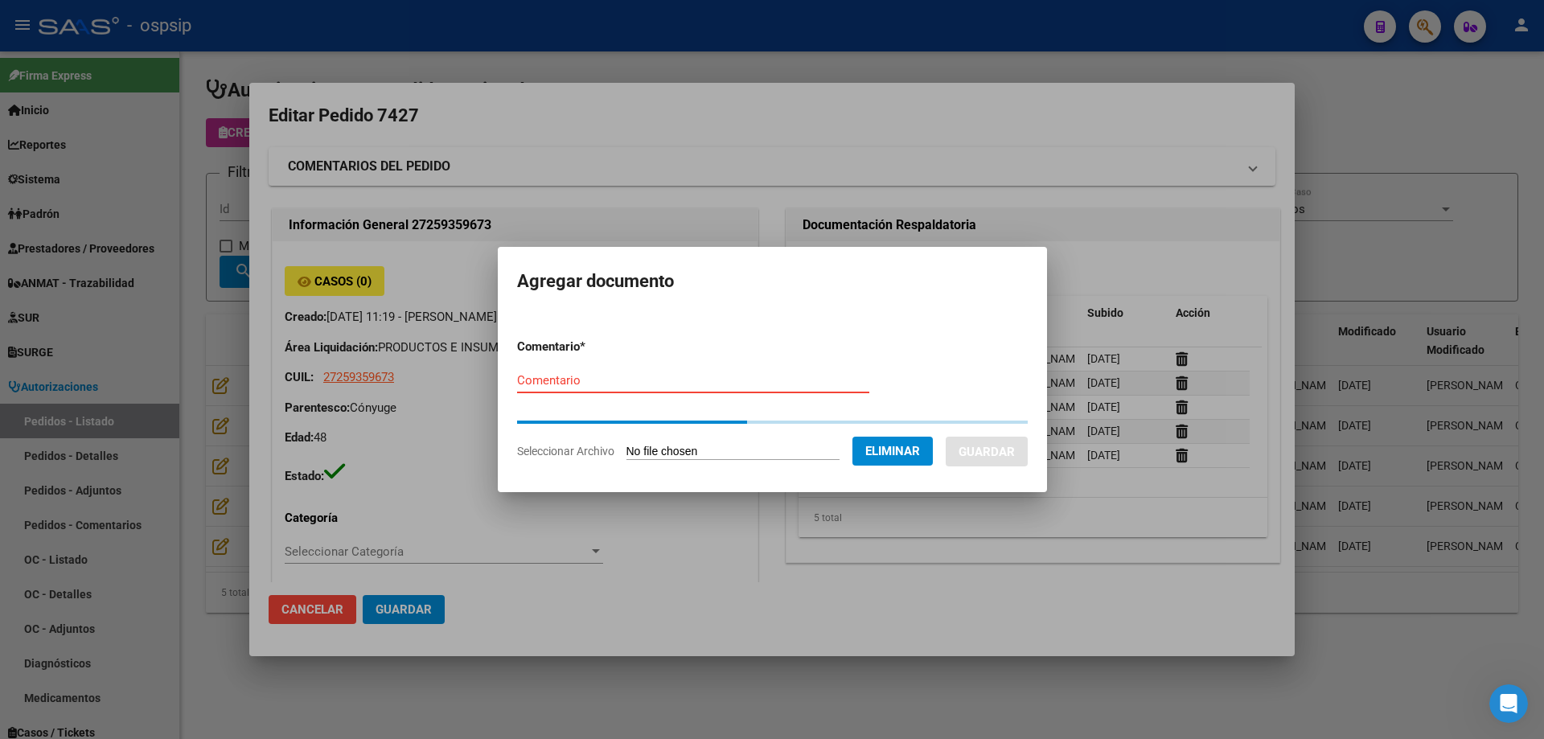
click at [544, 379] on input "Comentario" at bounding box center [693, 380] width 352 height 14
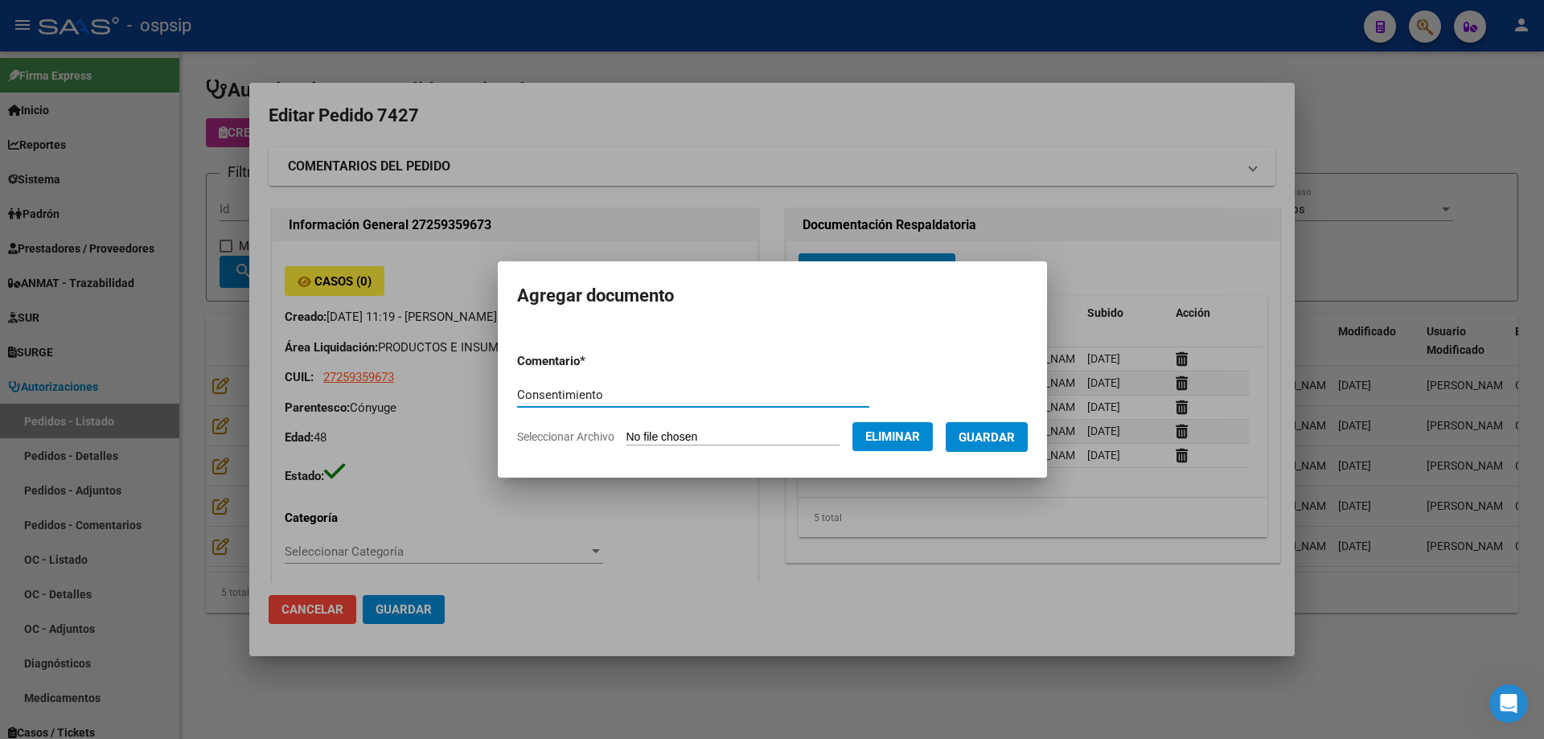
type input "Consentimiento"
click at [999, 441] on span "Guardar" at bounding box center [986, 437] width 56 height 14
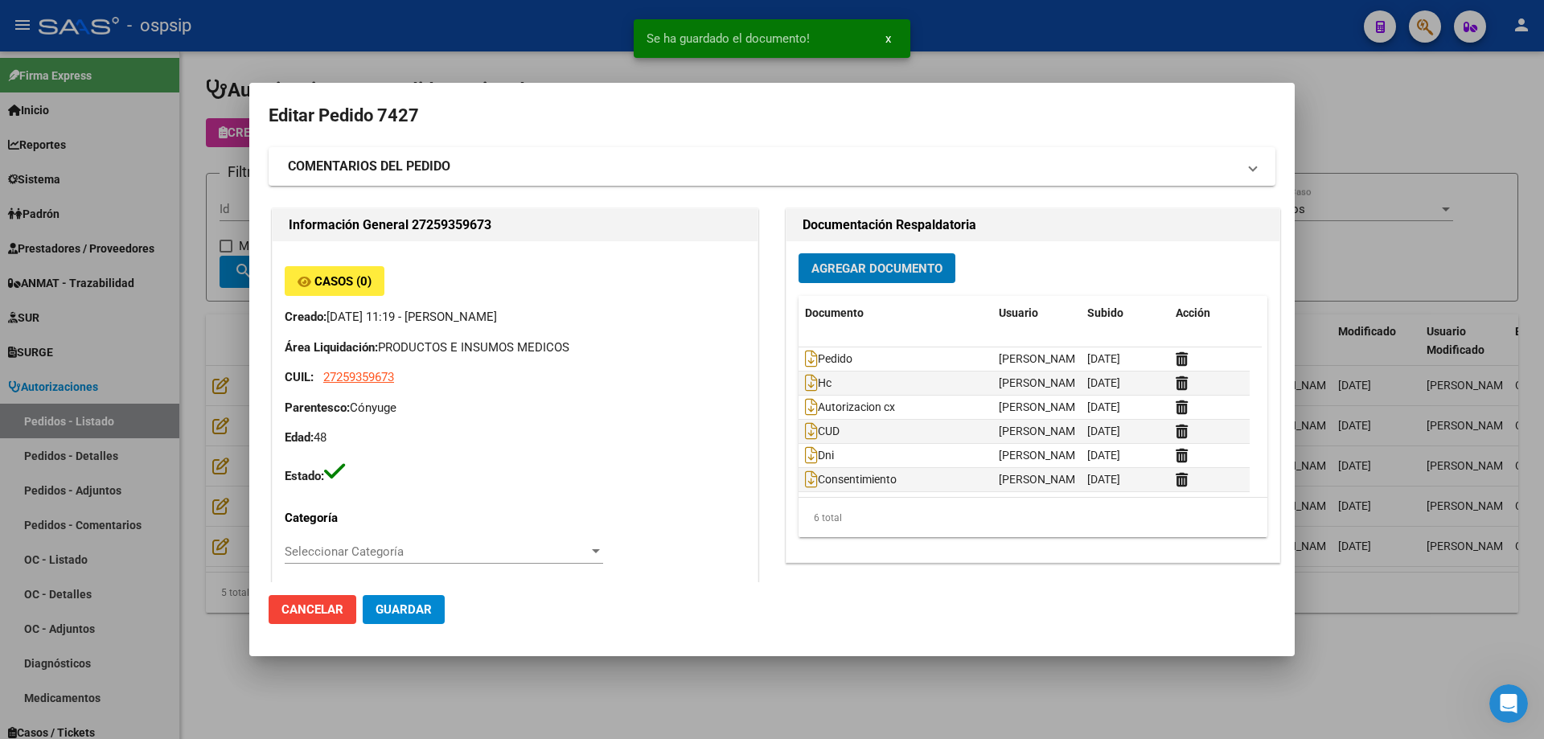
scroll to position [1, 0]
click at [824, 265] on span "Agregar Documento" at bounding box center [876, 268] width 131 height 14
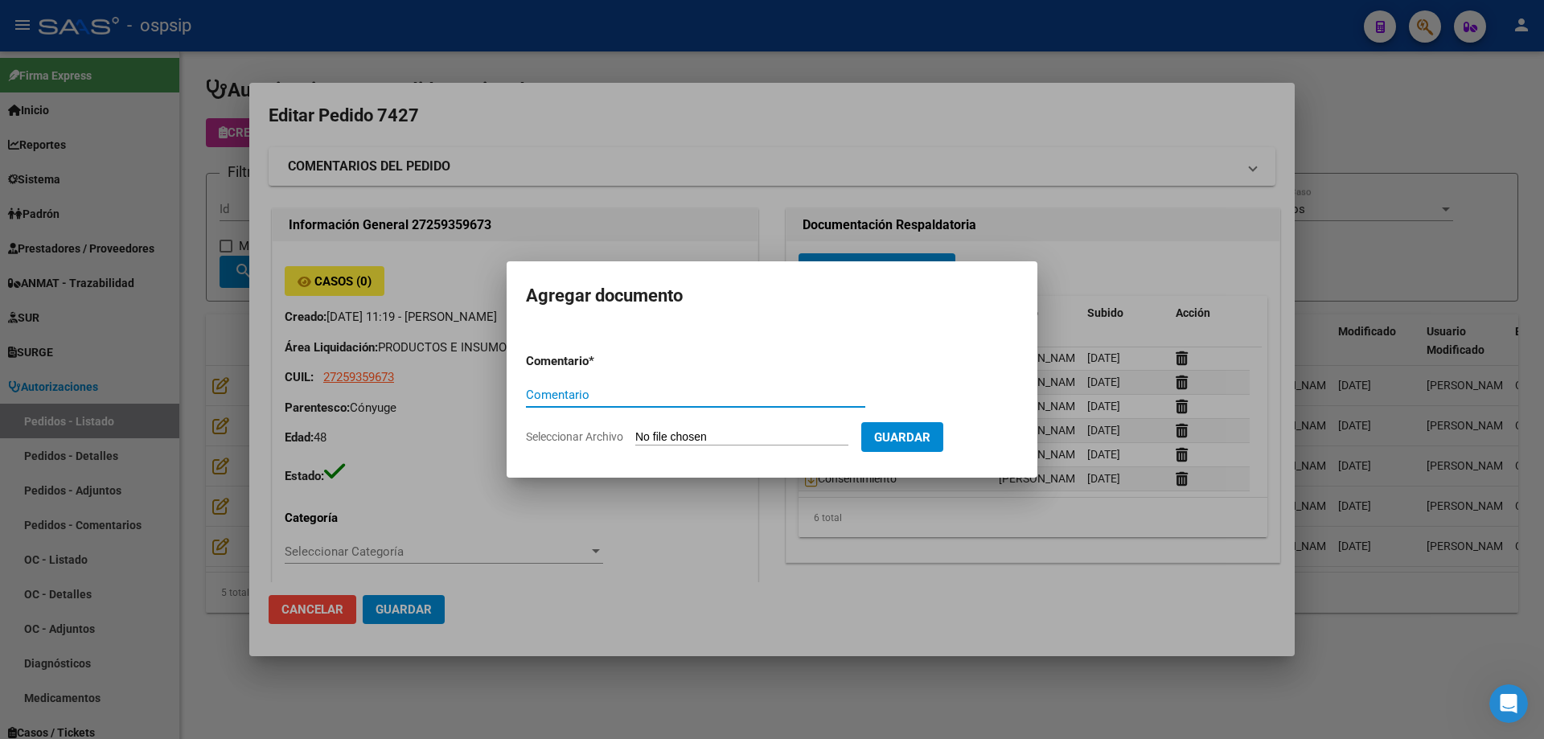
click at [752, 440] on input "Seleccionar Archivo" at bounding box center [741, 437] width 213 height 15
type input "C:\fakepath\estudio [PERSON_NAME].pdf"
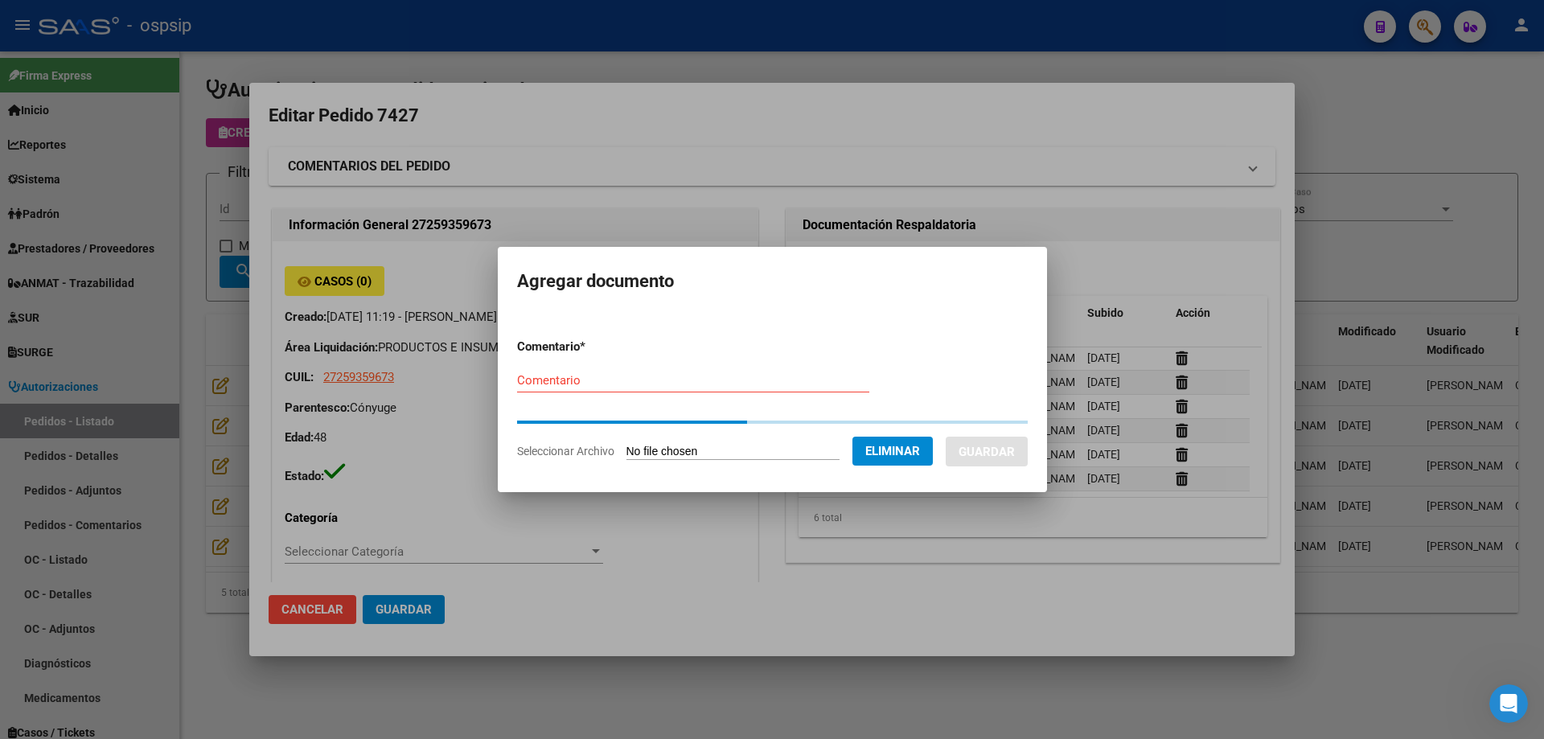
click at [554, 384] on input "Comentario" at bounding box center [693, 380] width 352 height 14
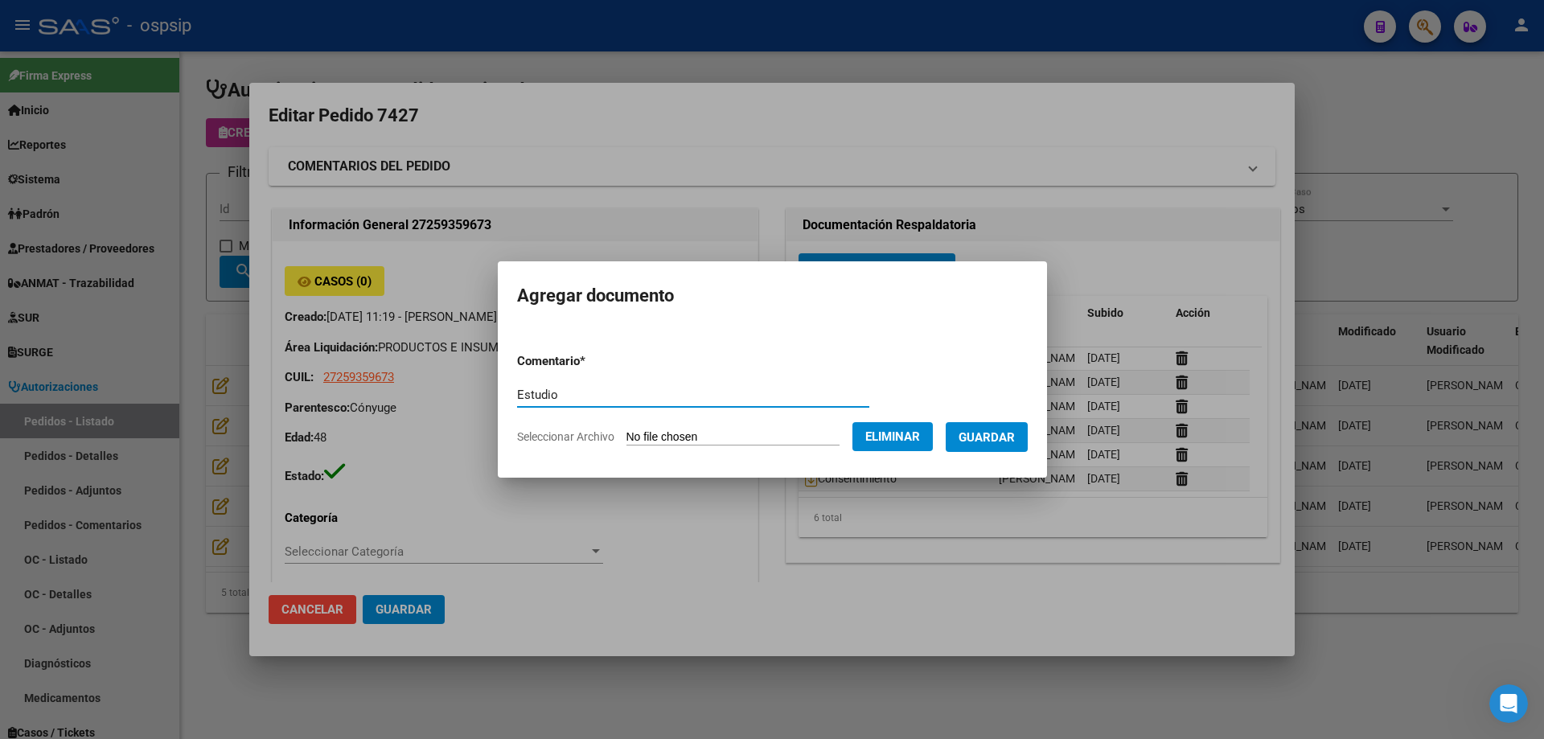
type input "Estudio"
click at [984, 440] on span "Guardar" at bounding box center [986, 437] width 56 height 14
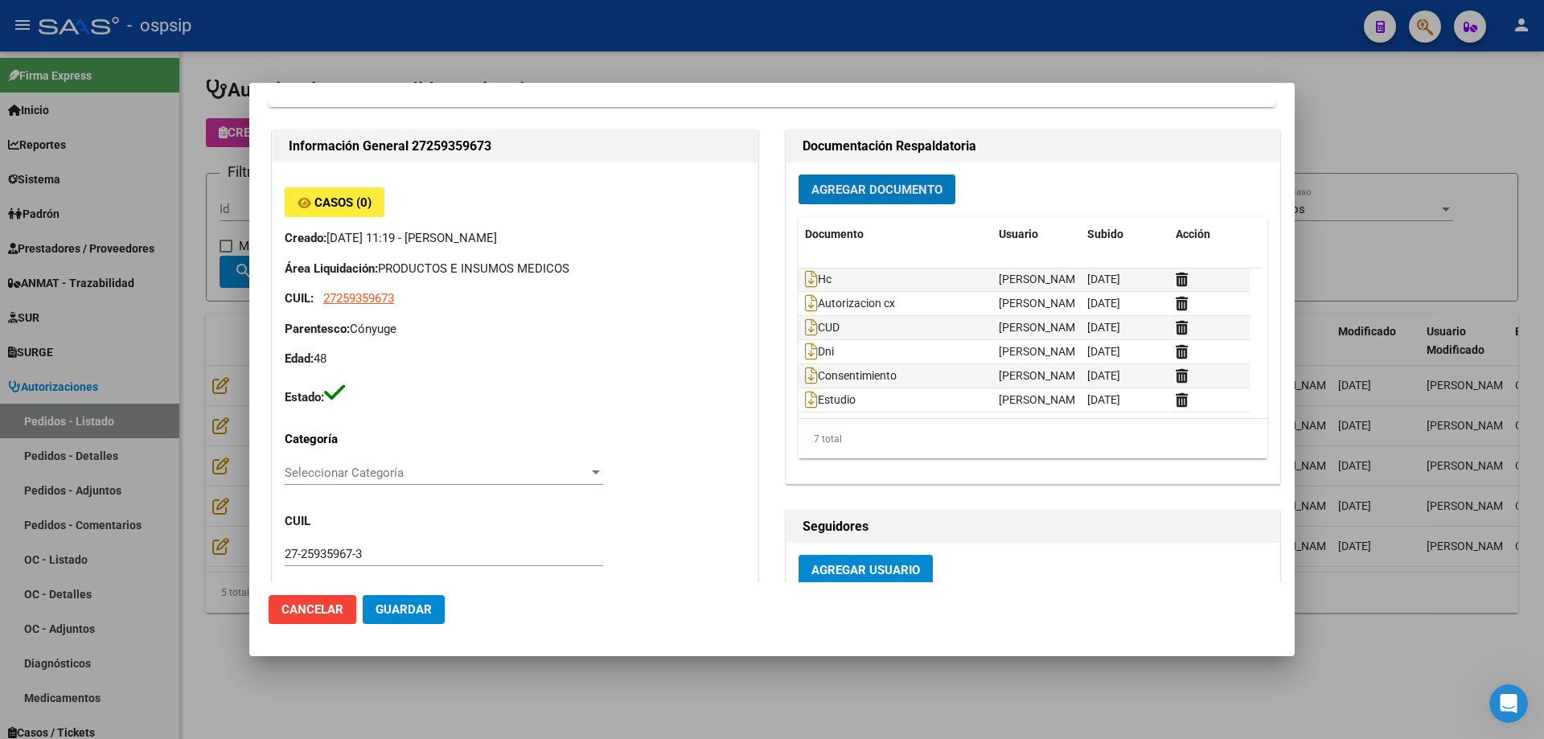
scroll to position [0, 0]
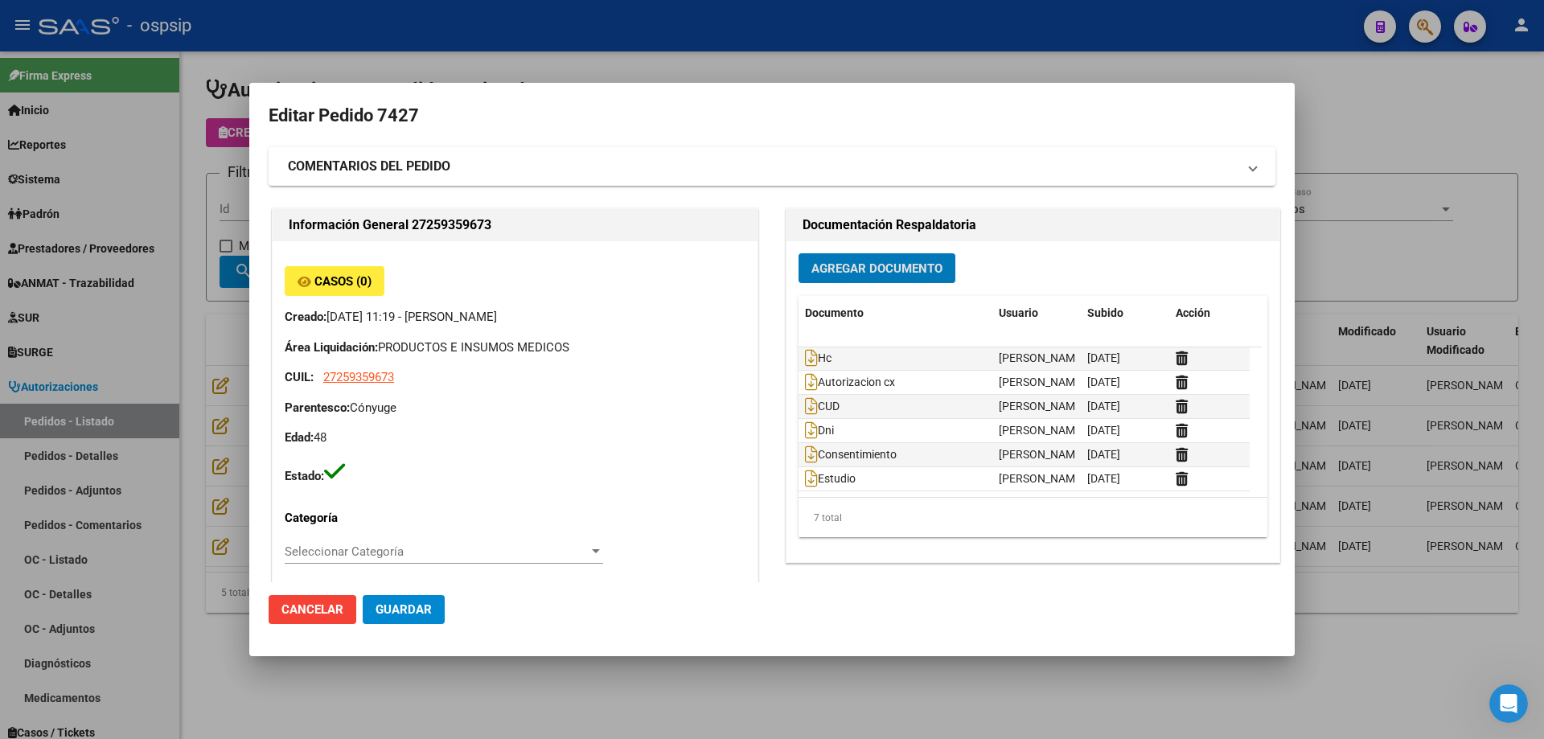
click at [864, 278] on button "Agregar Documento" at bounding box center [876, 268] width 157 height 30
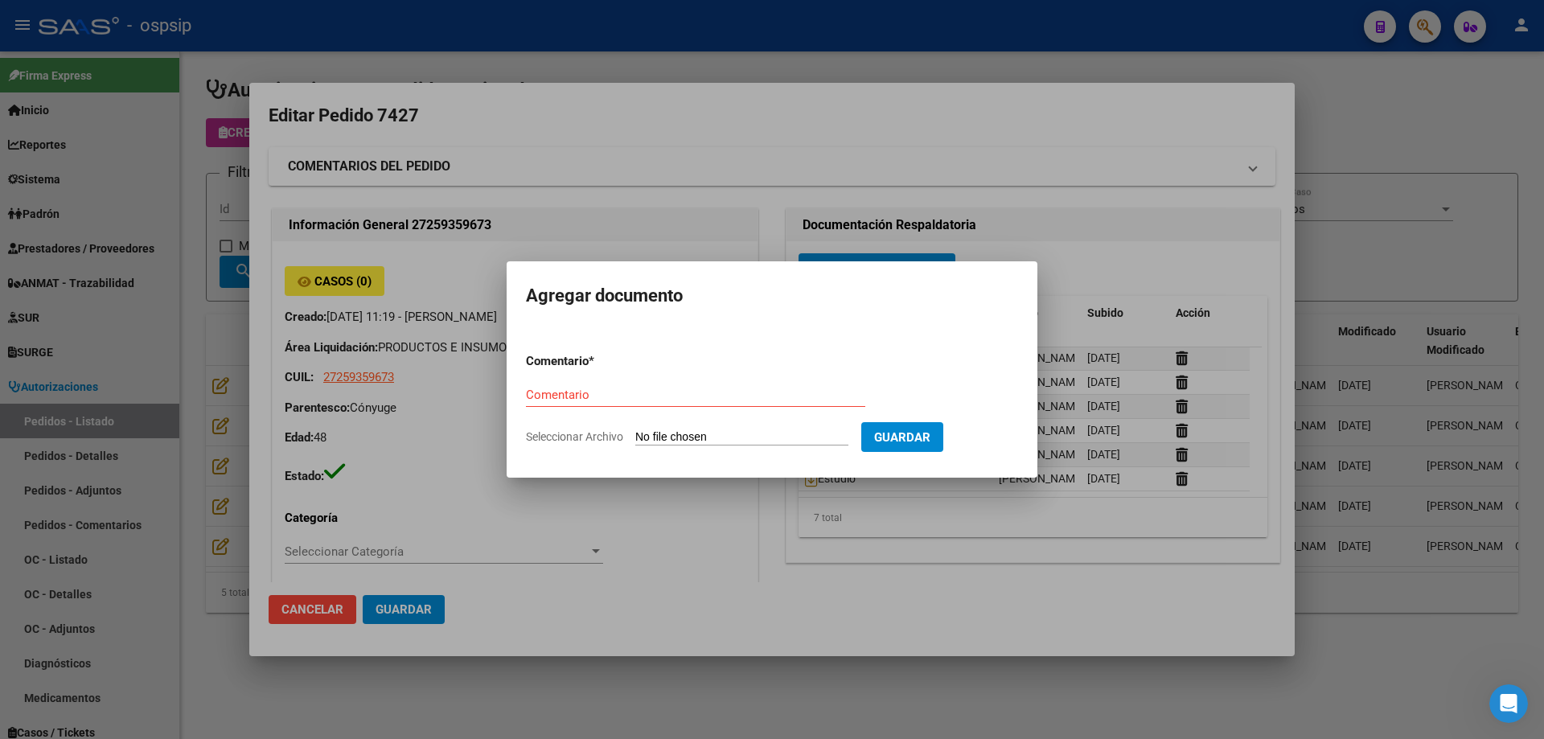
click at [765, 443] on input "Seleccionar Archivo" at bounding box center [741, 437] width 213 height 15
type input "C:\fakepath\laboratorio [PERSON_NAME].jpeg"
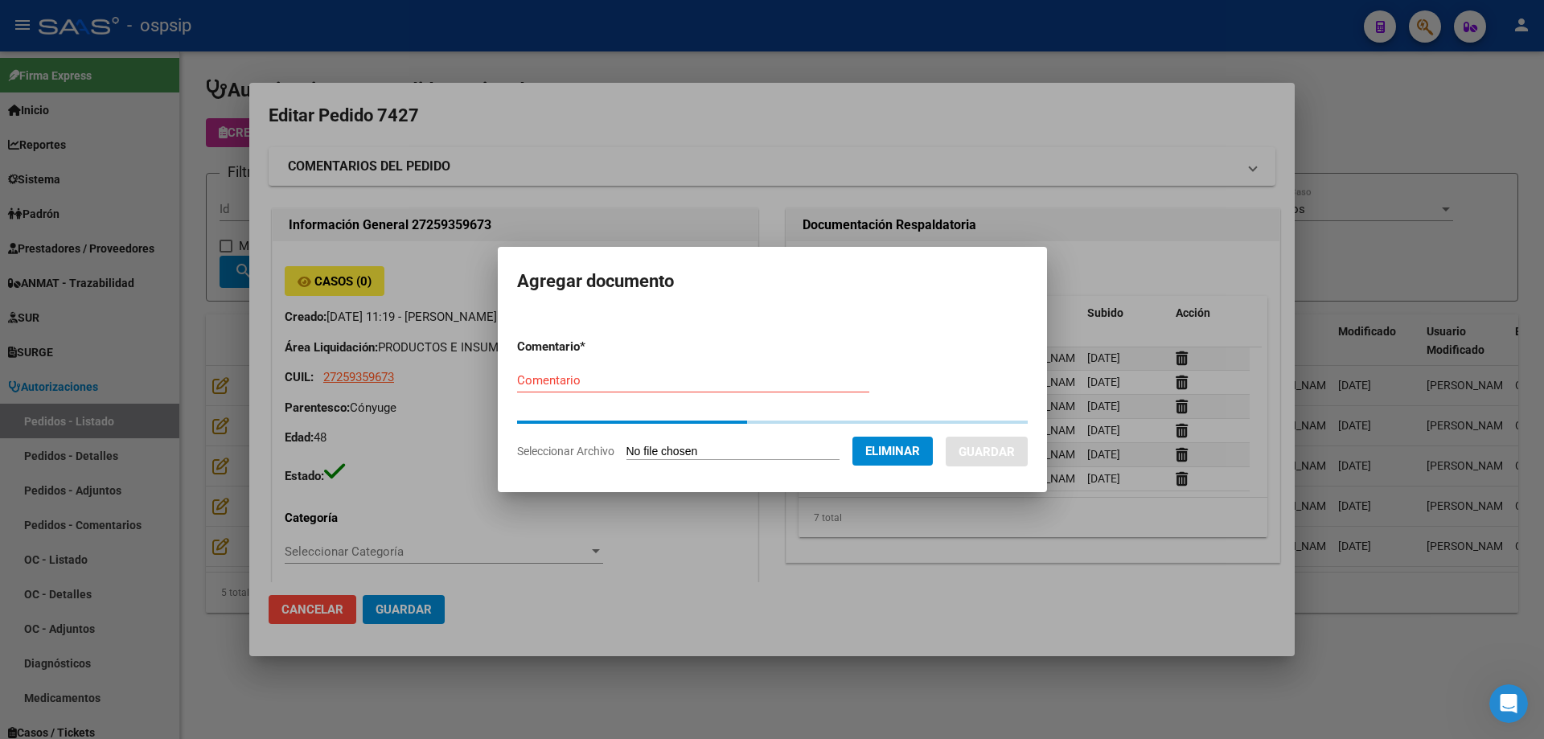
click at [657, 383] on input "Comentario" at bounding box center [693, 380] width 352 height 14
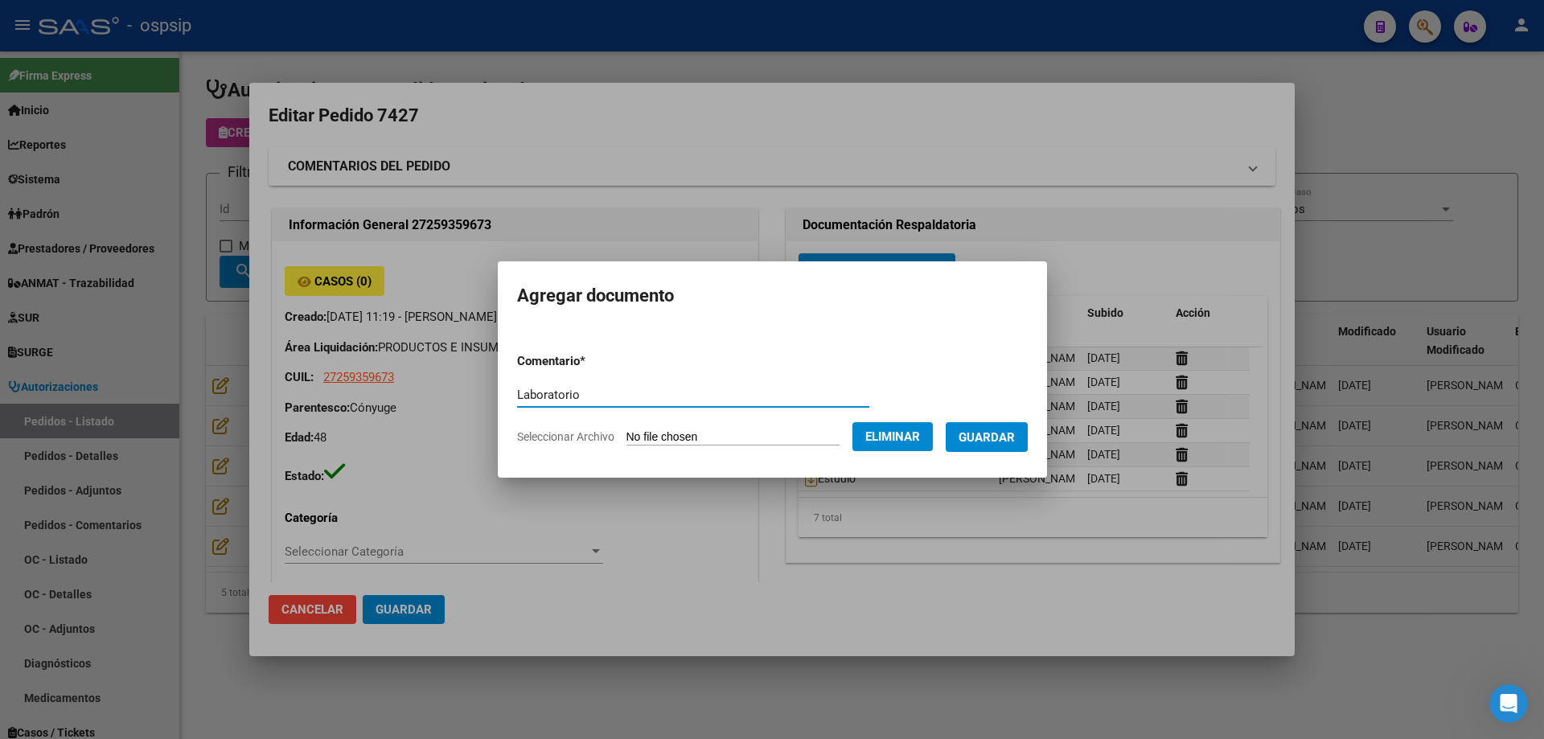
type input "Laboratorio"
click at [1011, 430] on span "Guardar" at bounding box center [986, 437] width 56 height 14
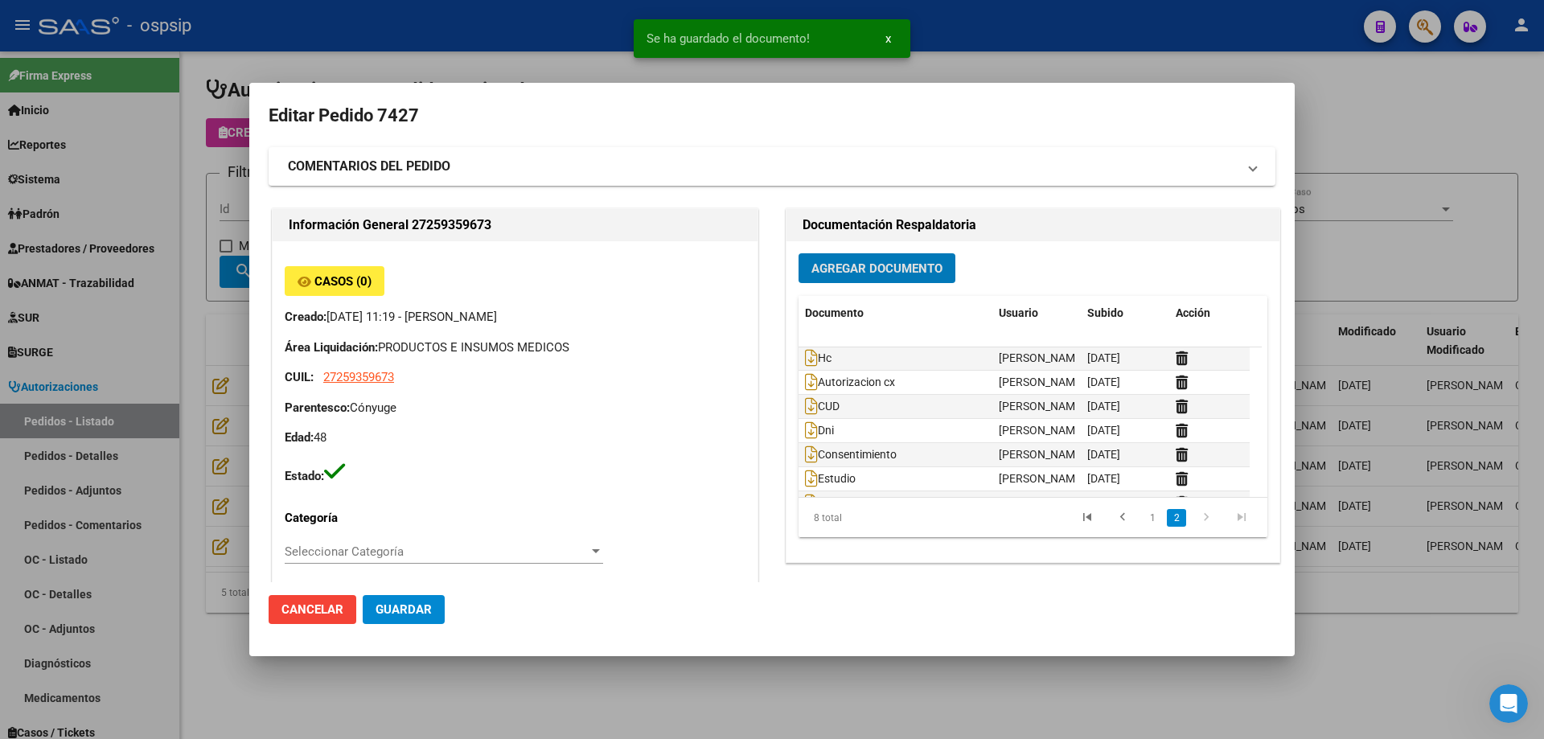
scroll to position [49, 0]
click at [394, 606] on span "Guardar" at bounding box center [403, 609] width 56 height 14
